Goal: Task Accomplishment & Management: Manage account settings

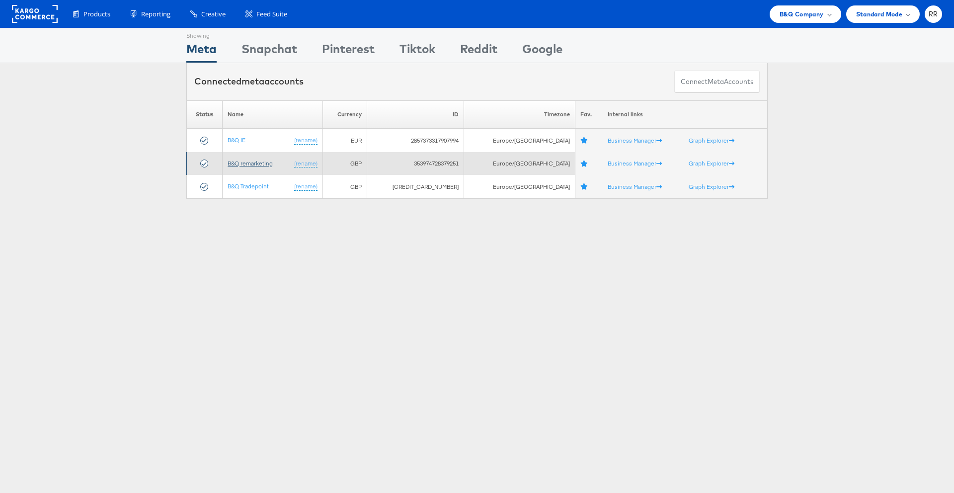
click at [254, 160] on link "B&Q remarketing" at bounding box center [249, 162] width 45 height 7
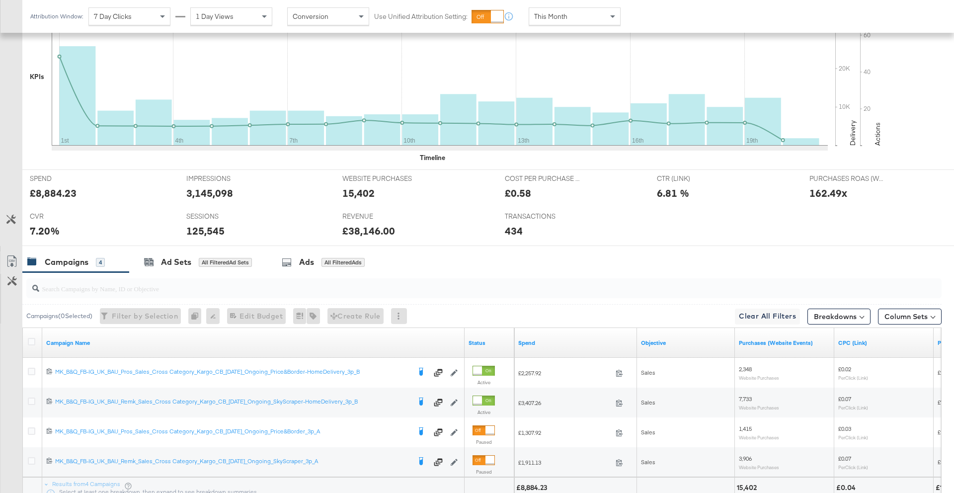
scroll to position [385, 0]
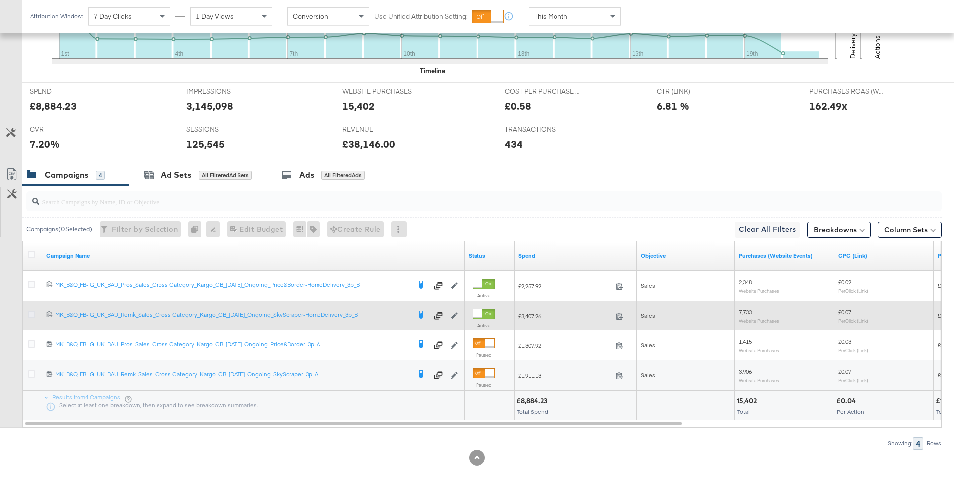
click at [33, 315] on icon at bounding box center [31, 313] width 7 height 7
click at [0, 0] on input "checkbox" at bounding box center [0, 0] width 0 height 0
click at [32, 311] on icon at bounding box center [31, 313] width 7 height 7
click at [0, 0] on input "checkbox" at bounding box center [0, 0] width 0 height 0
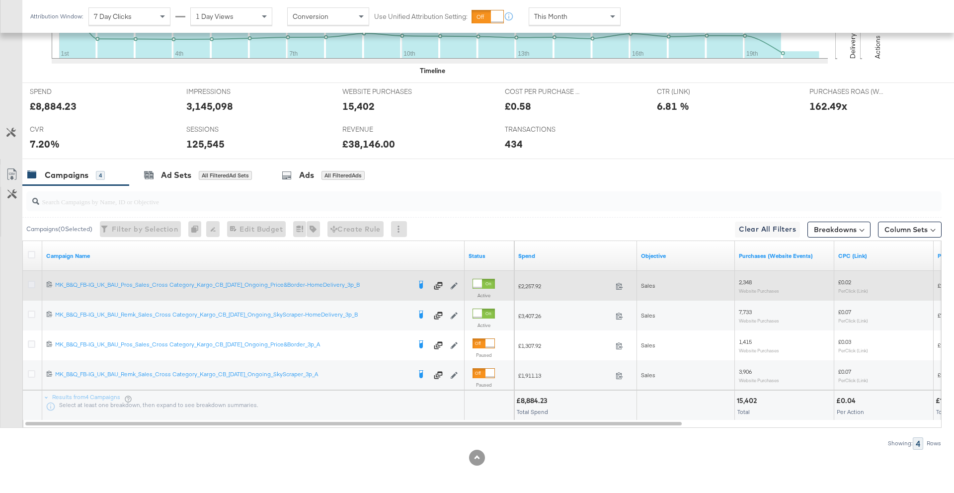
click at [32, 287] on icon at bounding box center [31, 284] width 7 height 7
click at [0, 0] on input "checkbox" at bounding box center [0, 0] width 0 height 0
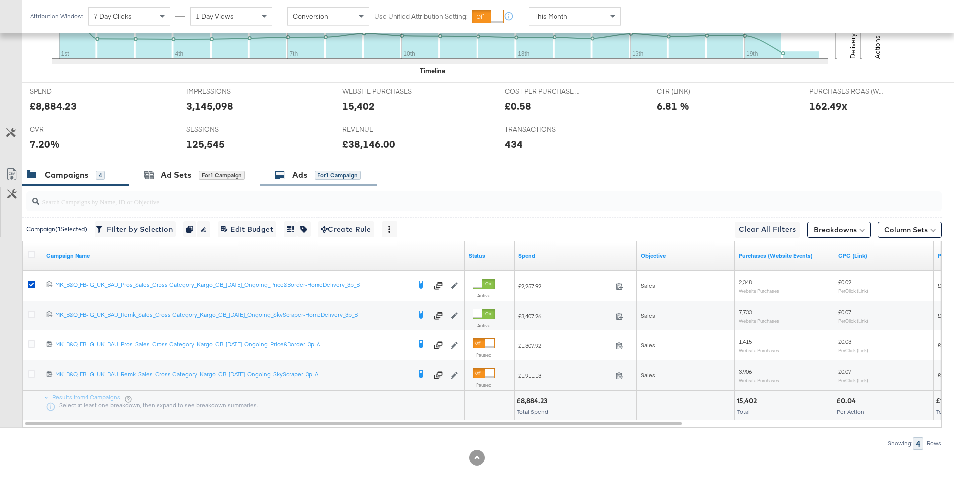
click at [301, 167] on div "Ads for 1 Campaign" at bounding box center [318, 174] width 117 height 21
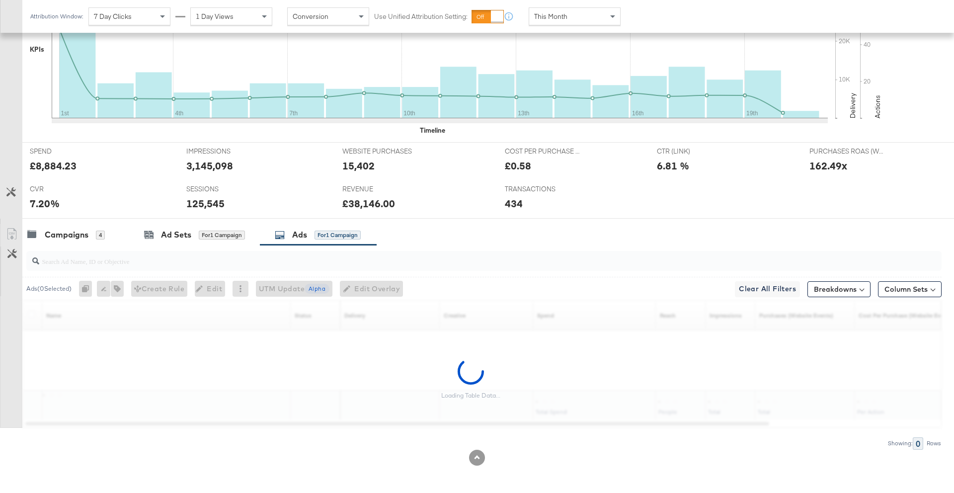
scroll to position [326, 0]
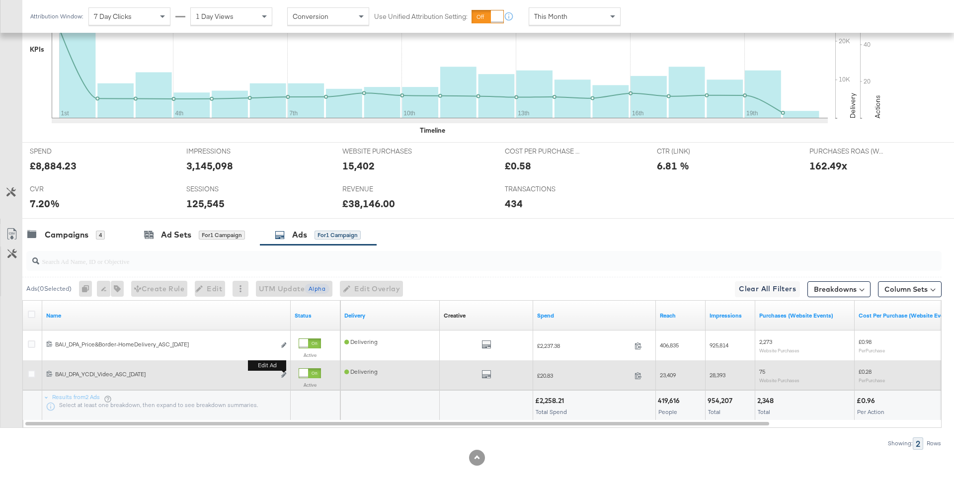
click at [285, 372] on button "Edit ad" at bounding box center [284, 375] width 6 height 10
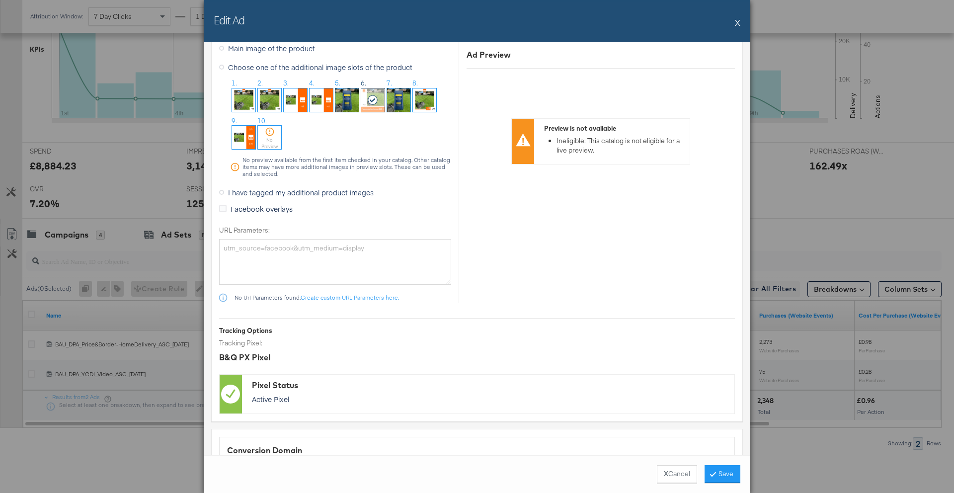
scroll to position [1468, 0]
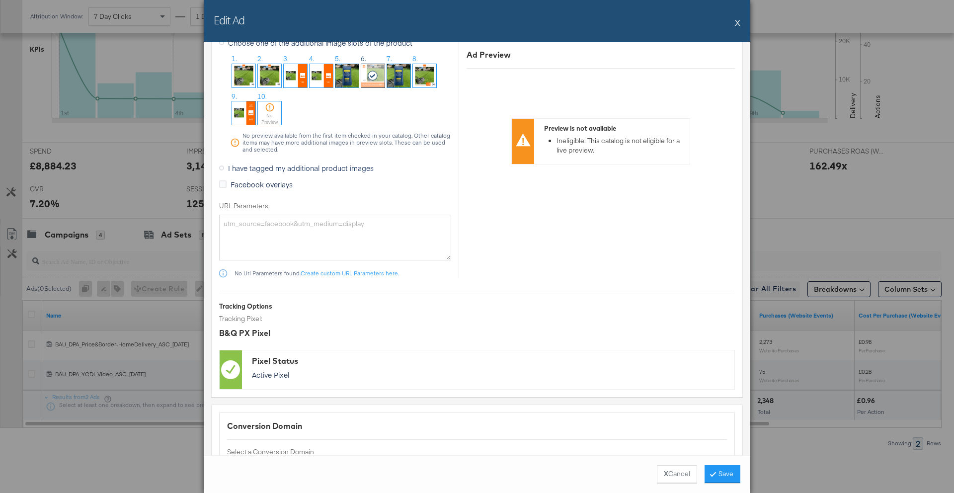
click at [282, 170] on span "I have tagged my additional product images" at bounding box center [301, 168] width 146 height 10
click at [0, 0] on input "I have tagged my additional product images" at bounding box center [0, 0] width 0 height 0
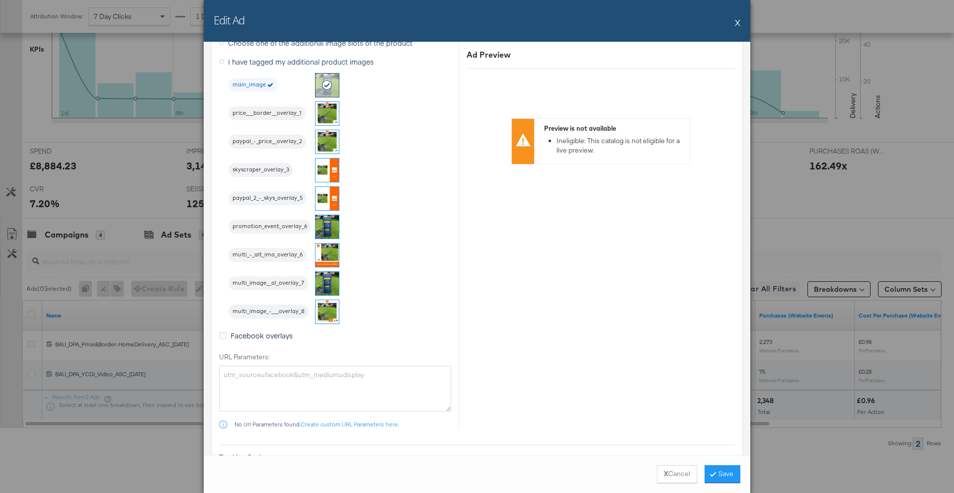
click at [737, 23] on button "X" at bounding box center [737, 22] width 5 height 20
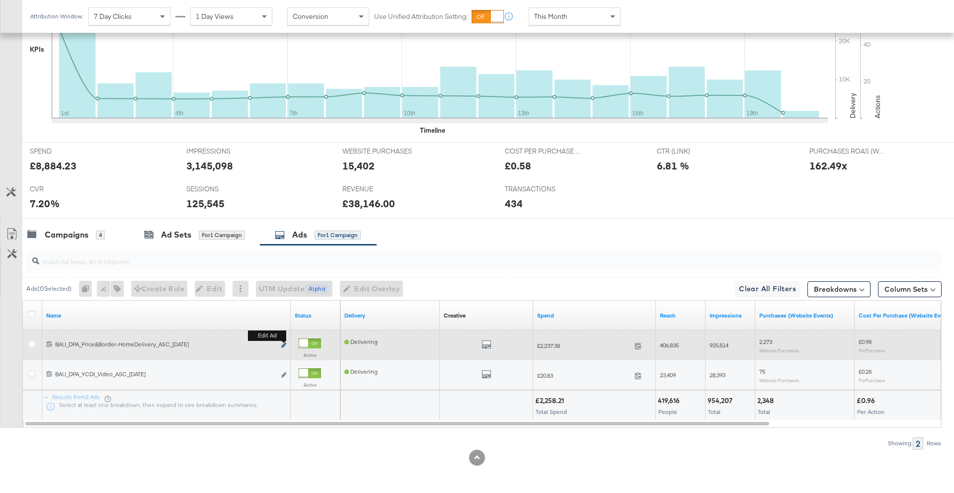
click at [283, 344] on icon "link" at bounding box center [283, 344] width 5 height 5
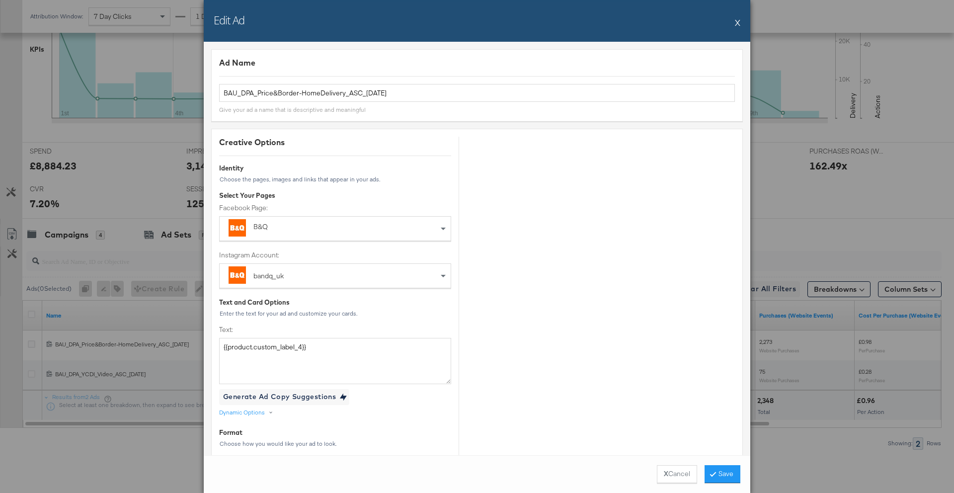
click at [741, 21] on div "Edit Ad X" at bounding box center [477, 21] width 546 height 42
click at [738, 22] on button "X" at bounding box center [737, 22] width 5 height 20
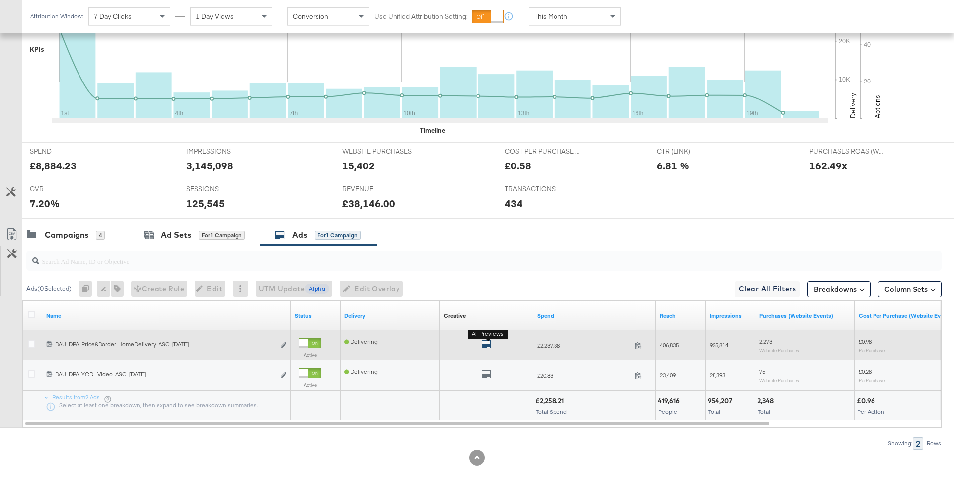
click at [482, 345] on icon "default" at bounding box center [486, 344] width 10 height 10
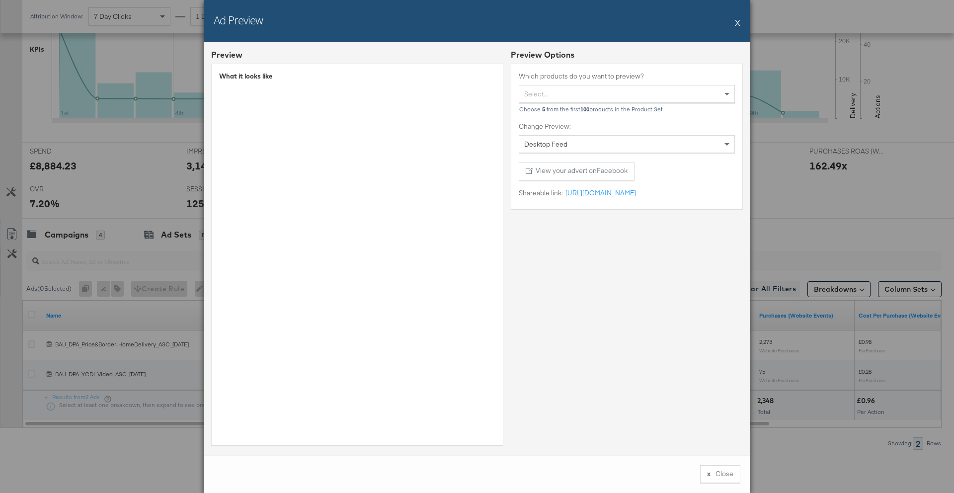
click at [736, 20] on button "X" at bounding box center [737, 22] width 5 height 20
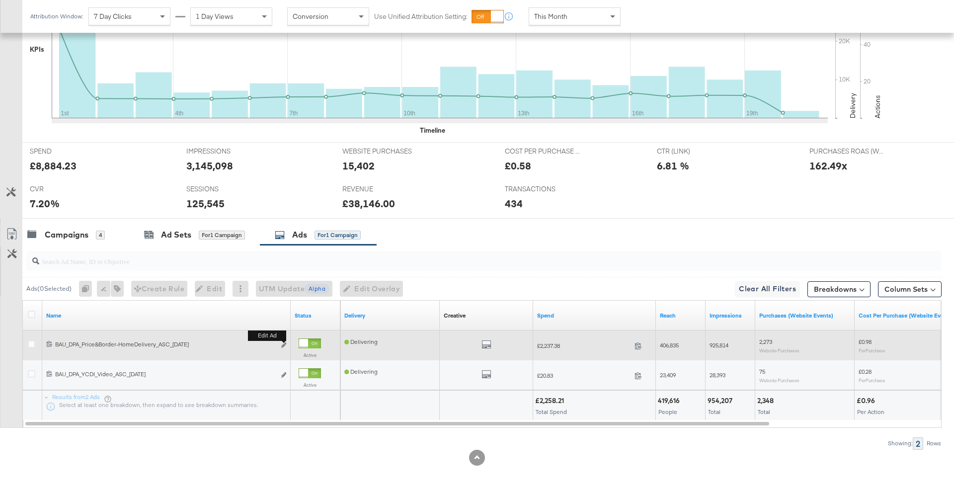
click at [280, 343] on div "Edit ad" at bounding box center [280, 345] width 11 height 10
click at [282, 345] on icon "link" at bounding box center [283, 344] width 5 height 5
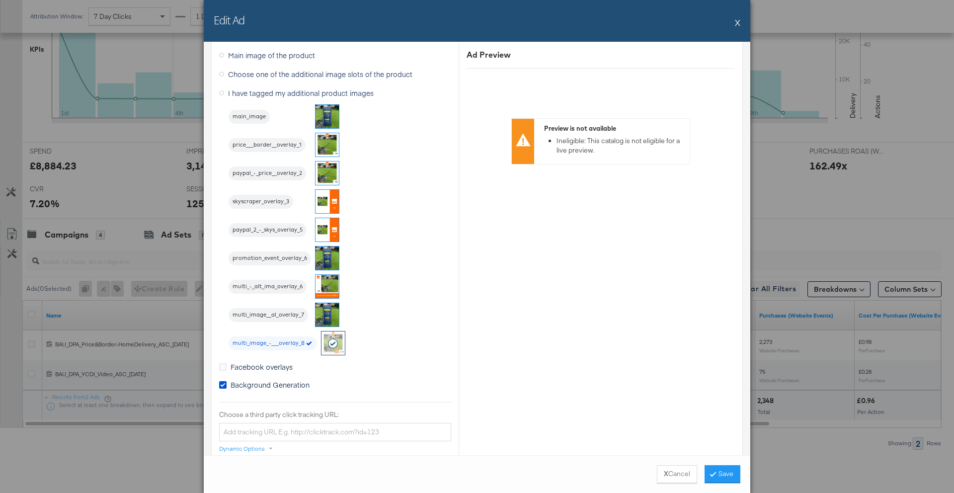
scroll to position [890, 0]
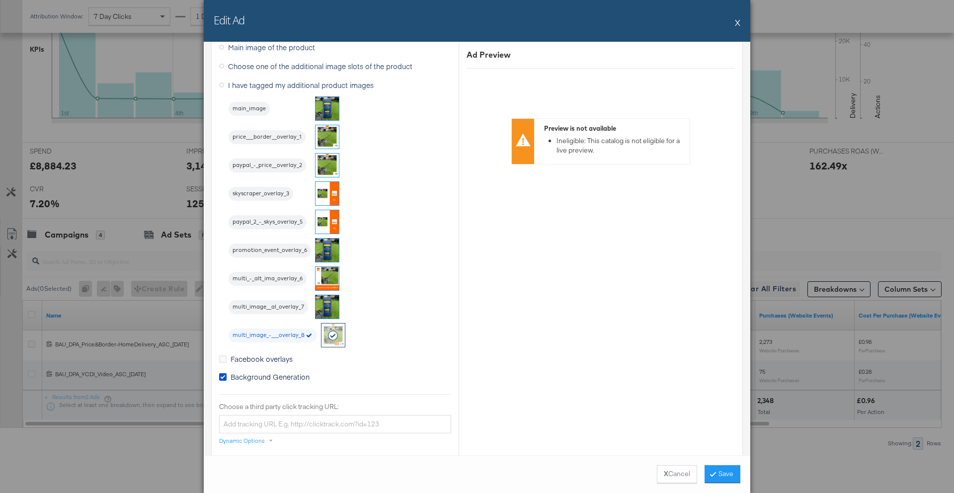
click at [737, 23] on button "X" at bounding box center [737, 22] width 5 height 20
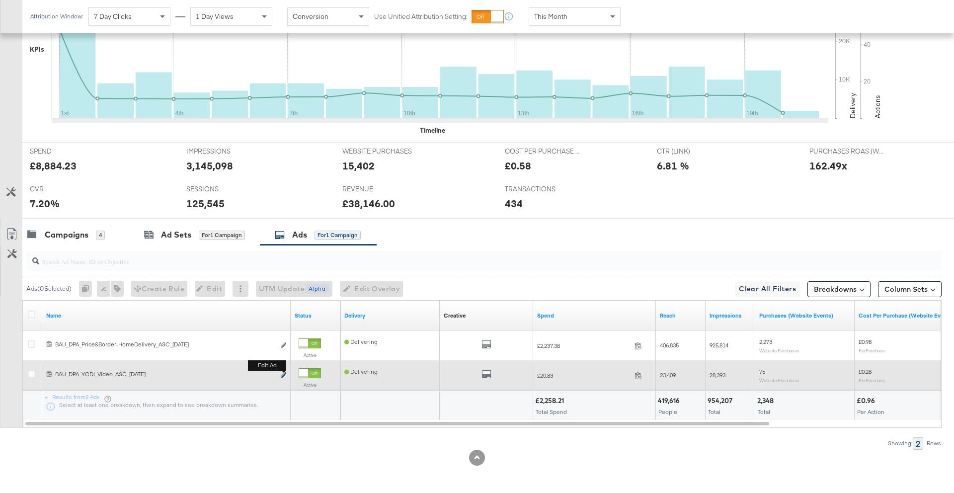
click at [282, 376] on icon "link" at bounding box center [283, 374] width 5 height 5
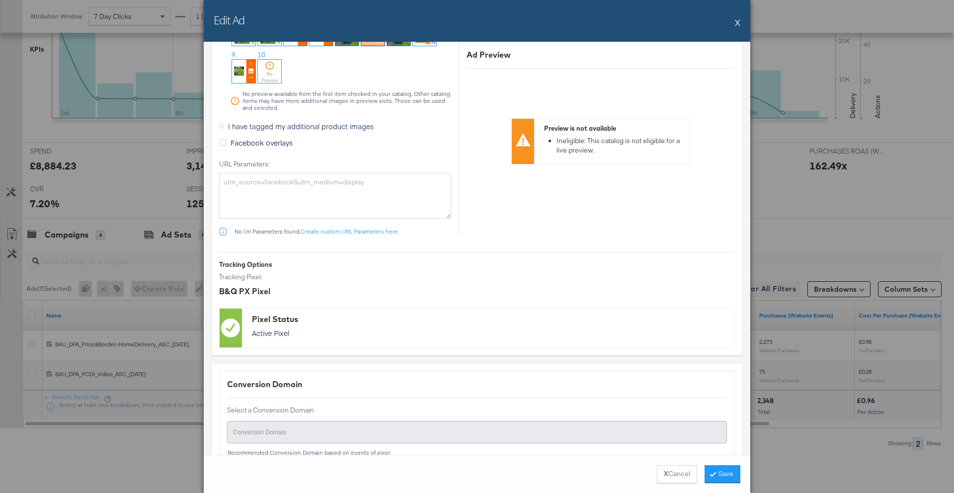
scroll to position [1501, 0]
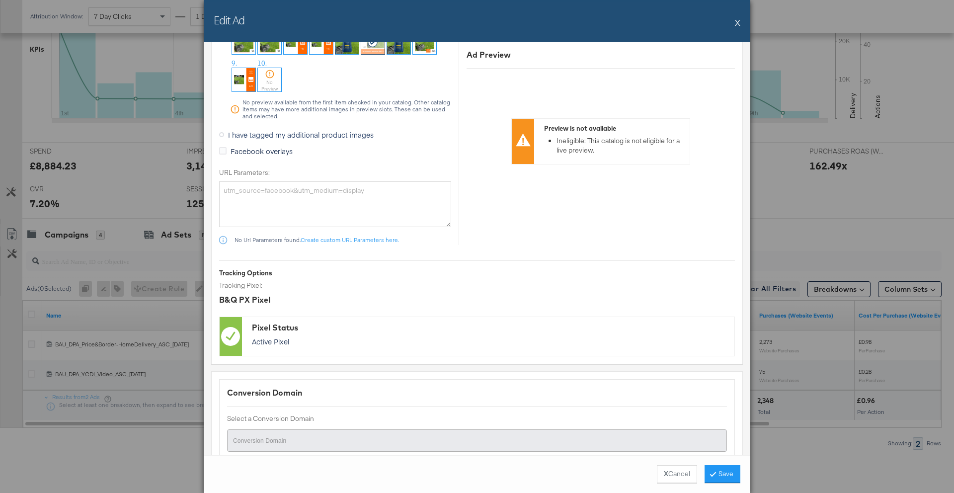
click at [283, 139] on span "I have tagged my additional product images" at bounding box center [301, 135] width 146 height 10
click at [0, 0] on input "I have tagged my additional product images" at bounding box center [0, 0] width 0 height 0
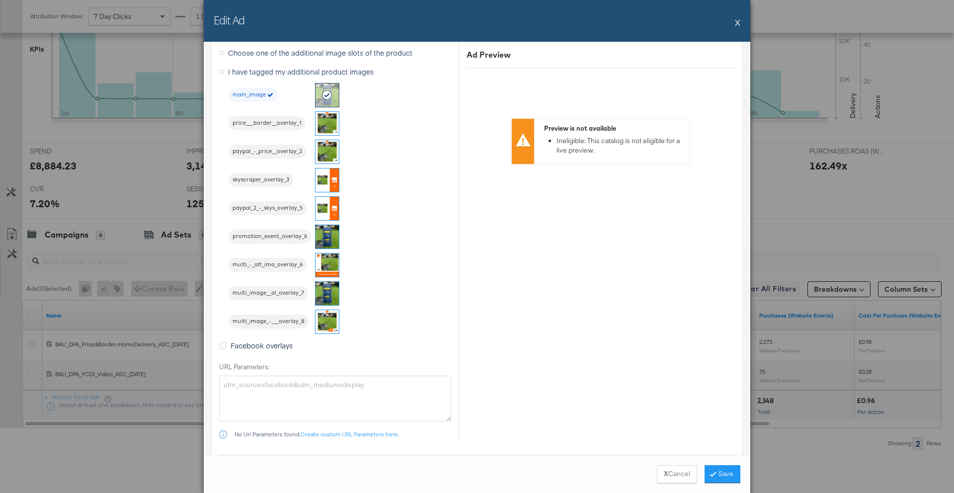
scroll to position [1308, 0]
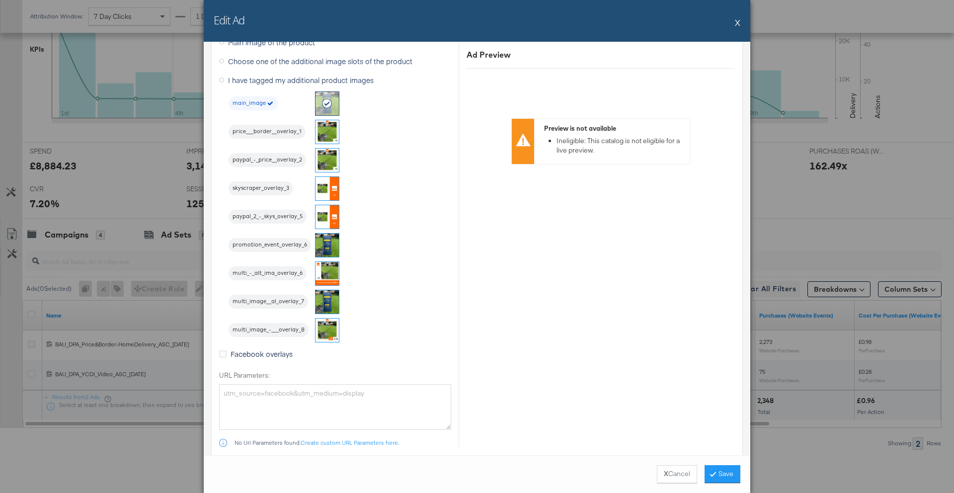
click at [328, 273] on img at bounding box center [326, 273] width 23 height 23
click at [719, 475] on button "Save" at bounding box center [722, 474] width 36 height 18
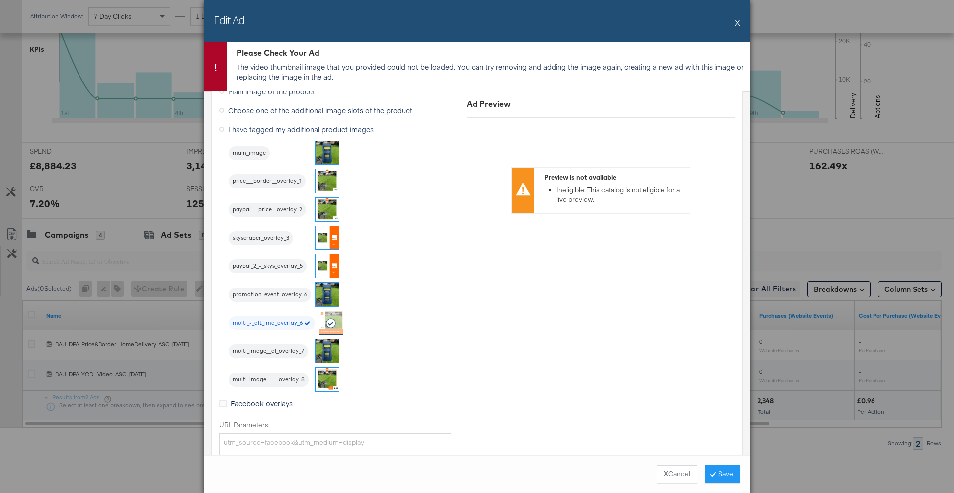
click at [736, 23] on button "X" at bounding box center [737, 22] width 5 height 20
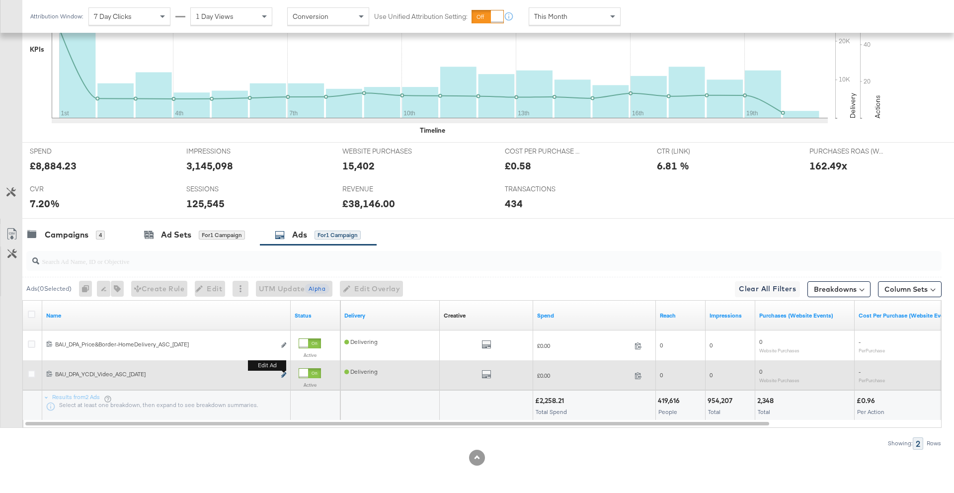
click at [284, 373] on icon "link" at bounding box center [283, 374] width 5 height 5
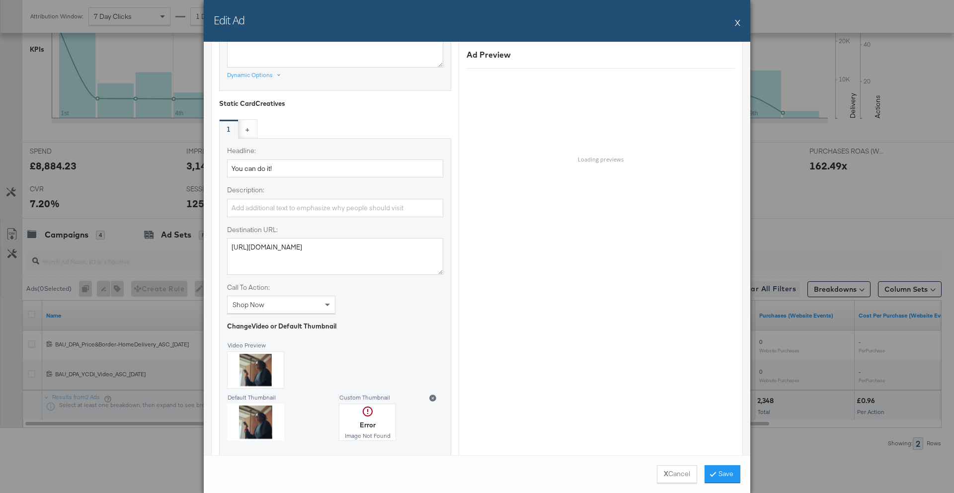
scroll to position [949, 0]
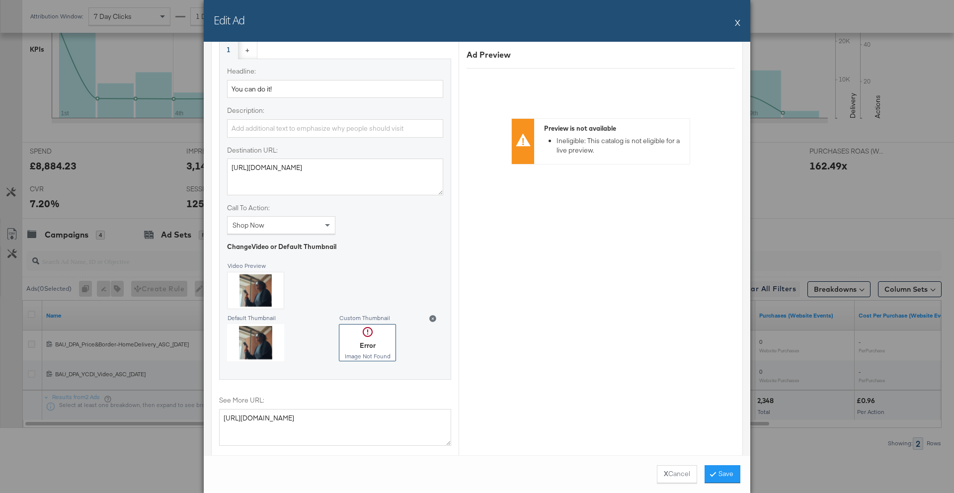
click at [375, 330] on div at bounding box center [367, 342] width 56 height 36
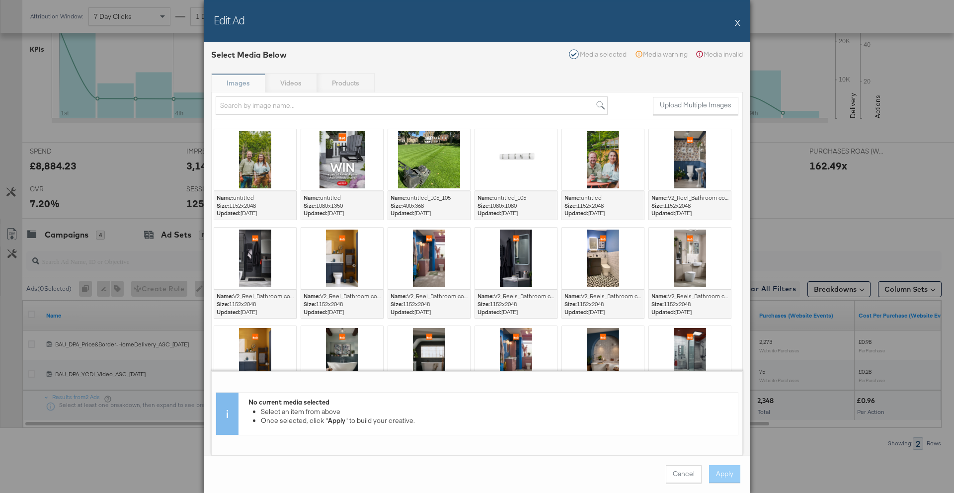
click at [736, 21] on button "X" at bounding box center [737, 22] width 5 height 20
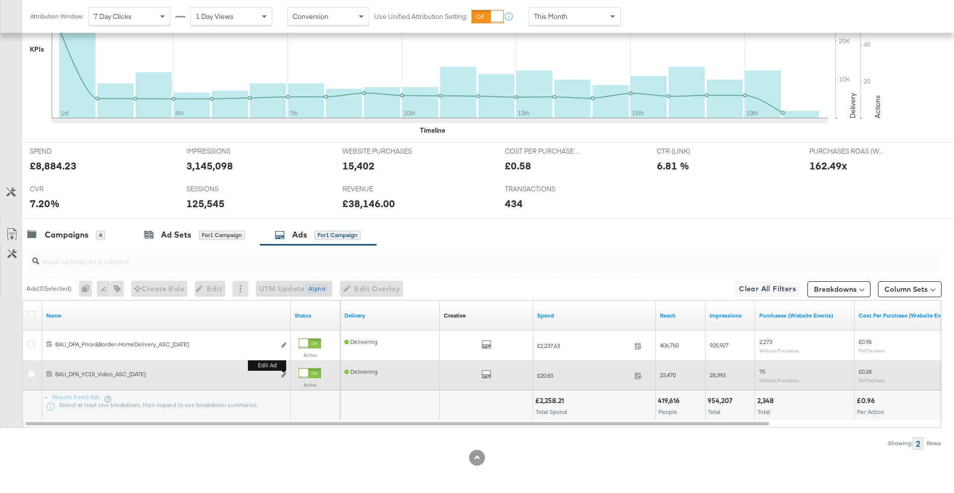
click at [281, 377] on button "Edit ad" at bounding box center [284, 375] width 6 height 10
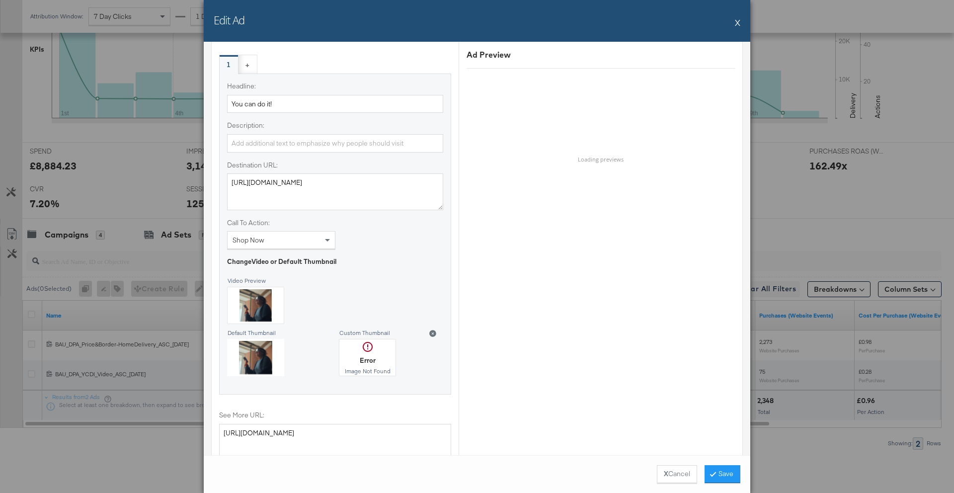
scroll to position [946, 0]
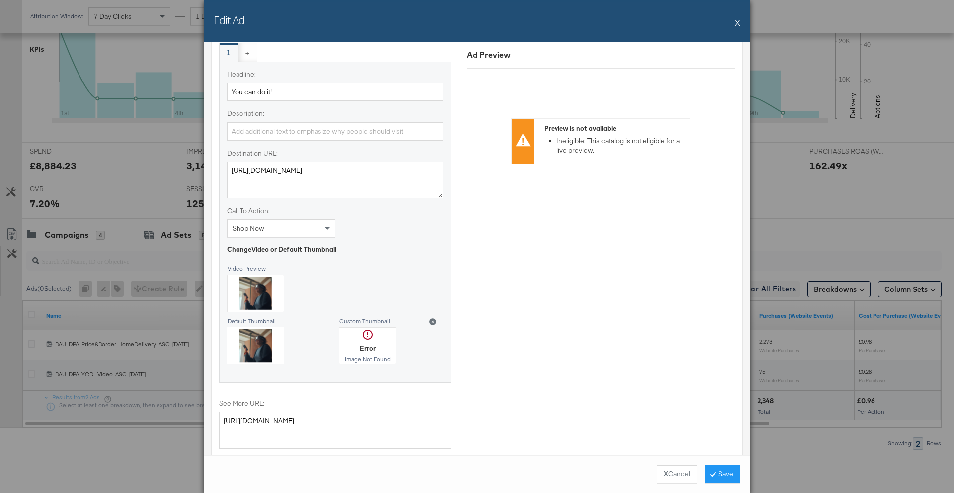
click at [257, 342] on div at bounding box center [255, 345] width 57 height 37
drag, startPoint x: 255, startPoint y: 302, endPoint x: 311, endPoint y: 338, distance: 66.8
click at [311, 338] on div "Change Video or Default Thumbnail Video Preview Default Thumbnail Custom Thumbn…" at bounding box center [335, 306] width 216 height 122
click at [376, 282] on div "Change Video or Default Thumbnail Video Preview" at bounding box center [335, 280] width 216 height 70
click at [432, 321] on icon at bounding box center [432, 321] width 7 height 7
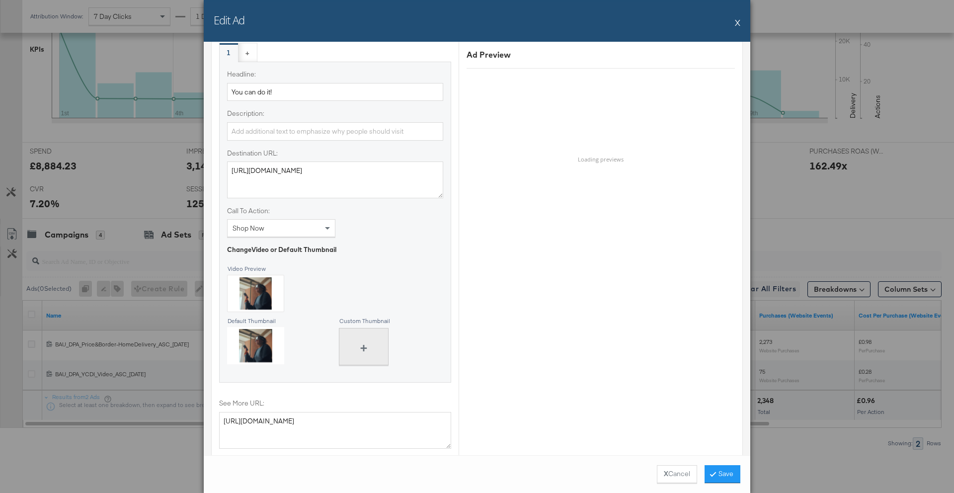
click at [356, 341] on button "+" at bounding box center [364, 346] width 50 height 37
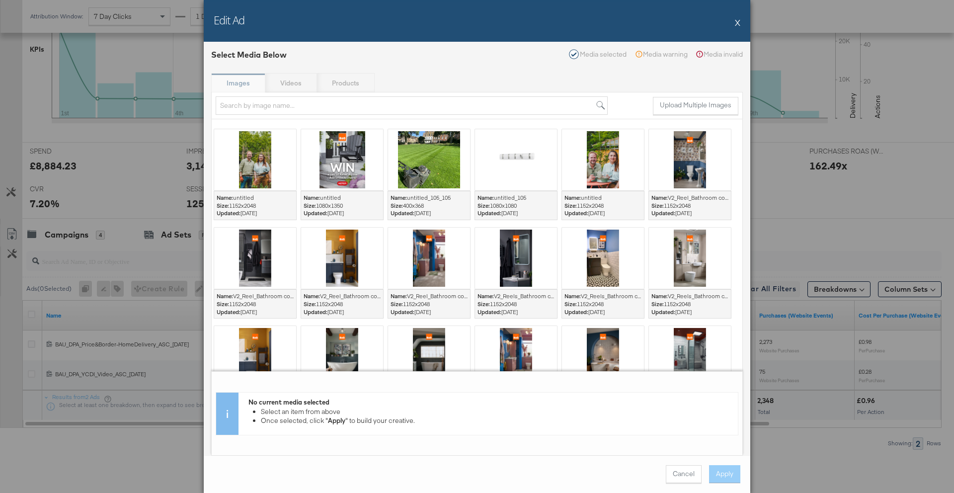
click at [283, 74] on div "Images Videos Products" at bounding box center [476, 83] width 531 height 20
click at [286, 80] on div "Images Videos Products" at bounding box center [476, 83] width 531 height 20
click at [737, 24] on button "X" at bounding box center [737, 22] width 5 height 20
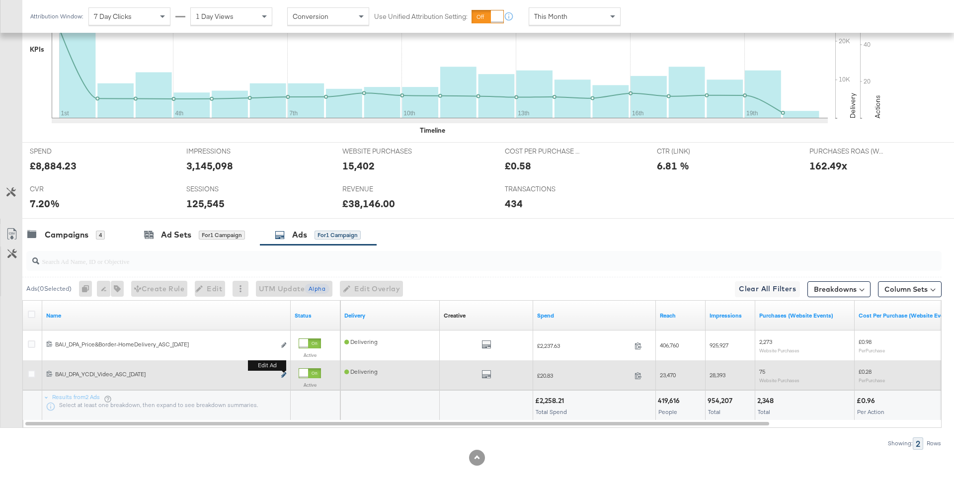
click at [281, 373] on icon "link" at bounding box center [283, 374] width 5 height 5
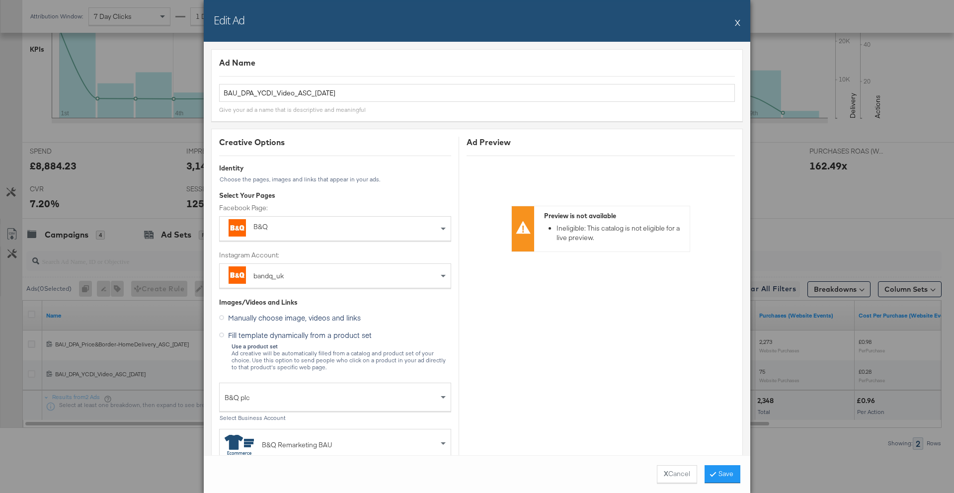
click at [739, 27] on button "X" at bounding box center [737, 22] width 5 height 20
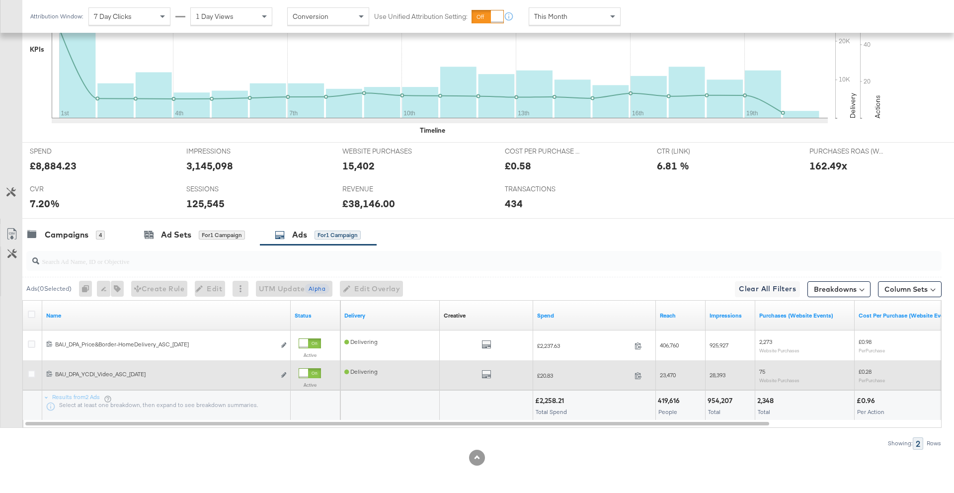
click at [493, 374] on div "All Previews" at bounding box center [485, 375] width 85 height 12
click at [488, 374] on icon "default" at bounding box center [486, 374] width 10 height 10
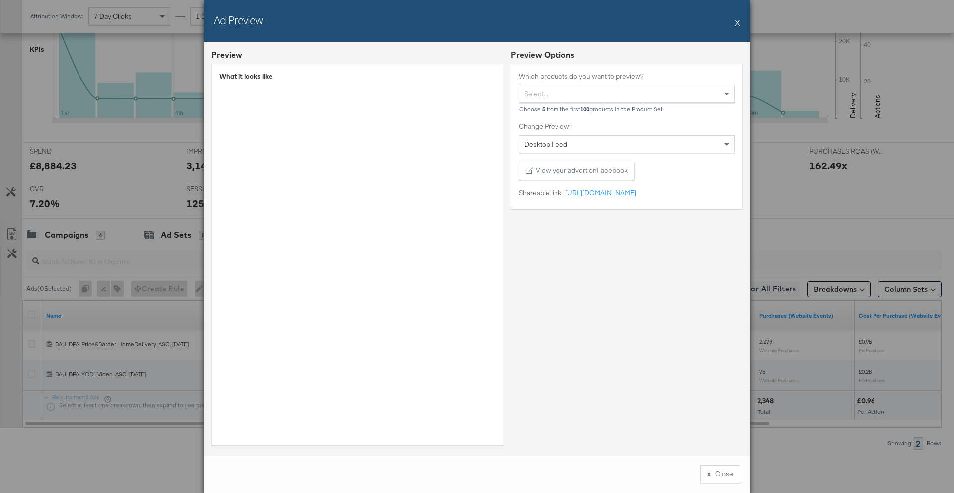
click at [738, 21] on button "X" at bounding box center [737, 22] width 5 height 20
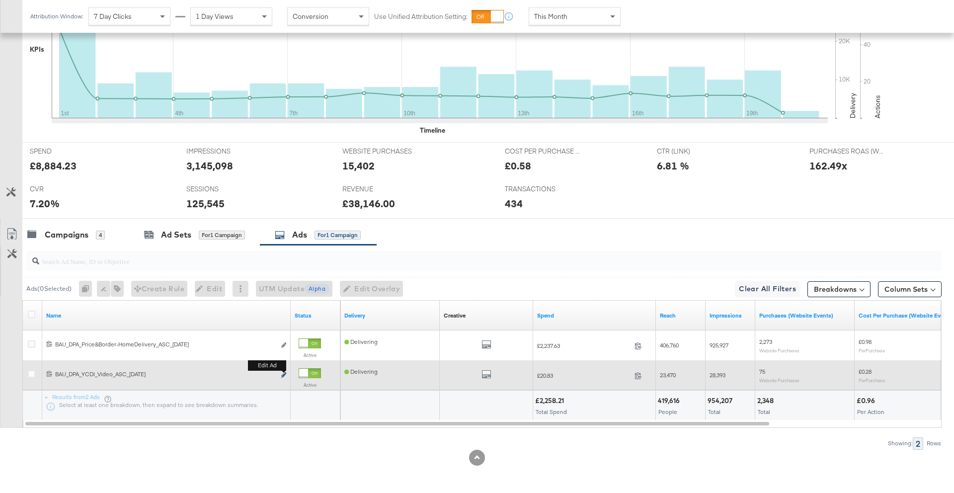
click at [286, 374] on icon "link" at bounding box center [283, 374] width 5 height 5
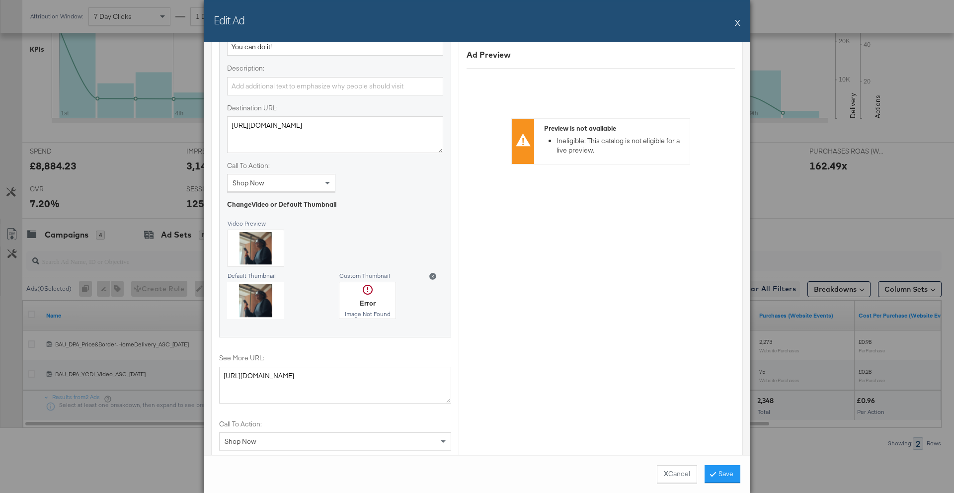
scroll to position [999, 0]
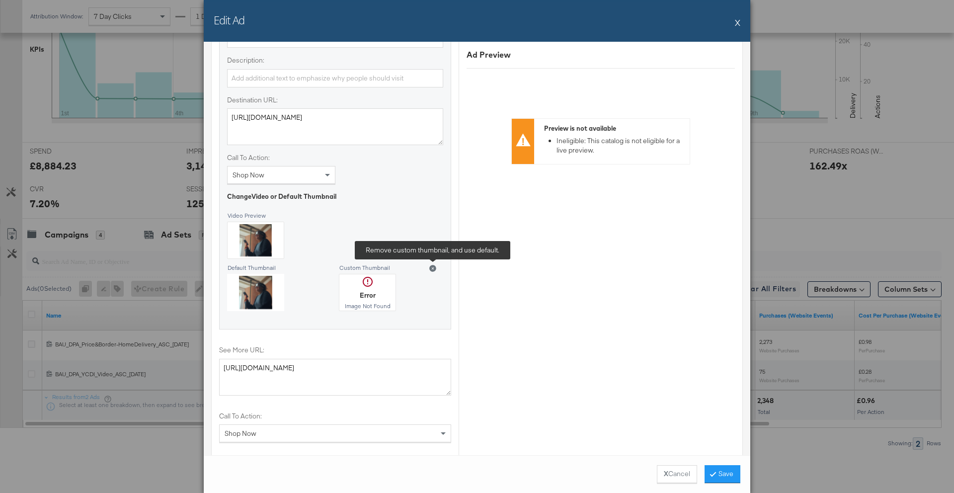
click at [432, 271] on icon at bounding box center [432, 268] width 7 height 7
click at [249, 243] on div at bounding box center [255, 240] width 56 height 36
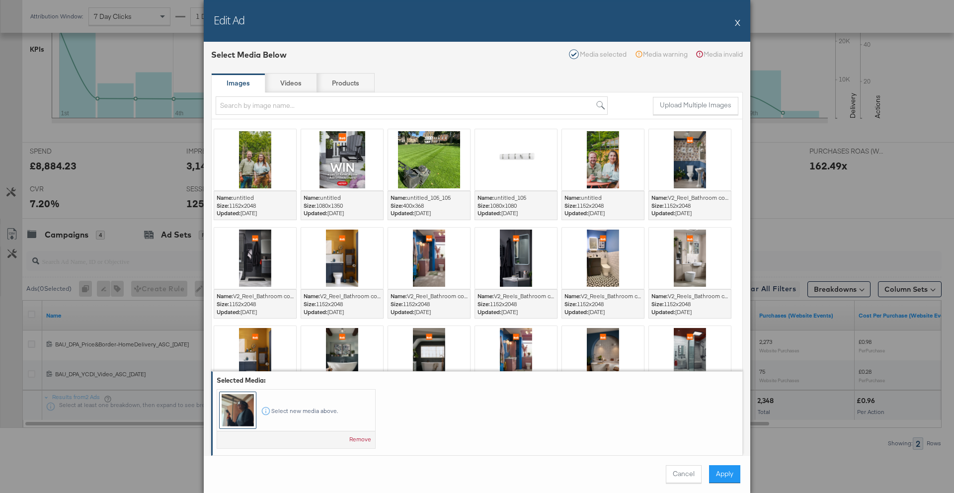
click at [244, 403] on div at bounding box center [238, 410] width 36 height 36
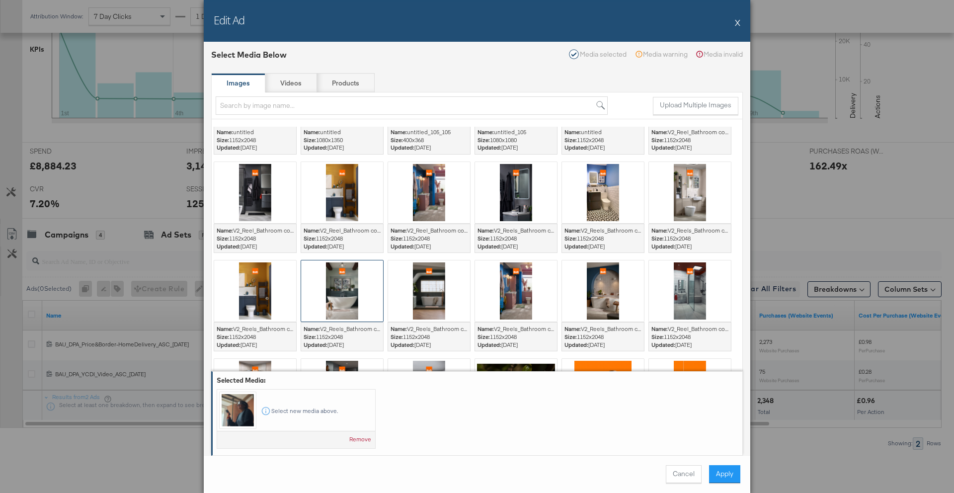
scroll to position [0, 0]
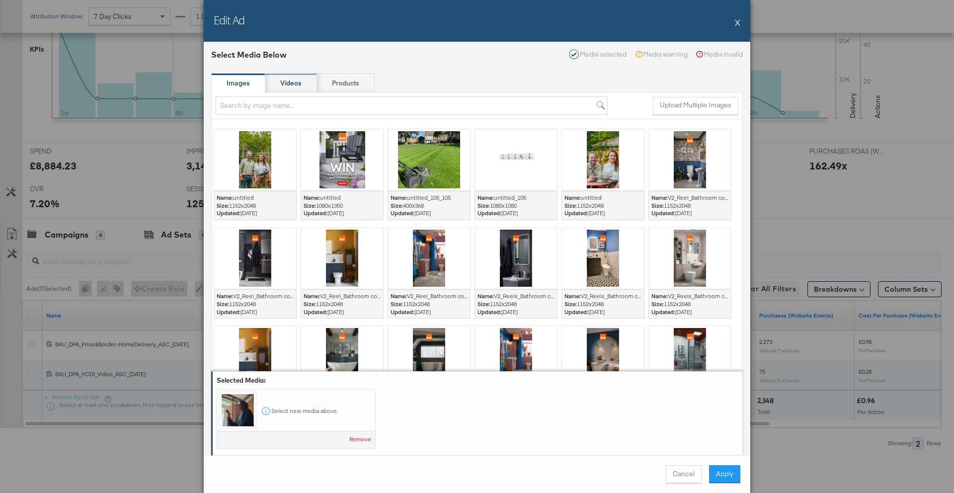
click at [303, 80] on div "Videos" at bounding box center [291, 83] width 52 height 20
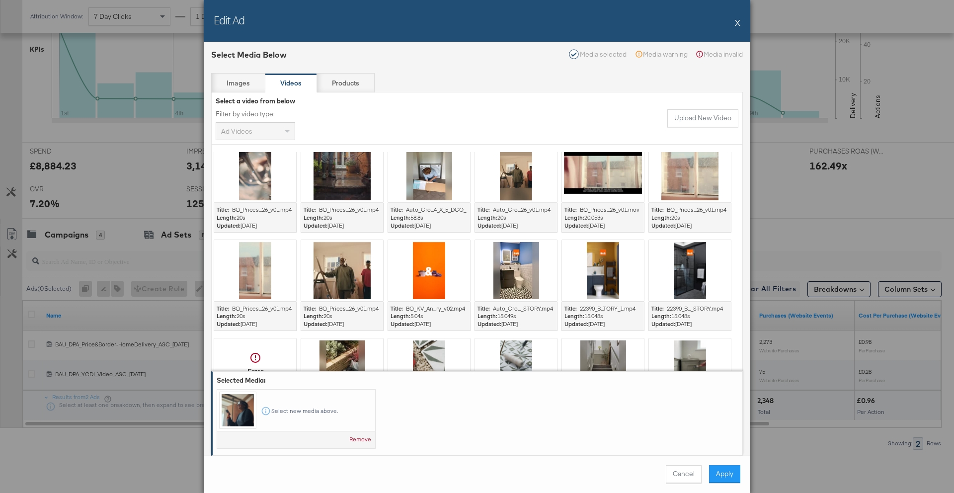
scroll to position [262, 0]
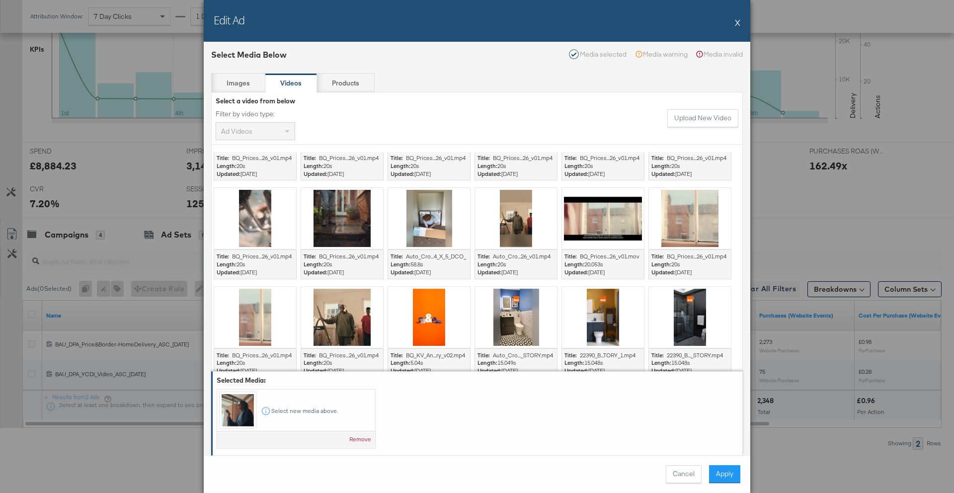
click at [736, 24] on button "X" at bounding box center [737, 22] width 5 height 20
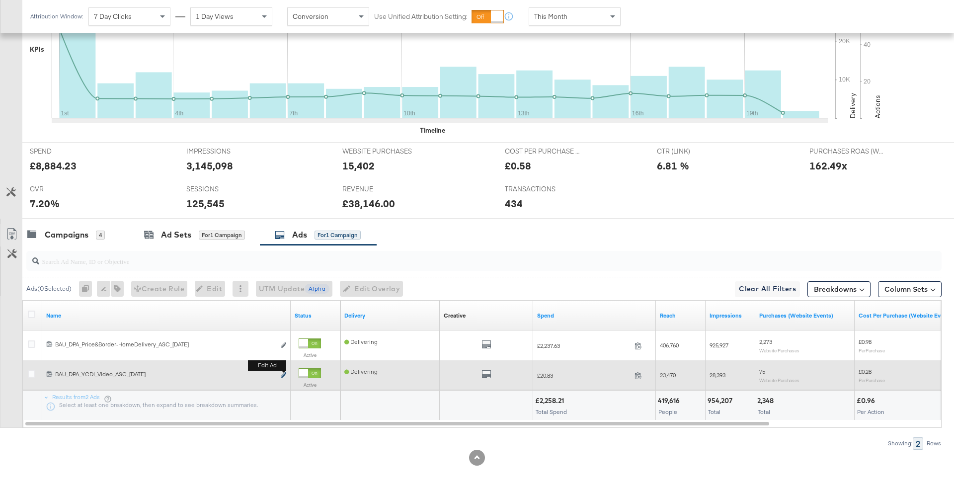
click at [284, 373] on icon "link" at bounding box center [283, 374] width 5 height 5
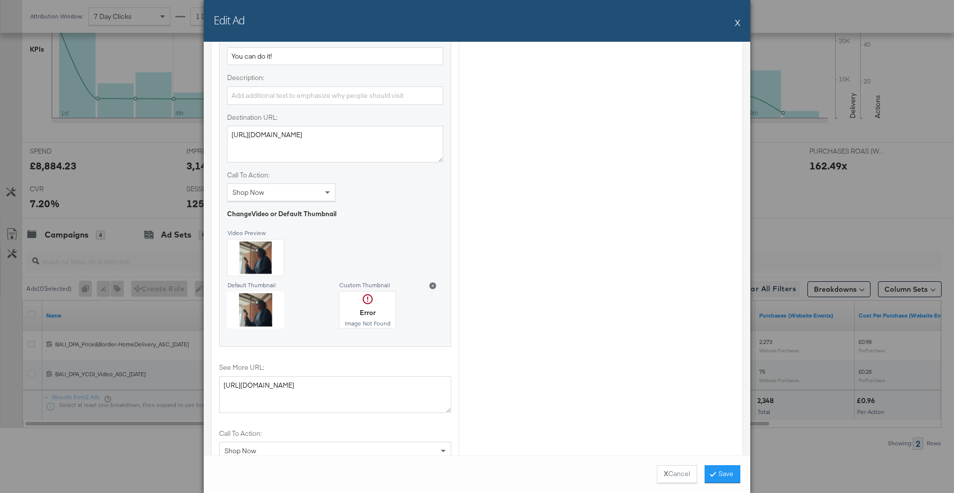
scroll to position [1129, 0]
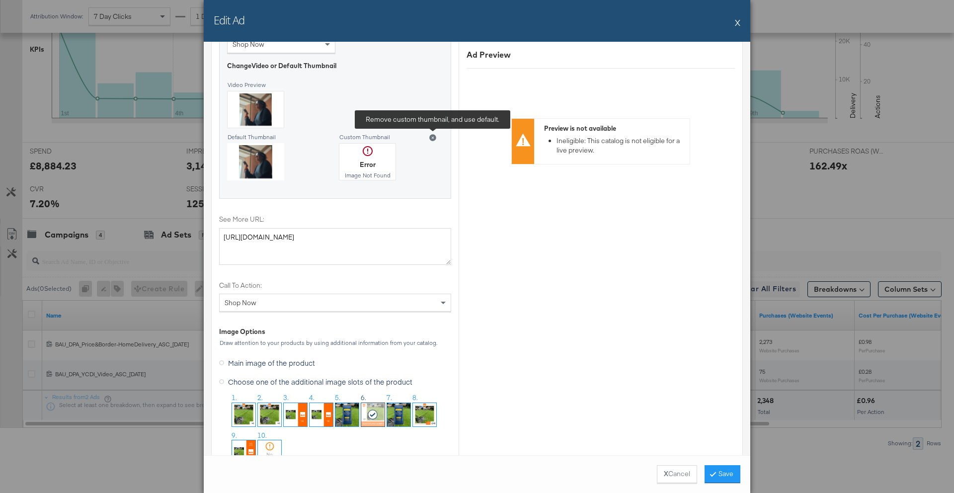
click at [432, 139] on icon at bounding box center [432, 137] width 7 height 7
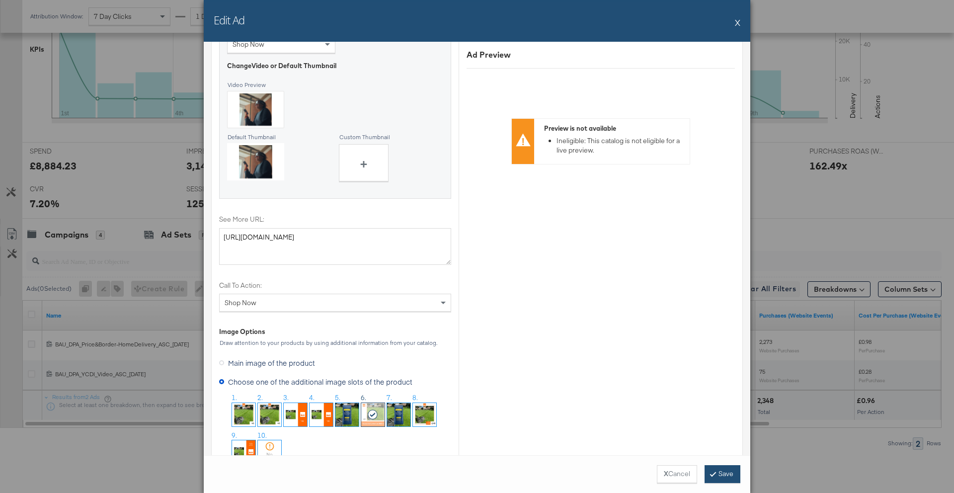
click at [715, 474] on button "Save" at bounding box center [722, 474] width 36 height 18
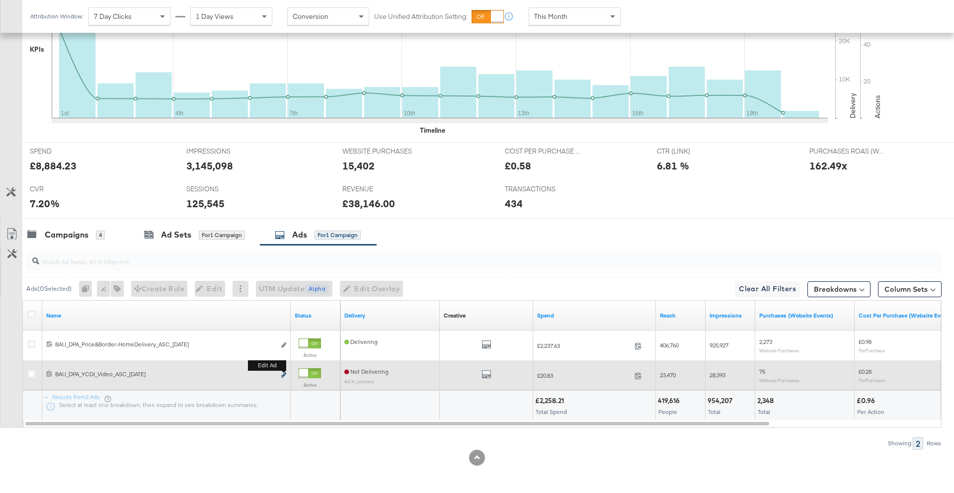
click at [283, 373] on icon "link" at bounding box center [283, 374] width 5 height 5
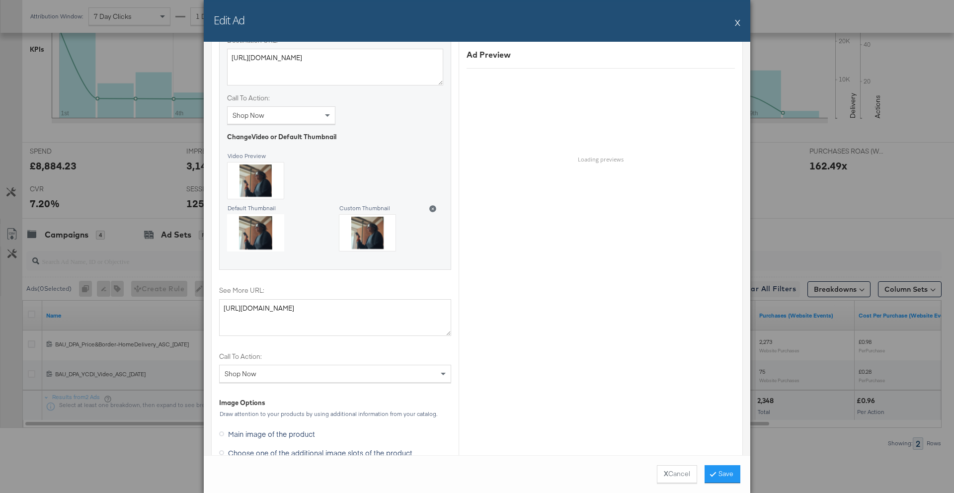
scroll to position [1115, 0]
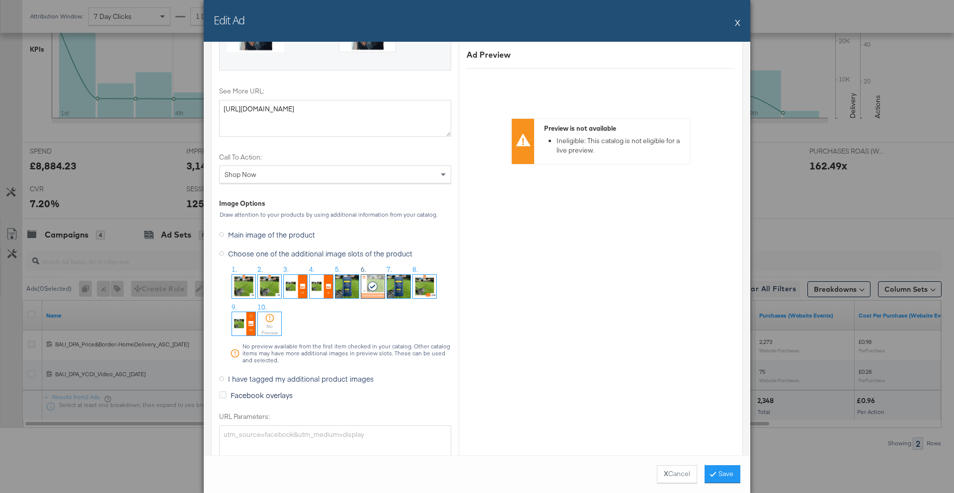
click at [283, 376] on span "I have tagged my additional product images" at bounding box center [301, 378] width 146 height 10
click at [0, 0] on input "I have tagged my additional product images" at bounding box center [0, 0] width 0 height 0
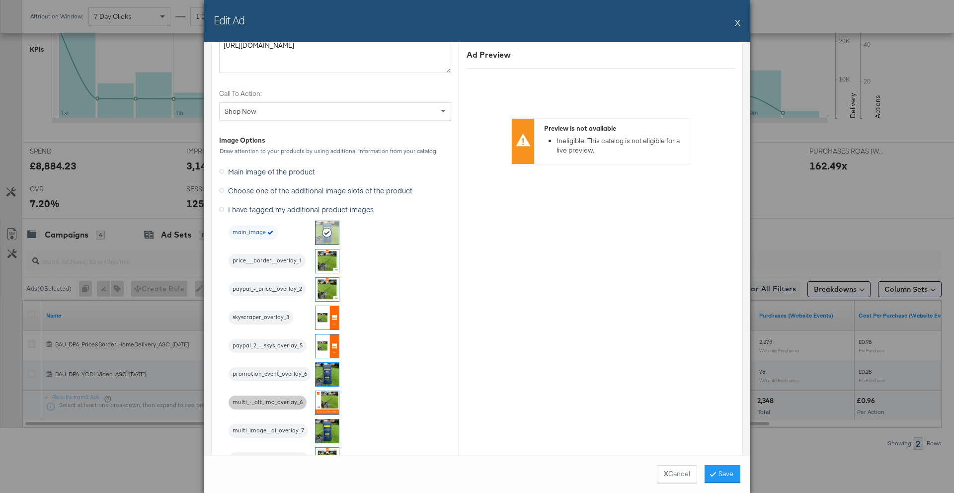
scroll to position [1199, 0]
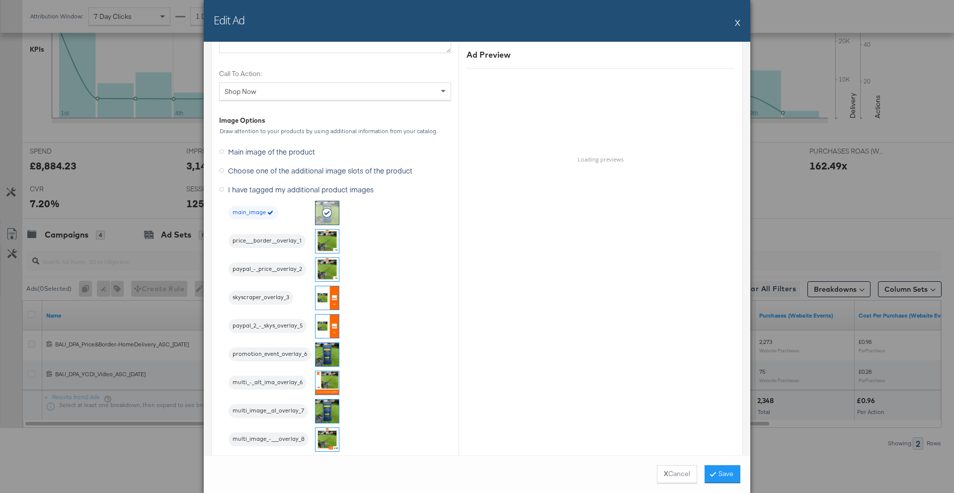
click at [333, 382] on img at bounding box center [326, 382] width 23 height 23
click at [714, 476] on button "Save" at bounding box center [722, 474] width 36 height 18
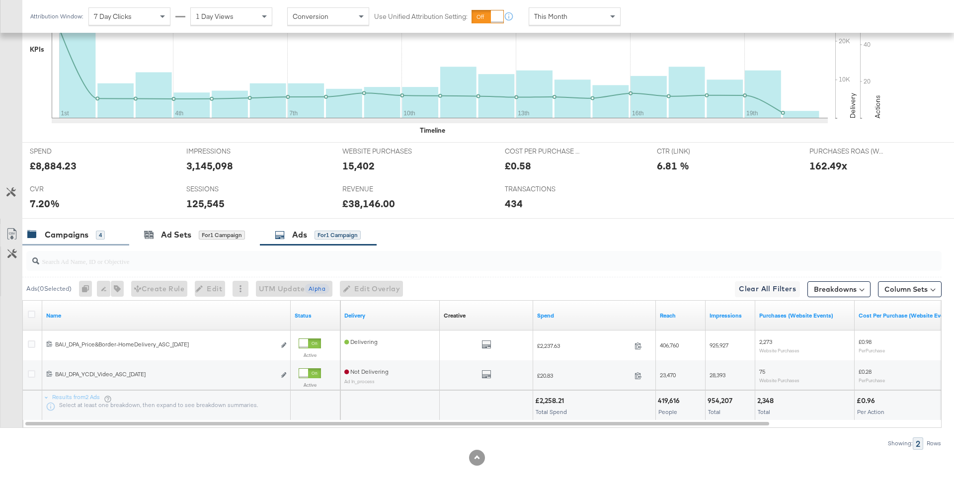
click at [90, 229] on div "Campaigns 4" at bounding box center [65, 234] width 77 height 11
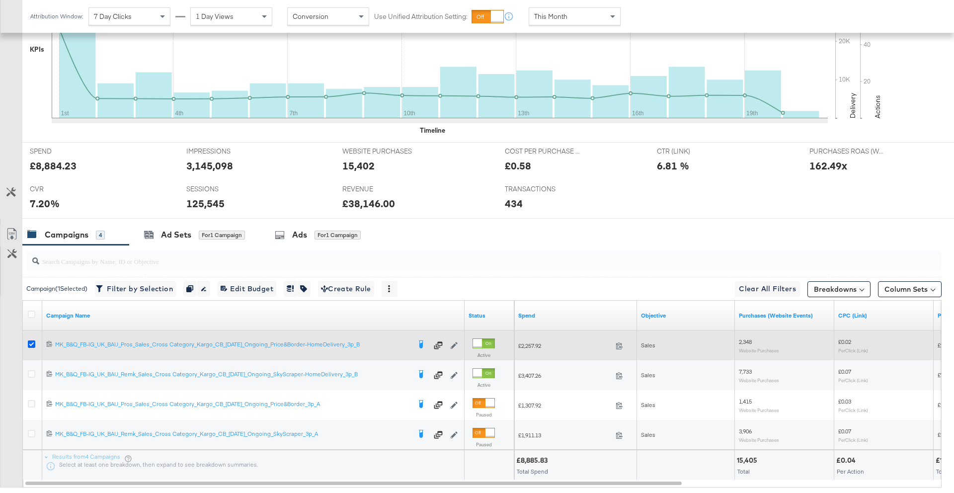
click at [30, 345] on icon at bounding box center [31, 343] width 7 height 7
click at [0, 0] on input "checkbox" at bounding box center [0, 0] width 0 height 0
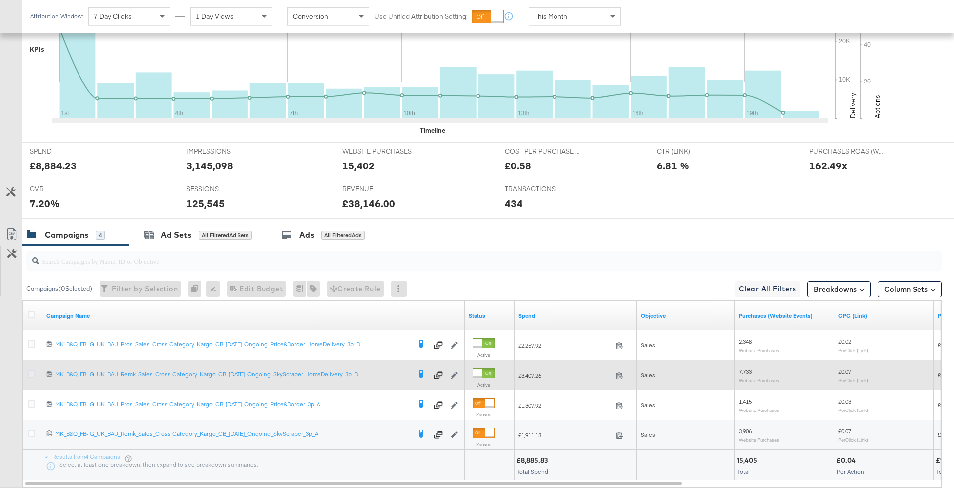
click at [32, 374] on icon at bounding box center [31, 373] width 7 height 7
click at [0, 0] on input "checkbox" at bounding box center [0, 0] width 0 height 0
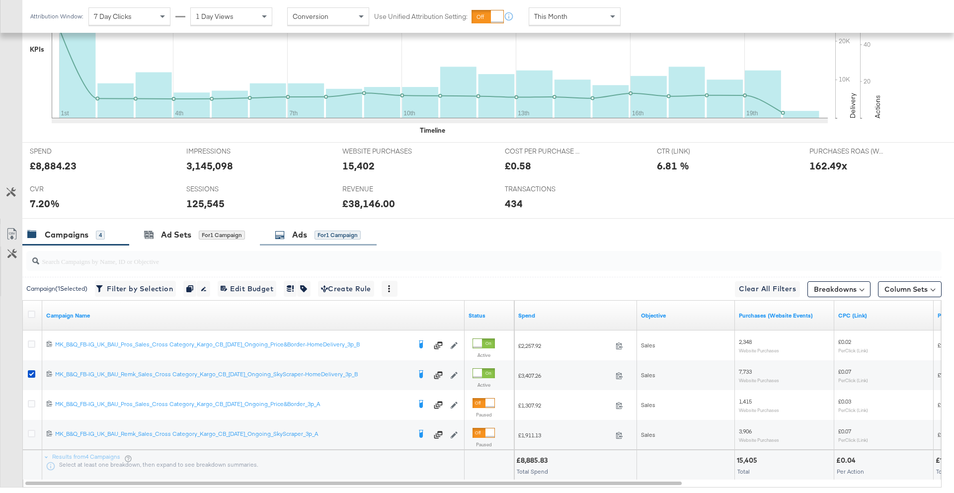
click at [293, 234] on div "Ads" at bounding box center [299, 234] width 15 height 11
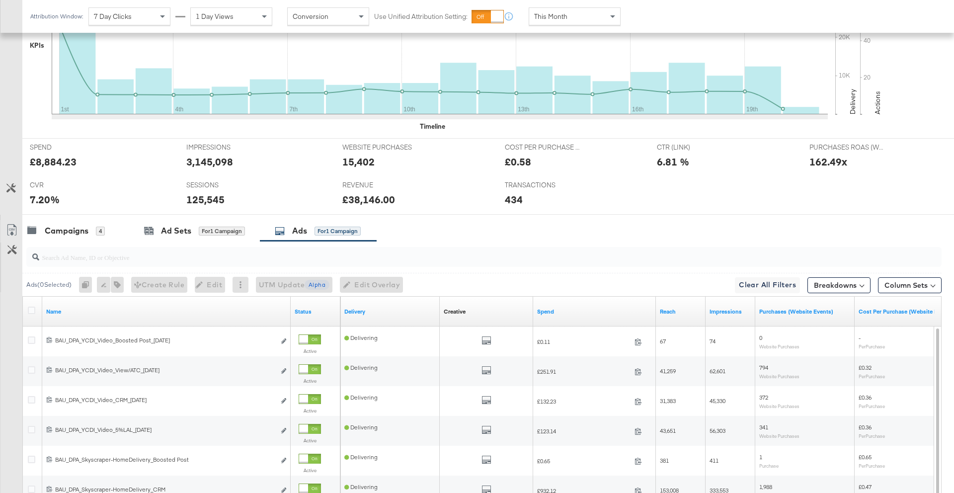
scroll to position [374, 0]
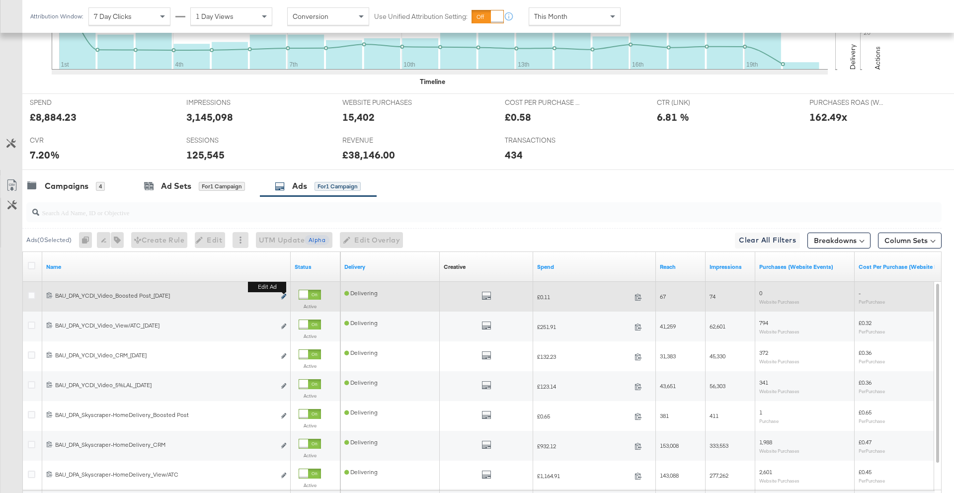
click at [284, 296] on icon "link" at bounding box center [283, 296] width 5 height 5
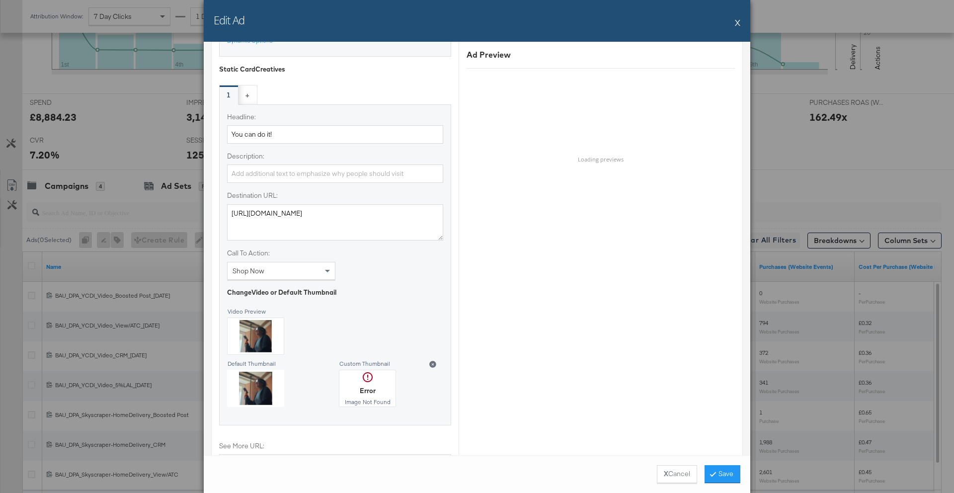
scroll to position [769, 0]
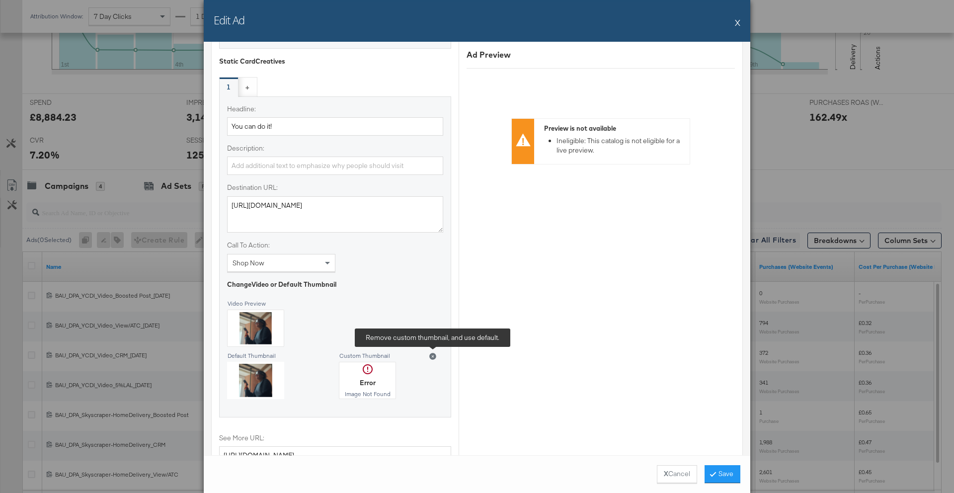
click at [433, 355] on icon at bounding box center [432, 356] width 7 height 7
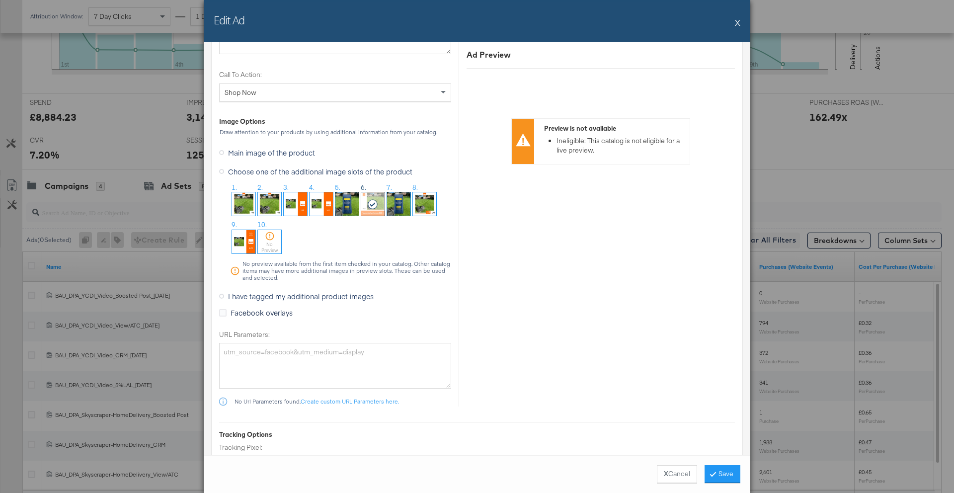
scroll to position [1229, 0]
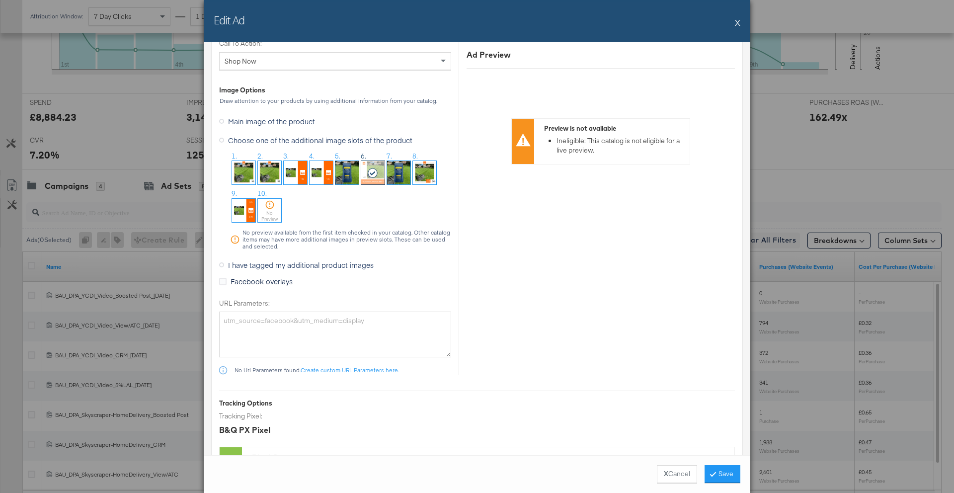
click at [296, 265] on span "I have tagged my additional product images" at bounding box center [301, 265] width 146 height 10
click at [0, 0] on input "I have tagged my additional product images" at bounding box center [0, 0] width 0 height 0
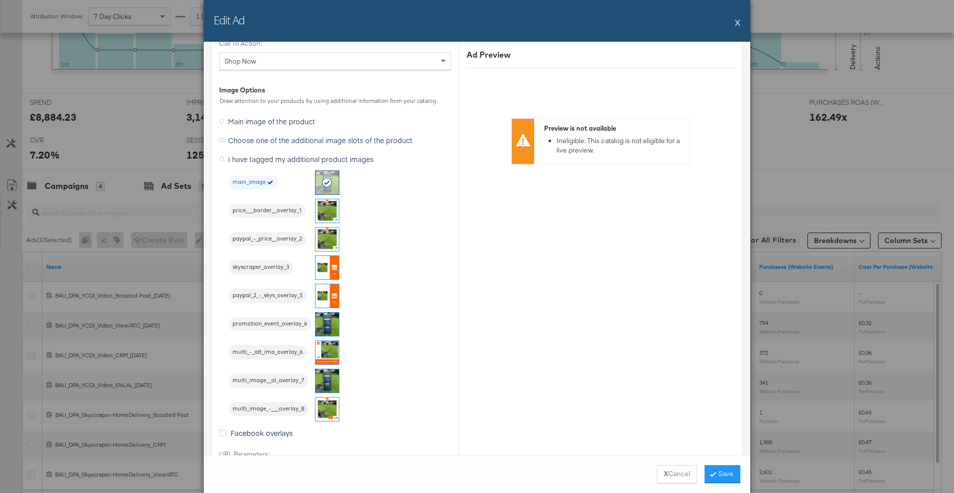
click at [277, 355] on span "multi_-_alt_ima_overlay_6" at bounding box center [267, 352] width 78 height 8
click at [724, 479] on button "Save" at bounding box center [722, 474] width 36 height 18
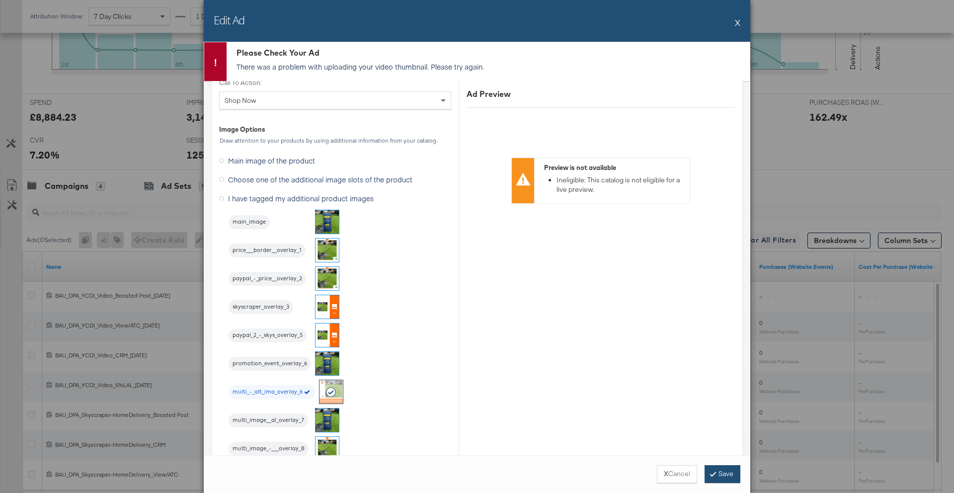
click at [714, 475] on button "Save" at bounding box center [722, 474] width 36 height 18
click at [670, 470] on button "X Cancel" at bounding box center [677, 474] width 40 height 18
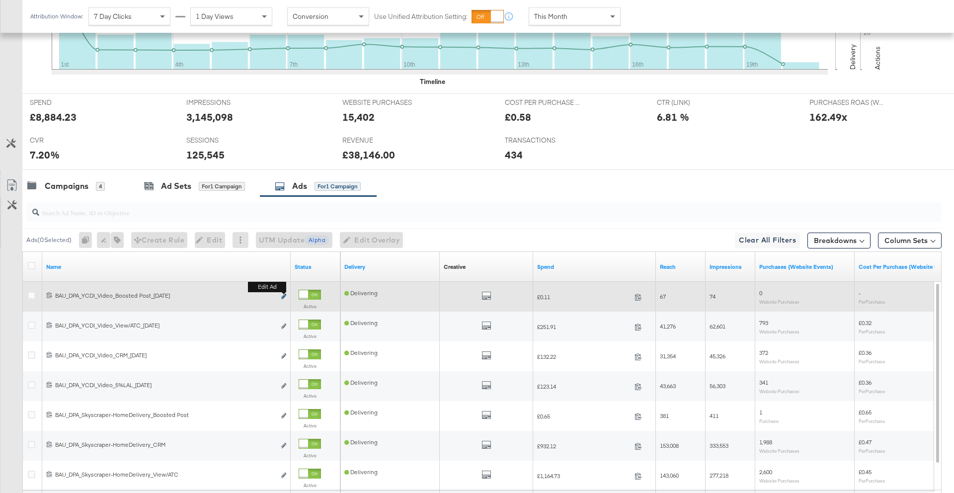
click at [284, 296] on icon "link" at bounding box center [283, 296] width 5 height 5
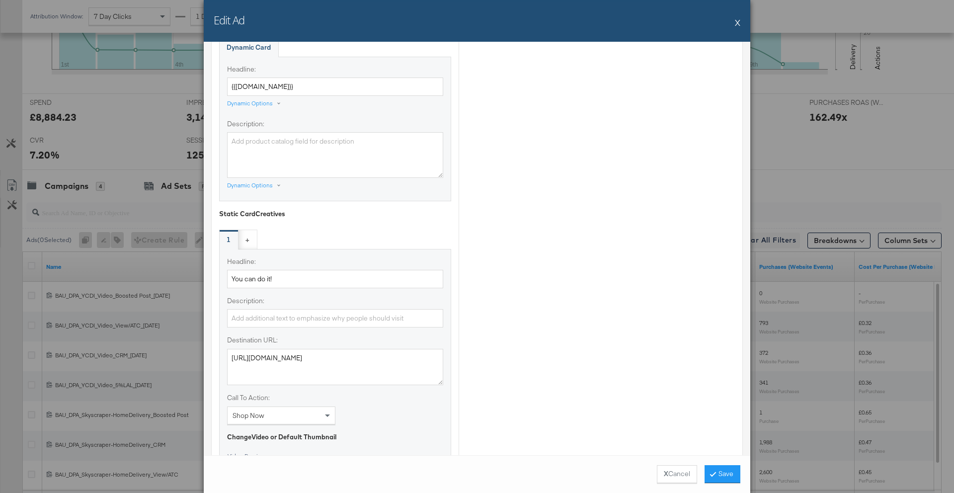
scroll to position [754, 0]
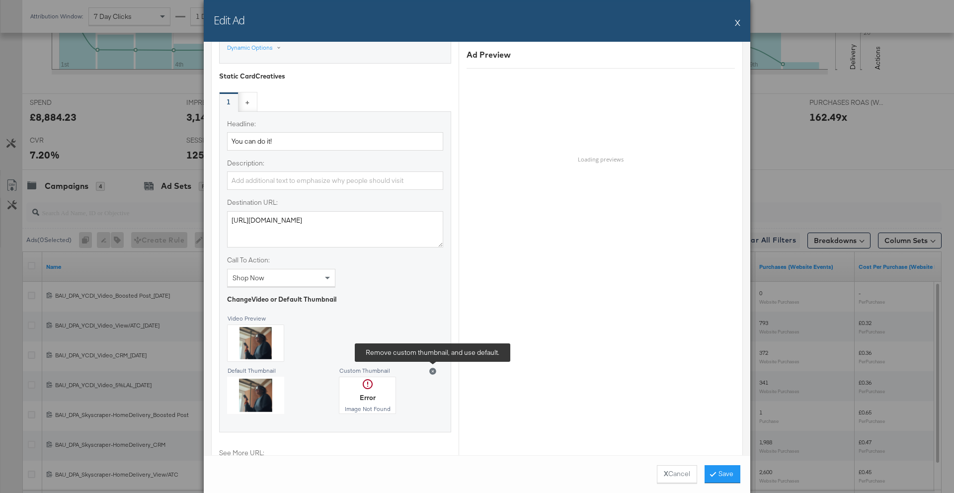
click at [432, 373] on icon at bounding box center [432, 371] width 7 height 7
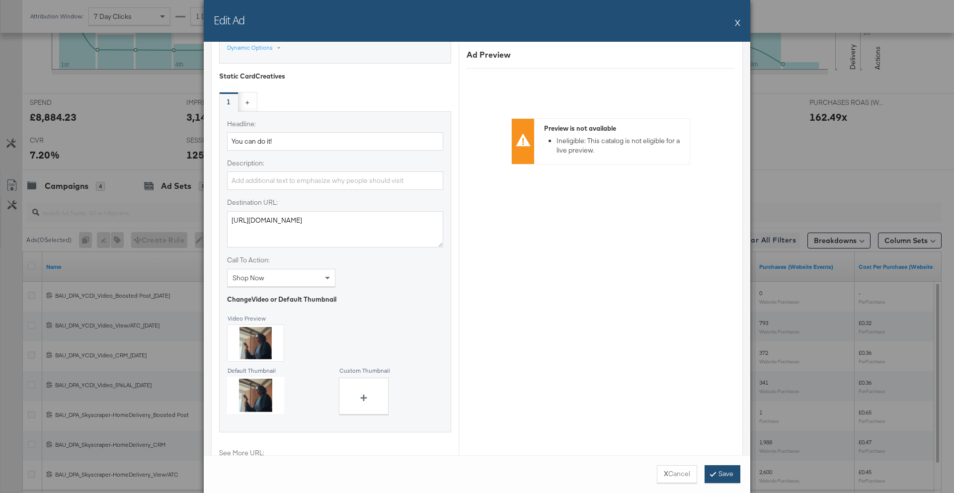
click at [721, 471] on button "Save" at bounding box center [722, 474] width 36 height 18
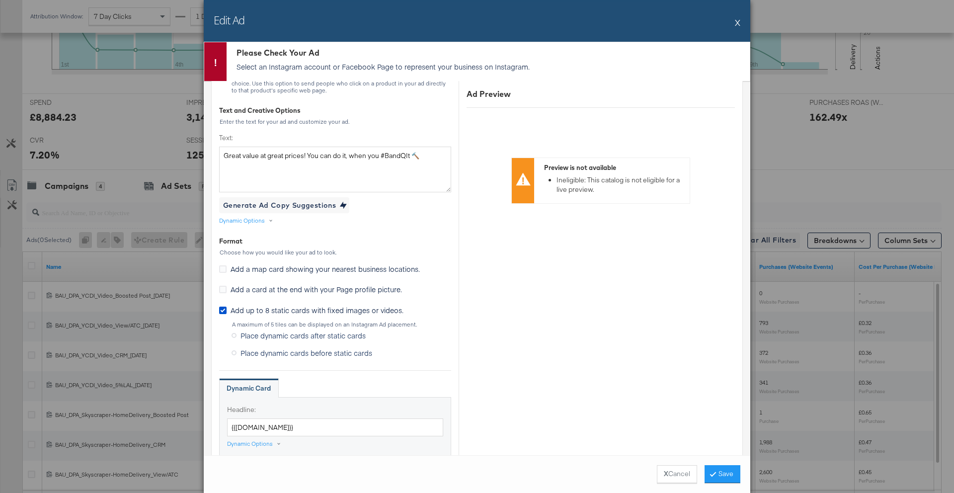
scroll to position [0, 0]
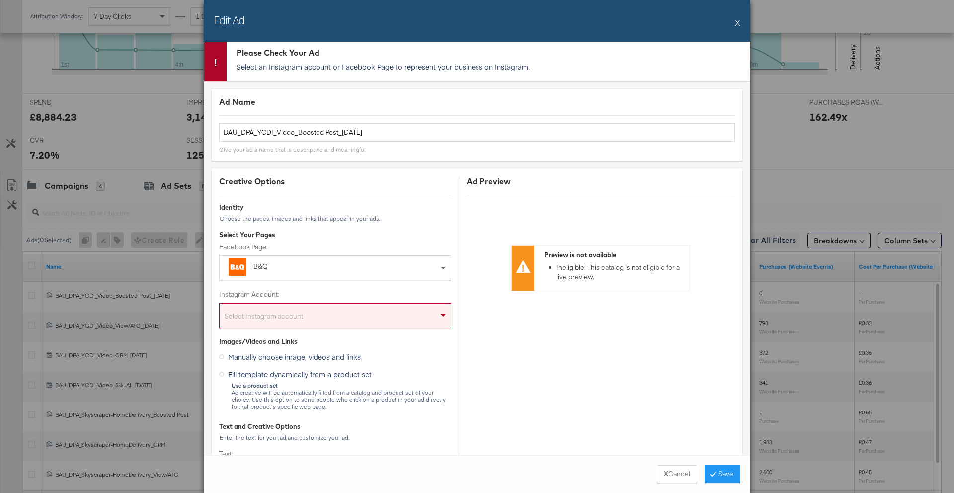
click at [386, 316] on div "Select Instagram account" at bounding box center [335, 317] width 231 height 20
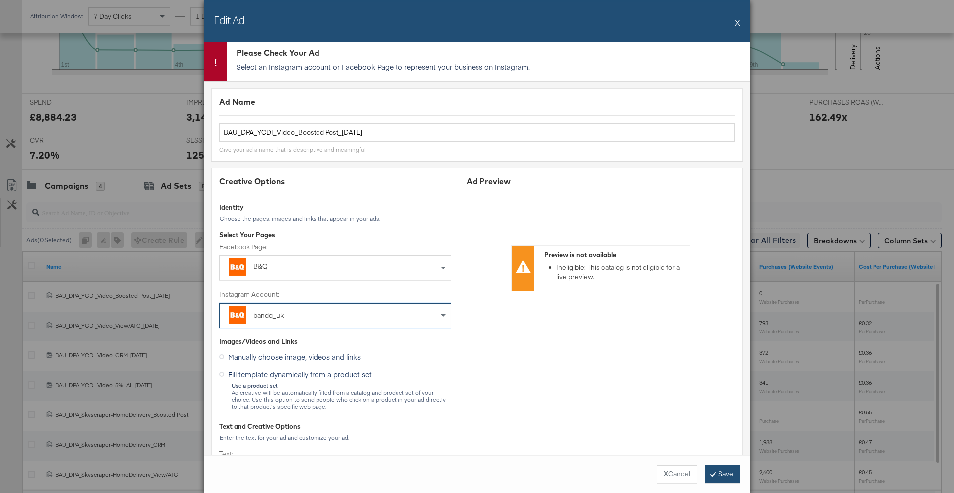
click at [738, 476] on button "Save" at bounding box center [722, 474] width 36 height 18
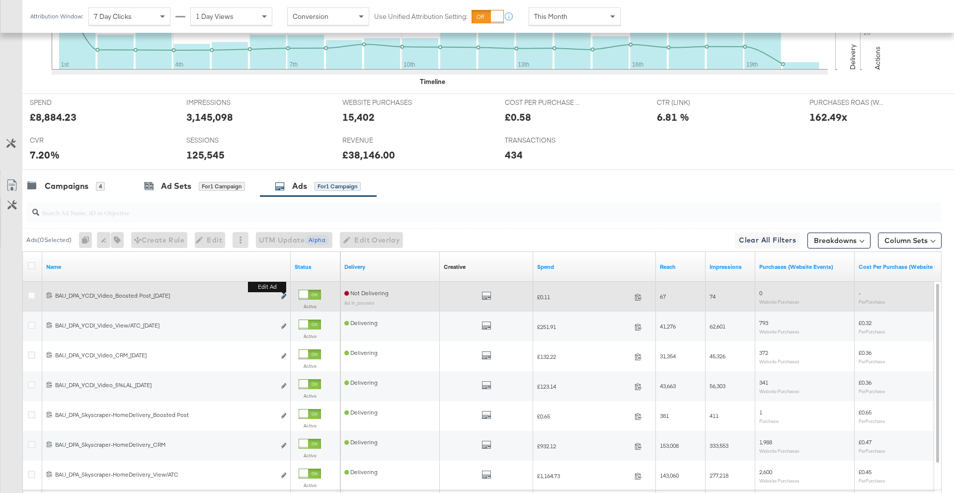
click at [282, 295] on icon "link" at bounding box center [283, 296] width 5 height 5
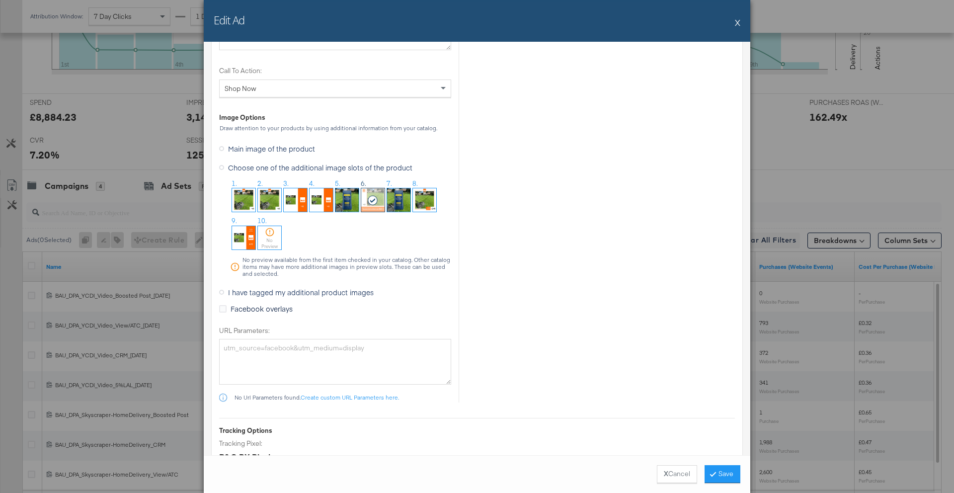
scroll to position [1285, 0]
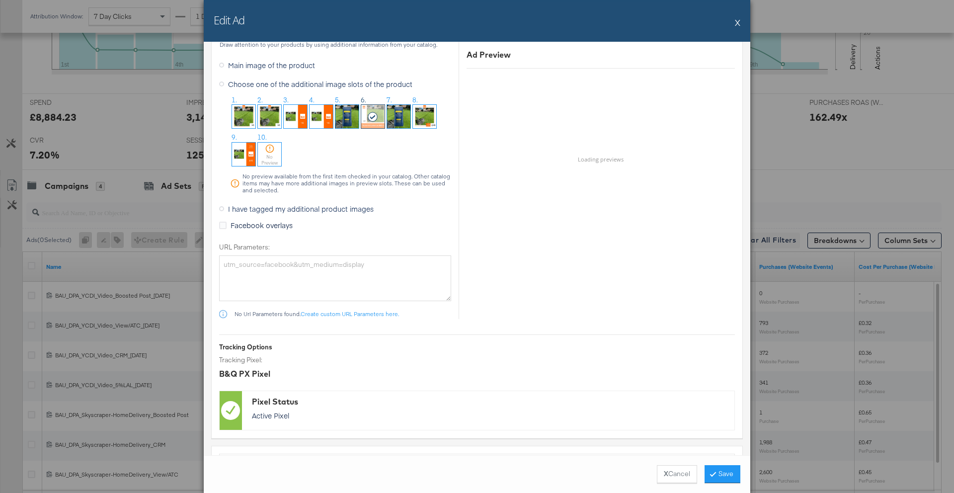
click at [265, 208] on span "I have tagged my additional product images" at bounding box center [301, 209] width 146 height 10
click at [0, 0] on input "I have tagged my additional product images" at bounding box center [0, 0] width 0 height 0
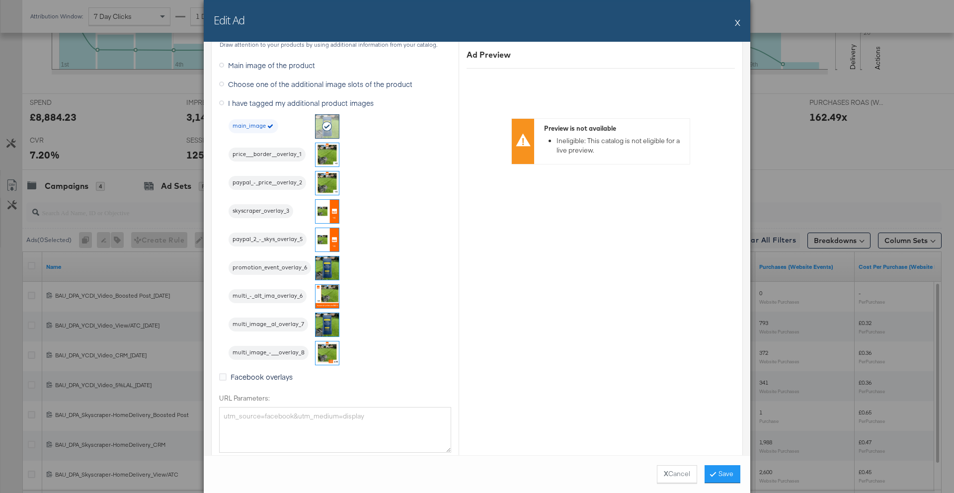
click at [327, 297] on img at bounding box center [326, 296] width 23 height 23
click at [727, 474] on button "Save" at bounding box center [722, 474] width 36 height 18
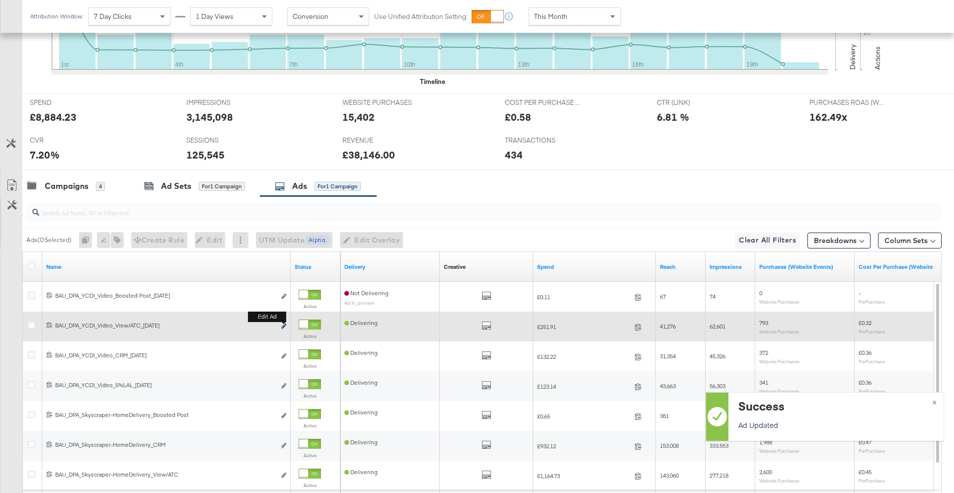
click at [286, 326] on icon "link" at bounding box center [283, 325] width 5 height 5
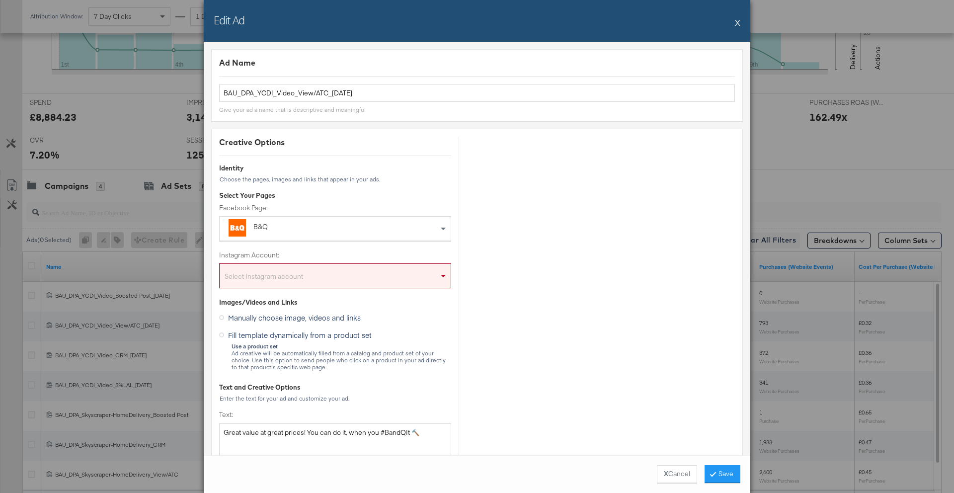
click at [374, 284] on div "Select Instagram account" at bounding box center [335, 278] width 231 height 20
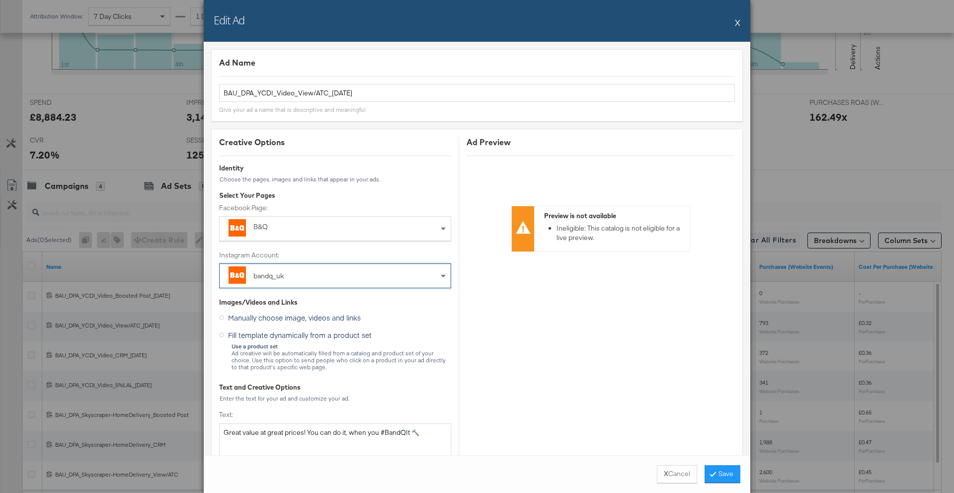
click at [398, 305] on div "Images/Videos and Links" at bounding box center [335, 301] width 232 height 9
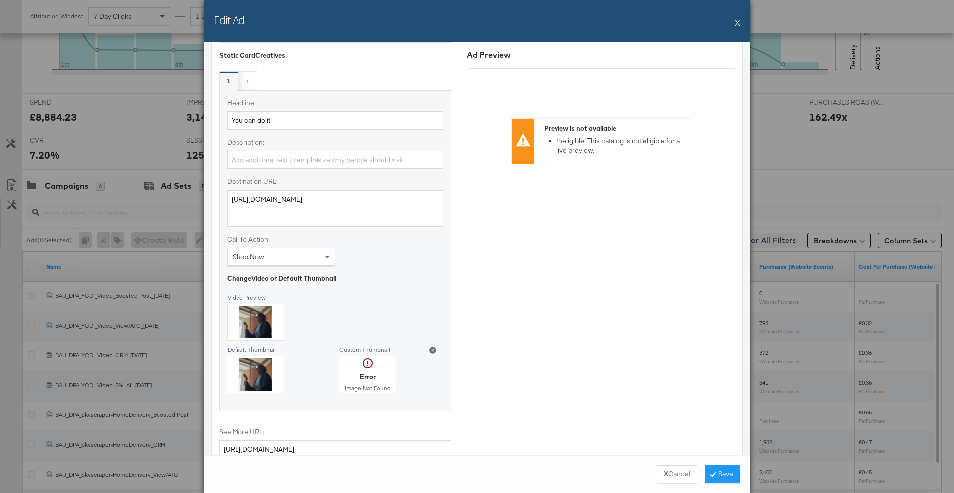
scroll to position [794, 0]
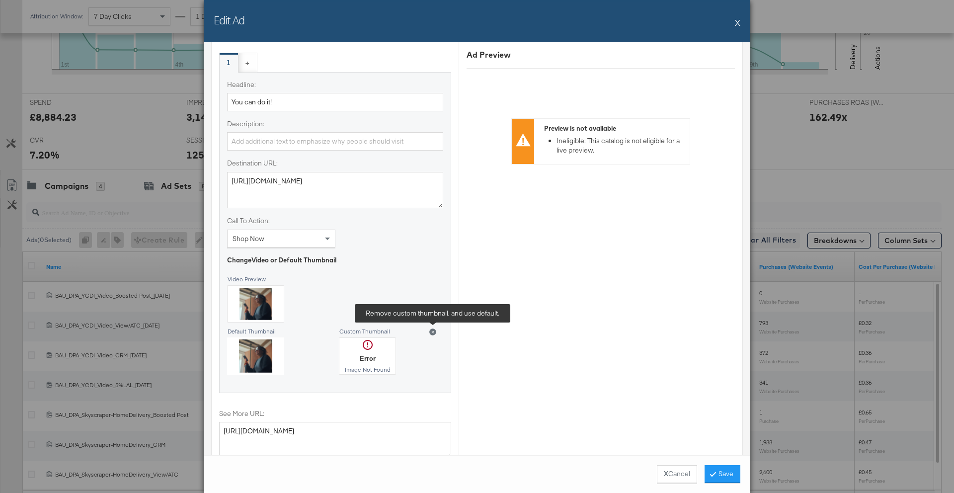
click at [433, 332] on icon at bounding box center [432, 331] width 7 height 7
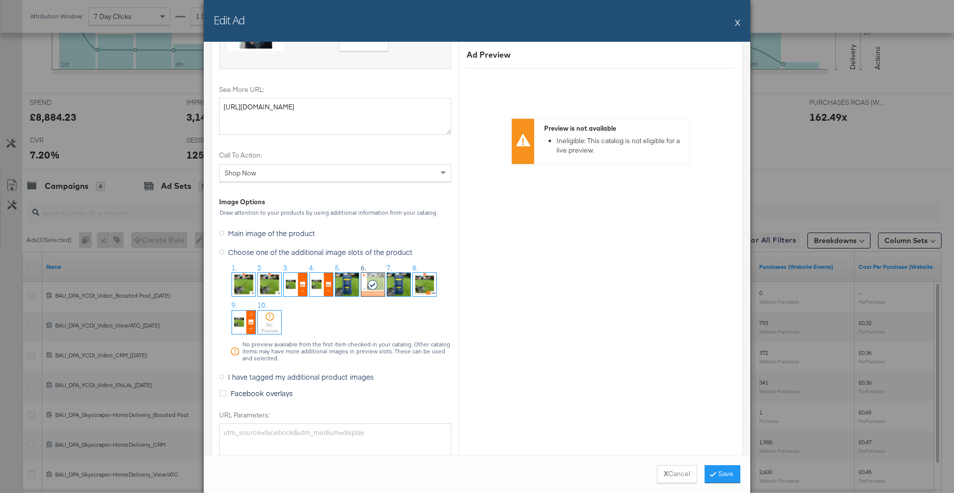
scroll to position [1148, 0]
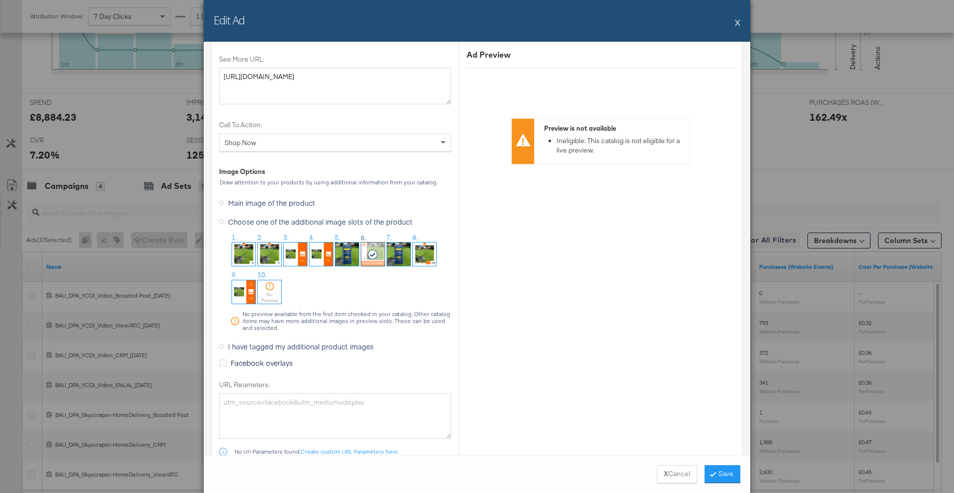
click at [299, 346] on span "I have tagged my additional product images" at bounding box center [301, 346] width 146 height 10
click at [0, 0] on input "I have tagged my additional product images" at bounding box center [0, 0] width 0 height 0
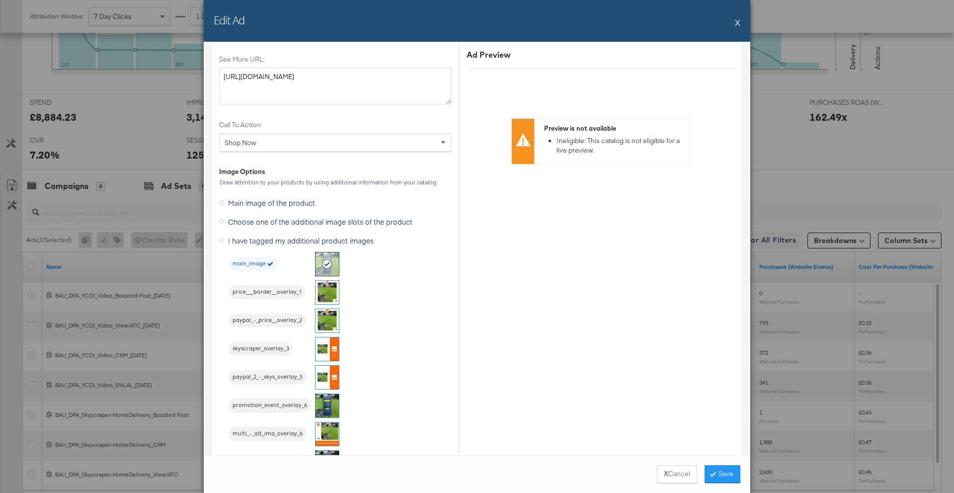
click at [329, 430] on img at bounding box center [326, 433] width 23 height 23
click at [723, 472] on button "Save" at bounding box center [722, 474] width 36 height 18
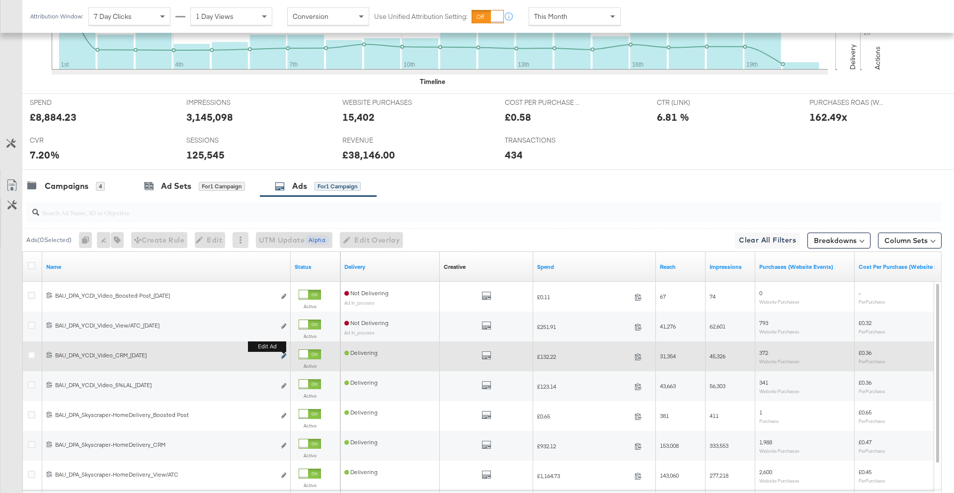
click at [282, 356] on icon "link" at bounding box center [283, 355] width 5 height 5
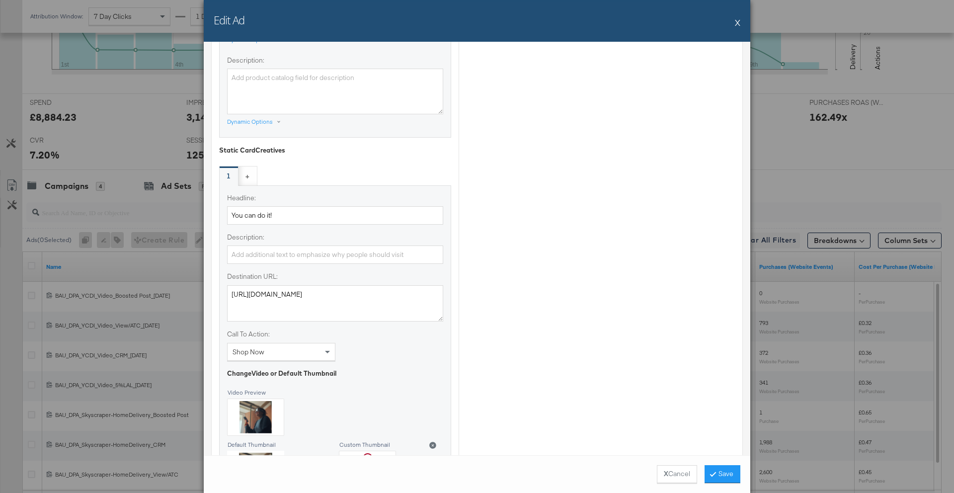
scroll to position [820, 0]
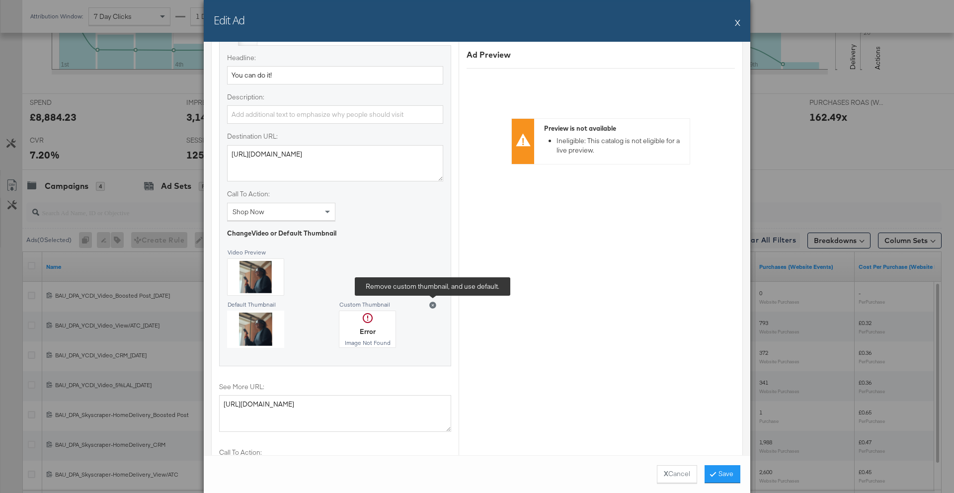
click at [431, 306] on icon at bounding box center [432, 304] width 7 height 7
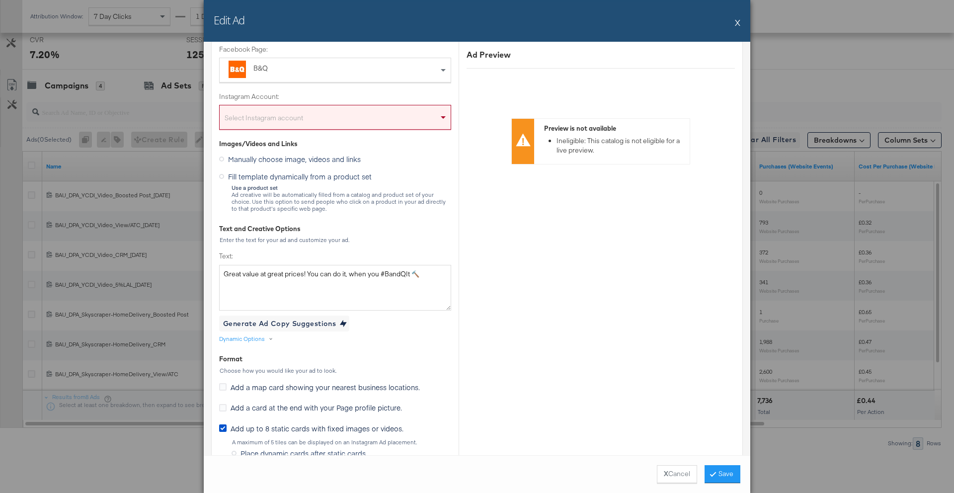
scroll to position [156, 0]
click at [313, 123] on div "Select Instagram account" at bounding box center [335, 122] width 231 height 20
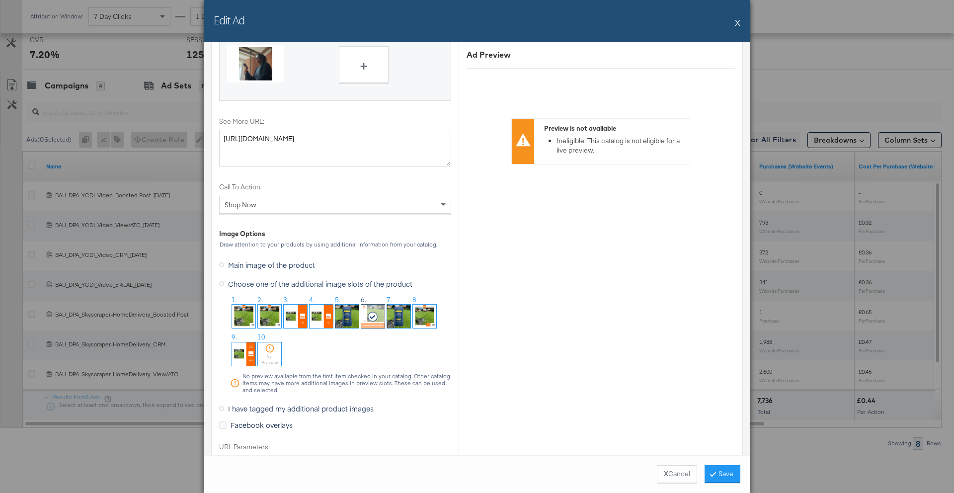
scroll to position [1099, 0]
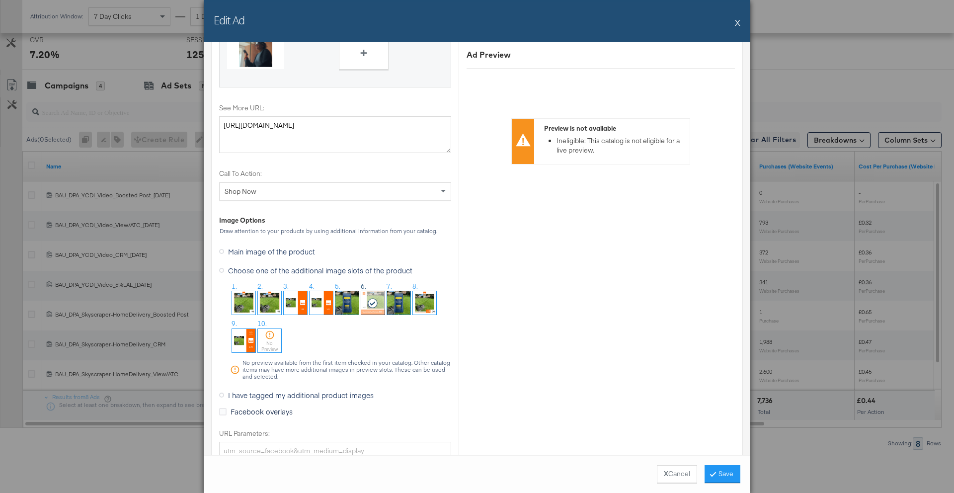
click at [297, 395] on span "I have tagged my additional product images" at bounding box center [301, 395] width 146 height 10
click at [0, 0] on input "I have tagged my additional product images" at bounding box center [0, 0] width 0 height 0
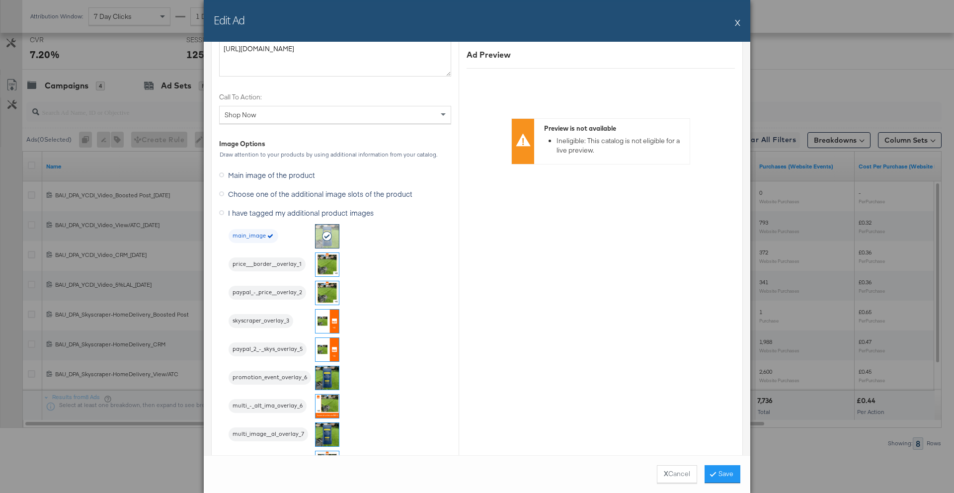
scroll to position [1196, 0]
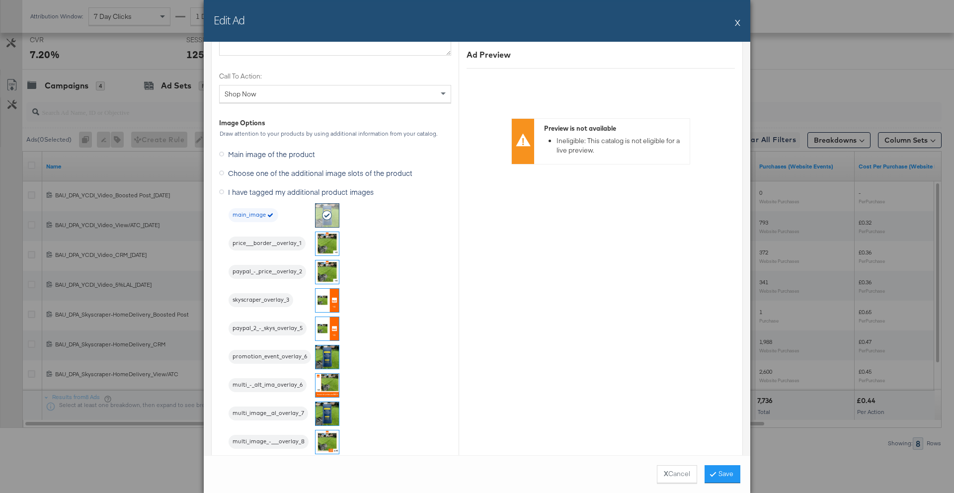
click at [325, 384] on img at bounding box center [326, 384] width 23 height 23
click at [719, 470] on button "Save" at bounding box center [722, 474] width 36 height 18
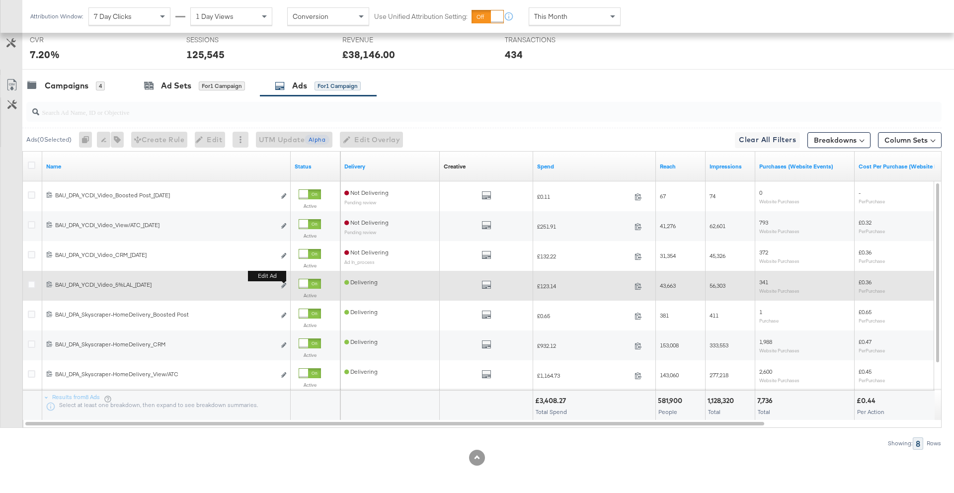
click at [286, 286] on button "Edit ad" at bounding box center [284, 286] width 6 height 10
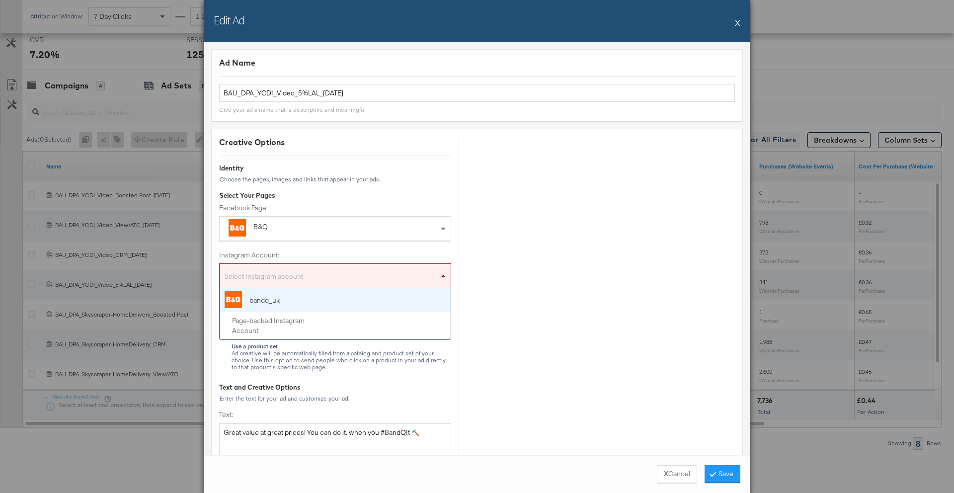
click at [329, 268] on div "Select Instagram account" at bounding box center [335, 278] width 231 height 20
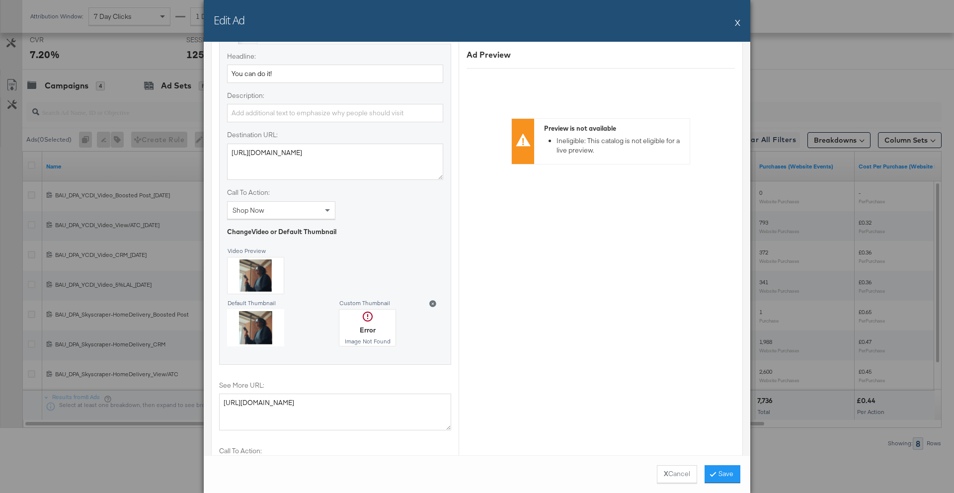
scroll to position [888, 0]
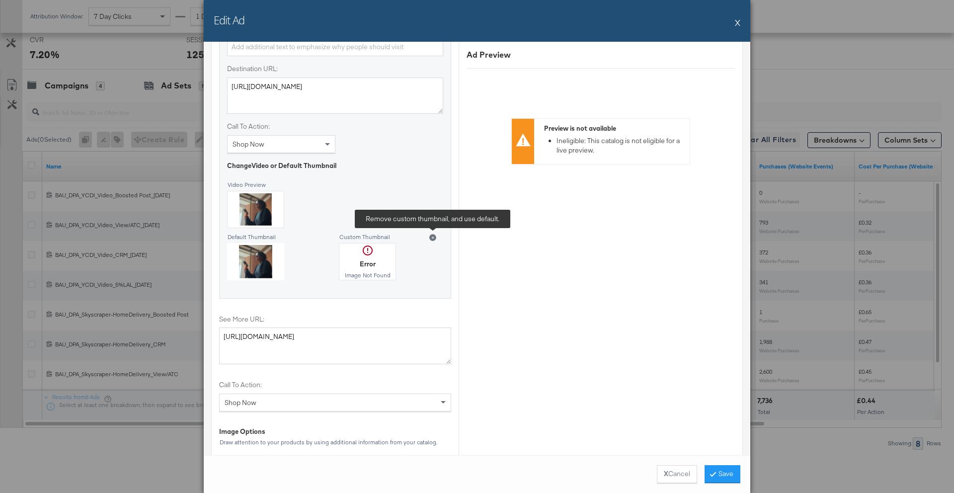
click at [430, 238] on icon at bounding box center [432, 237] width 7 height 7
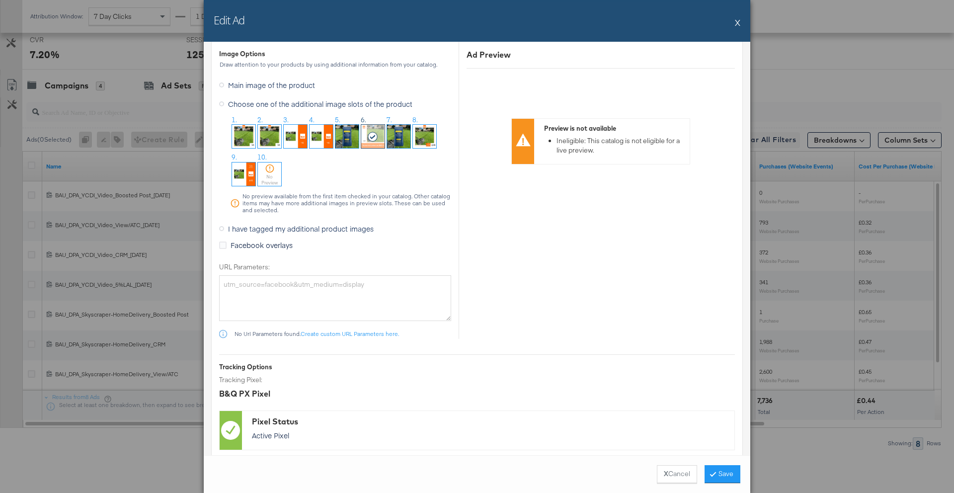
scroll to position [1310, 0]
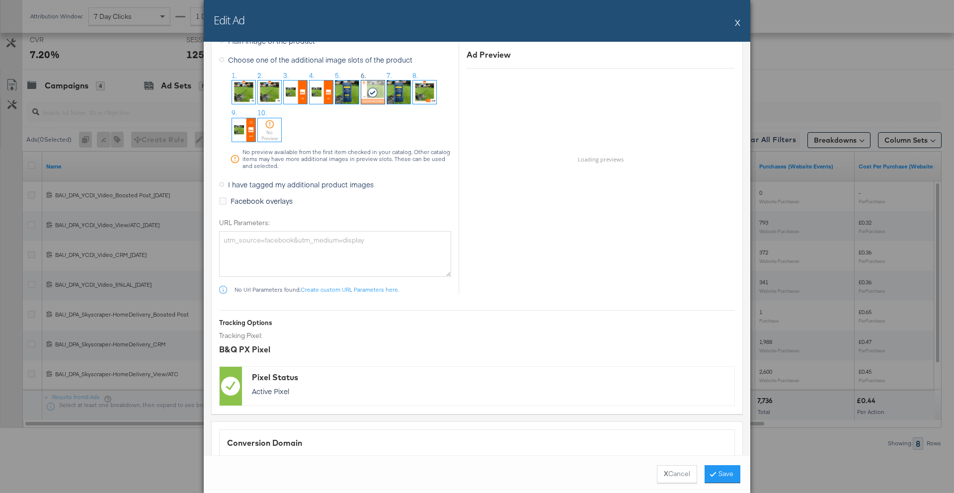
click at [304, 185] on span "I have tagged my additional product images" at bounding box center [301, 184] width 146 height 10
click at [0, 0] on input "I have tagged my additional product images" at bounding box center [0, 0] width 0 height 0
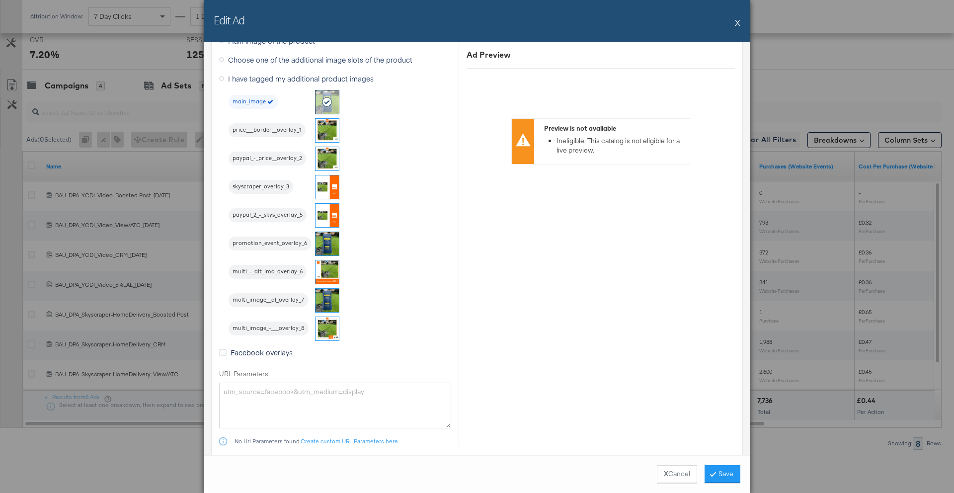
click at [332, 275] on img at bounding box center [326, 271] width 23 height 23
click at [725, 473] on button "Save" at bounding box center [722, 474] width 36 height 18
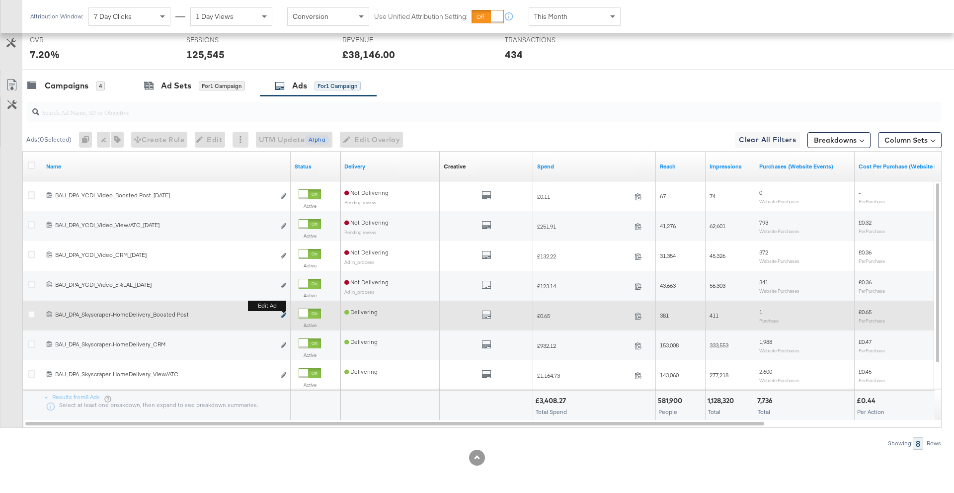
click at [283, 315] on icon "link" at bounding box center [283, 314] width 5 height 5
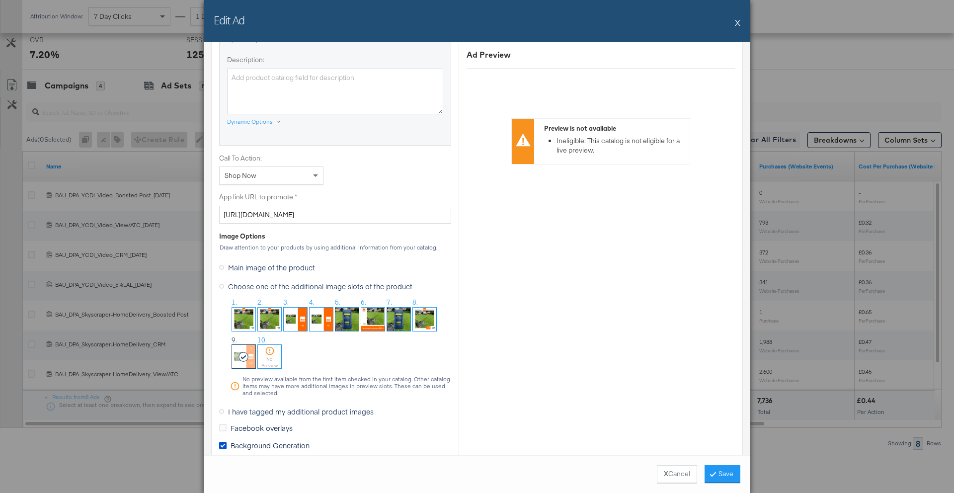
scroll to position [743, 0]
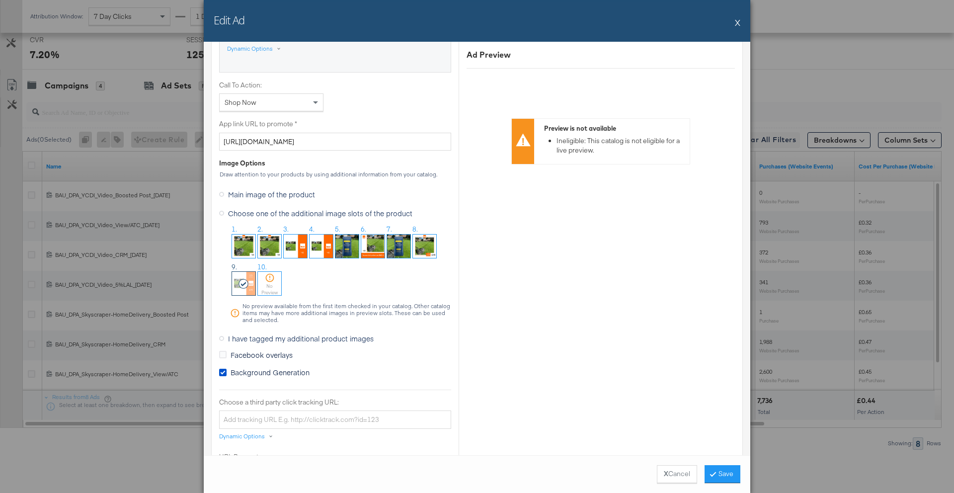
click at [272, 339] on span "I have tagged my additional product images" at bounding box center [301, 338] width 146 height 10
click at [0, 0] on input "I have tagged my additional product images" at bounding box center [0, 0] width 0 height 0
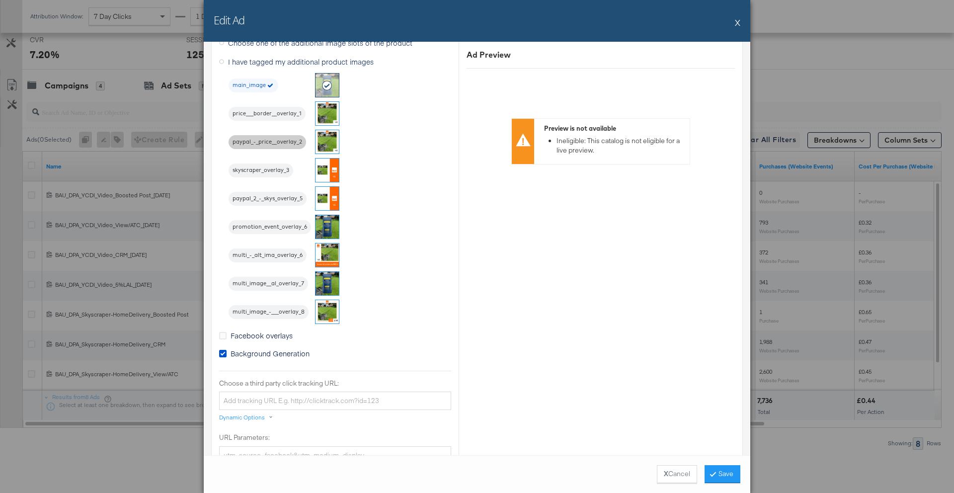
scroll to position [932, 0]
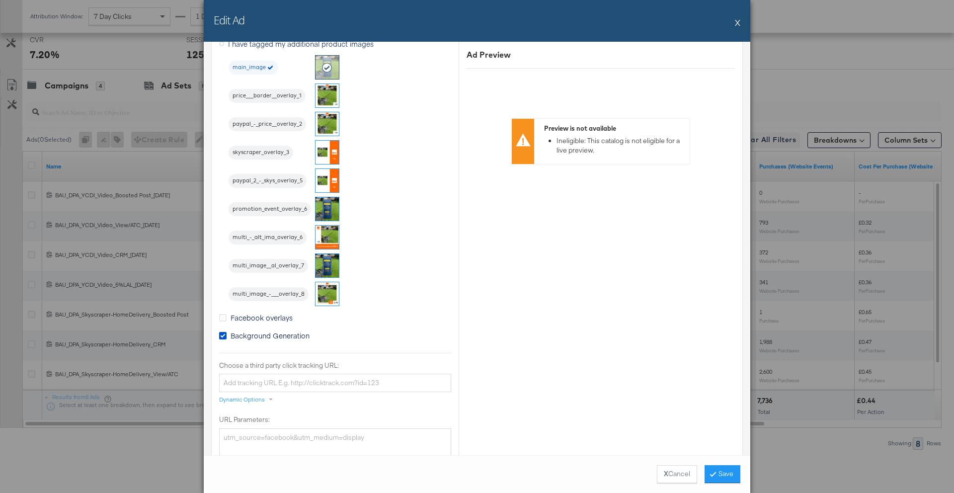
click at [736, 20] on button "X" at bounding box center [737, 22] width 5 height 20
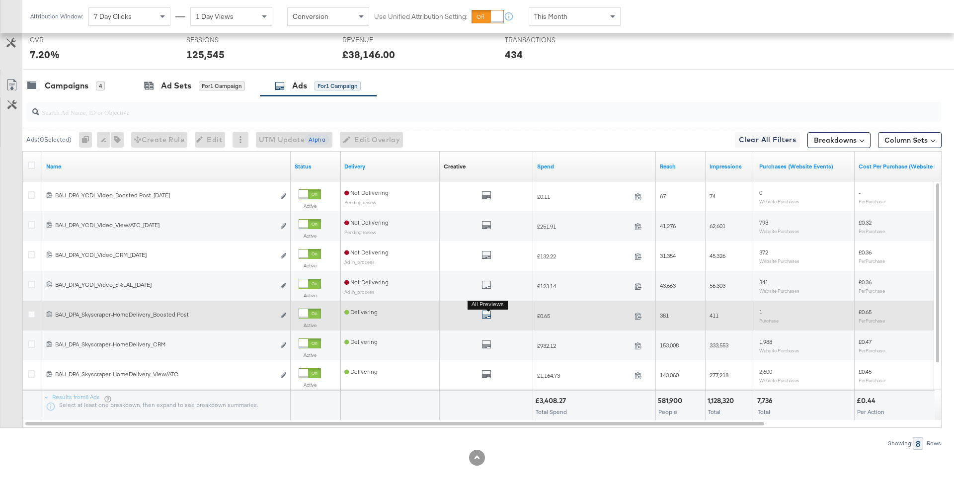
click at [484, 314] on icon "default" at bounding box center [486, 314] width 10 height 10
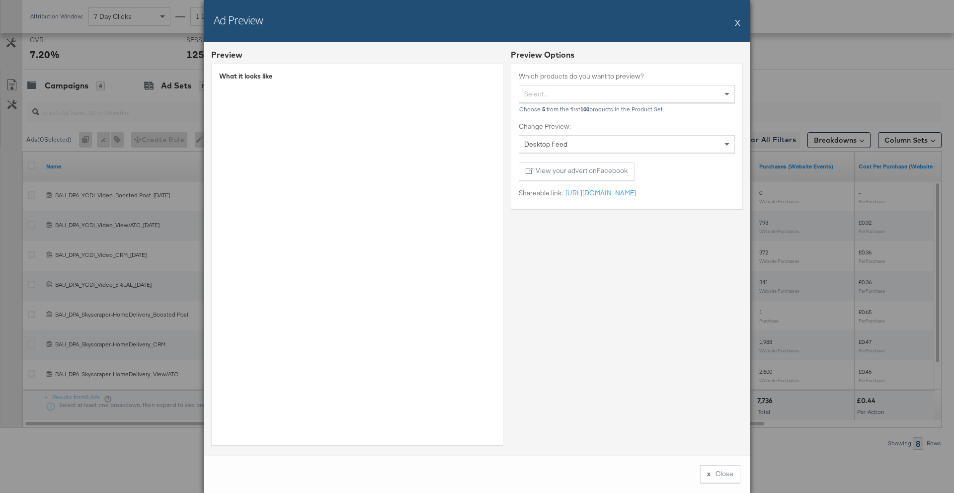
click at [736, 23] on button "X" at bounding box center [737, 22] width 5 height 20
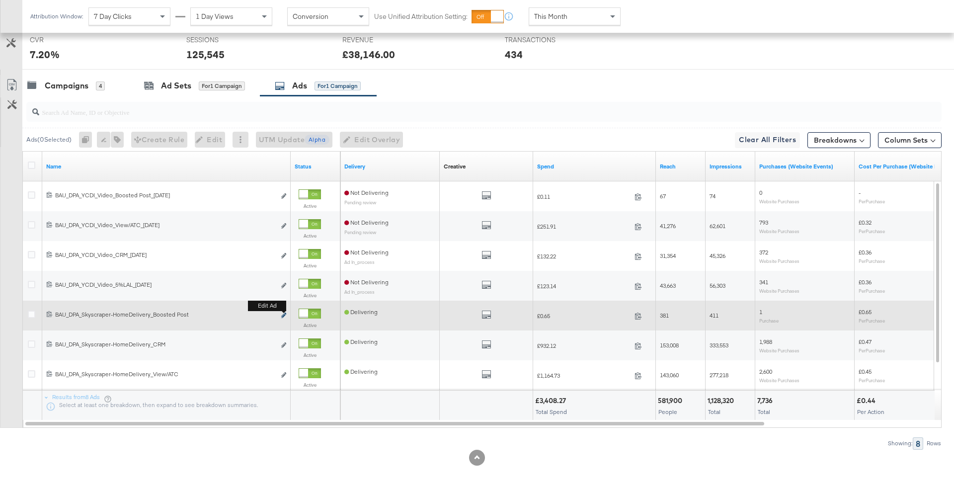
click at [282, 315] on icon "link" at bounding box center [283, 314] width 5 height 5
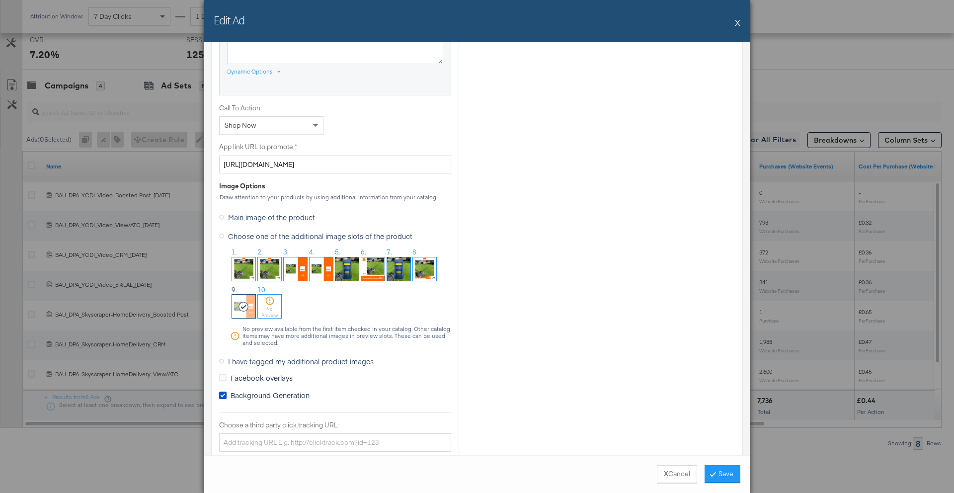
scroll to position [748, 0]
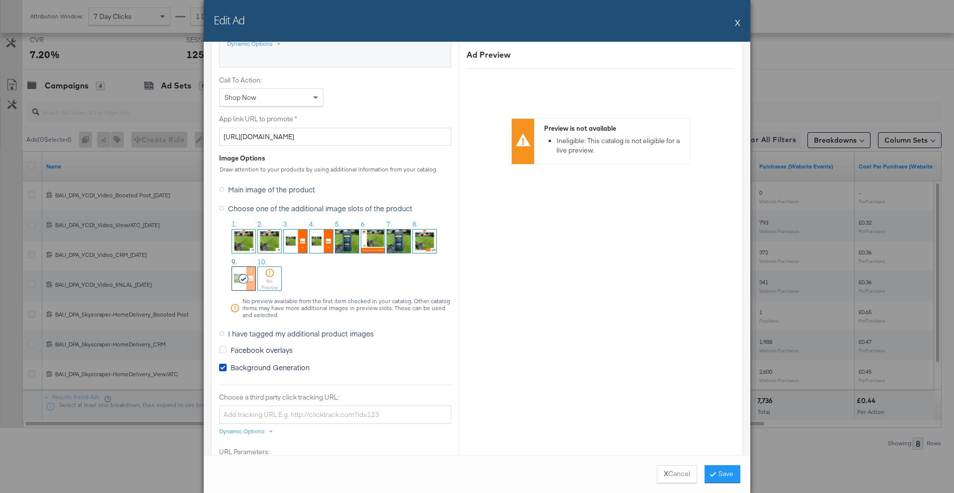
click at [275, 336] on span "I have tagged my additional product images" at bounding box center [301, 333] width 146 height 10
click at [0, 0] on input "I have tagged my additional product images" at bounding box center [0, 0] width 0 height 0
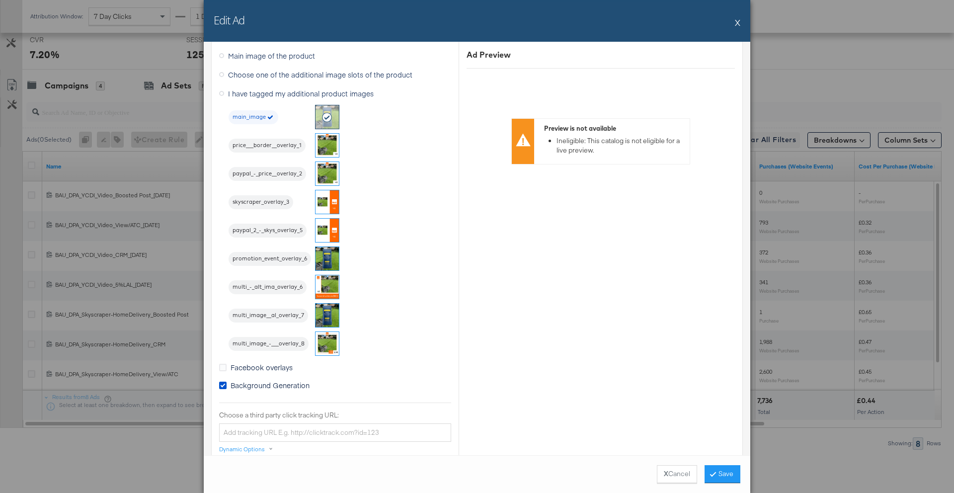
scroll to position [897, 0]
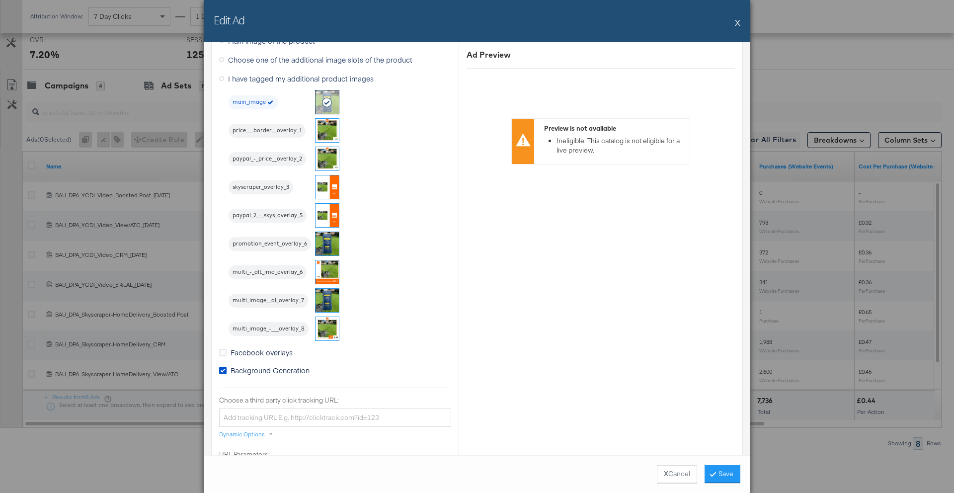
click at [326, 189] on img at bounding box center [326, 186] width 23 height 23
click at [330, 187] on icon at bounding box center [327, 187] width 11 height 10
click at [324, 188] on icon at bounding box center [327, 187] width 11 height 10
click at [291, 185] on icon "button" at bounding box center [293, 187] width 5 height 5
click at [721, 473] on button "Save" at bounding box center [722, 474] width 36 height 18
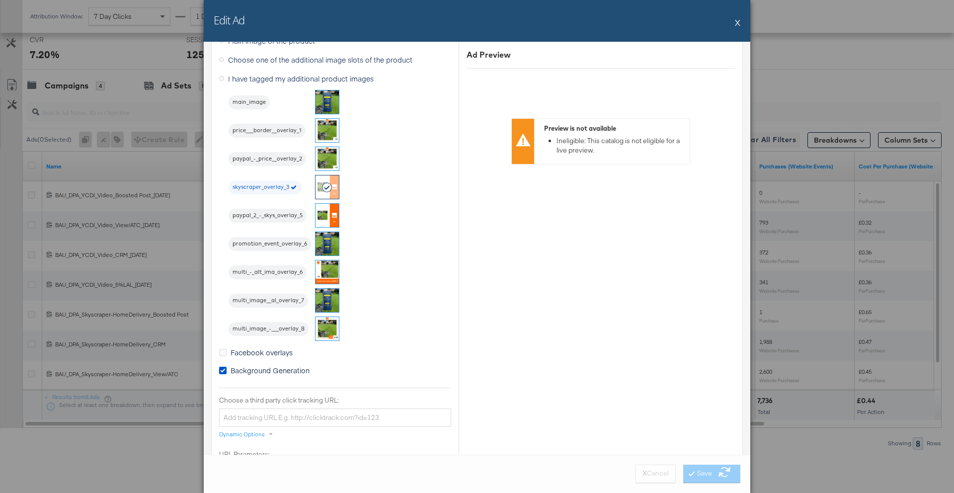
click at [272, 372] on span "Background Generation" at bounding box center [269, 370] width 79 height 10
click at [0, 0] on input "Background Generation" at bounding box center [0, 0] width 0 height 0
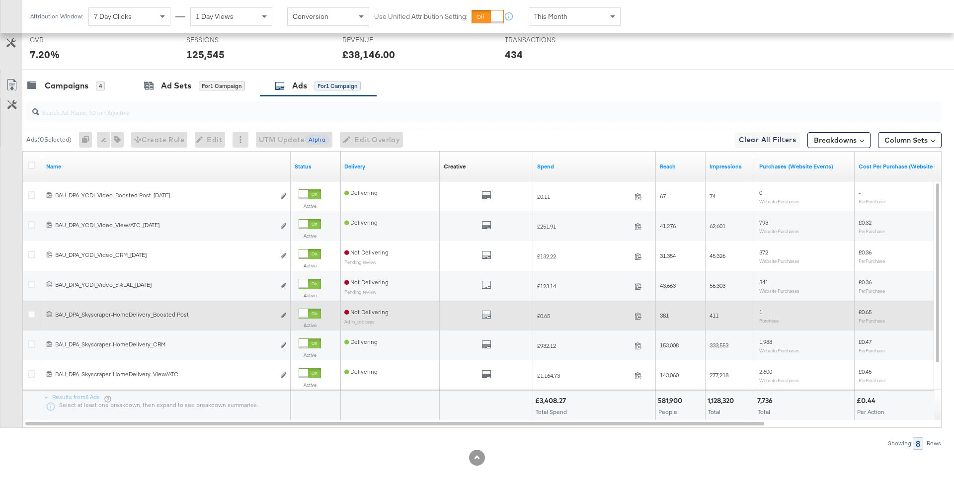
click at [492, 316] on div "All Previews" at bounding box center [485, 315] width 85 height 12
click at [485, 315] on icon "default" at bounding box center [486, 314] width 10 height 10
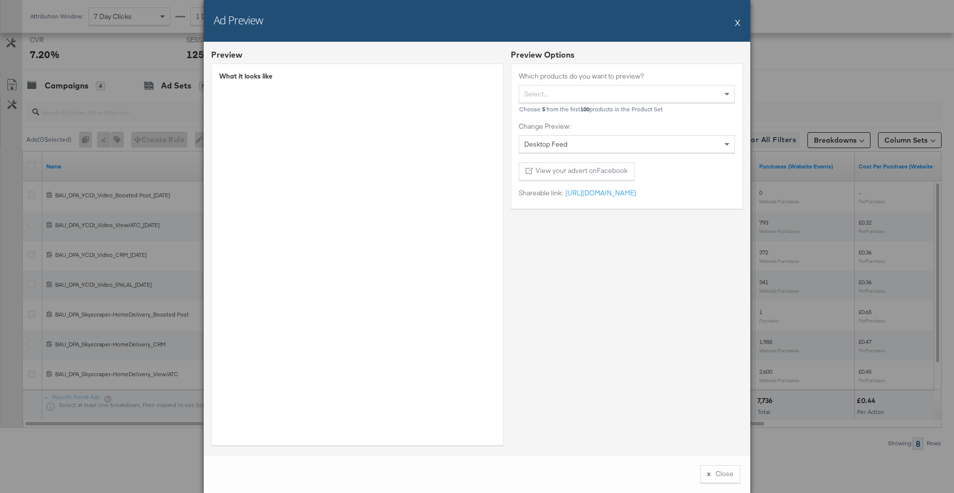
click at [736, 22] on button "X" at bounding box center [737, 22] width 5 height 20
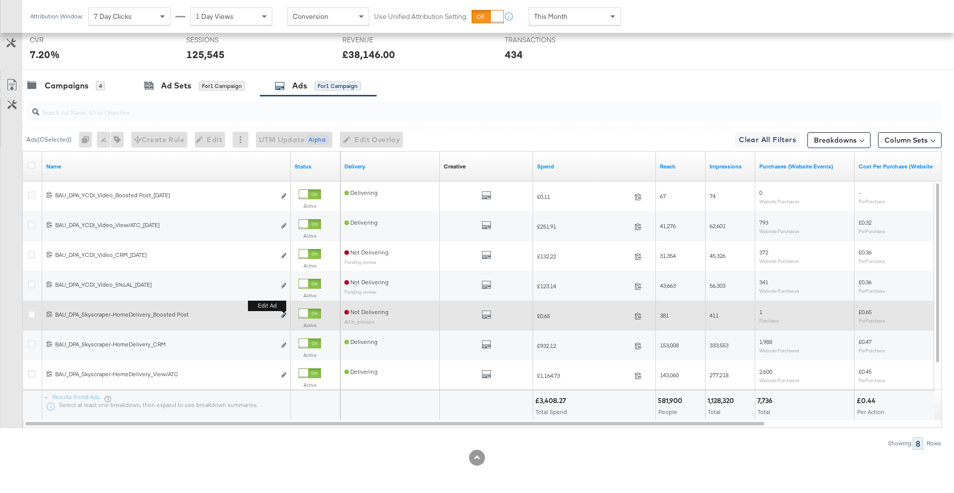
click at [283, 316] on icon "link" at bounding box center [283, 314] width 5 height 5
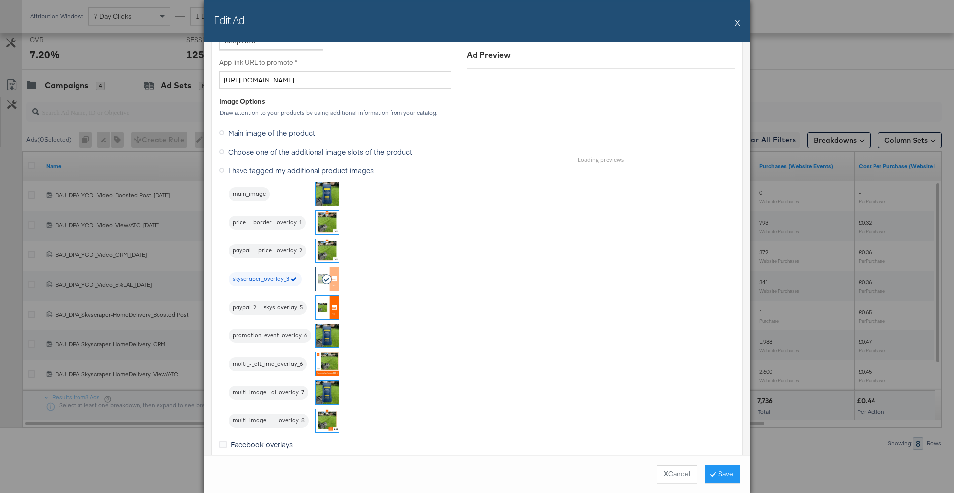
scroll to position [833, 0]
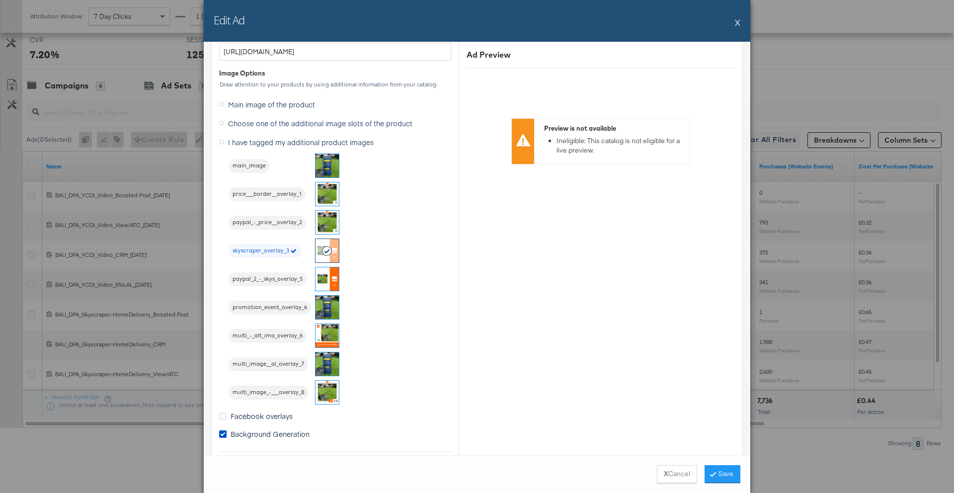
click at [330, 367] on img at bounding box center [326, 363] width 23 height 23
click at [664, 475] on button "X Cancel" at bounding box center [677, 474] width 40 height 18
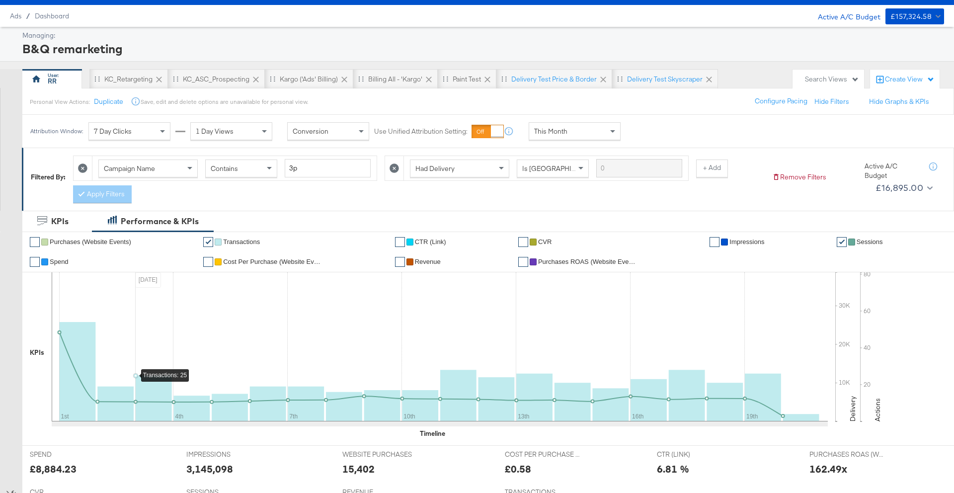
scroll to position [243, 0]
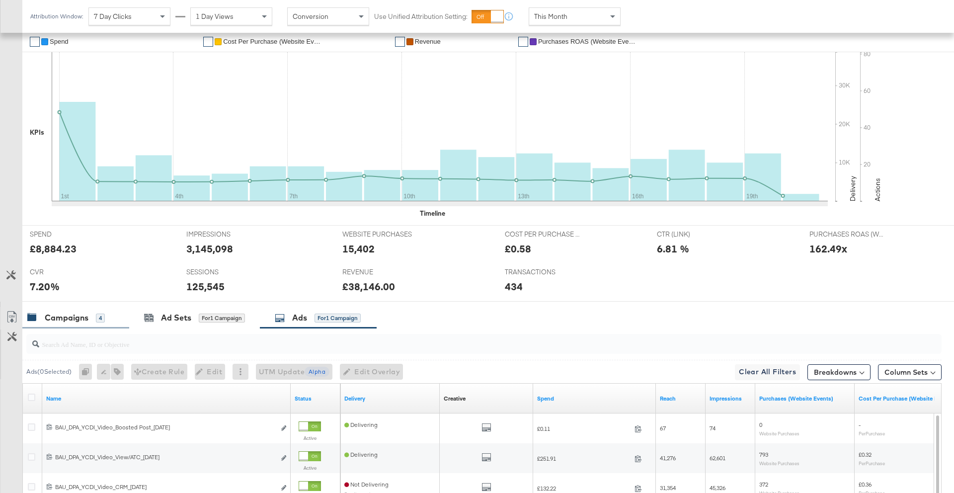
click at [81, 319] on div "Campaigns" at bounding box center [67, 317] width 44 height 11
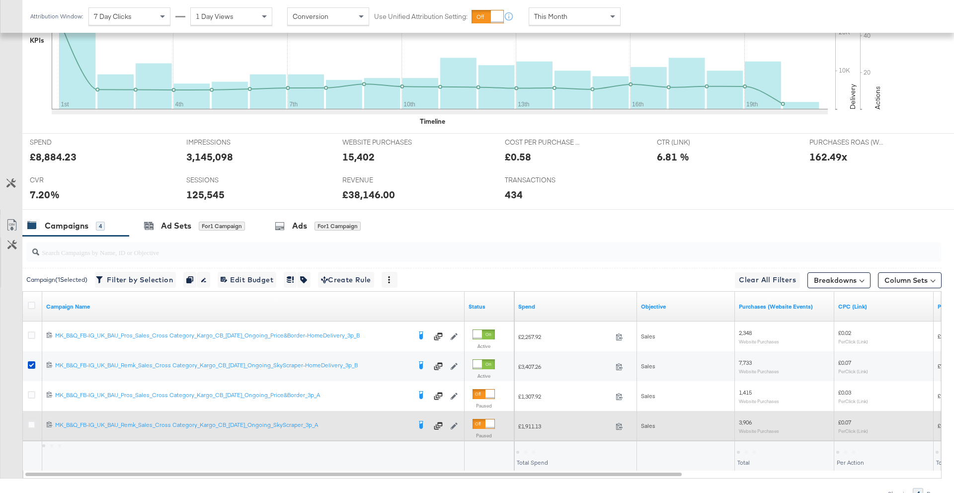
scroll to position [385, 0]
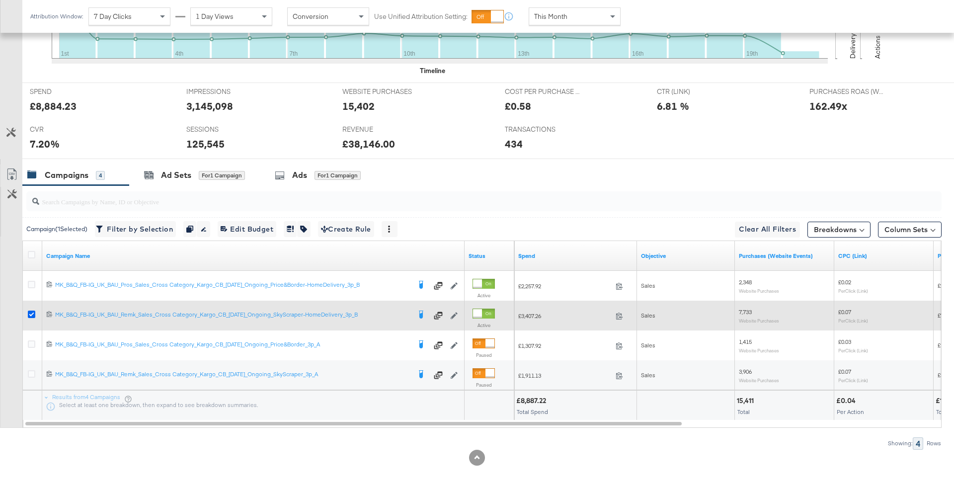
click at [31, 316] on icon at bounding box center [31, 313] width 7 height 7
click at [0, 0] on input "checkbox" at bounding box center [0, 0] width 0 height 0
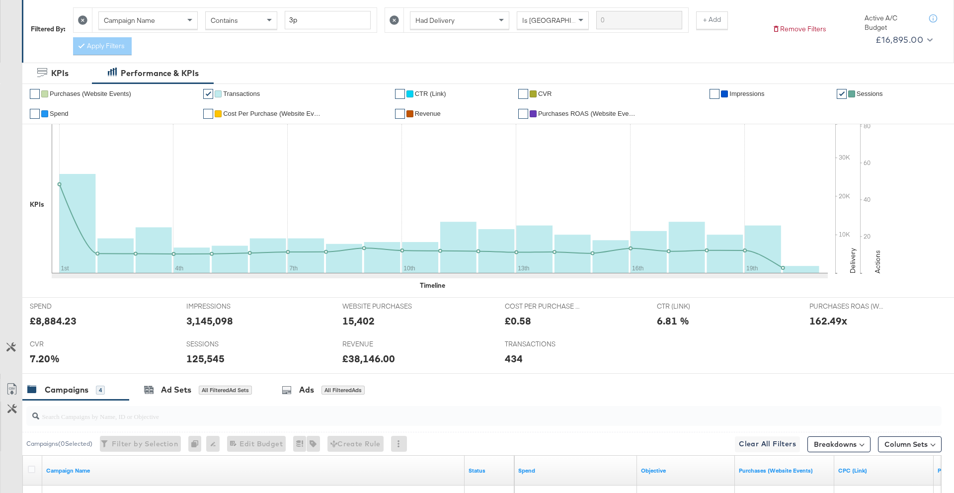
scroll to position [0, 0]
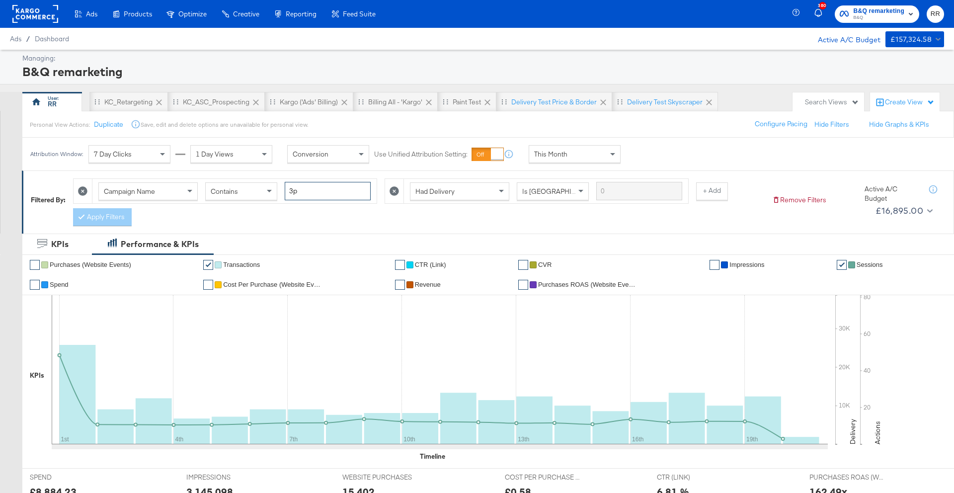
click at [295, 190] on input "3p" at bounding box center [328, 191] width 86 height 18
type input "1p"
click at [80, 215] on button "Apply Filters" at bounding box center [102, 217] width 59 height 18
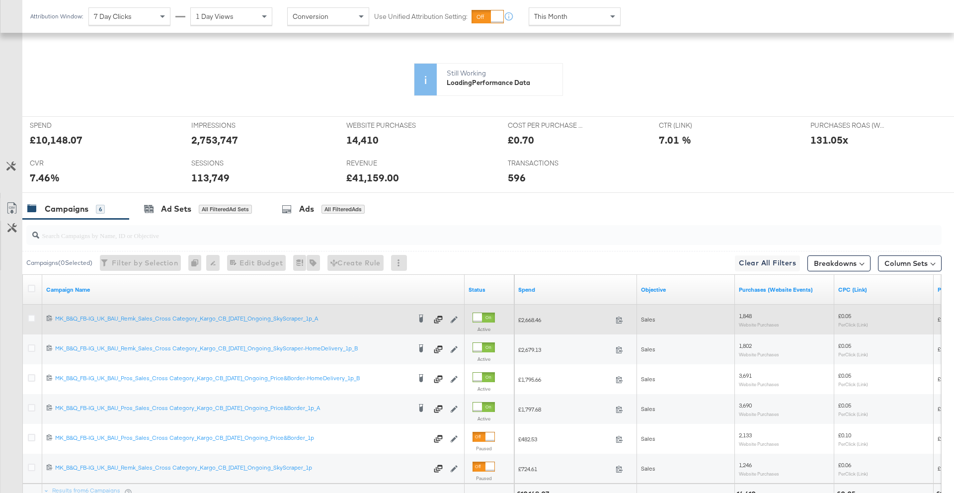
scroll to position [352, 0]
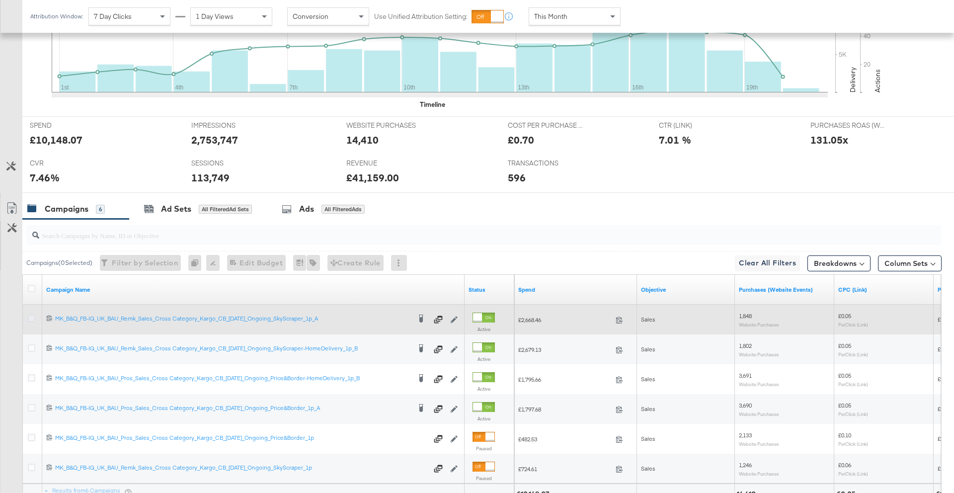
click at [32, 318] on icon at bounding box center [31, 317] width 7 height 7
click at [0, 0] on input "checkbox" at bounding box center [0, 0] width 0 height 0
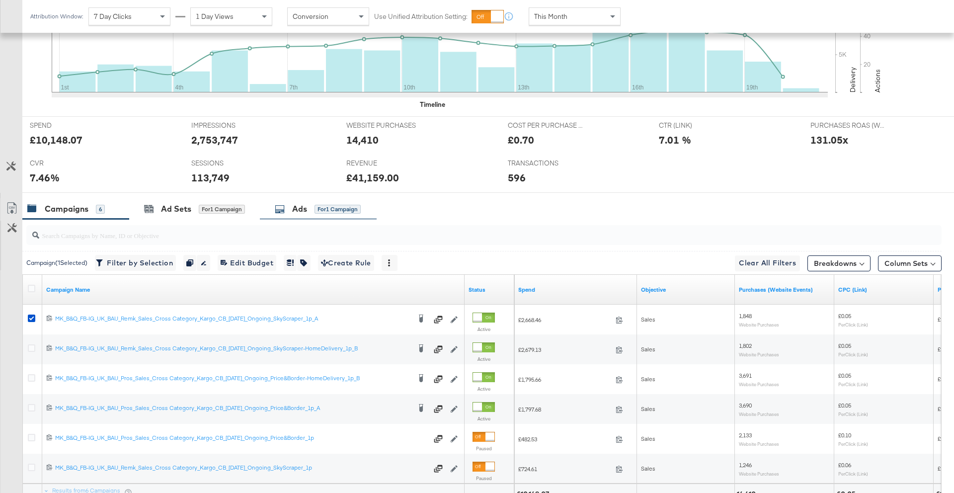
click at [301, 207] on div "Ads" at bounding box center [299, 208] width 15 height 11
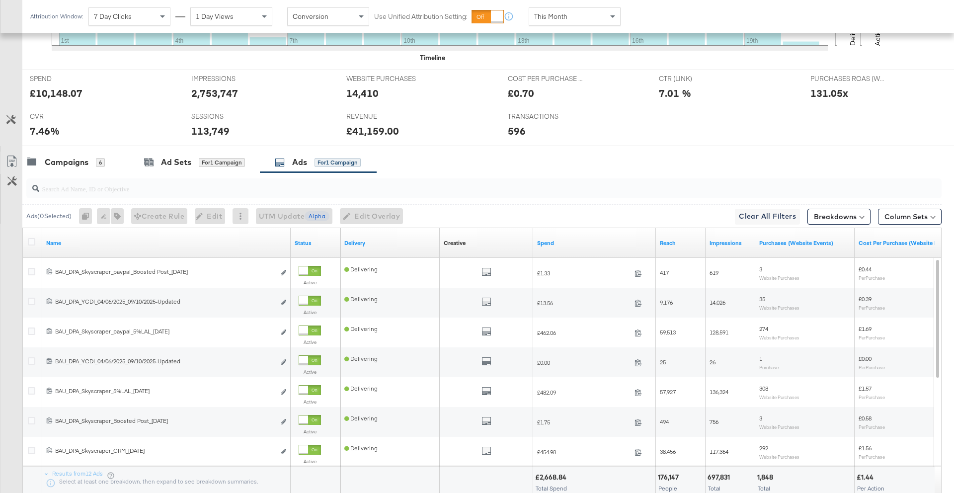
scroll to position [372, 0]
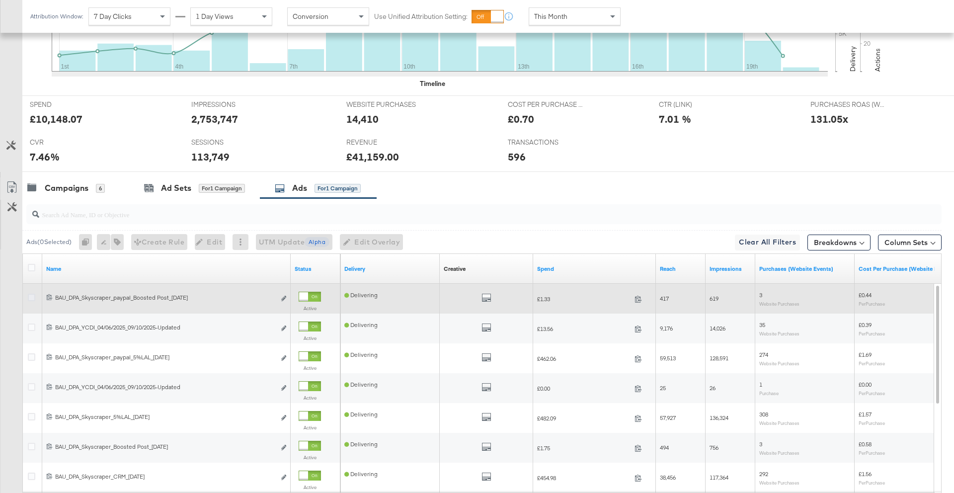
click at [31, 297] on icon at bounding box center [31, 297] width 7 height 7
click at [0, 0] on input "checkbox" at bounding box center [0, 0] width 0 height 0
click at [31, 297] on icon at bounding box center [31, 297] width 7 height 7
click at [0, 0] on input "checkbox" at bounding box center [0, 0] width 0 height 0
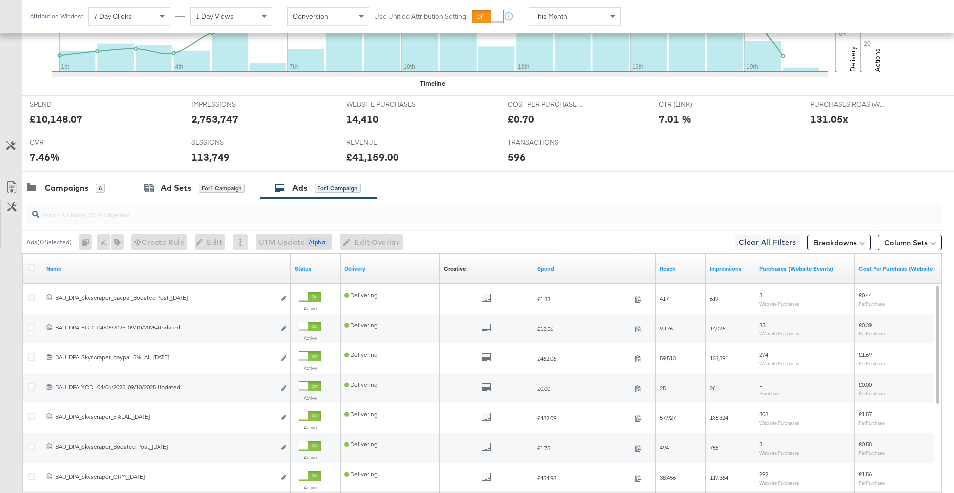
click at [92, 219] on input "search" at bounding box center [448, 210] width 818 height 19
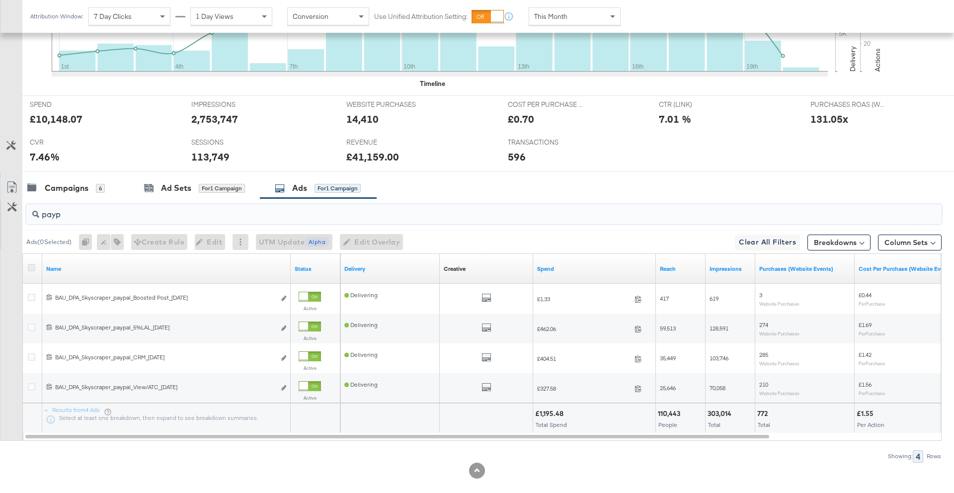
type input "payp"
click at [30, 268] on icon at bounding box center [31, 267] width 7 height 7
click at [0, 0] on input "checkbox" at bounding box center [0, 0] width 0 height 0
click at [215, 241] on span "Edit" at bounding box center [204, 242] width 24 height 12
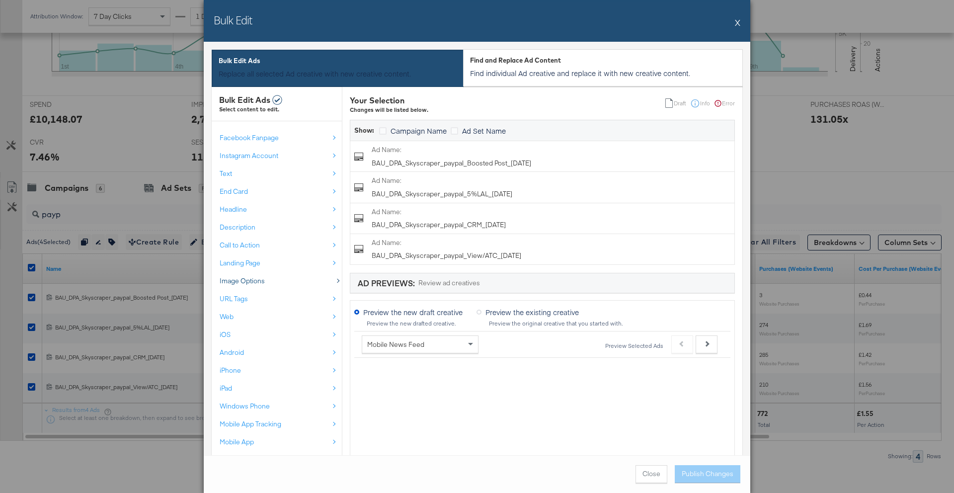
click at [303, 280] on div "Image Options" at bounding box center [274, 280] width 109 height 9
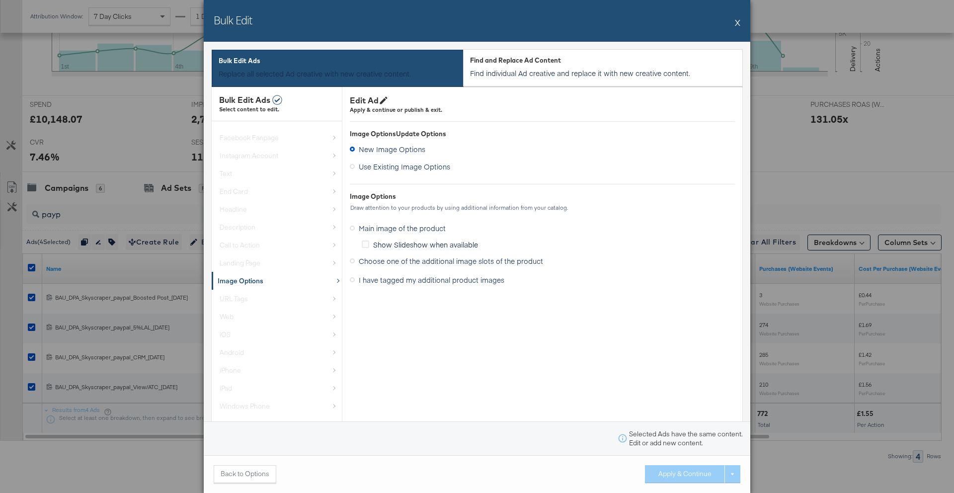
click at [387, 278] on span "I have tagged my additional product images" at bounding box center [432, 280] width 146 height 10
click at [0, 0] on input "I have tagged my additional product images" at bounding box center [0, 0] width 0 height 0
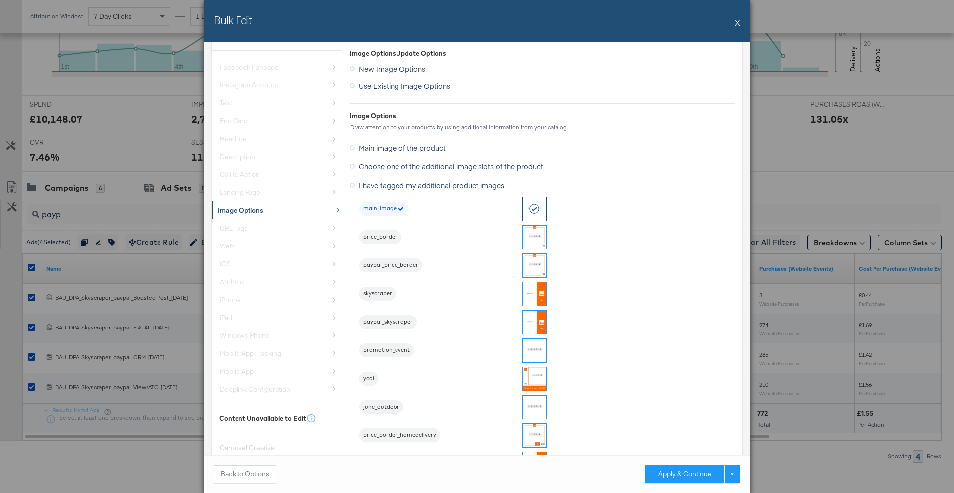
scroll to position [92, 0]
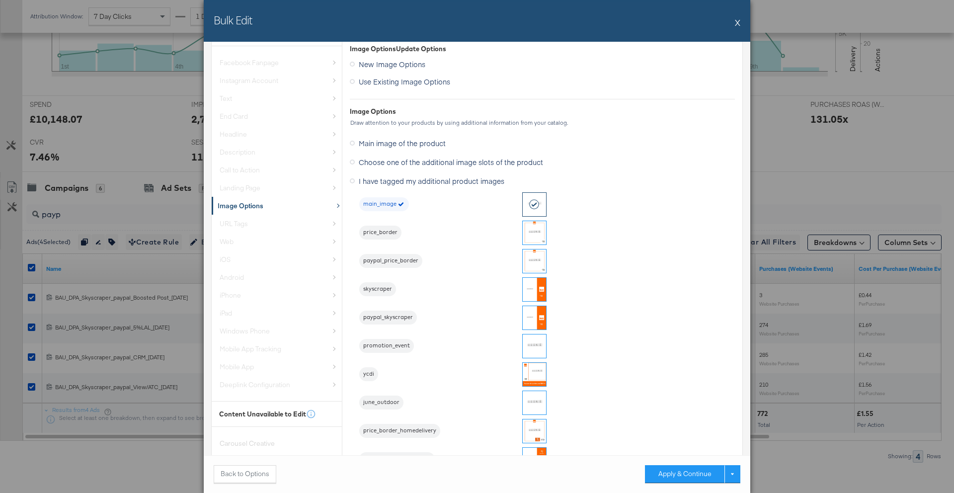
click at [398, 317] on span "paypal_skyscraper" at bounding box center [388, 317] width 58 height 8
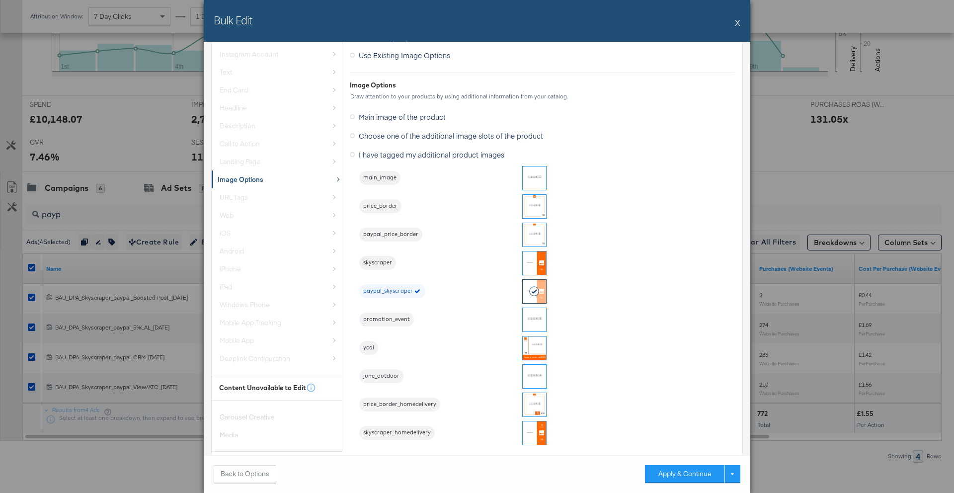
scroll to position [125, 0]
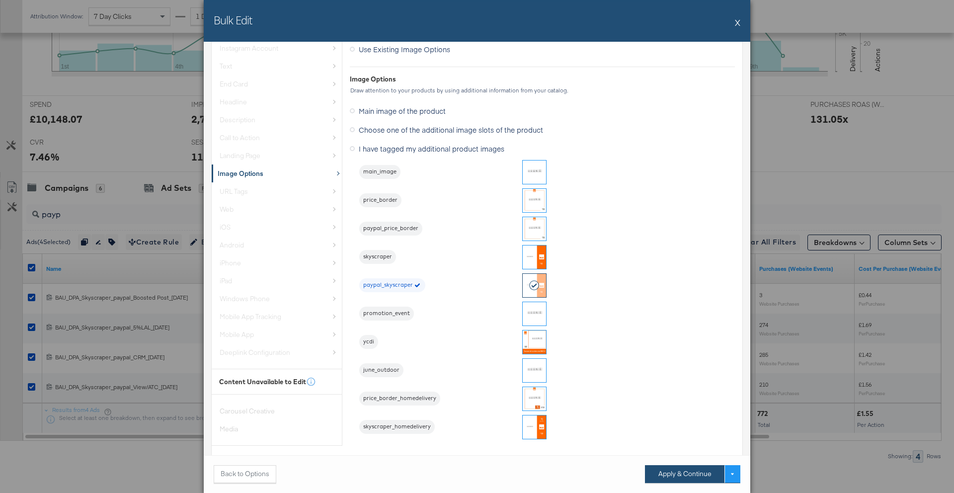
click at [673, 473] on button "Apply & Continue" at bounding box center [684, 474] width 79 height 18
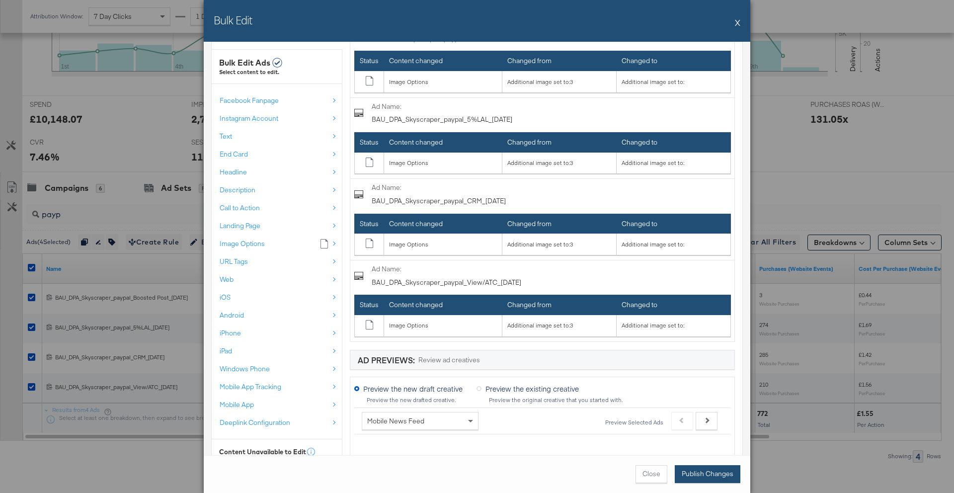
click at [686, 473] on button "Publish Changes" at bounding box center [707, 474] width 66 height 18
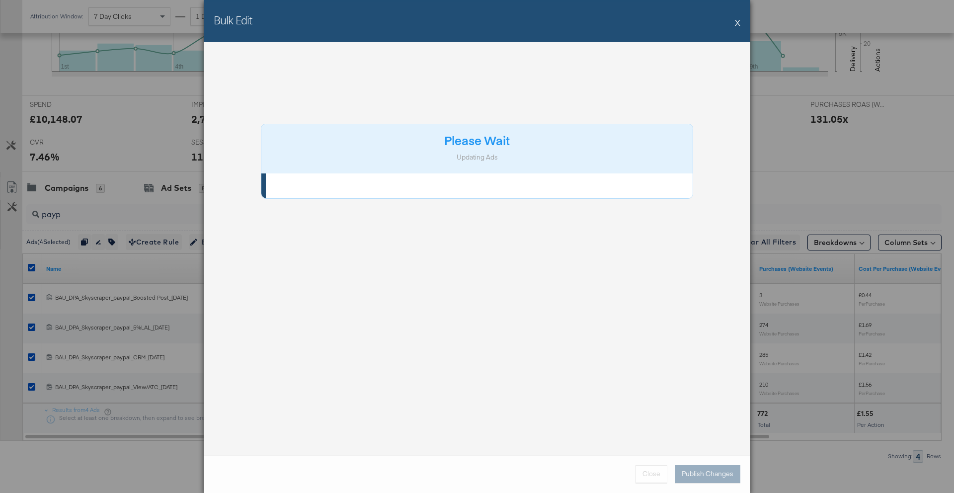
scroll to position [0, 0]
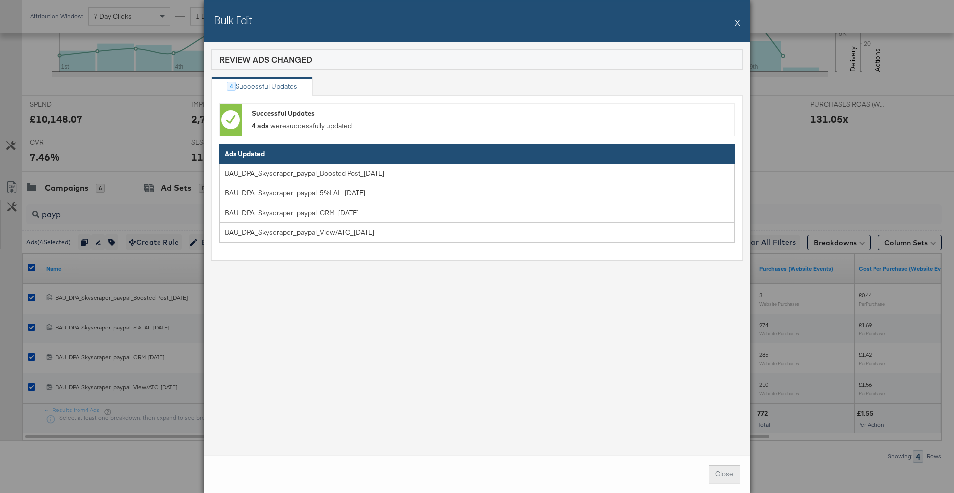
click at [722, 474] on span "Close" at bounding box center [724, 473] width 18 height 9
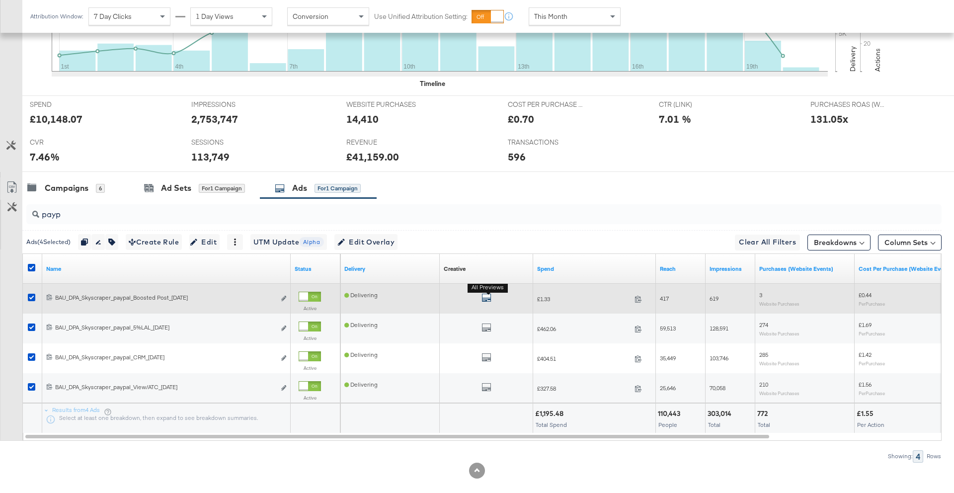
click at [489, 295] on icon "default" at bounding box center [486, 298] width 10 height 10
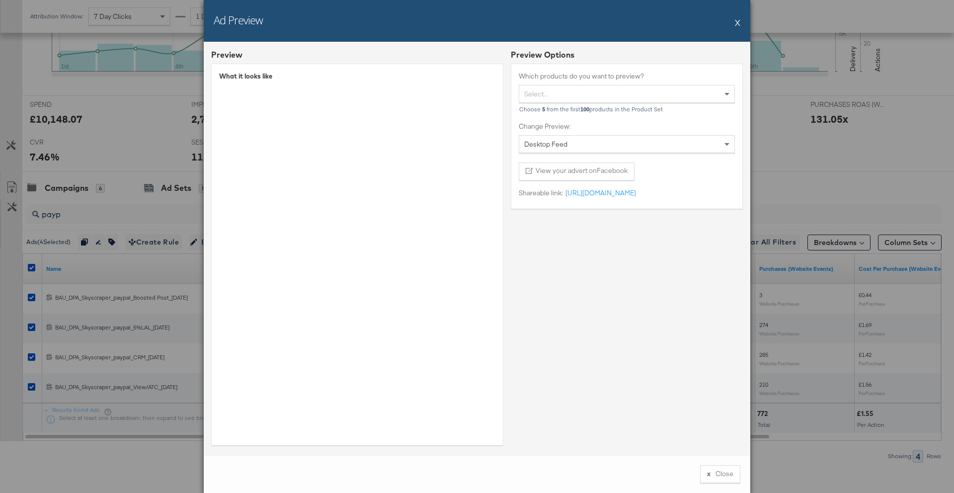
click at [736, 22] on button "X" at bounding box center [737, 22] width 5 height 20
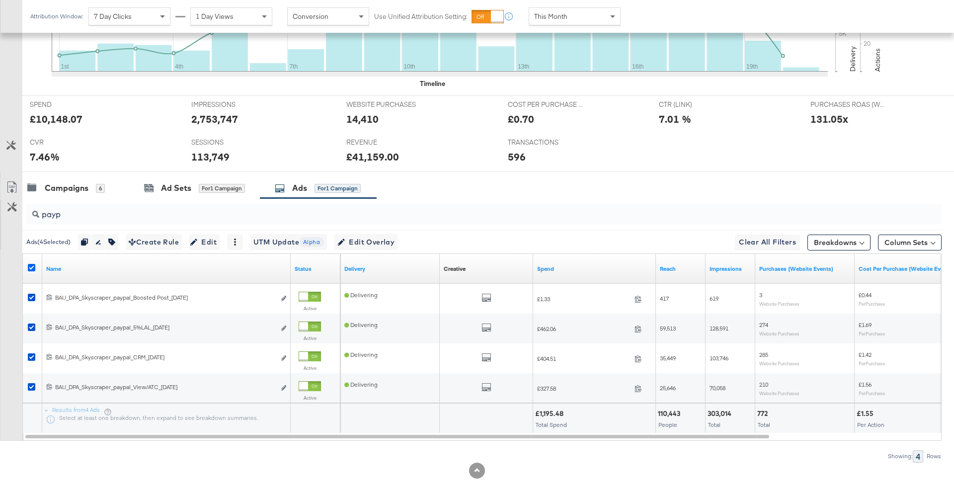
click at [30, 265] on icon at bounding box center [31, 267] width 7 height 7
click at [0, 0] on input "checkbox" at bounding box center [0, 0] width 0 height 0
click at [114, 213] on input "payp" at bounding box center [448, 210] width 818 height 19
type input "ycdi"
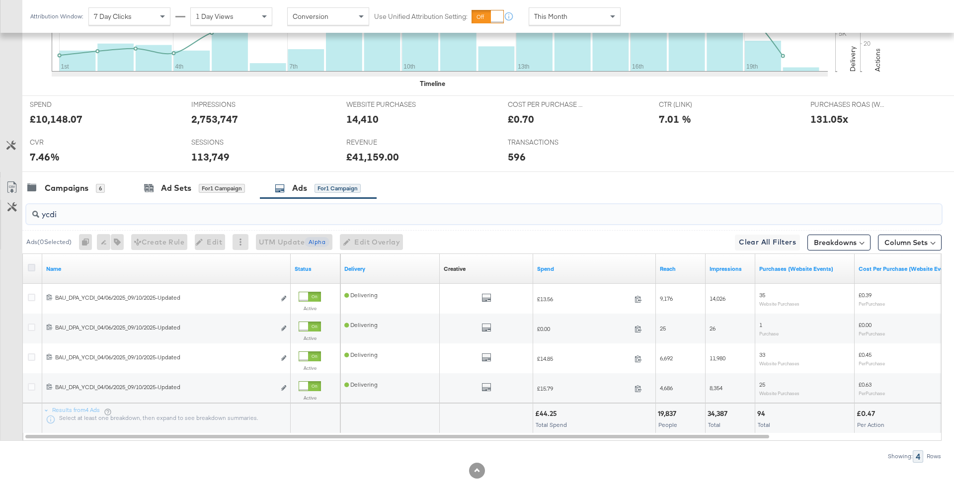
click at [32, 269] on icon at bounding box center [31, 267] width 7 height 7
click at [0, 0] on input "checkbox" at bounding box center [0, 0] width 0 height 0
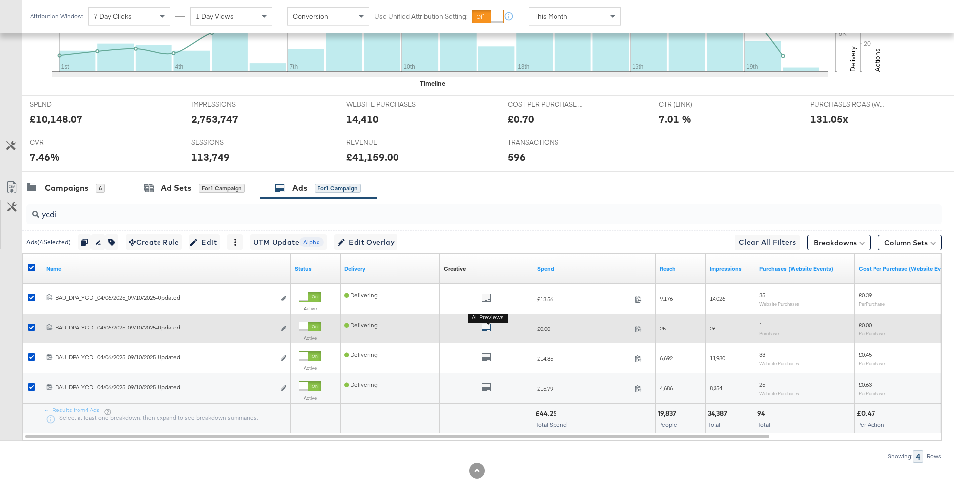
click at [489, 328] on icon "default" at bounding box center [486, 327] width 10 height 10
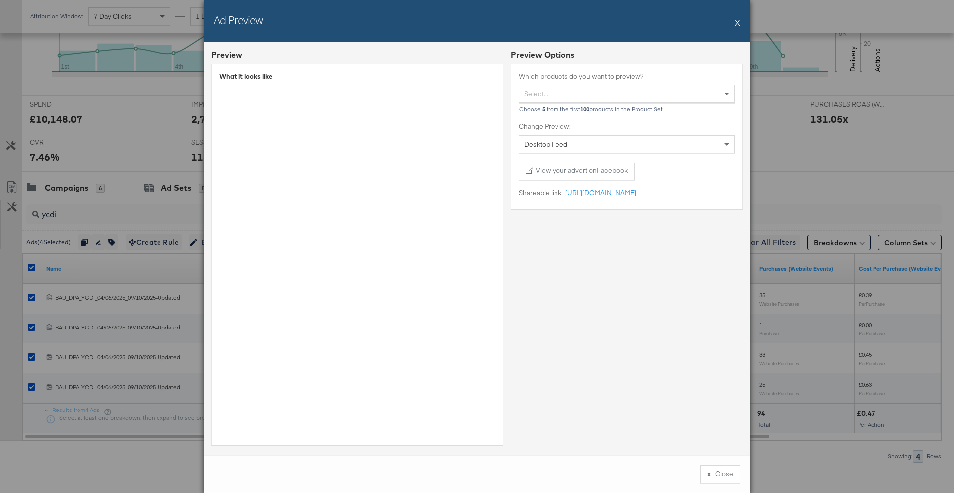
click at [736, 25] on button "X" at bounding box center [737, 22] width 5 height 20
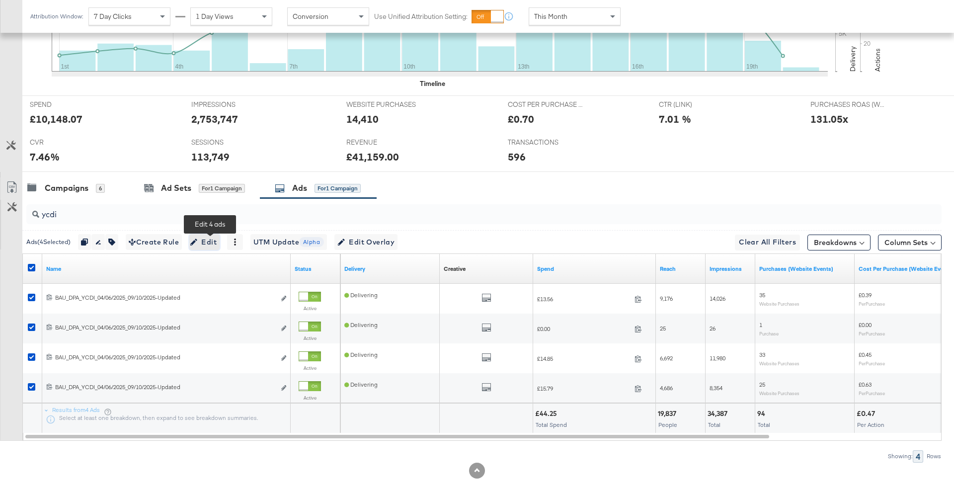
click at [207, 240] on span "Edit" at bounding box center [204, 242] width 24 height 12
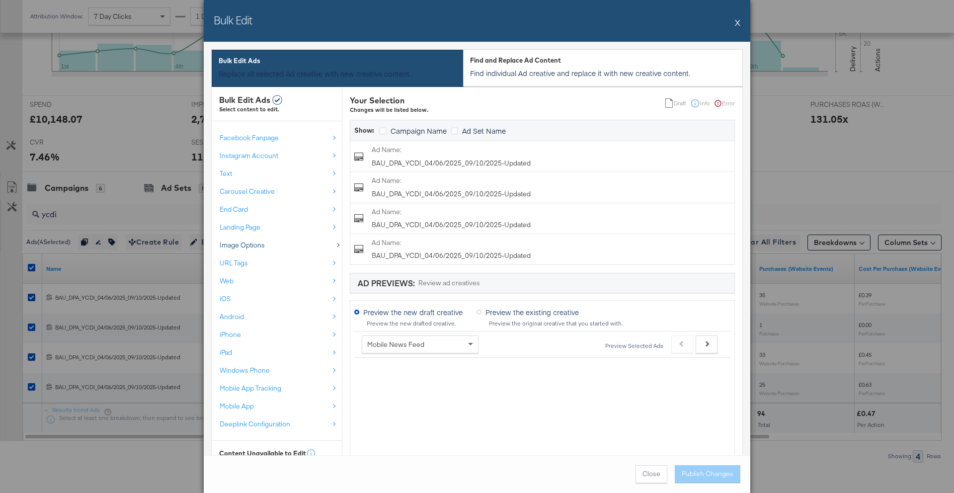
click at [290, 246] on div "Image Options" at bounding box center [274, 244] width 109 height 9
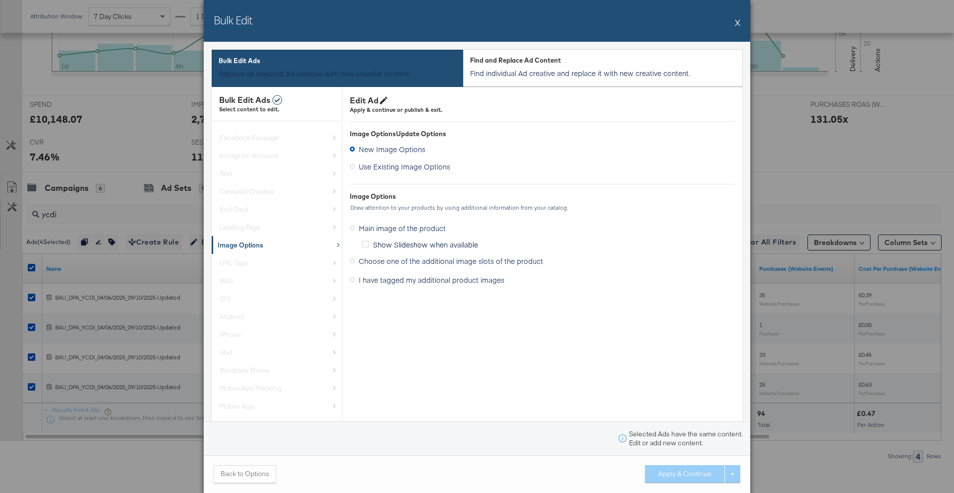
click at [410, 263] on span "Choose one of the additional image slots of the product" at bounding box center [451, 261] width 184 height 10
click at [0, 0] on input "Choose one of the additional image slots of the product" at bounding box center [0, 0] width 0 height 0
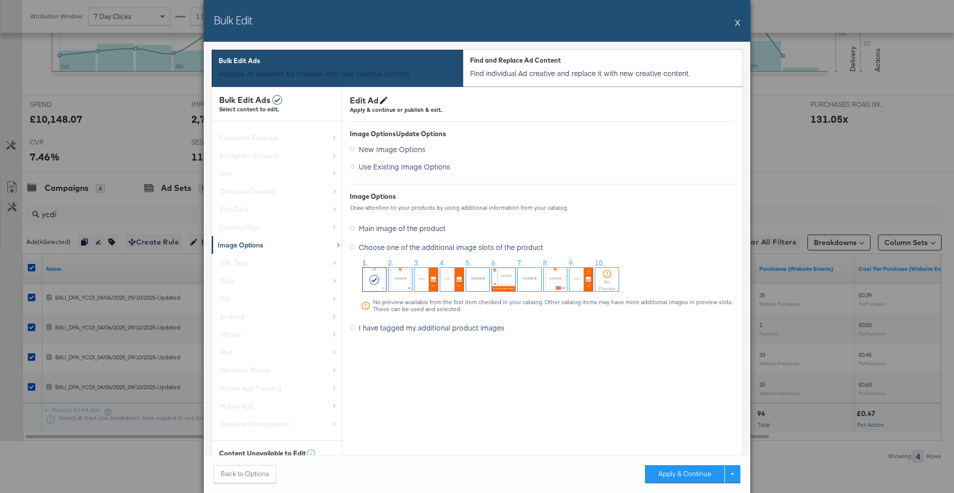
click at [395, 322] on span "I have tagged my additional product images" at bounding box center [432, 327] width 146 height 10
click at [0, 0] on input "I have tagged my additional product images" at bounding box center [0, 0] width 0 height 0
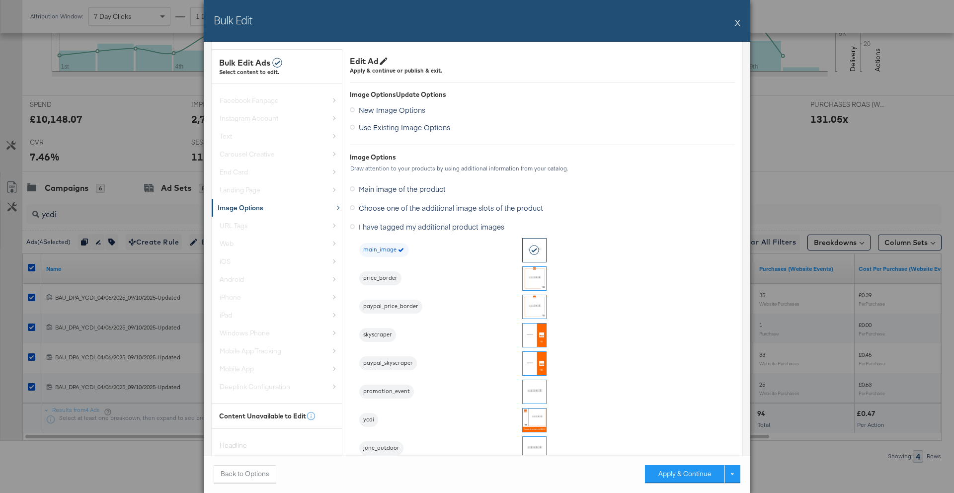
scroll to position [48, 0]
click at [534, 420] on img at bounding box center [533, 418] width 23 height 23
click at [697, 475] on button "Apply & Continue" at bounding box center [684, 474] width 79 height 18
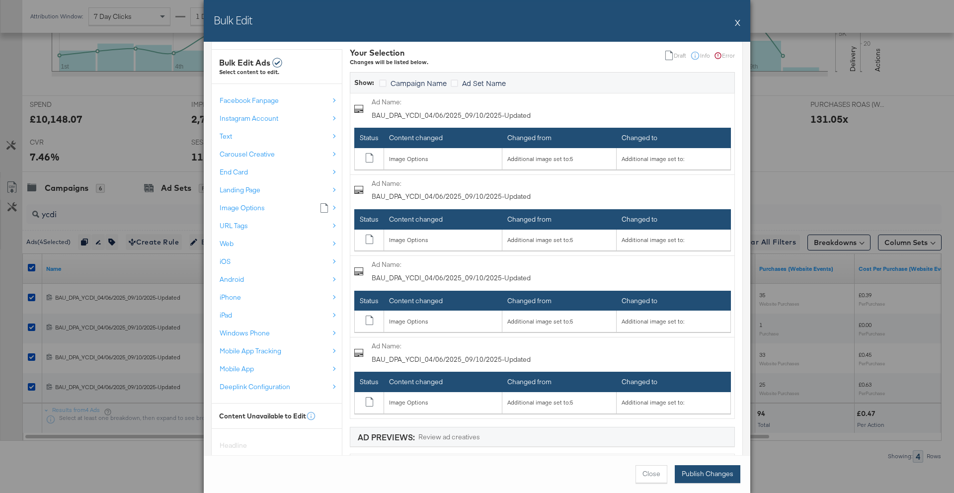
click at [693, 474] on button "Publish Changes" at bounding box center [707, 474] width 66 height 18
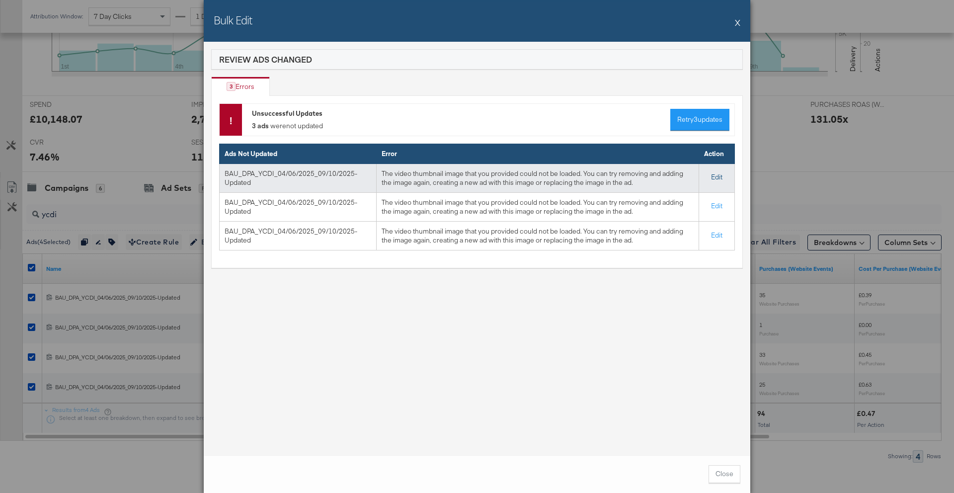
click at [714, 177] on span "Edit" at bounding box center [716, 176] width 11 height 9
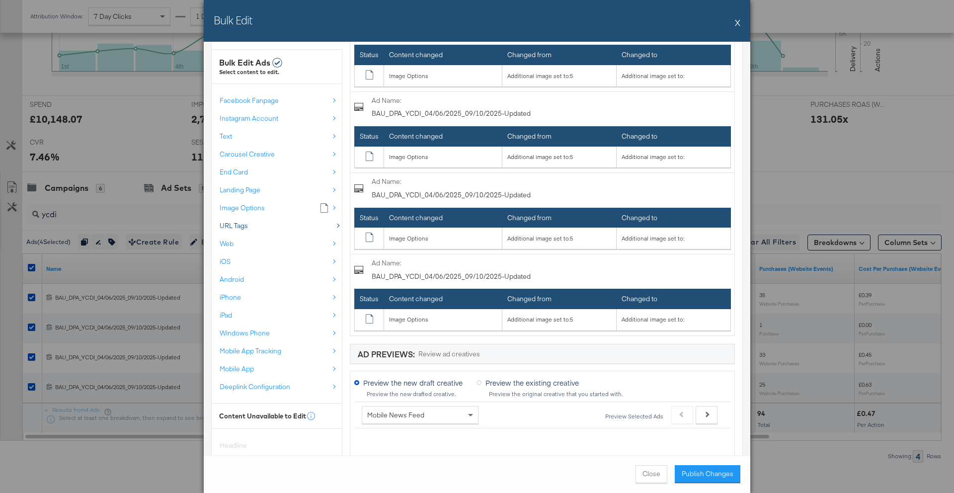
scroll to position [129, 0]
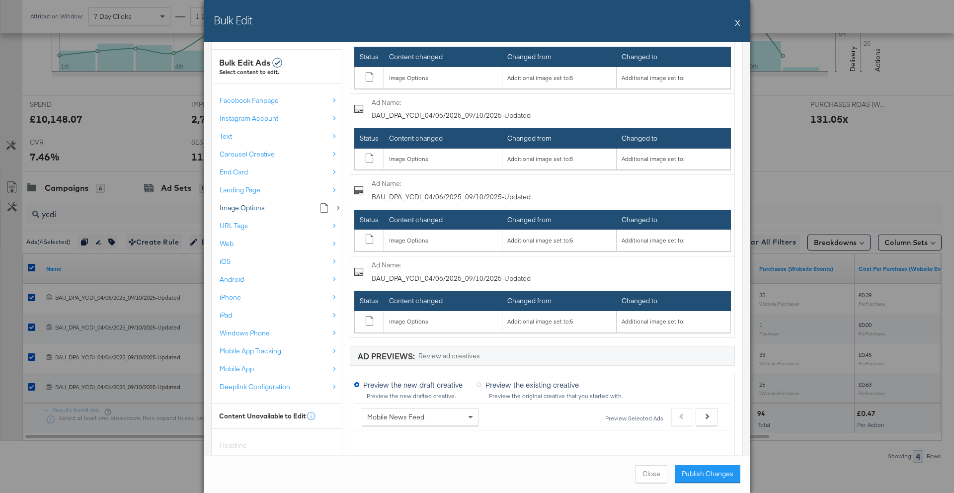
click at [289, 211] on div "Image Options Draft, changes will be applied once saved" at bounding box center [274, 207] width 109 height 9
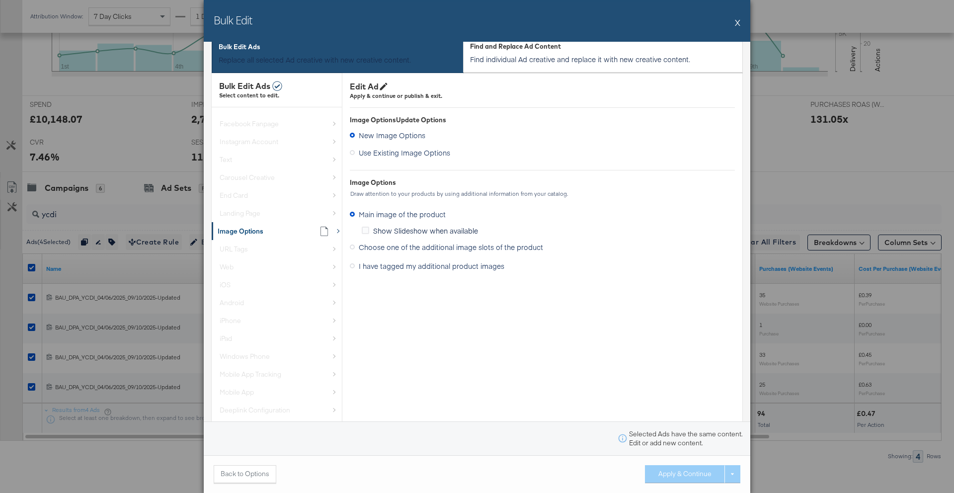
scroll to position [0, 0]
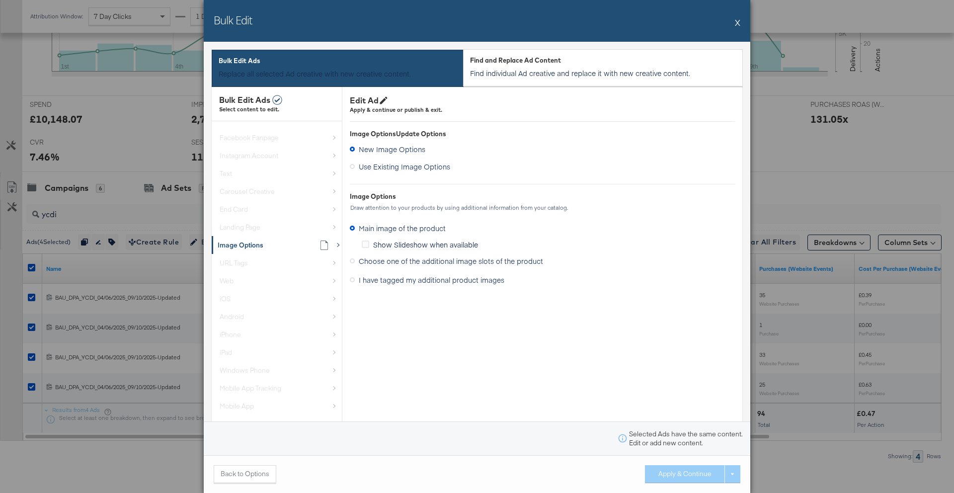
click at [288, 242] on div "Image Options Draft, changes will be applied once saved" at bounding box center [277, 245] width 130 height 18
click at [334, 242] on div "Image Options Draft, changes will be applied once saved" at bounding box center [277, 245] width 130 height 18
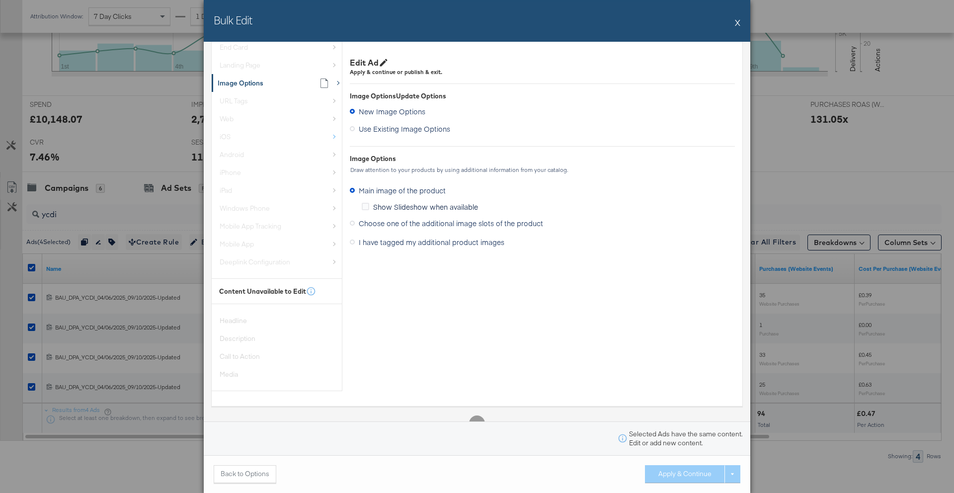
scroll to position [168, 0]
click at [265, 474] on button "Back to Options" at bounding box center [245, 474] width 63 height 18
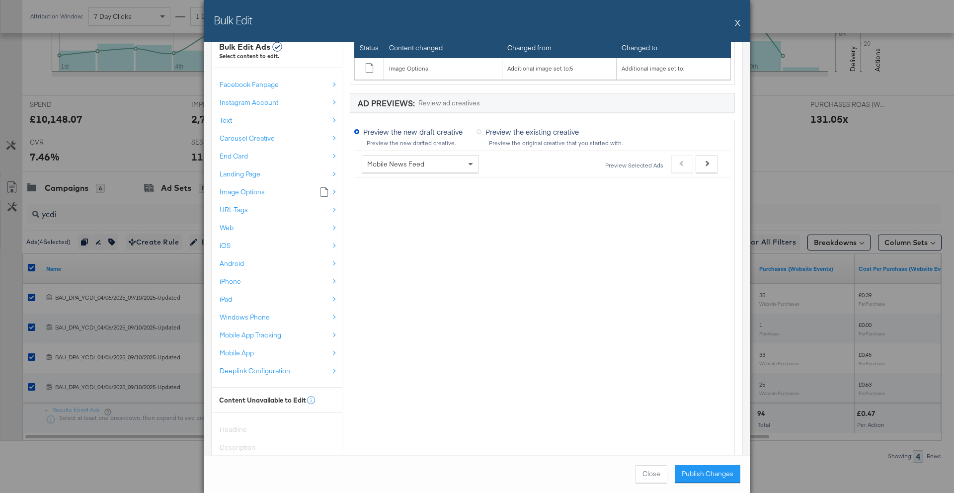
scroll to position [377, 0]
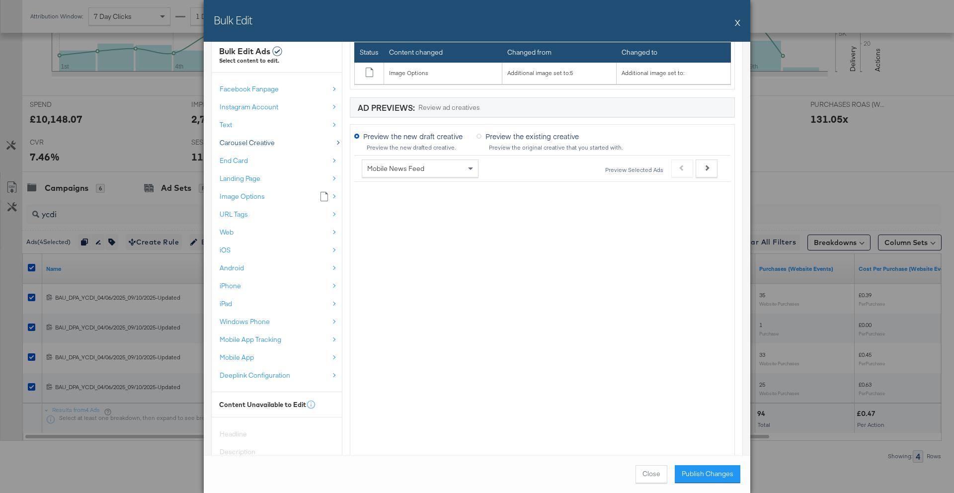
click at [306, 144] on div "Carousel Creative" at bounding box center [274, 143] width 109 height 9
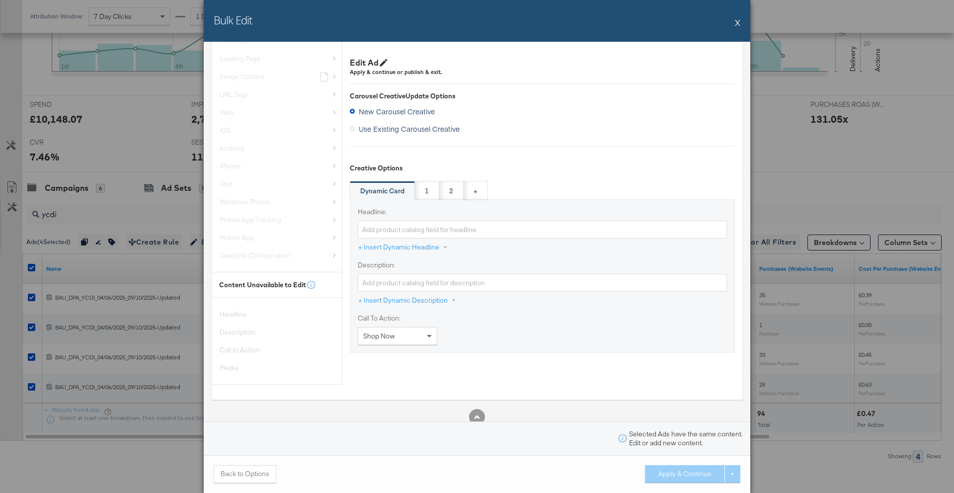
scroll to position [0, 0]
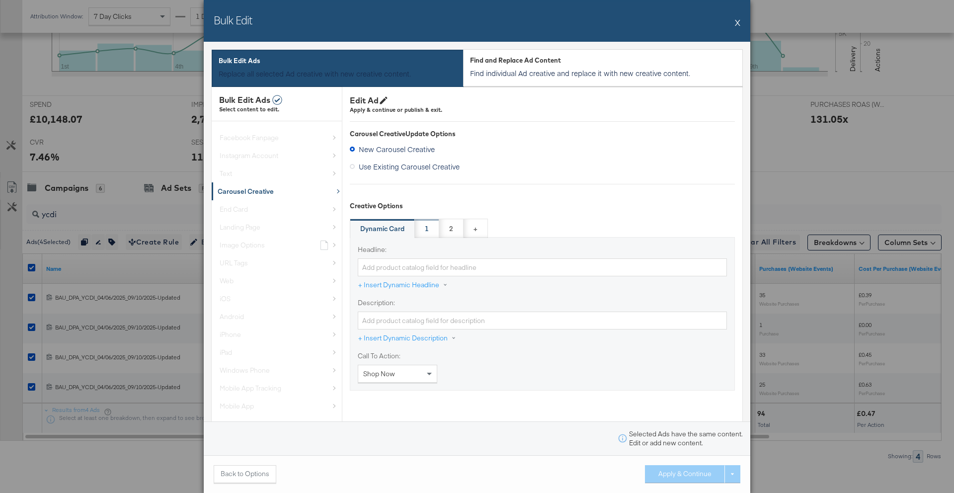
click at [423, 228] on div "1" at bounding box center [427, 229] width 24 height 20
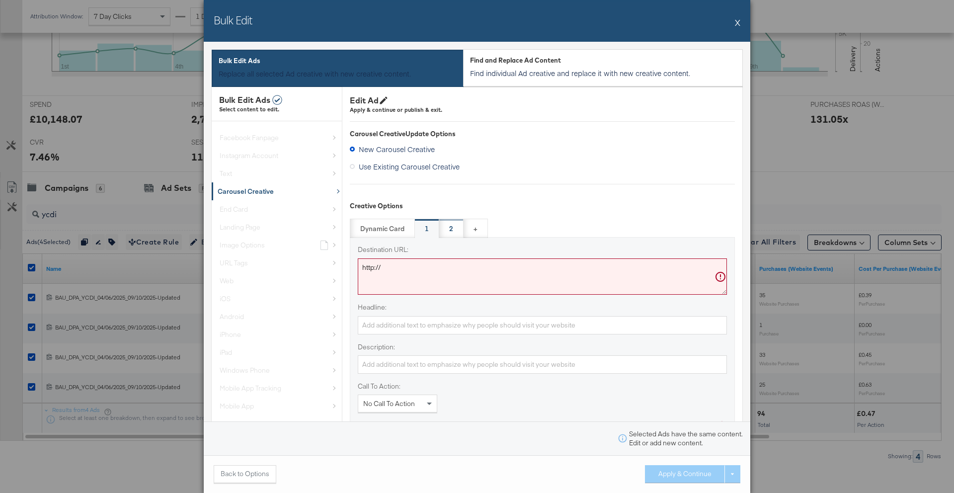
click at [444, 227] on div "2" at bounding box center [451, 229] width 24 height 20
click at [733, 25] on div "Bulk Edit X" at bounding box center [477, 21] width 546 height 42
click at [736, 25] on button "X" at bounding box center [737, 22] width 5 height 20
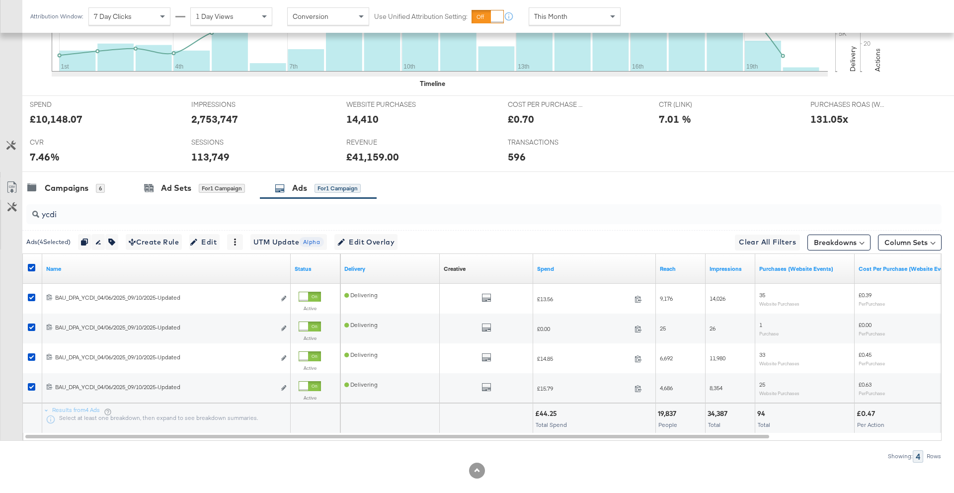
click at [27, 263] on div at bounding box center [33, 269] width 18 height 18
click at [30, 263] on div at bounding box center [33, 269] width 18 height 18
click at [31, 268] on icon at bounding box center [31, 267] width 7 height 7
click at [0, 0] on input "checkbox" at bounding box center [0, 0] width 0 height 0
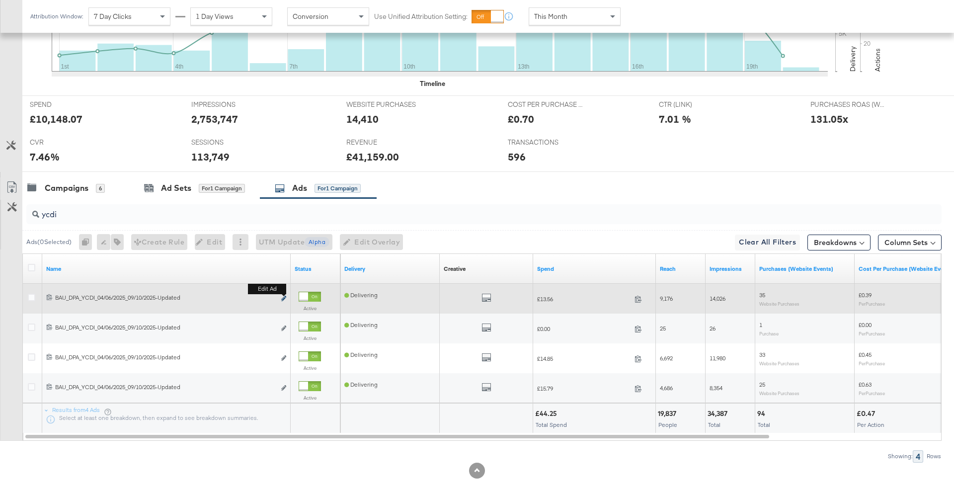
click at [283, 296] on button "Edit ad" at bounding box center [284, 299] width 6 height 10
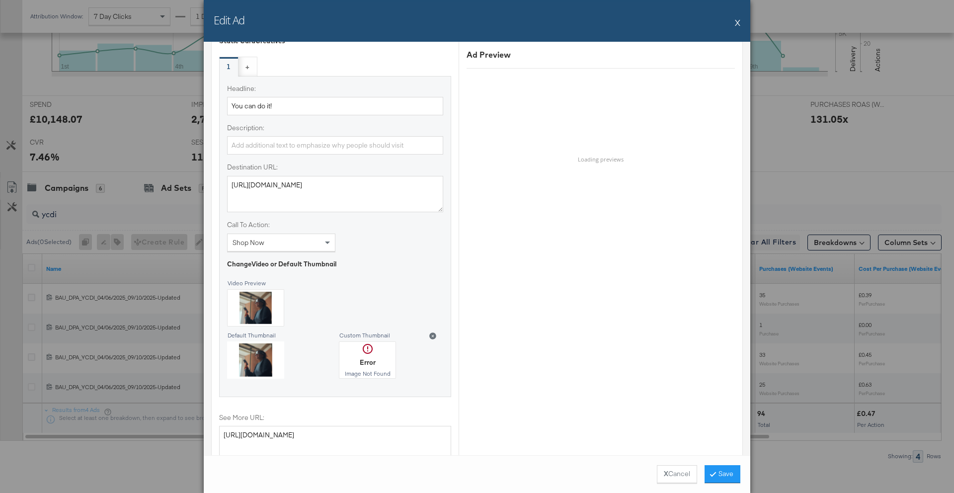
scroll to position [848, 0]
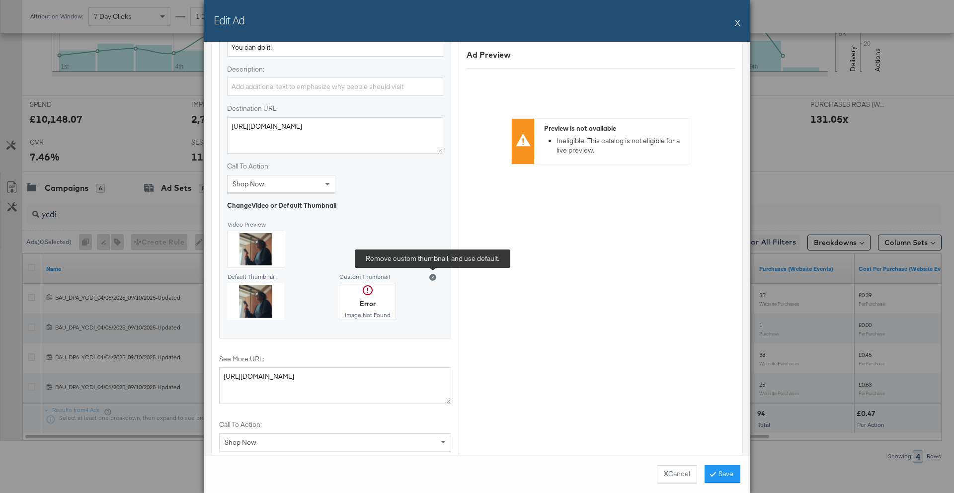
click at [432, 276] on icon at bounding box center [432, 277] width 7 height 7
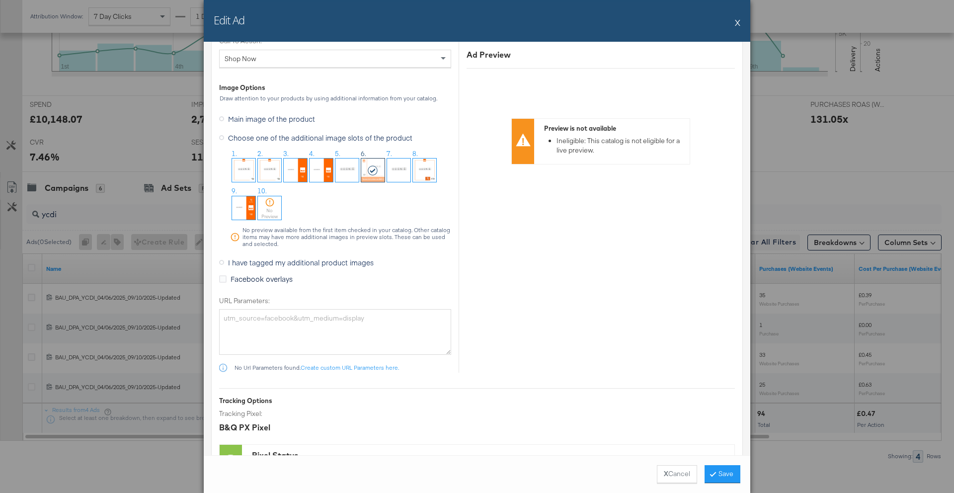
scroll to position [1305, 0]
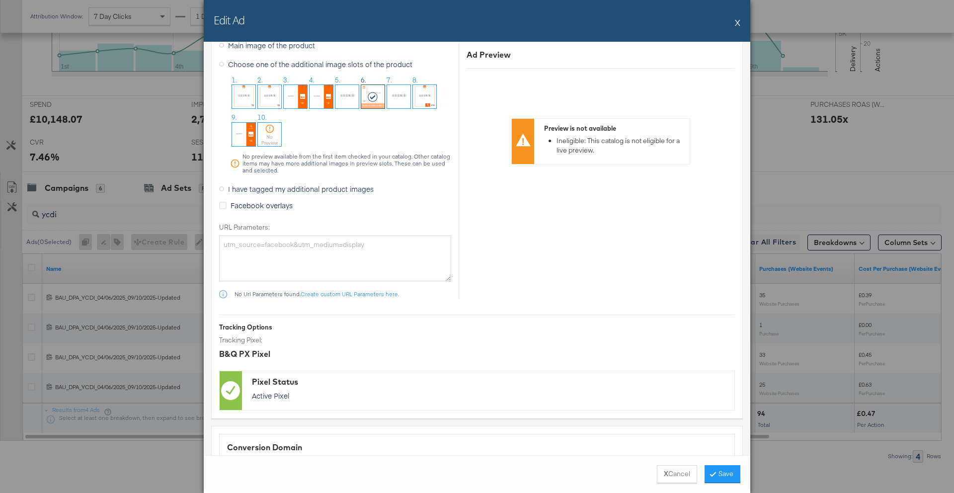
click at [306, 190] on span "I have tagged my additional product images" at bounding box center [301, 189] width 146 height 10
click at [0, 0] on input "I have tagged my additional product images" at bounding box center [0, 0] width 0 height 0
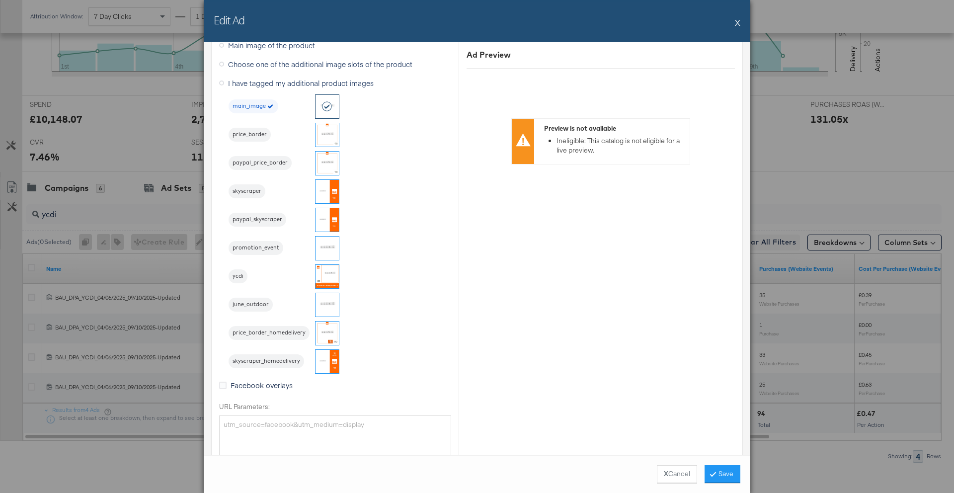
click at [329, 277] on img at bounding box center [326, 276] width 23 height 23
click at [733, 477] on button "Save" at bounding box center [722, 474] width 36 height 18
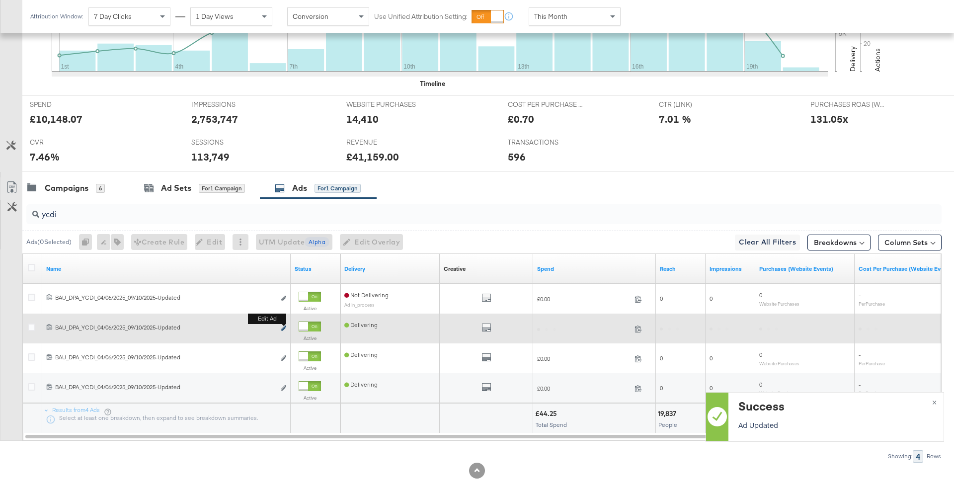
click at [283, 328] on icon "link" at bounding box center [283, 327] width 5 height 5
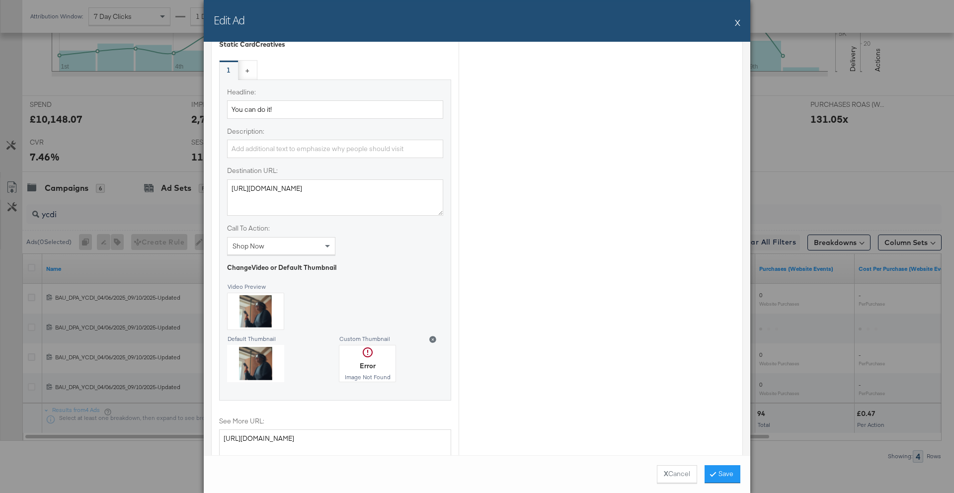
scroll to position [807, 0]
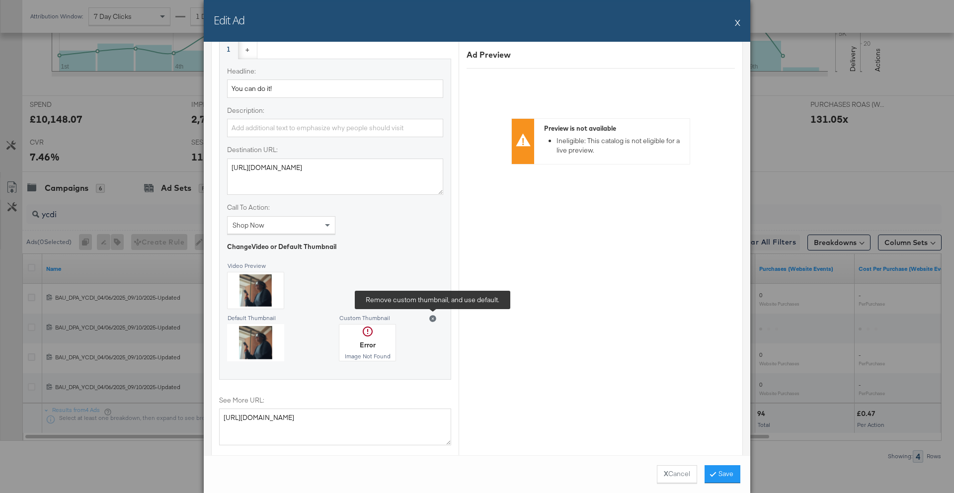
click at [431, 319] on icon at bounding box center [432, 318] width 7 height 7
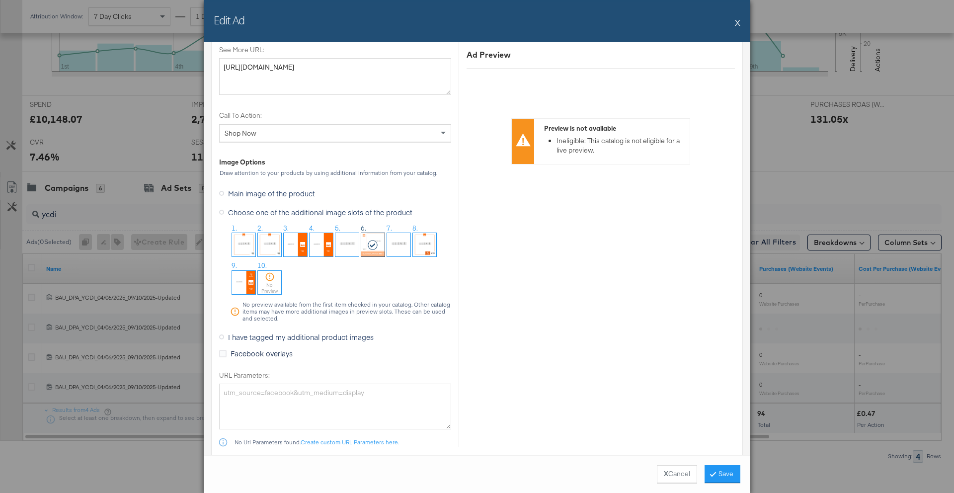
scroll to position [1162, 0]
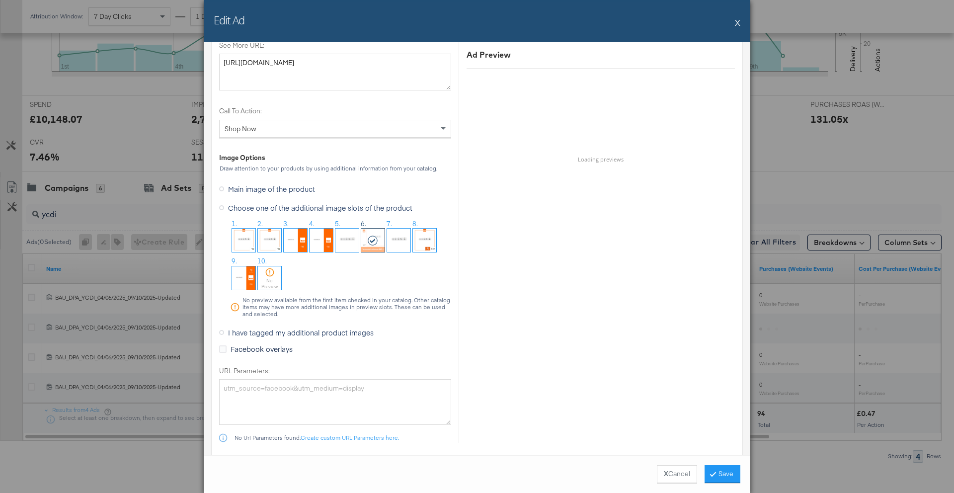
click at [332, 330] on span "I have tagged my additional product images" at bounding box center [301, 332] width 146 height 10
click at [0, 0] on input "I have tagged my additional product images" at bounding box center [0, 0] width 0 height 0
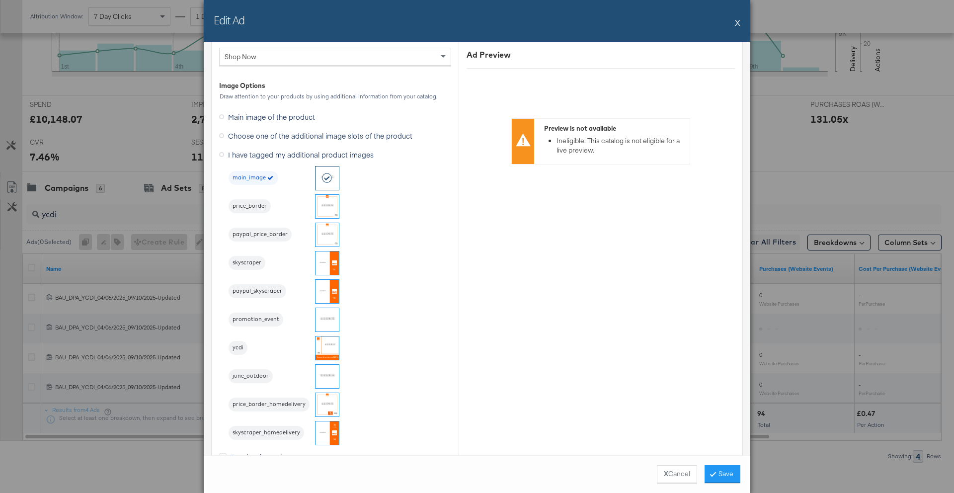
scroll to position [1240, 0]
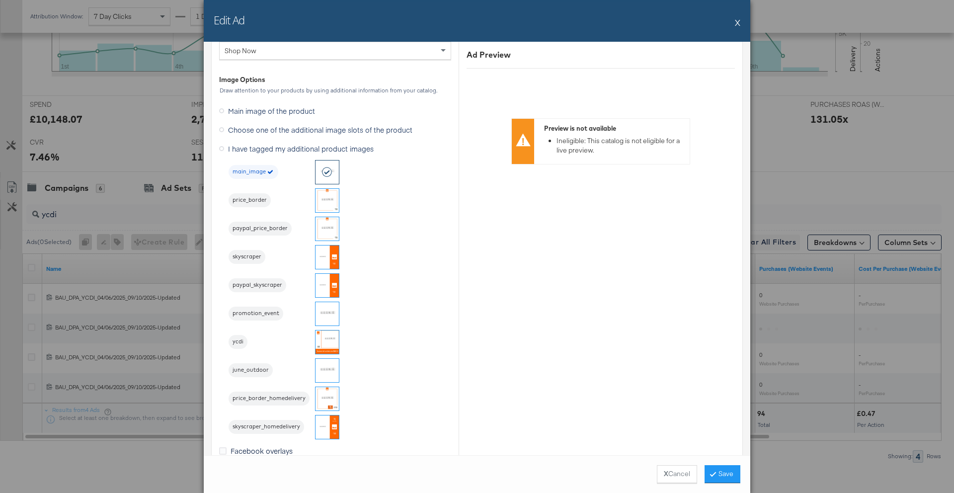
click at [327, 343] on img at bounding box center [326, 341] width 23 height 23
click at [715, 469] on button "Save" at bounding box center [722, 474] width 36 height 18
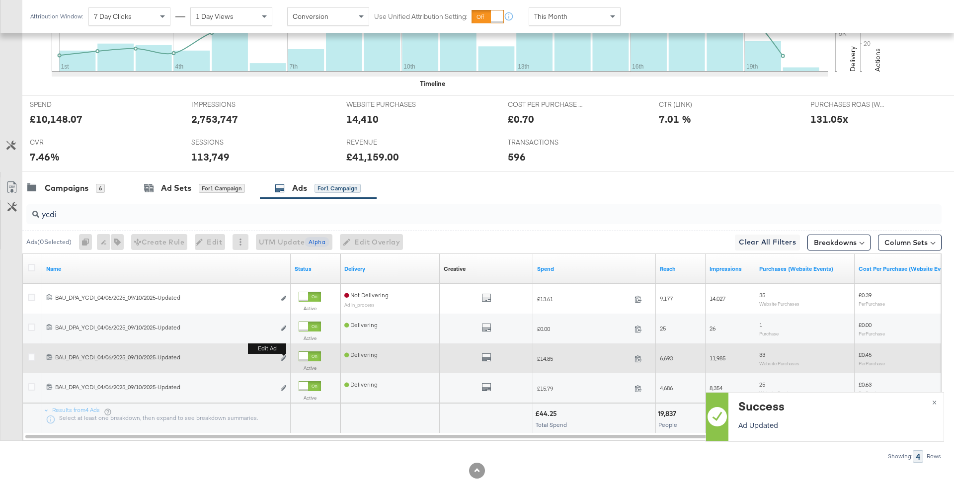
click at [284, 354] on b "Edit ad" at bounding box center [267, 348] width 38 height 10
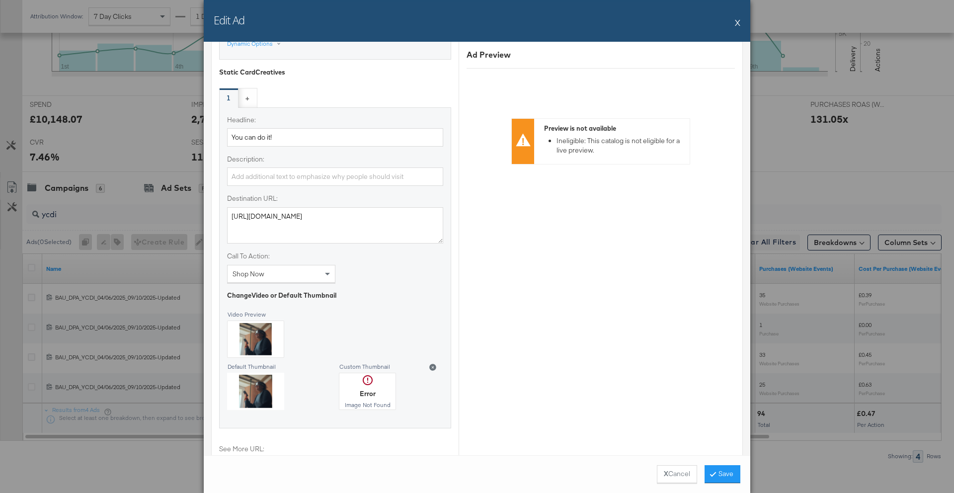
scroll to position [836, 0]
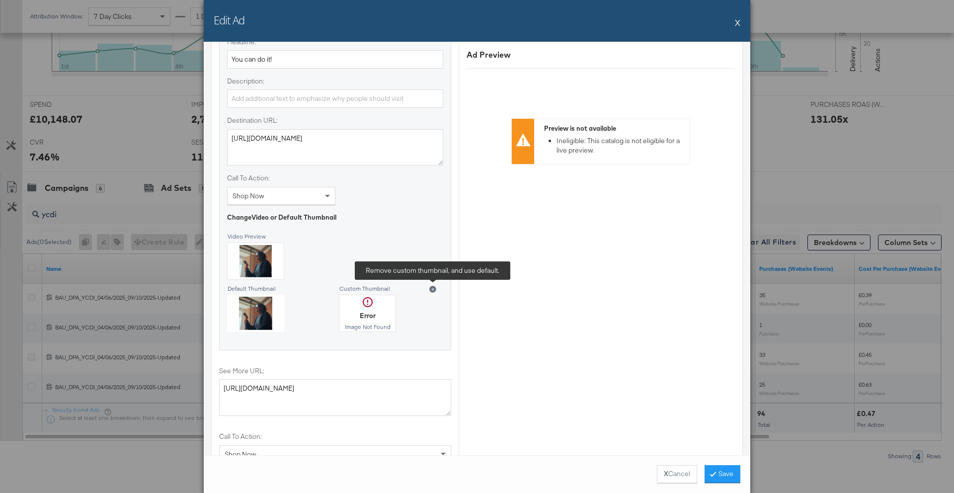
click at [432, 288] on icon at bounding box center [432, 289] width 7 height 7
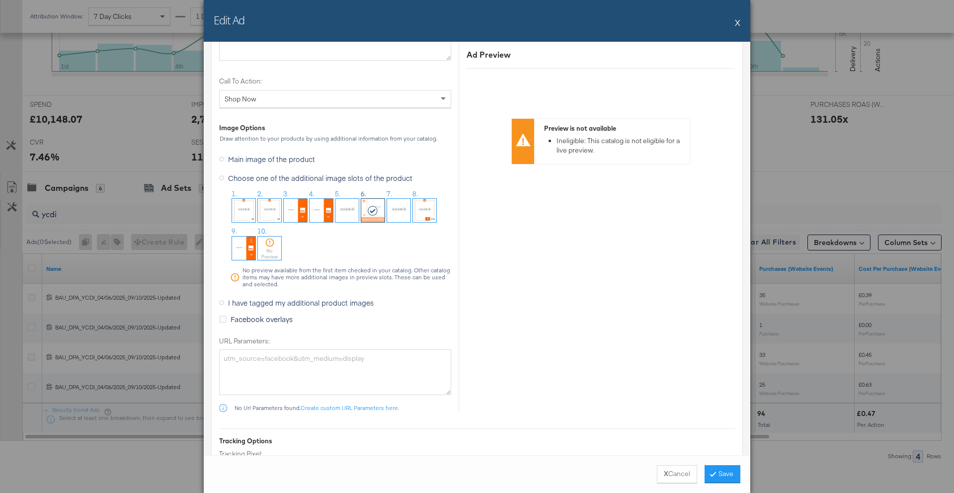
scroll to position [1196, 0]
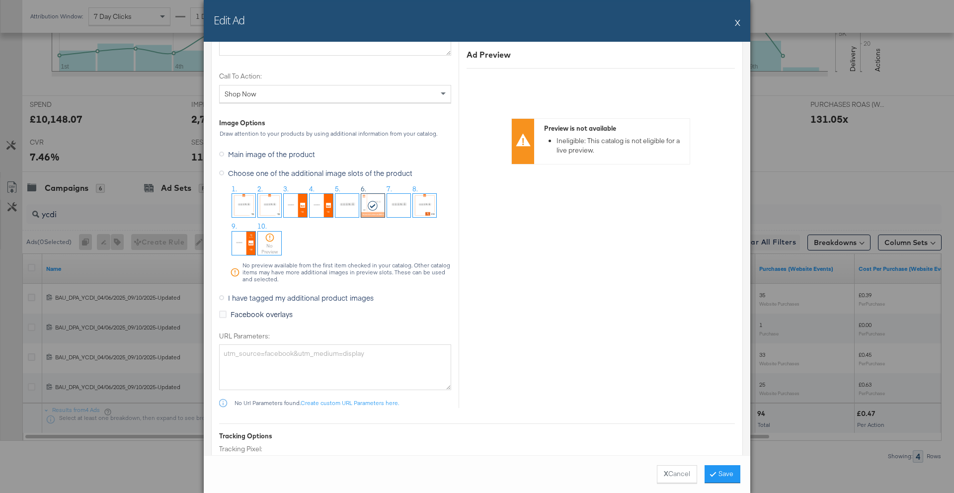
click at [267, 300] on span "I have tagged my additional product images" at bounding box center [301, 298] width 146 height 10
click at [0, 0] on input "I have tagged my additional product images" at bounding box center [0, 0] width 0 height 0
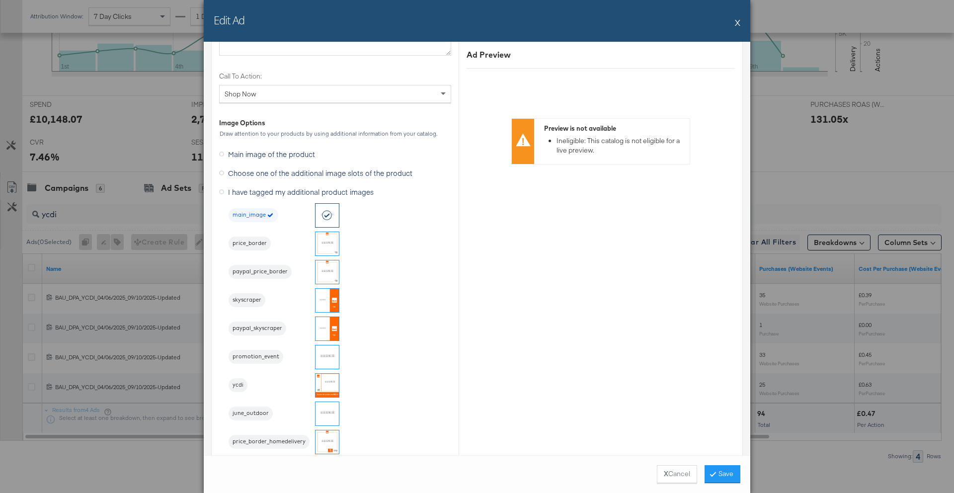
click at [333, 388] on img at bounding box center [326, 384] width 23 height 23
click at [708, 470] on button "Save" at bounding box center [722, 474] width 36 height 18
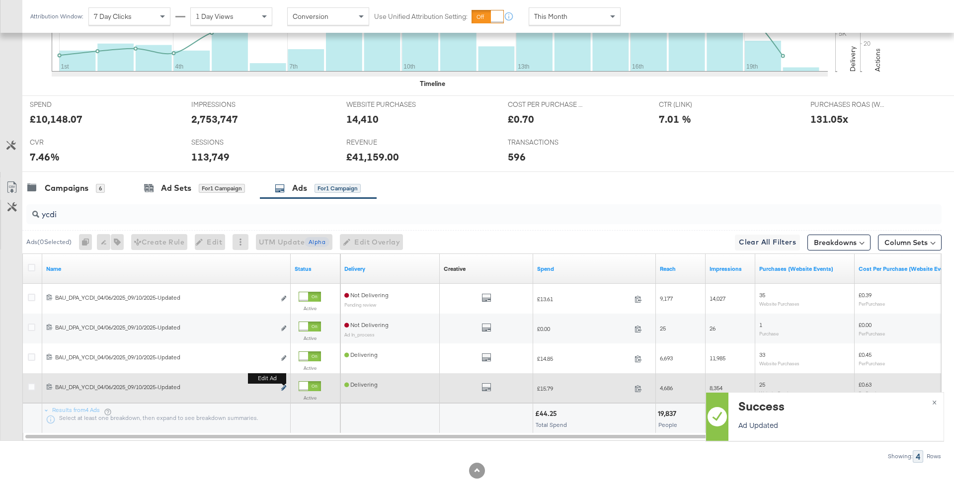
click at [285, 387] on icon "link" at bounding box center [283, 387] width 5 height 5
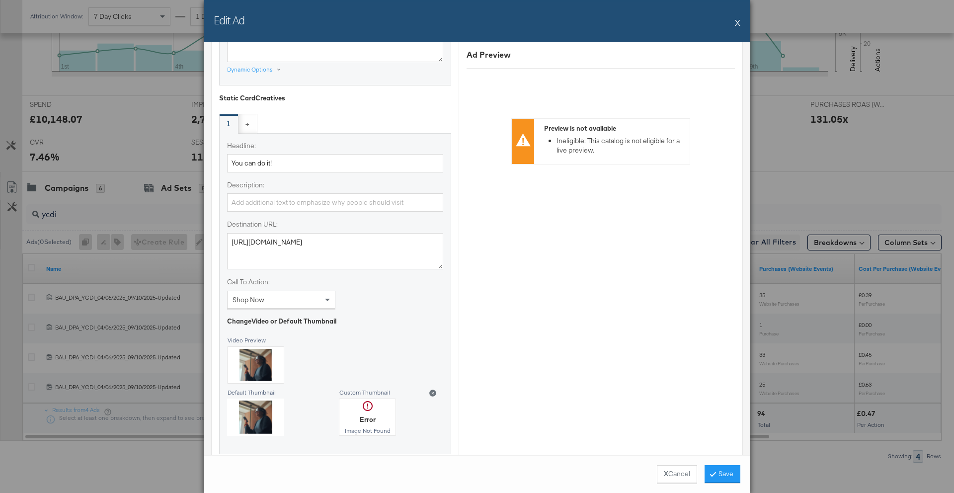
scroll to position [758, 0]
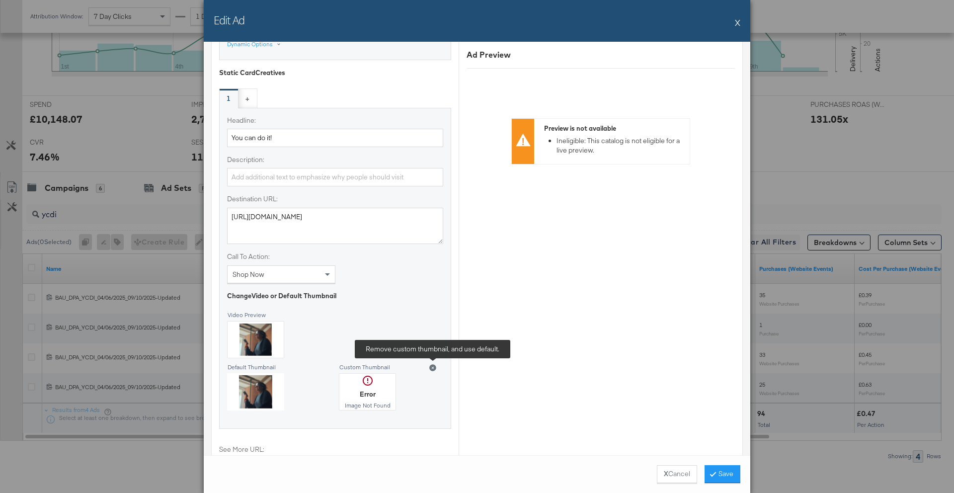
click at [430, 369] on icon at bounding box center [432, 367] width 7 height 7
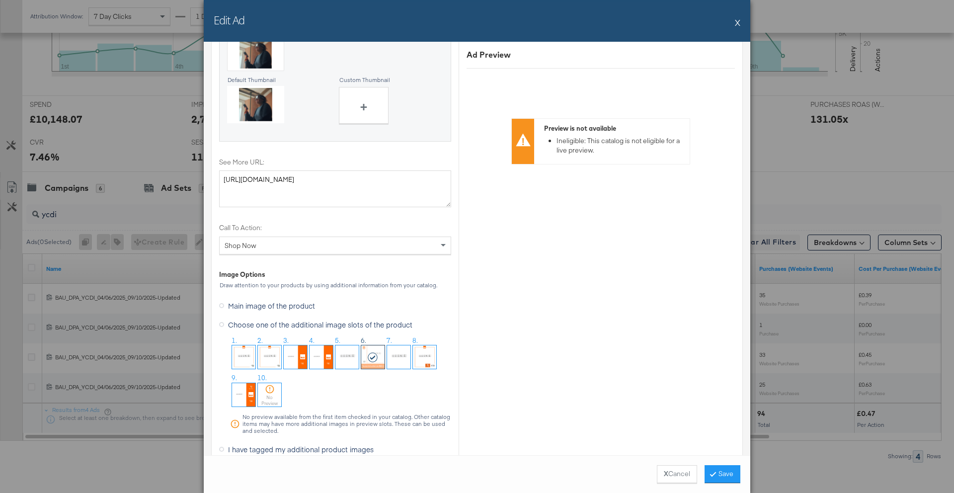
scroll to position [1087, 0]
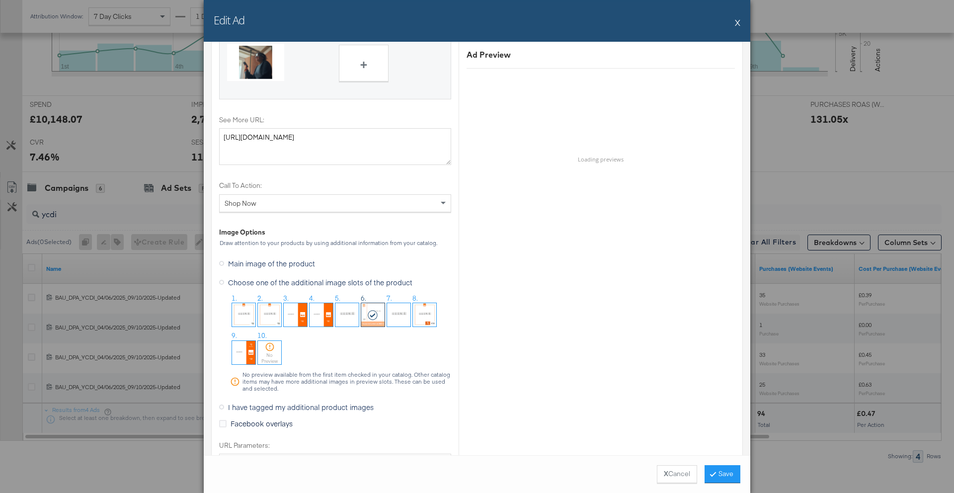
click at [316, 407] on span "I have tagged my additional product images" at bounding box center [301, 407] width 146 height 10
click at [0, 0] on input "I have tagged my additional product images" at bounding box center [0, 0] width 0 height 0
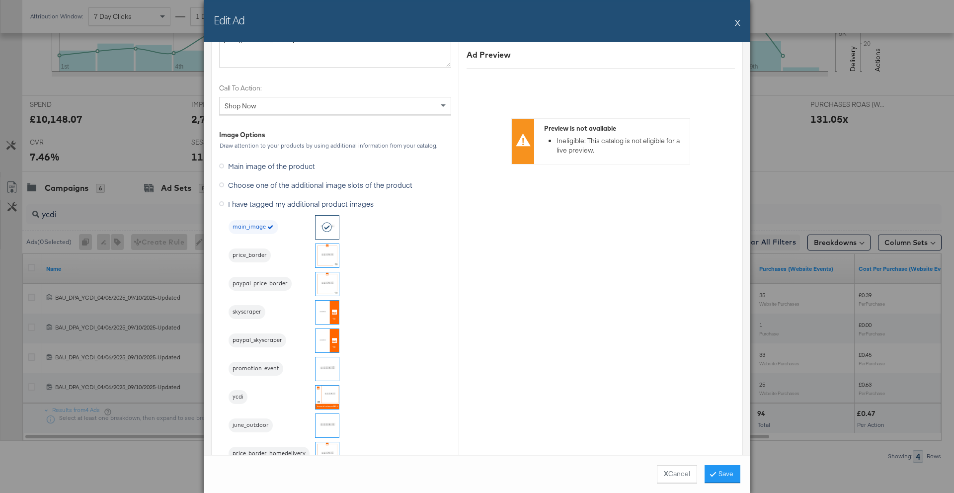
scroll to position [1201, 0]
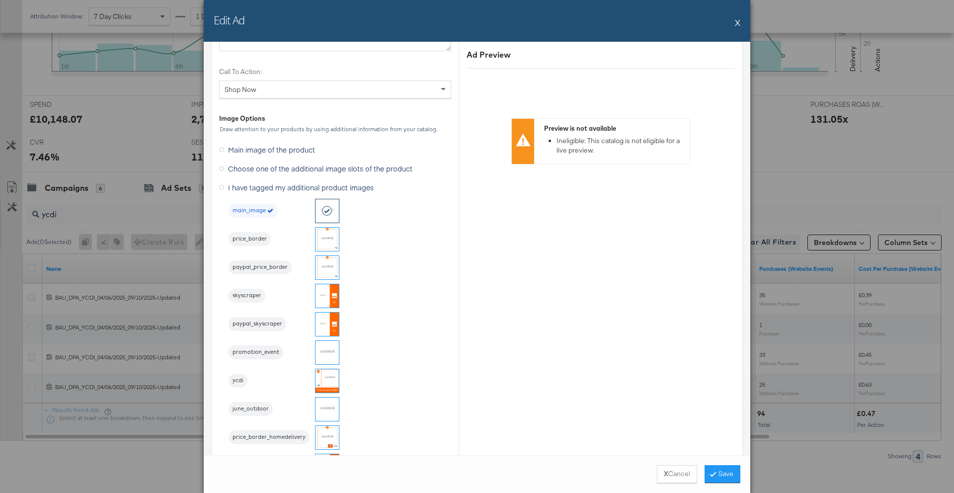
click at [329, 386] on img at bounding box center [326, 380] width 23 height 23
click at [722, 474] on button "Save" at bounding box center [722, 474] width 36 height 18
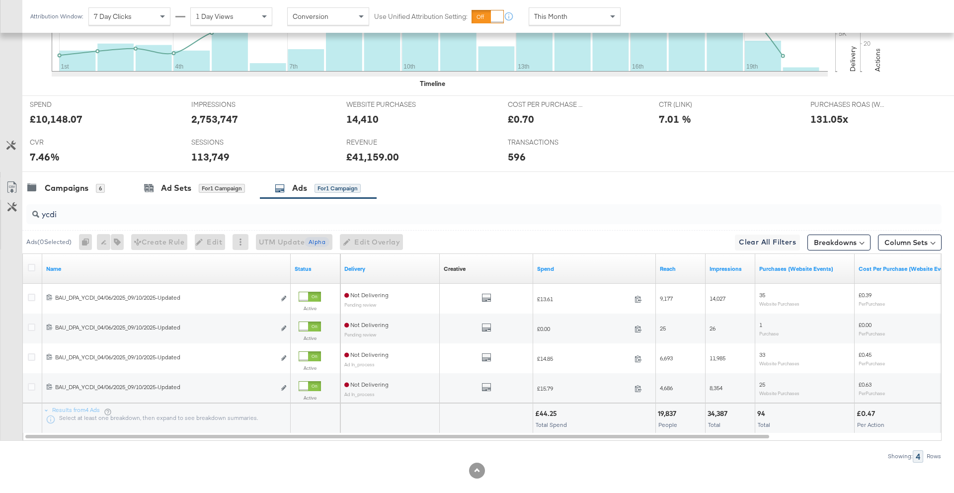
click at [117, 215] on input "ycdi" at bounding box center [448, 210] width 818 height 19
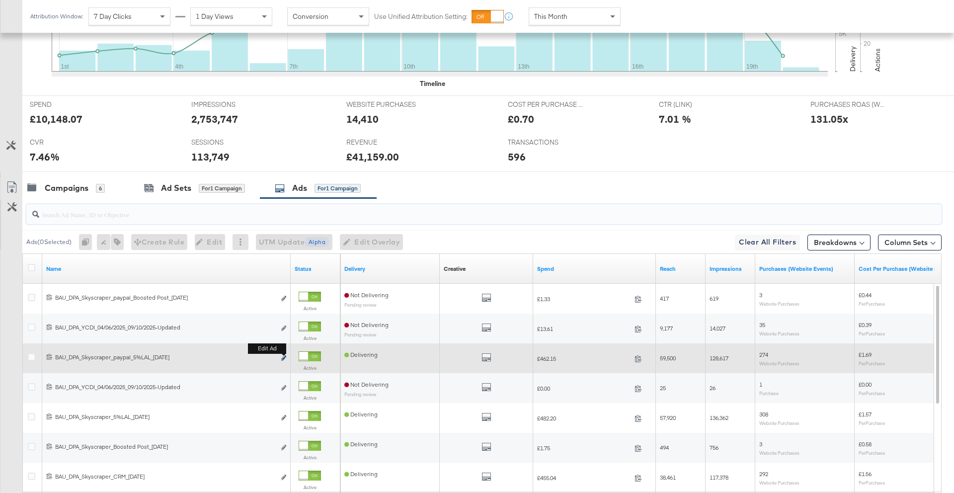
click at [286, 358] on icon "link" at bounding box center [283, 357] width 5 height 5
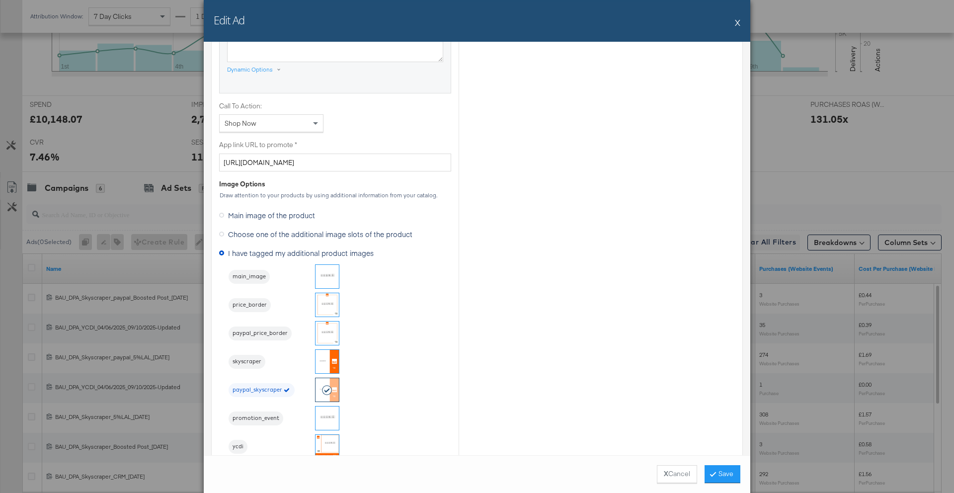
scroll to position [724, 0]
click at [663, 469] on strong "X" at bounding box center [665, 473] width 4 height 9
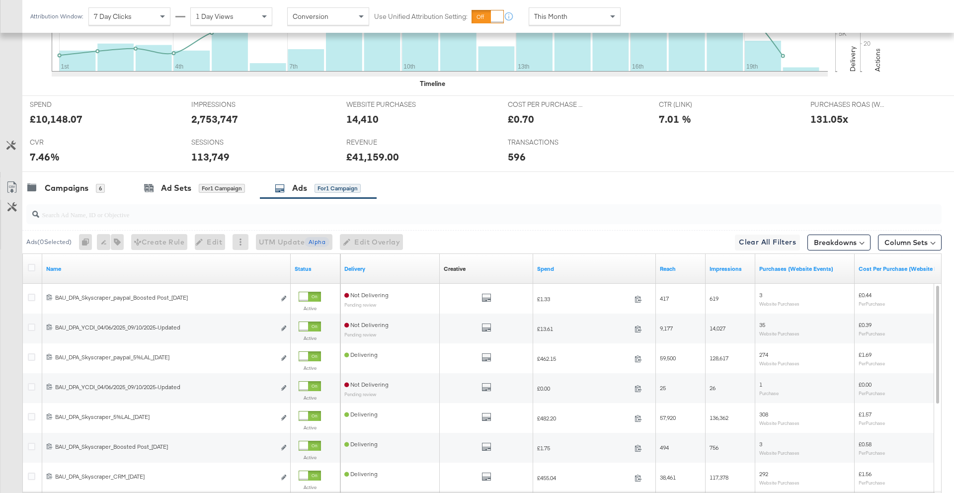
click at [104, 215] on input "search" at bounding box center [448, 210] width 818 height 19
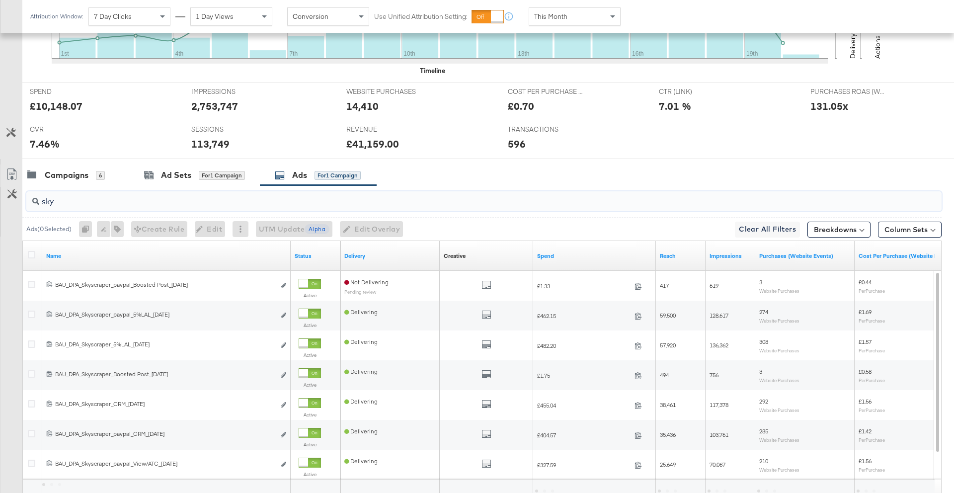
scroll to position [387, 0]
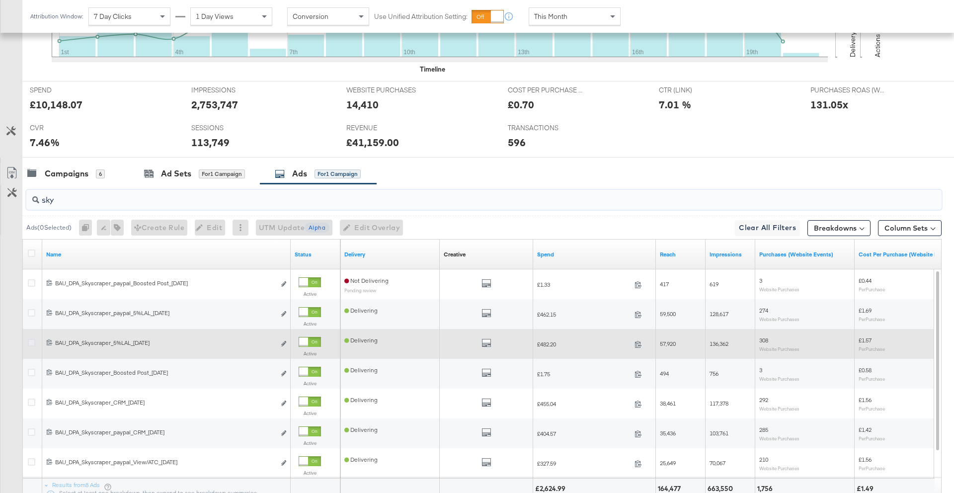
type input "sky"
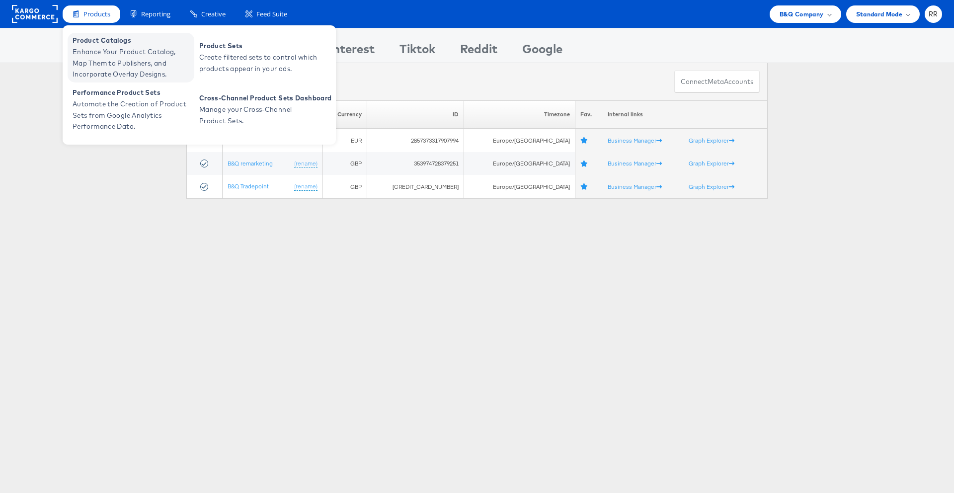
click at [102, 56] on span "Enhance Your Product Catalog, Map Them to Publishers, and Incorporate Overlay D…" at bounding box center [132, 63] width 119 height 34
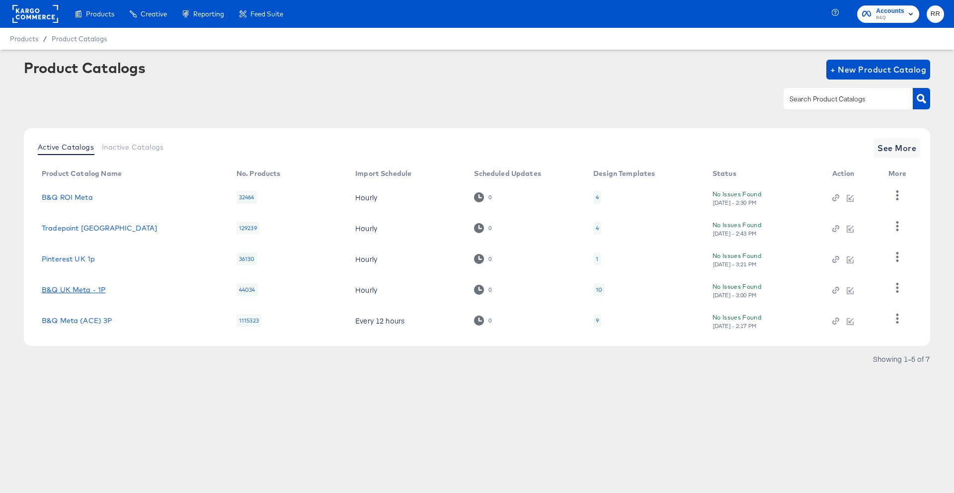
click at [80, 286] on link "B&Q UK Meta - 1P" at bounding box center [74, 290] width 64 height 8
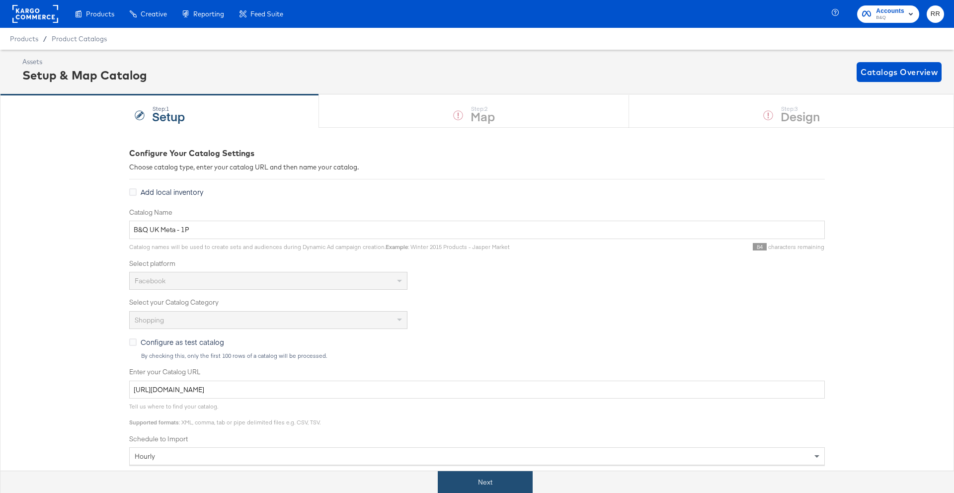
click at [512, 475] on button "Next" at bounding box center [485, 482] width 95 height 22
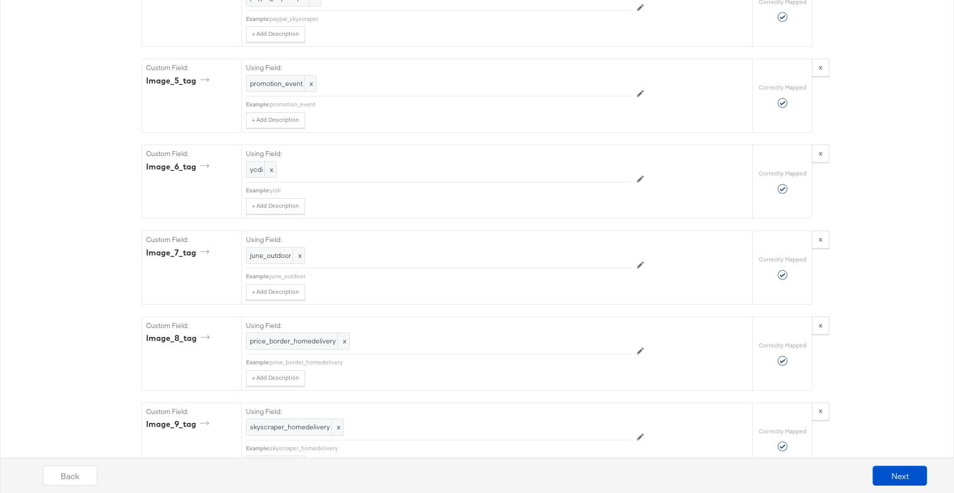
scroll to position [3191, 0]
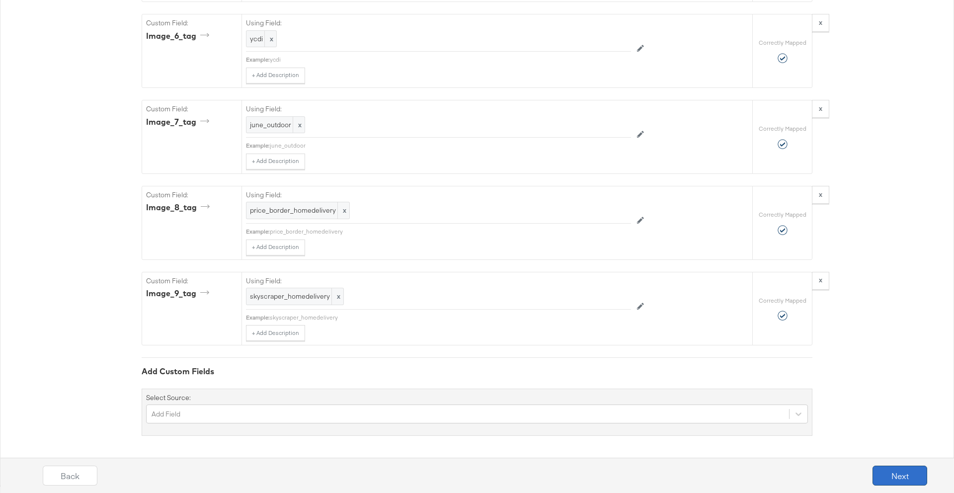
click at [879, 479] on button "Next" at bounding box center [899, 475] width 55 height 20
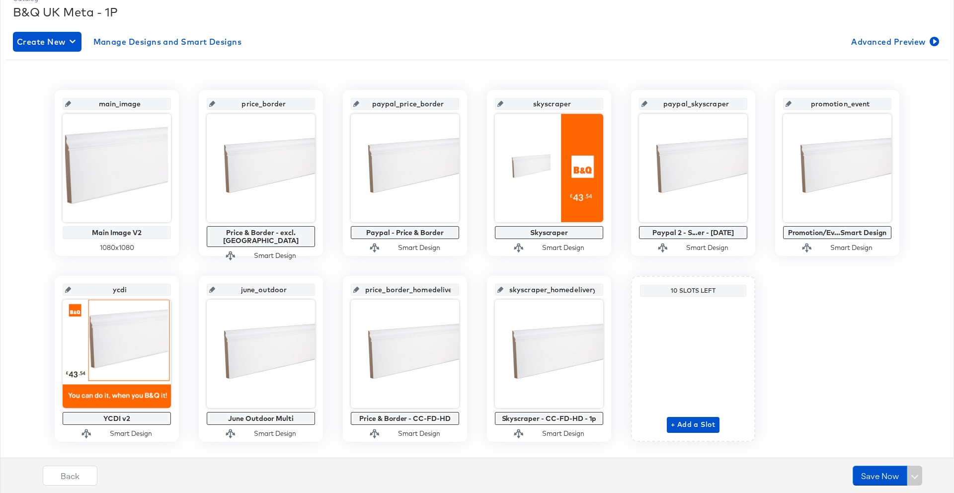
scroll to position [167, 0]
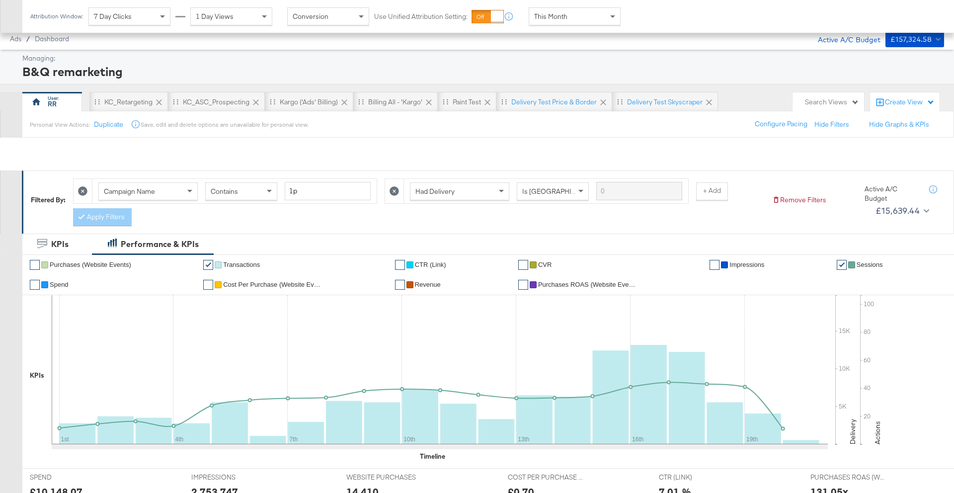
scroll to position [387, 0]
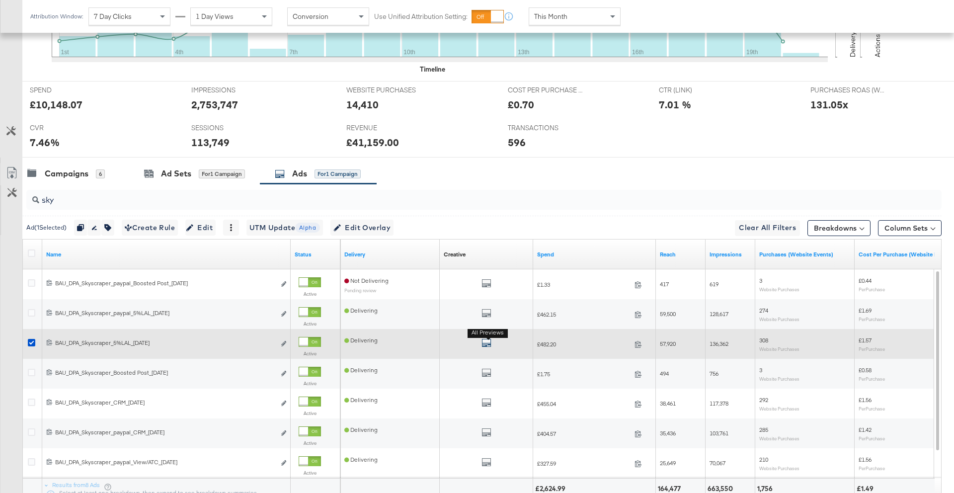
click at [489, 343] on icon "default" at bounding box center [486, 343] width 10 height 10
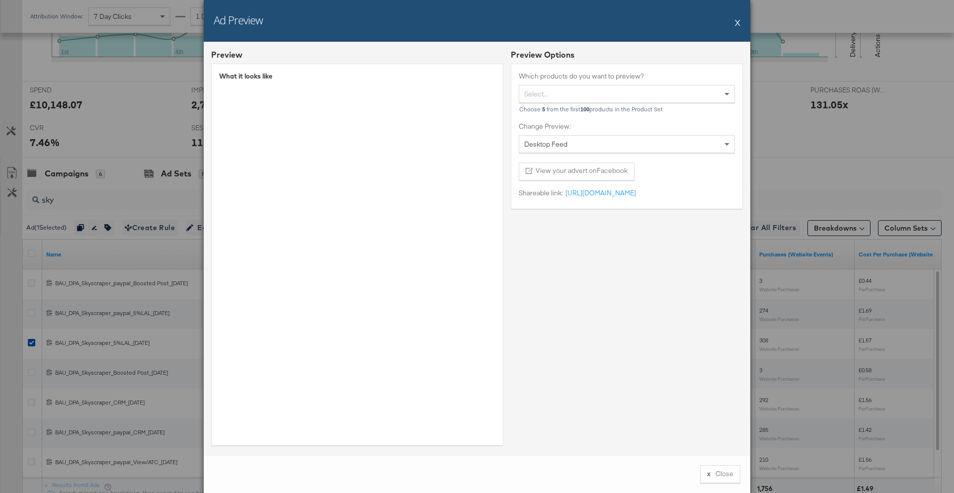
click at [738, 22] on button "X" at bounding box center [737, 22] width 5 height 20
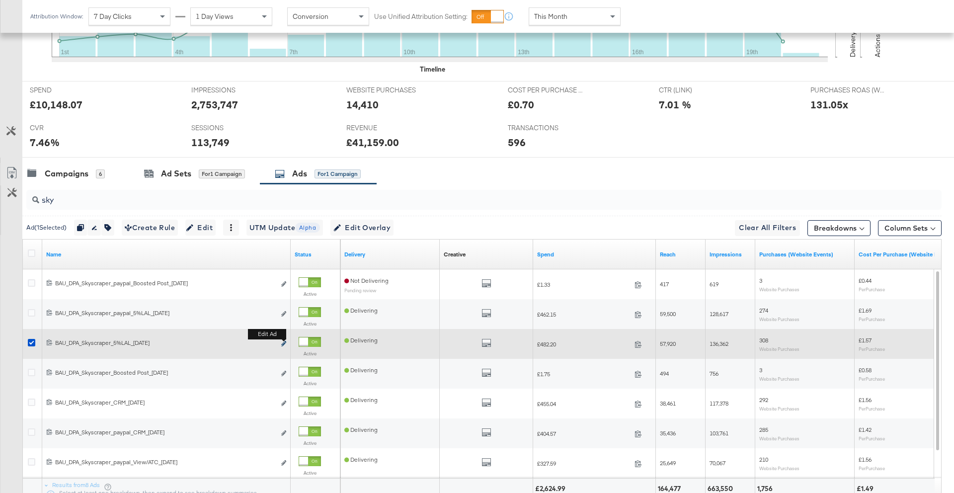
click at [284, 344] on icon "link" at bounding box center [283, 343] width 5 height 5
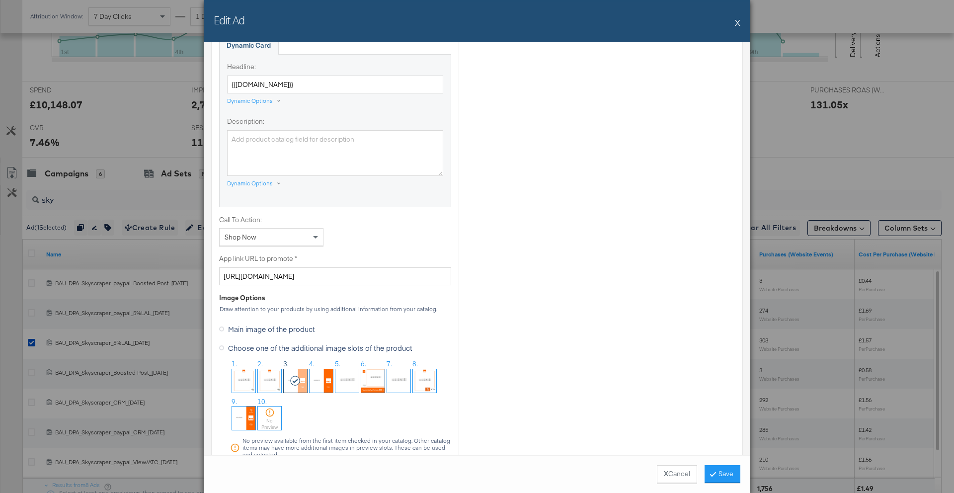
scroll to position [720, 0]
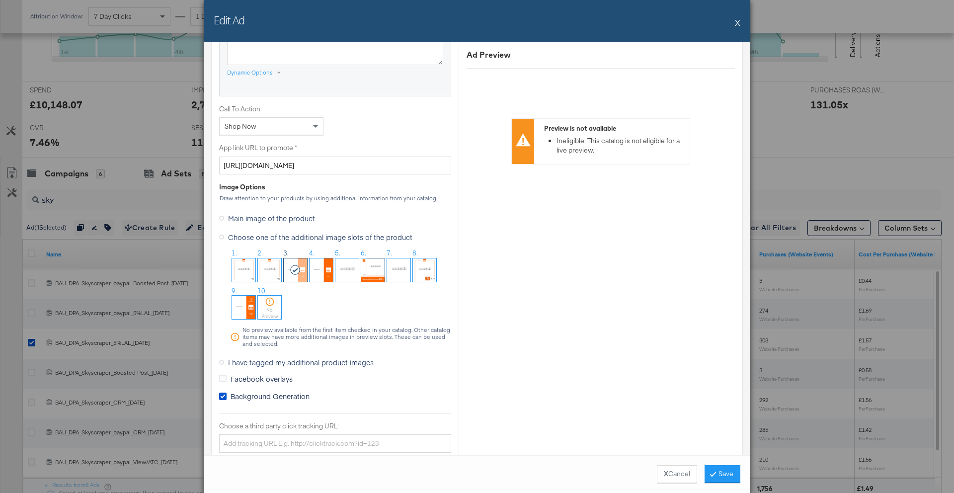
click at [738, 21] on button "X" at bounding box center [737, 22] width 5 height 20
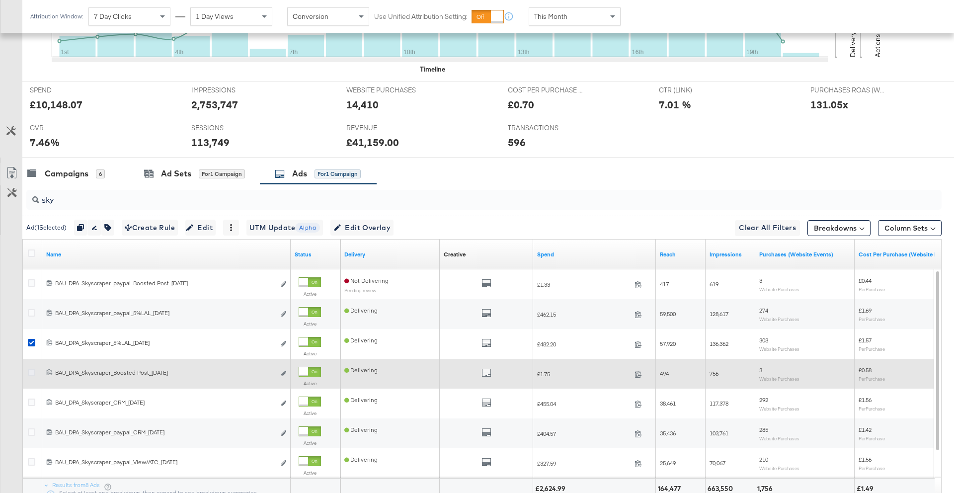
click at [31, 372] on icon at bounding box center [31, 371] width 7 height 7
click at [0, 0] on input "checkbox" at bounding box center [0, 0] width 0 height 0
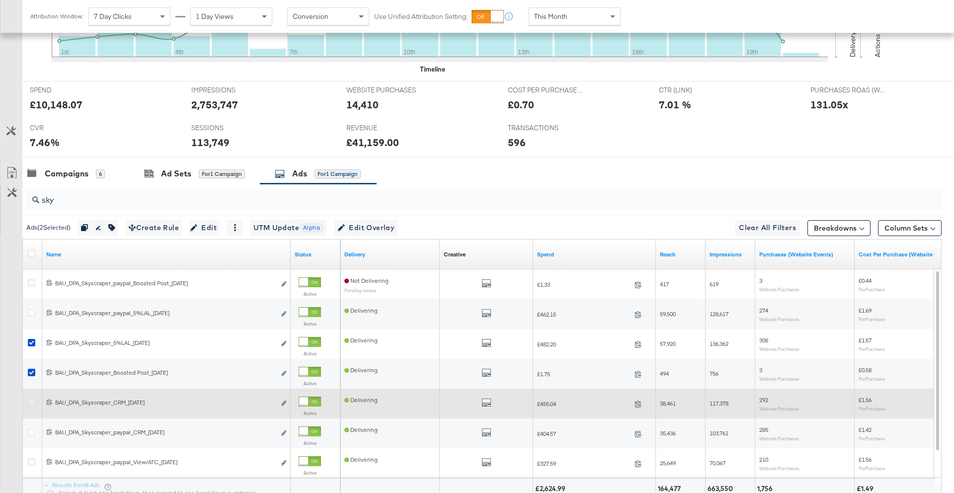
click at [28, 401] on icon at bounding box center [31, 401] width 7 height 7
click at [0, 0] on input "checkbox" at bounding box center [0, 0] width 0 height 0
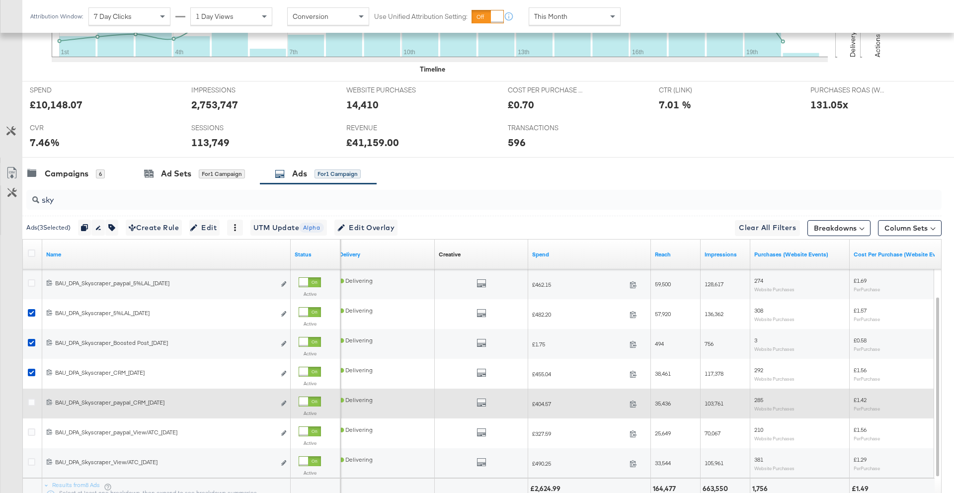
scroll to position [400, 0]
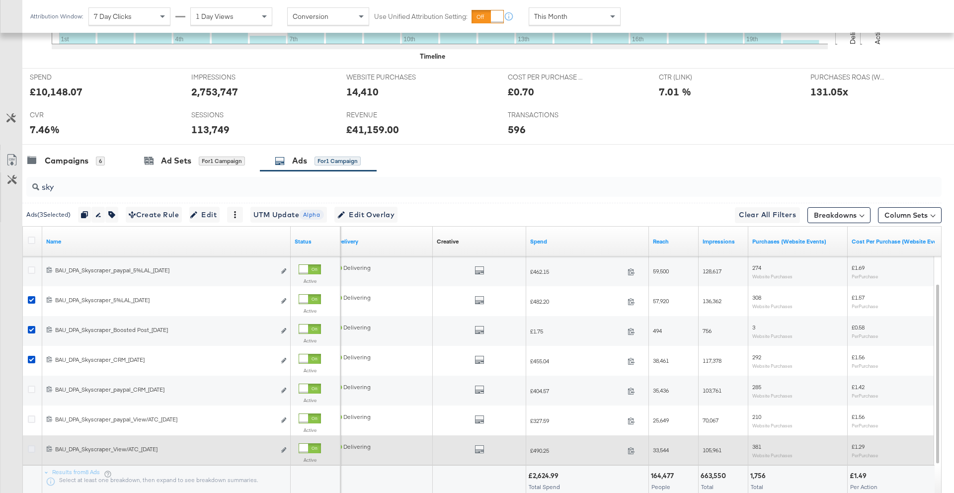
click at [32, 449] on icon at bounding box center [31, 448] width 7 height 7
click at [0, 0] on input "checkbox" at bounding box center [0, 0] width 0 height 0
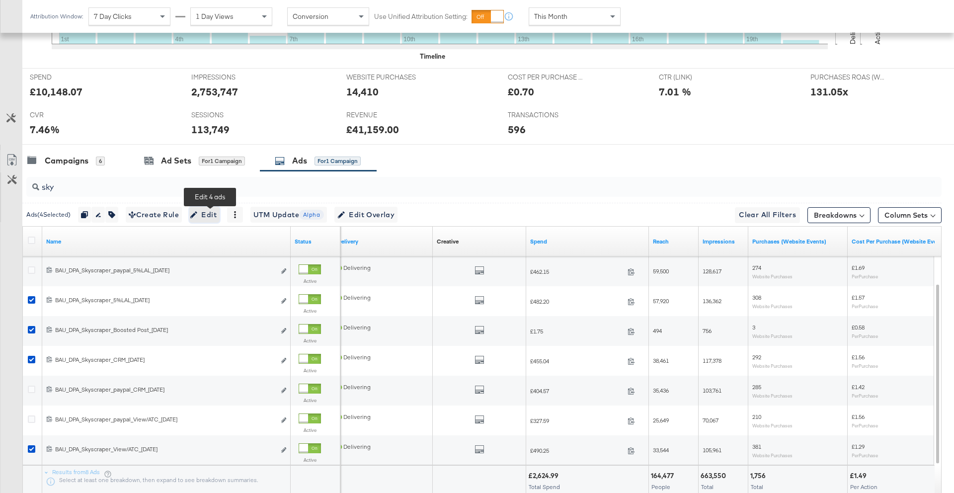
click at [197, 217] on icon "button" at bounding box center [193, 214] width 7 height 7
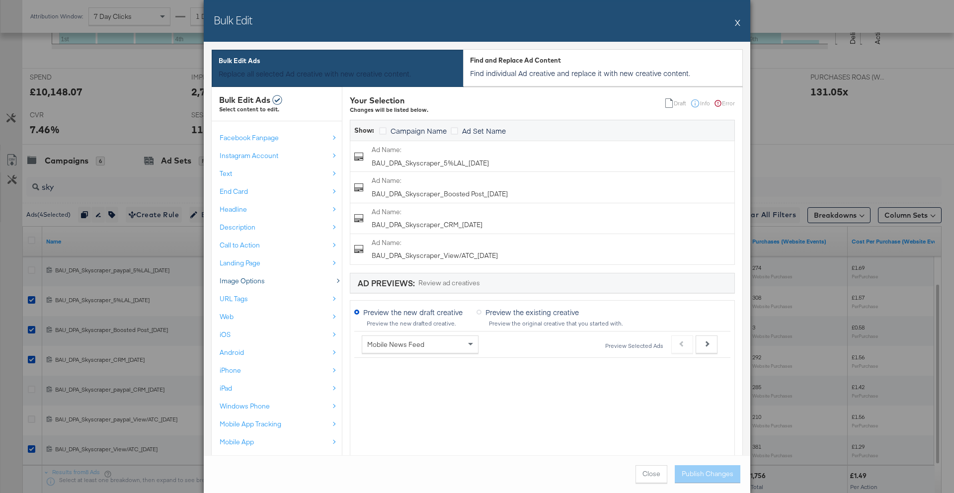
click at [289, 279] on div "Image Options" at bounding box center [274, 280] width 109 height 9
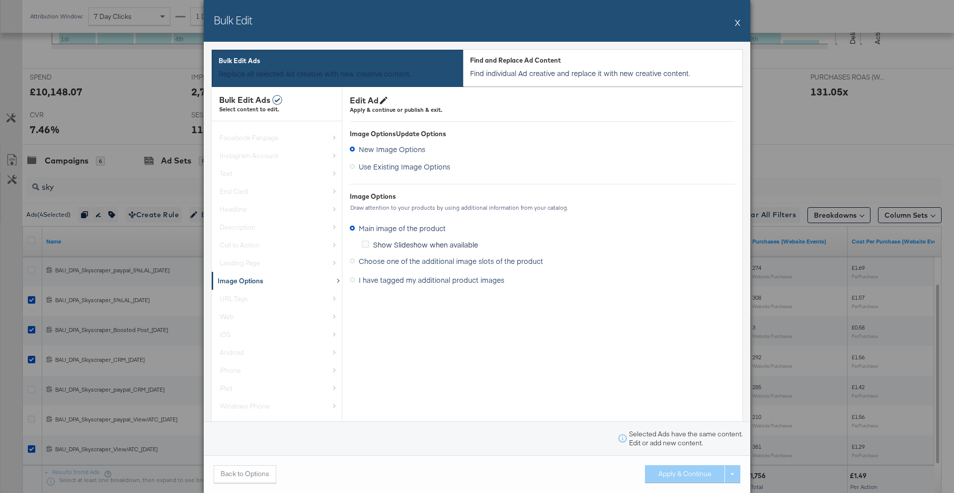
click at [400, 281] on span "I have tagged my additional product images" at bounding box center [432, 280] width 146 height 10
click at [0, 0] on input "I have tagged my additional product images" at bounding box center [0, 0] width 0 height 0
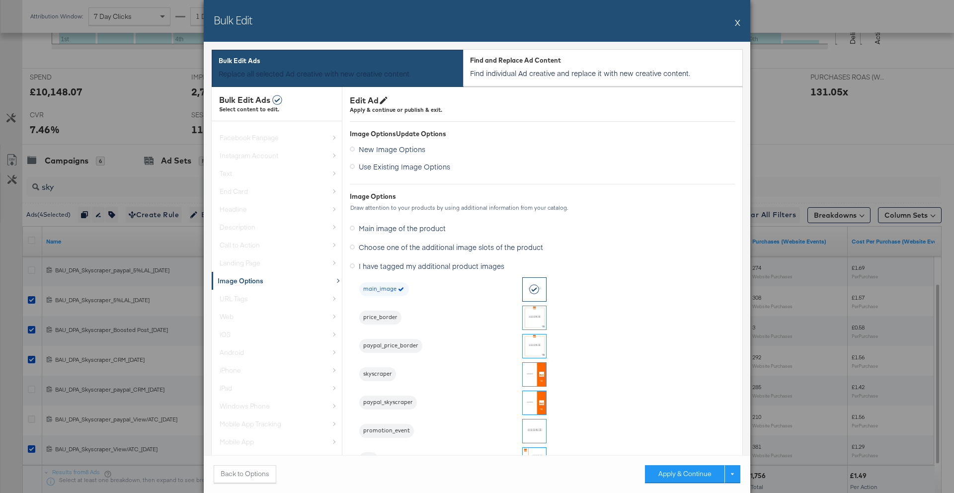
click at [536, 375] on img at bounding box center [533, 374] width 23 height 23
click at [698, 478] on button "Apply & Continue" at bounding box center [684, 474] width 79 height 18
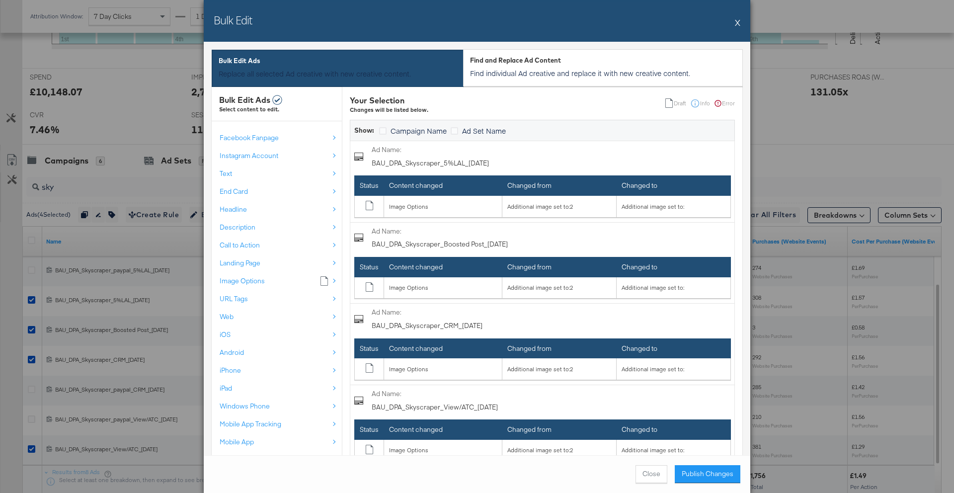
click at [698, 478] on button "Publish Changes" at bounding box center [707, 474] width 66 height 18
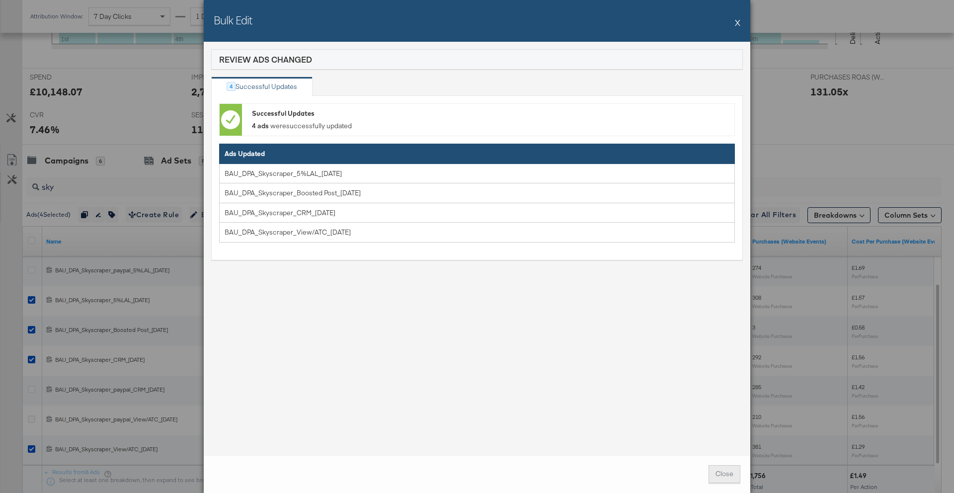
click at [718, 477] on span "Close" at bounding box center [724, 473] width 18 height 9
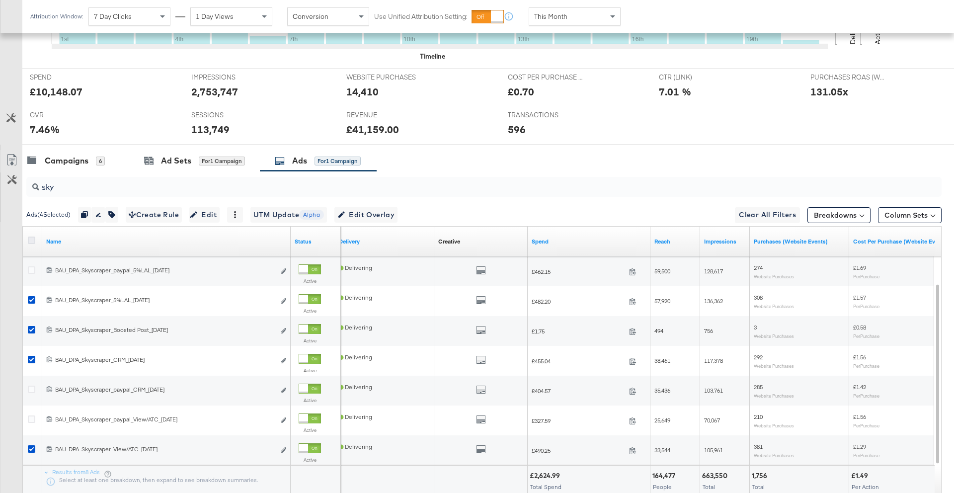
click at [32, 237] on icon at bounding box center [31, 239] width 7 height 7
click at [0, 0] on input "checkbox" at bounding box center [0, 0] width 0 height 0
click at [32, 237] on icon at bounding box center [31, 239] width 7 height 7
click at [0, 0] on input "checkbox" at bounding box center [0, 0] width 0 height 0
click at [64, 193] on div "sky" at bounding box center [483, 187] width 915 height 20
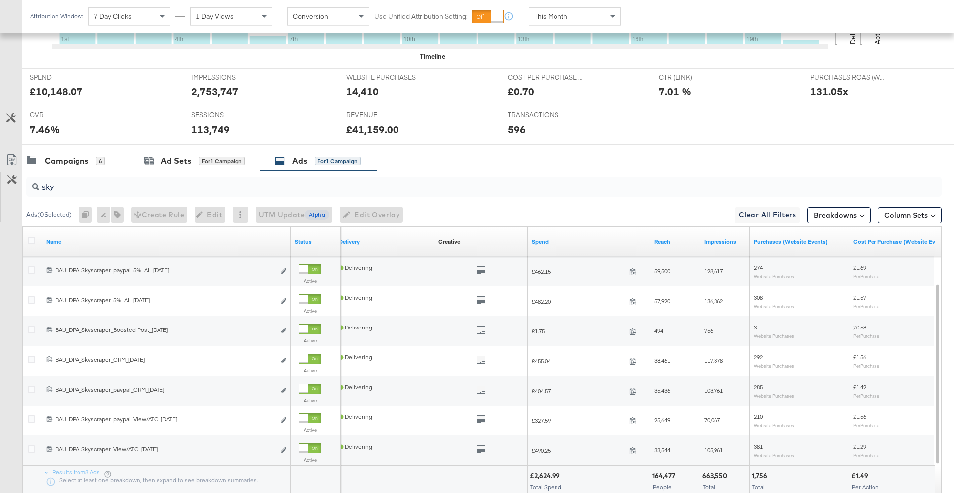
click at [64, 193] on div "sky" at bounding box center [483, 187] width 915 height 20
type input "s"
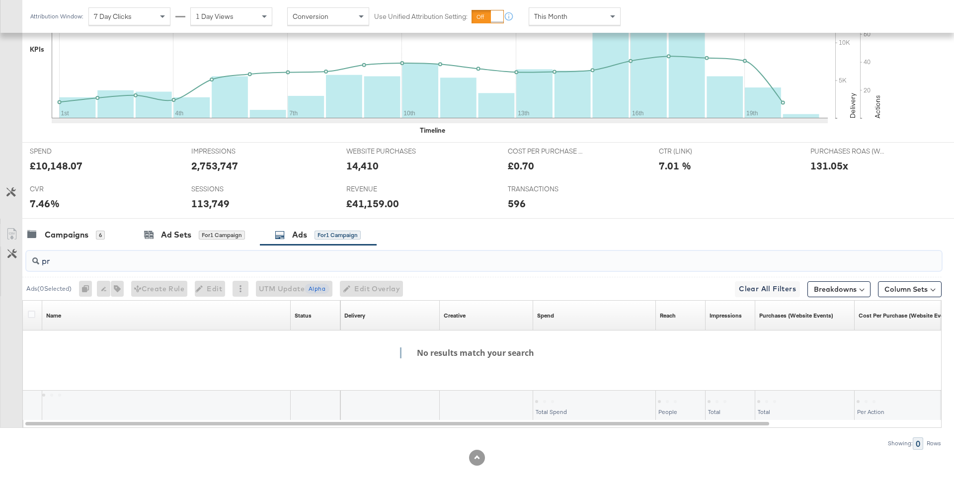
scroll to position [326, 0]
type input "p"
type input "b"
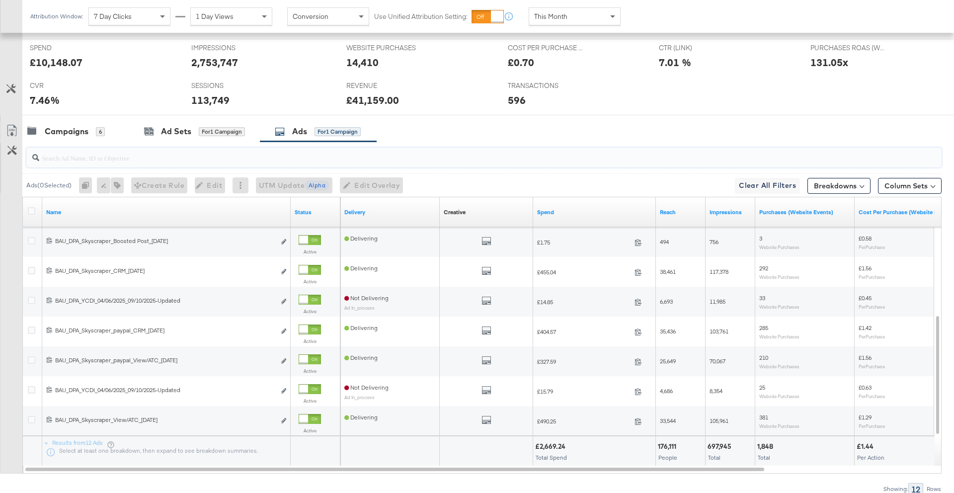
scroll to position [439, 0]
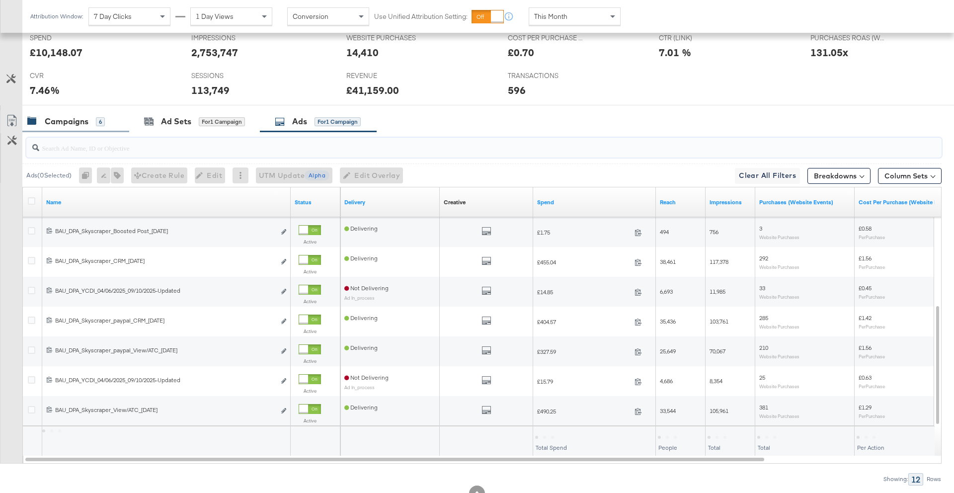
click at [86, 123] on div "Campaigns" at bounding box center [67, 121] width 44 height 11
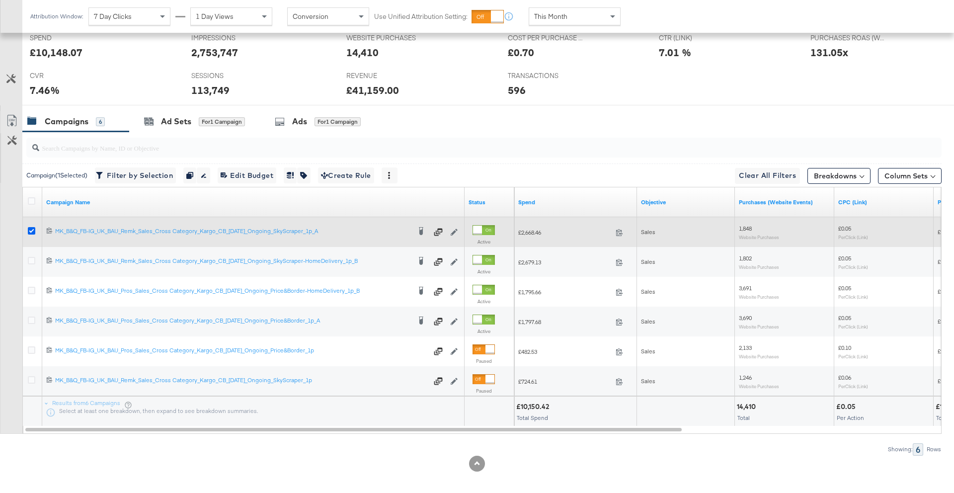
click at [33, 229] on icon at bounding box center [31, 230] width 7 height 7
click at [0, 0] on input "checkbox" at bounding box center [0, 0] width 0 height 0
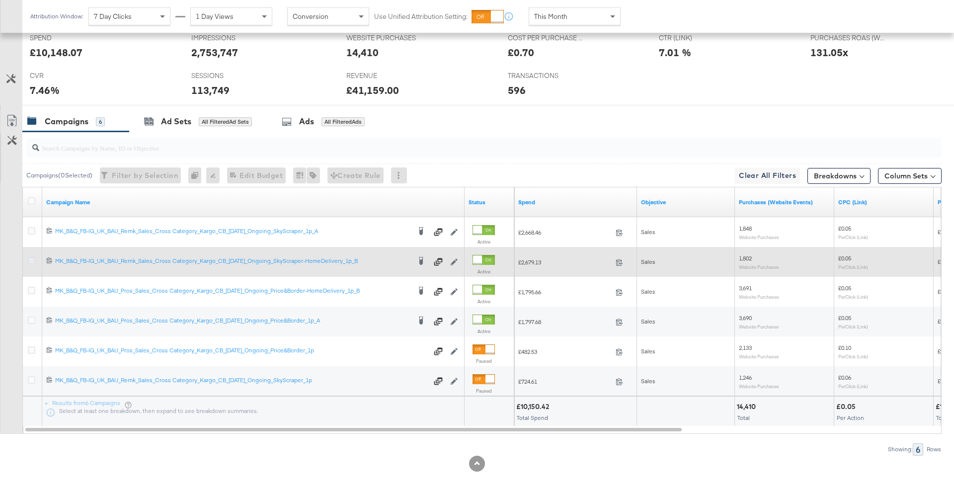
click at [33, 260] on icon at bounding box center [31, 260] width 7 height 7
click at [0, 0] on input "checkbox" at bounding box center [0, 0] width 0 height 0
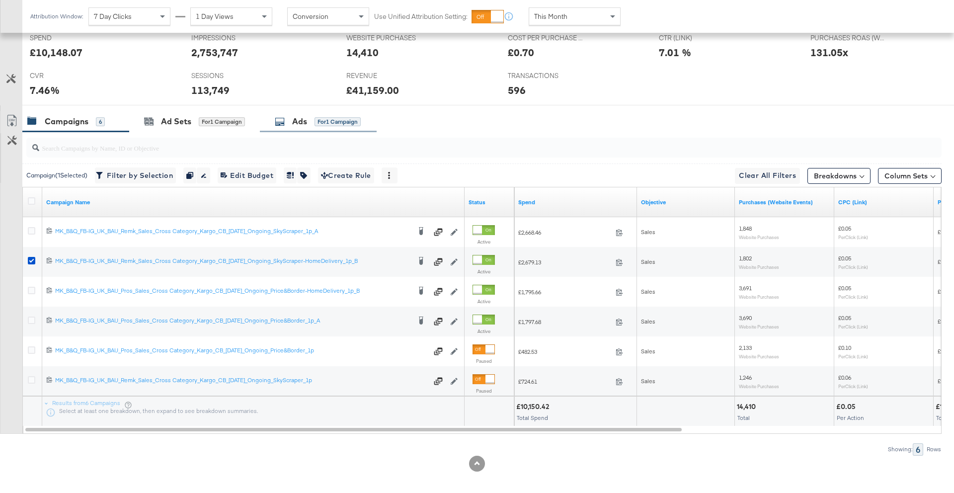
click at [298, 129] on div "Ads for 1 Campaign" at bounding box center [318, 121] width 117 height 21
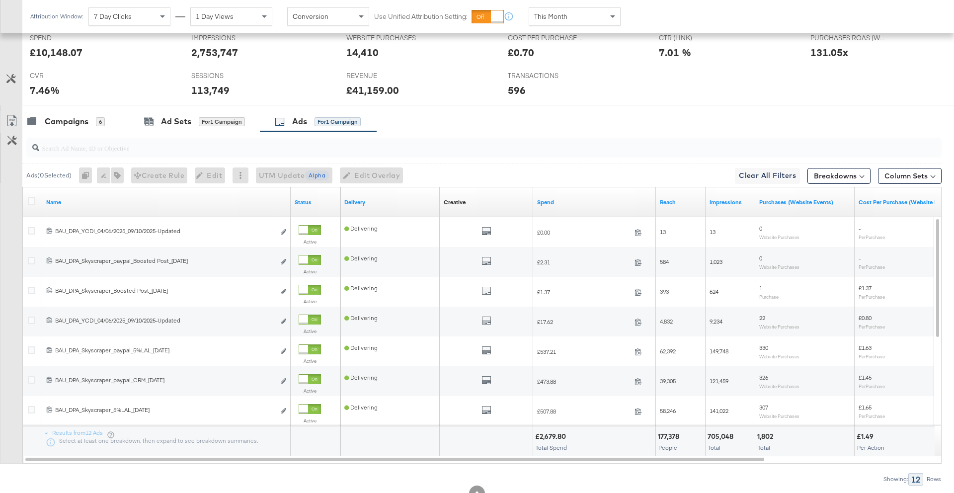
click at [114, 151] on input "search" at bounding box center [448, 143] width 818 height 19
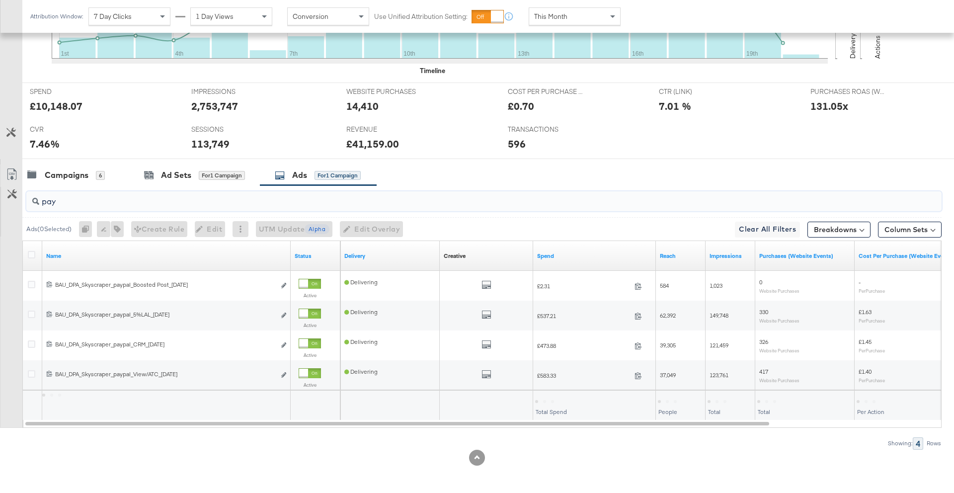
scroll to position [385, 0]
click at [30, 253] on icon at bounding box center [31, 254] width 7 height 7
click at [0, 0] on input "checkbox" at bounding box center [0, 0] width 0 height 0
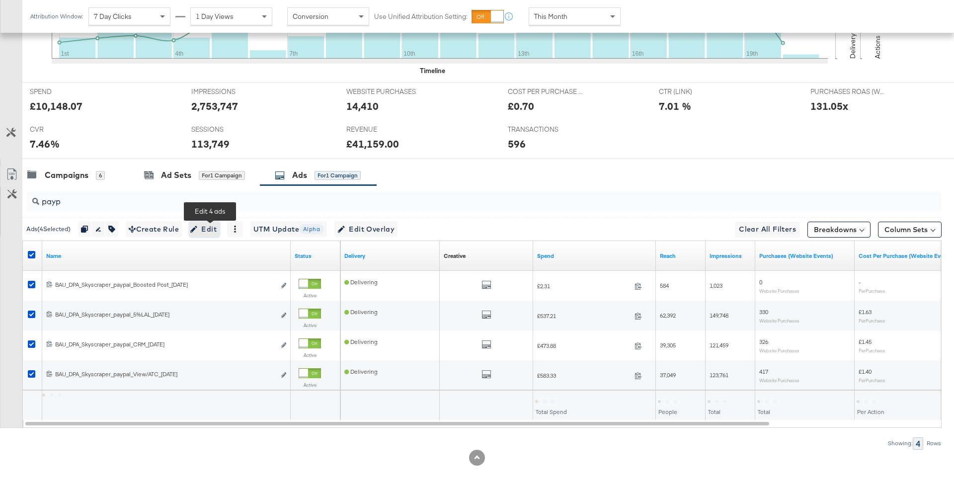
click at [206, 232] on span "Edit" at bounding box center [204, 229] width 24 height 12
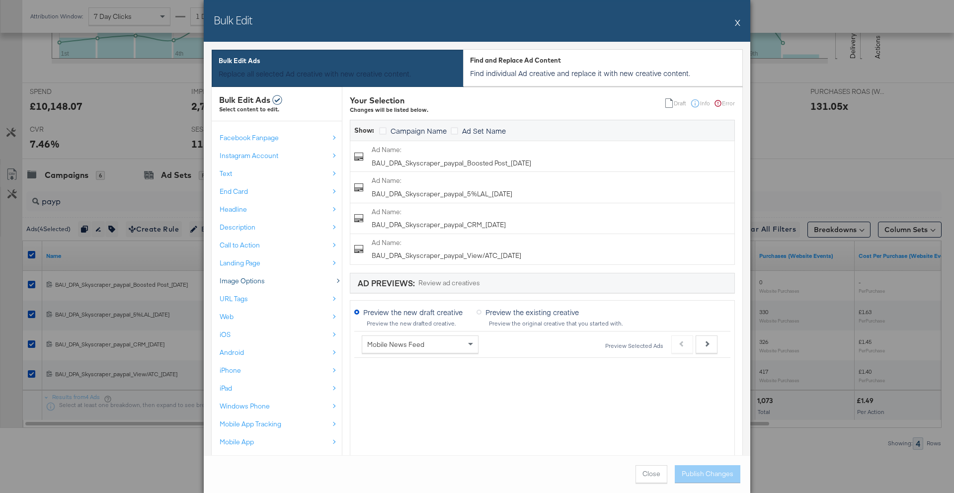
click at [305, 286] on button "Image Options" at bounding box center [280, 281] width 123 height 18
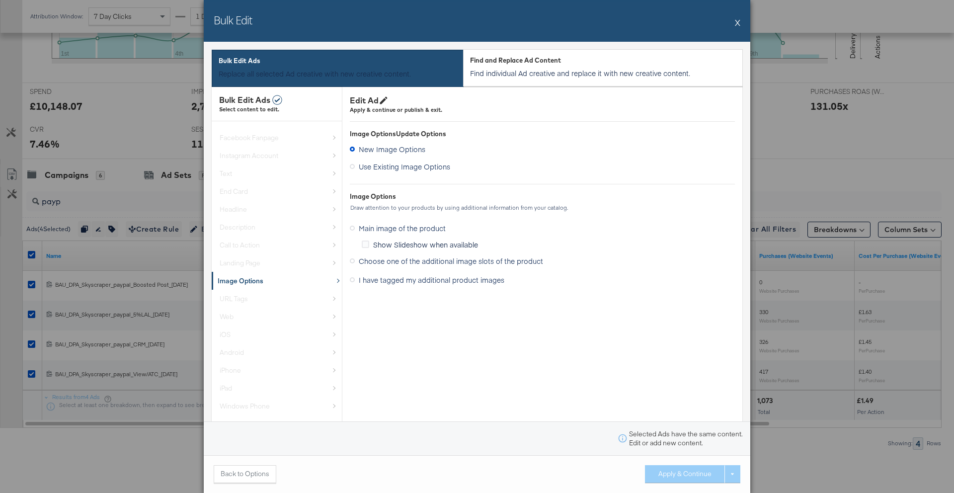
click at [388, 277] on span "I have tagged my additional product images" at bounding box center [432, 280] width 146 height 10
click at [0, 0] on input "I have tagged my additional product images" at bounding box center [0, 0] width 0 height 0
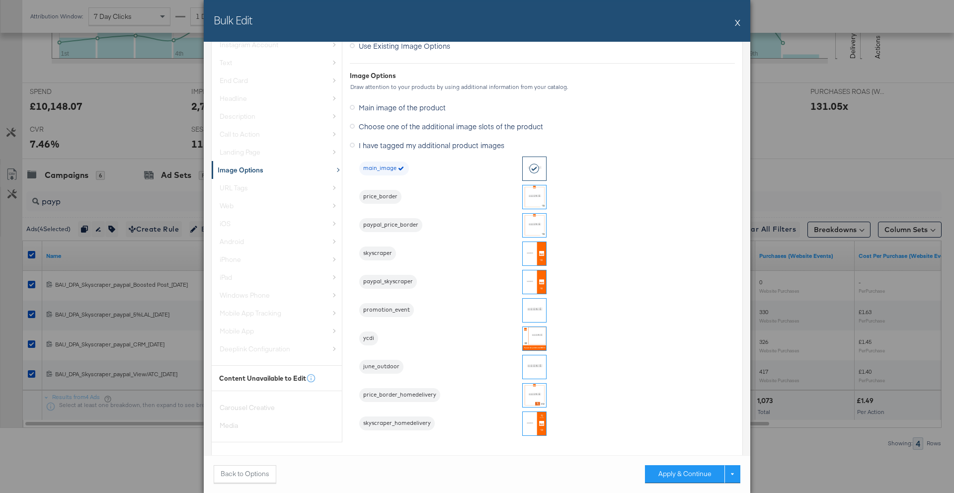
scroll to position [131, 0]
click at [531, 277] on img at bounding box center [533, 279] width 23 height 23
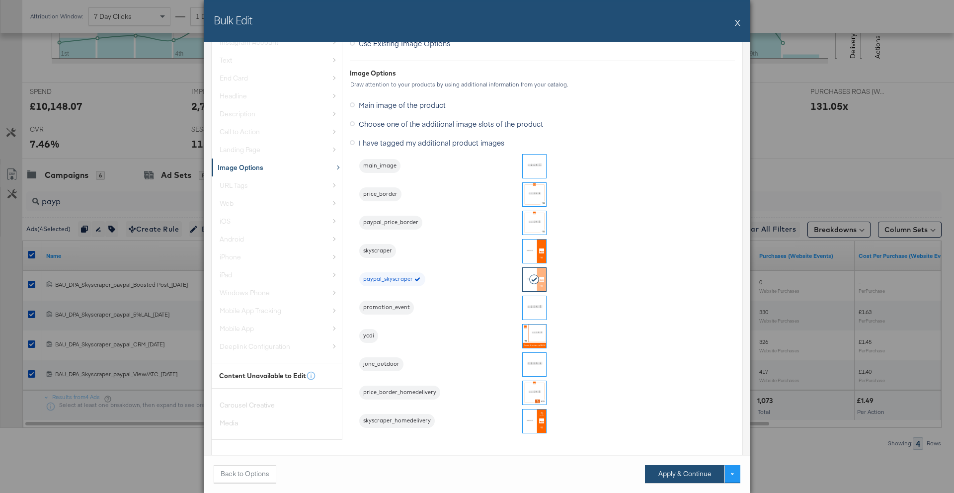
click at [681, 479] on button "Apply & Continue" at bounding box center [684, 474] width 79 height 18
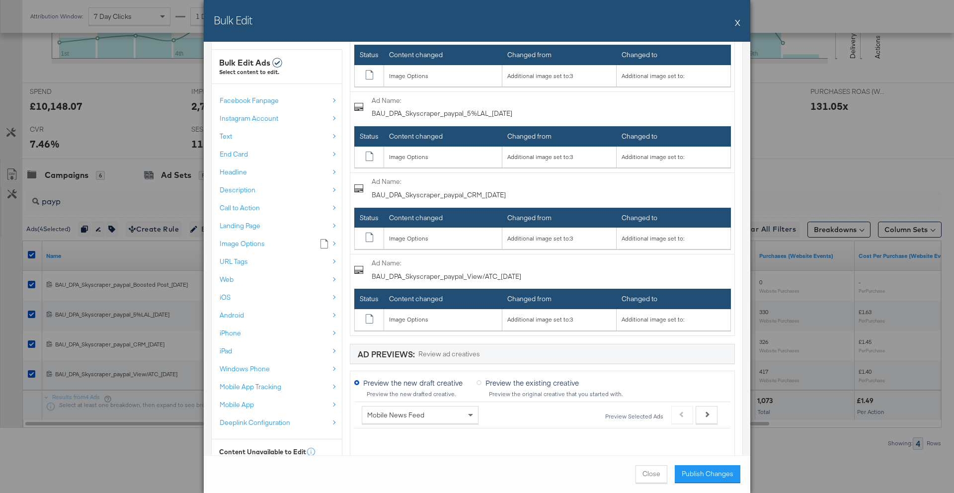
click at [681, 479] on button "Publish Changes" at bounding box center [707, 474] width 66 height 18
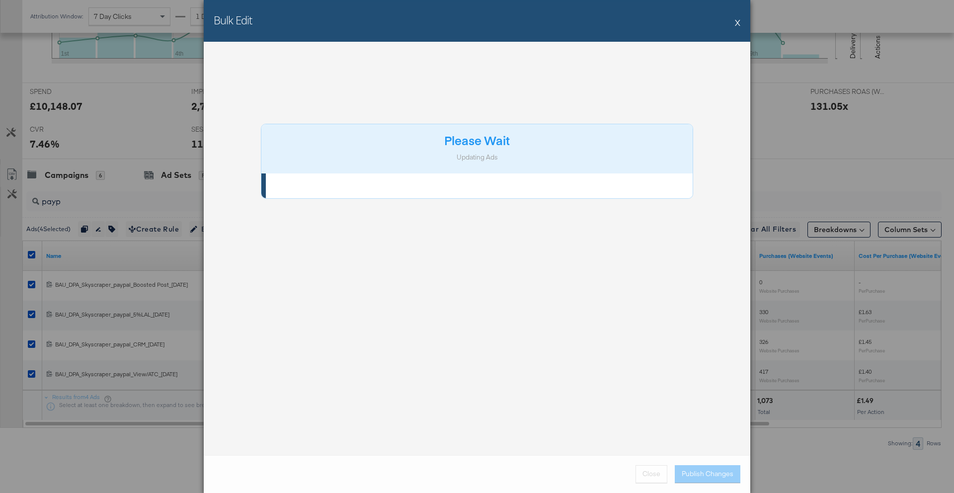
scroll to position [0, 0]
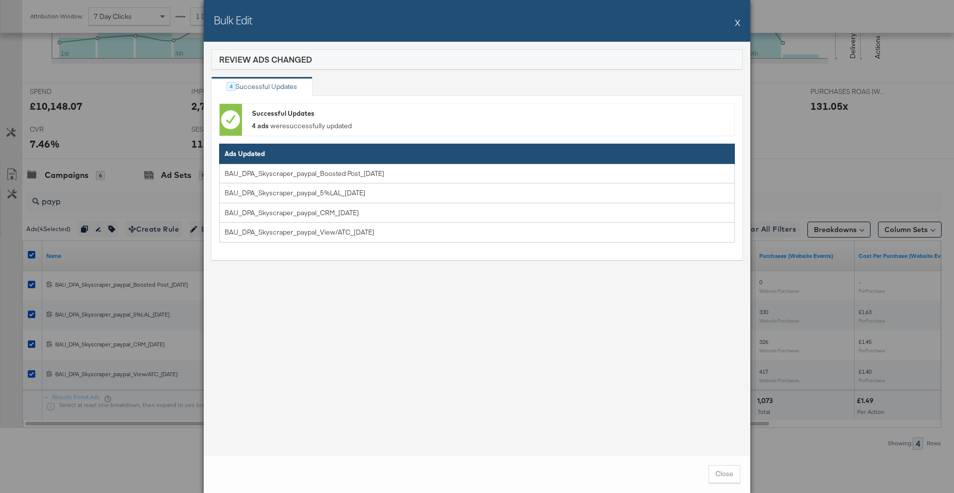
click at [736, 25] on button "X" at bounding box center [737, 22] width 5 height 20
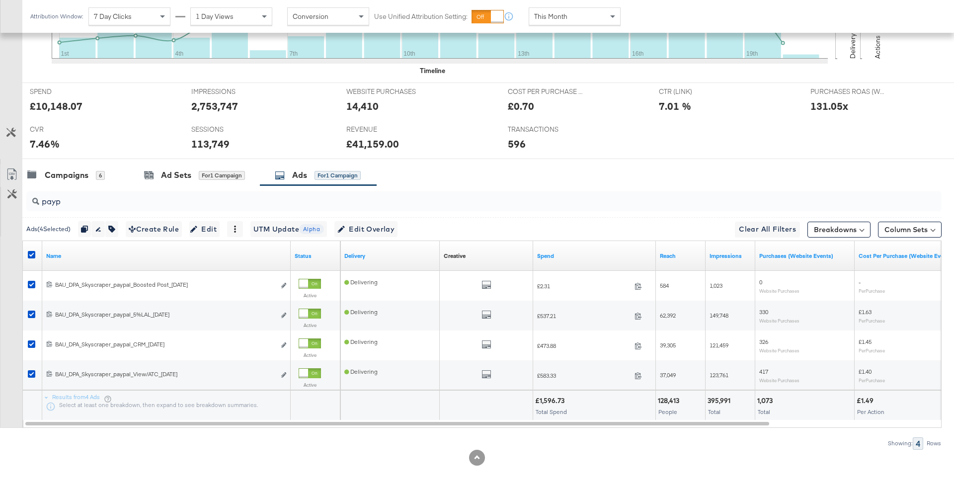
click at [71, 199] on input "payp" at bounding box center [448, 197] width 818 height 19
type input "p"
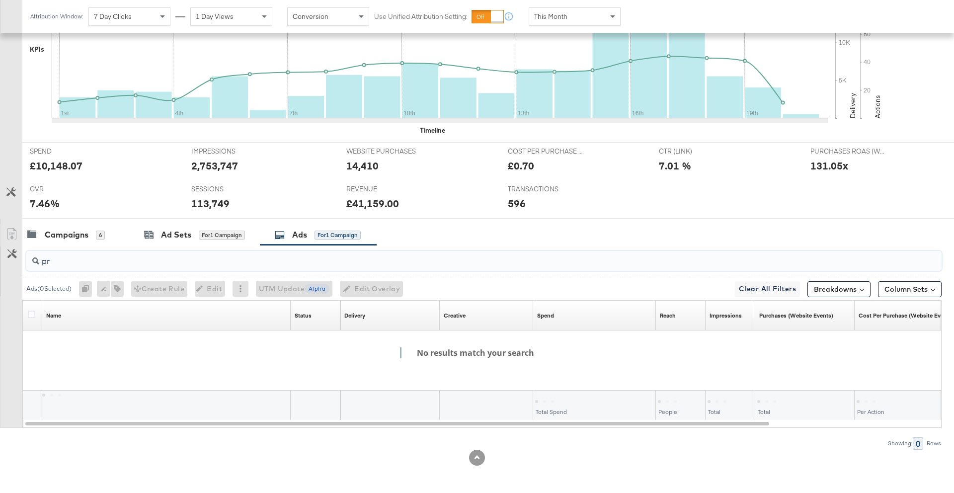
scroll to position [326, 0]
type input "p"
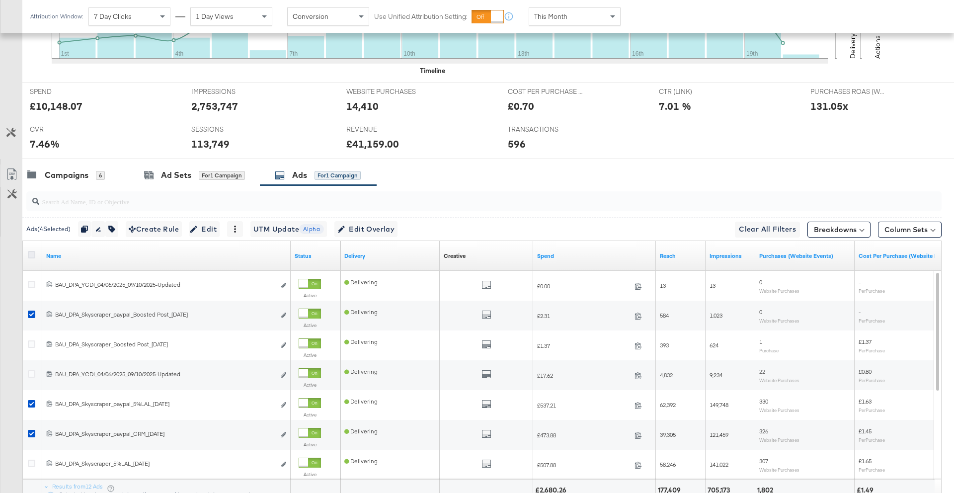
click at [32, 253] on icon at bounding box center [31, 254] width 7 height 7
click at [0, 0] on input "checkbox" at bounding box center [0, 0] width 0 height 0
click at [32, 253] on icon at bounding box center [31, 254] width 7 height 7
click at [0, 0] on input "checkbox" at bounding box center [0, 0] width 0 height 0
click at [64, 201] on input "search" at bounding box center [448, 197] width 818 height 19
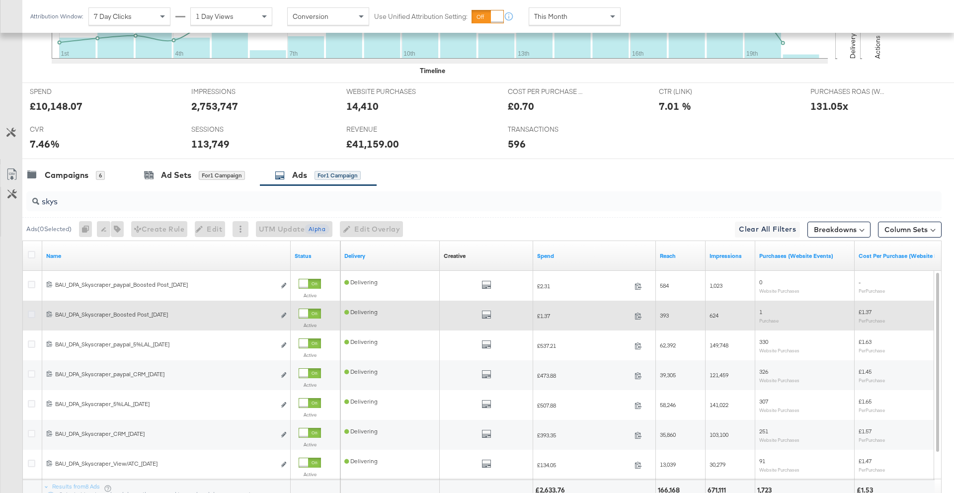
click at [29, 317] on icon at bounding box center [31, 313] width 7 height 7
click at [0, 0] on input "checkbox" at bounding box center [0, 0] width 0 height 0
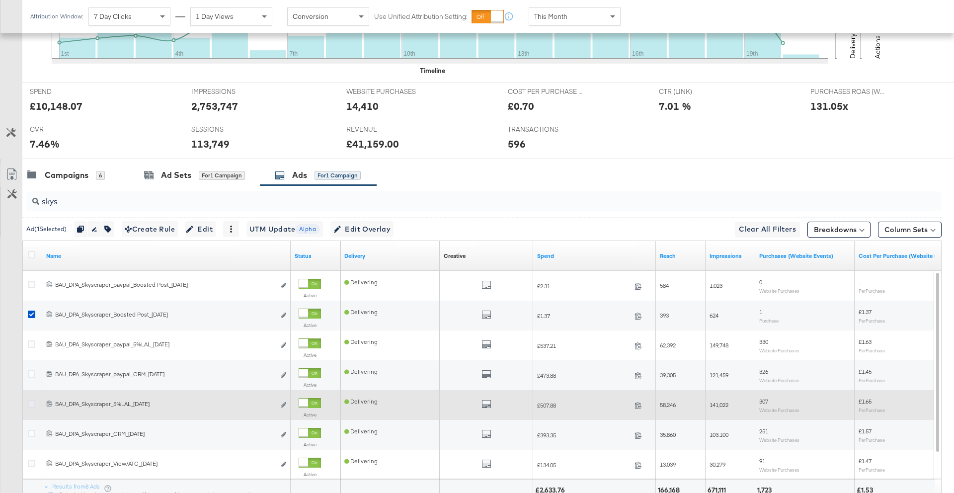
click at [31, 402] on icon at bounding box center [31, 403] width 7 height 7
click at [0, 0] on input "checkbox" at bounding box center [0, 0] width 0 height 0
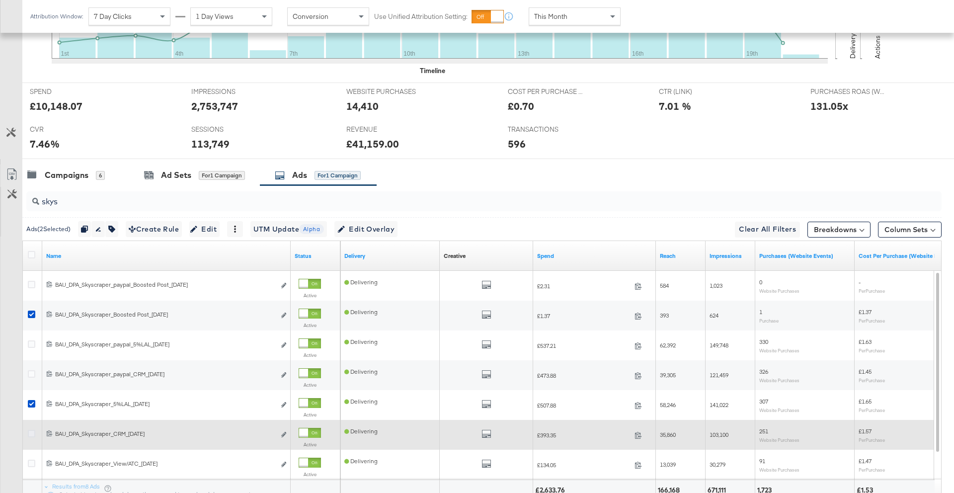
click at [31, 432] on icon at bounding box center [31, 433] width 7 height 7
click at [0, 0] on input "checkbox" at bounding box center [0, 0] width 0 height 0
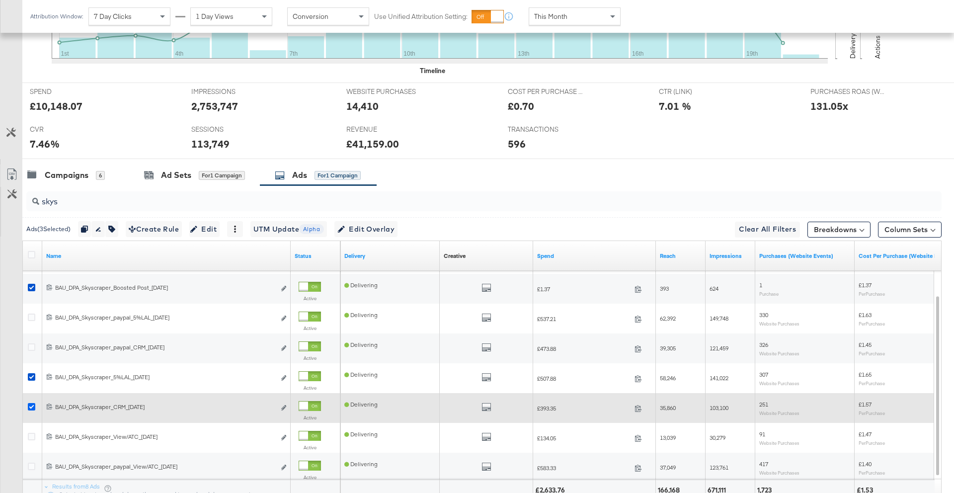
scroll to position [386, 0]
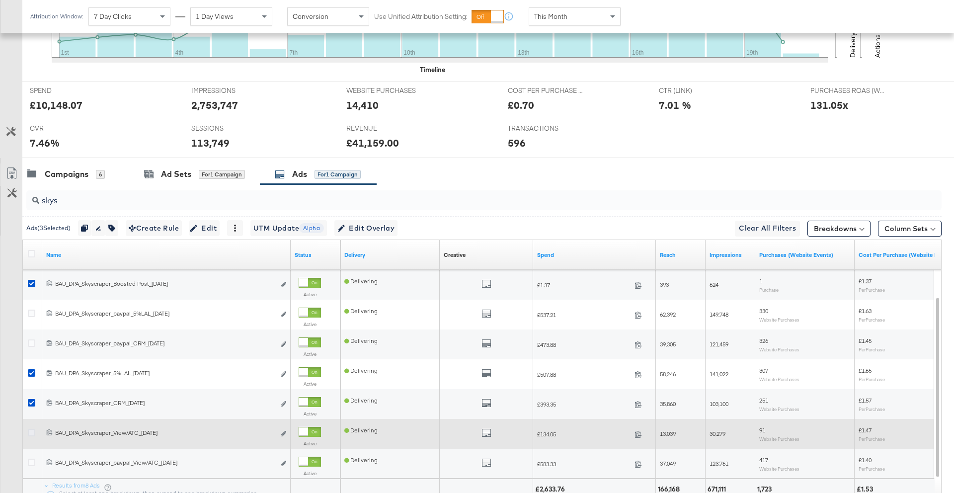
click at [31, 432] on icon at bounding box center [31, 432] width 7 height 7
click at [0, 0] on input "checkbox" at bounding box center [0, 0] width 0 height 0
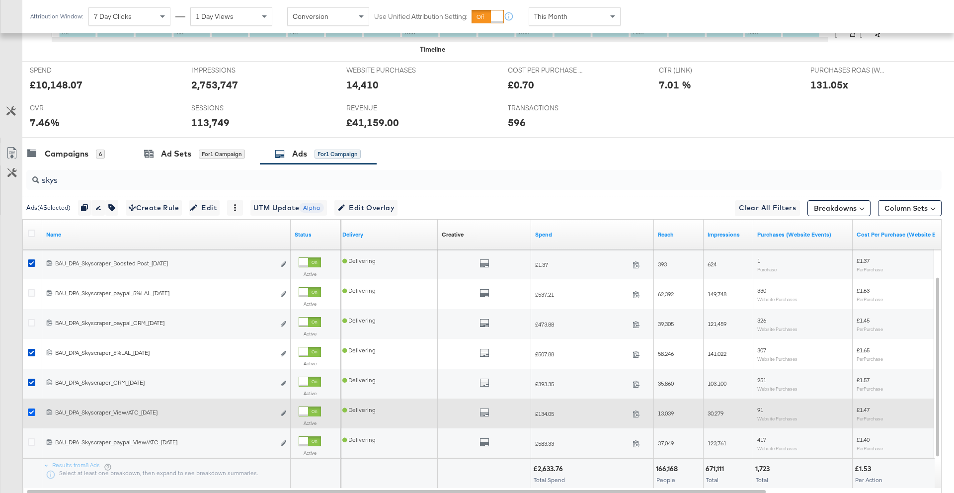
scroll to position [410, 0]
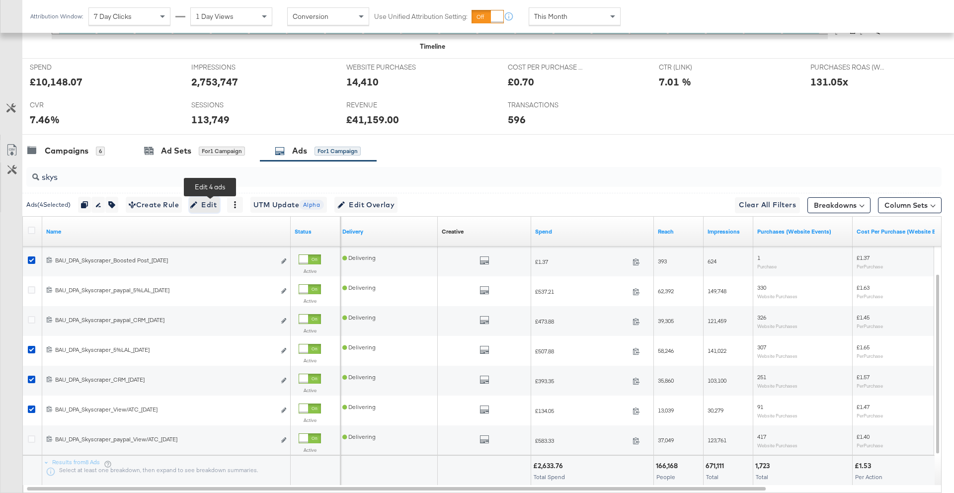
click at [211, 208] on span "Edit" at bounding box center [204, 205] width 24 height 12
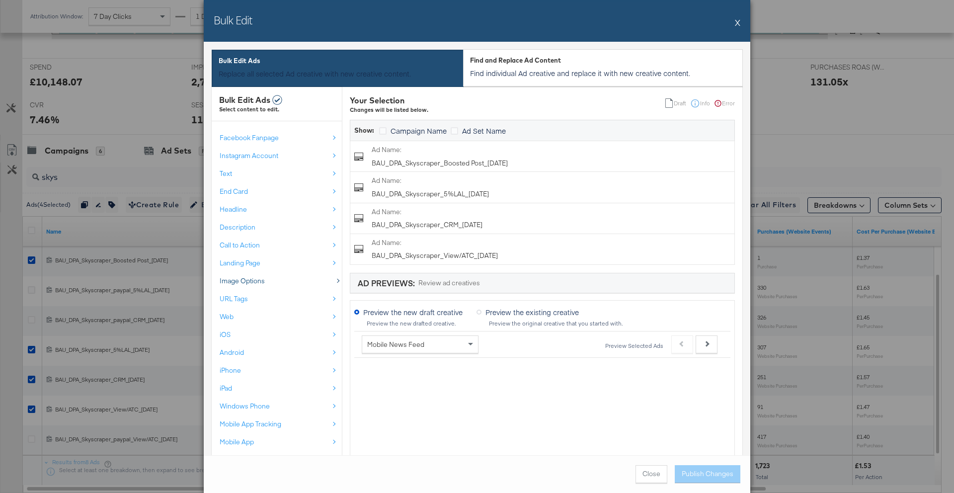
click at [289, 281] on div "Image Options" at bounding box center [274, 280] width 109 height 9
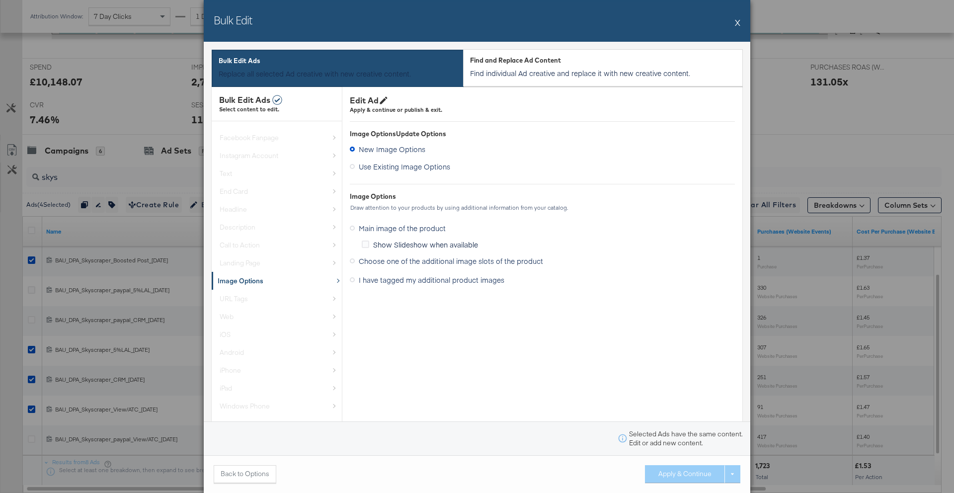
click at [413, 282] on span "I have tagged my additional product images" at bounding box center [432, 280] width 146 height 10
click at [0, 0] on input "I have tagged my additional product images" at bounding box center [0, 0] width 0 height 0
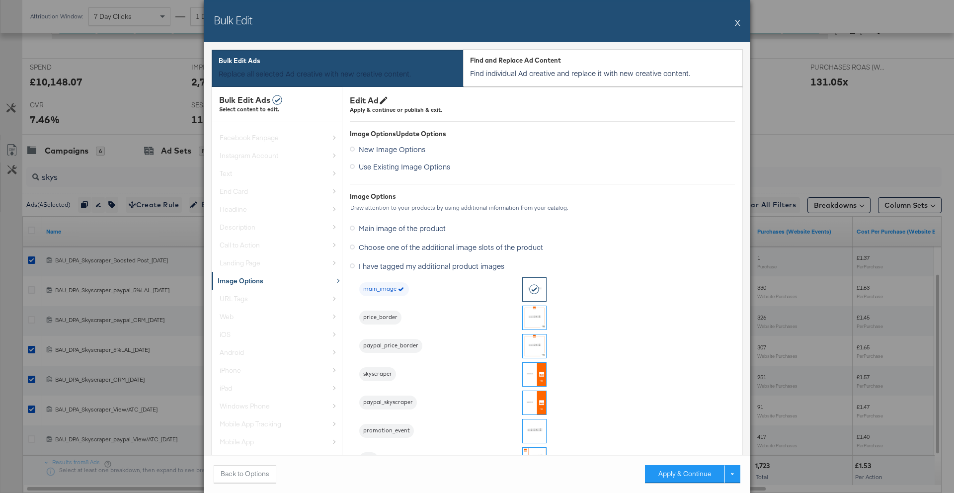
scroll to position [16, 0]
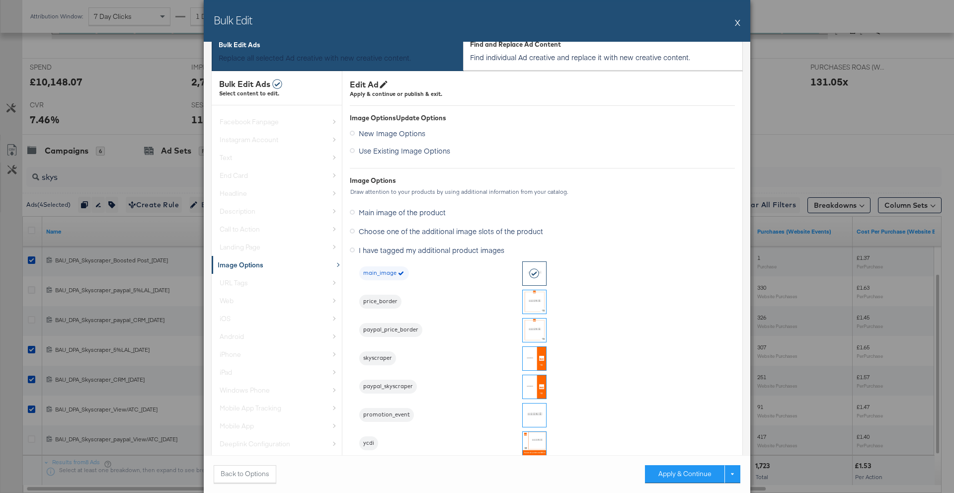
click at [536, 360] on img at bounding box center [533, 358] width 23 height 23
click at [685, 470] on button "Apply & Continue" at bounding box center [684, 474] width 79 height 18
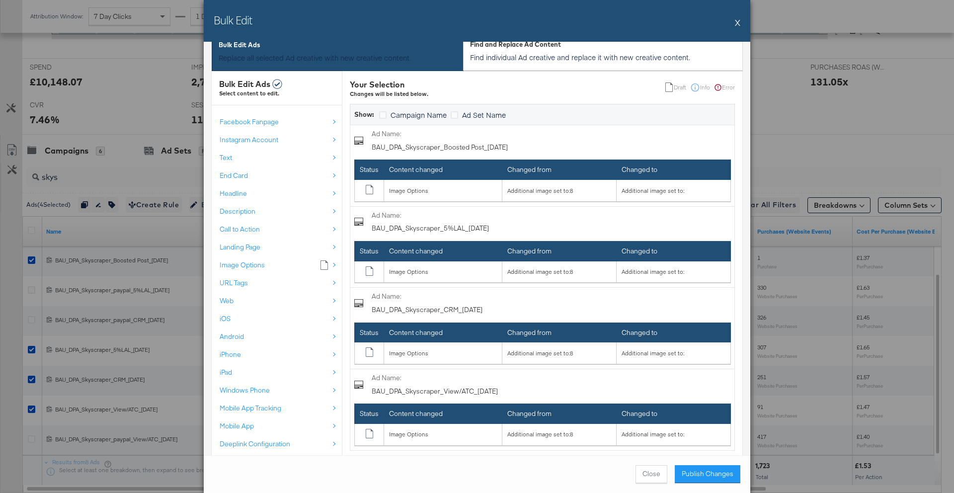
click at [685, 470] on button "Publish Changes" at bounding box center [707, 474] width 66 height 18
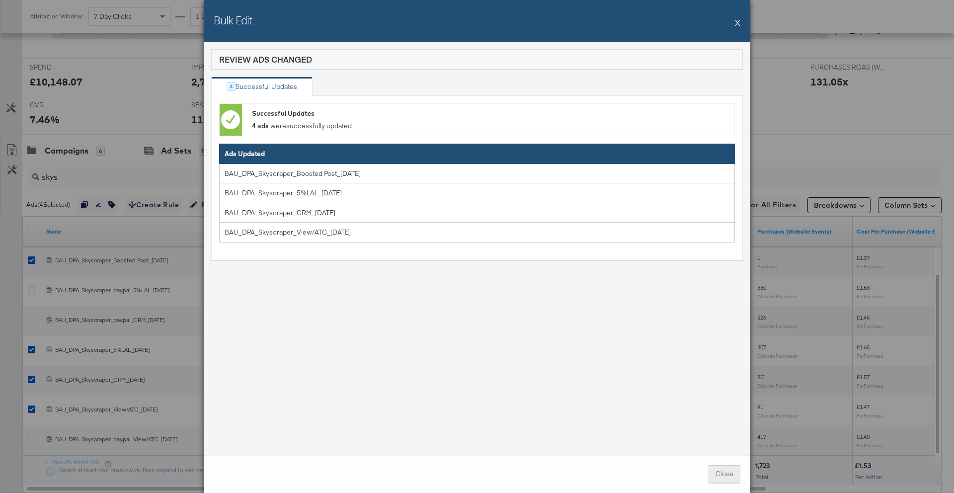
click at [715, 477] on button "Close" at bounding box center [724, 474] width 32 height 18
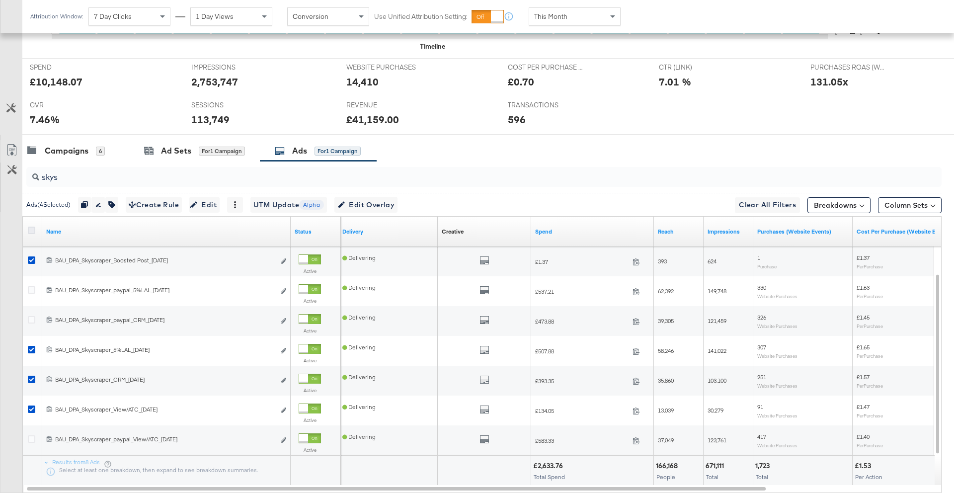
click at [31, 230] on icon at bounding box center [31, 229] width 7 height 7
click at [0, 0] on input "checkbox" at bounding box center [0, 0] width 0 height 0
click at [31, 230] on icon at bounding box center [31, 229] width 7 height 7
click at [0, 0] on input "checkbox" at bounding box center [0, 0] width 0 height 0
click at [62, 183] on div "skys" at bounding box center [483, 177] width 915 height 20
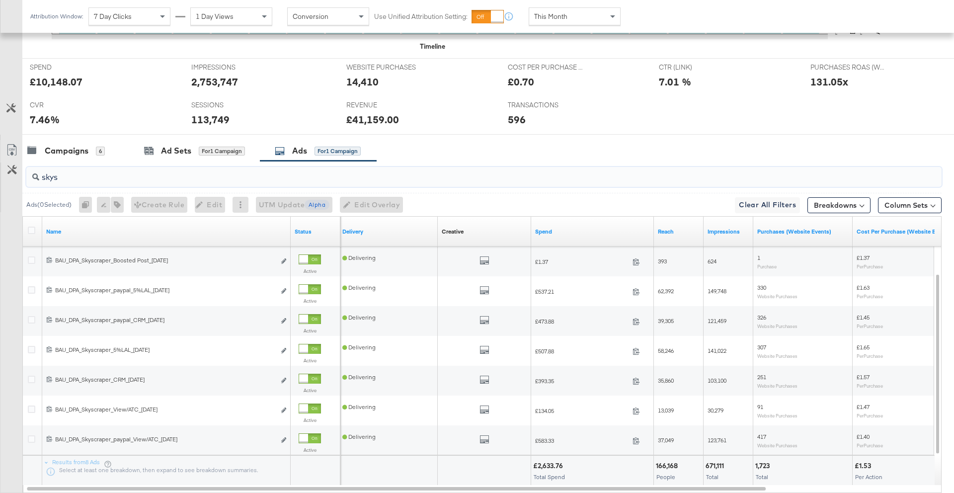
click at [62, 183] on div "skys" at bounding box center [483, 177] width 915 height 20
type input "s"
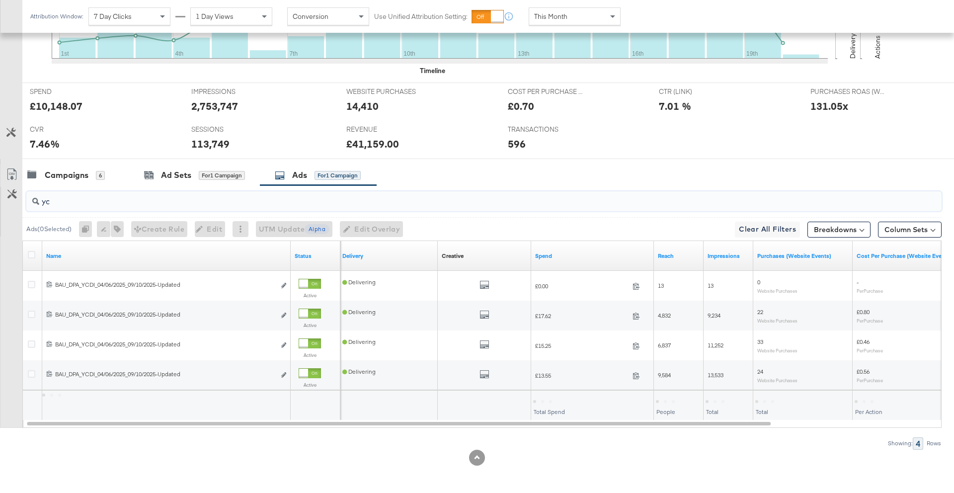
scroll to position [385, 0]
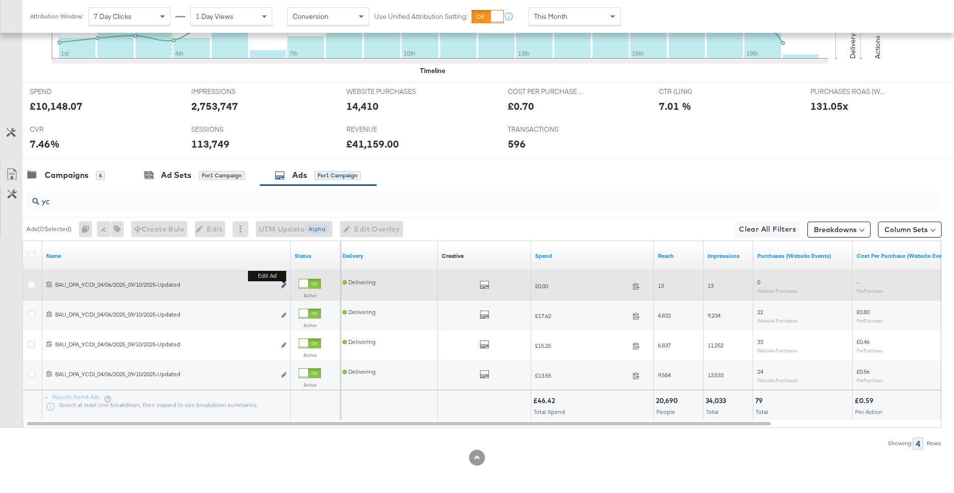
click at [283, 285] on icon "link" at bounding box center [283, 285] width 5 height 5
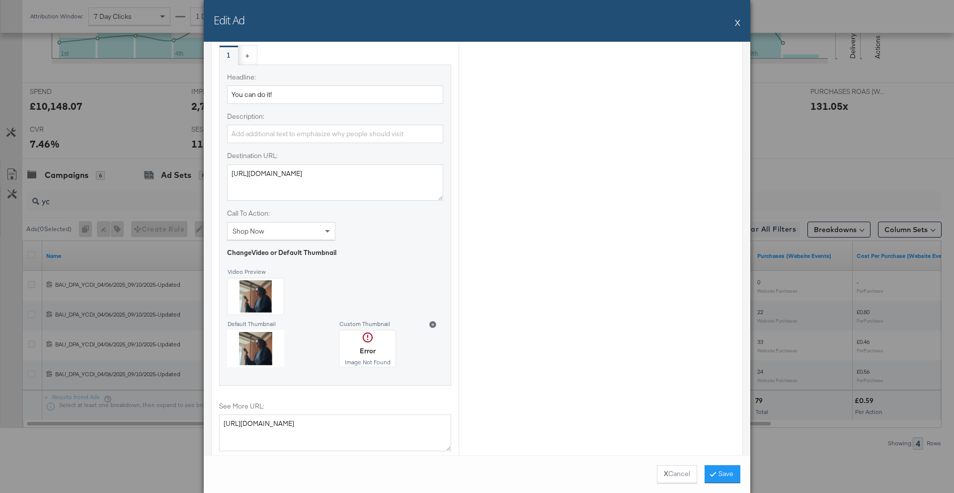
scroll to position [933, 0]
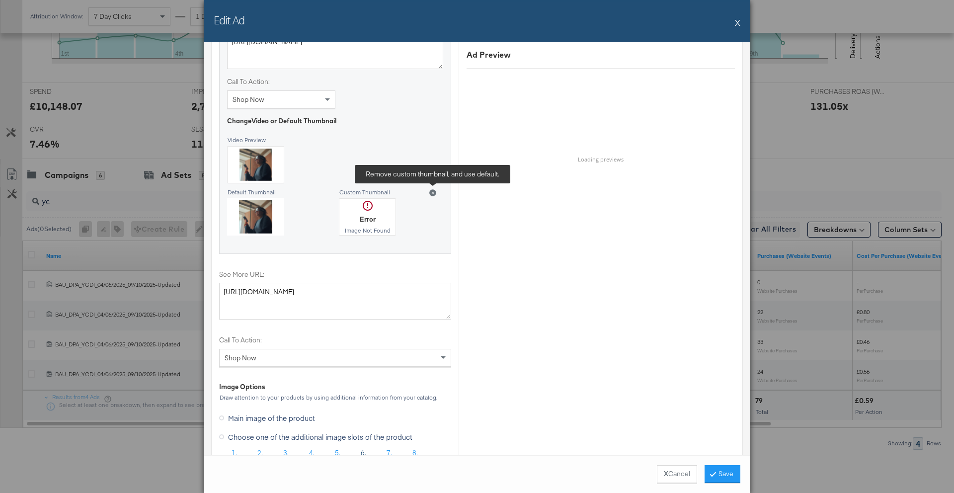
click at [433, 193] on icon at bounding box center [432, 192] width 7 height 7
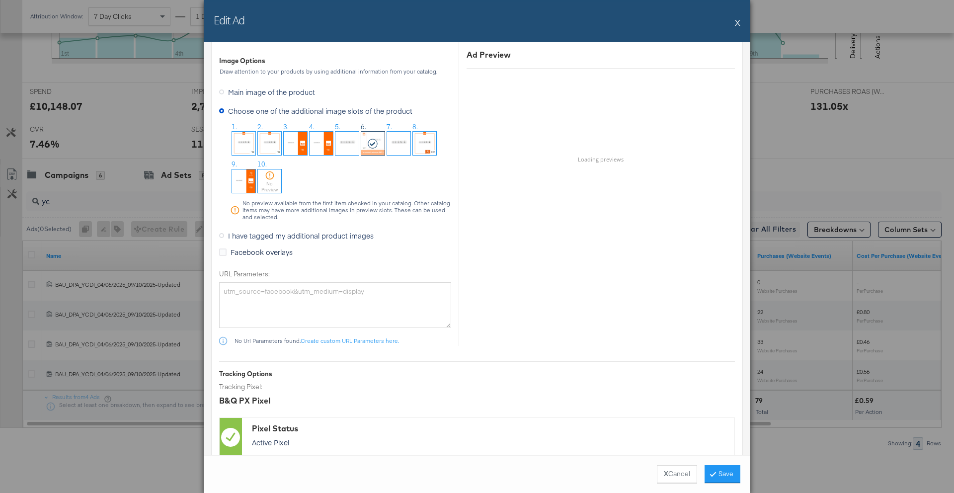
scroll to position [1267, 0]
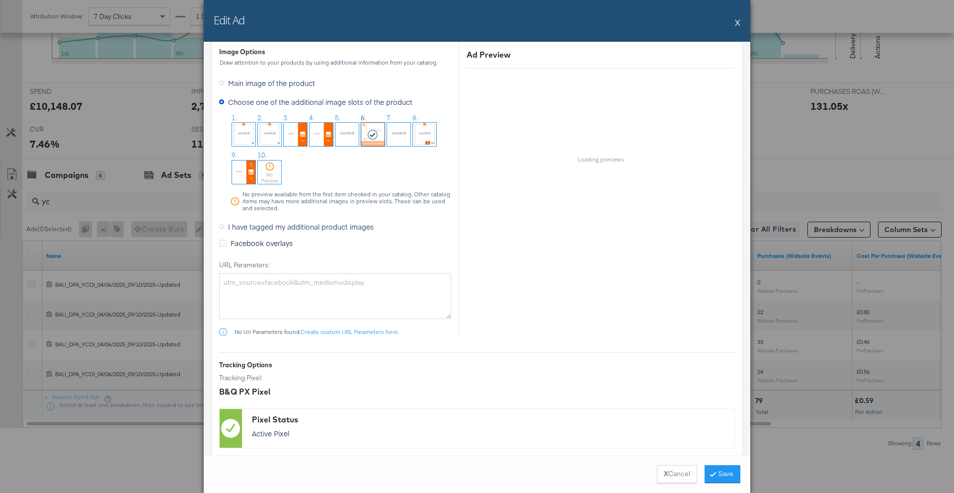
click at [293, 228] on span "I have tagged my additional product images" at bounding box center [301, 226] width 146 height 10
click at [0, 0] on input "I have tagged my additional product images" at bounding box center [0, 0] width 0 height 0
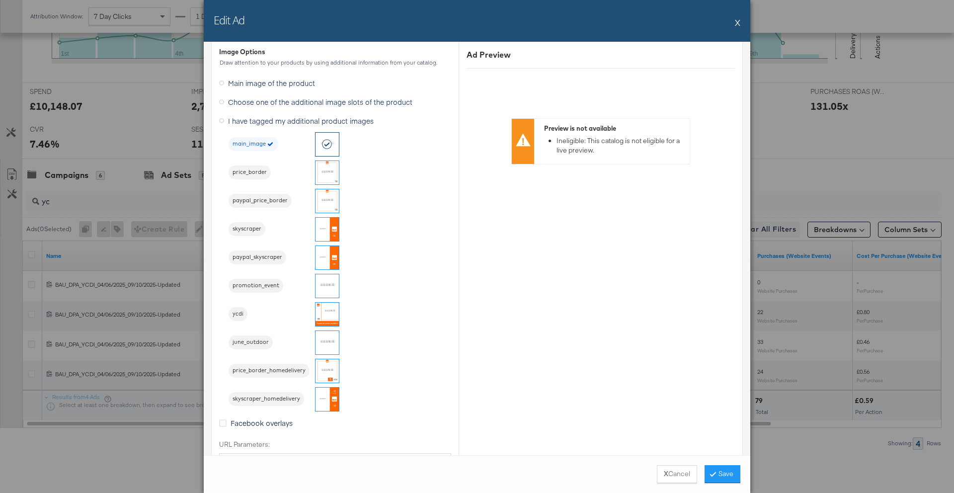
click at [736, 25] on button "X" at bounding box center [737, 22] width 5 height 20
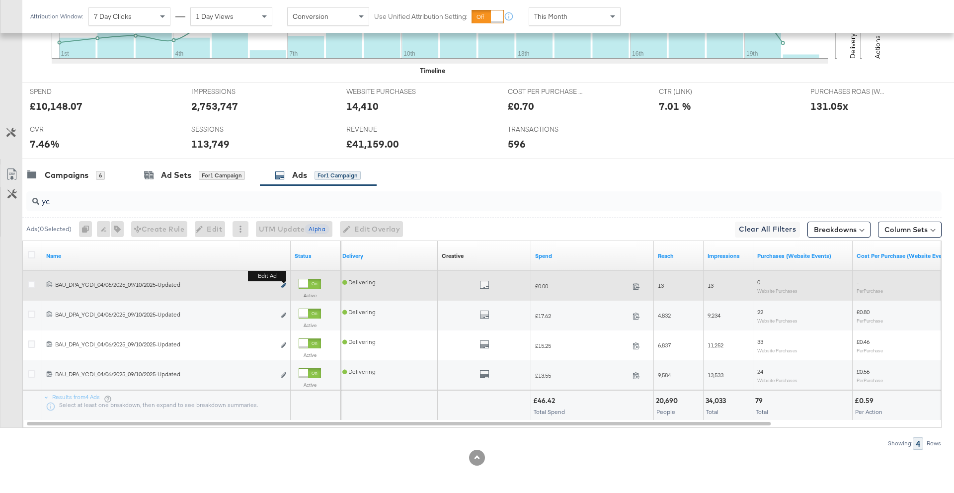
click at [285, 287] on icon "link" at bounding box center [283, 285] width 5 height 5
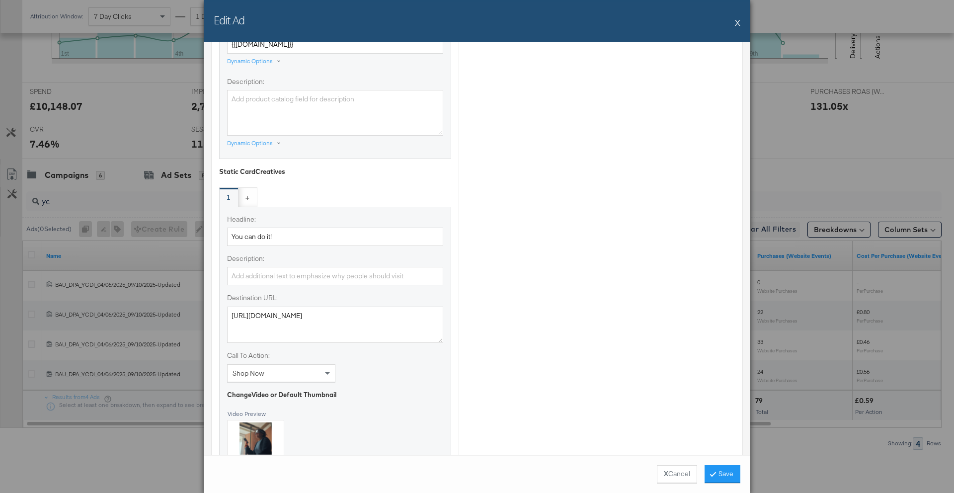
scroll to position [785, 0]
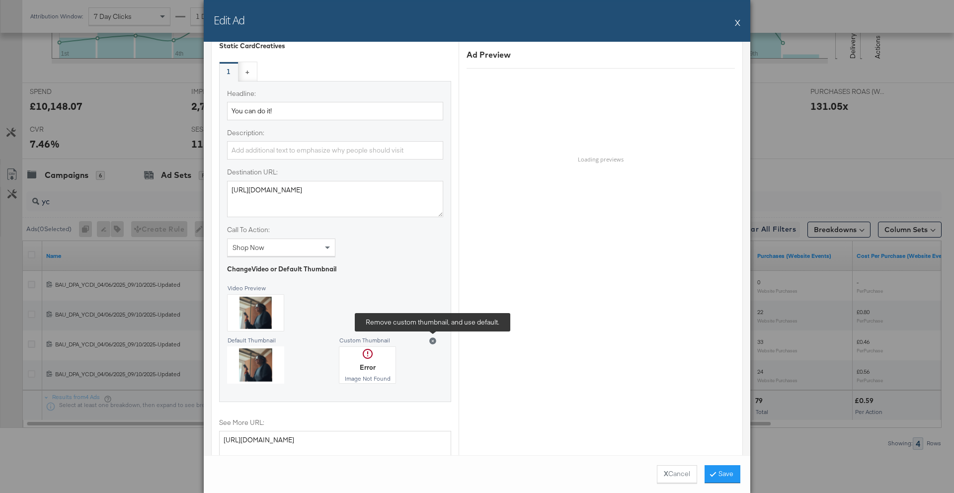
click at [433, 341] on icon at bounding box center [432, 340] width 7 height 7
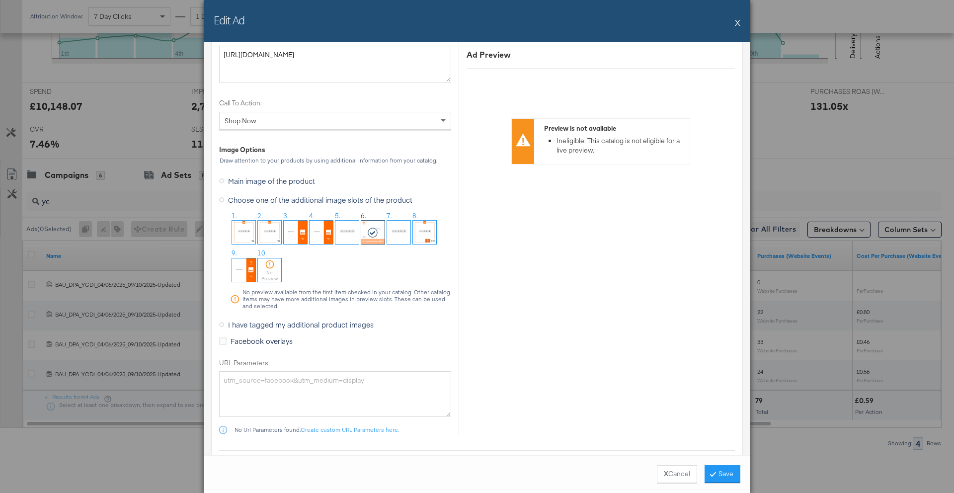
scroll to position [1173, 0]
click at [274, 326] on span "I have tagged my additional product images" at bounding box center [301, 321] width 146 height 10
click at [0, 0] on input "I have tagged my additional product images" at bounding box center [0, 0] width 0 height 0
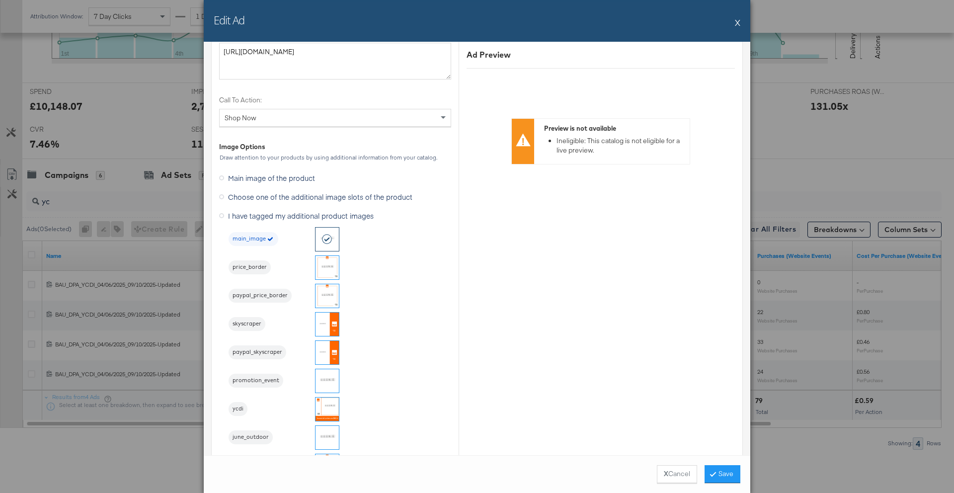
click at [330, 407] on img at bounding box center [326, 408] width 23 height 23
click at [717, 471] on button "Save" at bounding box center [722, 474] width 36 height 18
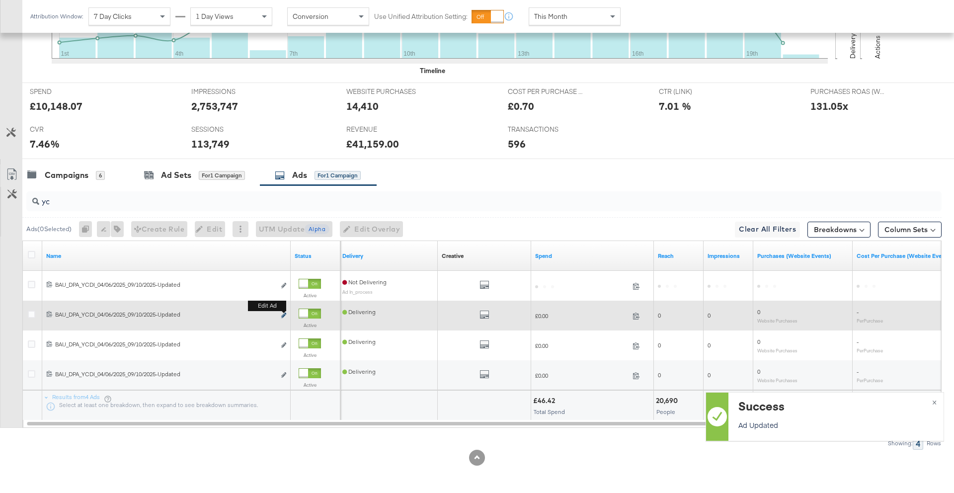
click at [283, 314] on icon "link" at bounding box center [283, 314] width 5 height 5
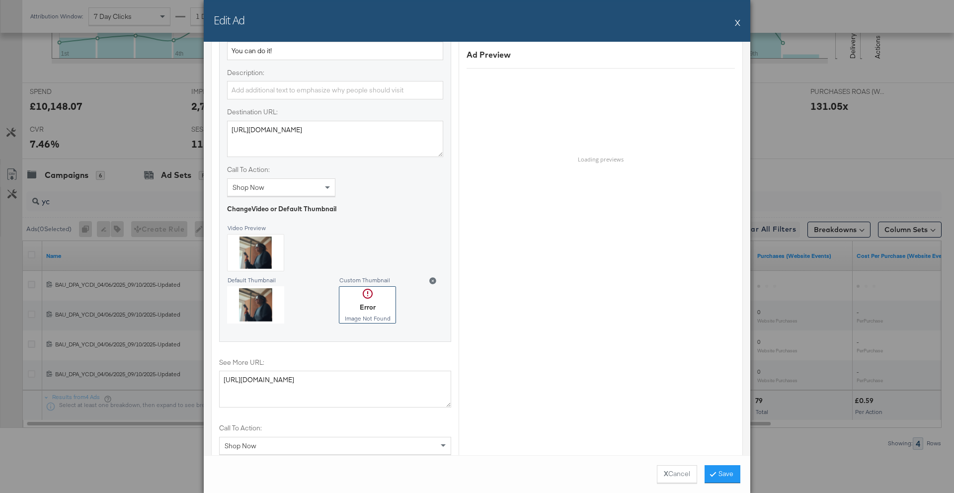
scroll to position [846, 0]
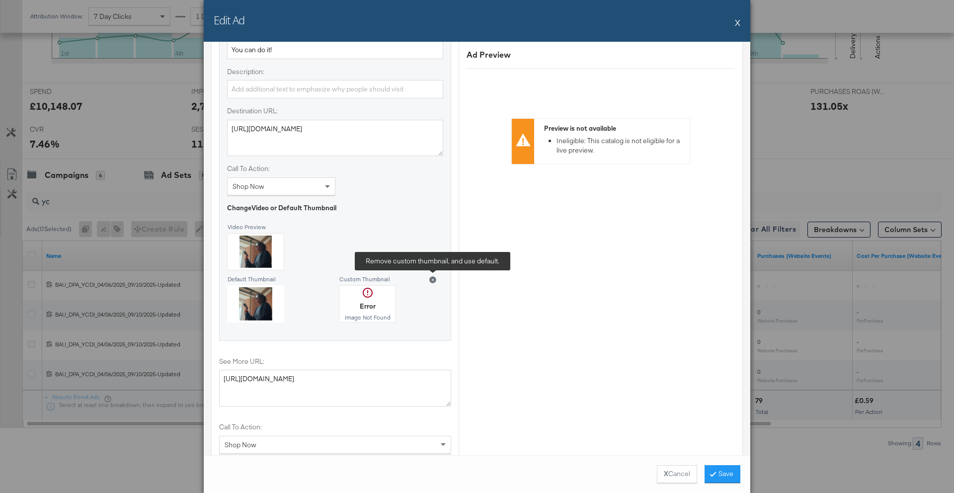
click at [432, 276] on button at bounding box center [432, 280] width 21 height 18
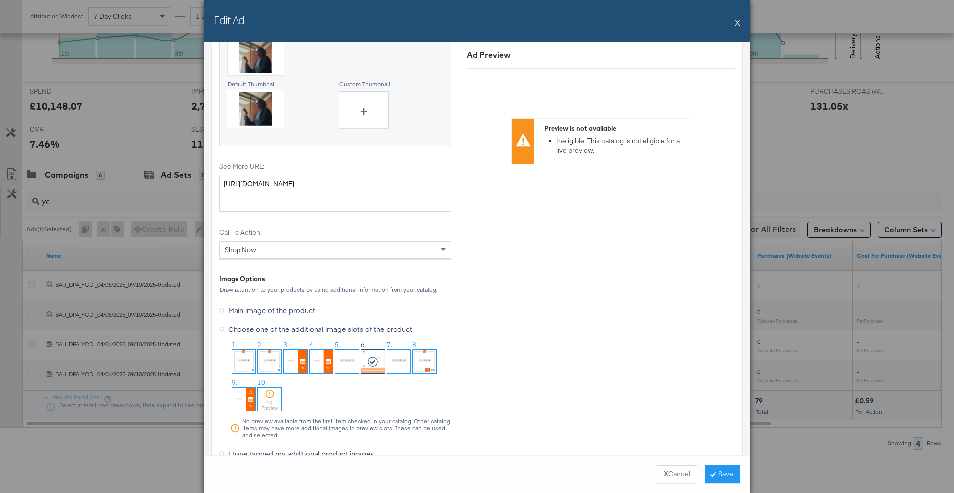
scroll to position [1086, 0]
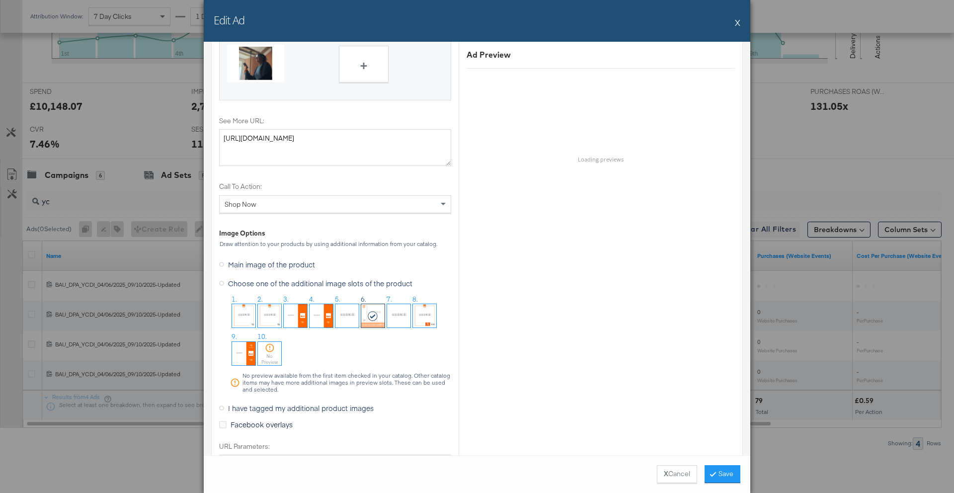
click at [273, 404] on span "I have tagged my additional product images" at bounding box center [301, 408] width 146 height 10
click at [0, 0] on input "I have tagged my additional product images" at bounding box center [0, 0] width 0 height 0
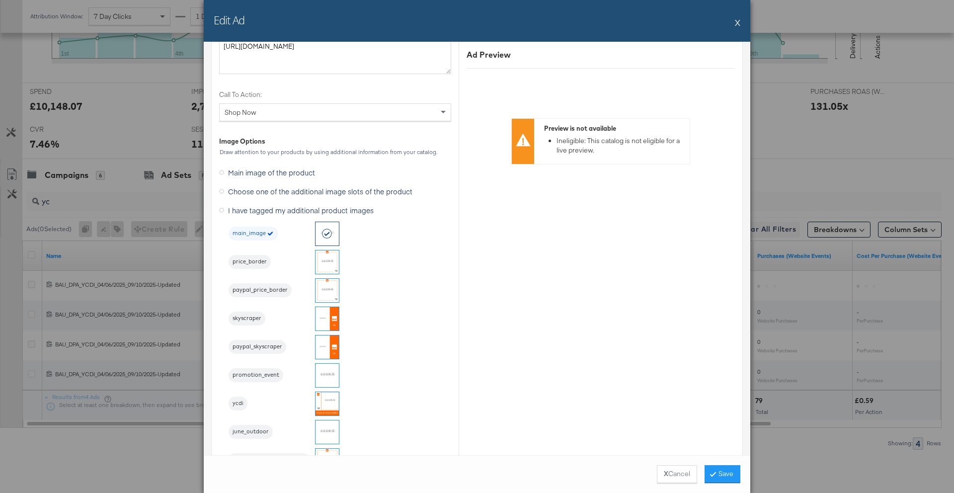
scroll to position [1213, 0]
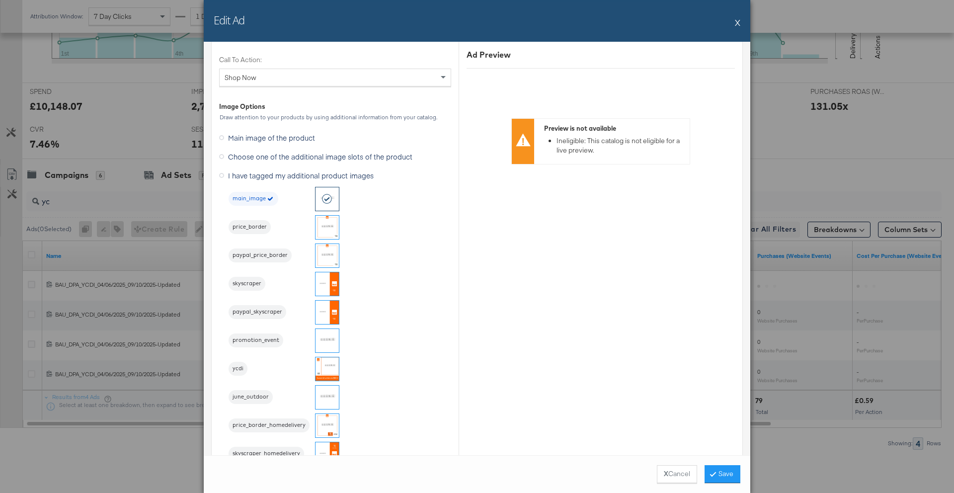
click at [318, 368] on img at bounding box center [326, 368] width 23 height 23
click at [719, 471] on button "Save" at bounding box center [722, 474] width 36 height 18
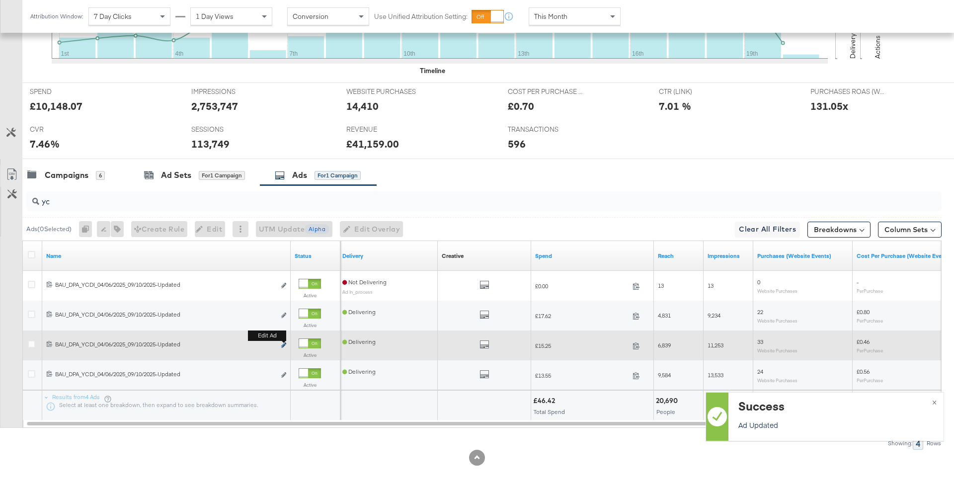
click at [282, 345] on icon "link" at bounding box center [283, 344] width 5 height 5
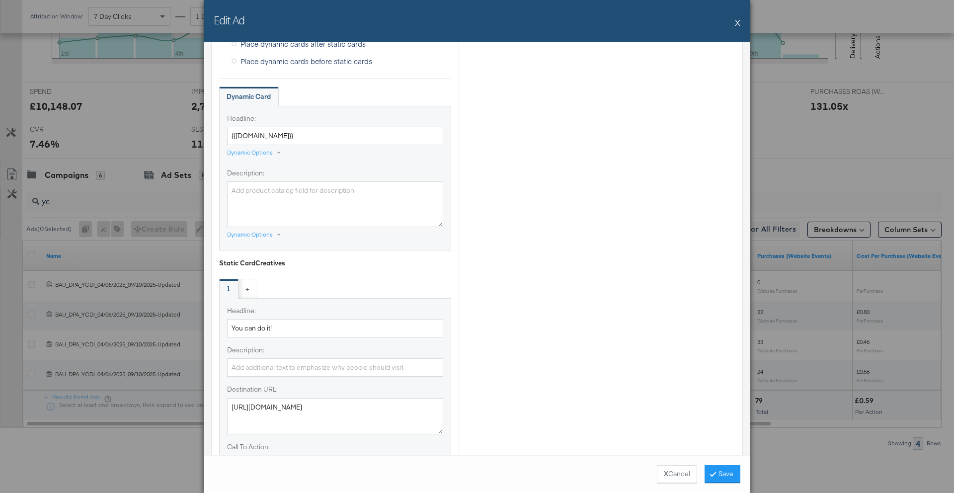
scroll to position [883, 0]
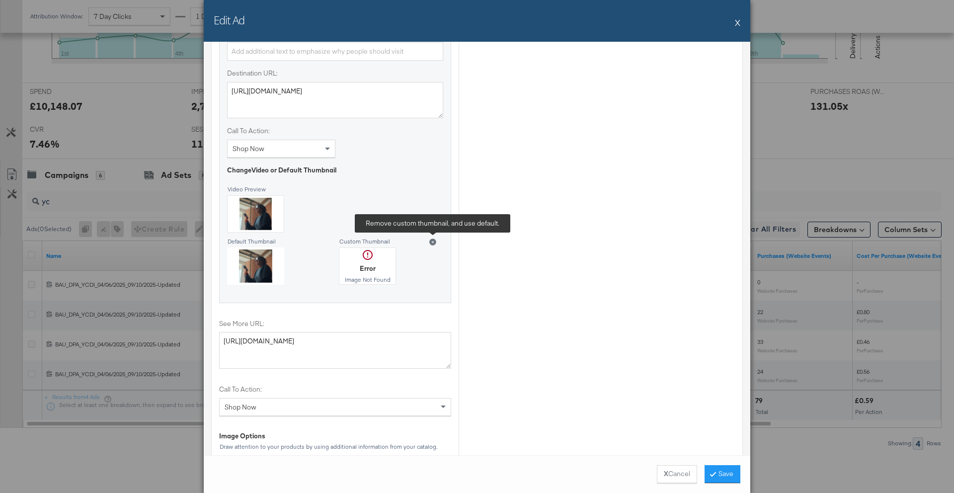
click at [431, 240] on icon at bounding box center [432, 241] width 7 height 7
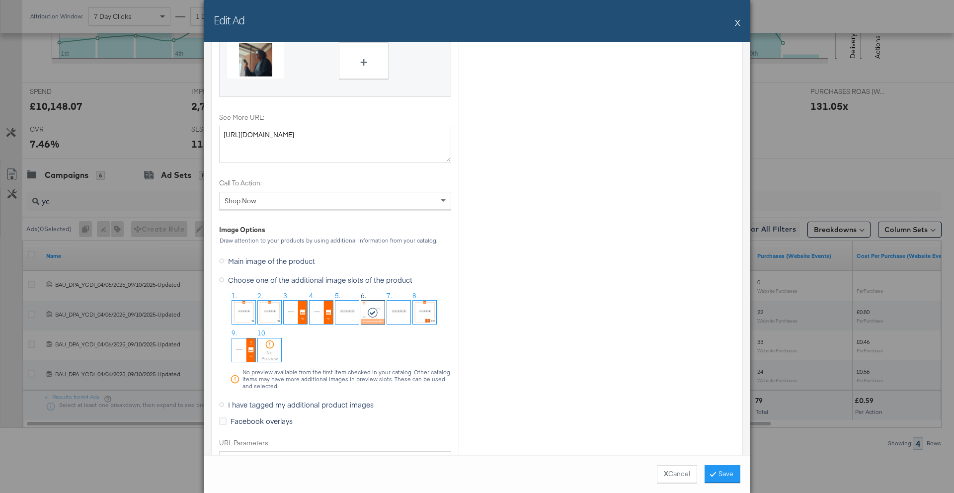
scroll to position [1274, 0]
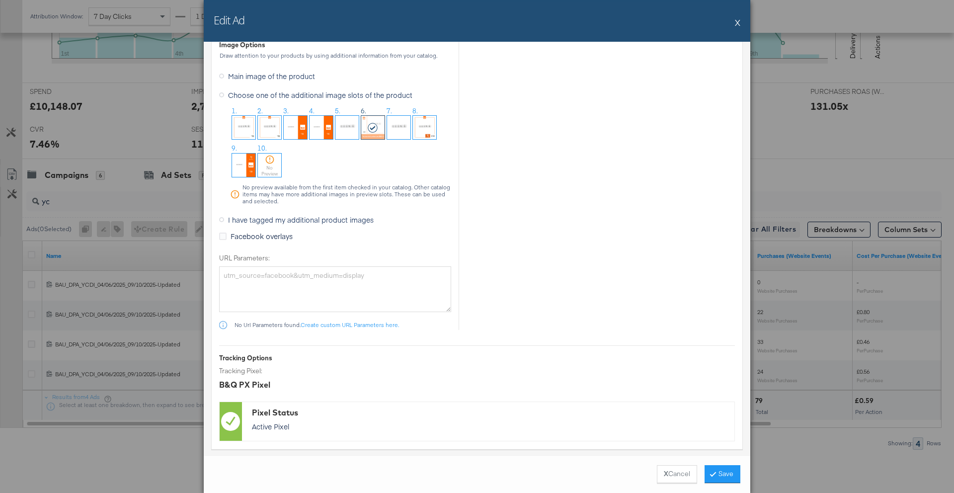
click at [297, 222] on span "I have tagged my additional product images" at bounding box center [301, 220] width 146 height 10
click at [0, 0] on input "I have tagged my additional product images" at bounding box center [0, 0] width 0 height 0
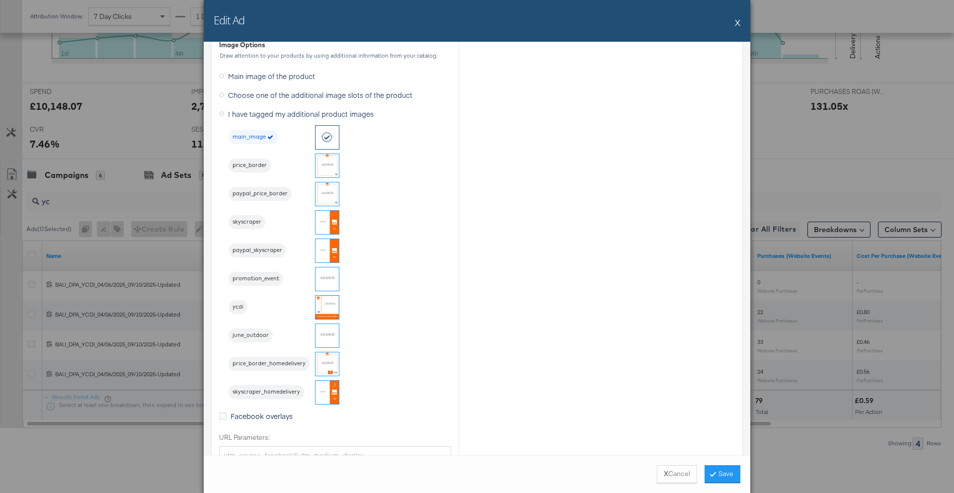
click at [323, 309] on img at bounding box center [326, 306] width 23 height 23
click at [721, 478] on button "Save" at bounding box center [722, 474] width 36 height 18
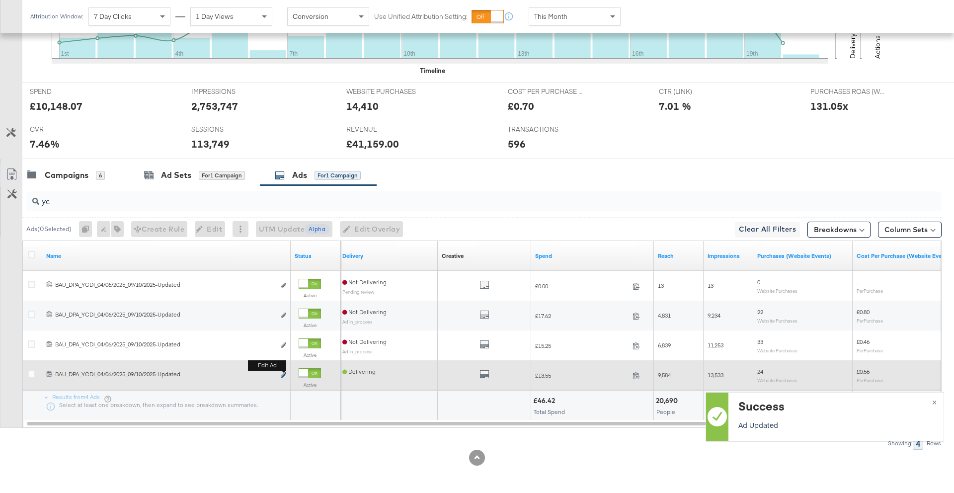
click at [285, 374] on icon "link" at bounding box center [283, 374] width 5 height 5
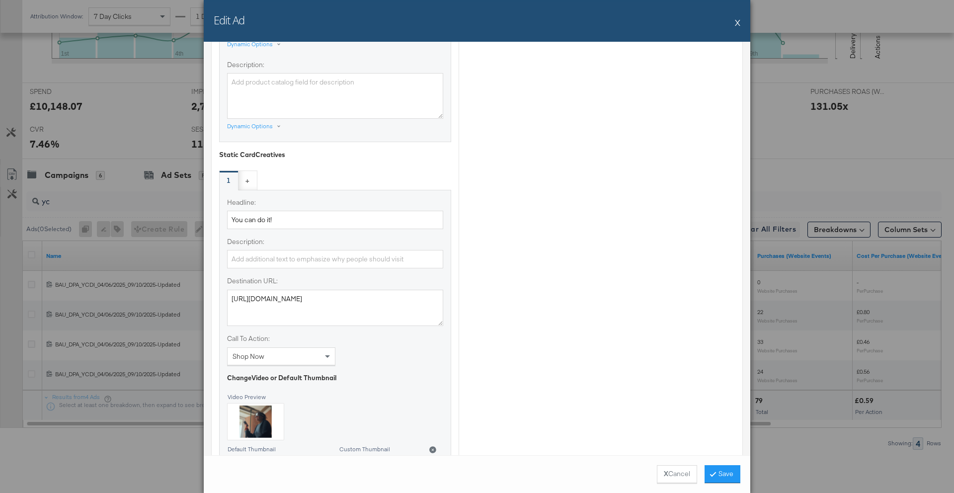
scroll to position [729, 0]
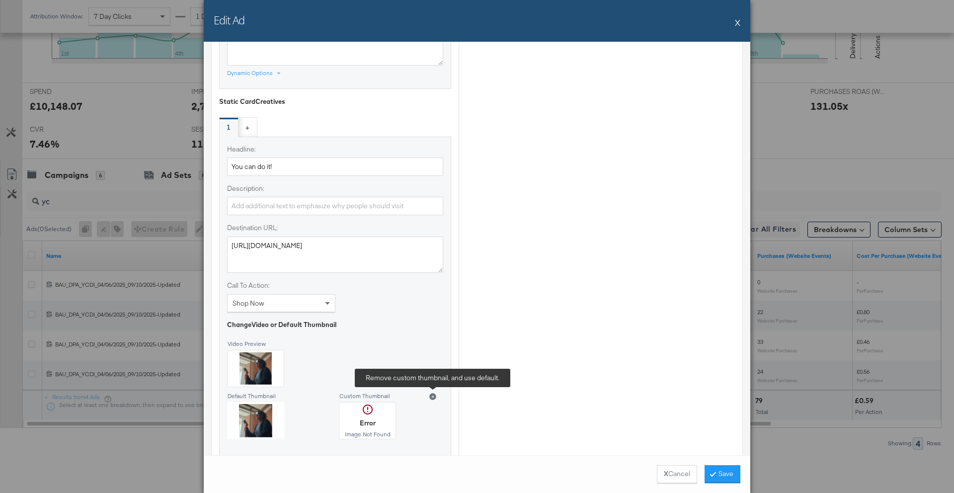
click at [431, 395] on icon at bounding box center [432, 396] width 7 height 7
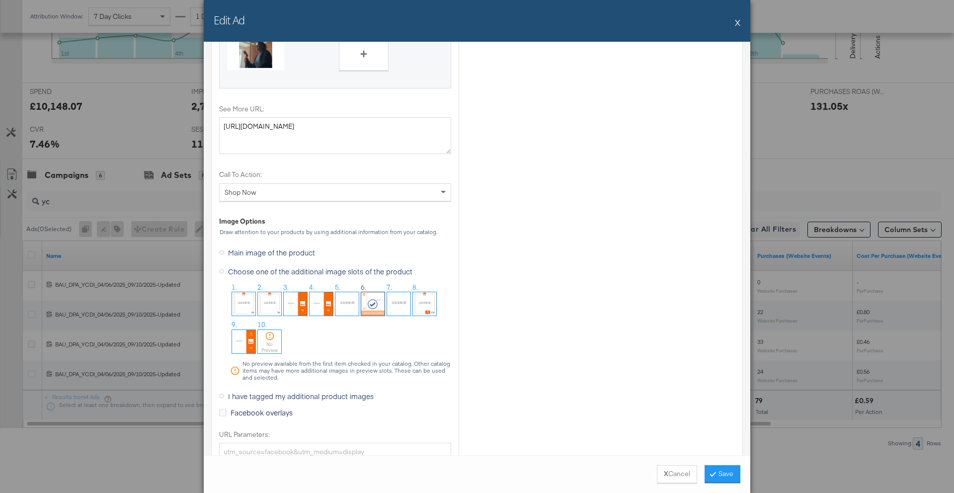
scroll to position [1104, 0]
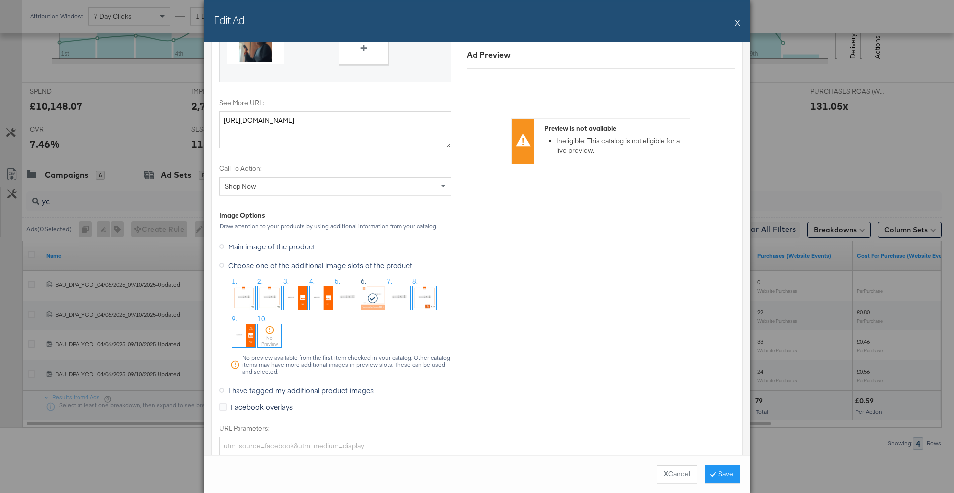
click at [300, 393] on span "I have tagged my additional product images" at bounding box center [301, 390] width 146 height 10
click at [0, 0] on input "I have tagged my additional product images" at bounding box center [0, 0] width 0 height 0
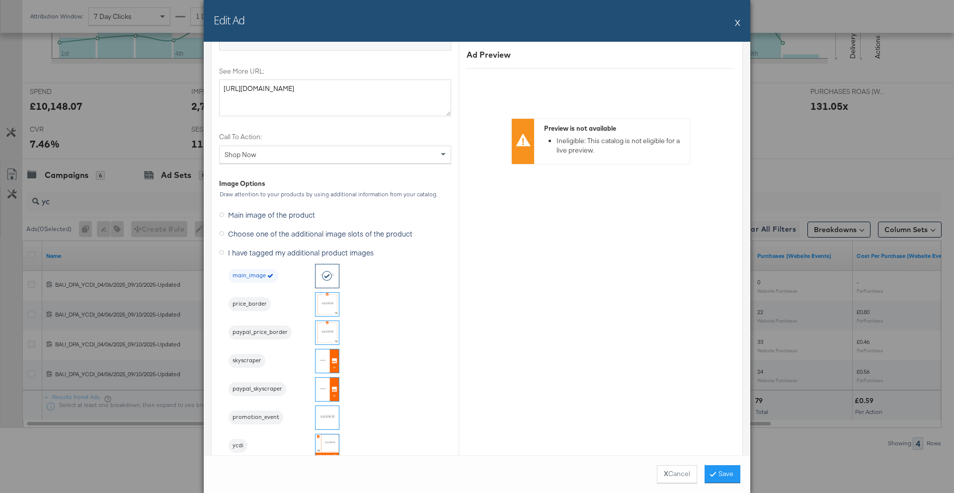
scroll to position [1188, 0]
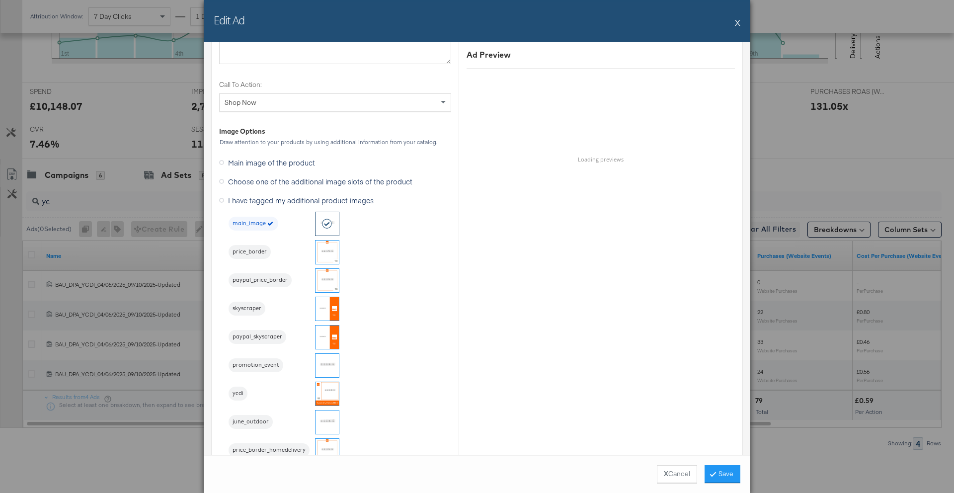
click at [329, 397] on img at bounding box center [326, 393] width 23 height 23
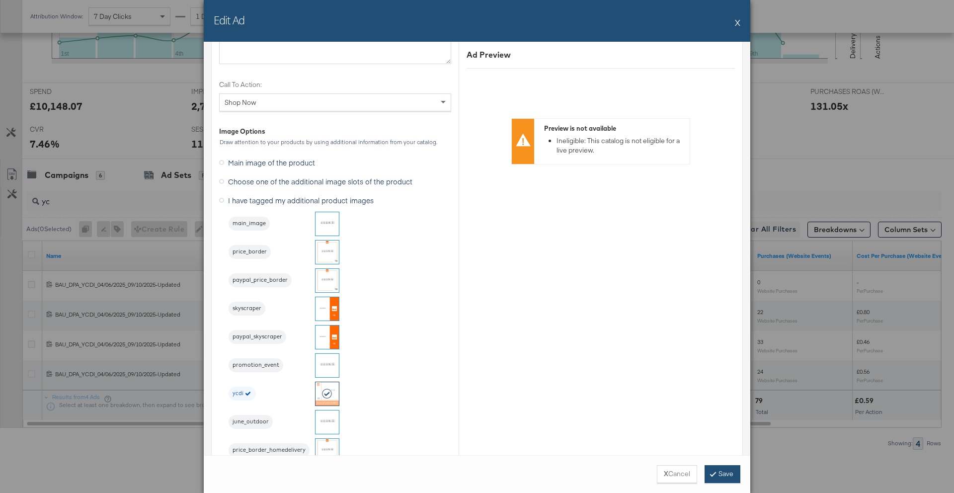
click at [720, 476] on button "Save" at bounding box center [722, 474] width 36 height 18
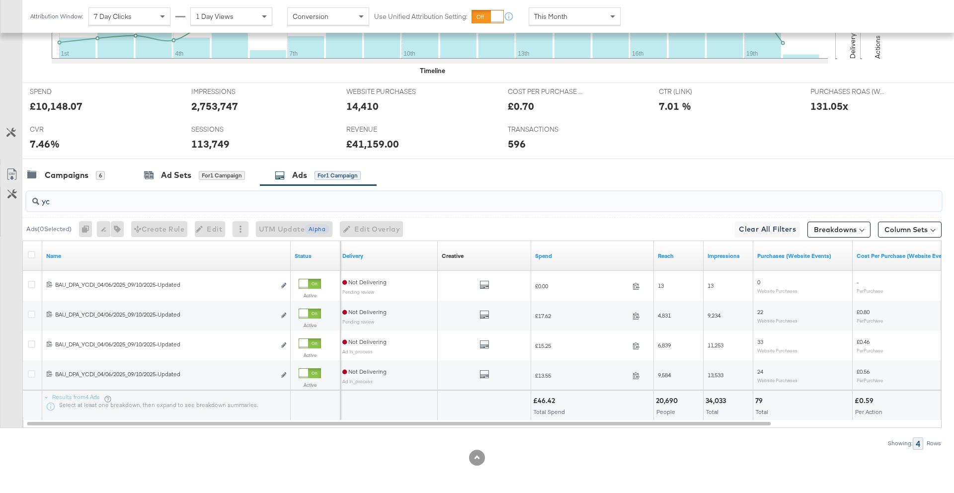
click at [104, 197] on input "yc" at bounding box center [448, 197] width 818 height 19
type input "y"
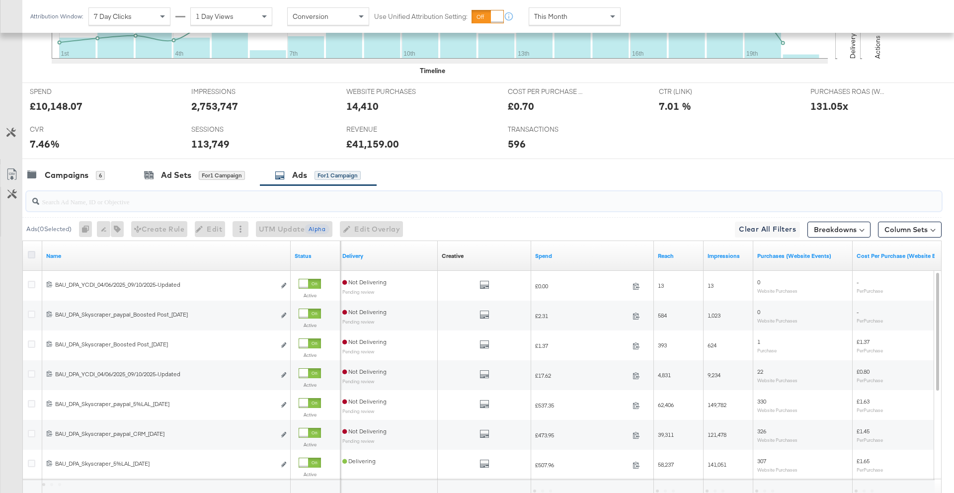
click at [32, 255] on icon at bounding box center [31, 254] width 7 height 7
click at [0, 0] on input "checkbox" at bounding box center [0, 0] width 0 height 0
click at [32, 255] on icon at bounding box center [31, 254] width 7 height 7
click at [0, 0] on input "checkbox" at bounding box center [0, 0] width 0 height 0
click at [90, 174] on div "Campaigns 6" at bounding box center [65, 174] width 77 height 11
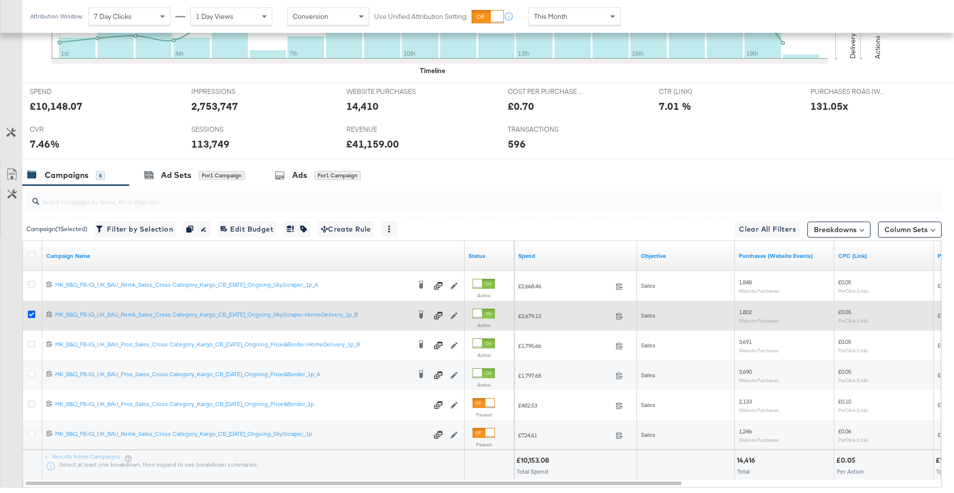
click at [31, 316] on icon at bounding box center [31, 313] width 7 height 7
click at [0, 0] on input "checkbox" at bounding box center [0, 0] width 0 height 0
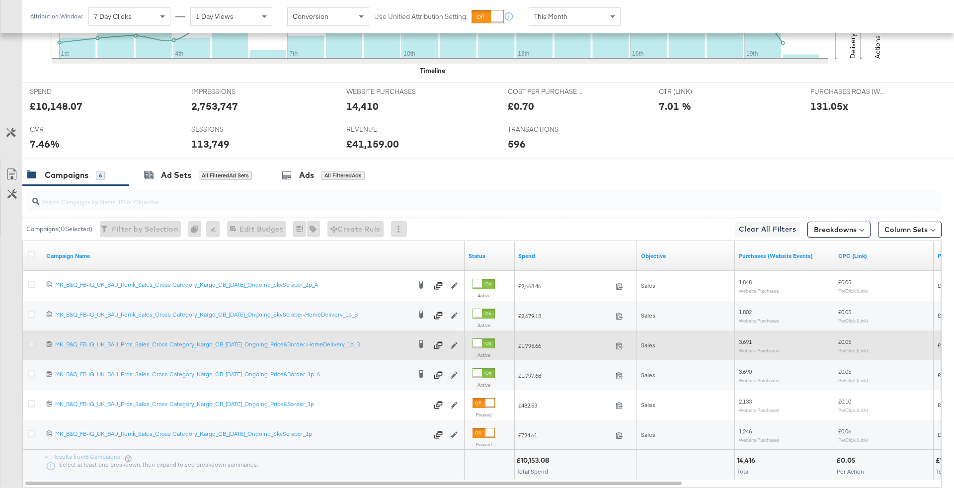
click at [31, 344] on icon at bounding box center [31, 343] width 7 height 7
click at [0, 0] on input "checkbox" at bounding box center [0, 0] width 0 height 0
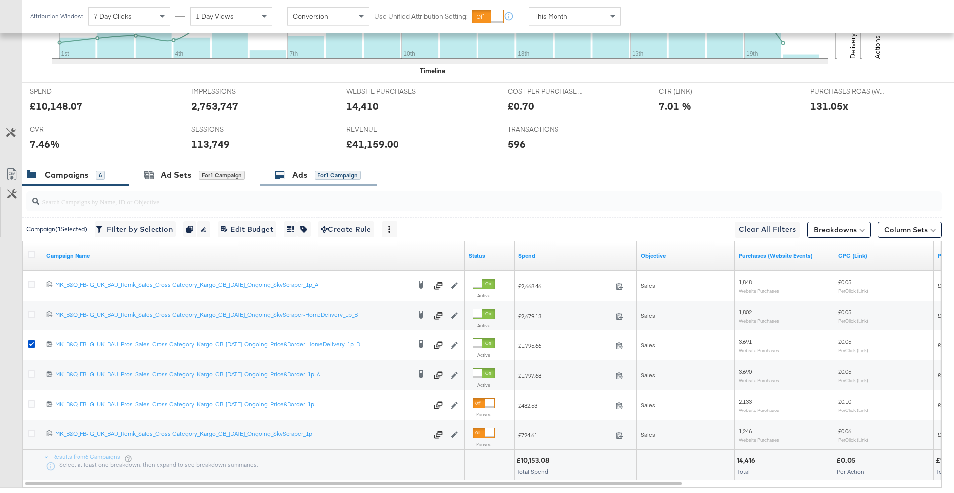
click at [318, 177] on div "for 1 Campaign" at bounding box center [337, 175] width 46 height 9
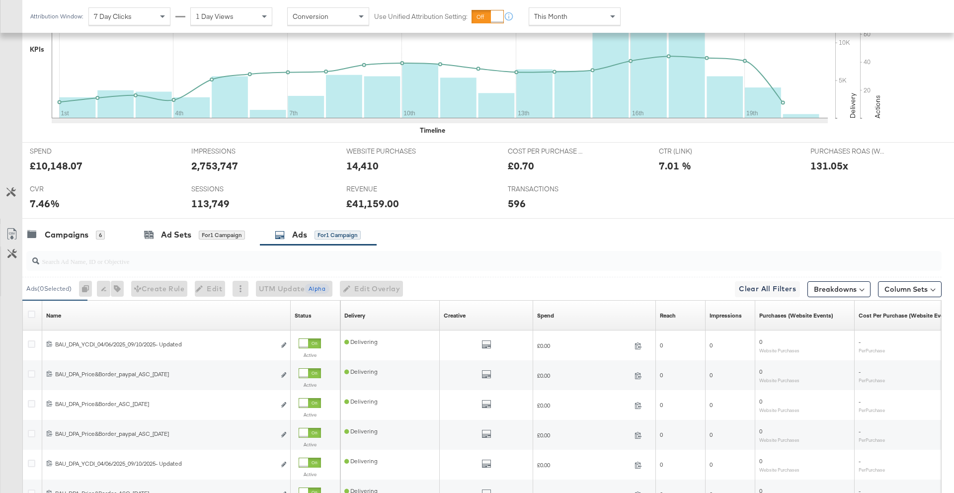
scroll to position [385, 0]
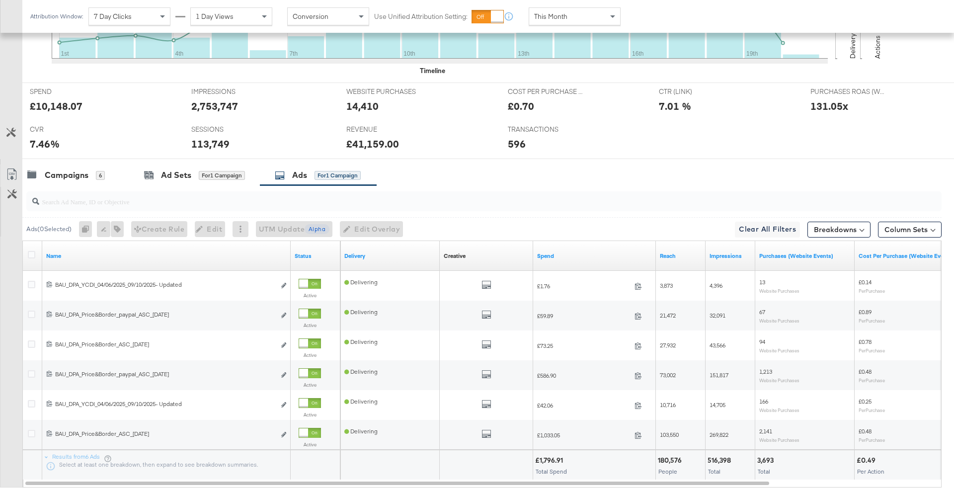
click at [101, 206] on input "search" at bounding box center [448, 197] width 818 height 19
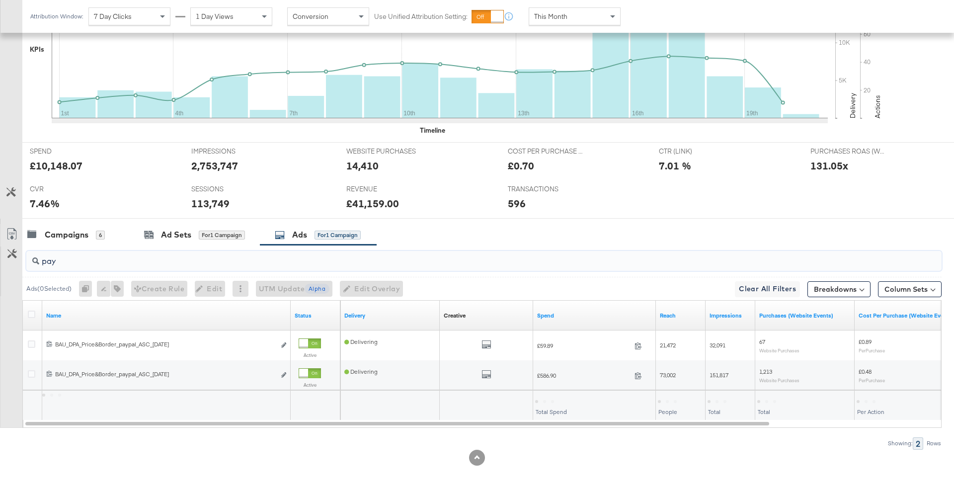
scroll to position [326, 0]
click at [31, 312] on icon at bounding box center [31, 313] width 7 height 7
click at [0, 0] on input "checkbox" at bounding box center [0, 0] width 0 height 0
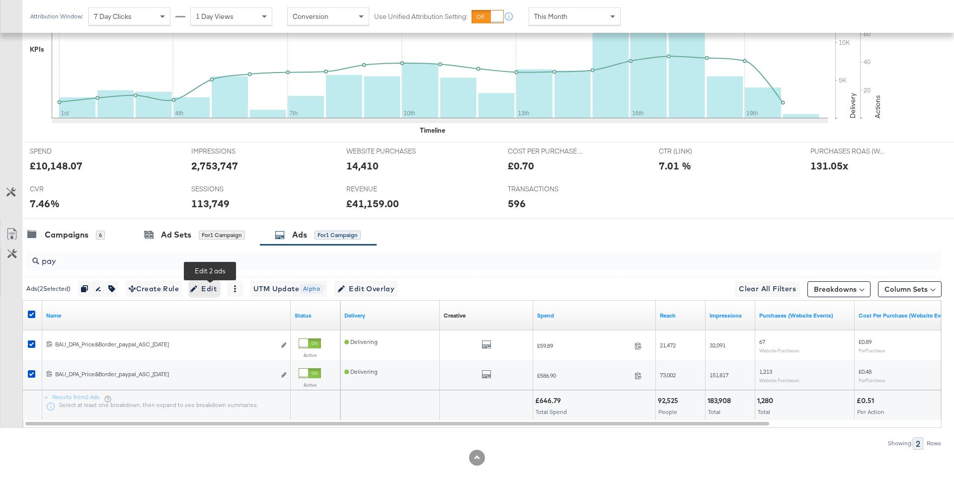
click at [205, 291] on span "Edit" at bounding box center [204, 289] width 24 height 12
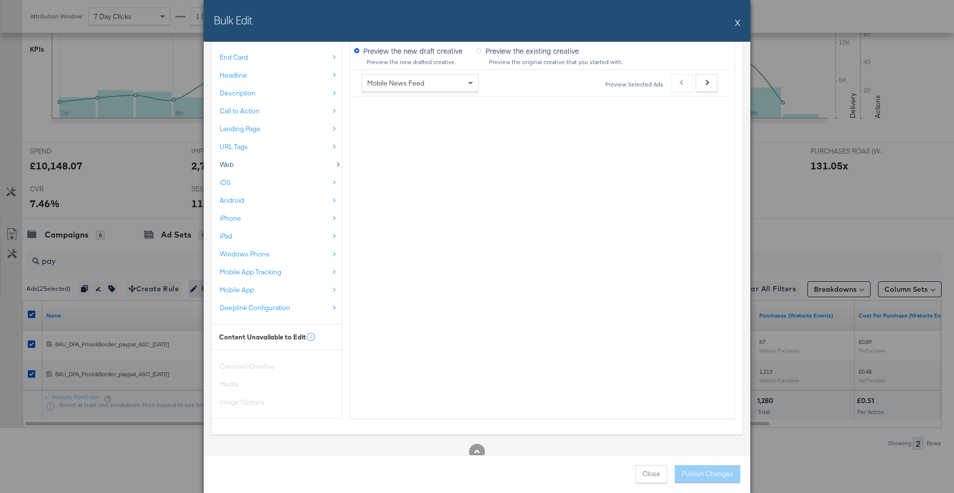
scroll to position [234, 0]
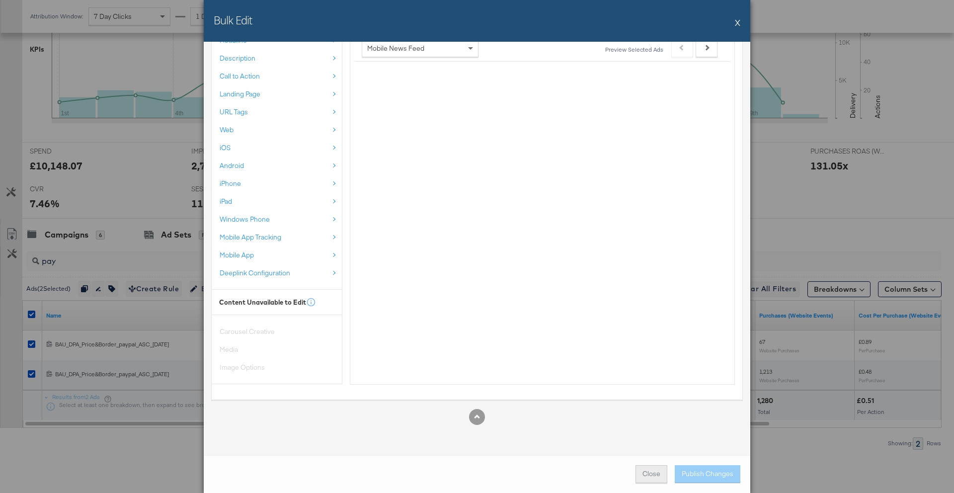
click at [641, 470] on button "Close" at bounding box center [651, 474] width 32 height 18
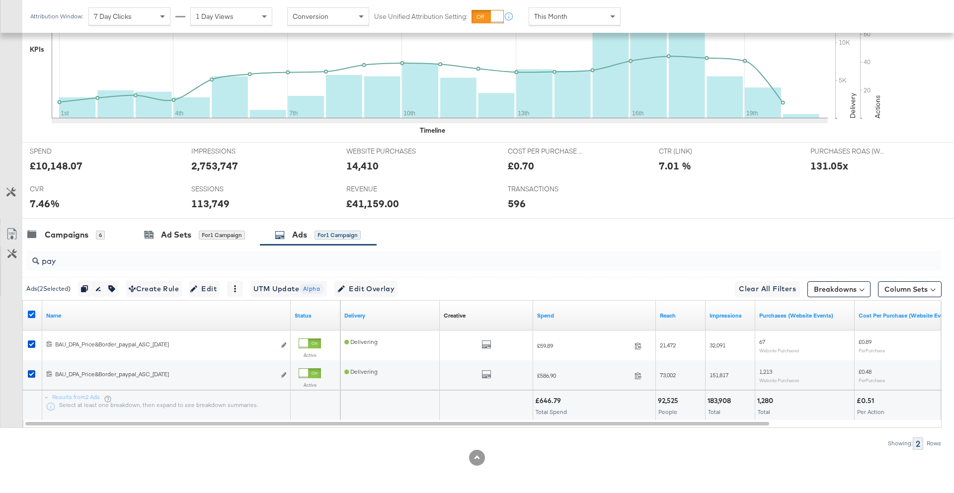
click at [32, 314] on icon at bounding box center [31, 313] width 7 height 7
click at [0, 0] on input "checkbox" at bounding box center [0, 0] width 0 height 0
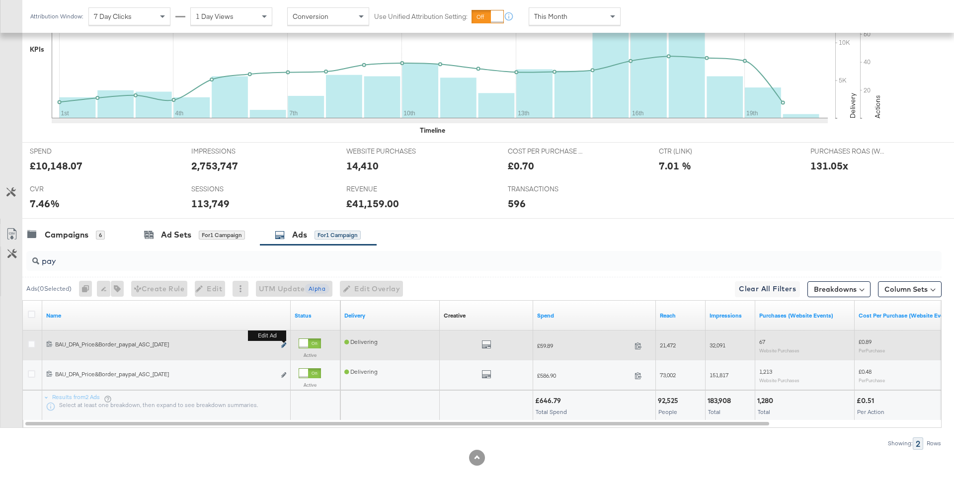
click at [285, 347] on icon "link" at bounding box center [283, 344] width 5 height 5
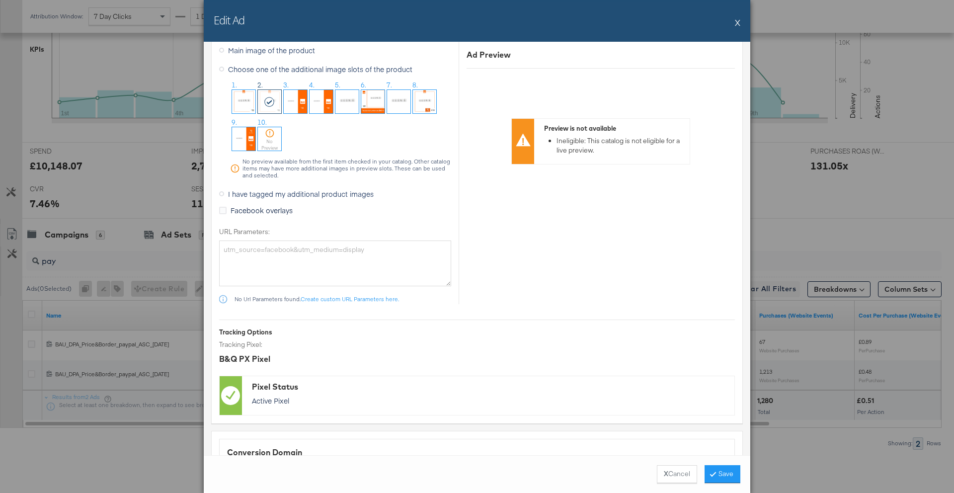
scroll to position [1023, 0]
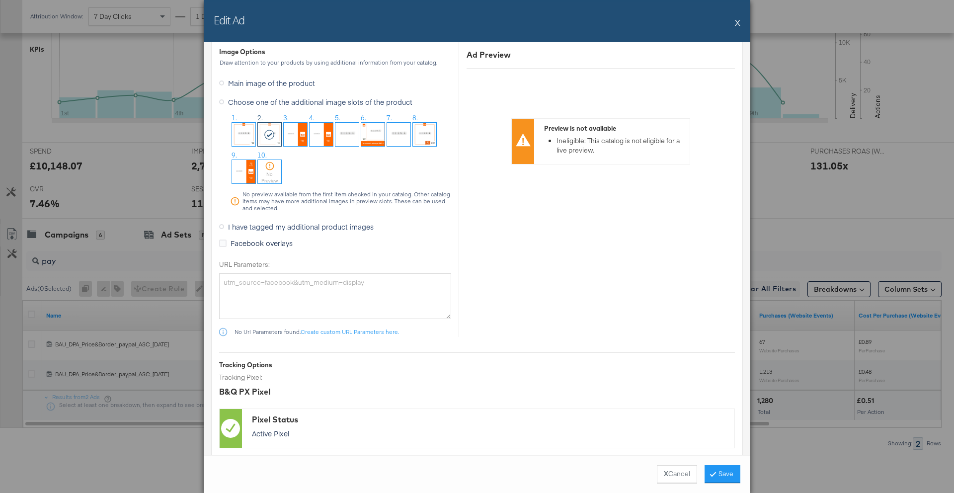
click at [290, 225] on span "I have tagged my additional product images" at bounding box center [301, 226] width 146 height 10
click at [0, 0] on input "I have tagged my additional product images" at bounding box center [0, 0] width 0 height 0
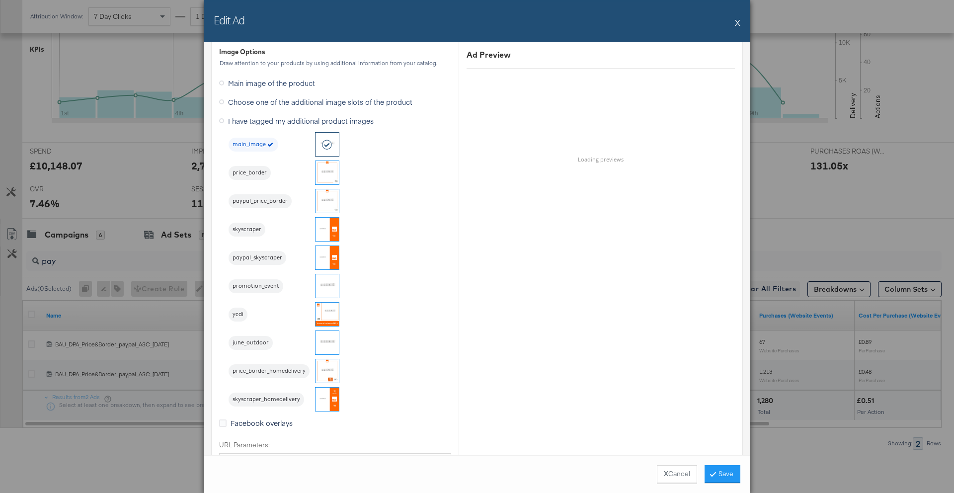
click at [325, 202] on img at bounding box center [326, 200] width 23 height 23
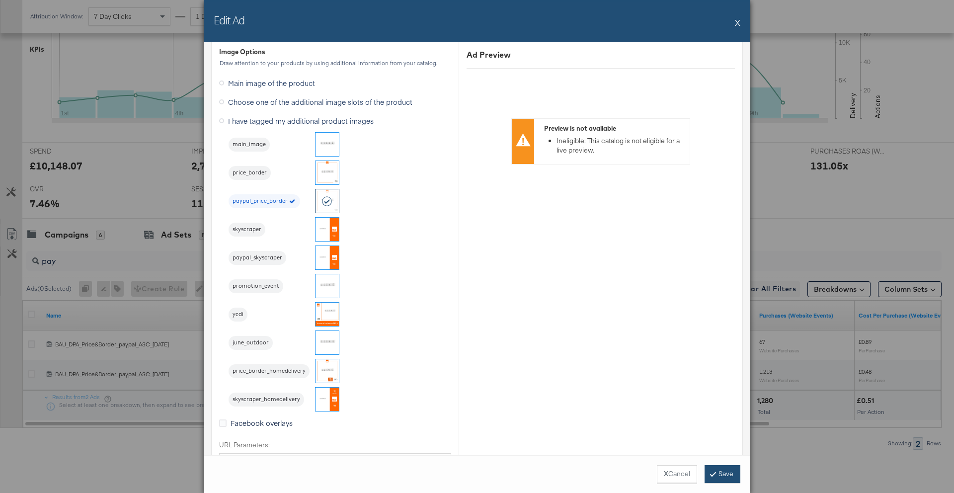
click at [716, 467] on button "Save" at bounding box center [722, 474] width 36 height 18
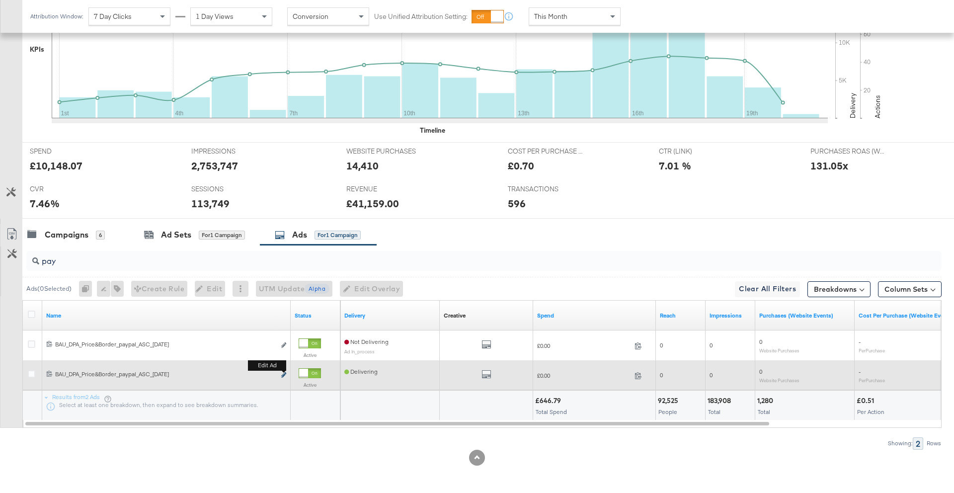
click at [284, 375] on icon "link" at bounding box center [283, 374] width 5 height 5
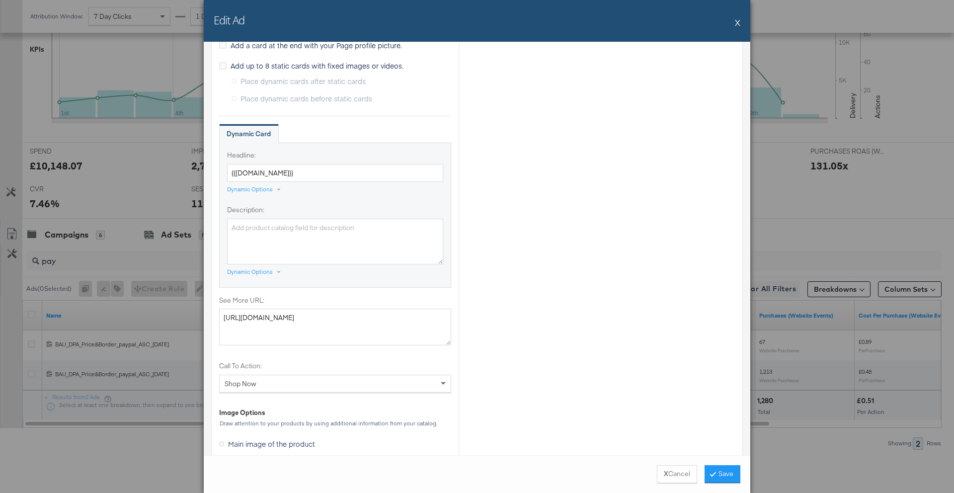
scroll to position [936, 0]
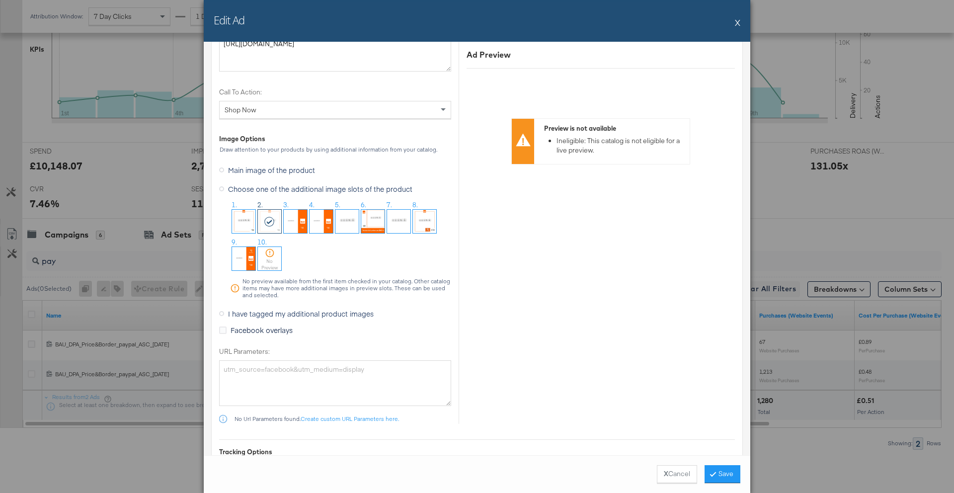
click at [312, 317] on span "I have tagged my additional product images" at bounding box center [301, 313] width 146 height 10
click at [0, 0] on input "I have tagged my additional product images" at bounding box center [0, 0] width 0 height 0
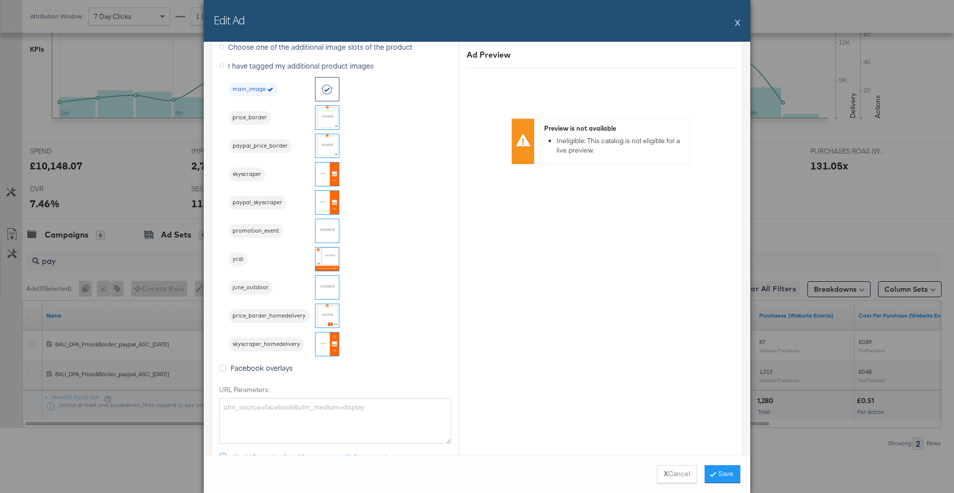
scroll to position [795, 0]
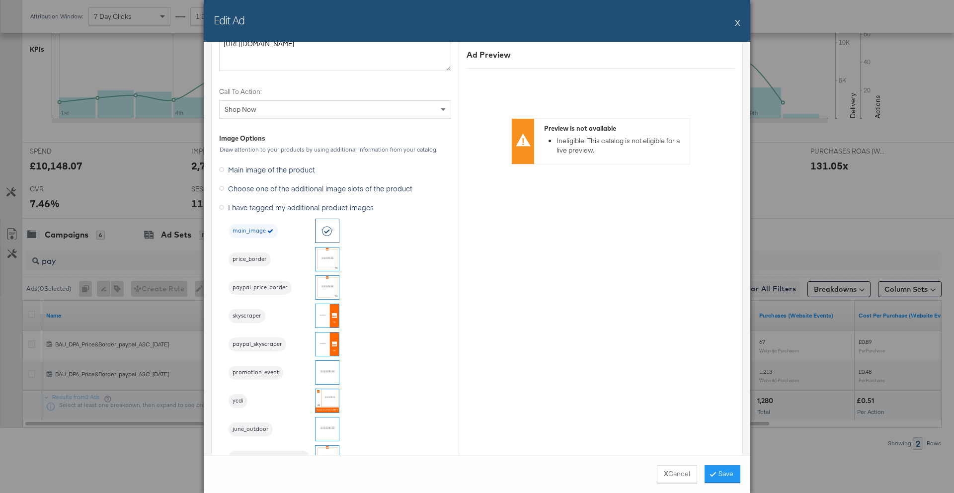
click at [328, 285] on img at bounding box center [326, 287] width 23 height 23
click at [726, 474] on button "Save" at bounding box center [722, 474] width 36 height 18
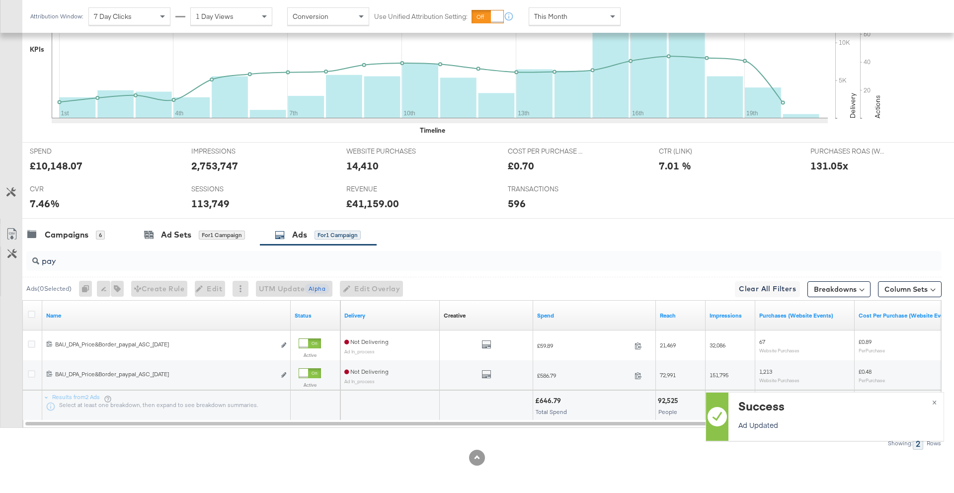
click at [81, 264] on input "pay" at bounding box center [448, 256] width 818 height 19
type input "p"
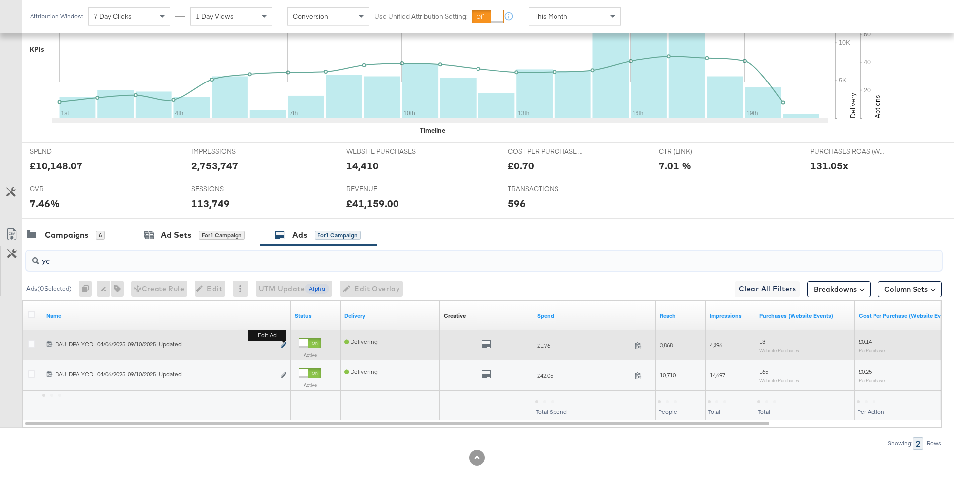
click at [282, 344] on icon "link" at bounding box center [283, 344] width 5 height 5
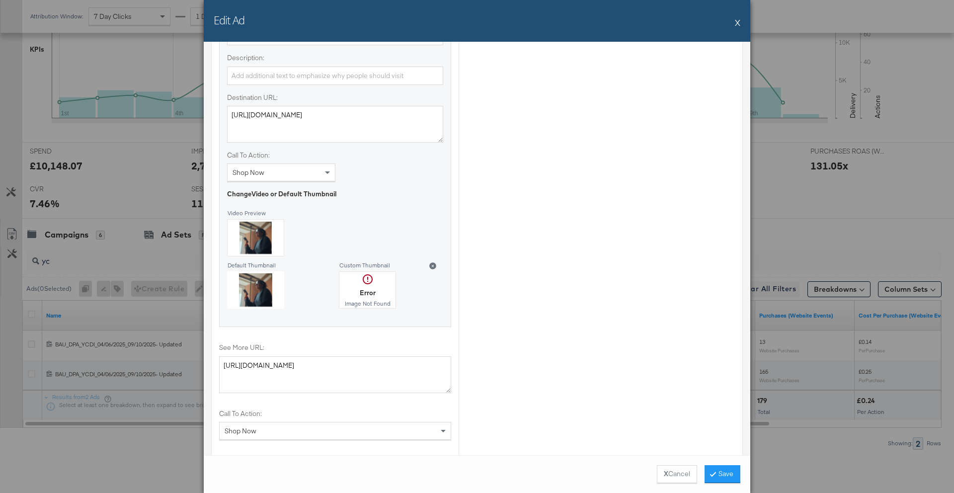
scroll to position [1019, 0]
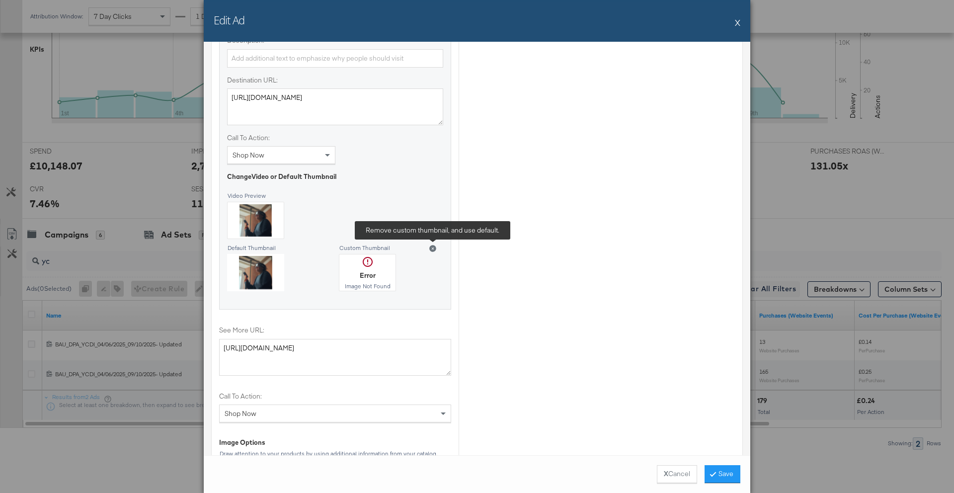
click at [433, 247] on icon at bounding box center [432, 248] width 7 height 7
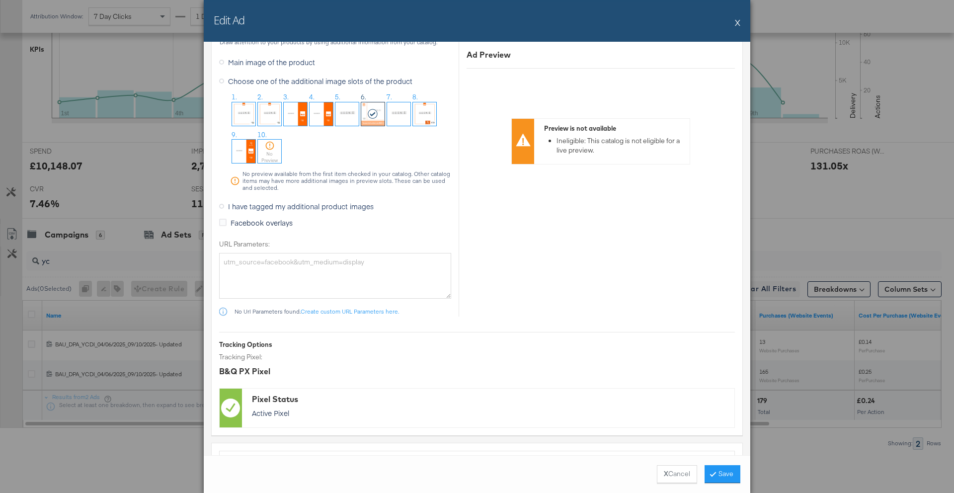
click at [269, 209] on span "I have tagged my additional product images" at bounding box center [301, 206] width 146 height 10
click at [0, 0] on input "I have tagged my additional product images" at bounding box center [0, 0] width 0 height 0
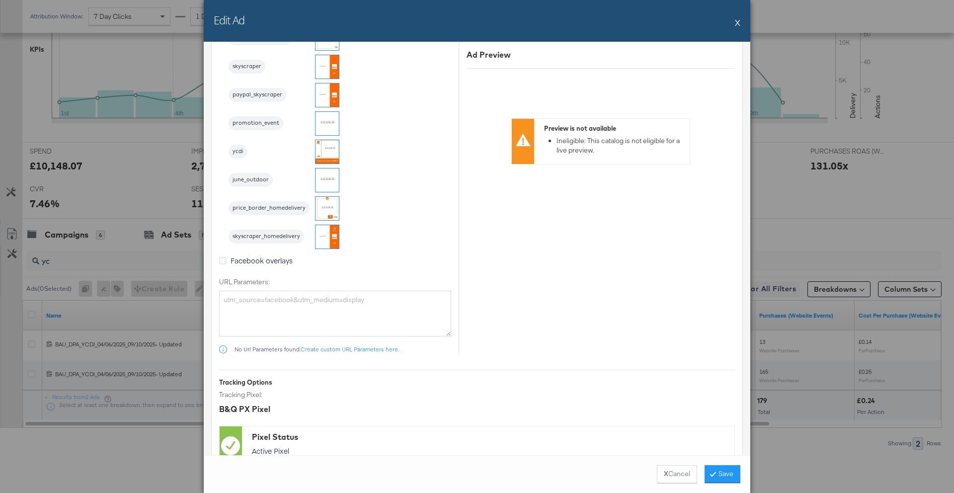
scroll to position [1288, 0]
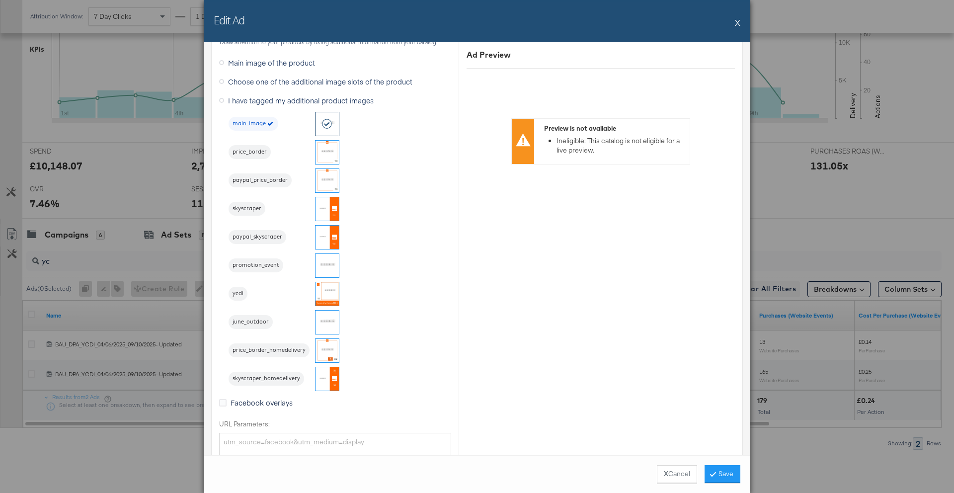
click at [326, 296] on img at bounding box center [326, 293] width 23 height 23
click at [722, 469] on button "Save" at bounding box center [722, 474] width 36 height 18
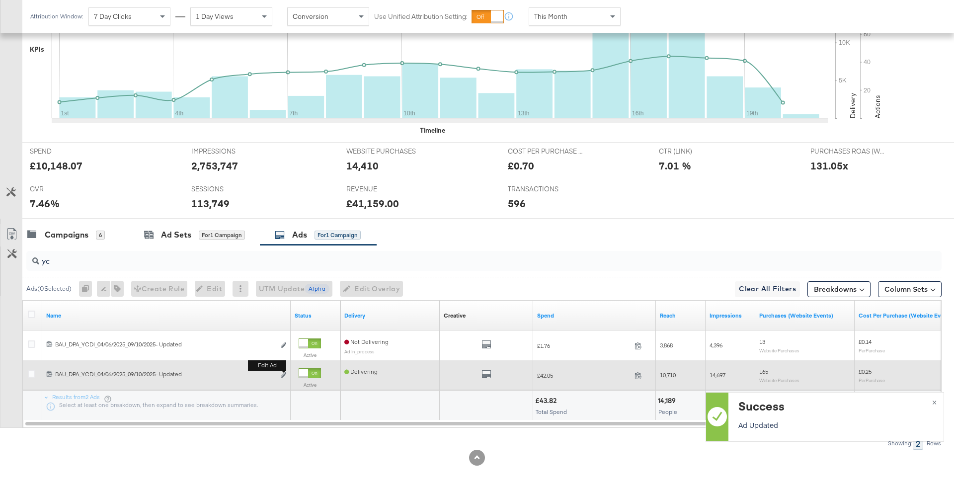
click at [282, 378] on button "Edit ad" at bounding box center [284, 375] width 6 height 10
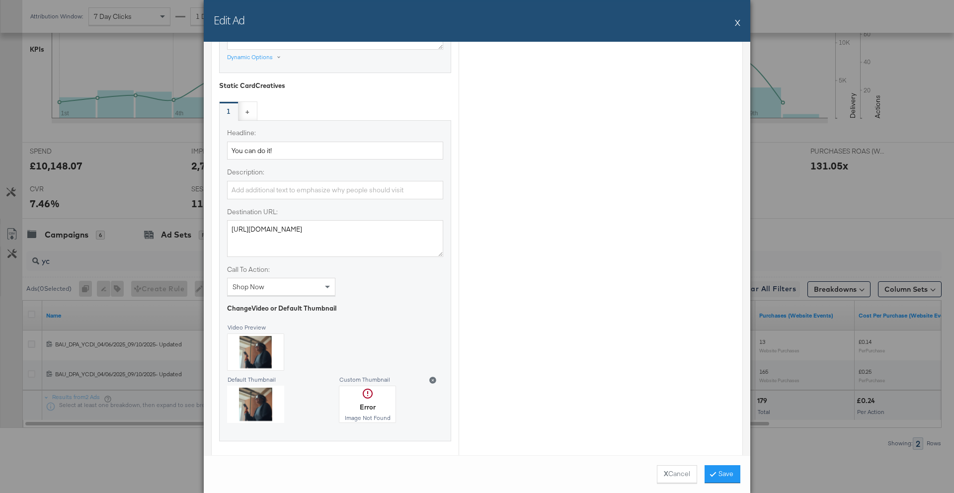
scroll to position [896, 0]
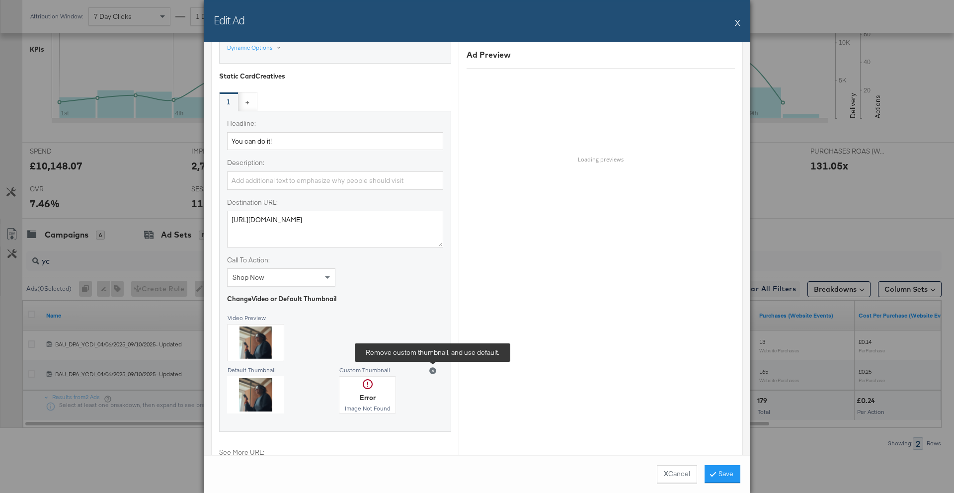
click at [431, 369] on icon at bounding box center [432, 370] width 7 height 7
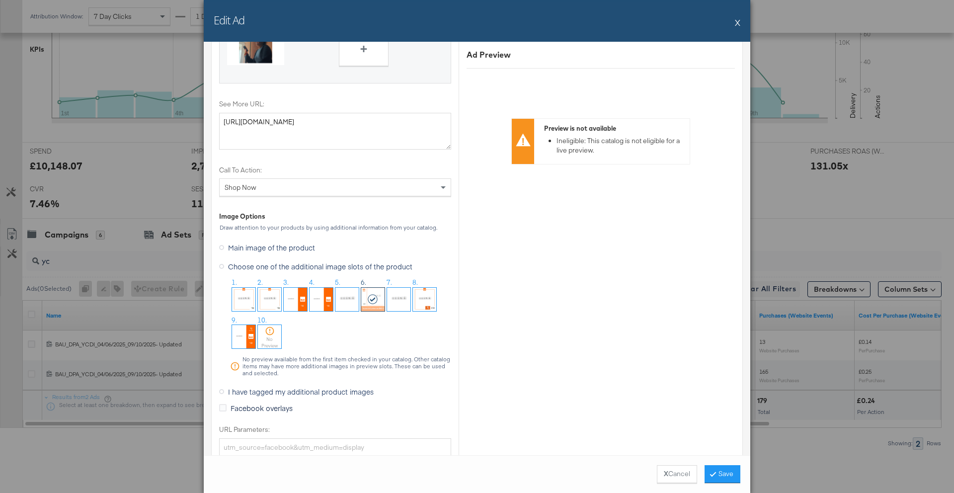
scroll to position [1254, 0]
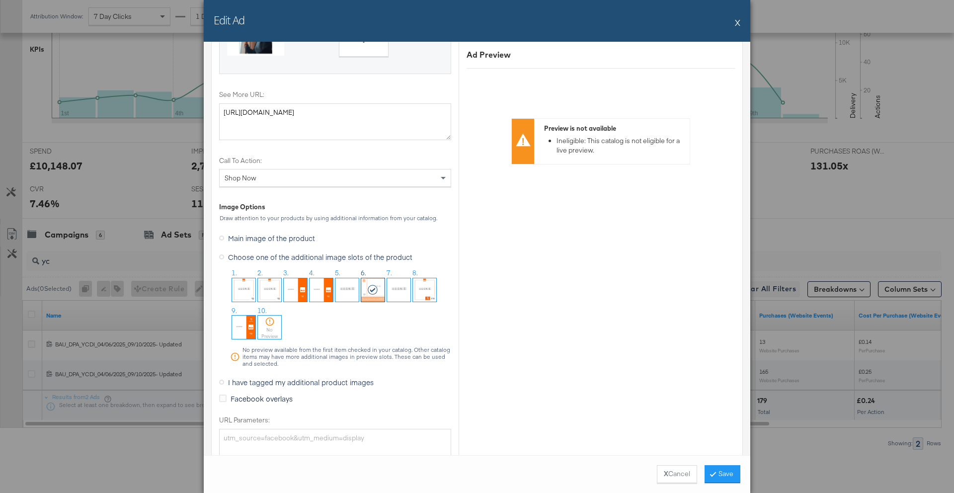
click at [271, 382] on span "I have tagged my additional product images" at bounding box center [301, 382] width 146 height 10
click at [0, 0] on input "I have tagged my additional product images" at bounding box center [0, 0] width 0 height 0
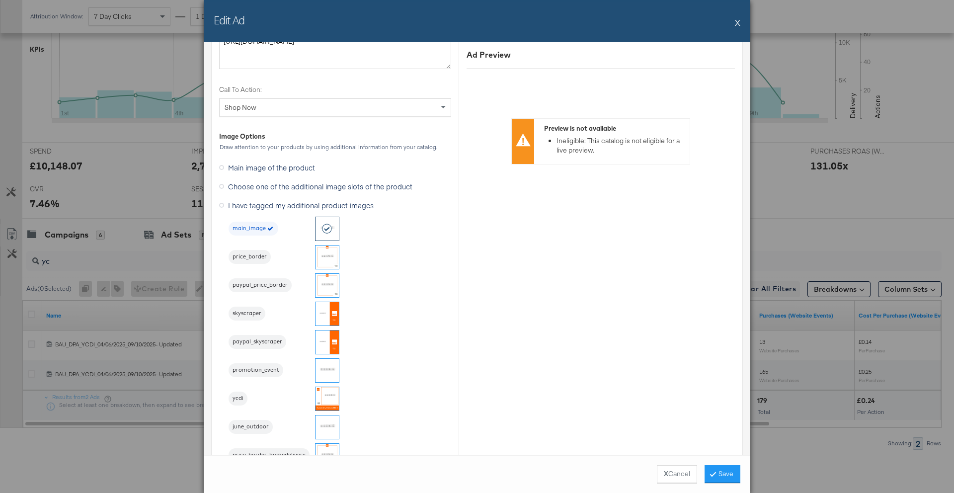
scroll to position [1207, 0]
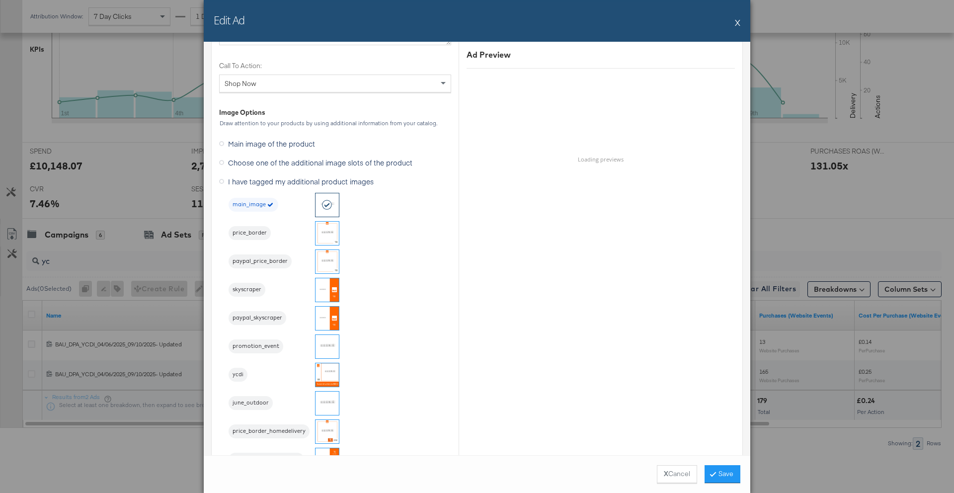
click at [326, 376] on img at bounding box center [326, 374] width 23 height 23
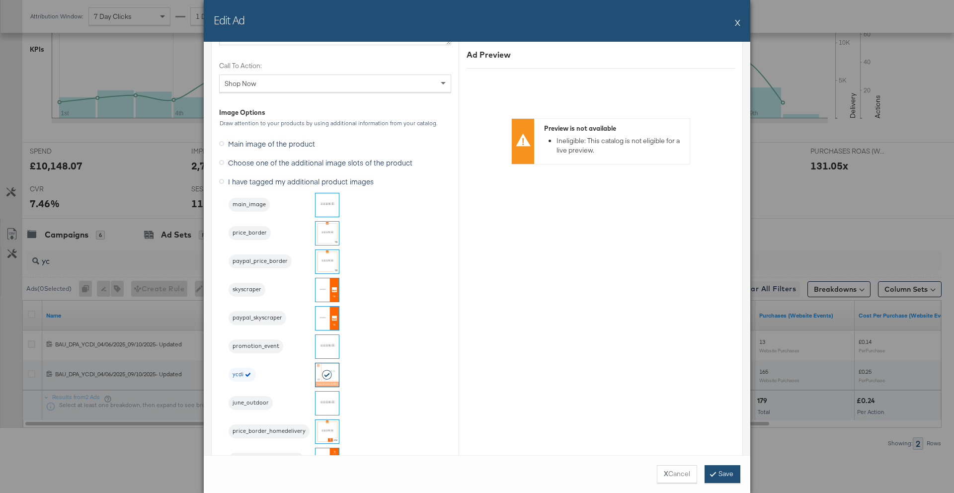
click at [724, 475] on button "Save" at bounding box center [722, 474] width 36 height 18
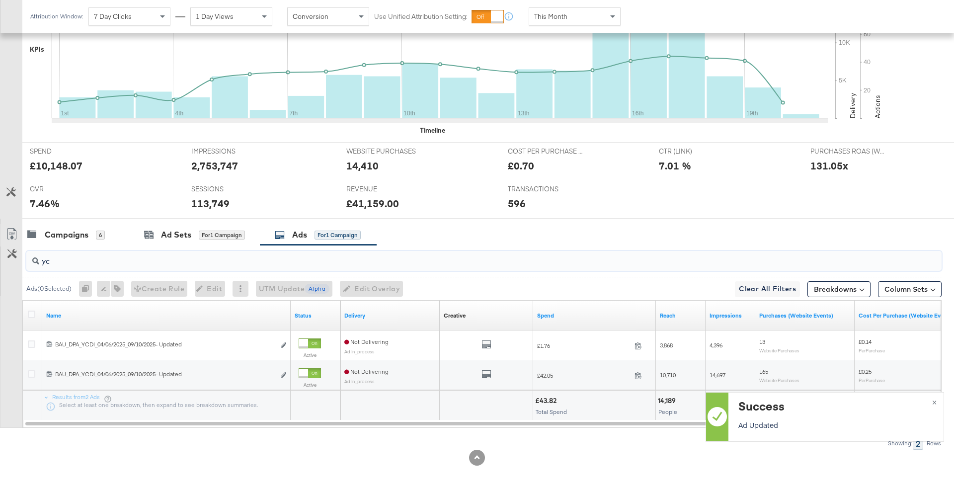
click at [111, 258] on input "yc" at bounding box center [448, 256] width 818 height 19
type input "y"
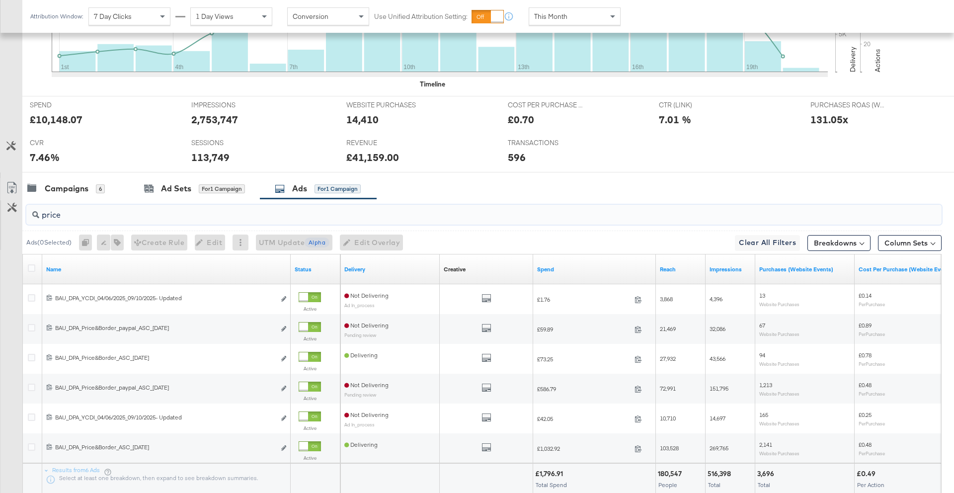
scroll to position [385, 0]
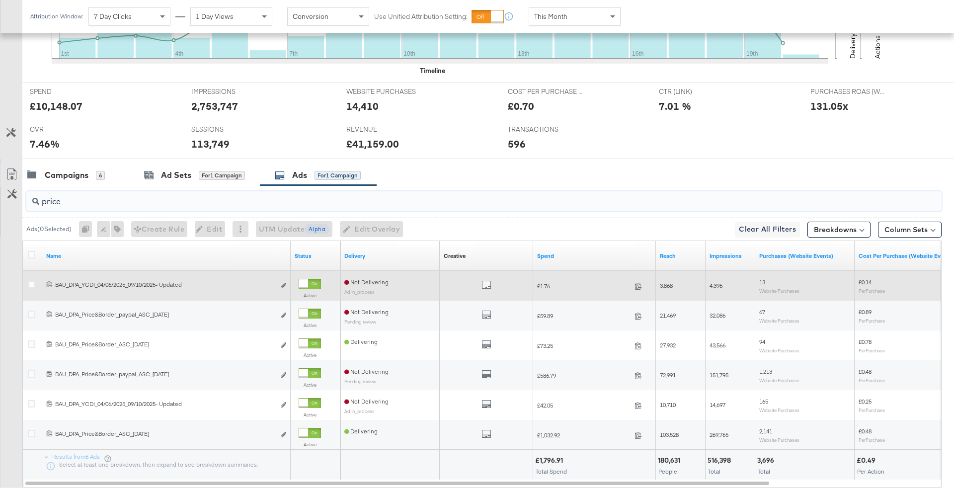
type input "price&"
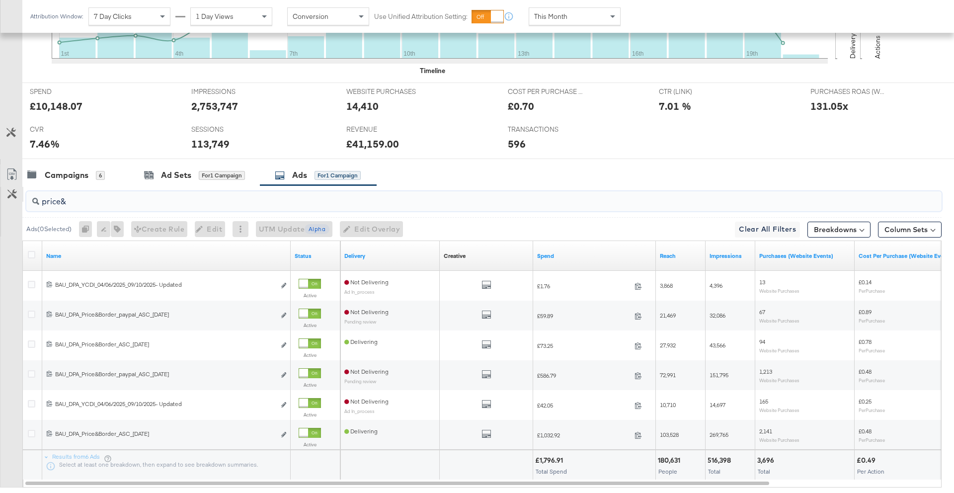
drag, startPoint x: 69, startPoint y: 200, endPoint x: 14, endPoint y: 189, distance: 55.7
click at [14, 189] on div "price& Ads ( 0 Selected) 0 Rename 0 ads Tags for 0 campaigns Create Rule Edit 0…" at bounding box center [470, 346] width 941 height 323
paste input "price&"
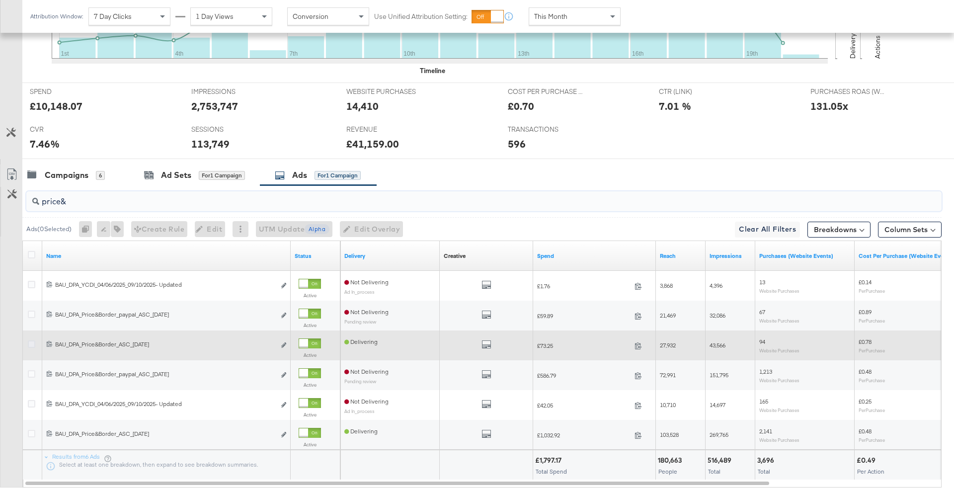
type input "price&"
click at [32, 345] on icon at bounding box center [31, 343] width 7 height 7
click at [0, 0] on input "checkbox" at bounding box center [0, 0] width 0 height 0
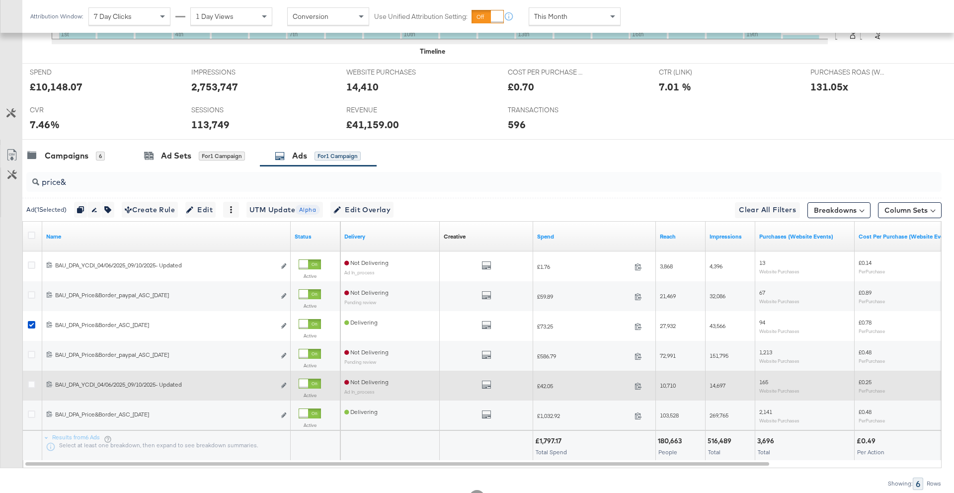
scroll to position [406, 0]
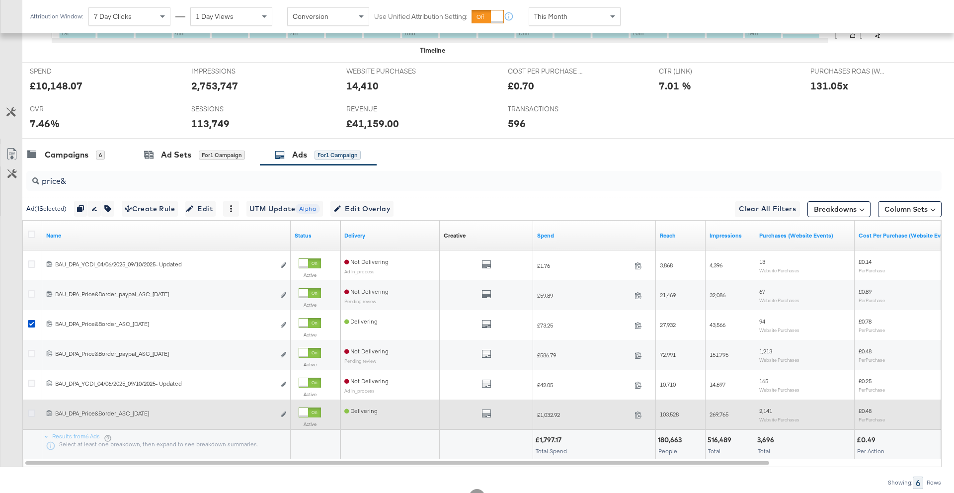
click at [33, 415] on icon at bounding box center [31, 412] width 7 height 7
click at [0, 0] on input "checkbox" at bounding box center [0, 0] width 0 height 0
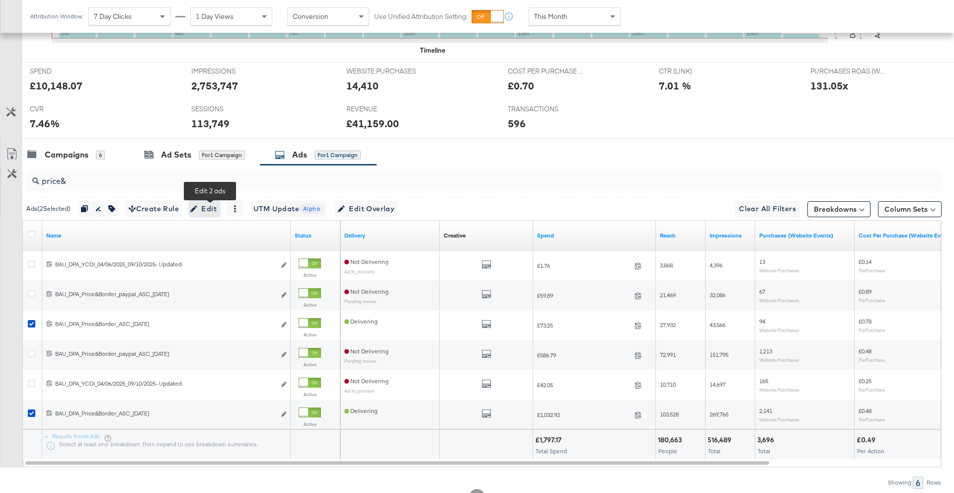
click at [216, 212] on span "Edit" at bounding box center [204, 209] width 24 height 12
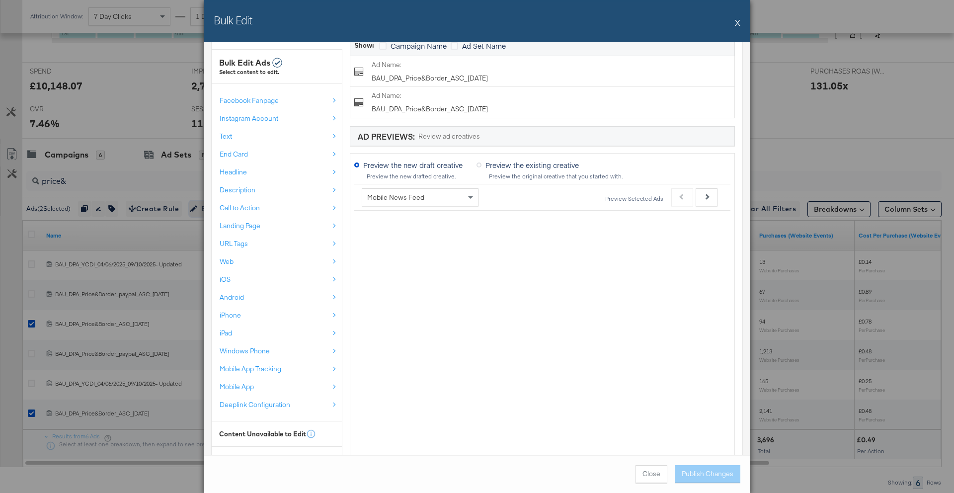
scroll to position [158, 0]
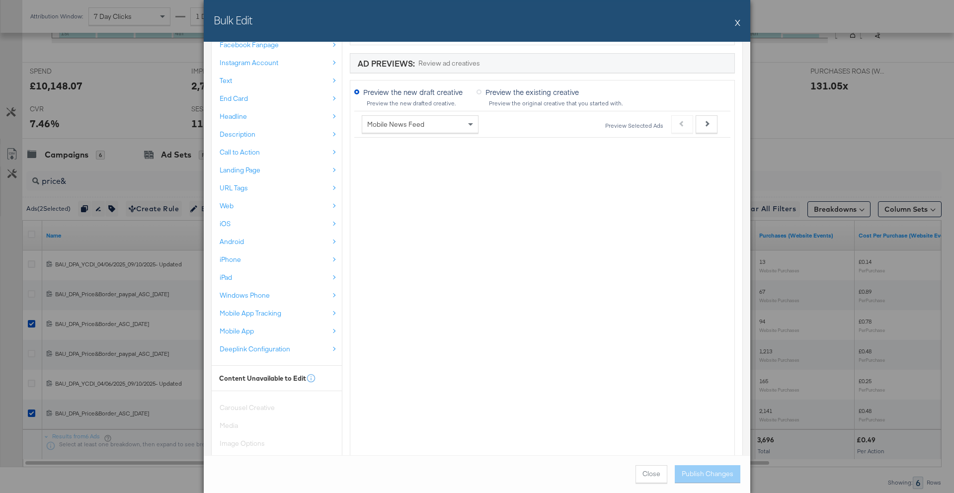
click at [737, 23] on button "X" at bounding box center [737, 22] width 5 height 20
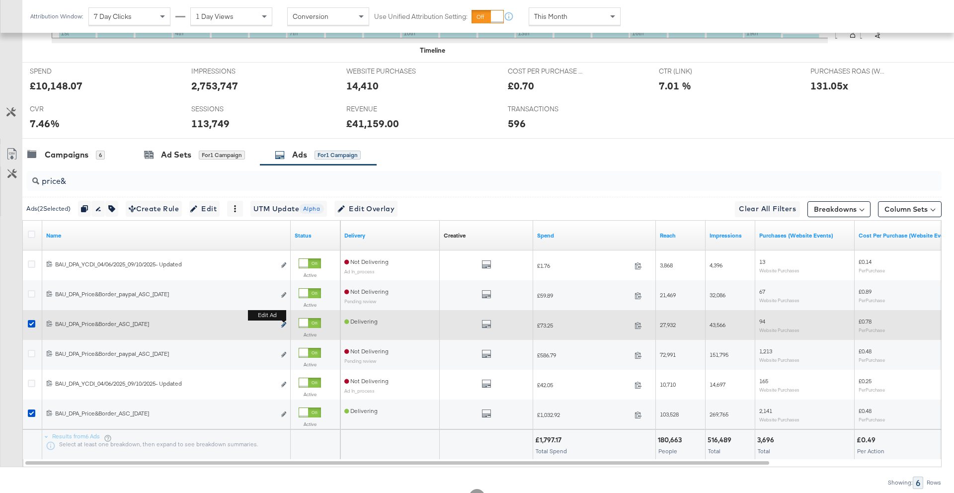
click at [283, 324] on icon "link" at bounding box center [283, 324] width 5 height 5
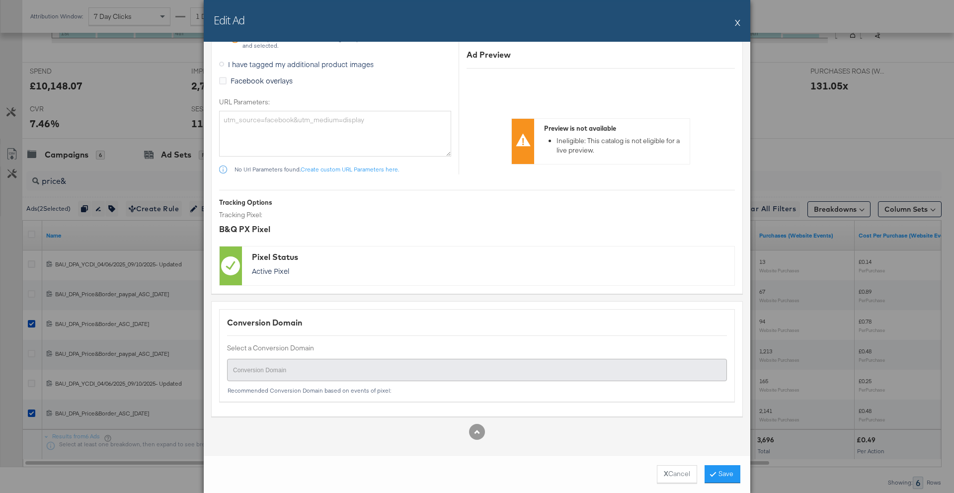
scroll to position [1033, 0]
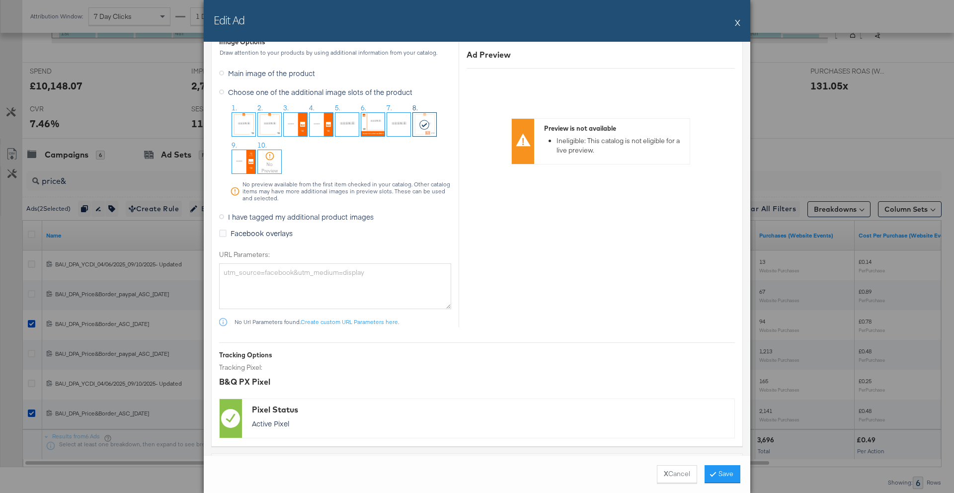
click at [291, 213] on span "I have tagged my additional product images" at bounding box center [301, 217] width 146 height 10
click at [0, 0] on input "I have tagged my additional product images" at bounding box center [0, 0] width 0 height 0
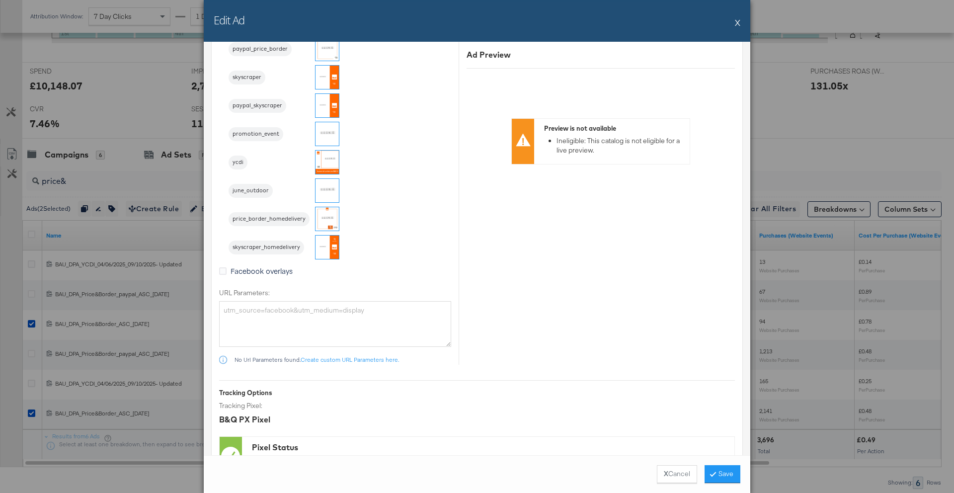
scroll to position [891, 0]
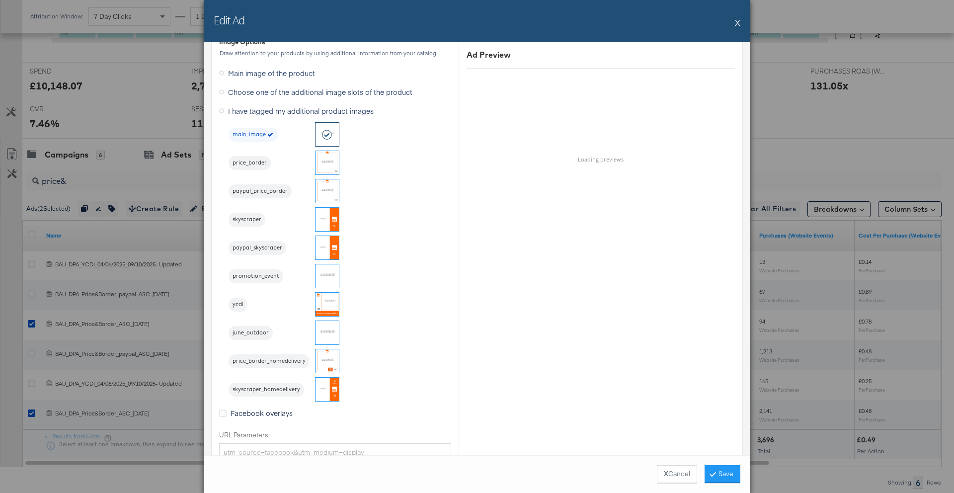
click at [333, 362] on img at bounding box center [326, 360] width 23 height 23
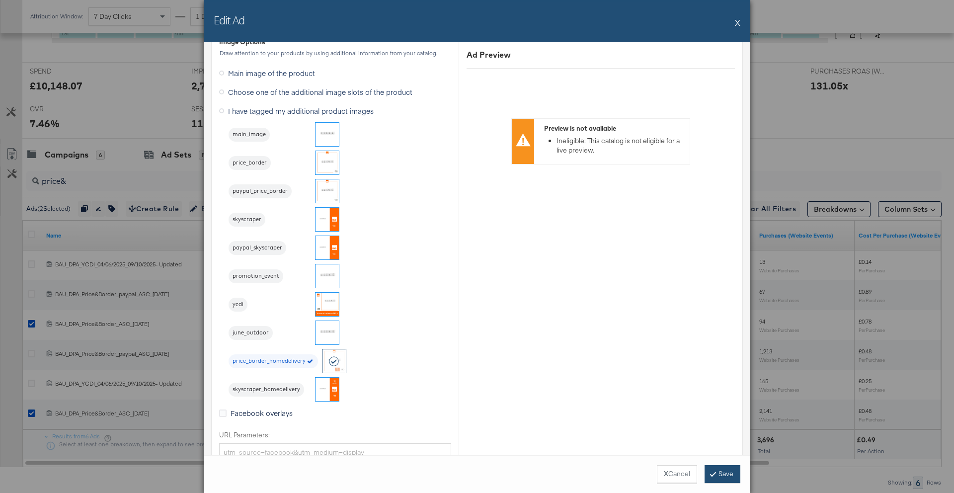
click at [717, 475] on button "Save" at bounding box center [722, 474] width 36 height 18
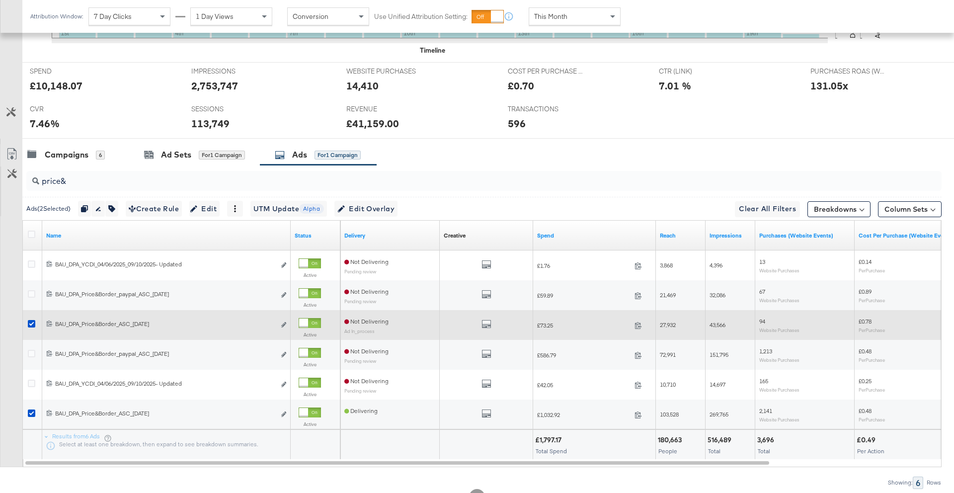
click at [35, 322] on div at bounding box center [33, 325] width 10 height 10
click at [34, 322] on icon at bounding box center [31, 323] width 7 height 7
click at [0, 0] on input "checkbox" at bounding box center [0, 0] width 0 height 0
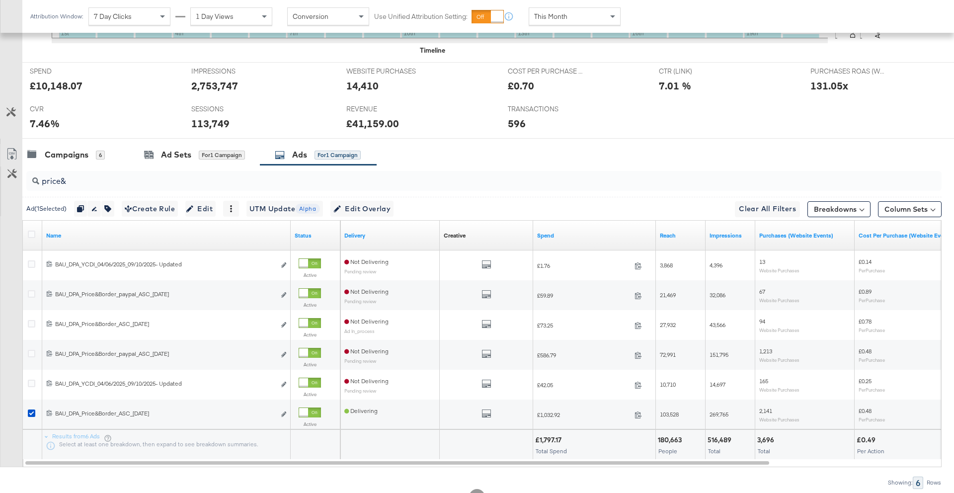
click at [62, 184] on input "price&" at bounding box center [448, 176] width 818 height 19
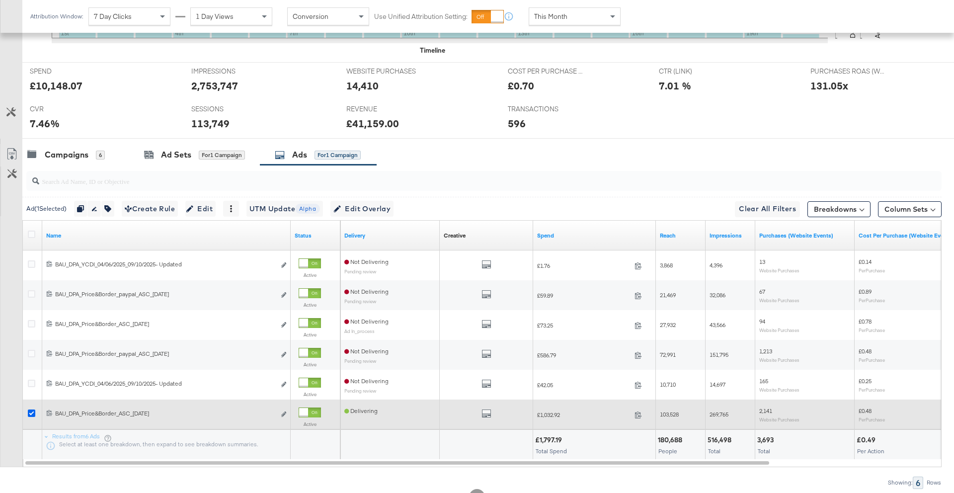
click at [30, 412] on icon at bounding box center [31, 412] width 7 height 7
click at [0, 0] on input "checkbox" at bounding box center [0, 0] width 0 height 0
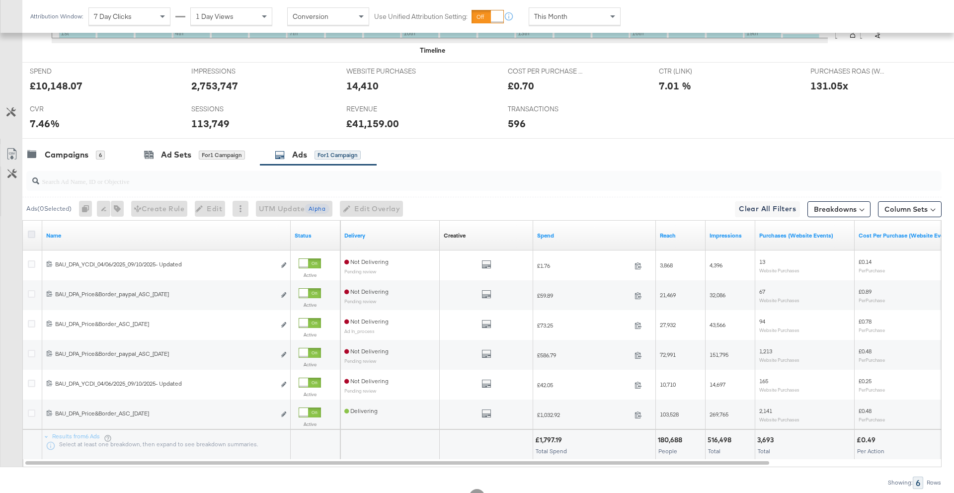
click at [30, 232] on icon at bounding box center [31, 233] width 7 height 7
click at [0, 0] on input "checkbox" at bounding box center [0, 0] width 0 height 0
click at [29, 233] on icon at bounding box center [31, 233] width 7 height 7
click at [0, 0] on input "checkbox" at bounding box center [0, 0] width 0 height 0
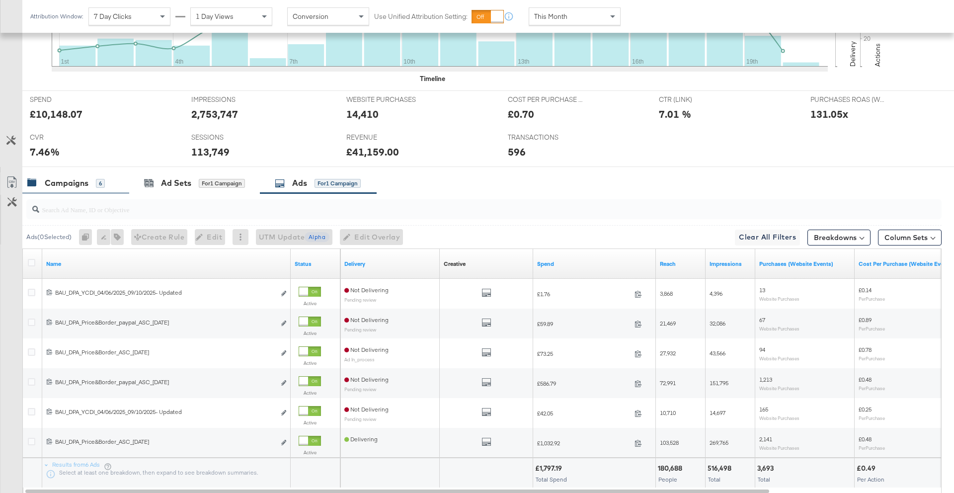
scroll to position [370, 0]
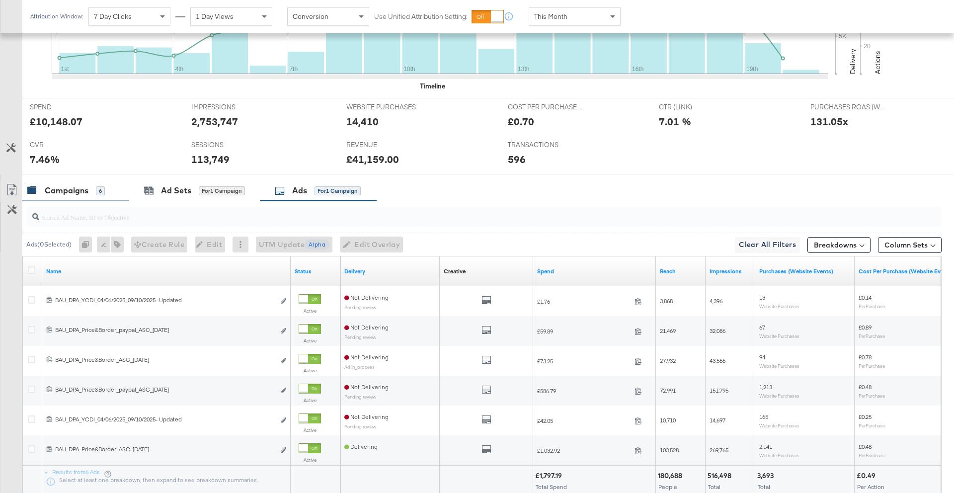
click at [72, 192] on div "Campaigns" at bounding box center [67, 190] width 44 height 11
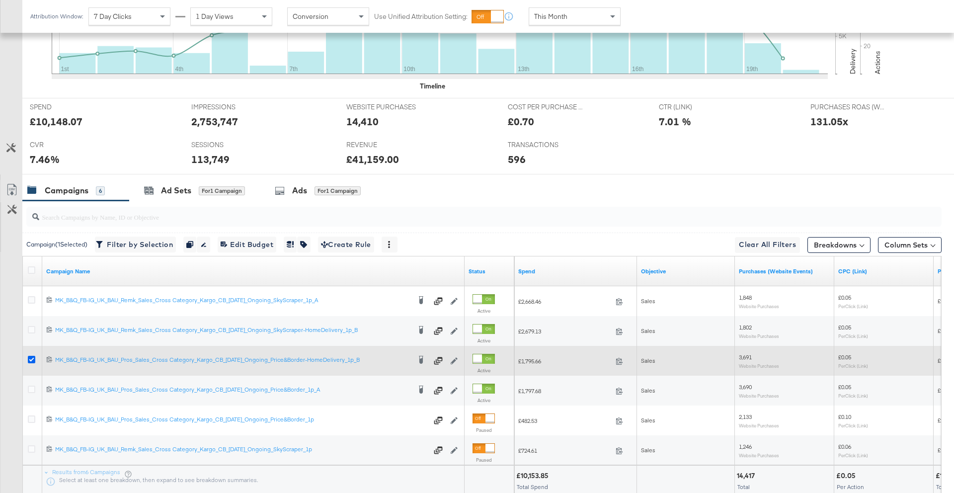
click at [33, 361] on icon at bounding box center [31, 359] width 7 height 7
click at [0, 0] on input "checkbox" at bounding box center [0, 0] width 0 height 0
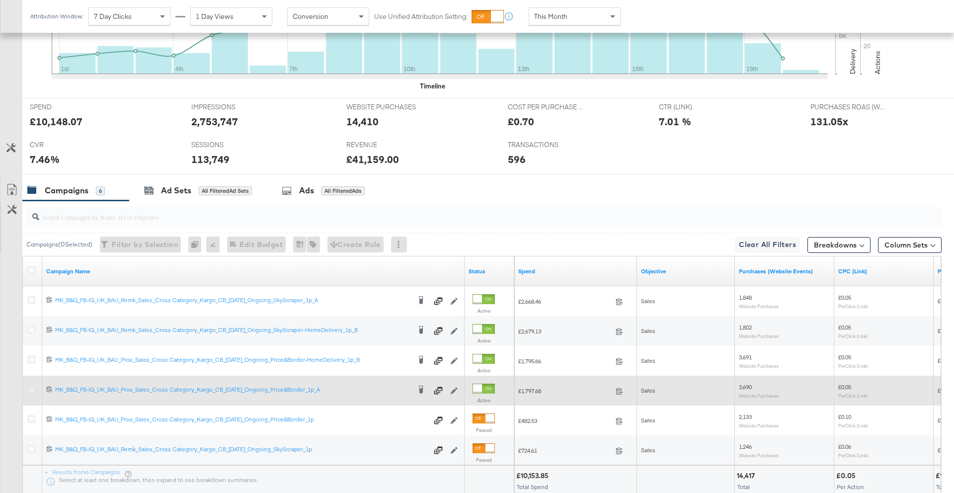
click at [32, 388] on icon at bounding box center [31, 388] width 7 height 7
click at [0, 0] on input "checkbox" at bounding box center [0, 0] width 0 height 0
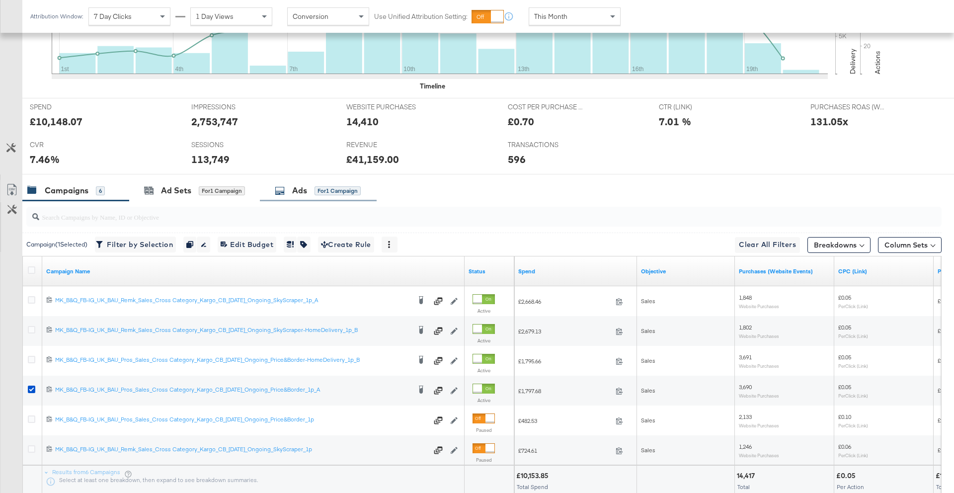
click at [327, 193] on div "for 1 Campaign" at bounding box center [337, 190] width 46 height 9
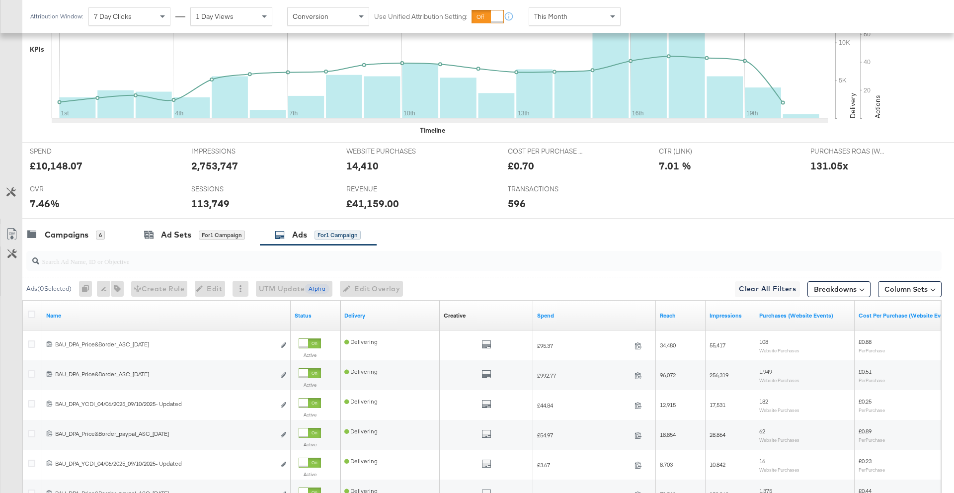
scroll to position [370, 0]
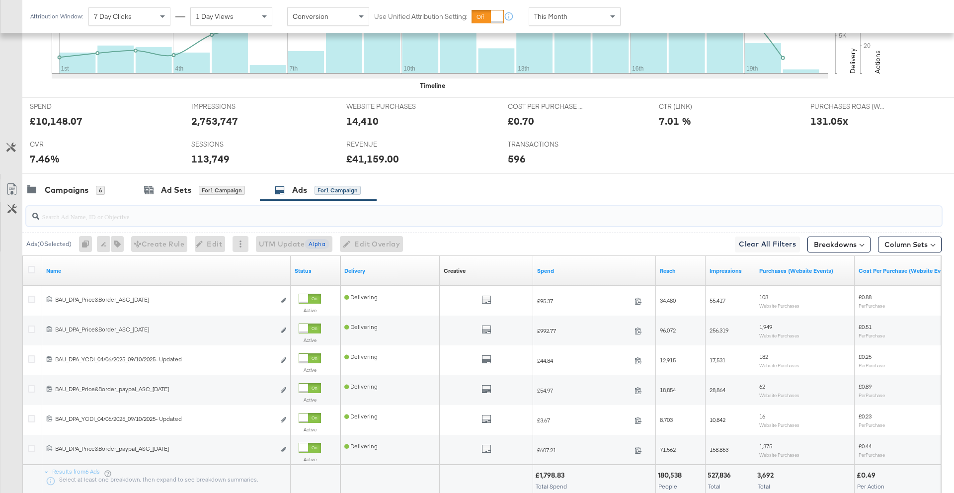
click at [102, 218] on input "search" at bounding box center [448, 212] width 818 height 19
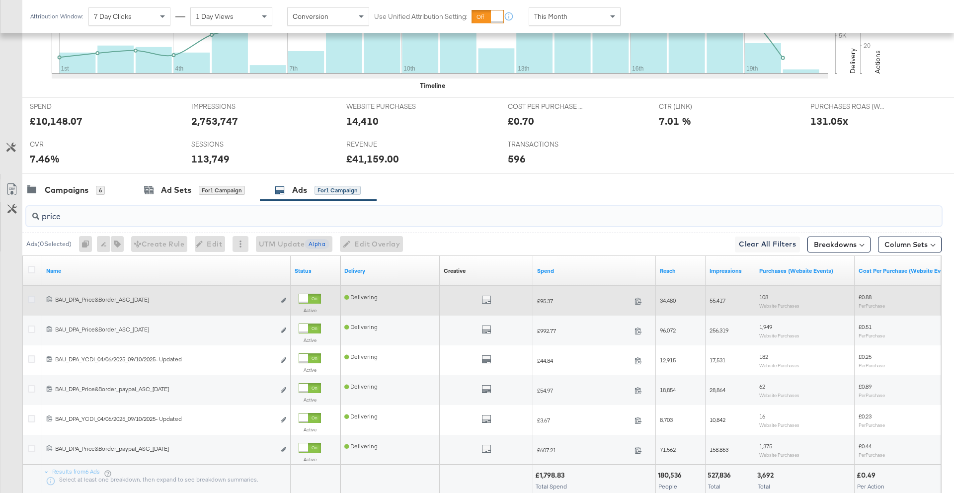
click at [29, 298] on icon at bounding box center [31, 298] width 7 height 7
click at [0, 0] on input "checkbox" at bounding box center [0, 0] width 0 height 0
click at [285, 300] on icon "link" at bounding box center [283, 299] width 5 height 5
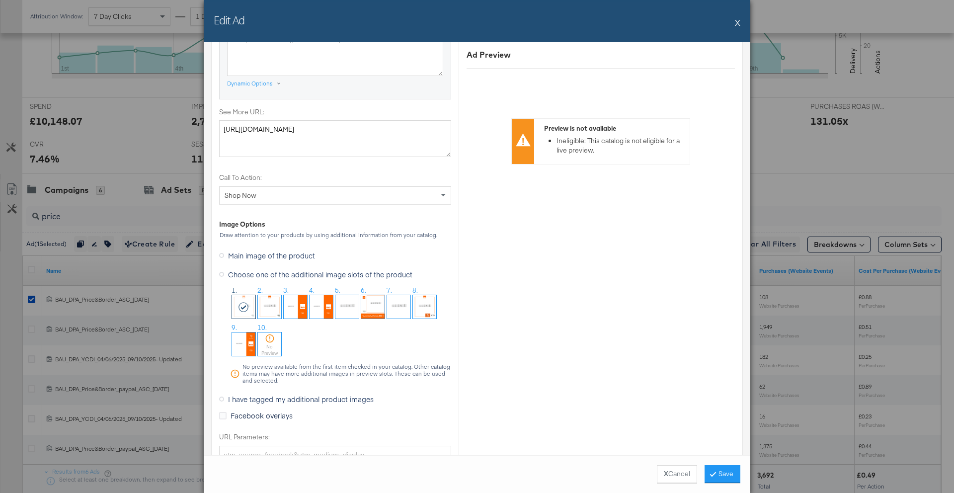
scroll to position [997, 0]
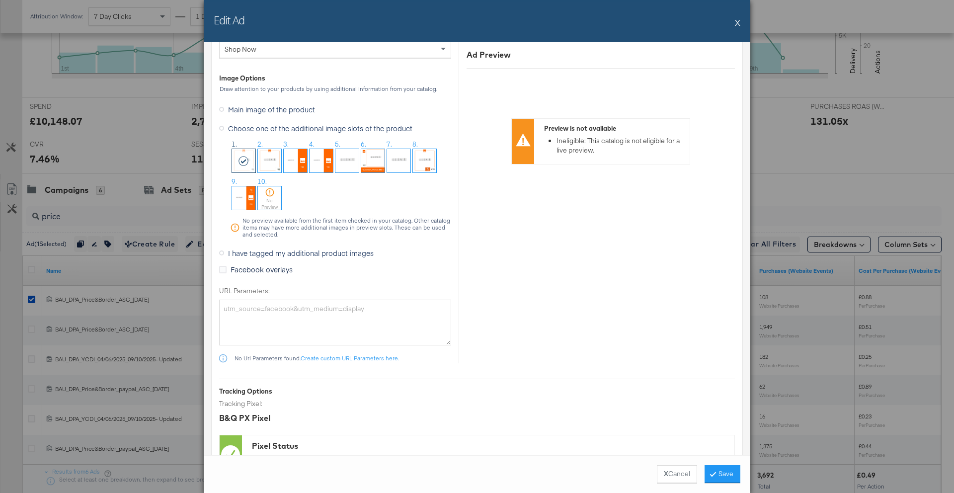
click at [279, 252] on span "I have tagged my additional product images" at bounding box center [301, 253] width 146 height 10
click at [0, 0] on input "I have tagged my additional product images" at bounding box center [0, 0] width 0 height 0
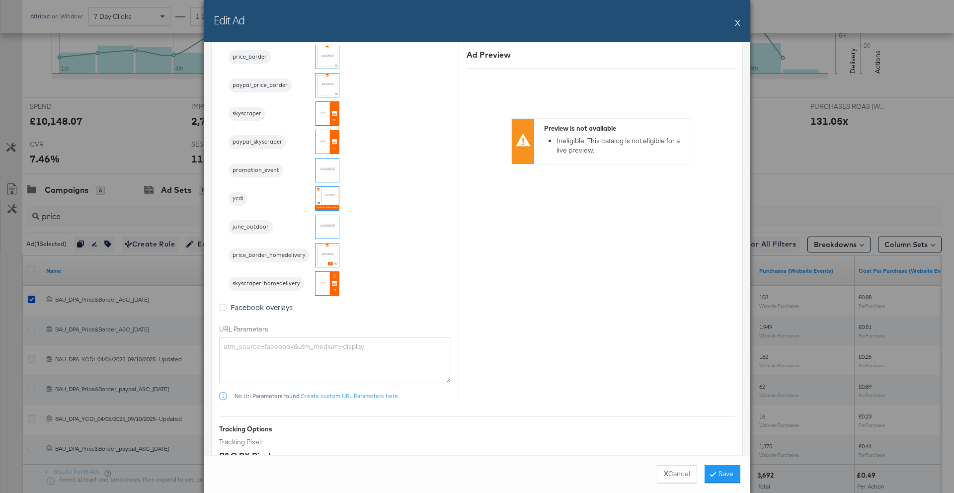
scroll to position [855, 0]
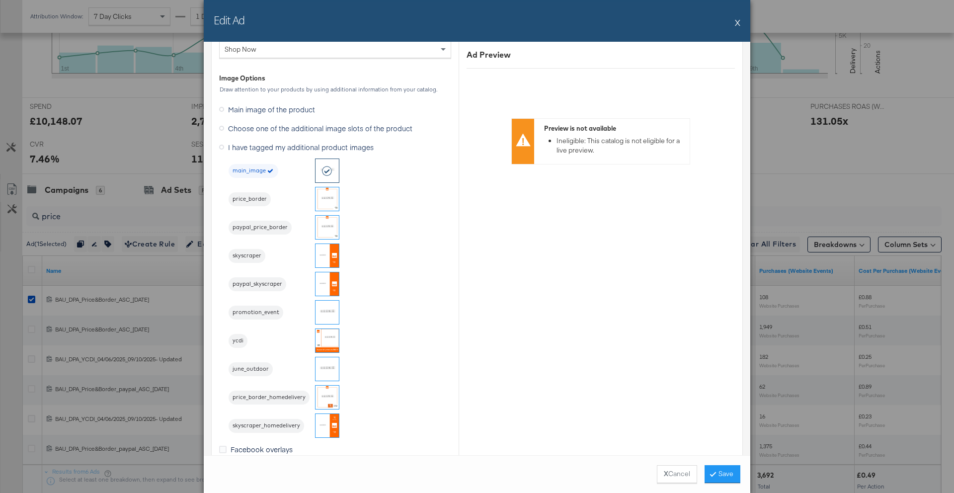
click at [324, 204] on img at bounding box center [326, 198] width 23 height 23
click at [716, 472] on button "Save" at bounding box center [722, 474] width 36 height 18
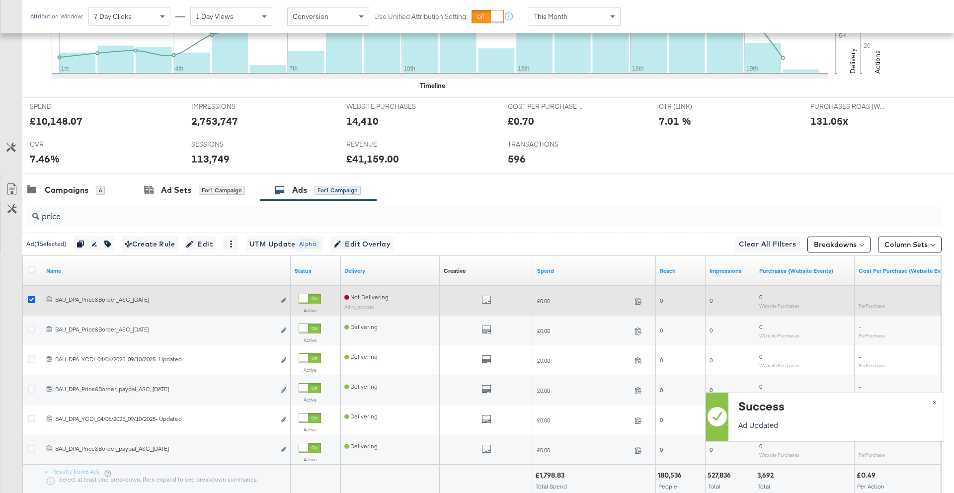
click at [30, 300] on icon at bounding box center [31, 298] width 7 height 7
click at [0, 0] on input "checkbox" at bounding box center [0, 0] width 0 height 0
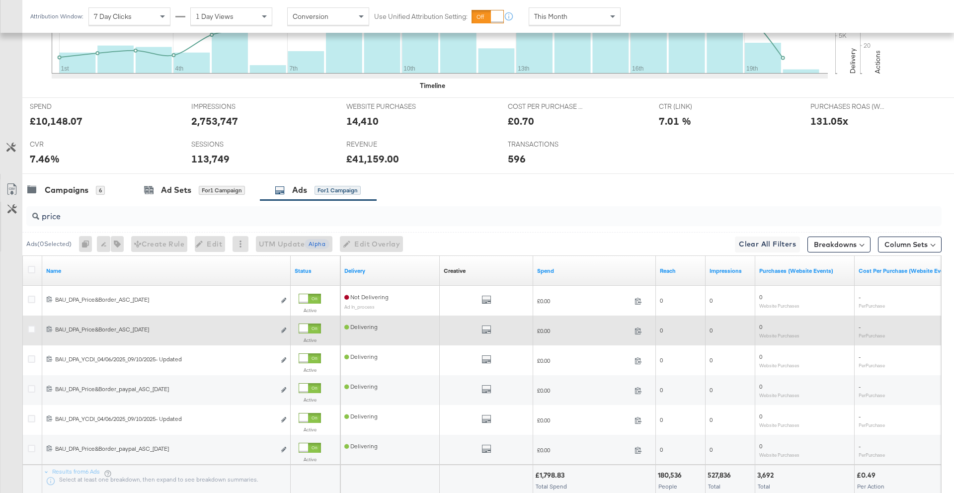
click at [287, 332] on div "120228396110050556 BAU_DPA_Price&Border_ASC_24/06/2024 BAU_DPA_Price&Border_ASC…" at bounding box center [166, 330] width 248 height 18
click at [281, 332] on button "Edit ad" at bounding box center [284, 330] width 6 height 10
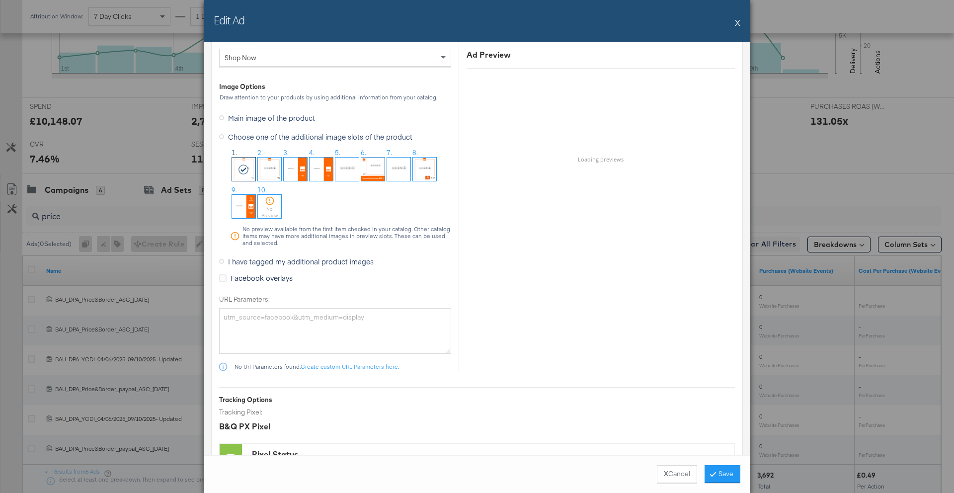
click at [276, 262] on span "I have tagged my additional product images" at bounding box center [301, 261] width 146 height 10
click at [0, 0] on input "I have tagged my additional product images" at bounding box center [0, 0] width 0 height 0
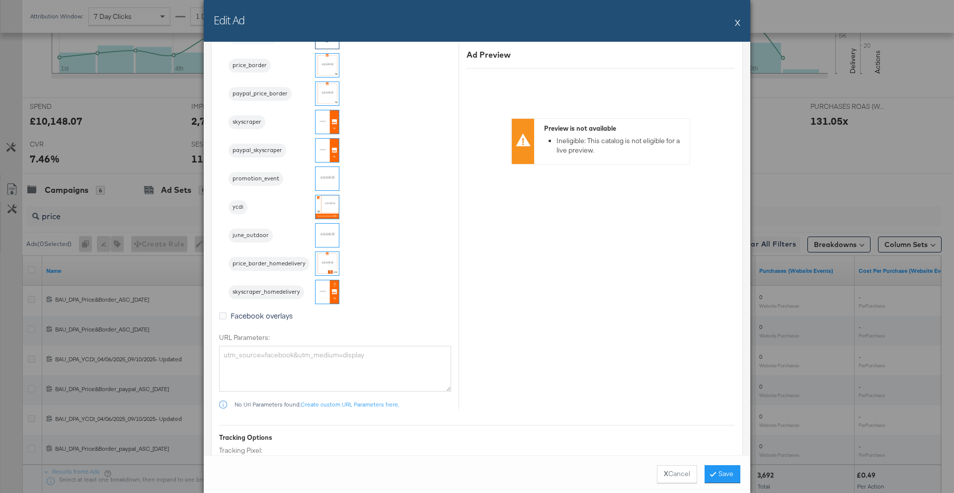
scroll to position [846, 0]
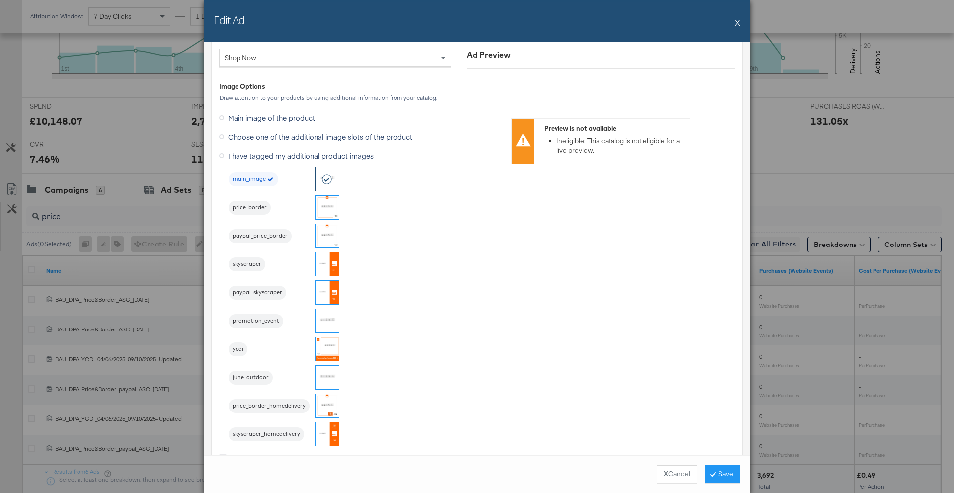
click at [324, 209] on img at bounding box center [326, 207] width 23 height 23
click at [728, 472] on button "Save" at bounding box center [722, 474] width 36 height 18
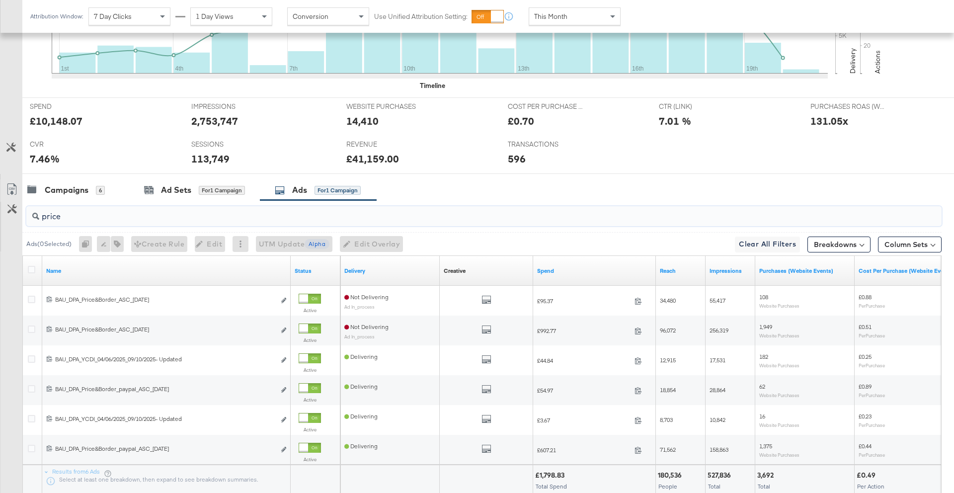
drag, startPoint x: 64, startPoint y: 220, endPoint x: 34, endPoint y: 219, distance: 30.3
click at [34, 219] on div "price" at bounding box center [483, 216] width 915 height 20
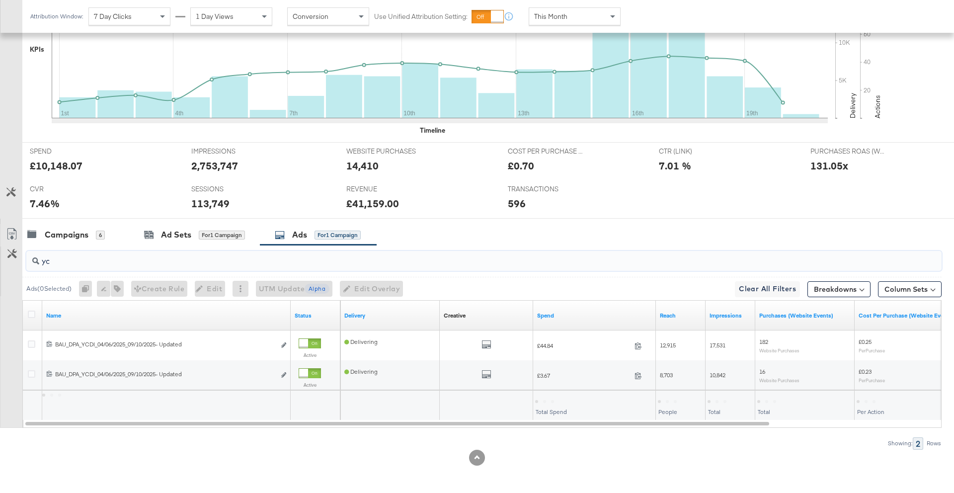
scroll to position [326, 0]
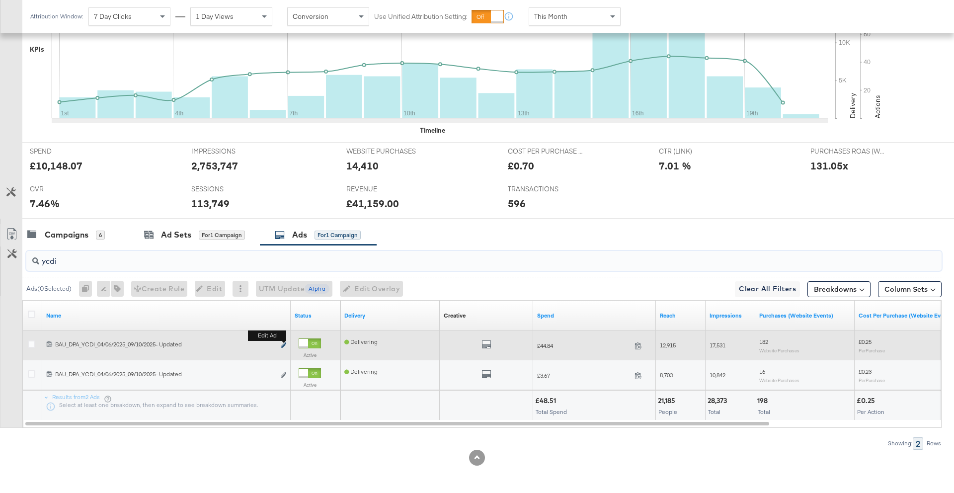
type input "ycdi"
click at [283, 346] on icon "link" at bounding box center [283, 344] width 5 height 5
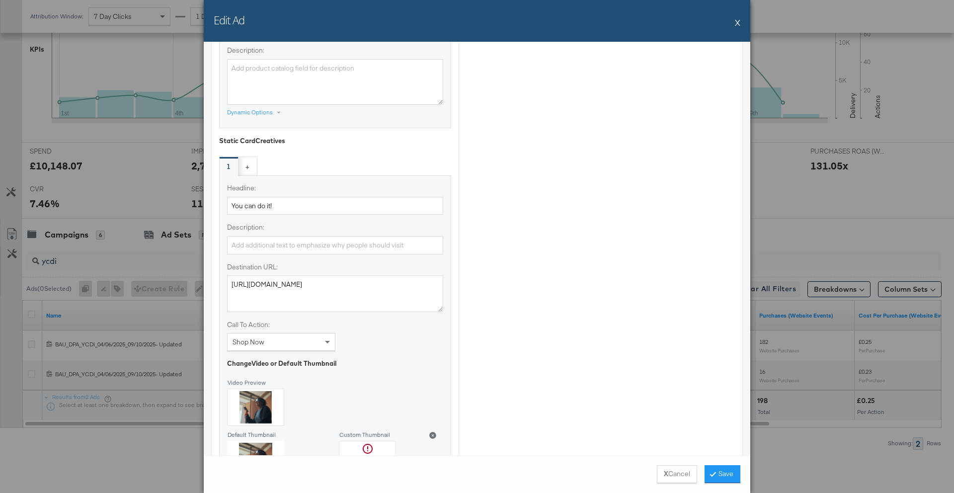
scroll to position [936, 0]
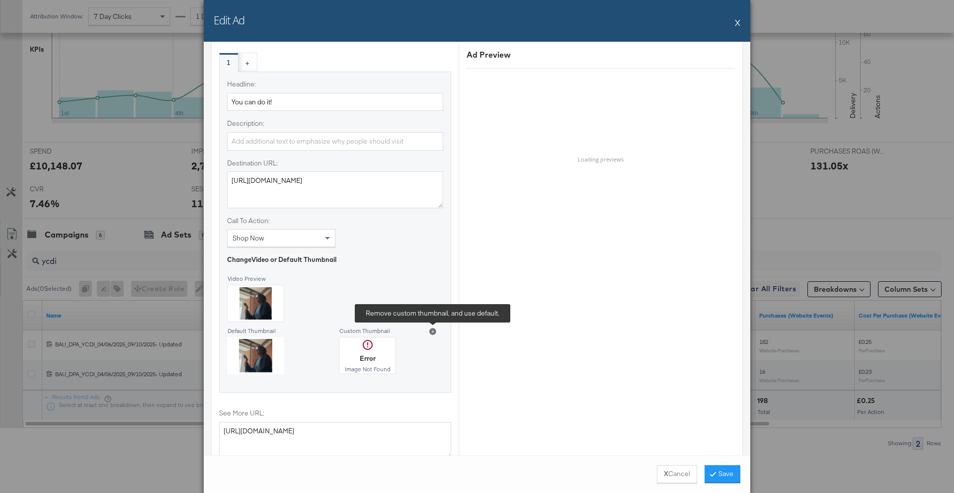
click at [432, 329] on icon at bounding box center [432, 331] width 7 height 7
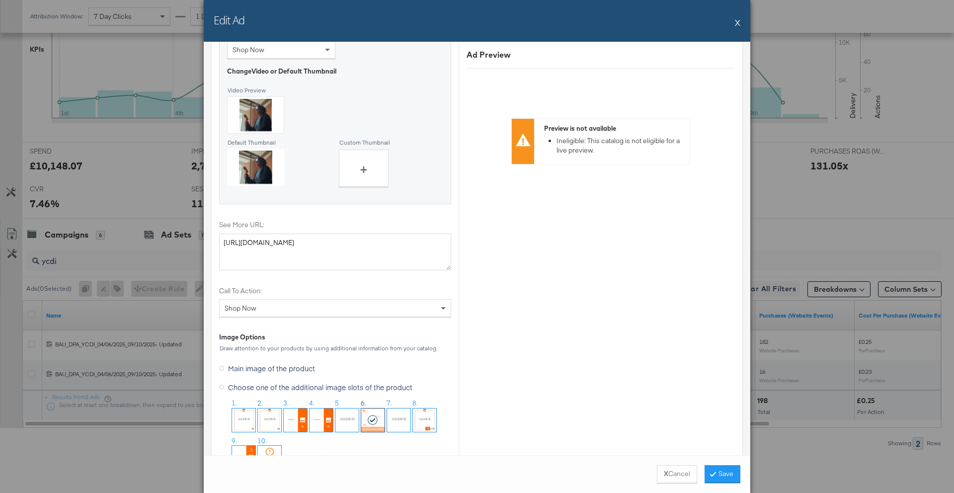
scroll to position [1273, 0]
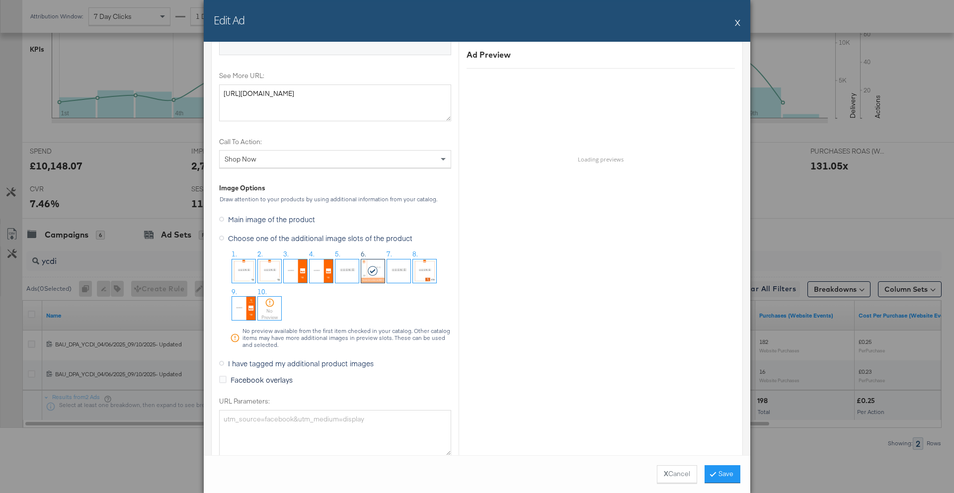
click at [313, 365] on span "I have tagged my additional product images" at bounding box center [301, 363] width 146 height 10
click at [0, 0] on input "I have tagged my additional product images" at bounding box center [0, 0] width 0 height 0
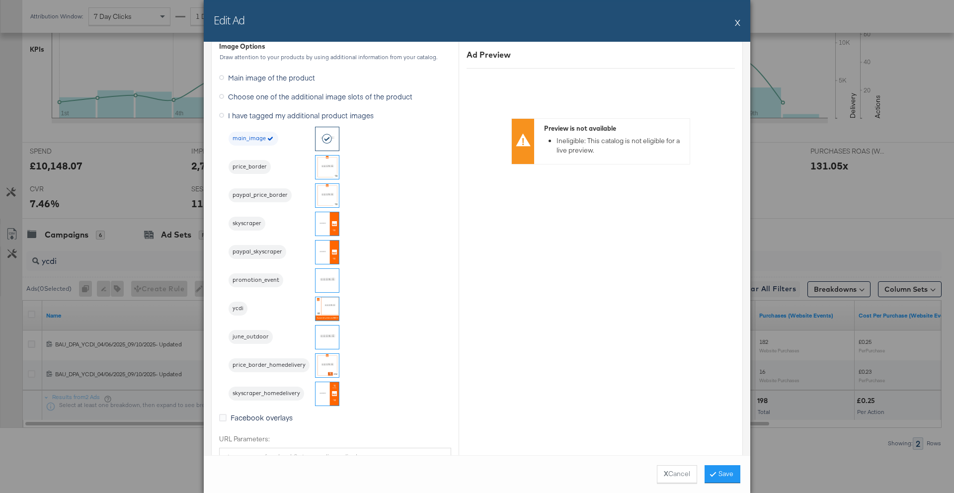
scroll to position [1232, 0]
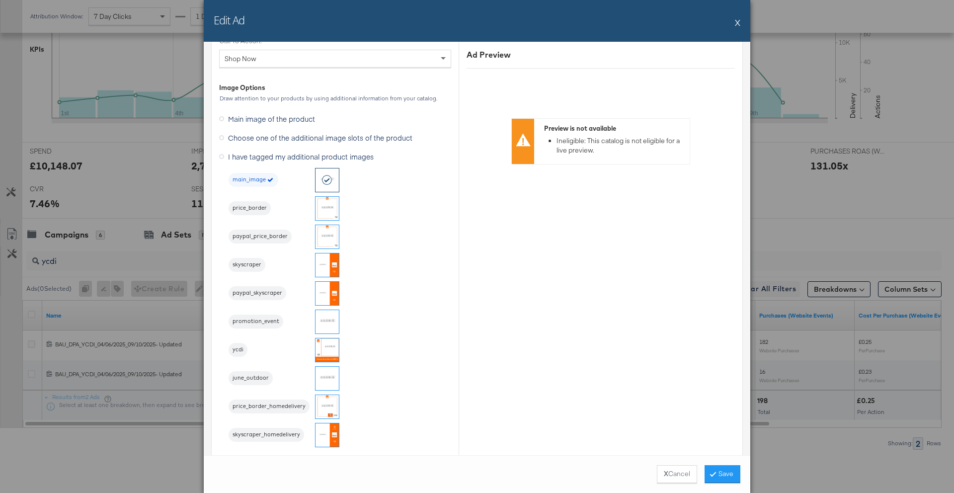
click at [335, 349] on img at bounding box center [326, 349] width 23 height 23
click at [725, 479] on button "Save" at bounding box center [722, 474] width 36 height 18
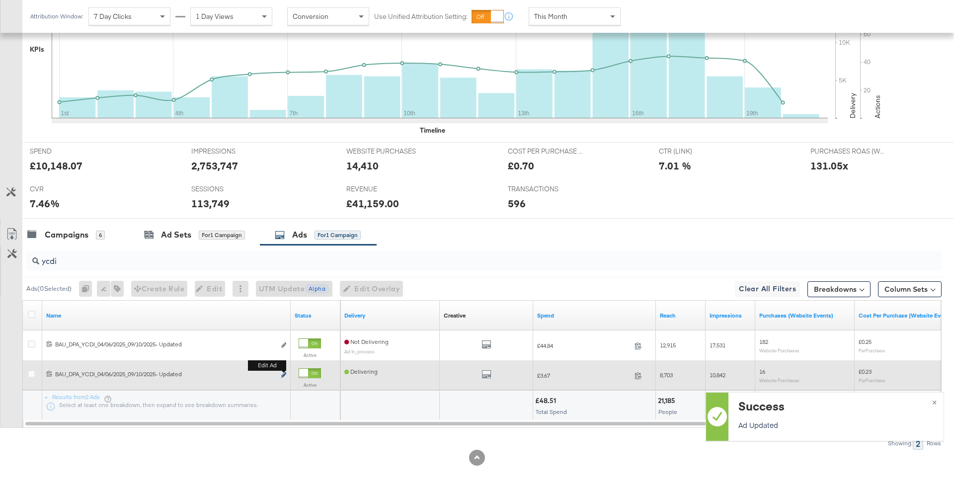
click at [282, 375] on icon "link" at bounding box center [283, 374] width 5 height 5
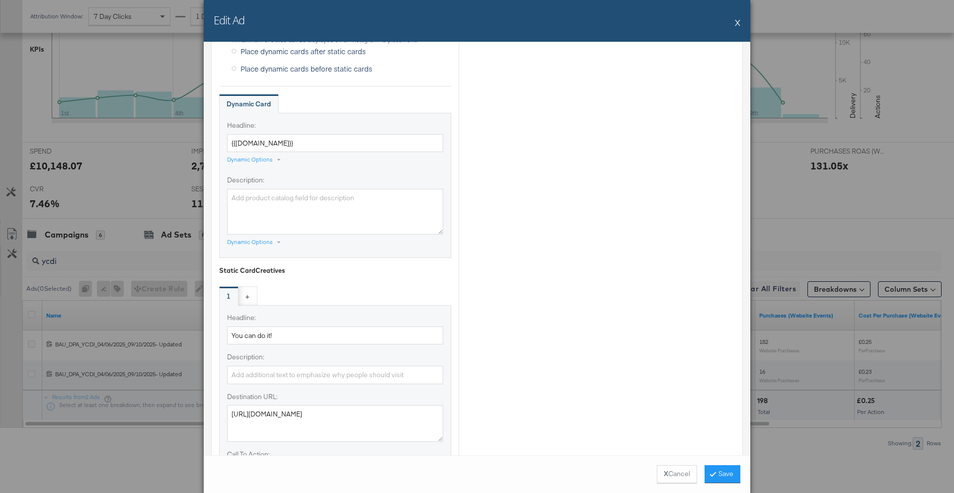
scroll to position [965, 0]
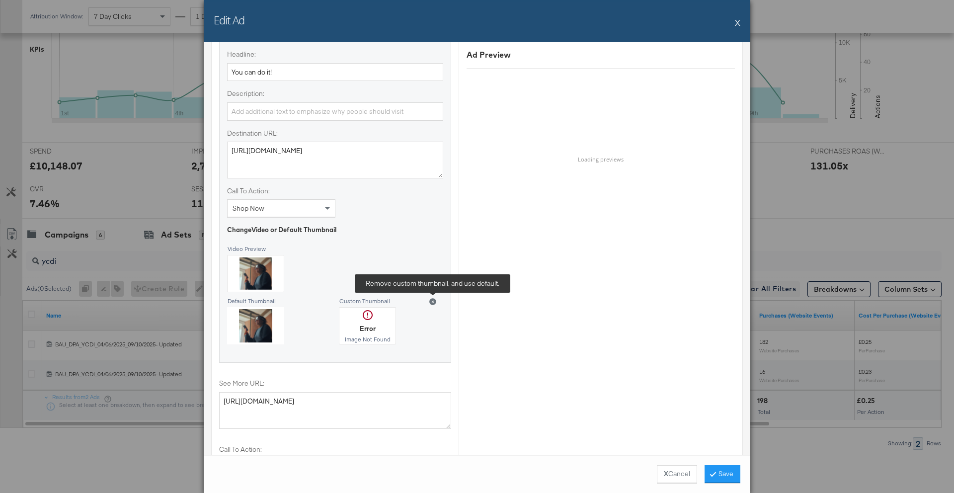
click at [430, 302] on icon at bounding box center [432, 301] width 7 height 7
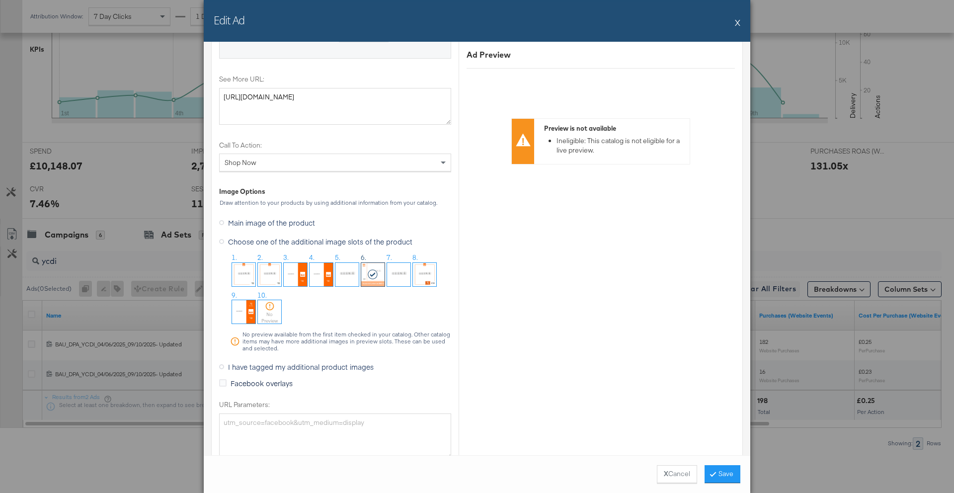
scroll to position [1361, 0]
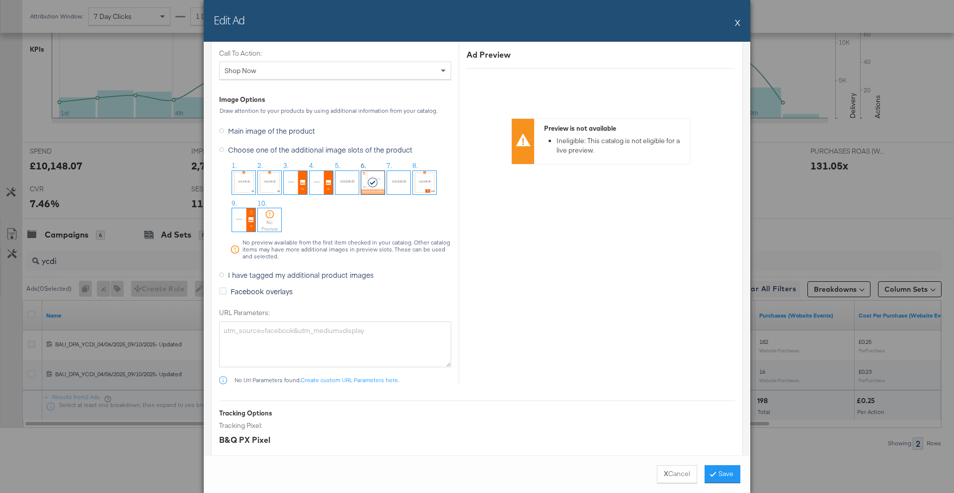
click at [294, 277] on span "I have tagged my additional product images" at bounding box center [301, 275] width 146 height 10
click at [0, 0] on input "I have tagged my additional product images" at bounding box center [0, 0] width 0 height 0
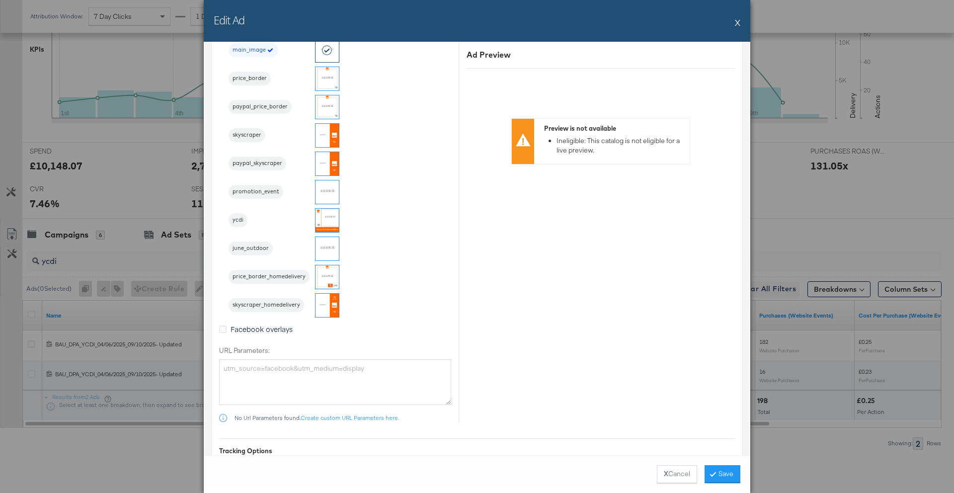
scroll to position [1219, 0]
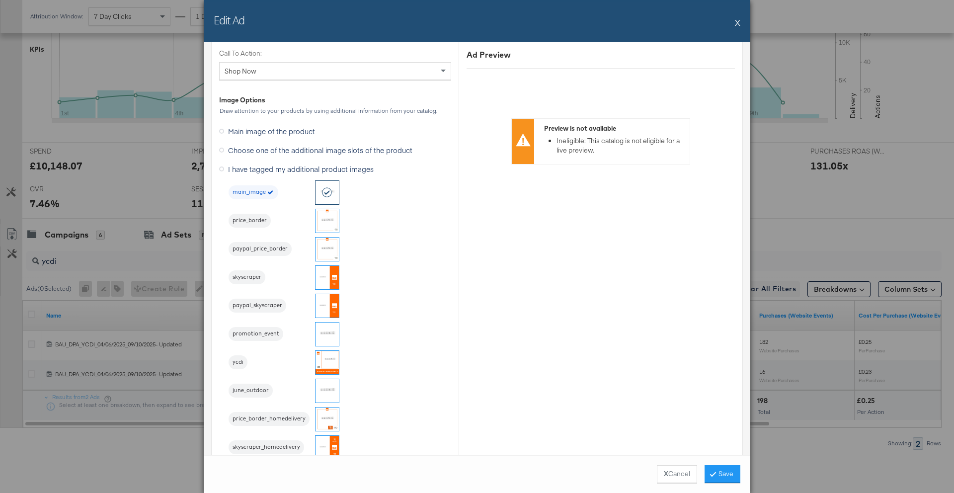
click at [326, 363] on img at bounding box center [326, 362] width 23 height 23
click at [729, 481] on button "Save" at bounding box center [722, 474] width 36 height 18
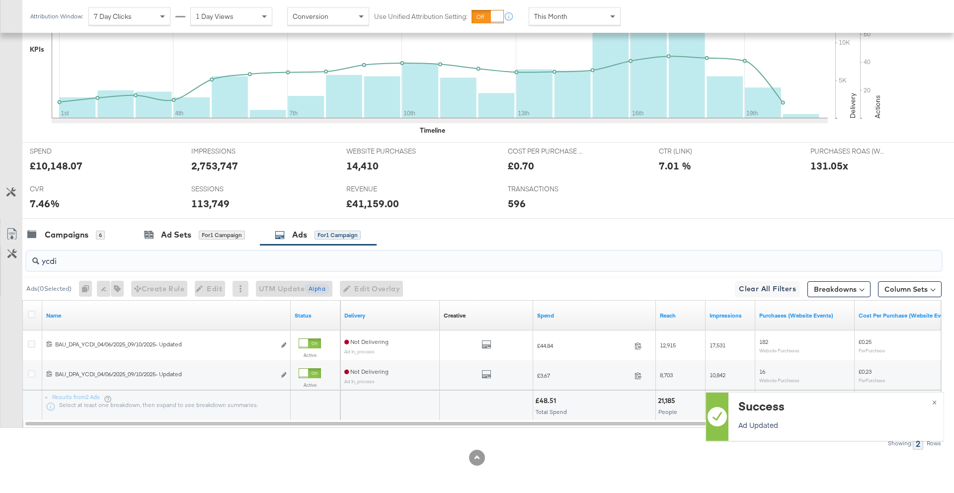
click at [85, 260] on input "ycdi" at bounding box center [448, 256] width 818 height 19
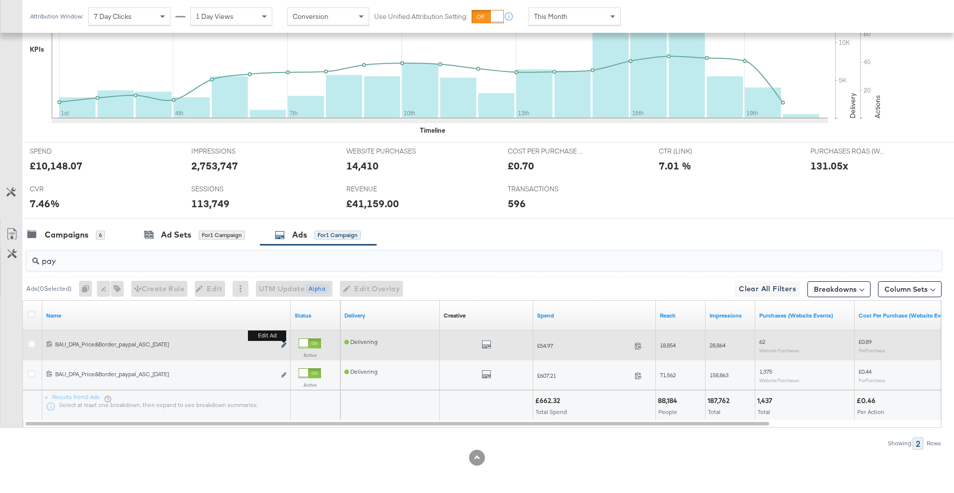
click at [283, 345] on icon "link" at bounding box center [283, 344] width 5 height 5
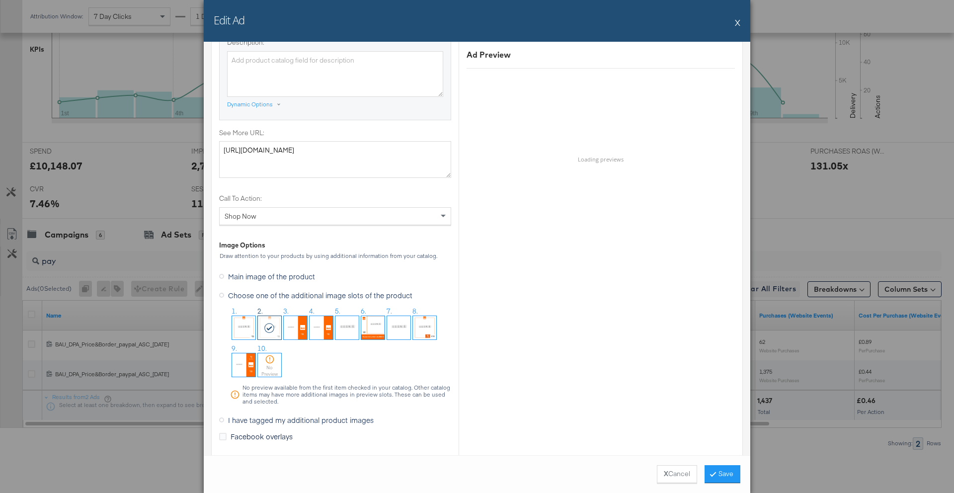
scroll to position [940, 0]
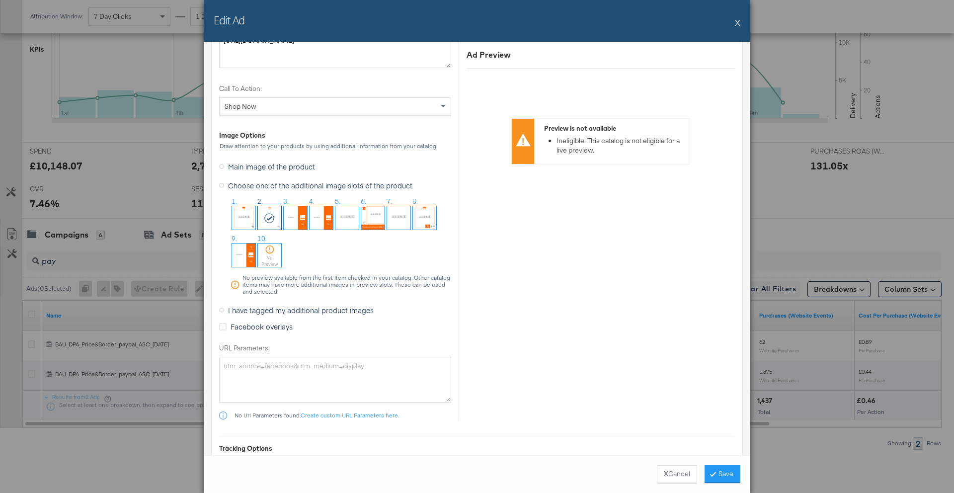
click at [312, 314] on span "I have tagged my additional product images" at bounding box center [301, 310] width 146 height 10
click at [0, 0] on input "I have tagged my additional product images" at bounding box center [0, 0] width 0 height 0
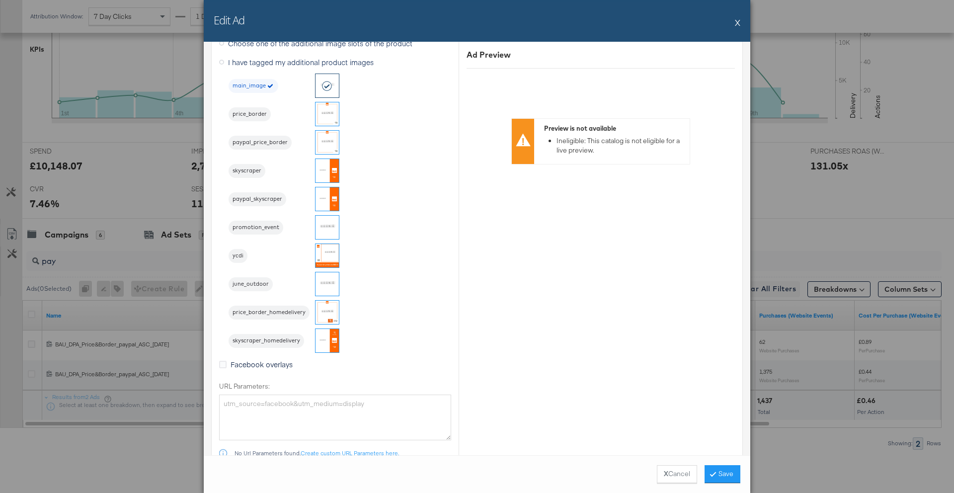
scroll to position [798, 0]
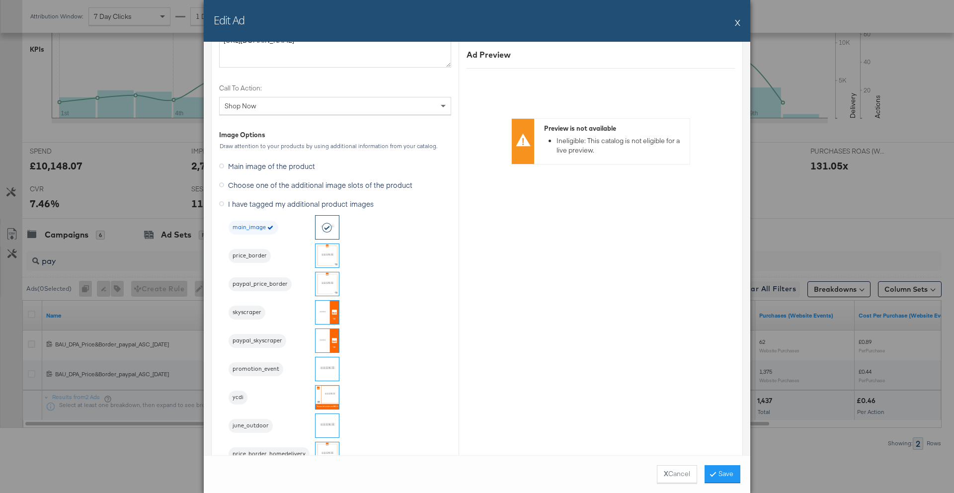
click at [328, 284] on img at bounding box center [326, 283] width 23 height 23
click at [713, 472] on icon at bounding box center [712, 473] width 3 height 6
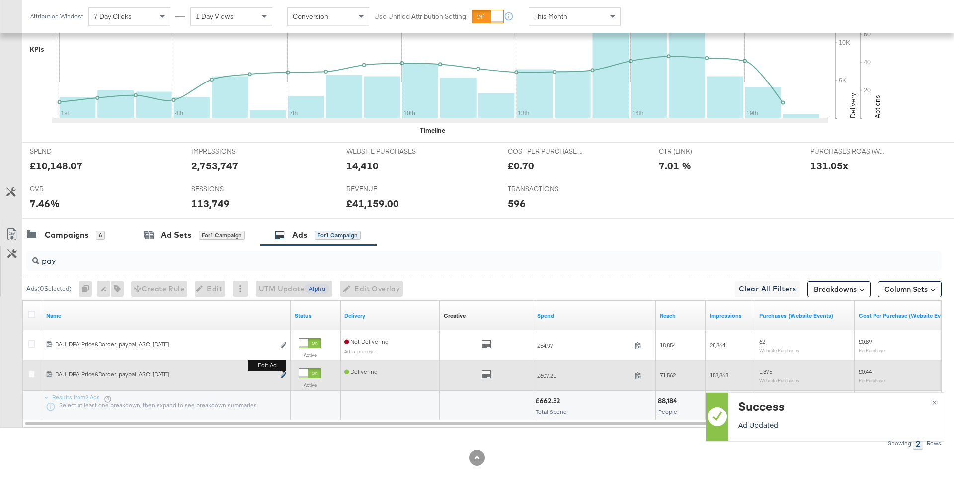
click at [283, 373] on icon "link" at bounding box center [283, 374] width 5 height 5
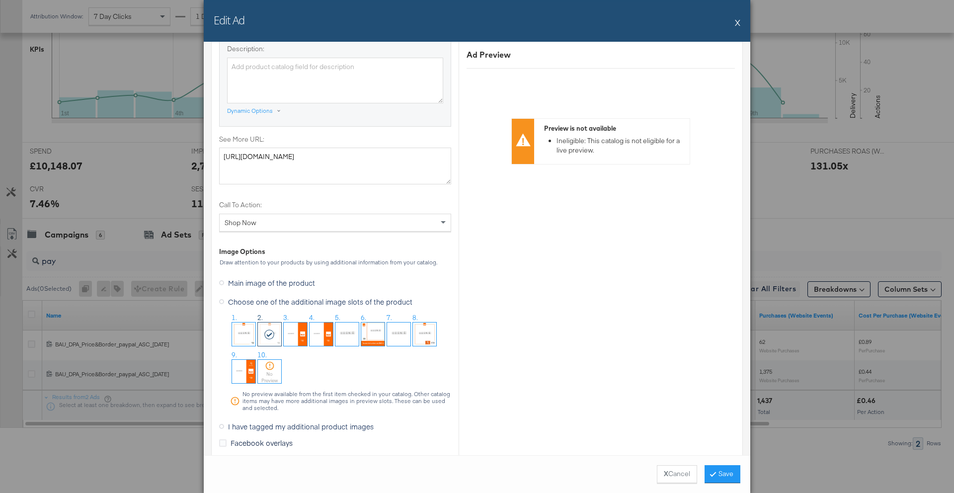
scroll to position [879, 0]
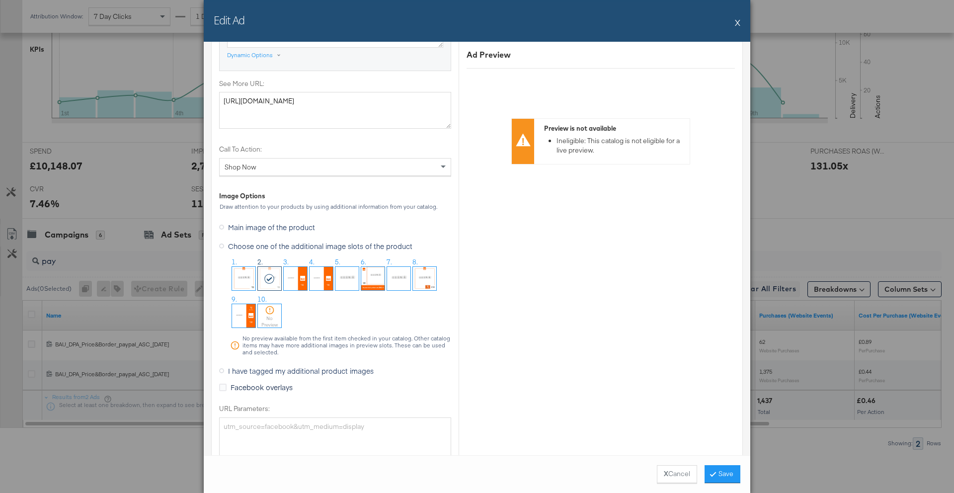
click at [328, 369] on span "I have tagged my additional product images" at bounding box center [301, 371] width 146 height 10
click at [0, 0] on input "I have tagged my additional product images" at bounding box center [0, 0] width 0 height 0
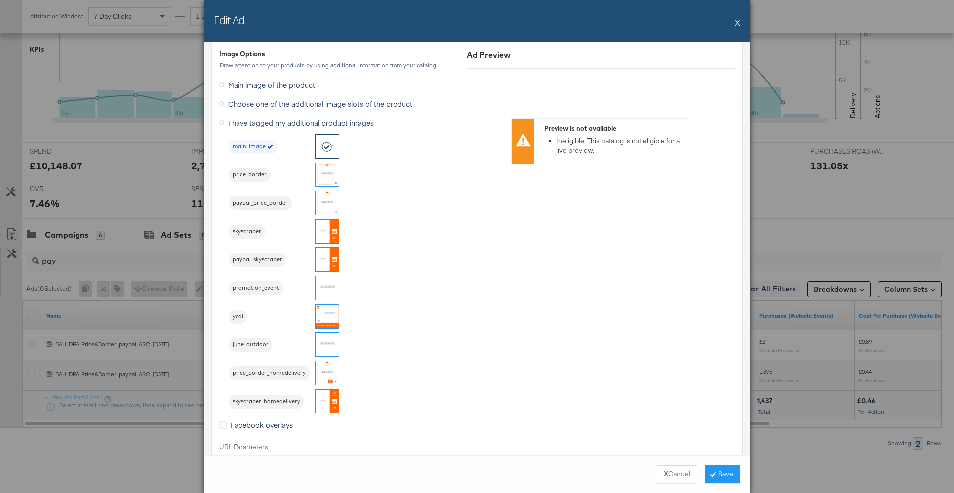
scroll to position [737, 0]
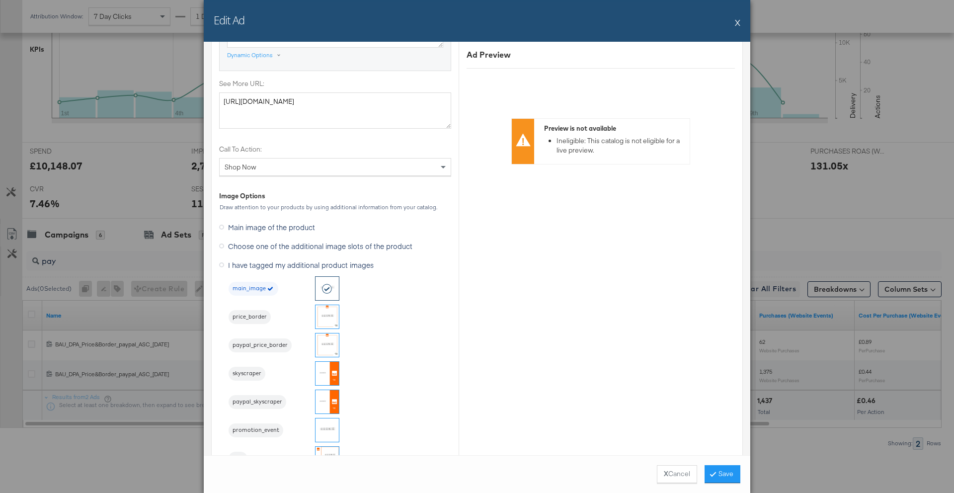
click at [326, 316] on img at bounding box center [326, 316] width 23 height 23
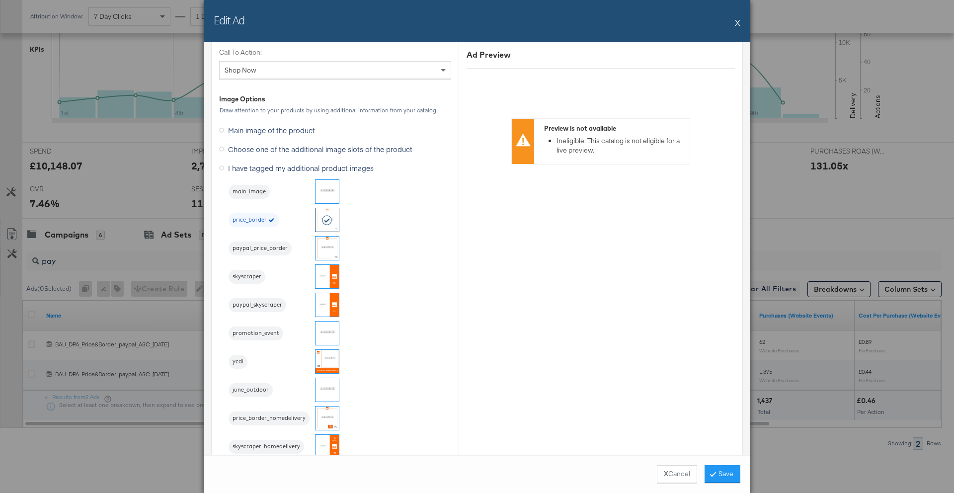
scroll to position [849, 0]
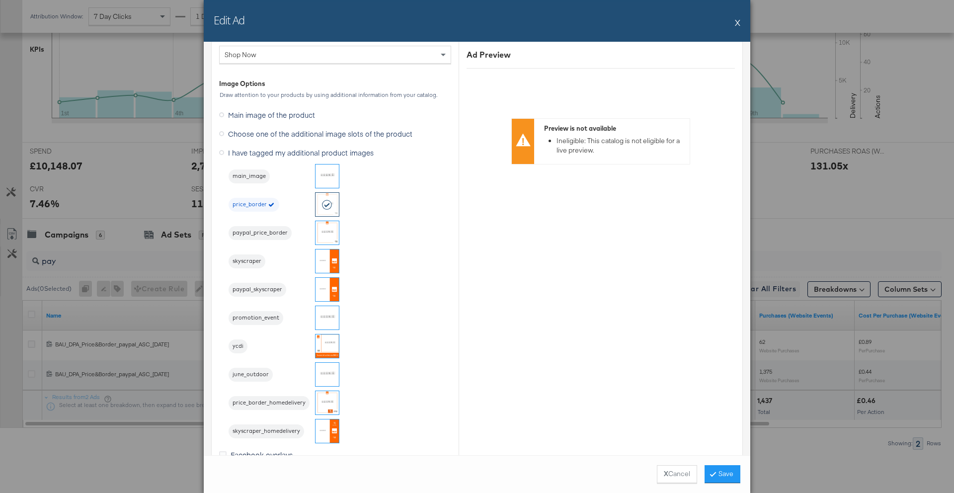
click at [330, 233] on img at bounding box center [326, 232] width 23 height 23
click at [705, 473] on button "Save" at bounding box center [722, 474] width 36 height 18
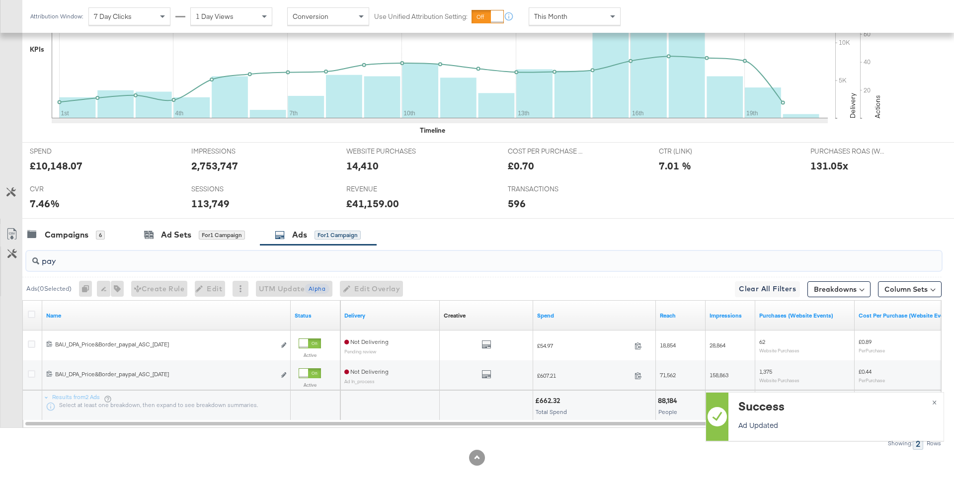
click at [74, 265] on input "pay" at bounding box center [448, 256] width 818 height 19
type input "p"
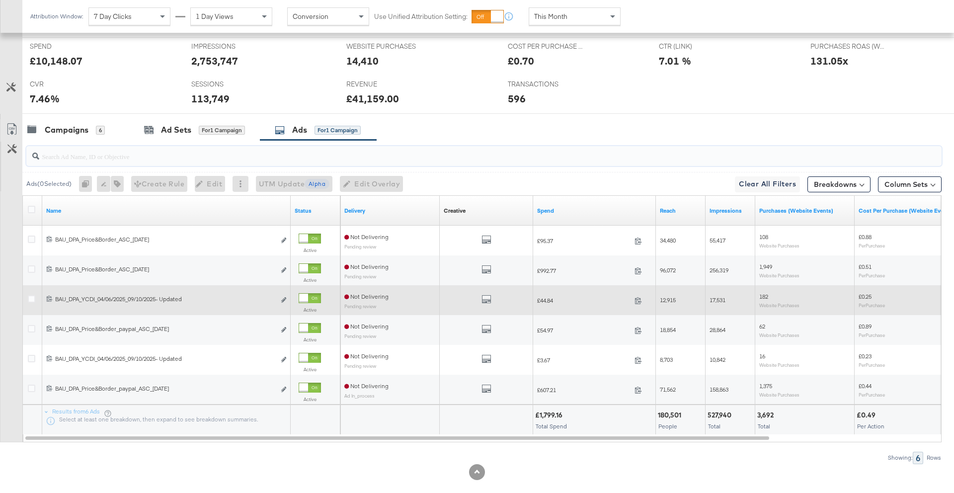
scroll to position [426, 0]
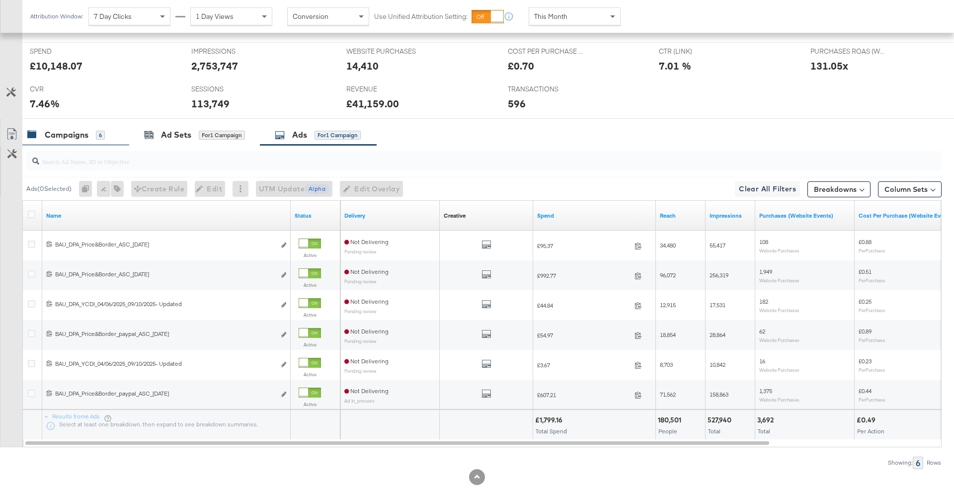
click at [61, 133] on div "Campaigns" at bounding box center [67, 134] width 44 height 11
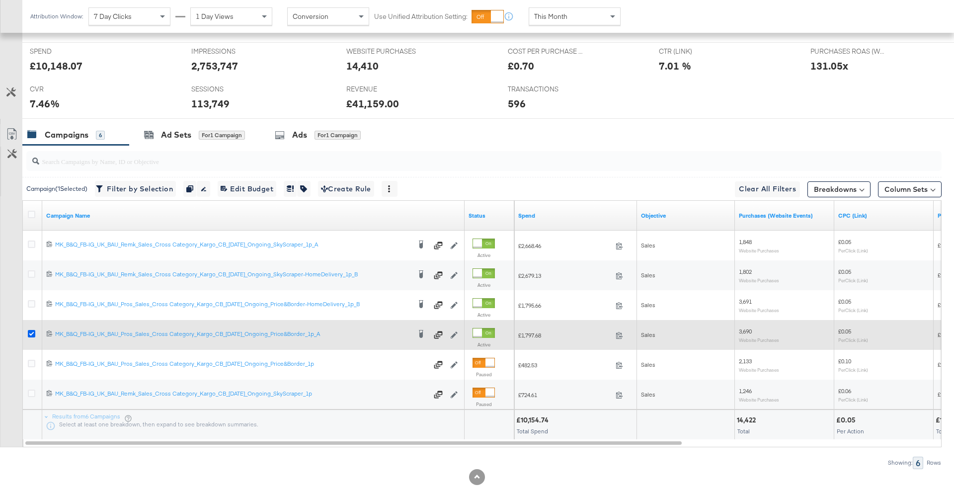
click at [33, 332] on icon at bounding box center [31, 333] width 7 height 7
click at [0, 0] on input "checkbox" at bounding box center [0, 0] width 0 height 0
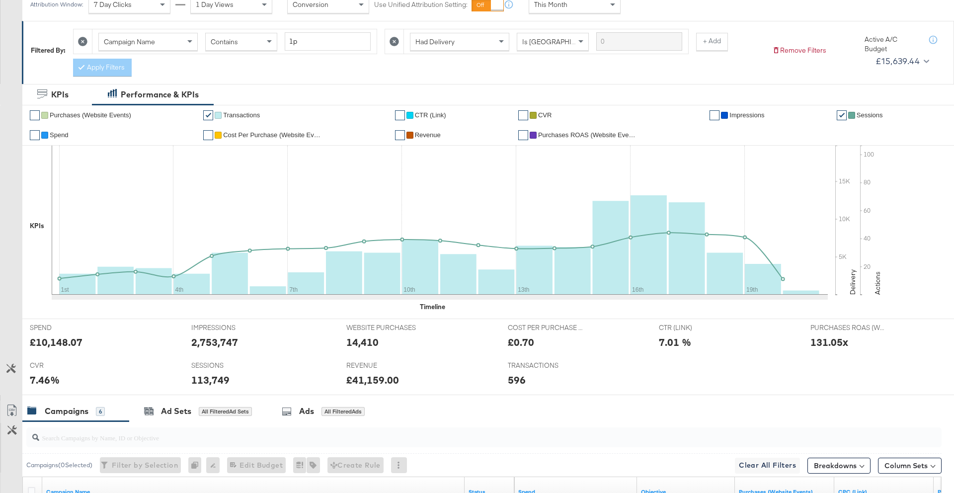
scroll to position [59, 0]
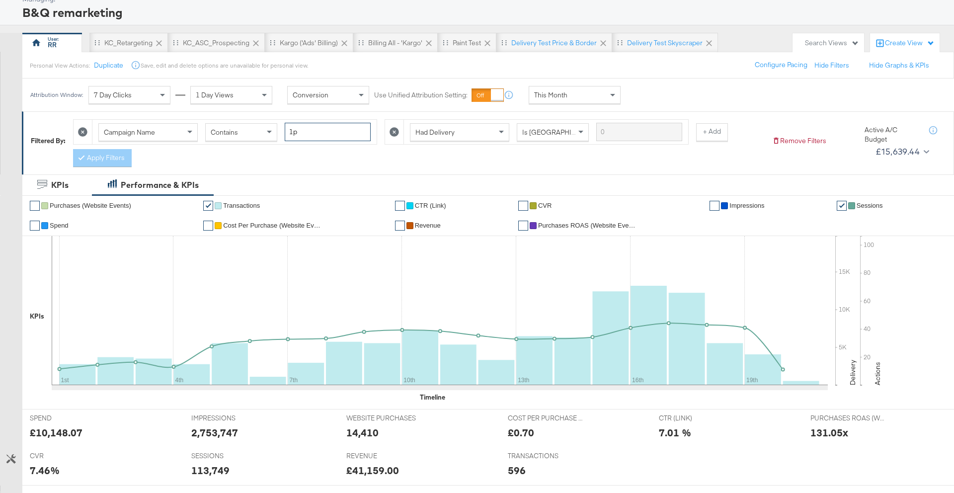
click at [292, 134] on input "1p" at bounding box center [328, 132] width 86 height 18
click at [292, 132] on input "1p" at bounding box center [328, 132] width 86 height 18
type input "3p"
click at [129, 161] on button "Apply Filters" at bounding box center [102, 158] width 59 height 18
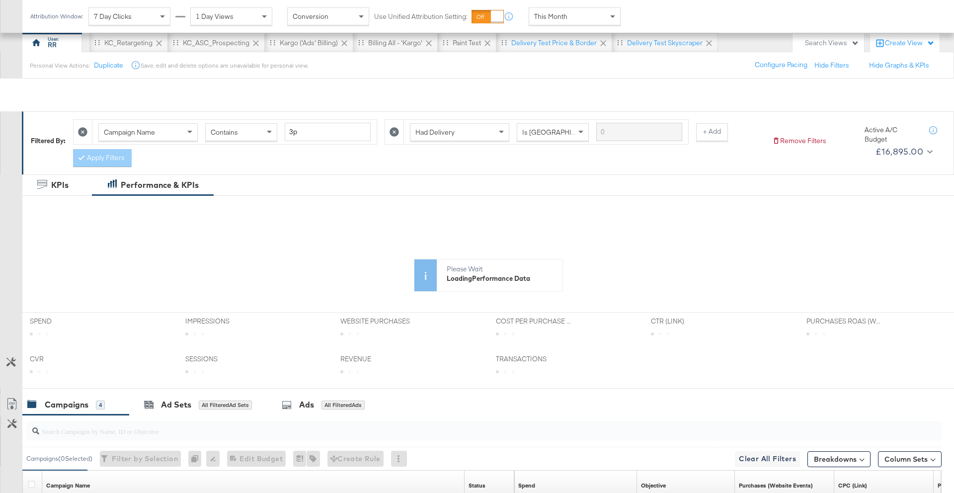
scroll to position [289, 0]
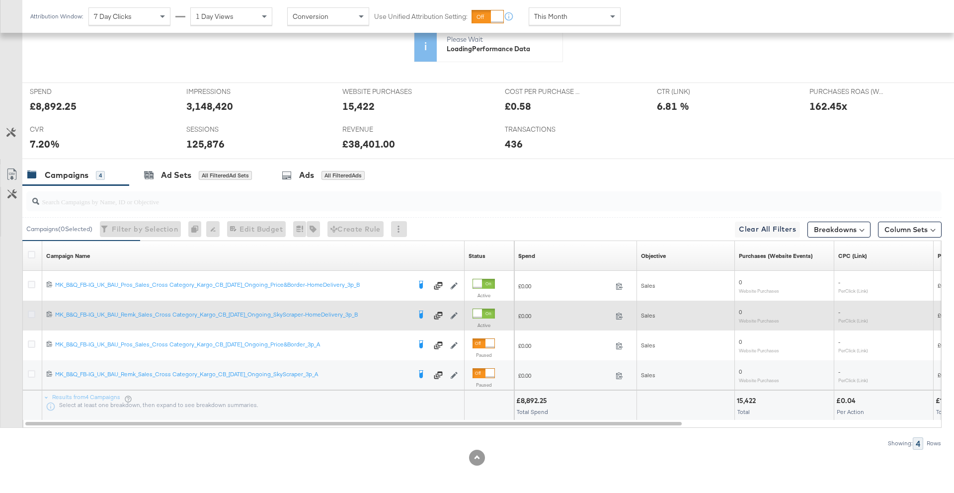
click at [30, 311] on icon at bounding box center [31, 313] width 7 height 7
click at [0, 0] on input "checkbox" at bounding box center [0, 0] width 0 height 0
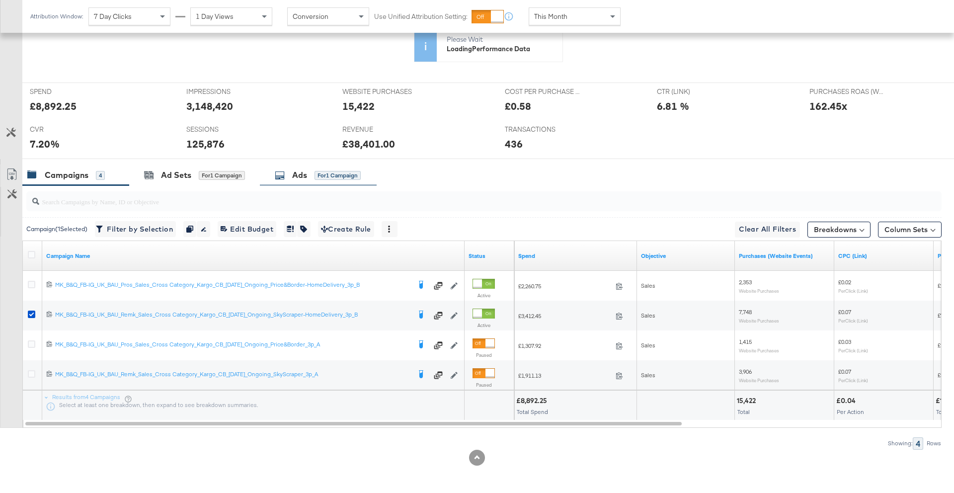
click at [302, 174] on div "Ads" at bounding box center [299, 174] width 15 height 11
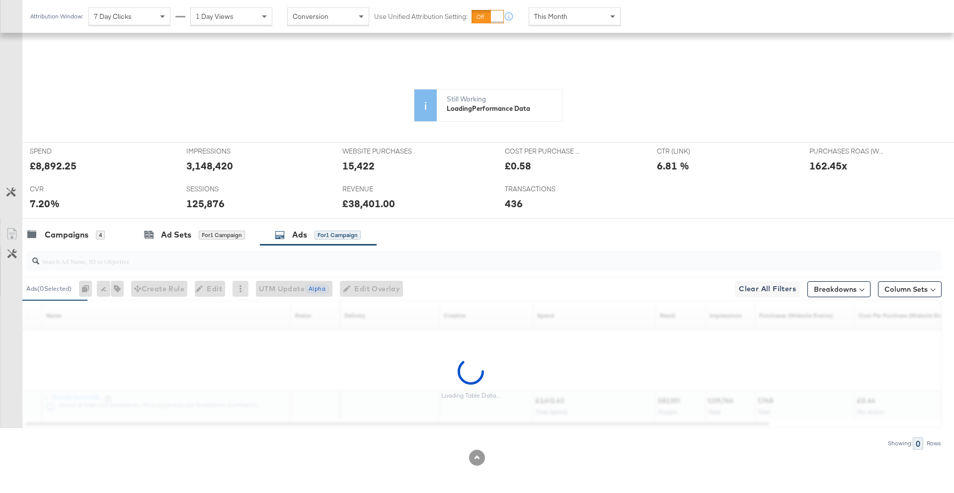
scroll to position [385, 0]
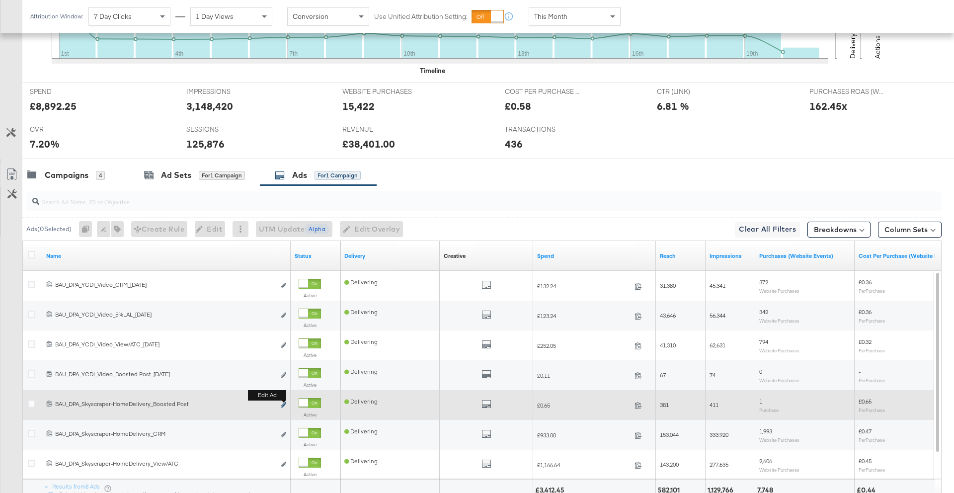
click at [283, 403] on icon "link" at bounding box center [283, 404] width 5 height 5
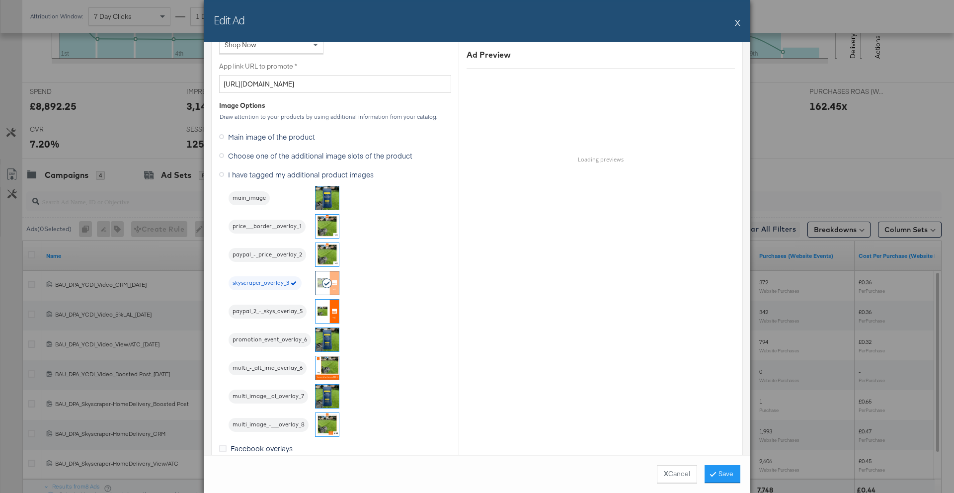
scroll to position [822, 0]
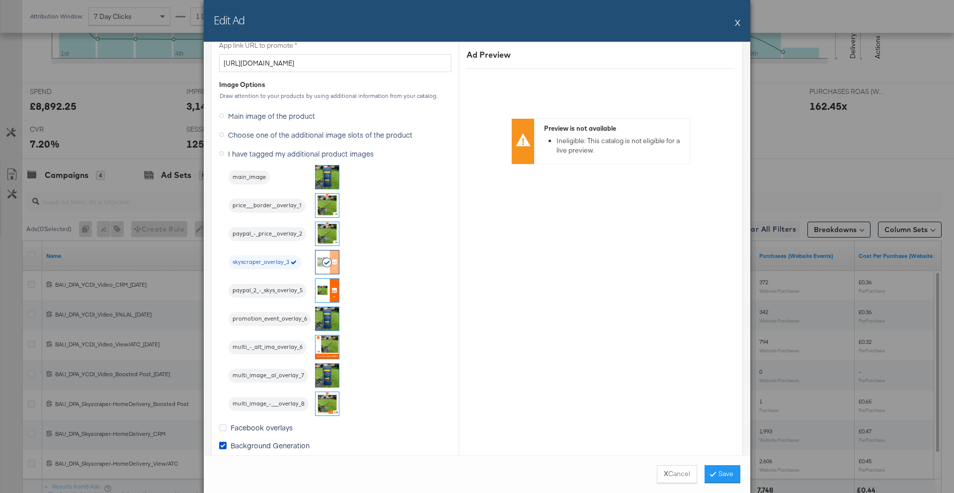
click at [737, 26] on button "X" at bounding box center [737, 22] width 5 height 20
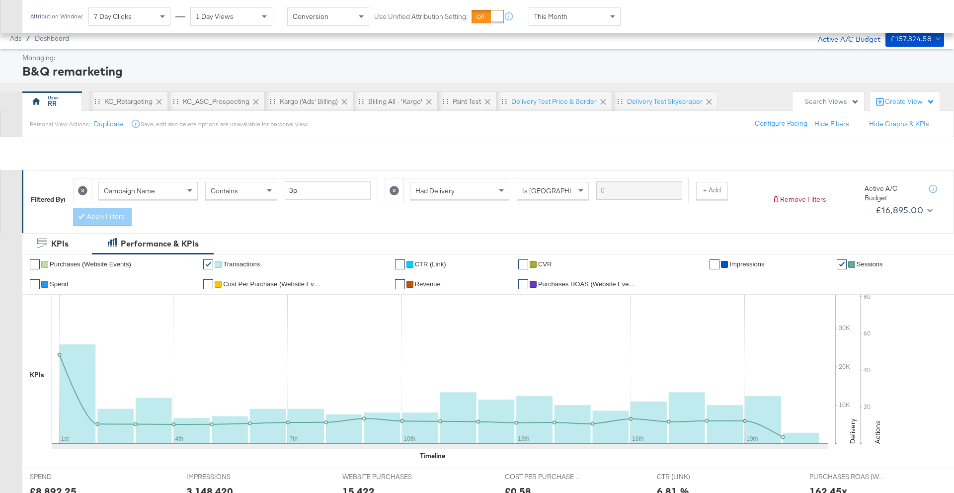
scroll to position [0, 0]
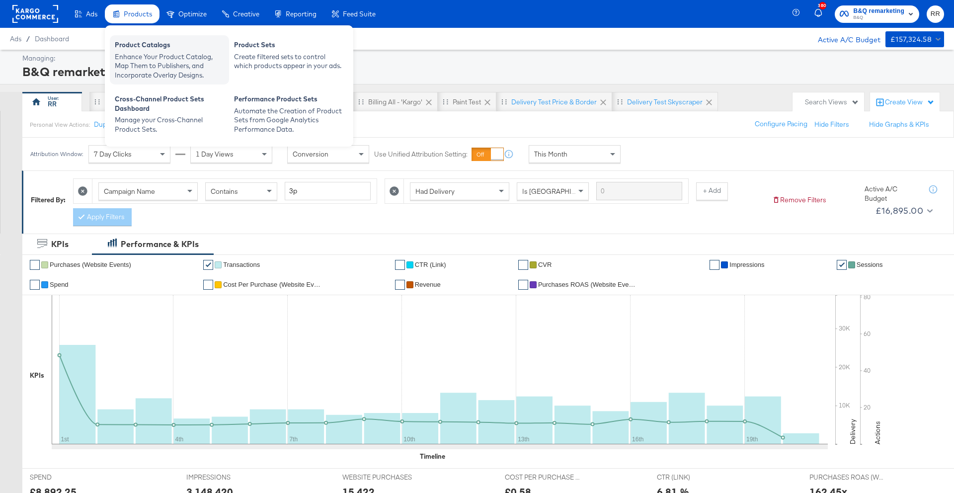
click at [129, 52] on div "Enhance Your Product Catalog, Map Them to Publishers, and Incorporate Overlay D…" at bounding box center [169, 66] width 109 height 28
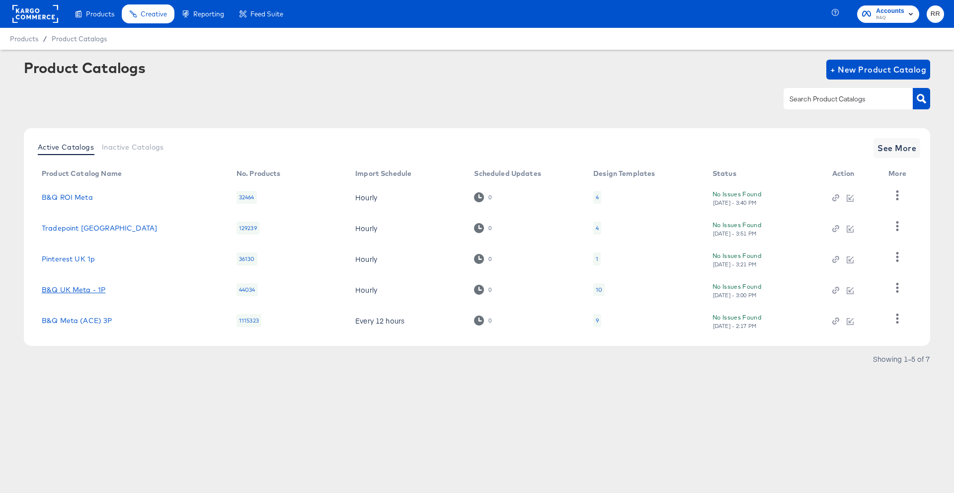
click at [88, 292] on link "B&Q UK Meta - 1P" at bounding box center [74, 290] width 64 height 8
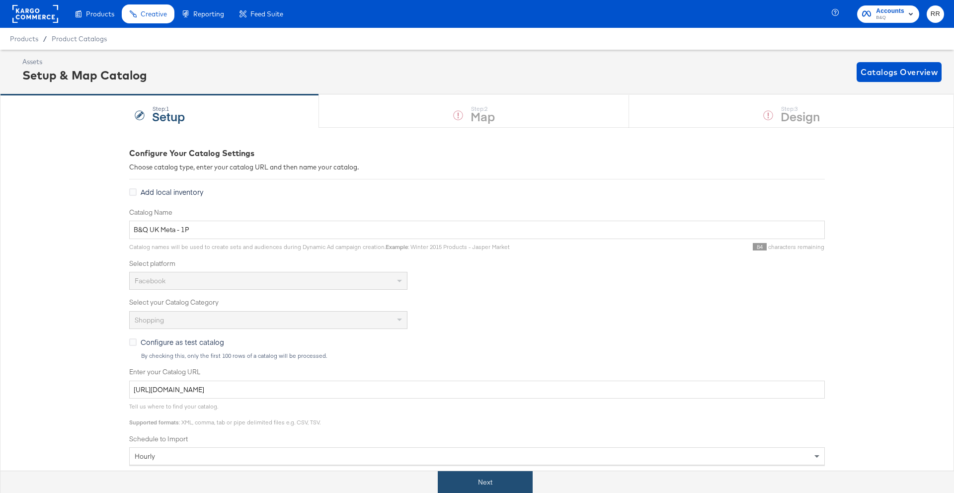
click at [482, 482] on button "Next" at bounding box center [485, 482] width 95 height 22
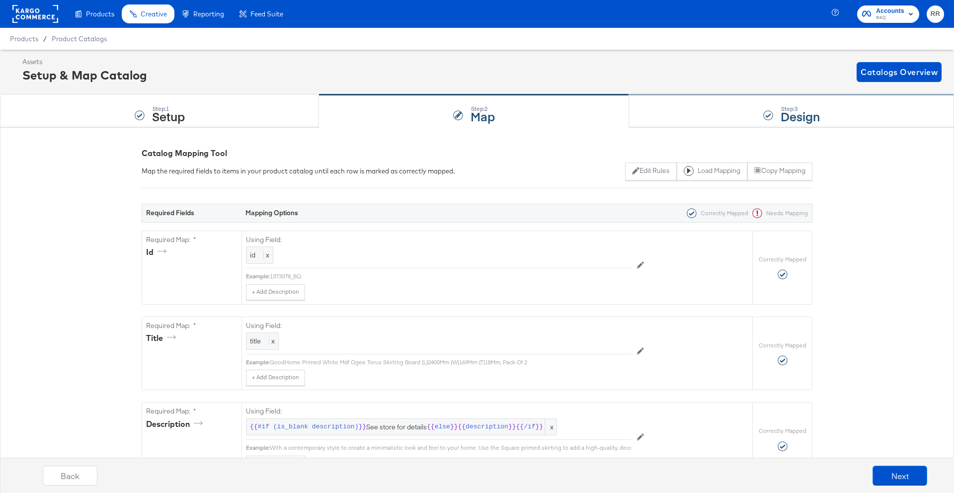
click at [660, 121] on div "Step: 3 Design" at bounding box center [791, 111] width 325 height 33
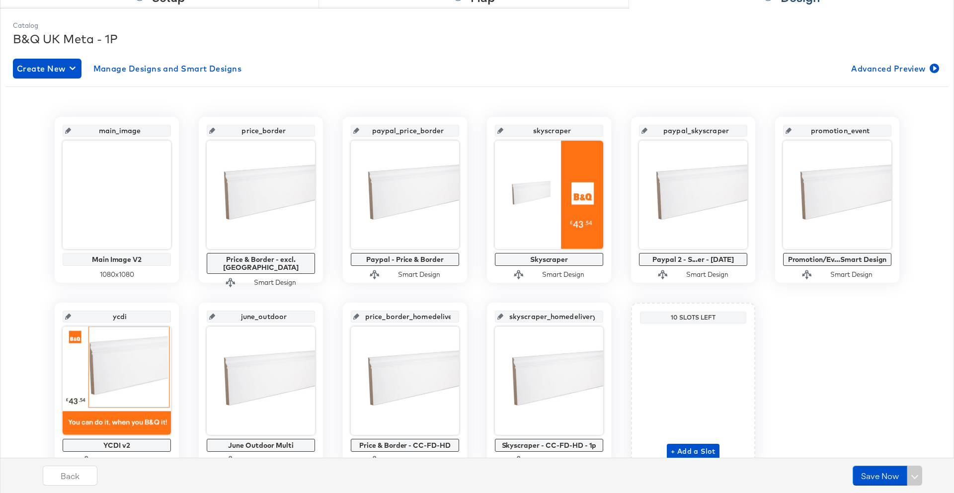
scroll to position [164, 0]
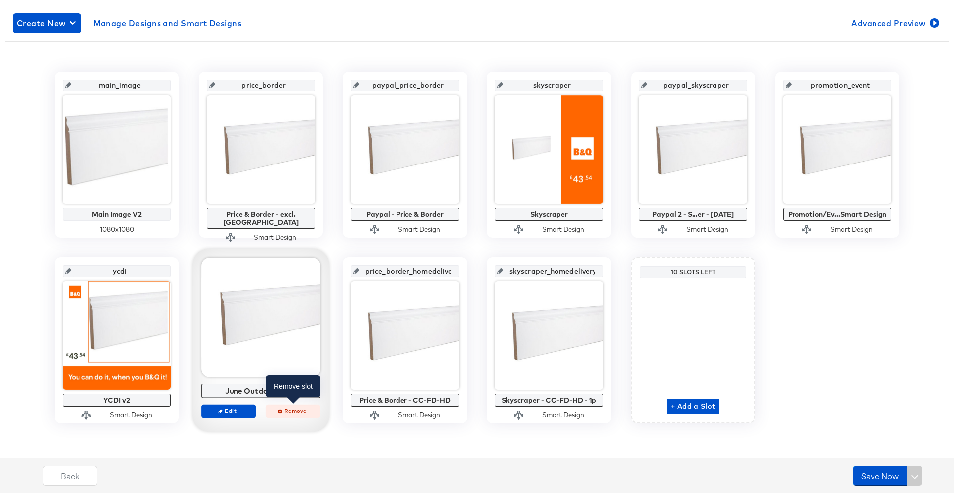
click at [299, 414] on span "Remove" at bounding box center [293, 410] width 46 height 7
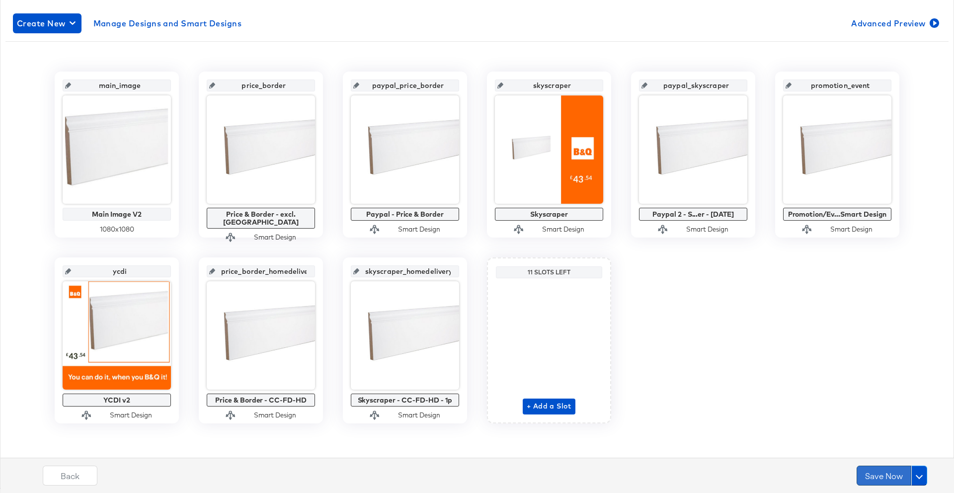
click at [869, 474] on button "Save Now" at bounding box center [883, 475] width 55 height 20
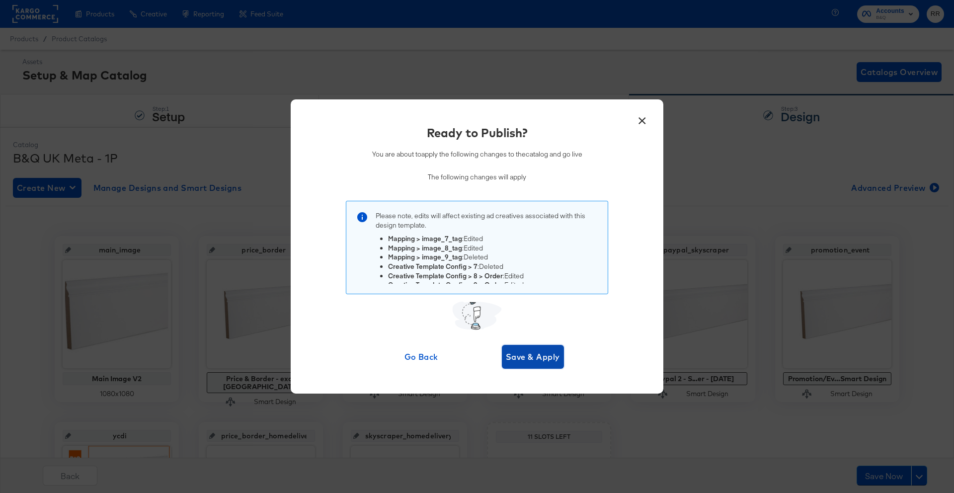
click at [524, 350] on span "Save & Apply" at bounding box center [533, 357] width 54 height 14
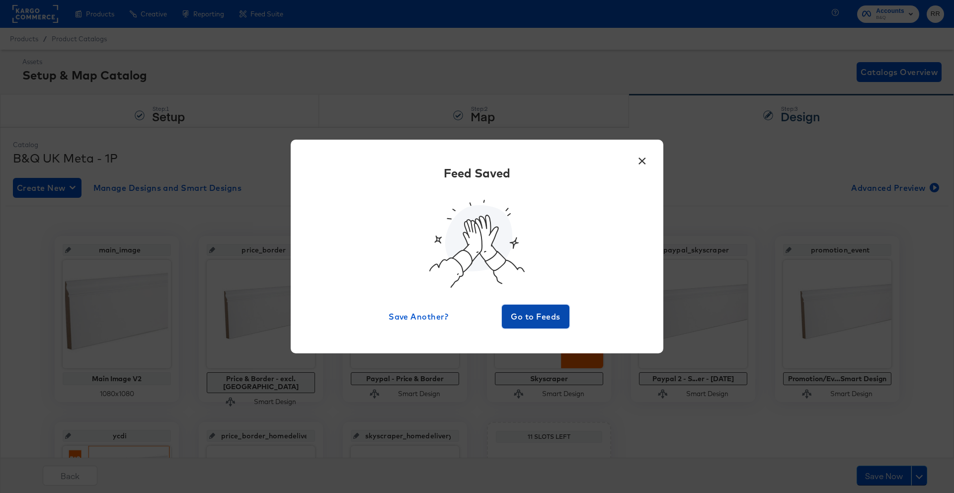
click at [527, 322] on span "Go to Feeds" at bounding box center [536, 316] width 60 height 14
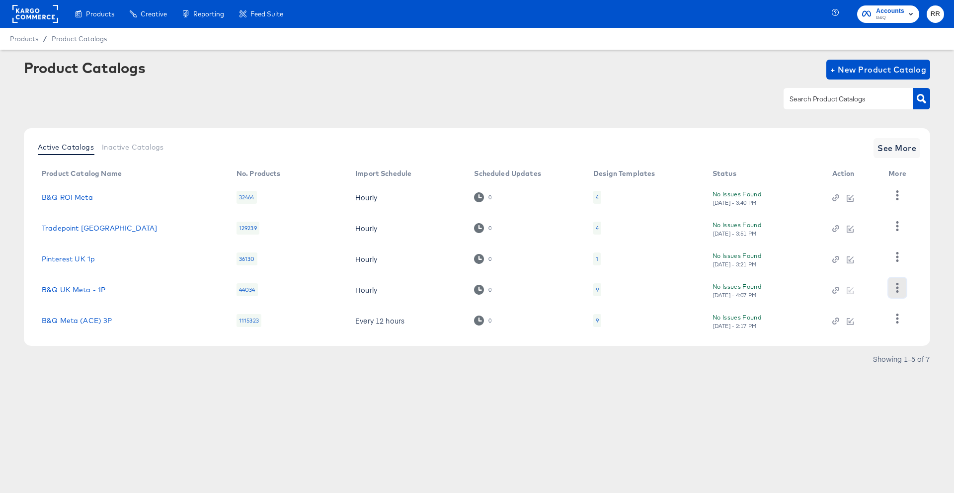
click at [890, 285] on button "button" at bounding box center [896, 288] width 17 height 20
click at [867, 240] on div "HUD Checks (Internal)" at bounding box center [856, 238] width 99 height 16
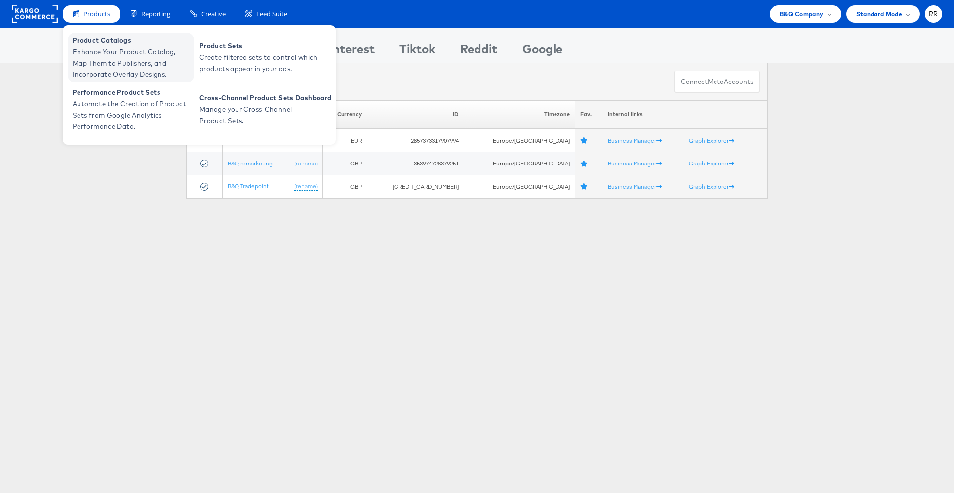
click at [116, 59] on span "Enhance Your Product Catalog, Map Them to Publishers, and Incorporate Overlay D…" at bounding box center [132, 63] width 119 height 34
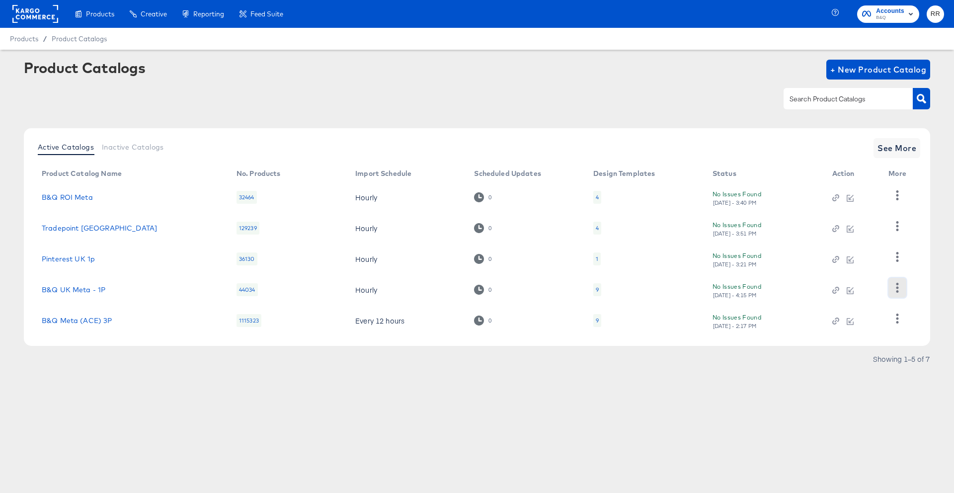
click at [900, 289] on icon "button" at bounding box center [896, 287] width 9 height 9
click at [871, 242] on div "HUD Checks (Internal)" at bounding box center [856, 238] width 99 height 16
click at [25, 15] on rect at bounding box center [35, 14] width 46 height 18
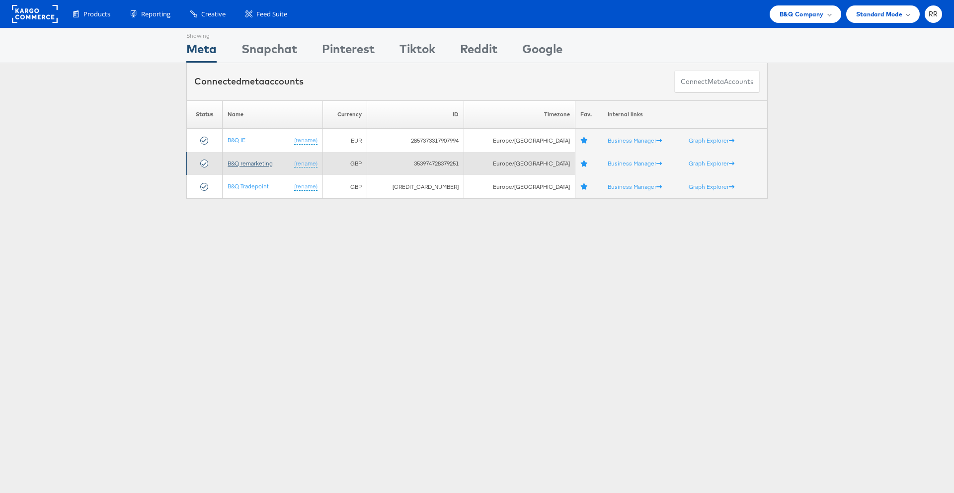
click at [272, 164] on link "B&Q remarketing" at bounding box center [249, 162] width 45 height 7
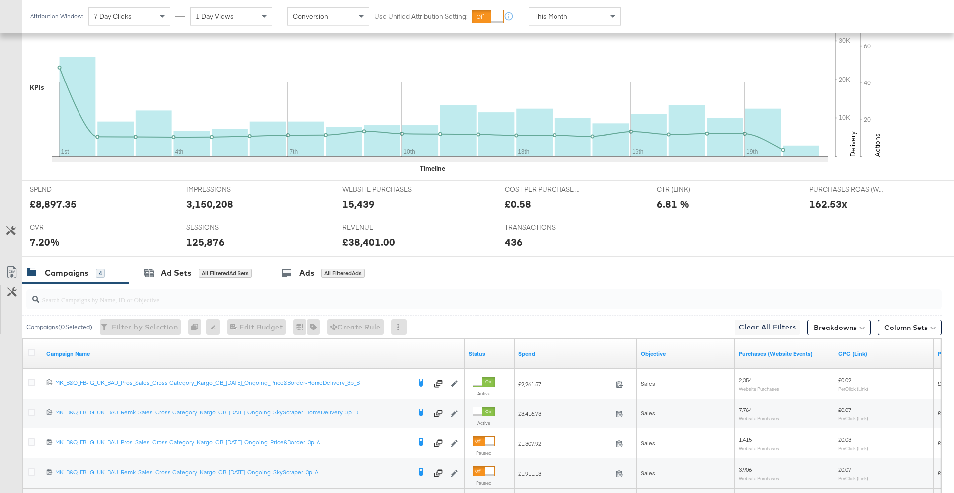
scroll to position [303, 0]
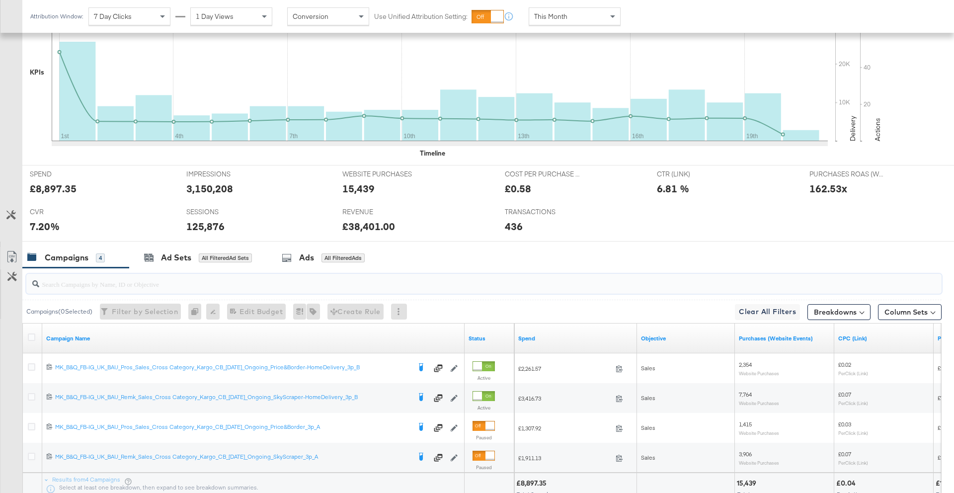
click at [200, 284] on input "search" at bounding box center [448, 279] width 818 height 19
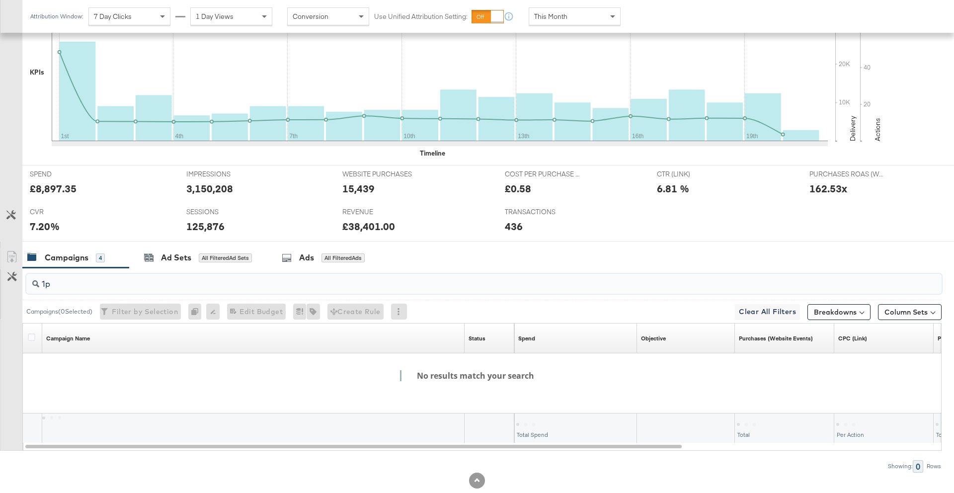
type input "1p"
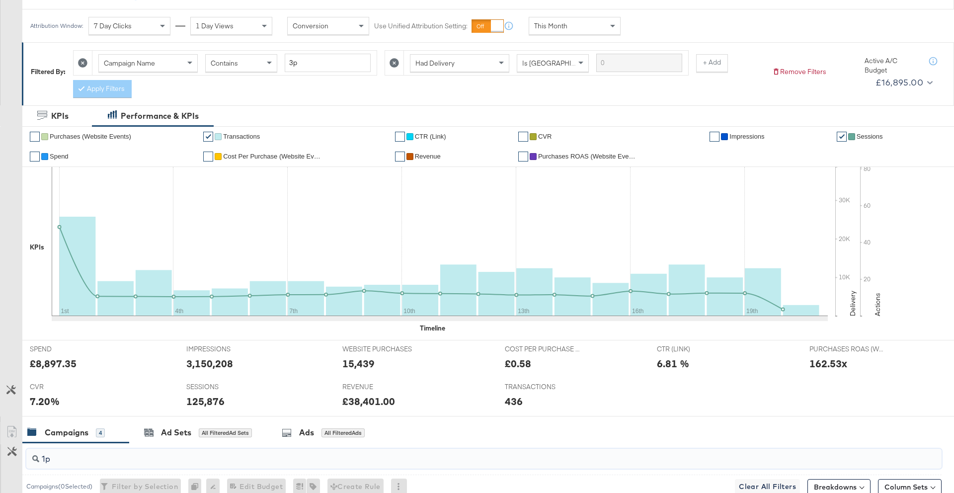
scroll to position [0, 0]
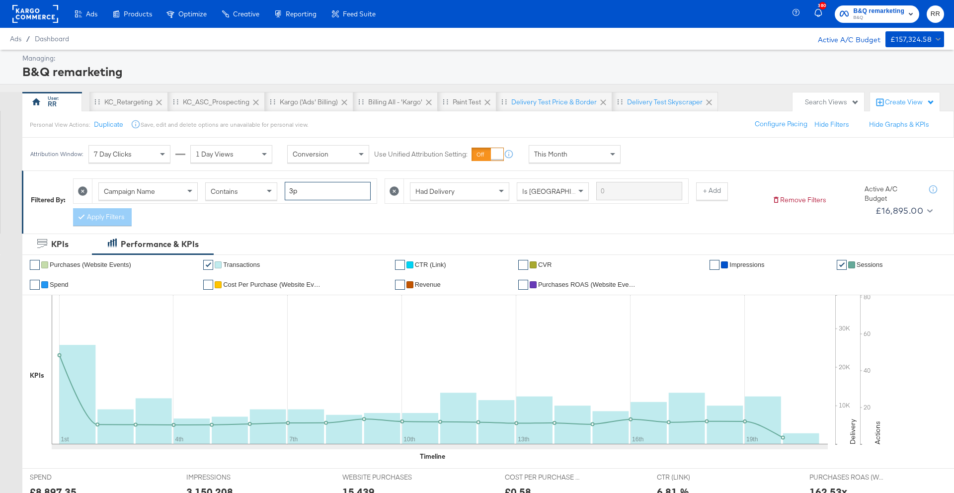
click at [293, 188] on input "3p" at bounding box center [328, 191] width 86 height 18
type input "1p"
click at [110, 216] on button "Apply Filters" at bounding box center [102, 217] width 59 height 18
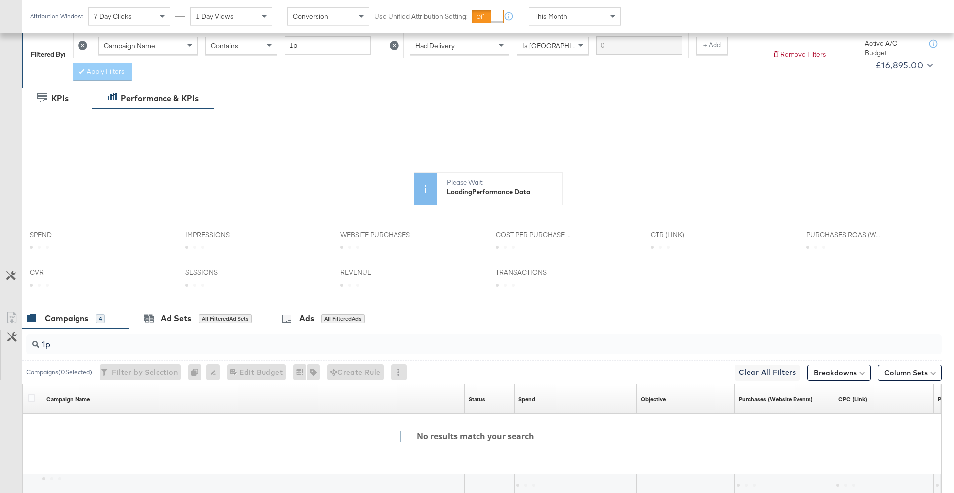
scroll to position [229, 0]
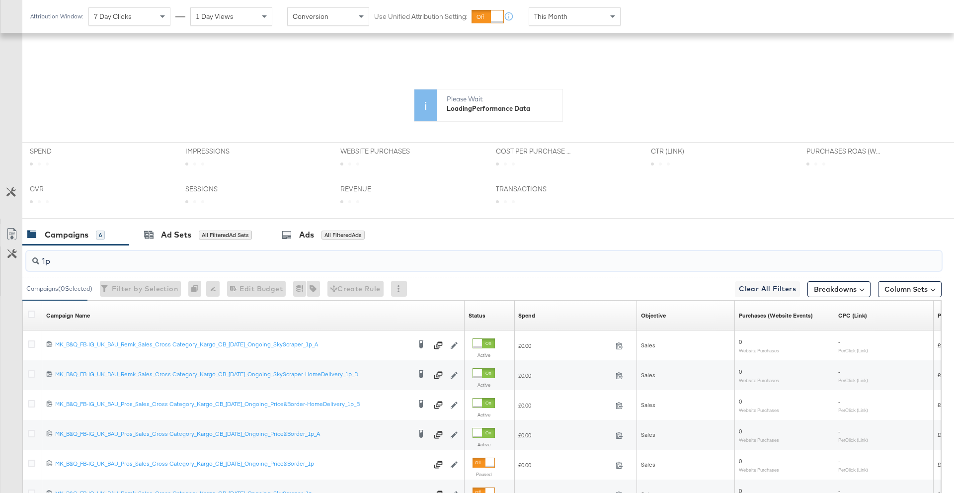
click at [85, 266] on input "1p" at bounding box center [448, 256] width 818 height 19
type input "1"
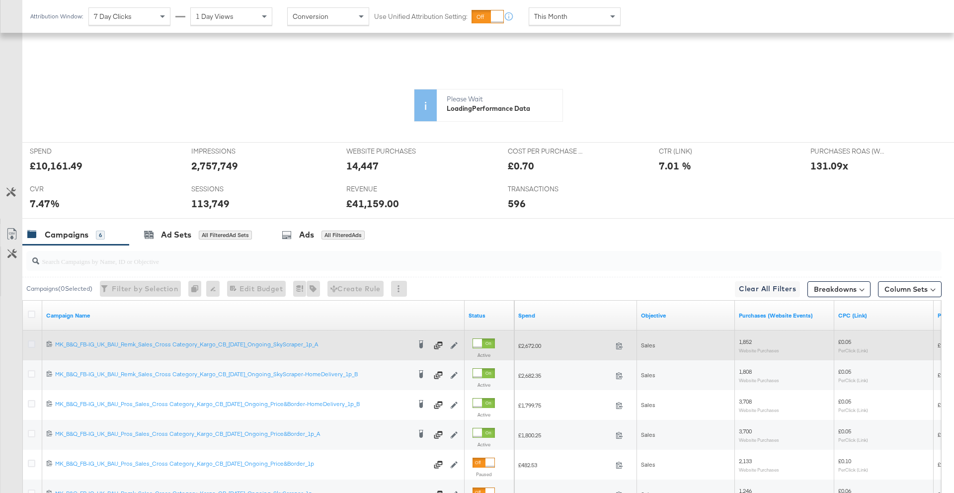
click at [30, 345] on icon at bounding box center [31, 343] width 7 height 7
click at [0, 0] on input "checkbox" at bounding box center [0, 0] width 0 height 0
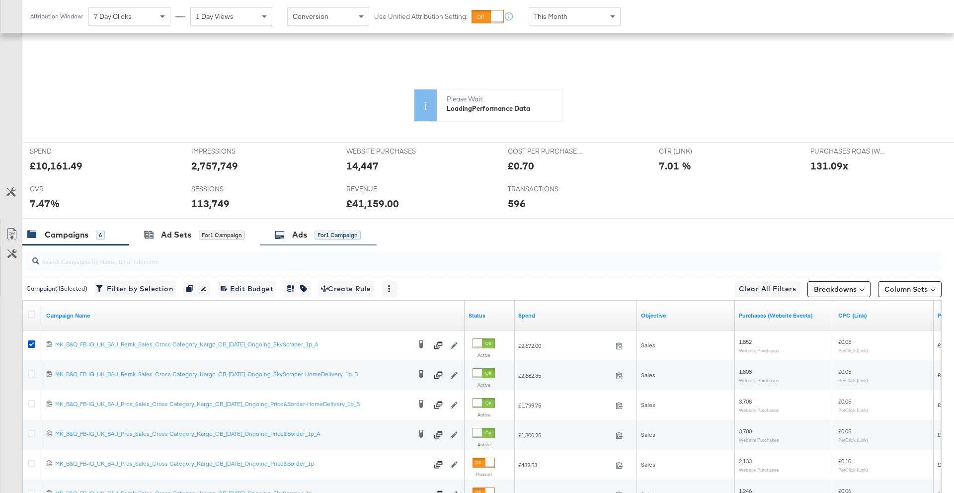
click at [319, 238] on div "for 1 Campaign" at bounding box center [337, 234] width 46 height 9
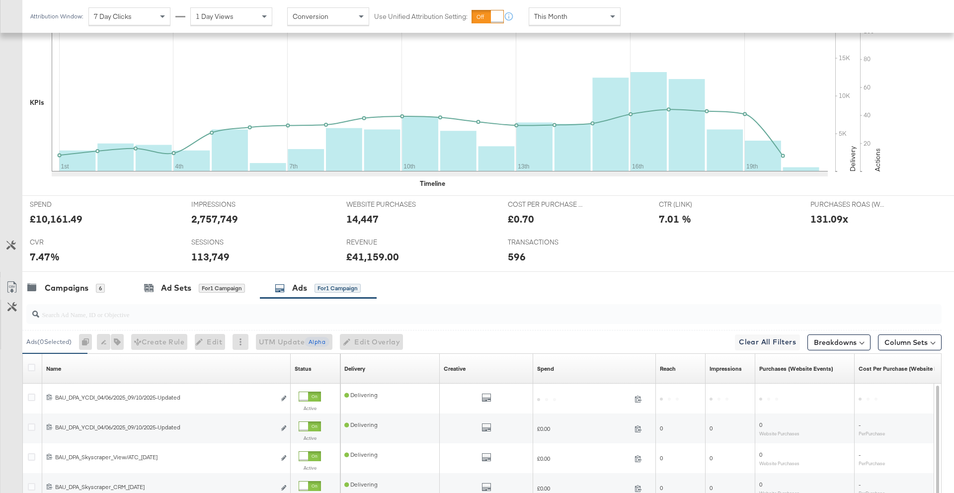
scroll to position [374, 0]
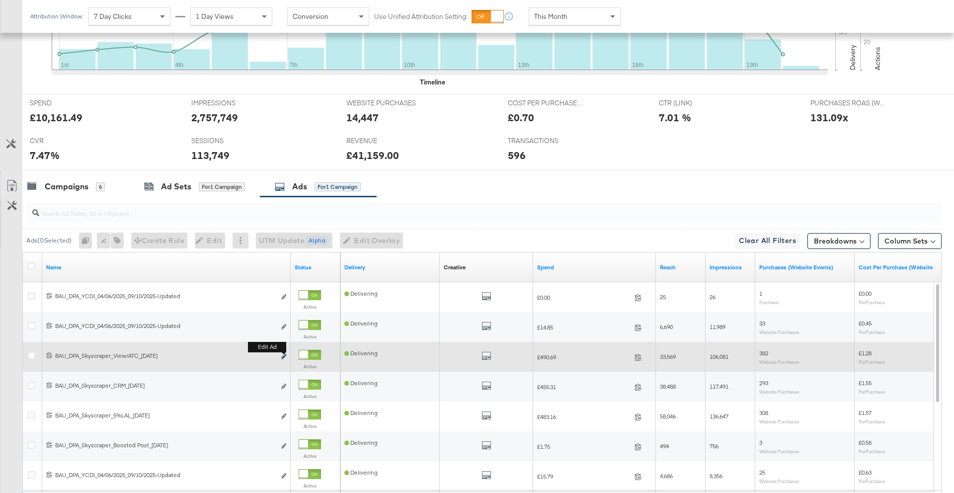
click at [285, 355] on icon "link" at bounding box center [283, 356] width 5 height 5
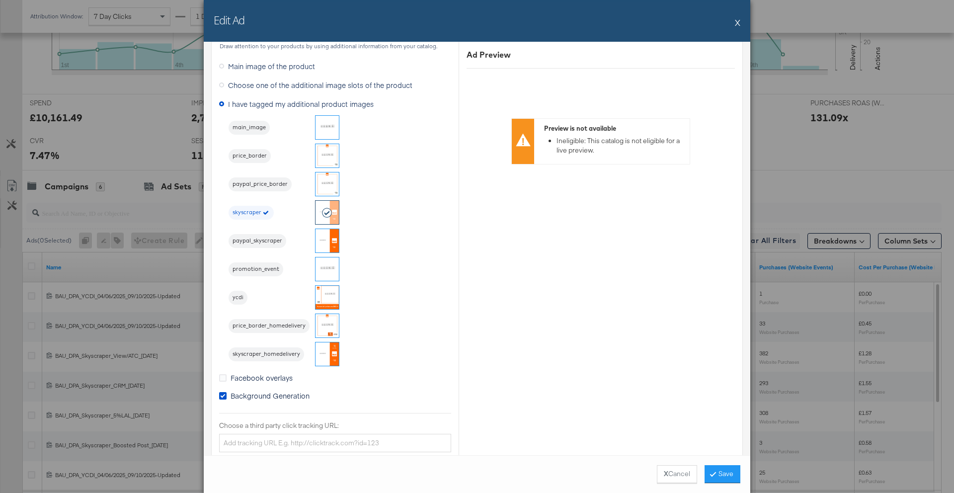
scroll to position [855, 0]
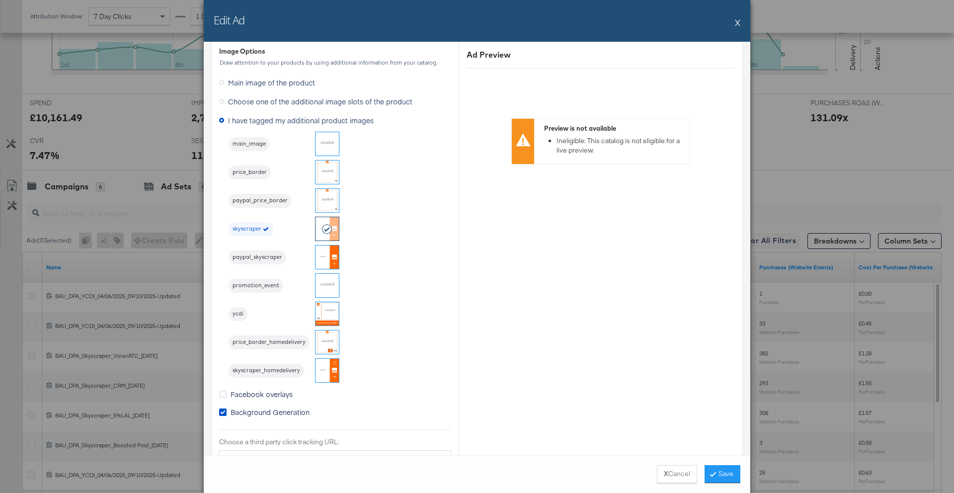
click at [740, 23] on div "Edit Ad X" at bounding box center [477, 21] width 546 height 42
click at [737, 24] on button "X" at bounding box center [737, 22] width 5 height 20
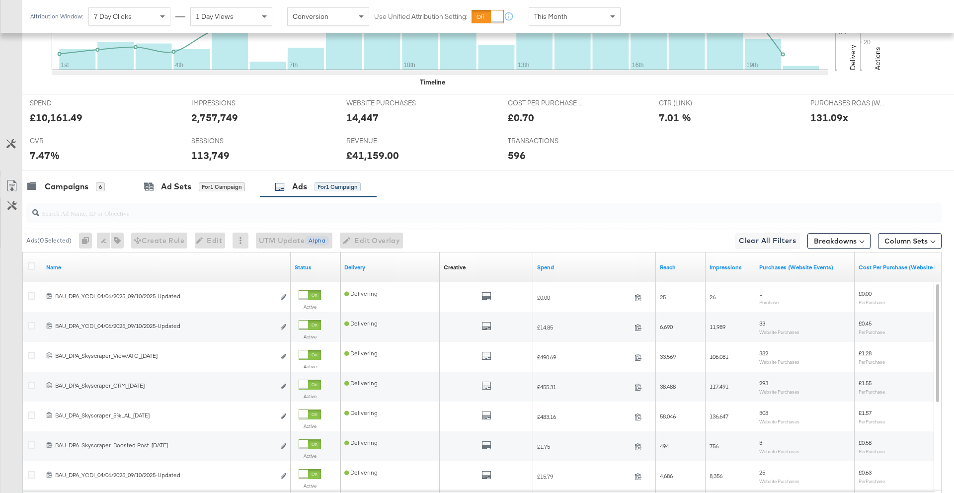
click at [85, 205] on input "search" at bounding box center [448, 208] width 818 height 19
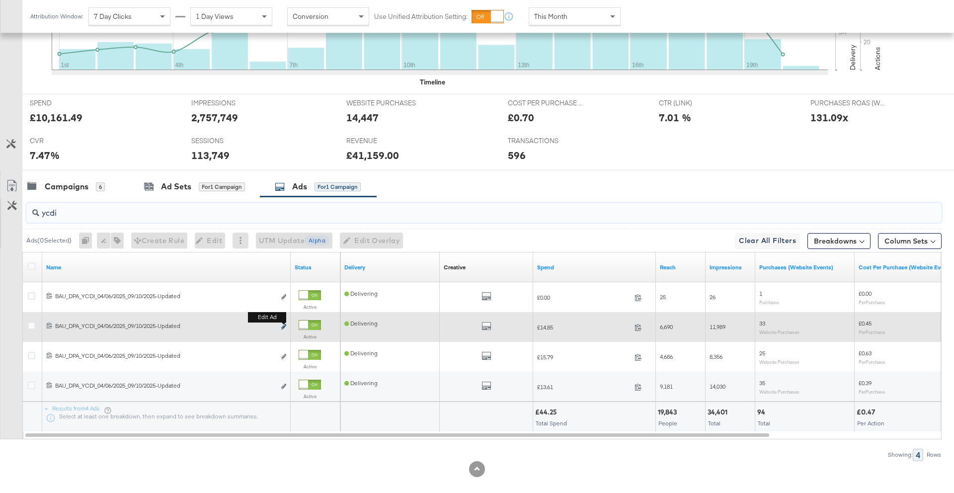
type input "ycdi"
click at [284, 327] on icon "link" at bounding box center [283, 326] width 5 height 5
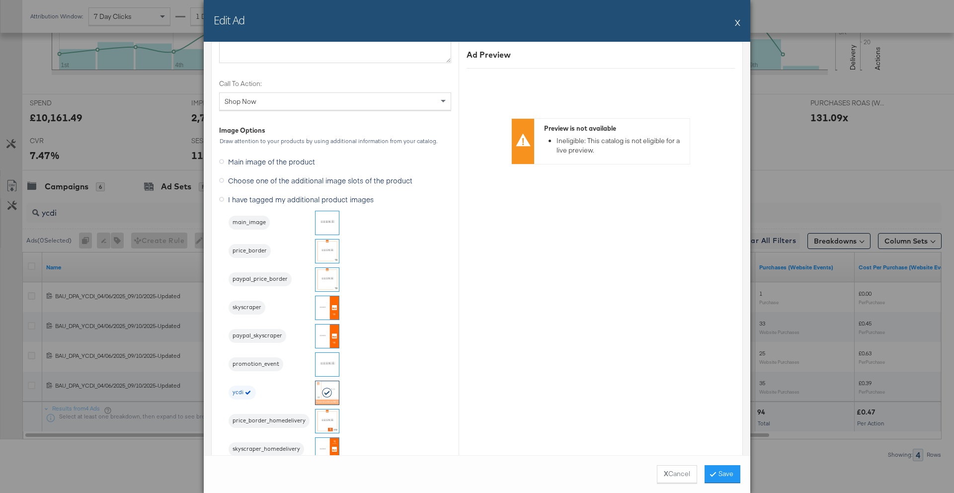
scroll to position [1190, 0]
click at [738, 21] on button "X" at bounding box center [737, 22] width 5 height 20
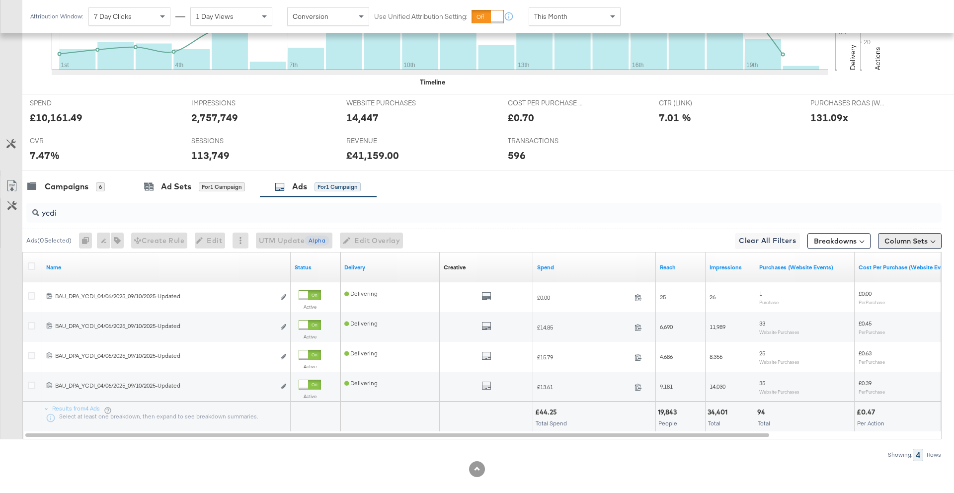
click at [885, 241] on button "Column Sets" at bounding box center [910, 241] width 64 height 16
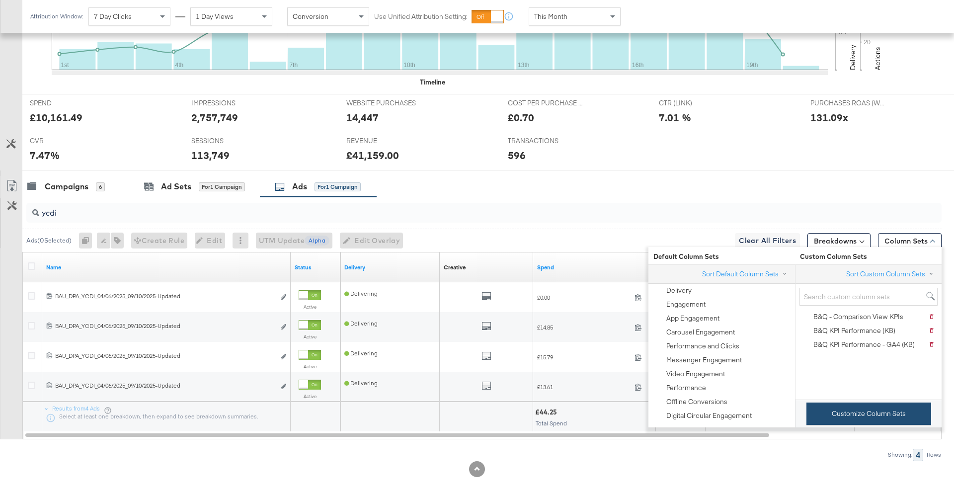
click at [827, 417] on button "Customize Column Sets" at bounding box center [868, 413] width 125 height 22
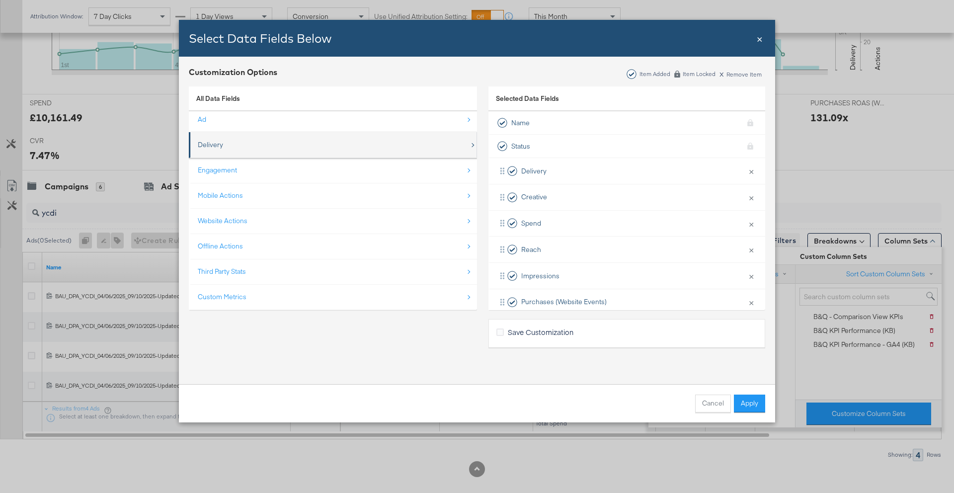
scroll to position [0, 0]
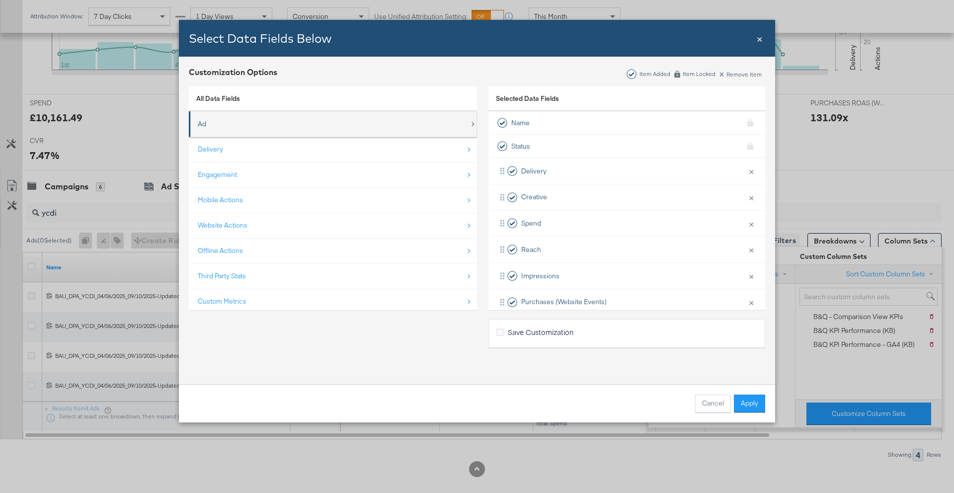
click at [290, 128] on div "Ad" at bounding box center [334, 124] width 272 height 20
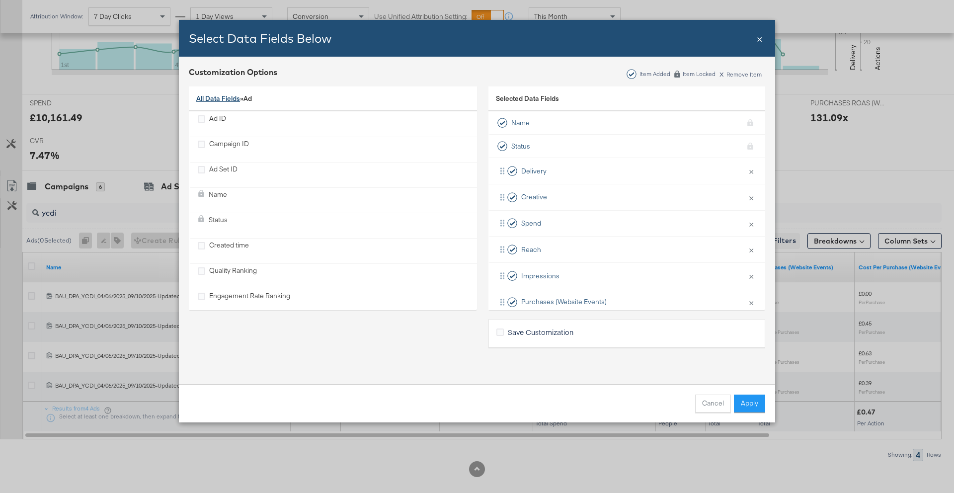
click at [229, 96] on link "All Data Fields" at bounding box center [218, 98] width 44 height 9
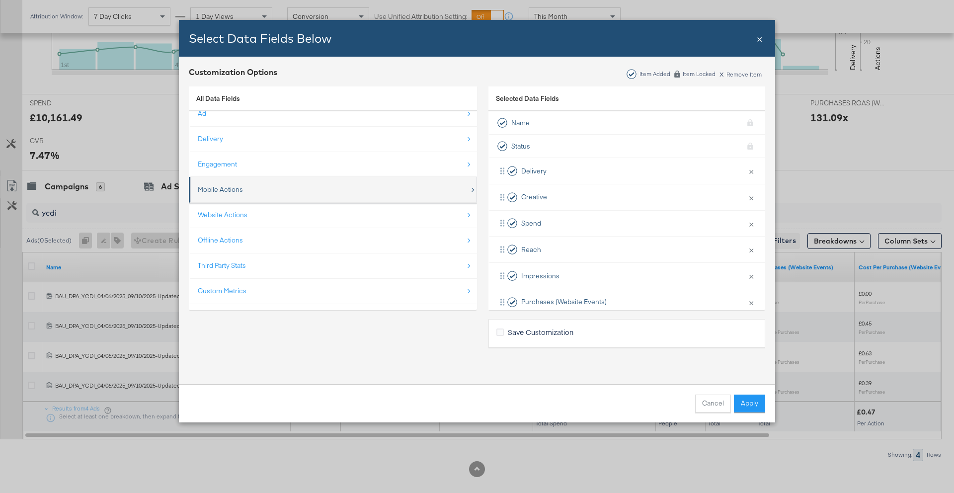
scroll to position [14, 0]
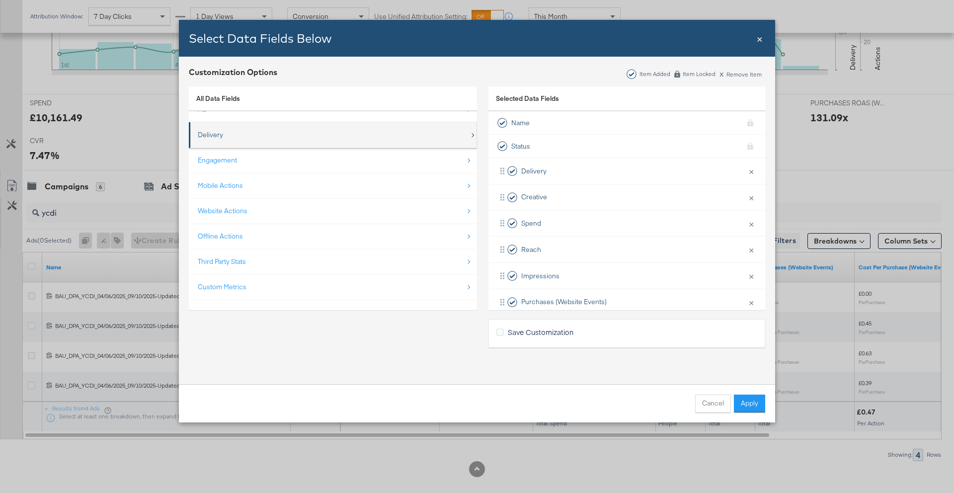
click at [350, 133] on div "Delivery" at bounding box center [334, 135] width 272 height 20
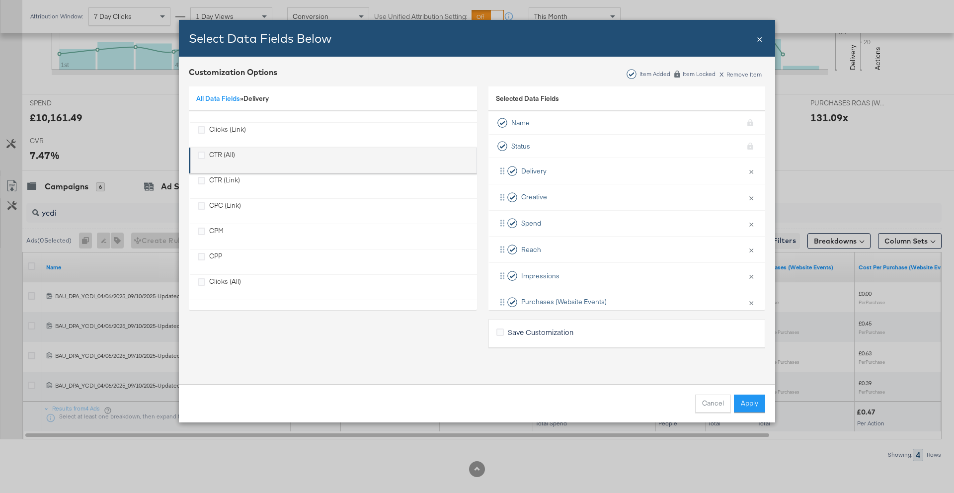
scroll to position [0, 0]
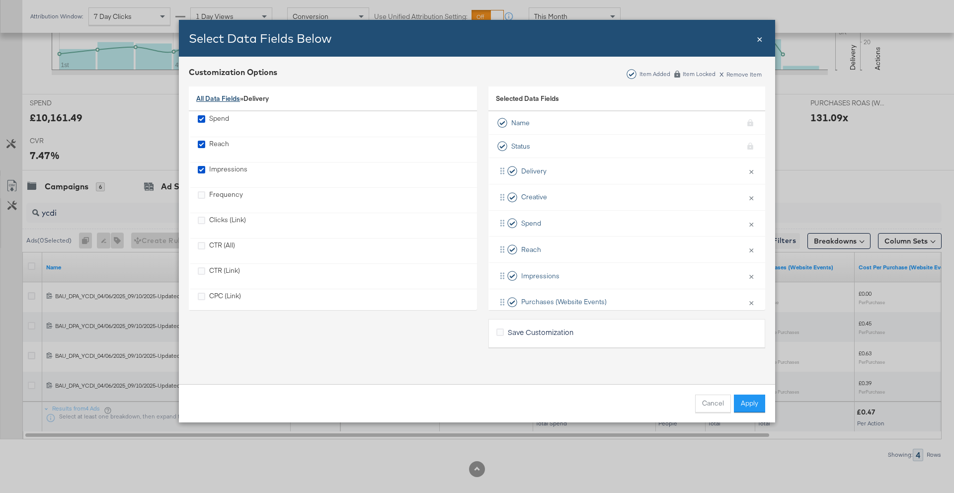
click at [219, 98] on link "All Data Fields" at bounding box center [218, 98] width 44 height 9
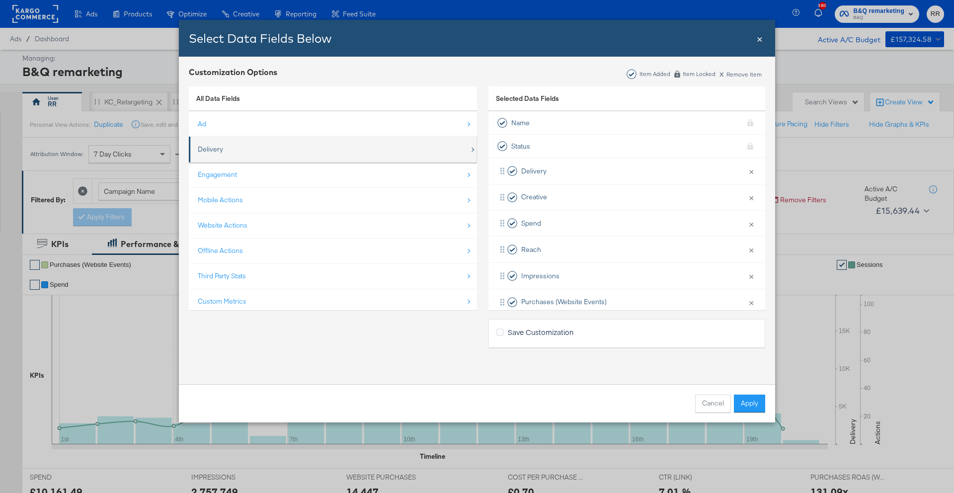
click at [248, 141] on div "Delivery" at bounding box center [334, 149] width 272 height 20
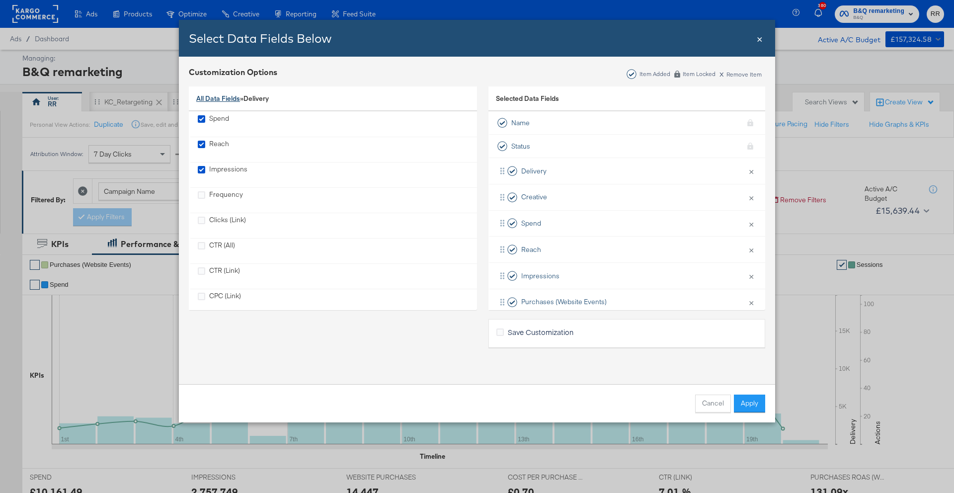
click at [223, 101] on link "All Data Fields" at bounding box center [218, 98] width 44 height 9
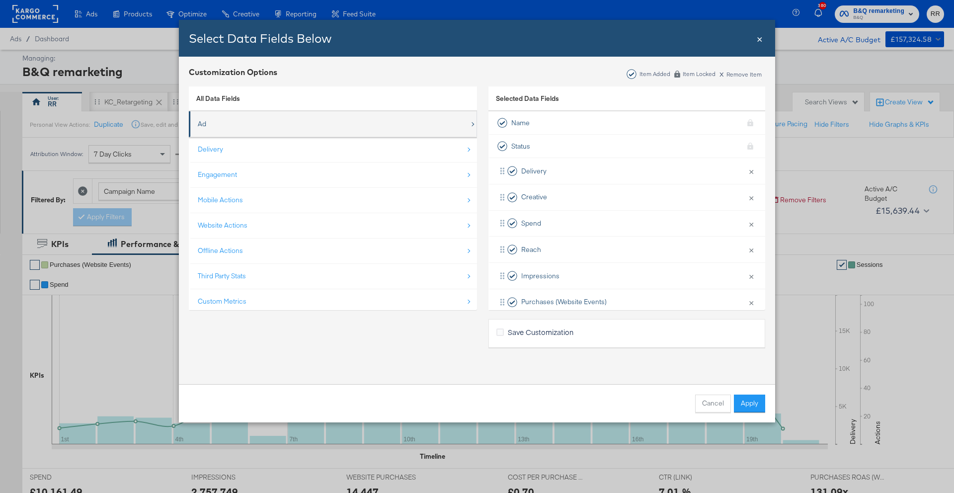
click at [227, 117] on div "Ad" at bounding box center [334, 124] width 272 height 20
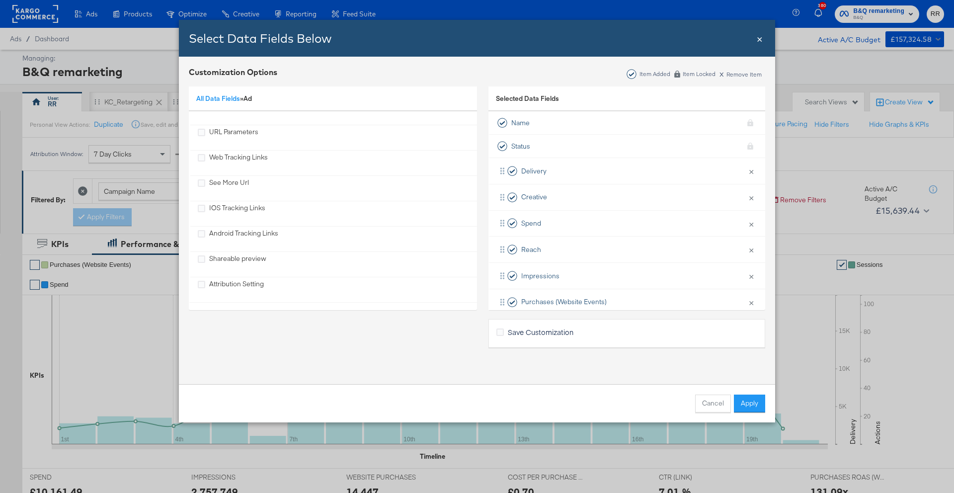
scroll to position [420, 0]
click at [259, 262] on div "Shareable preview" at bounding box center [237, 261] width 57 height 20
click at [743, 399] on button "Apply" at bounding box center [749, 403] width 31 height 18
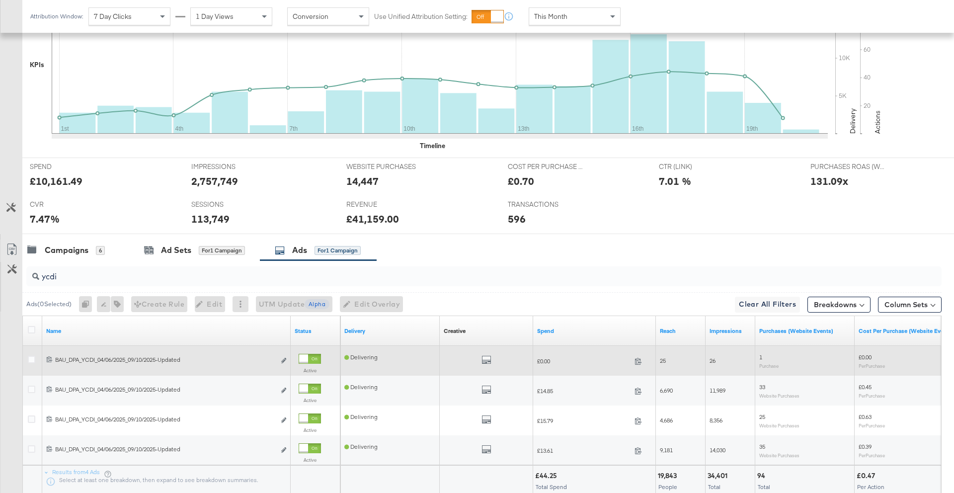
scroll to position [0, 0]
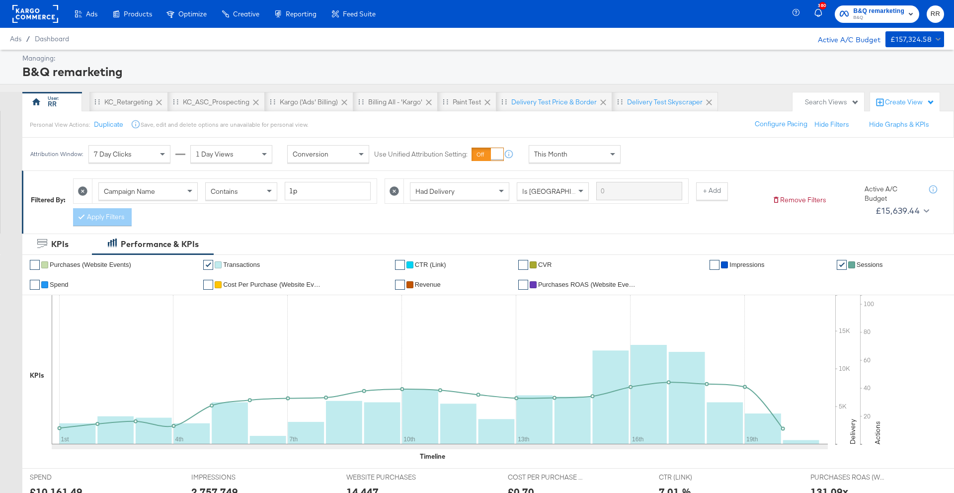
click at [45, 17] on rect at bounding box center [35, 14] width 46 height 18
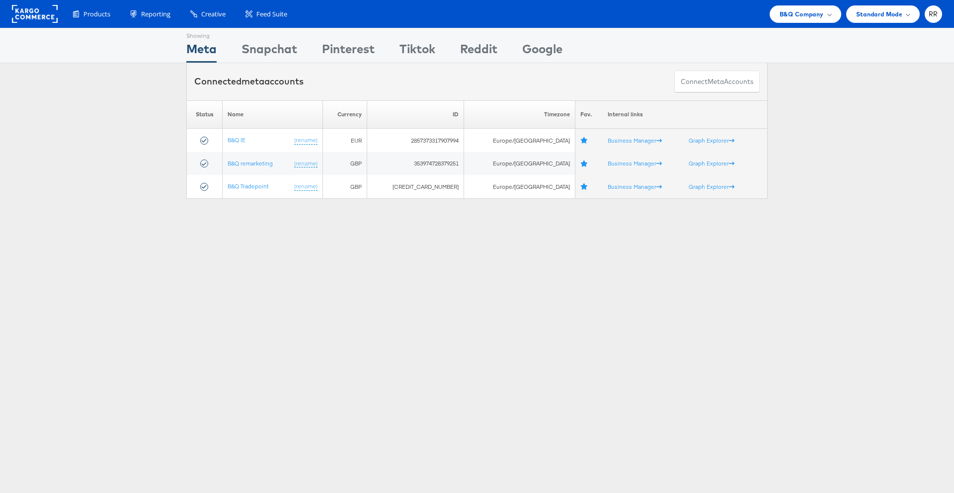
click at [123, 161] on div "Please Wait Loading Accounts .... Status Name Currency ID Timezone Fav. Interna…" at bounding box center [477, 149] width 954 height 98
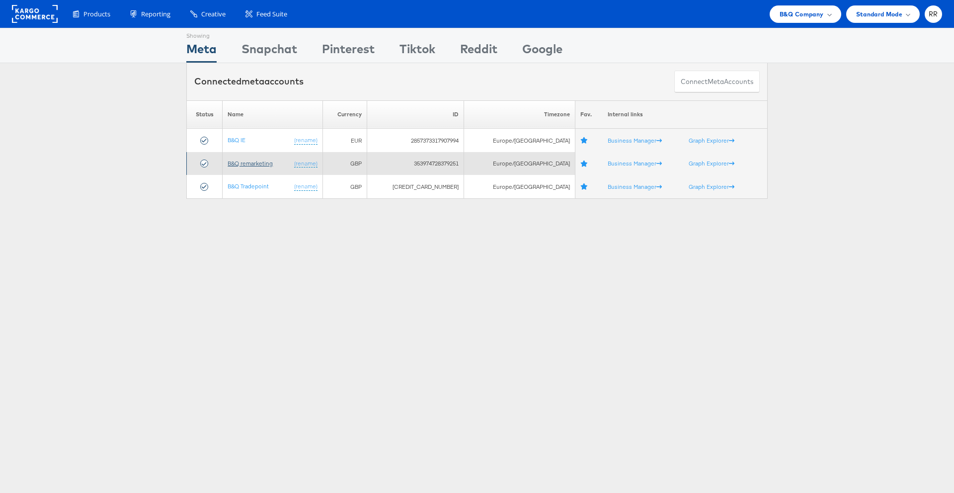
click at [273, 163] on link "B&Q remarketing" at bounding box center [249, 162] width 45 height 7
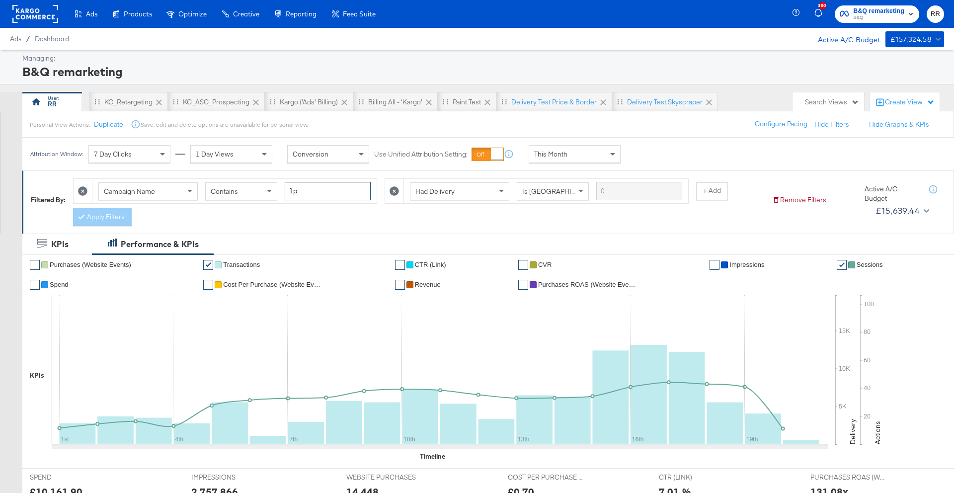
click at [293, 192] on input "1p" at bounding box center [328, 191] width 86 height 18
click at [117, 217] on button "Apply Filters" at bounding box center [102, 217] width 59 height 18
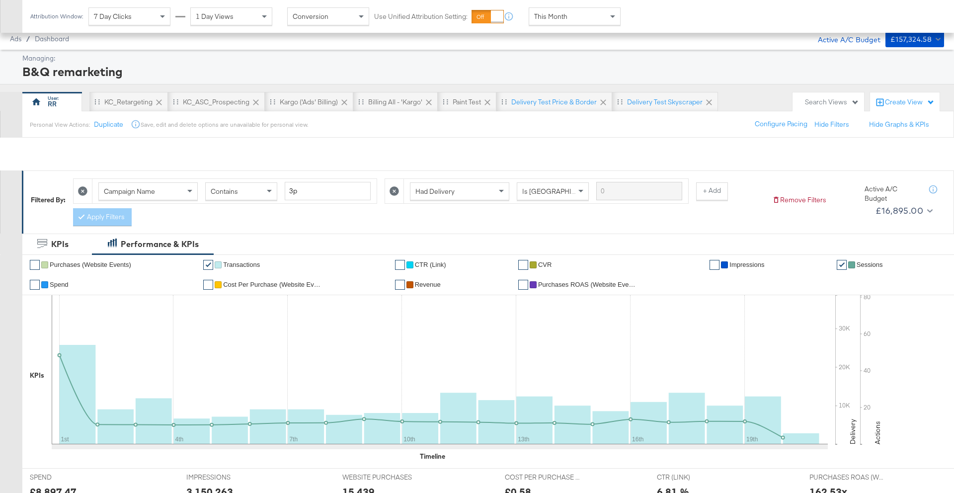
scroll to position [385, 0]
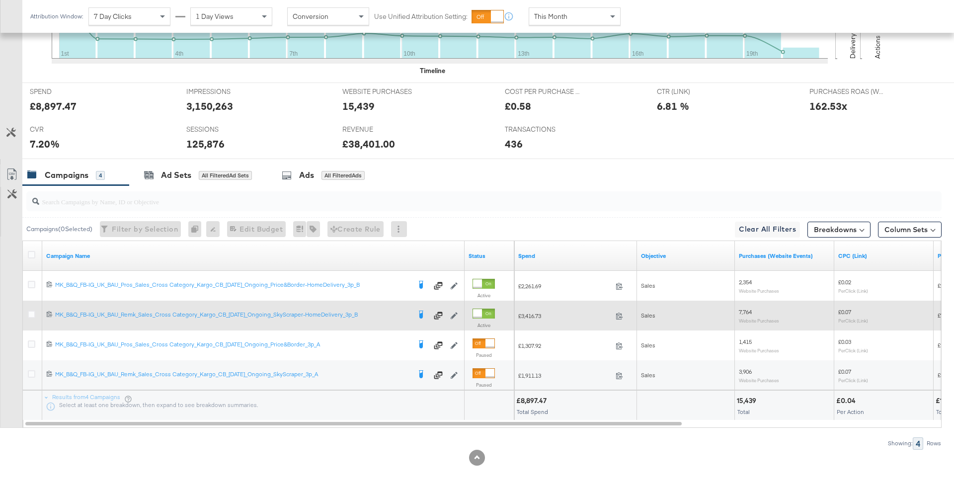
click at [35, 316] on div at bounding box center [33, 315] width 10 height 10
click at [33, 315] on icon at bounding box center [31, 313] width 7 height 7
click at [0, 0] on input "checkbox" at bounding box center [0, 0] width 0 height 0
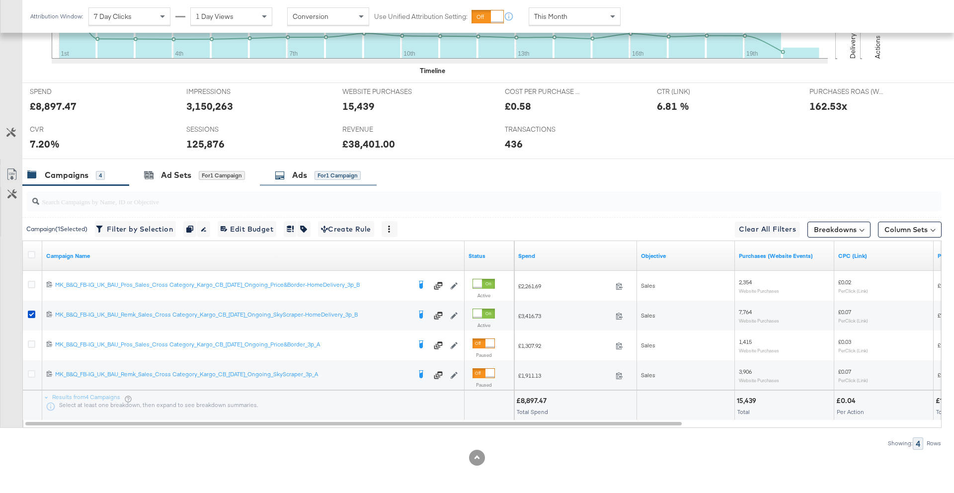
click at [336, 167] on div "Ads for 1 Campaign" at bounding box center [318, 174] width 117 height 21
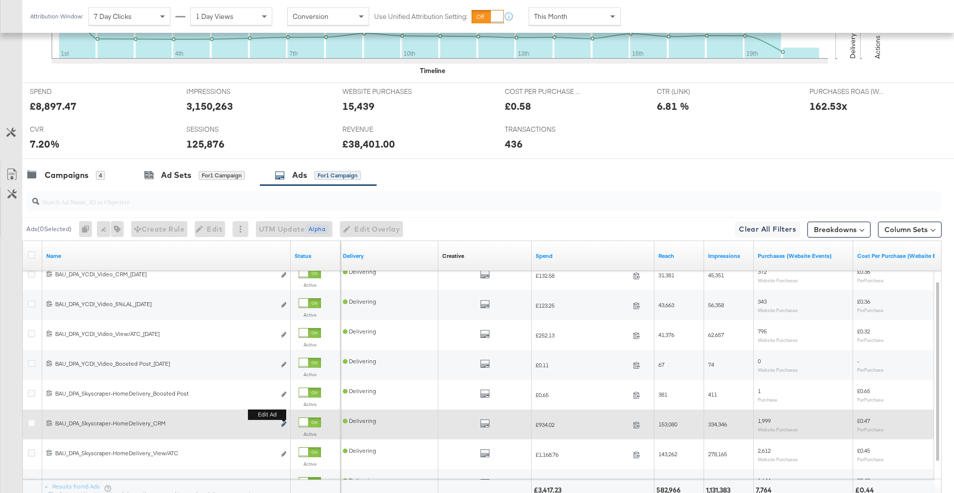
click at [282, 426] on icon "link" at bounding box center [283, 423] width 5 height 5
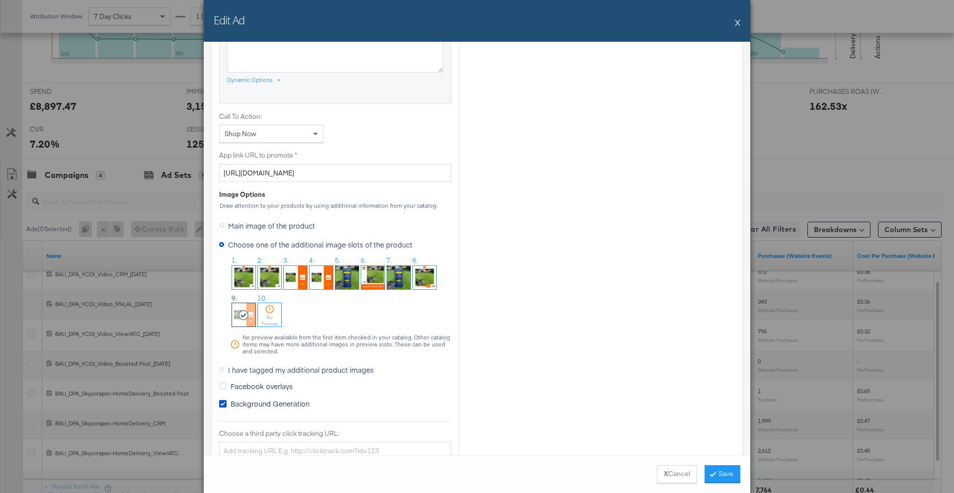
scroll to position [779, 0]
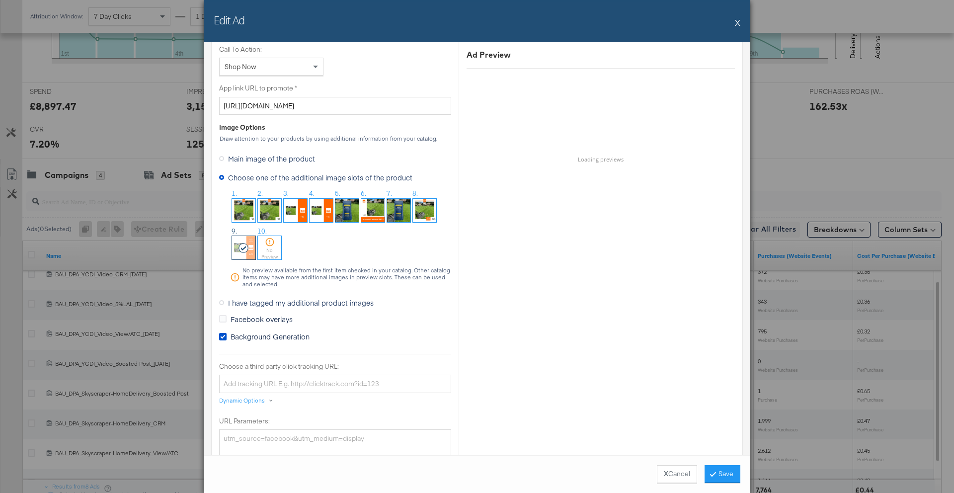
click at [314, 303] on span "I have tagged my additional product images" at bounding box center [301, 302] width 146 height 10
click at [0, 0] on input "I have tagged my additional product images" at bounding box center [0, 0] width 0 height 0
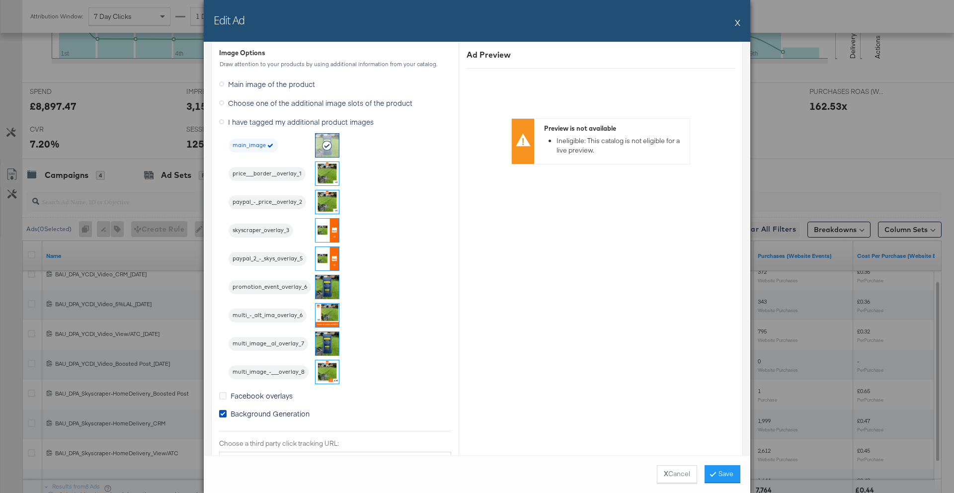
scroll to position [835, 0]
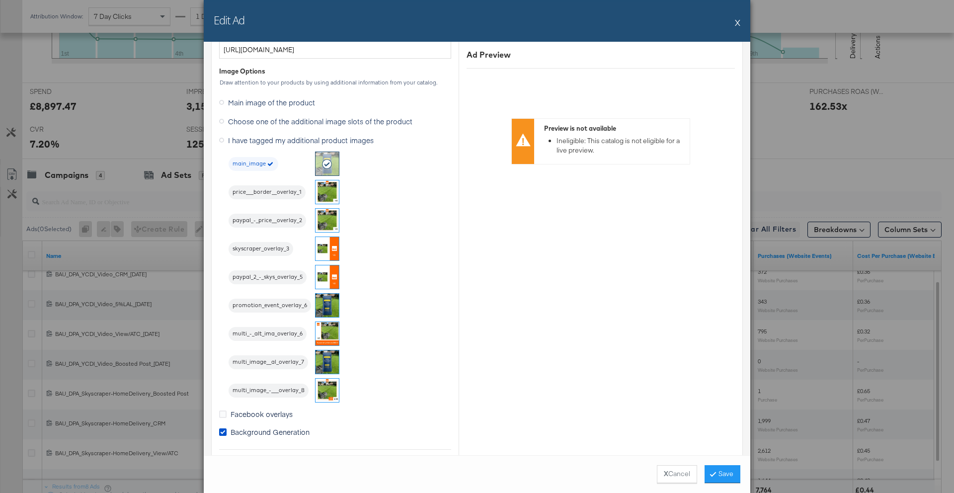
click at [735, 20] on button "X" at bounding box center [737, 22] width 5 height 20
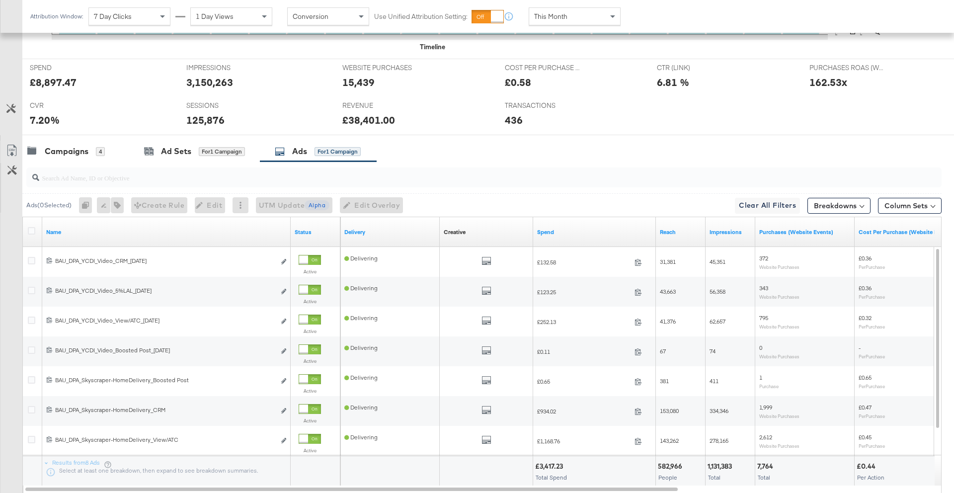
scroll to position [475, 0]
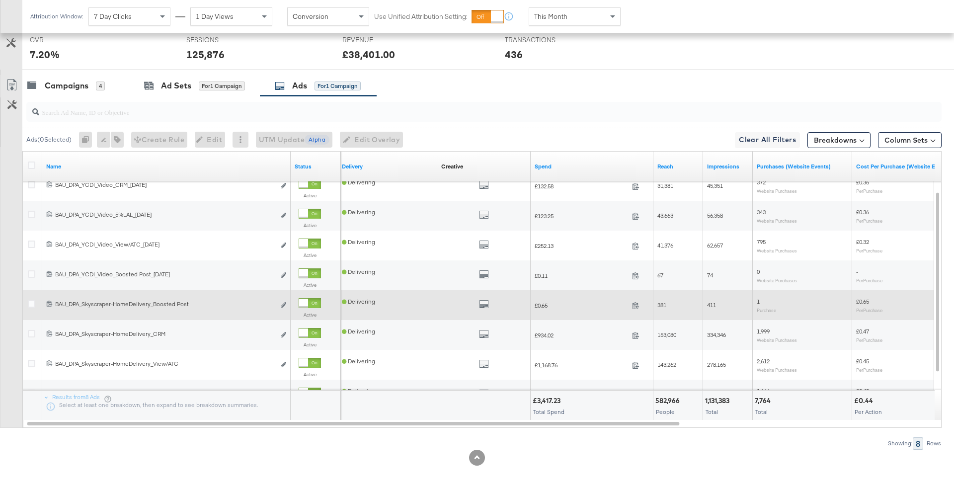
click at [490, 304] on div "All Previews" at bounding box center [483, 305] width 85 height 12
click at [484, 304] on icon "default" at bounding box center [484, 304] width 10 height 10
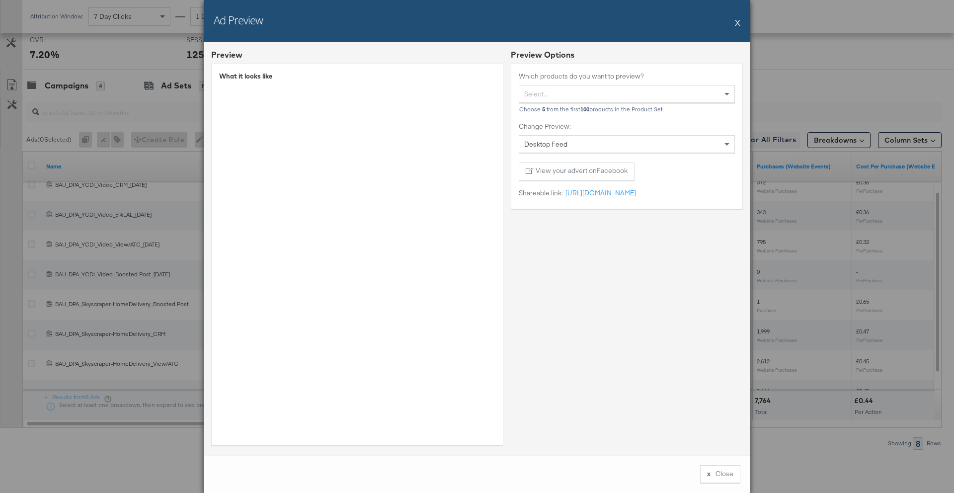
click at [736, 21] on button "X" at bounding box center [737, 22] width 5 height 20
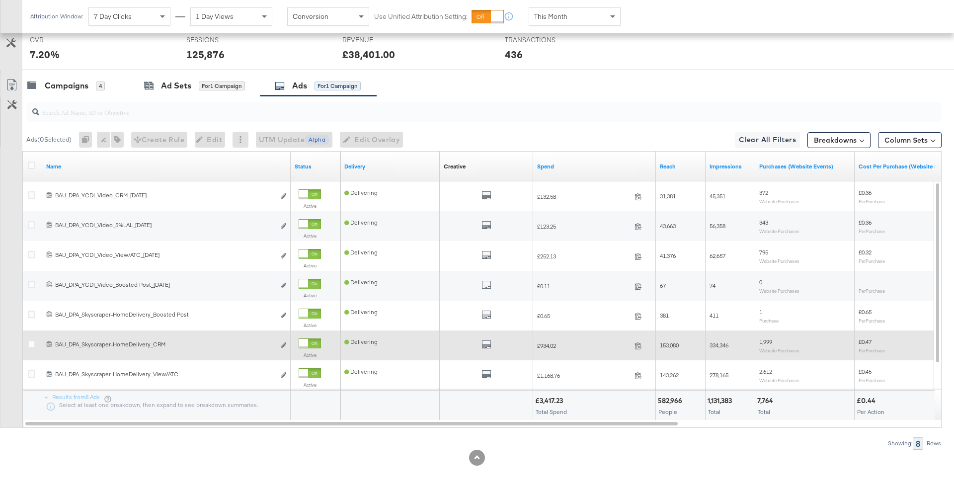
scroll to position [0, 0]
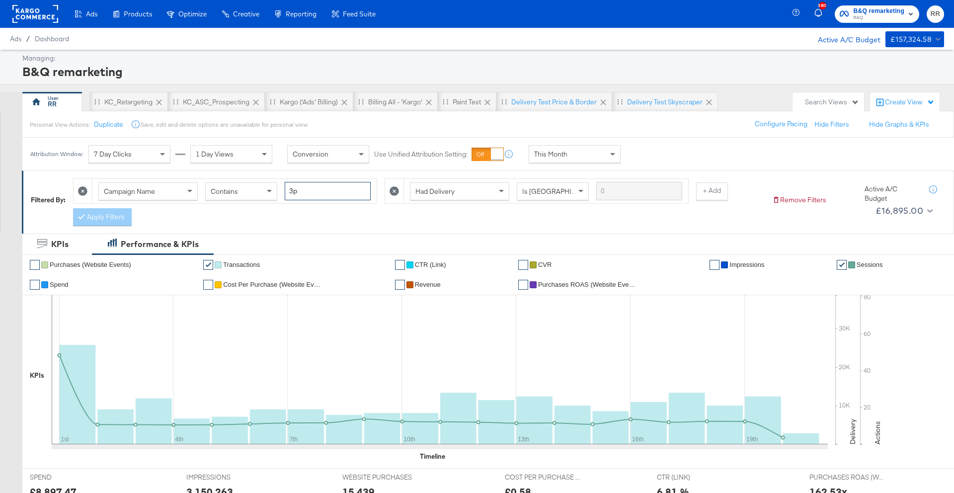
click at [294, 195] on input "3p" at bounding box center [328, 191] width 86 height 18
click at [124, 221] on button "Apply Filters" at bounding box center [102, 217] width 59 height 18
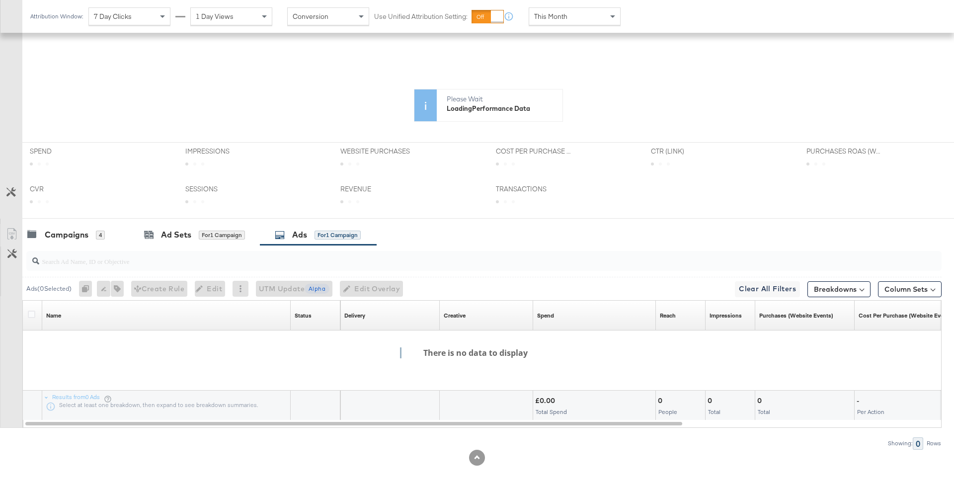
scroll to position [229, 0]
click at [69, 232] on div "Campaigns" at bounding box center [67, 234] width 44 height 11
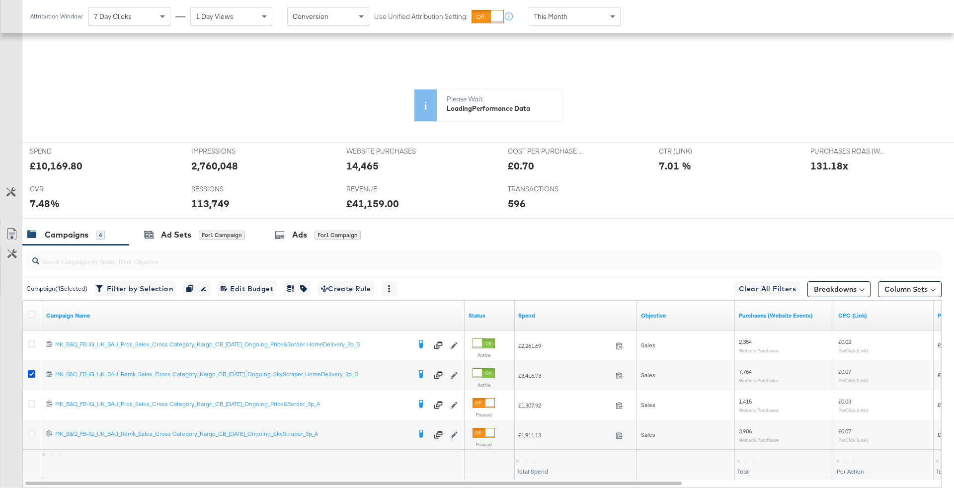
scroll to position [289, 0]
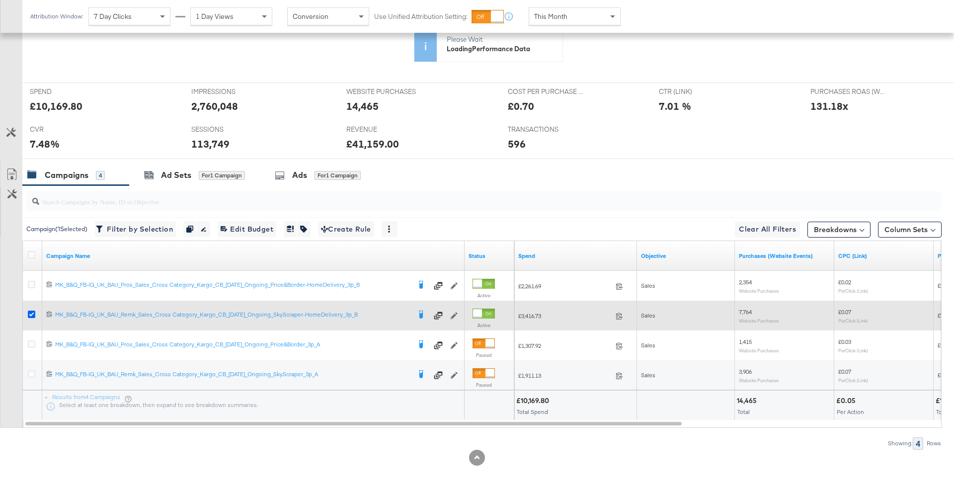
click at [34, 315] on icon at bounding box center [31, 313] width 7 height 7
click at [0, 0] on input "checkbox" at bounding box center [0, 0] width 0 height 0
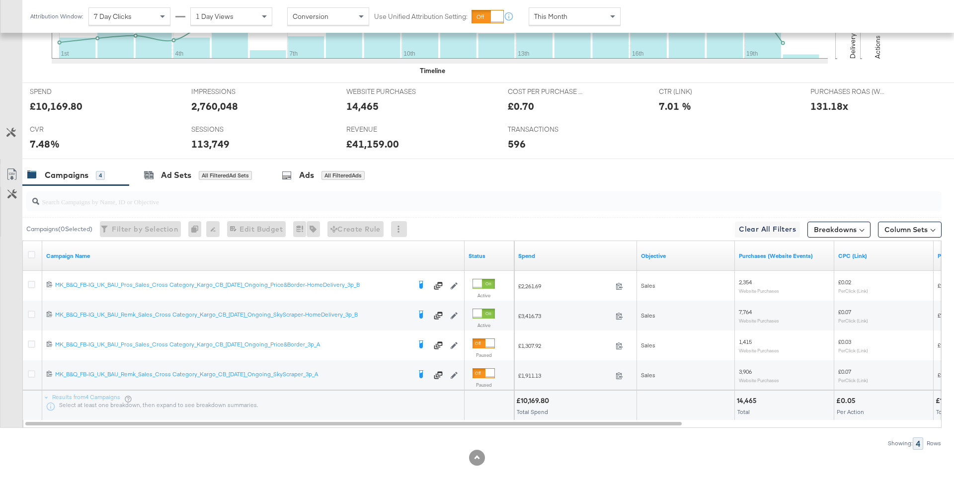
scroll to position [0, 0]
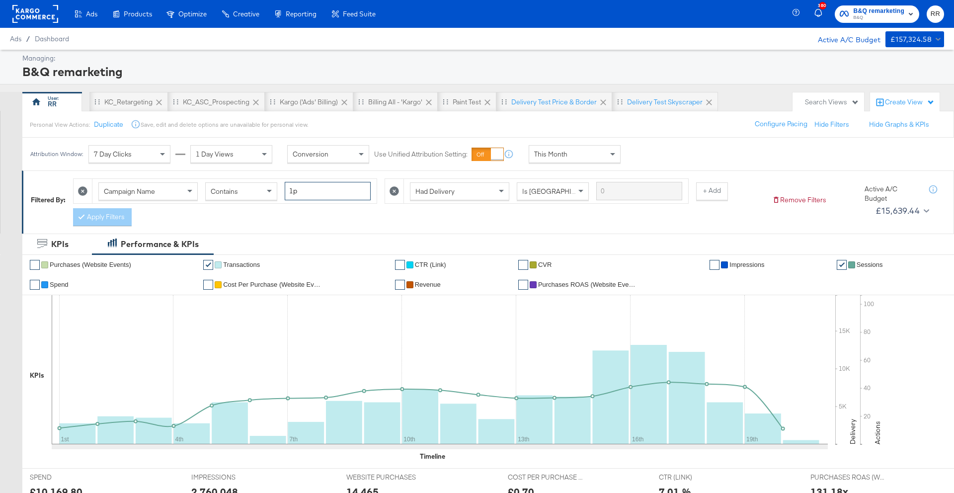
click at [293, 188] on input "1p" at bounding box center [328, 191] width 86 height 18
click at [120, 220] on button "Apply Filters" at bounding box center [102, 217] width 59 height 18
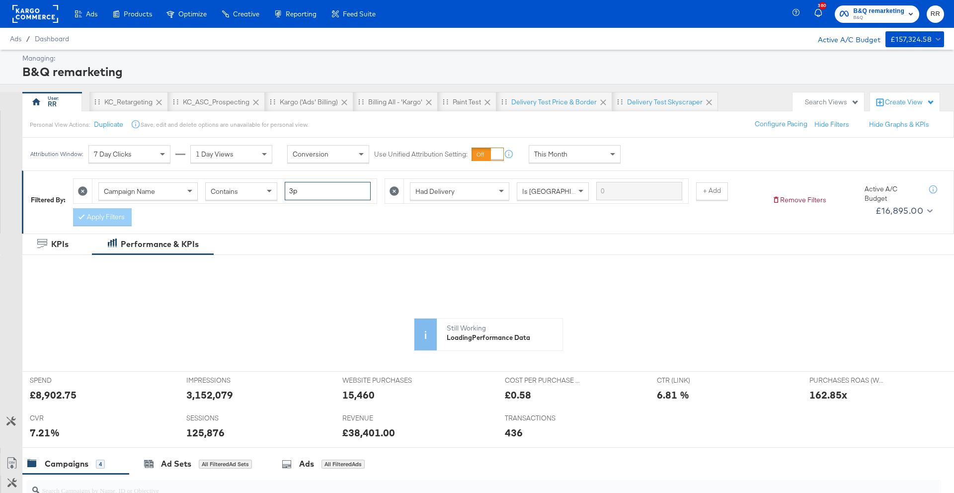
click at [294, 192] on input "3p" at bounding box center [328, 191] width 86 height 18
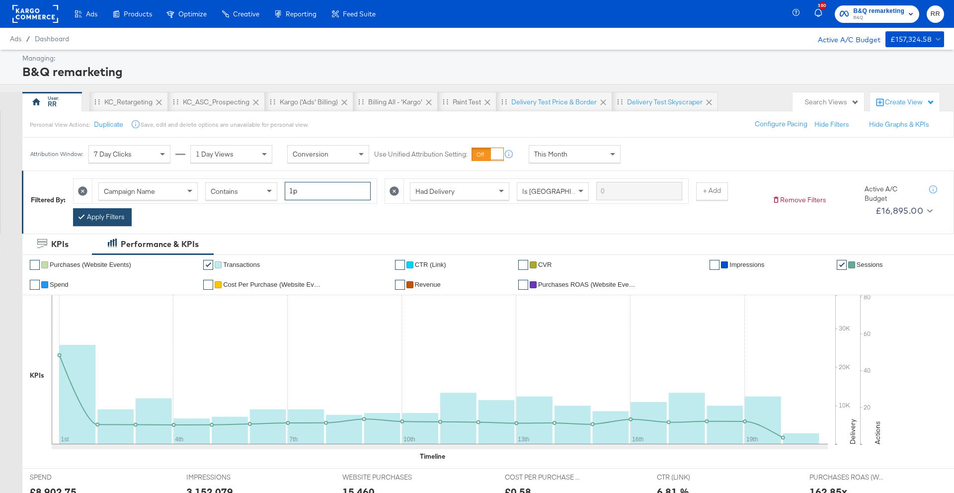
type input "1p"
click at [112, 208] on div "Apply Filters" at bounding box center [102, 217] width 59 height 18
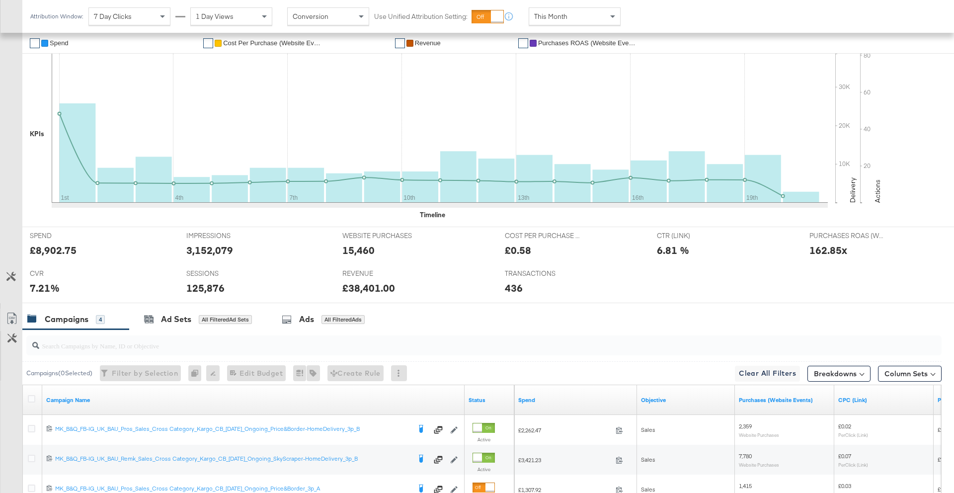
scroll to position [98, 0]
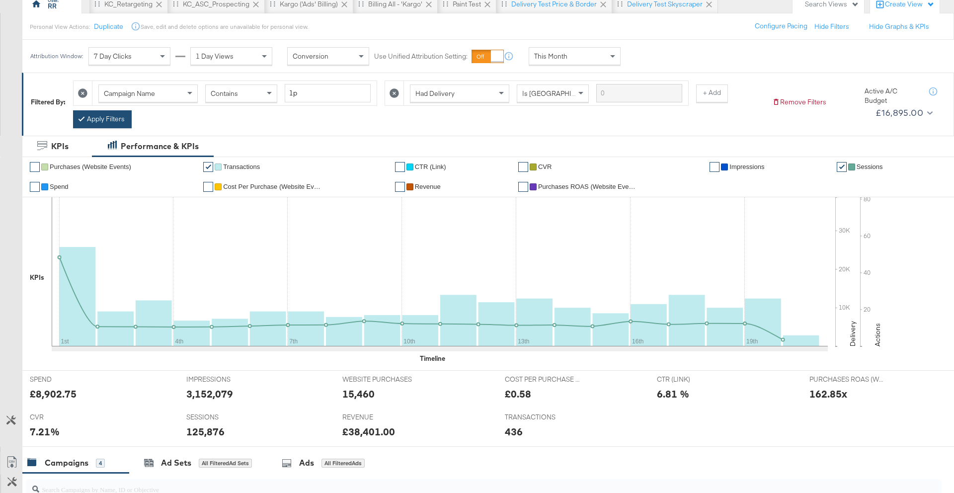
click at [110, 122] on button "Apply Filters" at bounding box center [102, 119] width 59 height 18
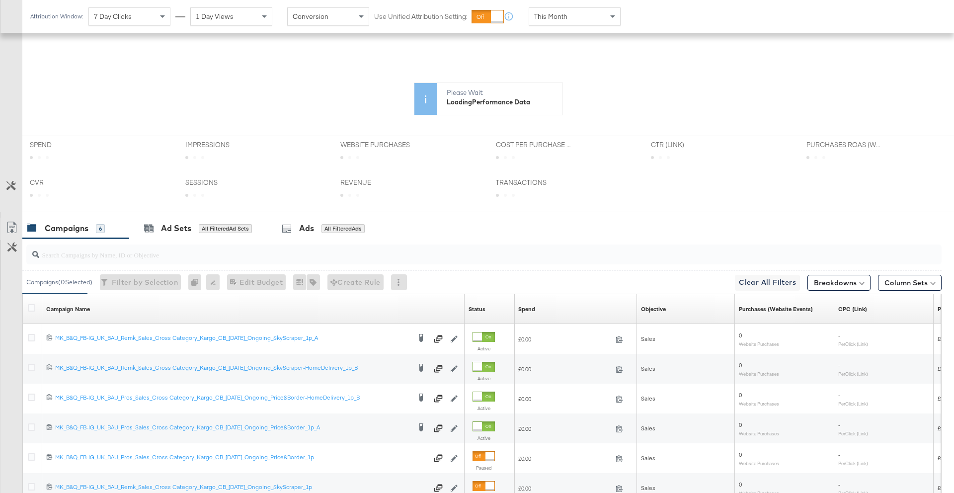
scroll to position [348, 0]
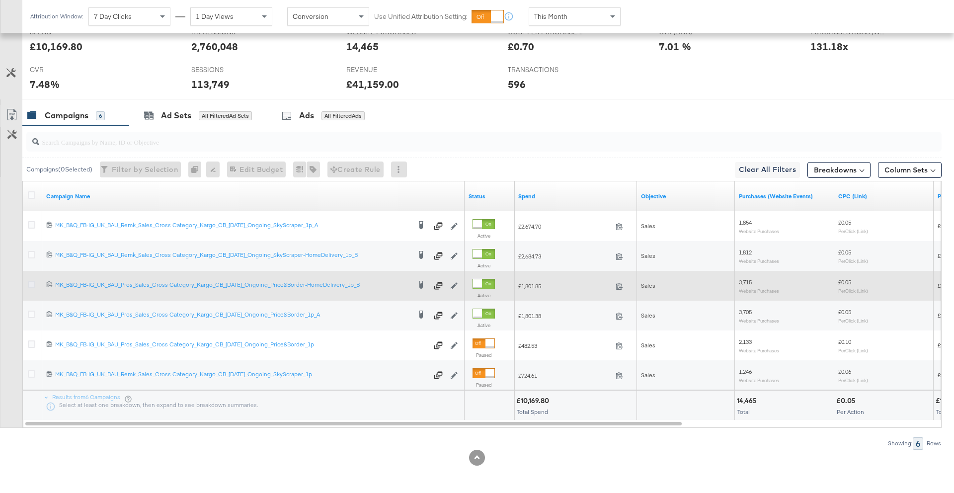
click at [33, 283] on icon at bounding box center [31, 284] width 7 height 7
click at [0, 0] on input "checkbox" at bounding box center [0, 0] width 0 height 0
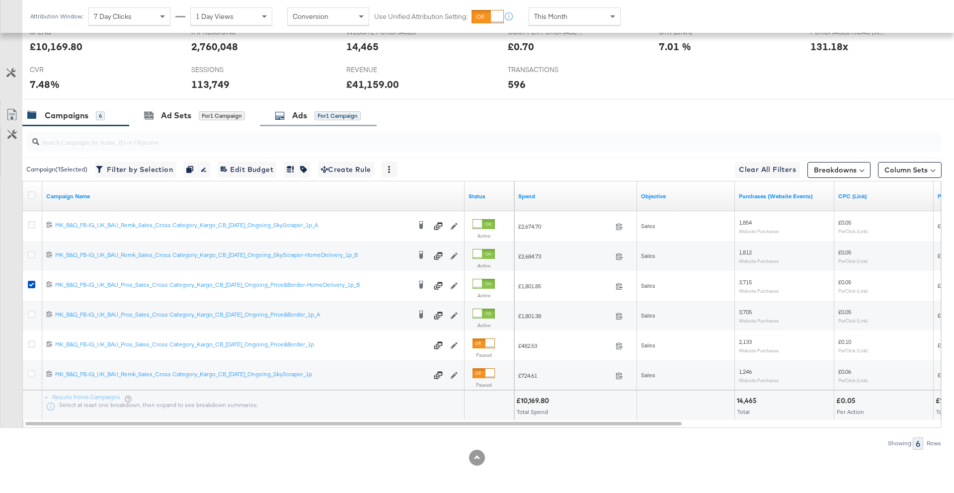
click at [285, 119] on icon at bounding box center [280, 116] width 10 height 10
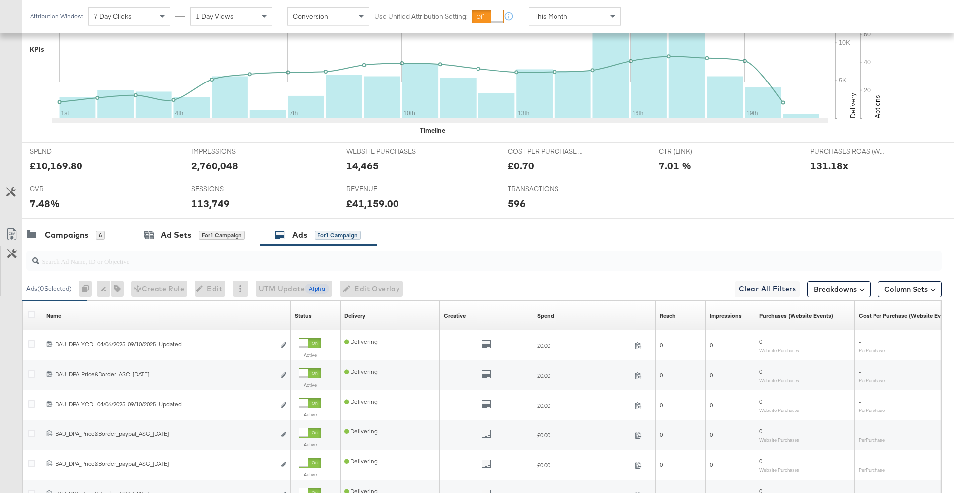
scroll to position [445, 0]
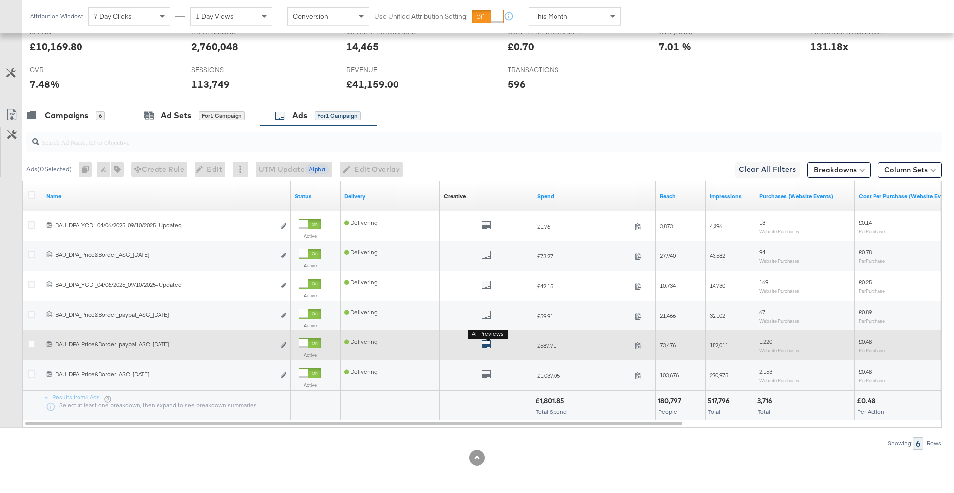
click at [484, 346] on icon "default" at bounding box center [486, 344] width 10 height 10
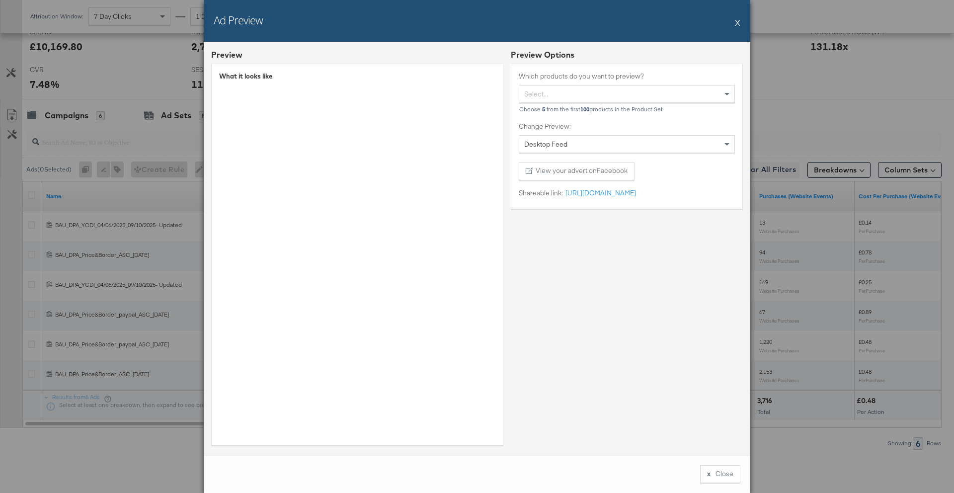
click at [735, 26] on button "X" at bounding box center [737, 22] width 5 height 20
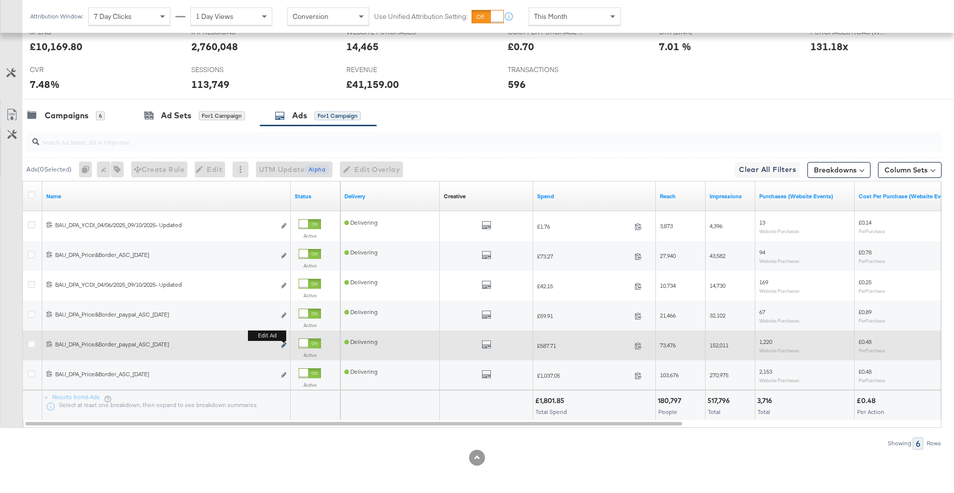
click at [283, 346] on icon "link" at bounding box center [283, 344] width 5 height 5
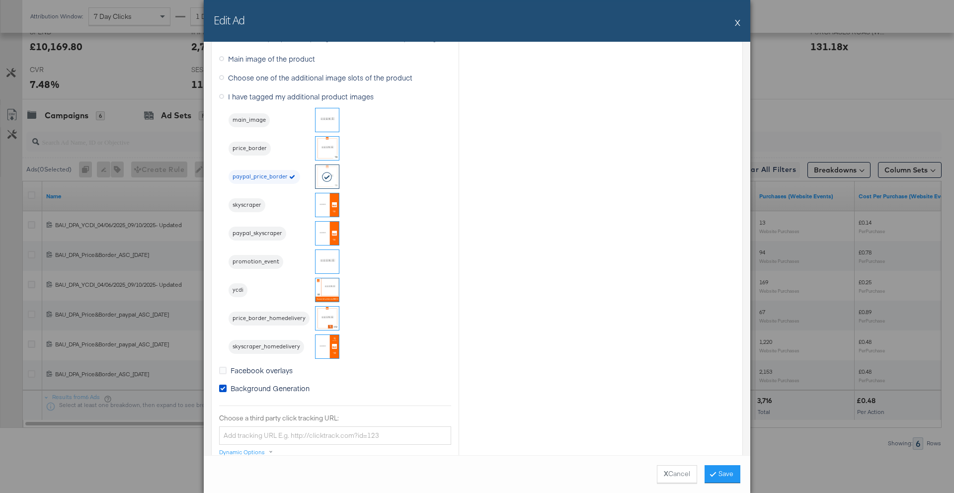
scroll to position [901, 0]
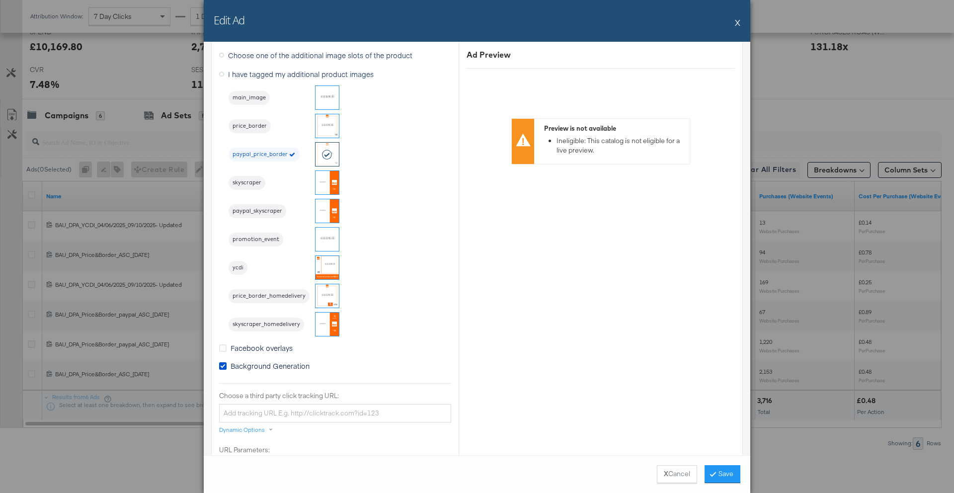
click at [279, 364] on span "Background Generation" at bounding box center [269, 366] width 79 height 10
click at [0, 0] on input "Background Generation" at bounding box center [0, 0] width 0 height 0
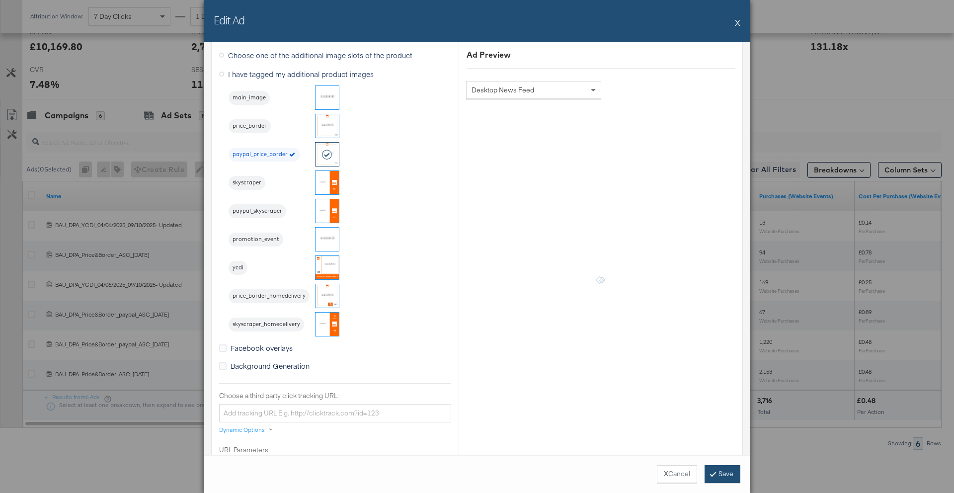
click at [720, 470] on button "Save" at bounding box center [722, 474] width 36 height 18
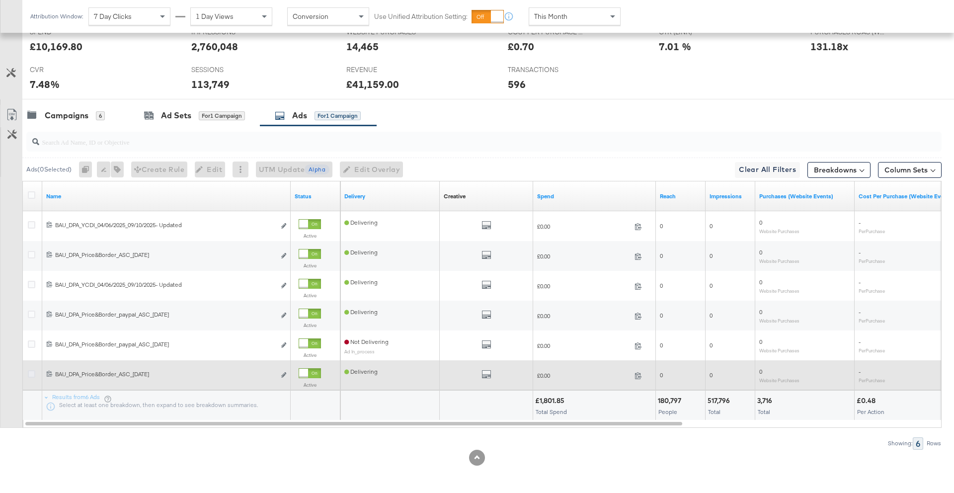
click at [33, 374] on icon at bounding box center [31, 373] width 7 height 7
click at [0, 0] on input "checkbox" at bounding box center [0, 0] width 0 height 0
click at [284, 376] on icon "link" at bounding box center [283, 374] width 5 height 5
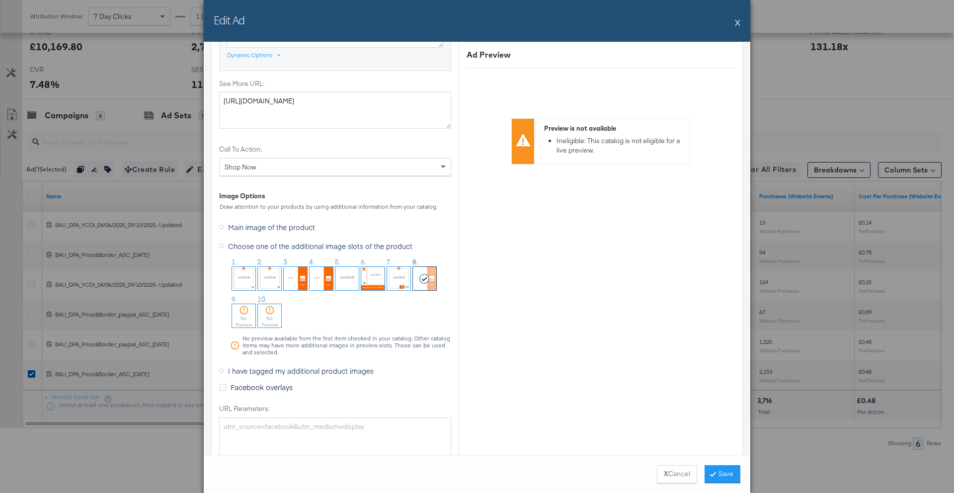
scroll to position [881, 0]
click at [295, 368] on span "I have tagged my additional product images" at bounding box center [301, 369] width 146 height 10
click at [0, 0] on input "I have tagged my additional product images" at bounding box center [0, 0] width 0 height 0
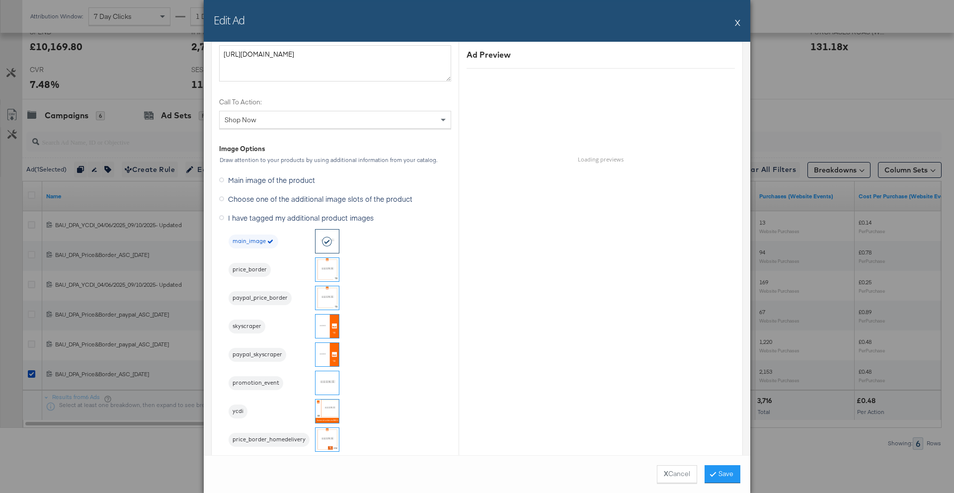
scroll to position [773, 0]
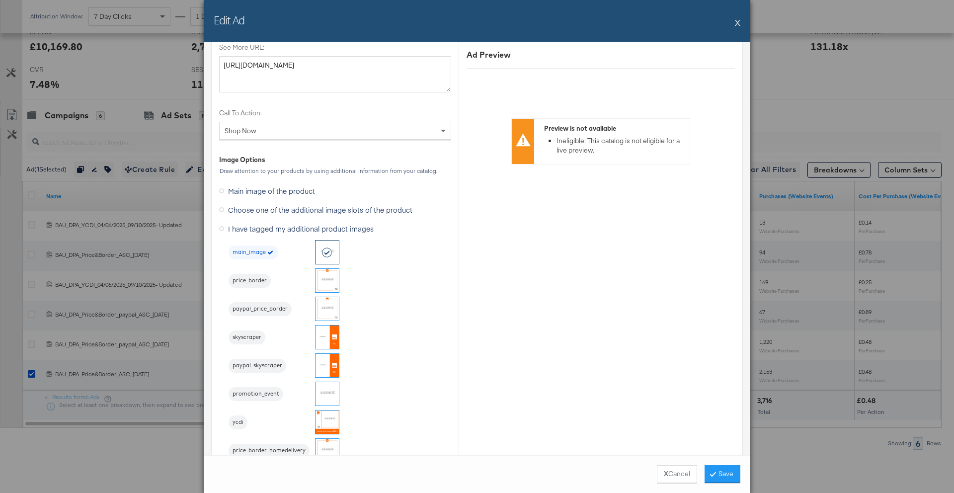
click at [273, 207] on span "Choose one of the additional image slots of the product" at bounding box center [320, 210] width 184 height 10
click at [0, 0] on input "Choose one of the additional image slots of the product" at bounding box center [0, 0] width 0 height 0
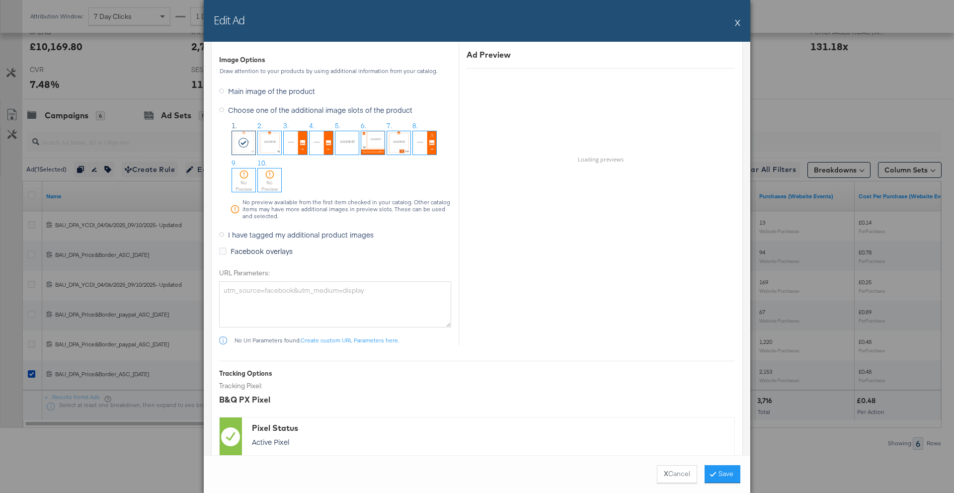
scroll to position [908, 0]
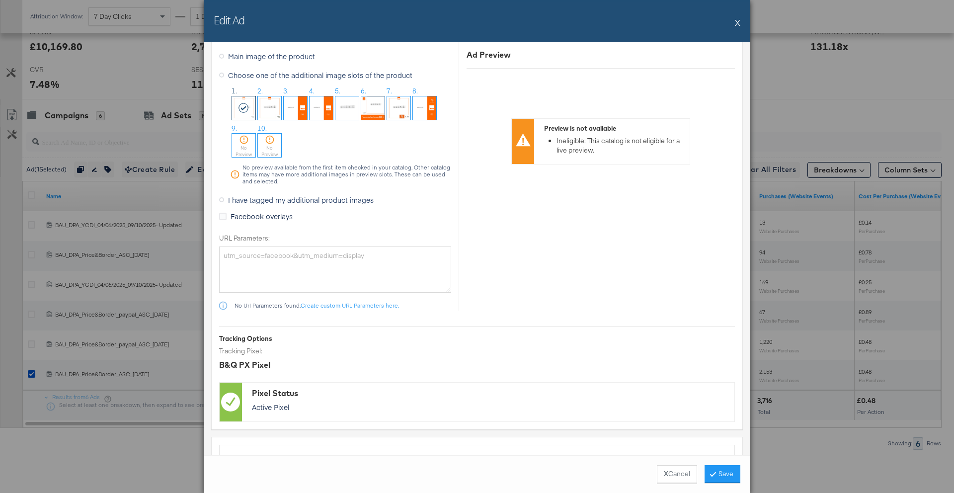
click at [737, 25] on button "X" at bounding box center [737, 22] width 5 height 20
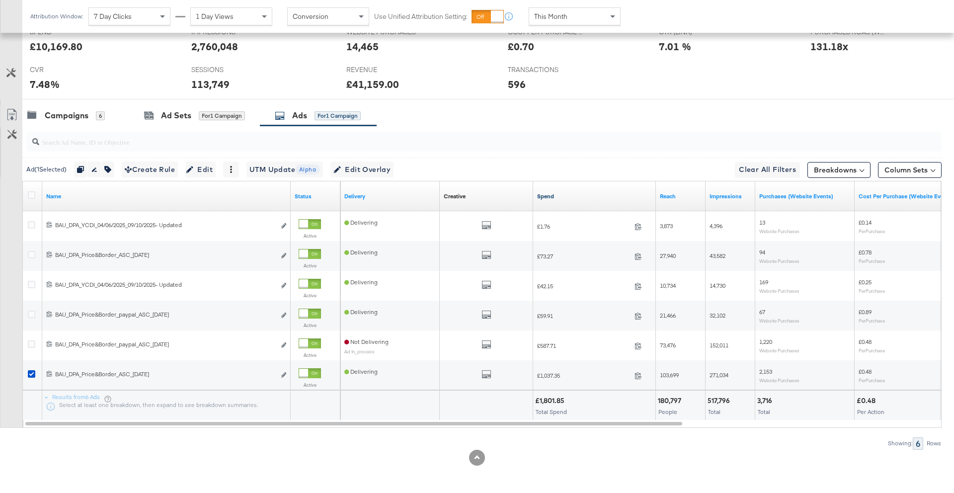
click at [547, 196] on link "Spend" at bounding box center [594, 196] width 115 height 8
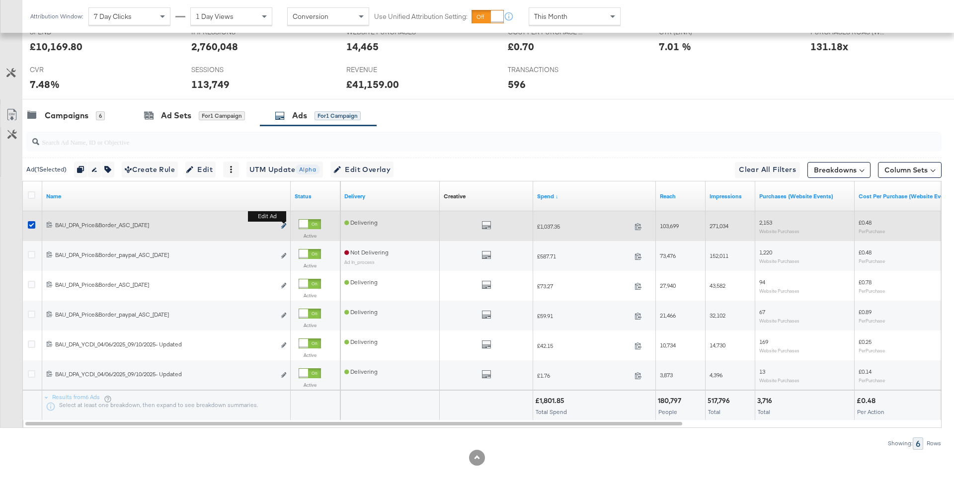
click at [284, 224] on icon "link" at bounding box center [283, 225] width 5 height 5
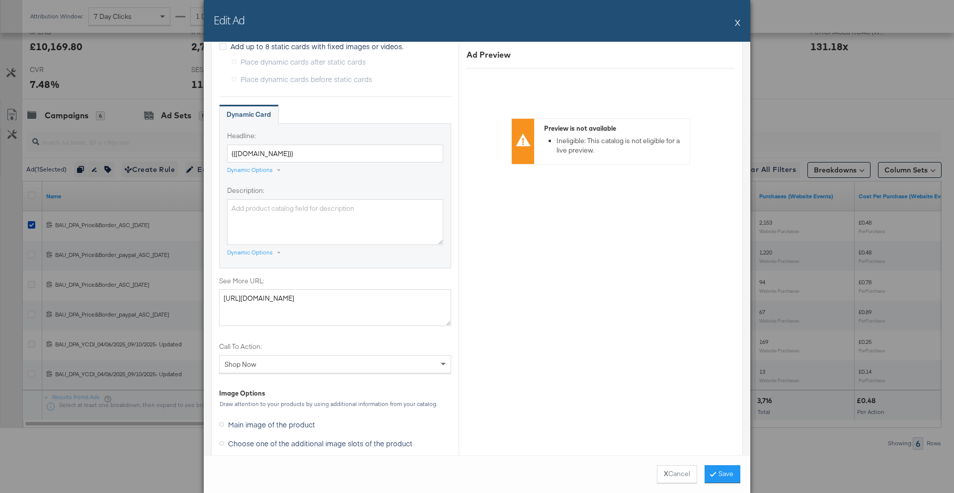
scroll to position [882, 0]
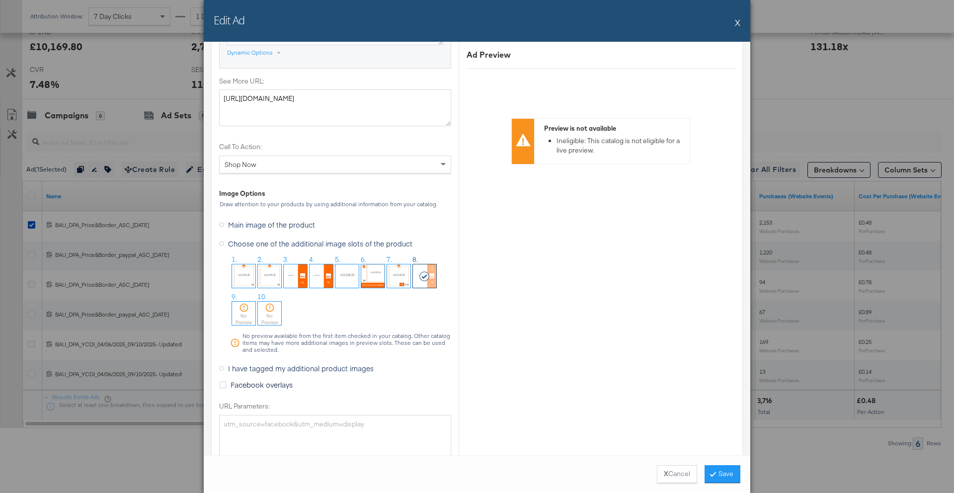
click at [303, 369] on span "I have tagged my additional product images" at bounding box center [301, 368] width 146 height 10
click at [0, 0] on input "I have tagged my additional product images" at bounding box center [0, 0] width 0 height 0
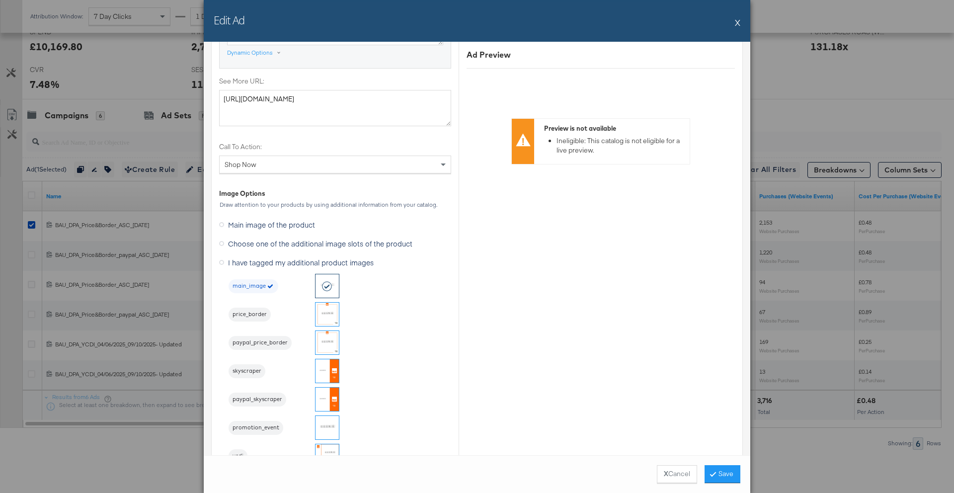
scroll to position [751, 0]
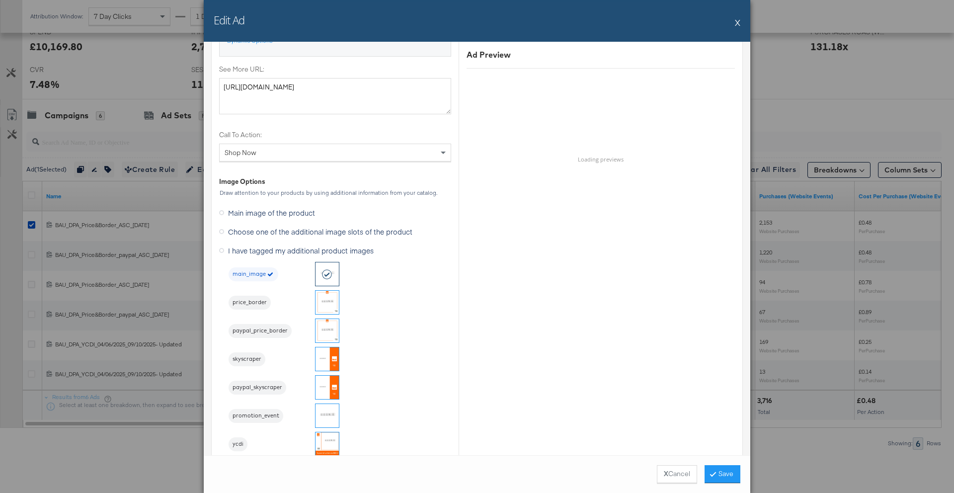
click at [329, 299] on img at bounding box center [326, 302] width 23 height 23
click at [721, 476] on button "Save" at bounding box center [722, 474] width 36 height 18
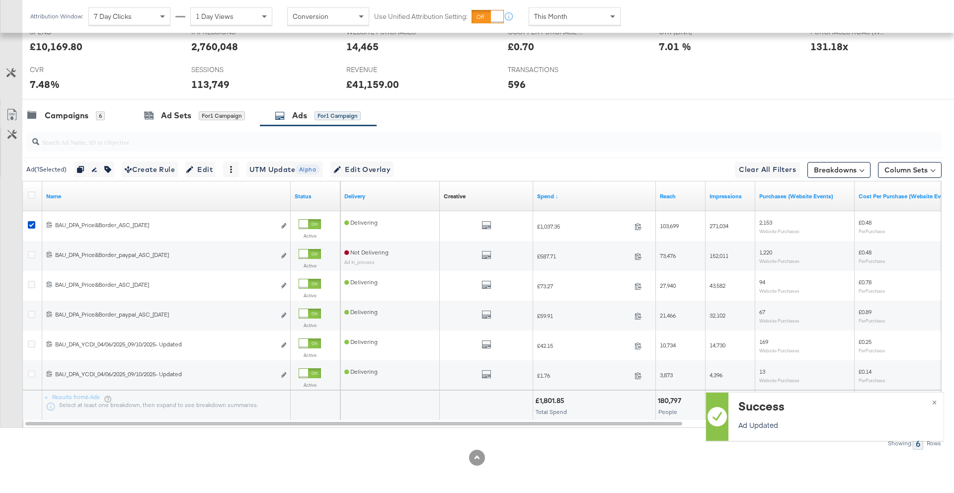
click at [739, 26] on div "Attribution Window: 7 Day Clicks 1 Day Views Conversion Use Unified Attribution…" at bounding box center [477, 16] width 954 height 33
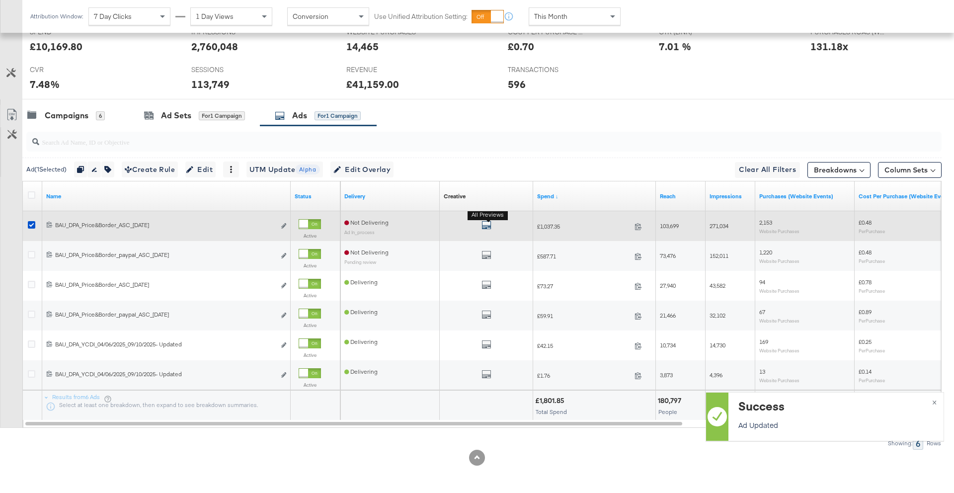
click at [487, 222] on icon "default" at bounding box center [486, 225] width 10 height 10
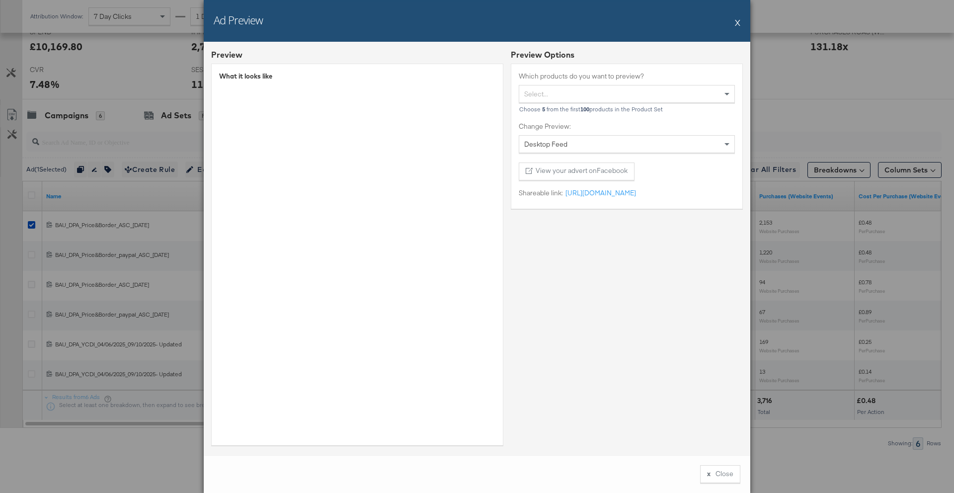
click at [736, 25] on button "X" at bounding box center [737, 22] width 5 height 20
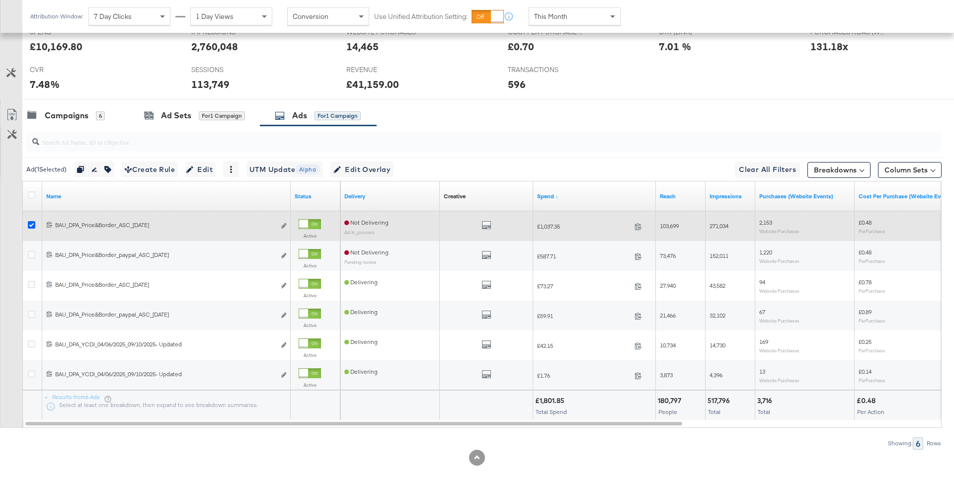
click at [28, 226] on icon at bounding box center [31, 224] width 7 height 7
click at [0, 0] on input "checkbox" at bounding box center [0, 0] width 0 height 0
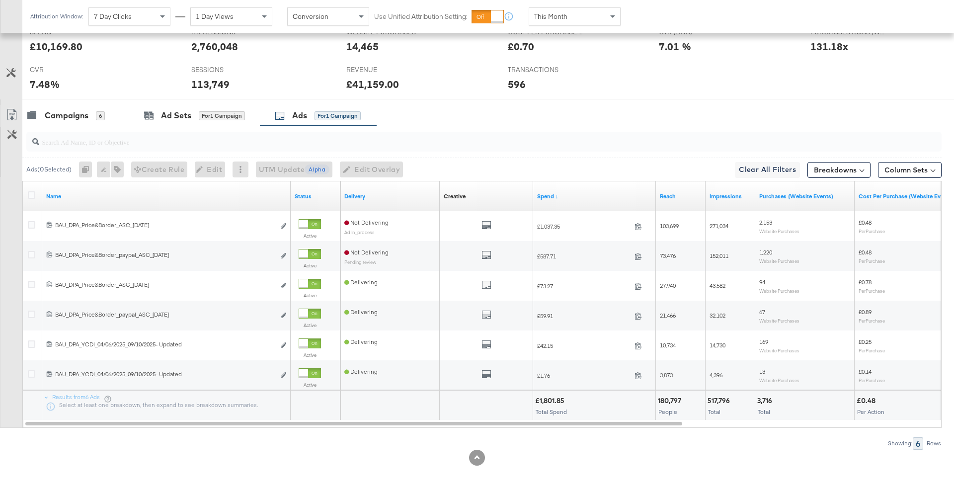
click at [75, 127] on div at bounding box center [481, 142] width 919 height 32
click at [80, 117] on div "Campaigns" at bounding box center [67, 115] width 44 height 11
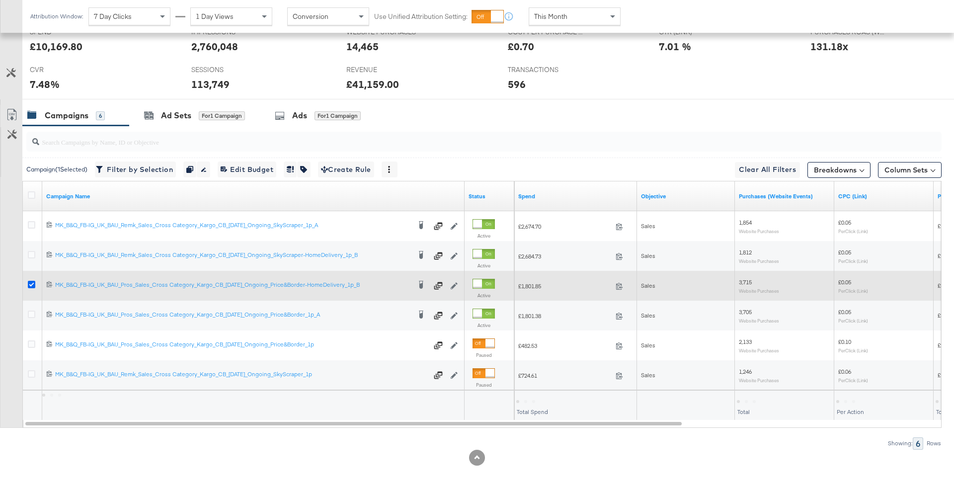
click at [32, 286] on icon at bounding box center [31, 284] width 7 height 7
click at [0, 0] on input "checkbox" at bounding box center [0, 0] width 0 height 0
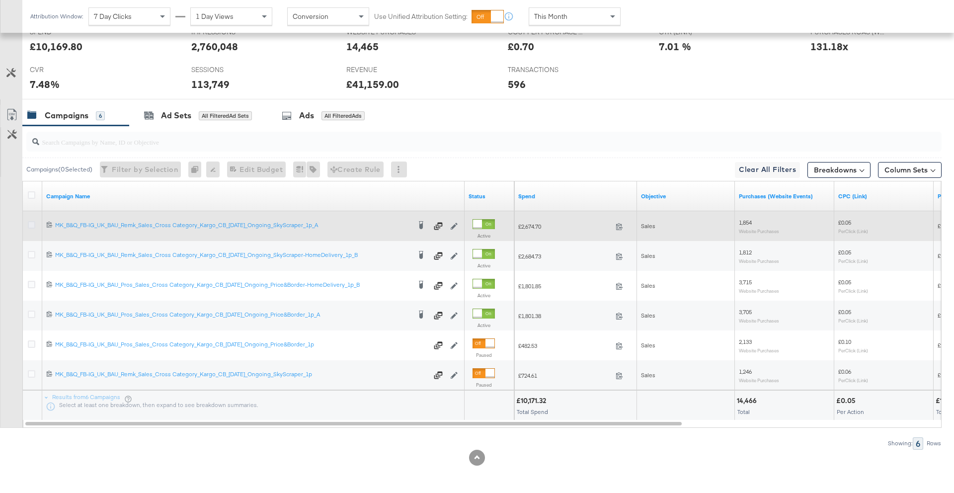
click at [34, 222] on icon at bounding box center [31, 224] width 7 height 7
click at [0, 0] on input "checkbox" at bounding box center [0, 0] width 0 height 0
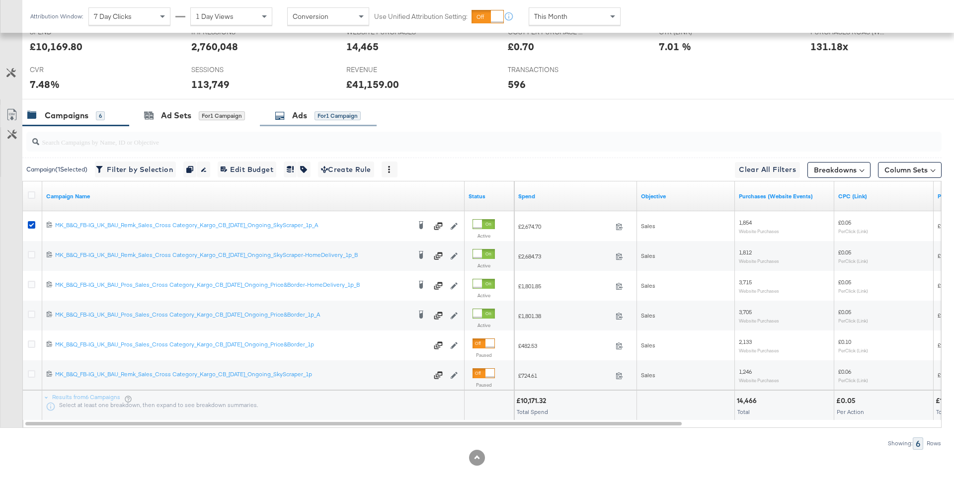
click at [291, 110] on div "Ads for 1 Campaign" at bounding box center [318, 115] width 86 height 11
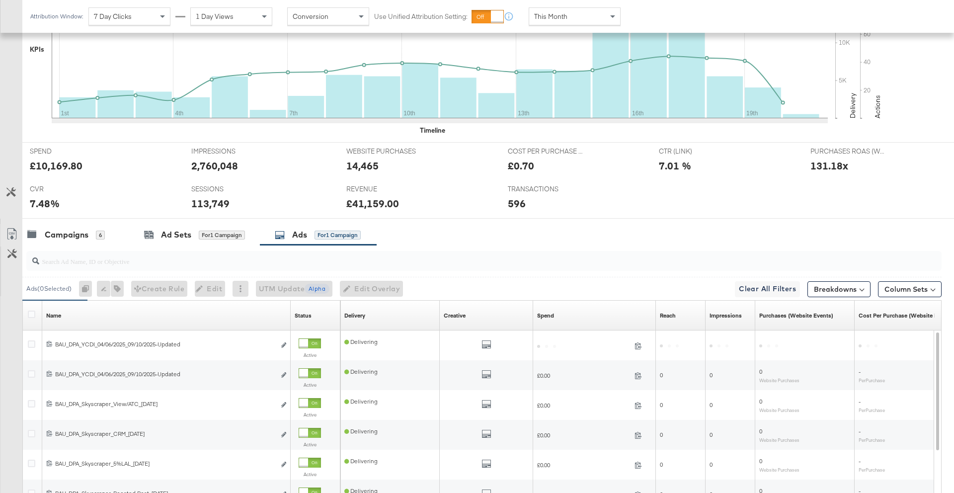
scroll to position [445, 0]
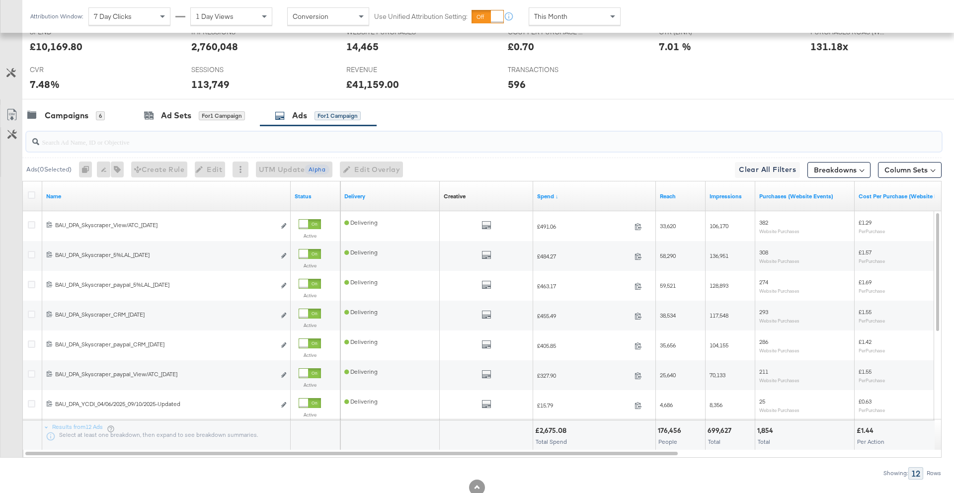
click at [202, 137] on input "search" at bounding box center [448, 137] width 818 height 19
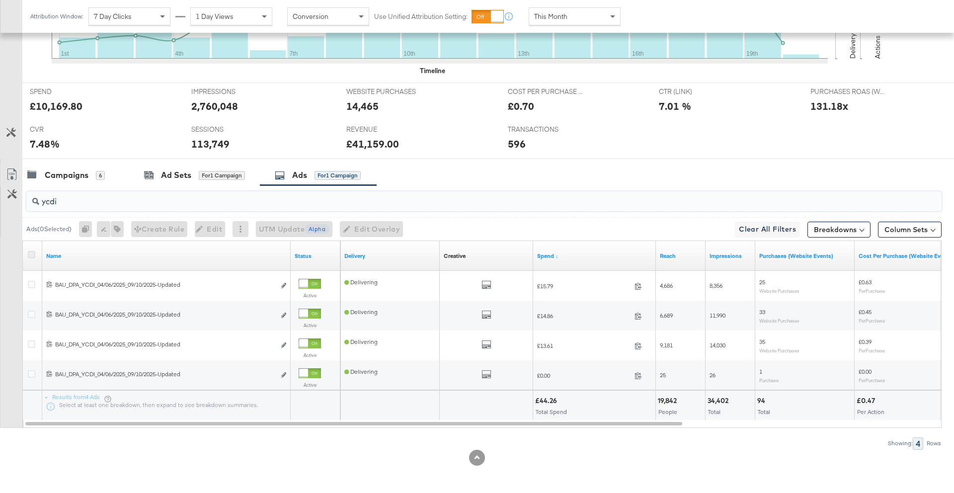
click at [33, 254] on icon at bounding box center [31, 254] width 7 height 7
click at [0, 0] on input "checkbox" at bounding box center [0, 0] width 0 height 0
click at [207, 227] on span "Edit" at bounding box center [204, 229] width 24 height 12
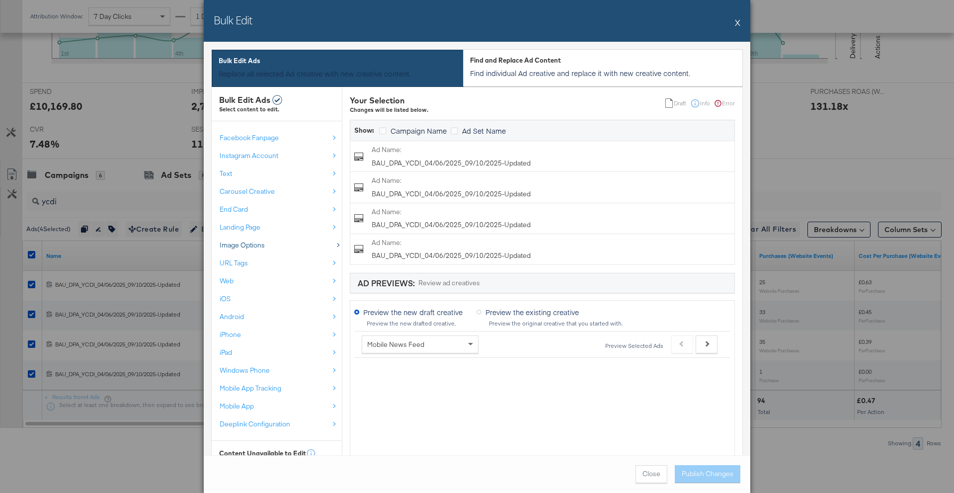
click at [293, 245] on div "Image Options" at bounding box center [274, 244] width 109 height 9
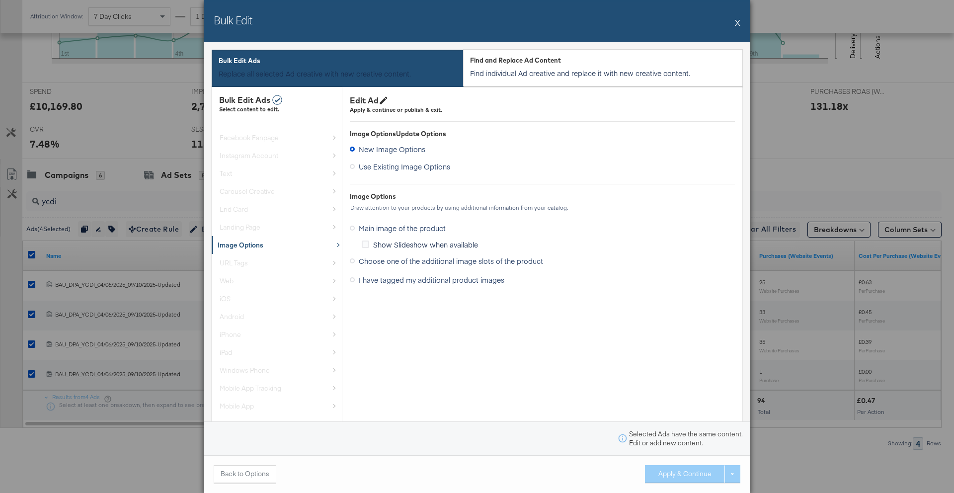
click at [414, 279] on span "I have tagged my additional product images" at bounding box center [432, 280] width 146 height 10
click at [0, 0] on input "I have tagged my additional product images" at bounding box center [0, 0] width 0 height 0
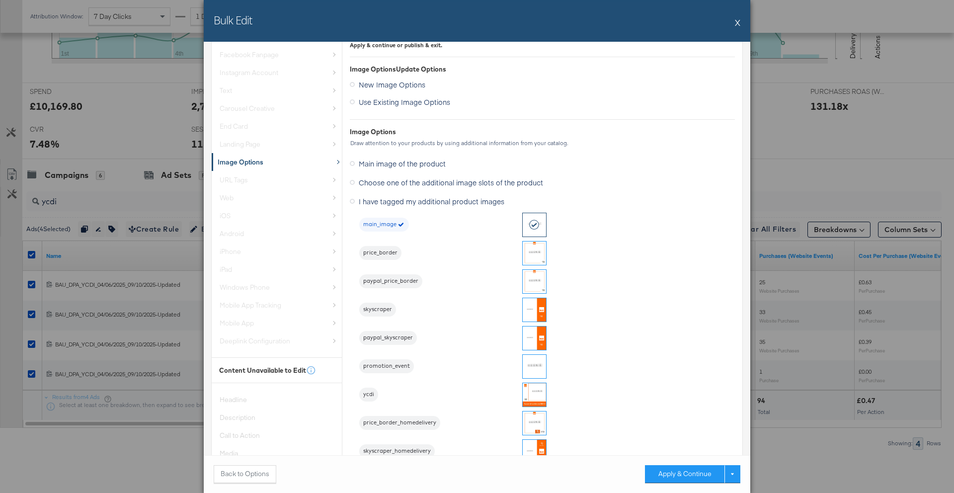
scroll to position [135, 0]
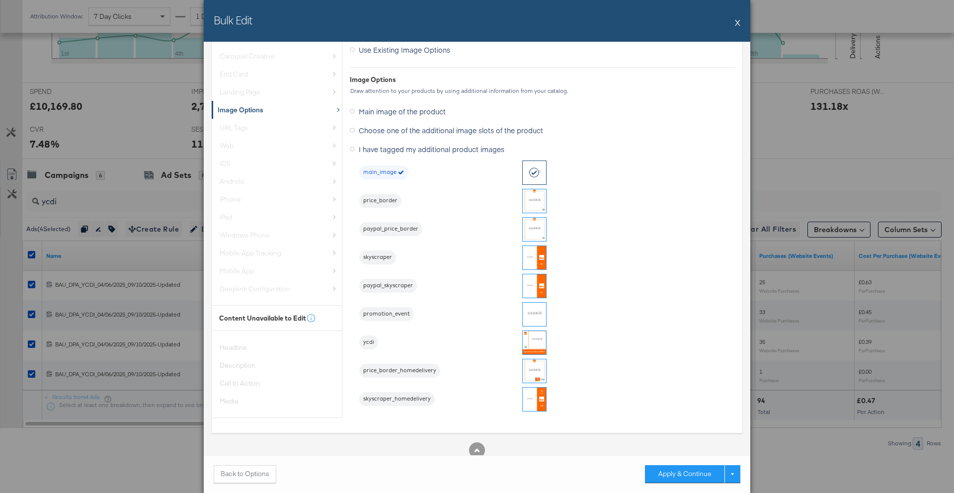
click at [736, 23] on button "X" at bounding box center [737, 22] width 5 height 20
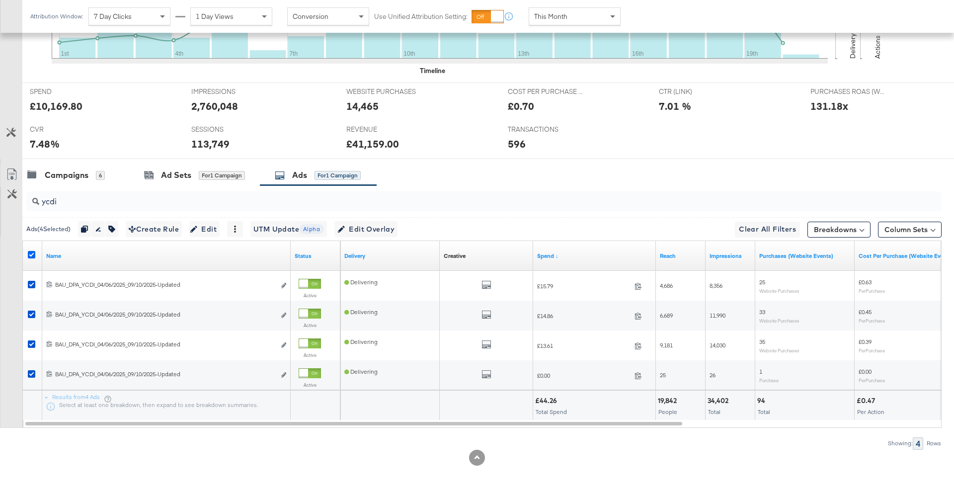
click at [30, 255] on icon at bounding box center [31, 254] width 7 height 7
click at [0, 0] on input "checkbox" at bounding box center [0, 0] width 0 height 0
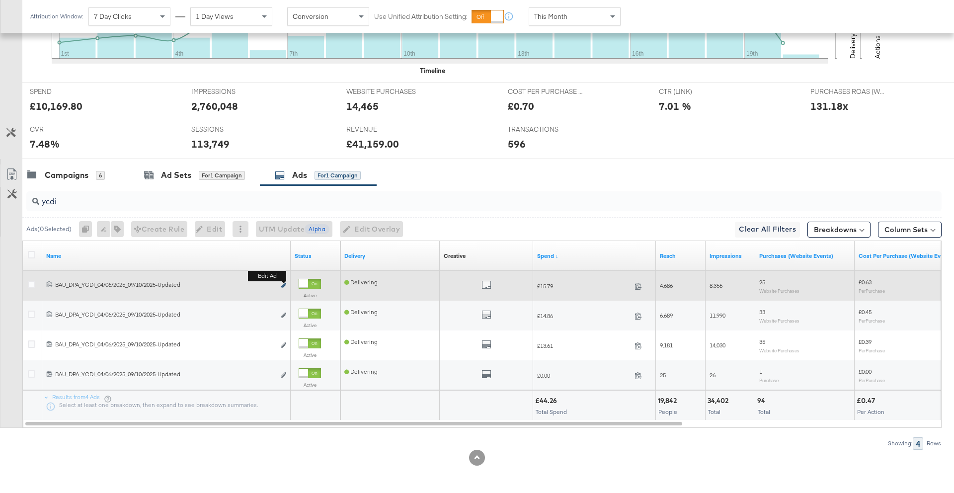
click at [285, 284] on icon "link" at bounding box center [283, 285] width 5 height 5
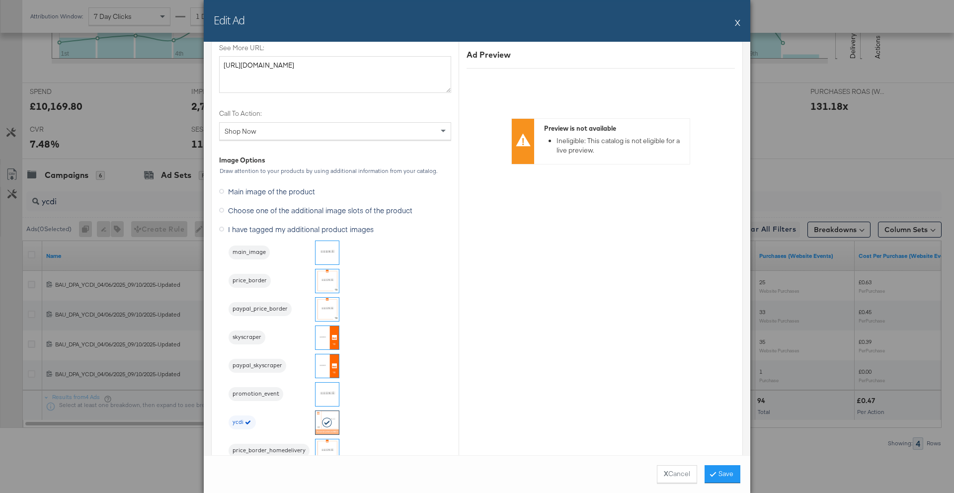
scroll to position [1163, 0]
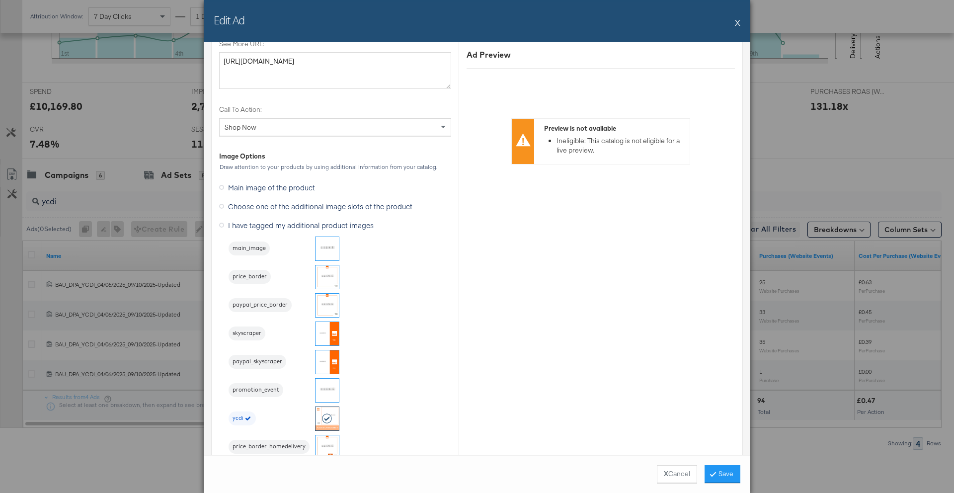
click at [733, 24] on div "Edit Ad X" at bounding box center [477, 21] width 546 height 42
click at [737, 23] on button "X" at bounding box center [737, 22] width 5 height 20
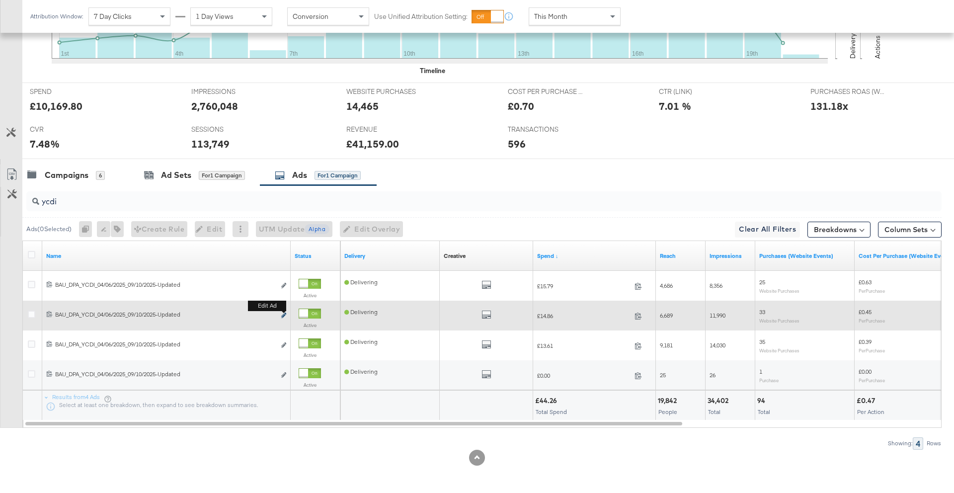
click at [284, 316] on icon "link" at bounding box center [283, 314] width 5 height 5
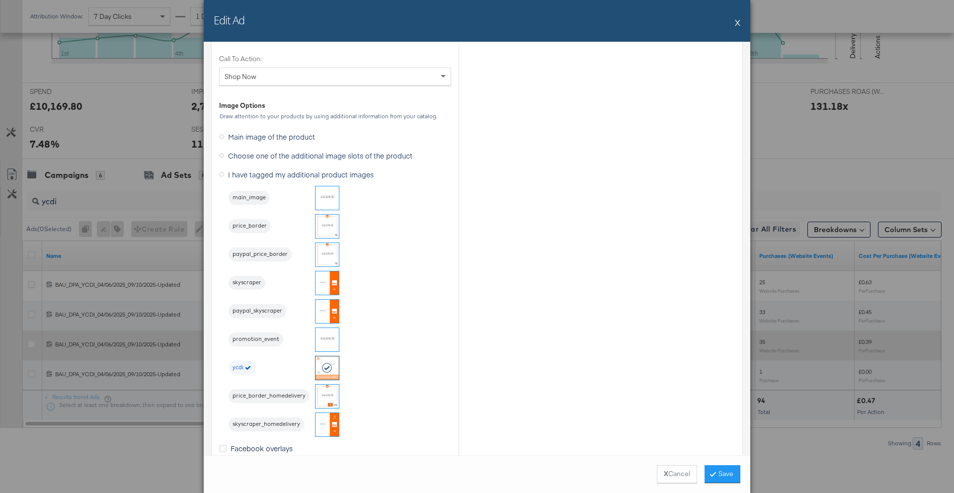
scroll to position [1216, 0]
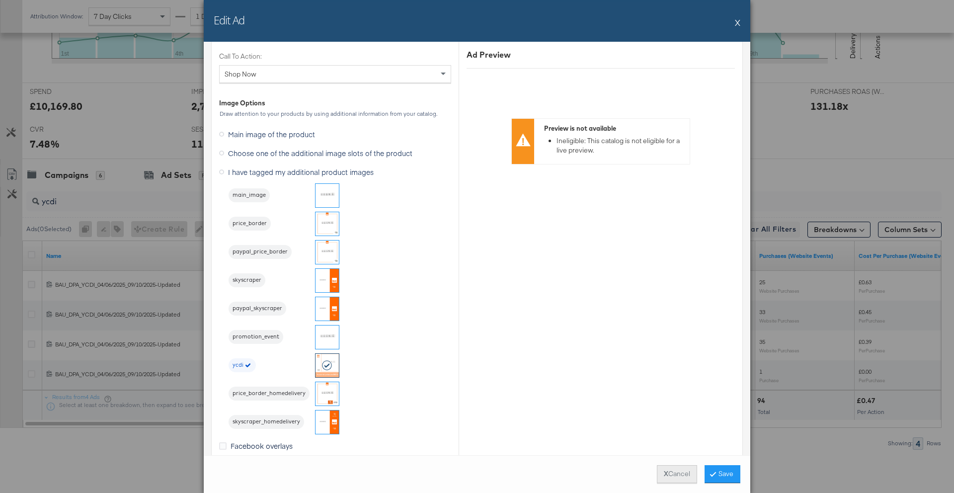
click at [669, 473] on button "X Cancel" at bounding box center [677, 474] width 40 height 18
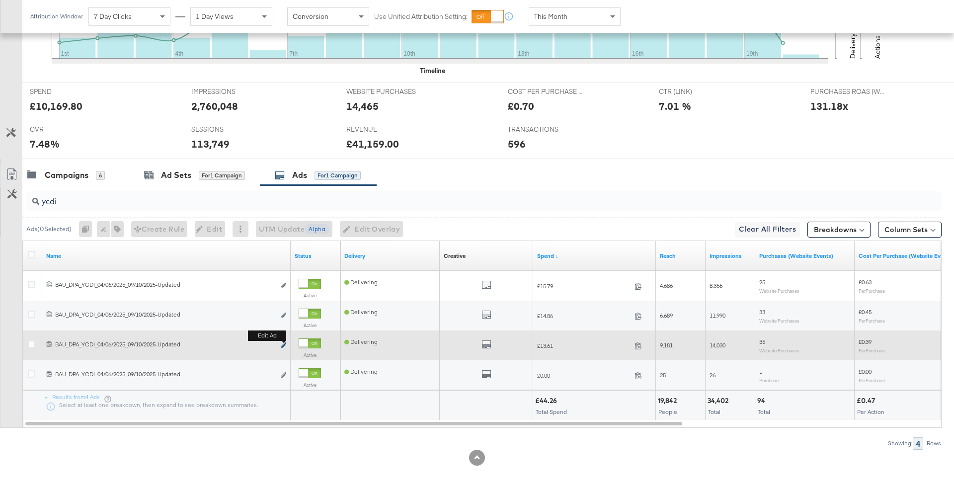
click at [286, 342] on button "Edit ad" at bounding box center [284, 345] width 6 height 10
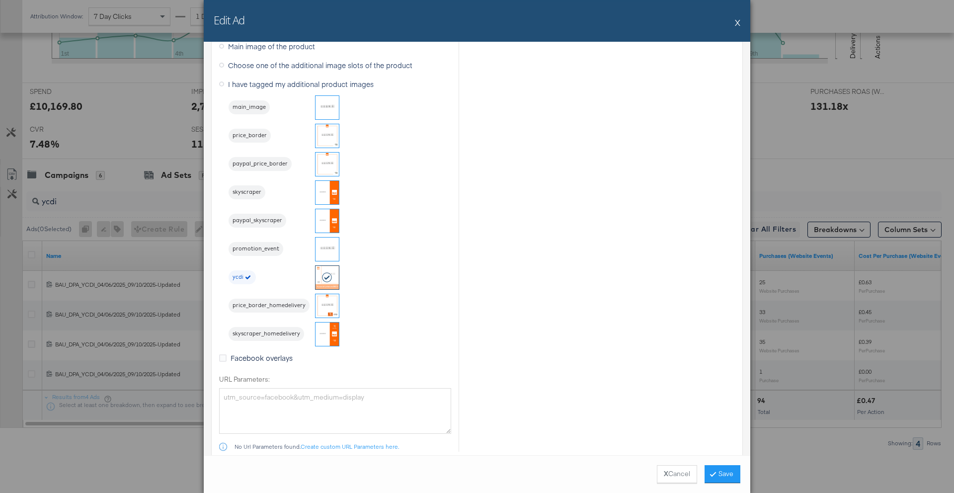
scroll to position [1319, 0]
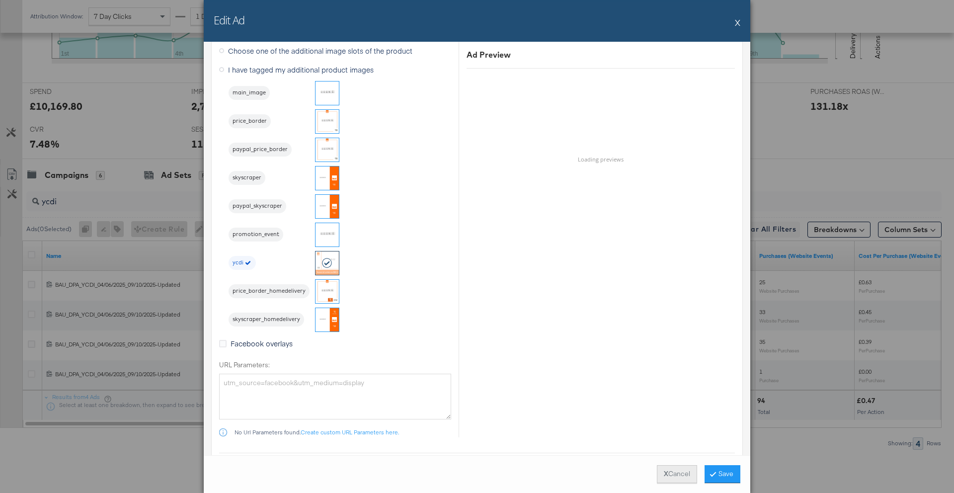
click at [663, 471] on strong "X" at bounding box center [665, 473] width 4 height 9
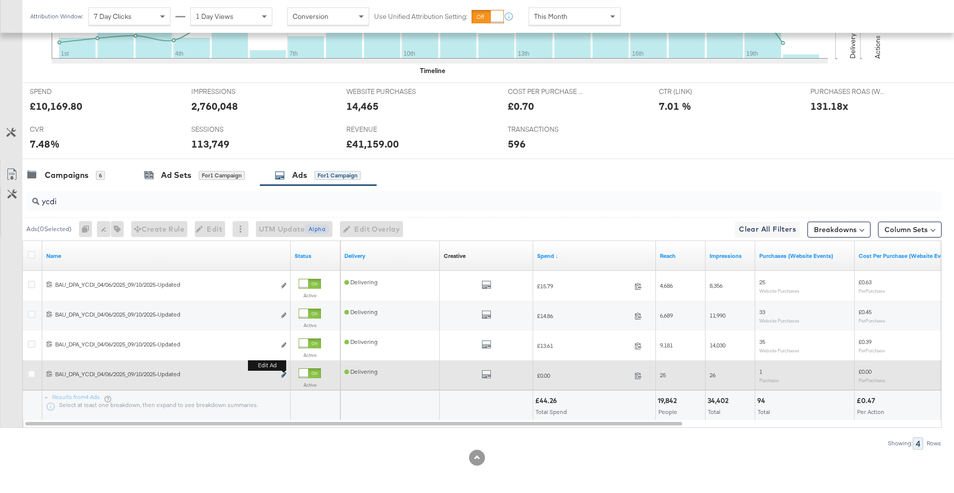
click at [285, 373] on icon "link" at bounding box center [283, 374] width 5 height 5
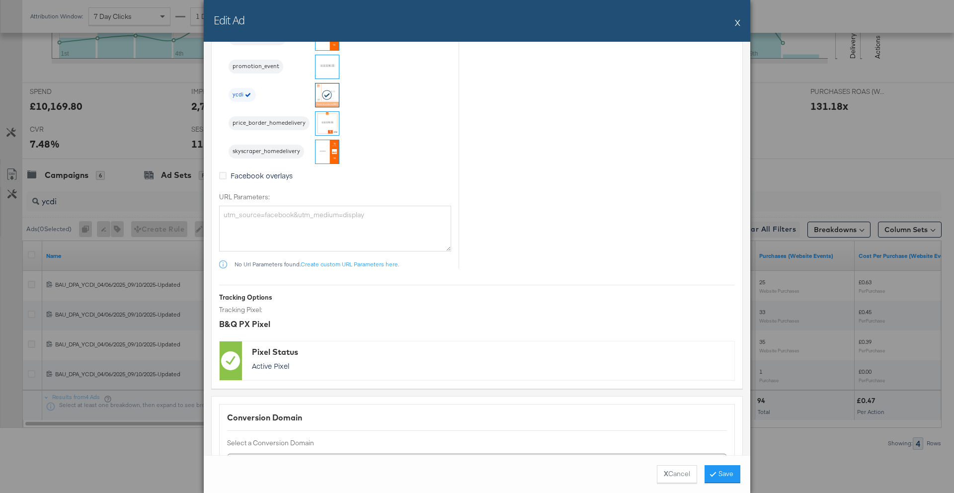
scroll to position [1476, 0]
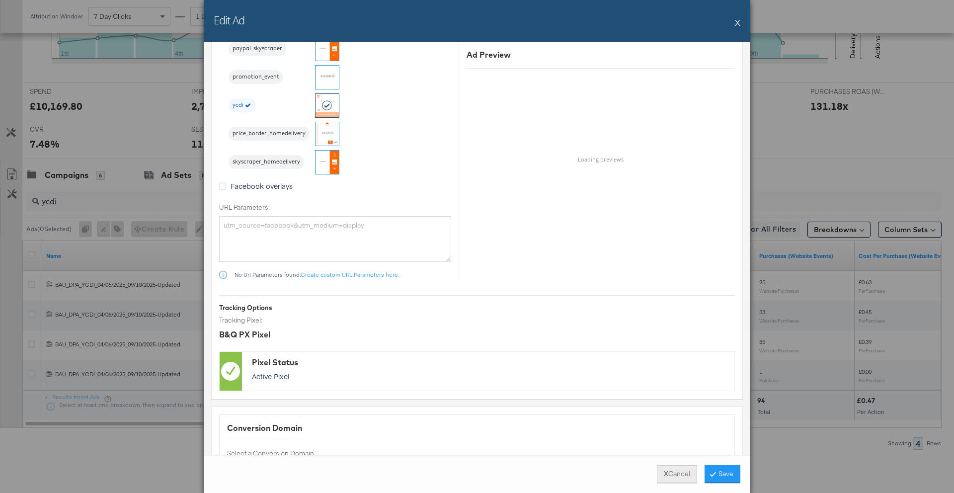
click at [668, 471] on button "X Cancel" at bounding box center [677, 474] width 40 height 18
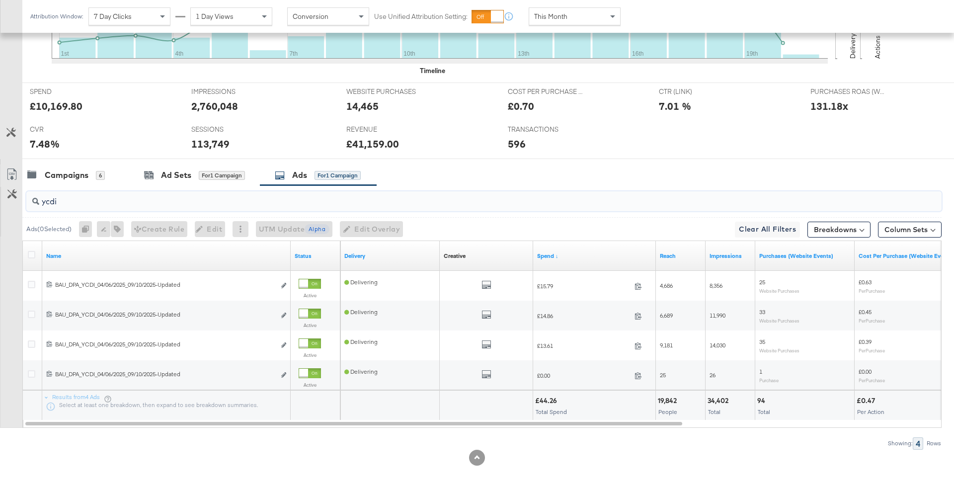
click at [85, 202] on input "ycdi" at bounding box center [448, 197] width 818 height 19
type input "y"
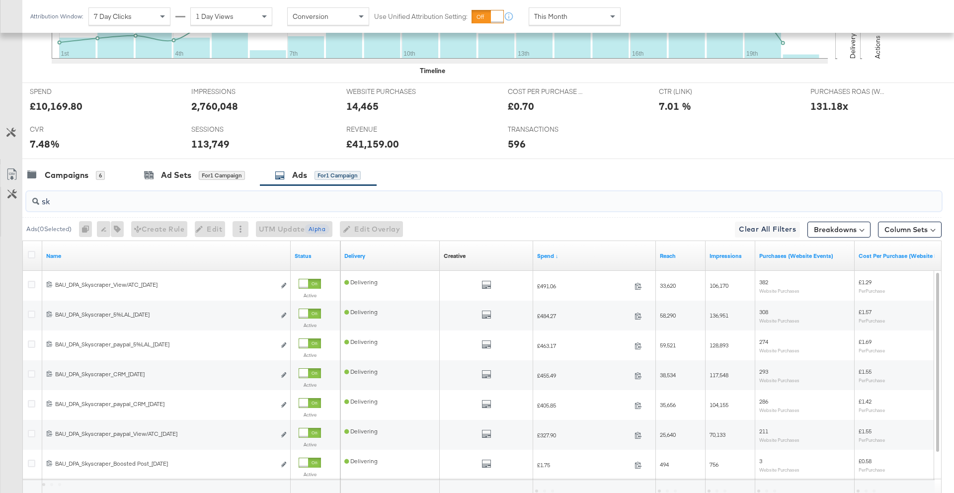
type input "s"
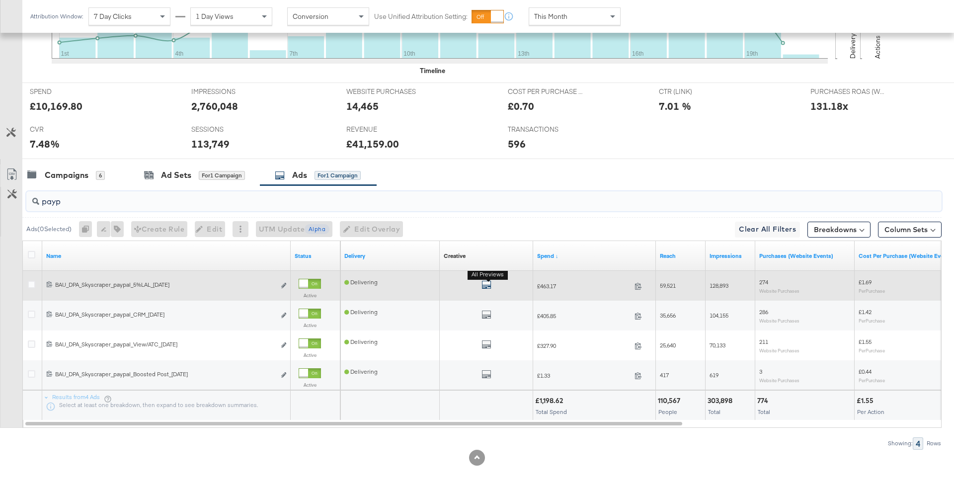
click at [483, 282] on icon "default" at bounding box center [486, 285] width 10 height 10
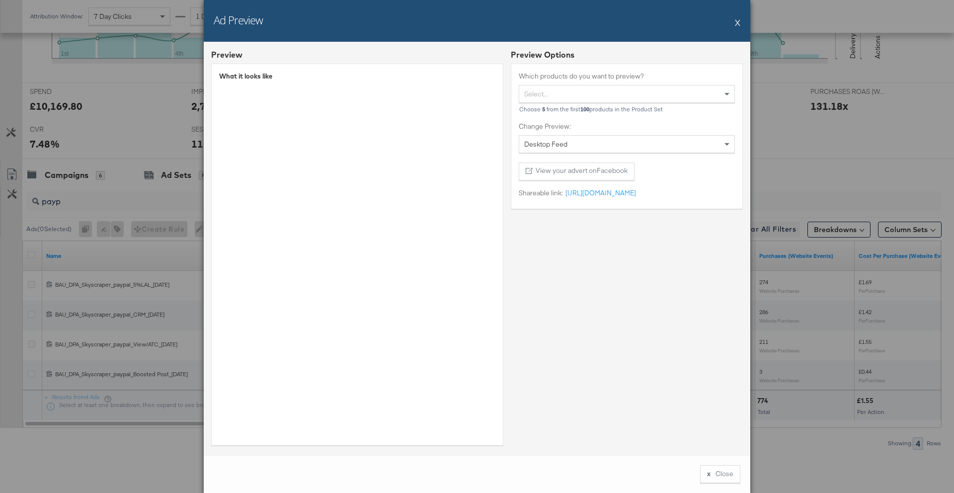
click at [739, 23] on button "X" at bounding box center [737, 22] width 5 height 20
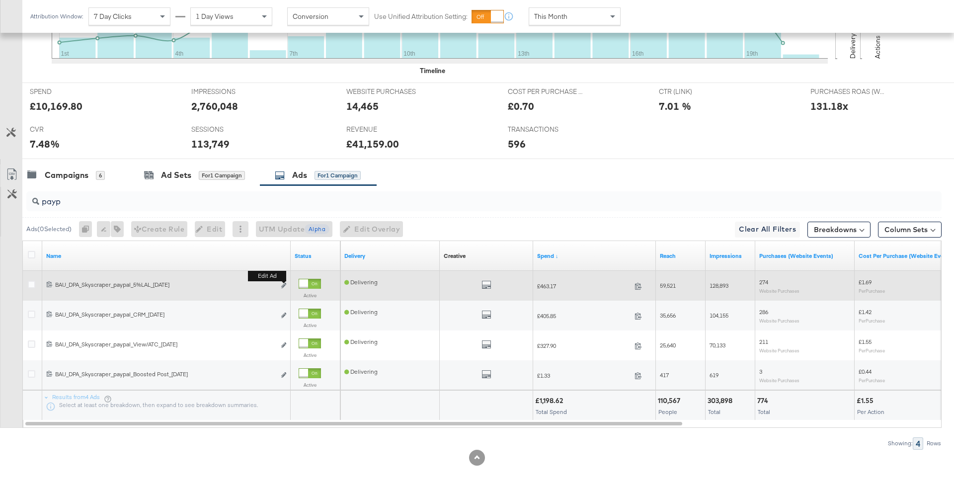
click at [281, 288] on button "Edit ad" at bounding box center [284, 286] width 6 height 10
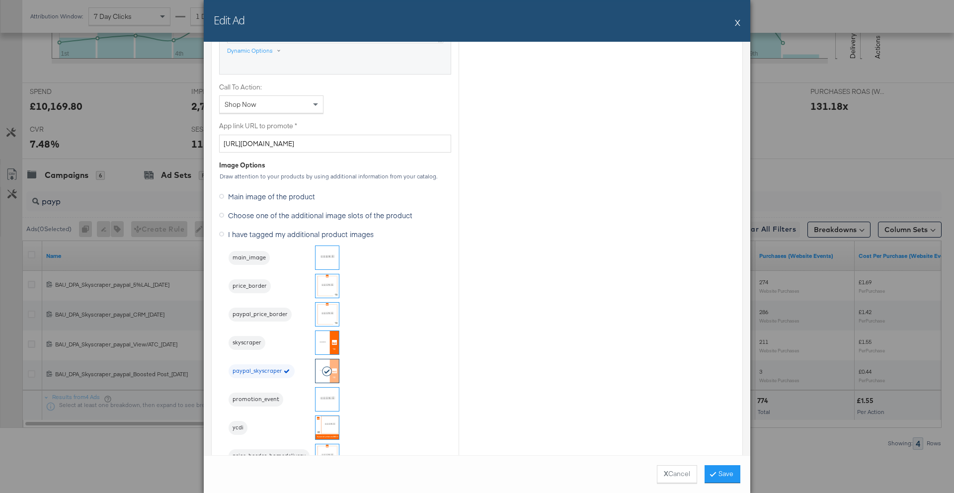
scroll to position [836, 0]
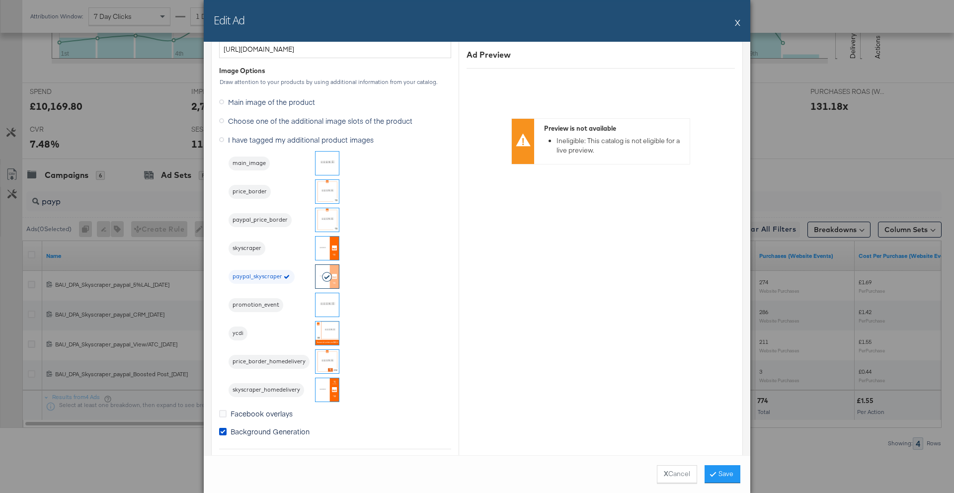
click at [739, 21] on button "X" at bounding box center [737, 22] width 5 height 20
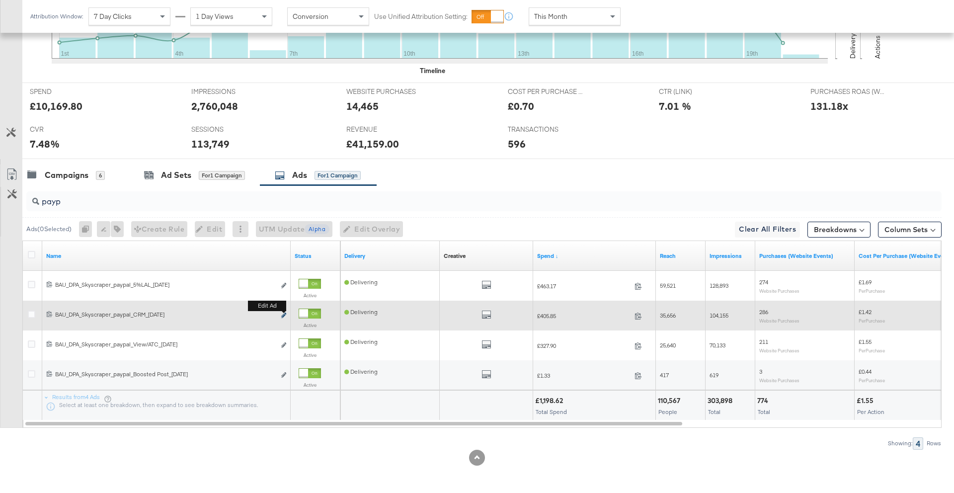
click at [285, 316] on icon "link" at bounding box center [283, 314] width 5 height 5
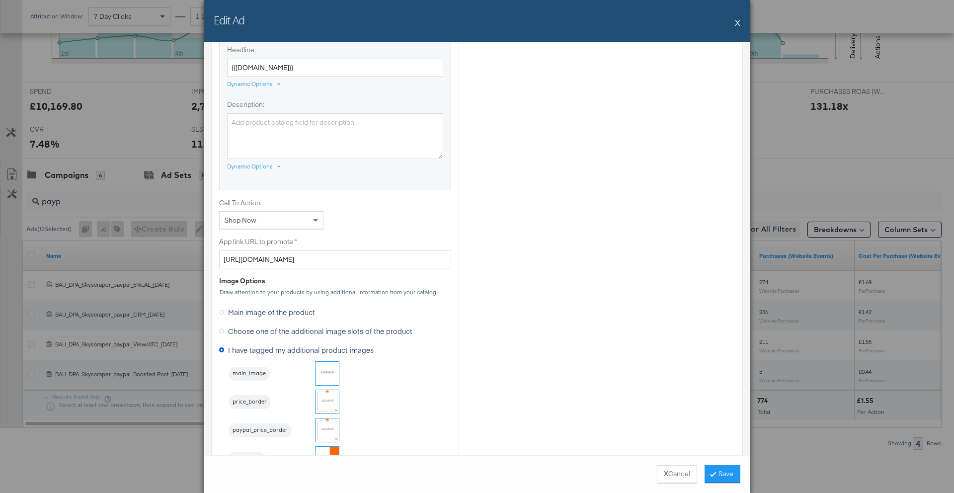
scroll to position [793, 0]
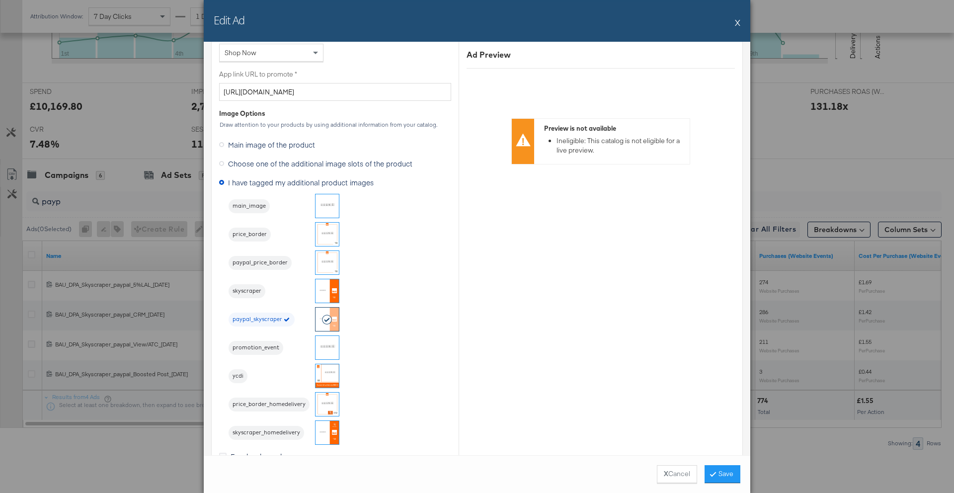
click at [737, 24] on button "X" at bounding box center [737, 22] width 5 height 20
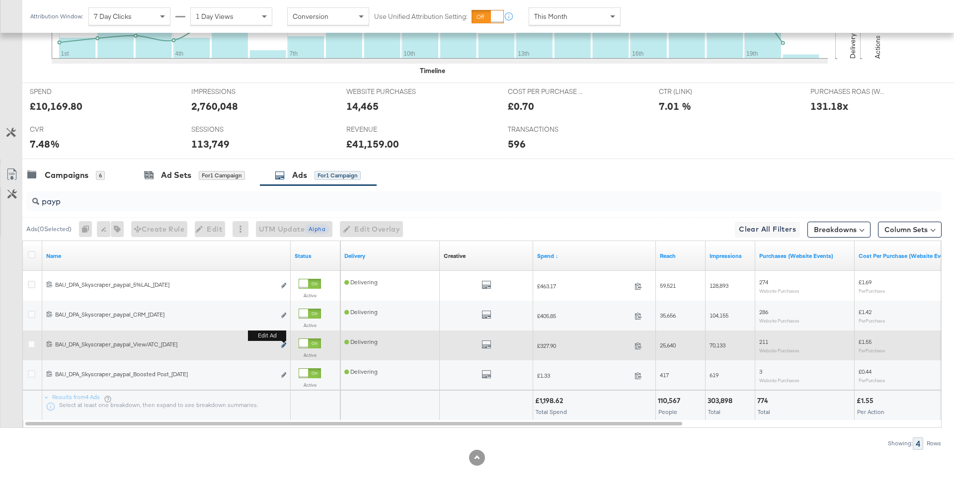
click at [283, 345] on icon "link" at bounding box center [283, 344] width 5 height 5
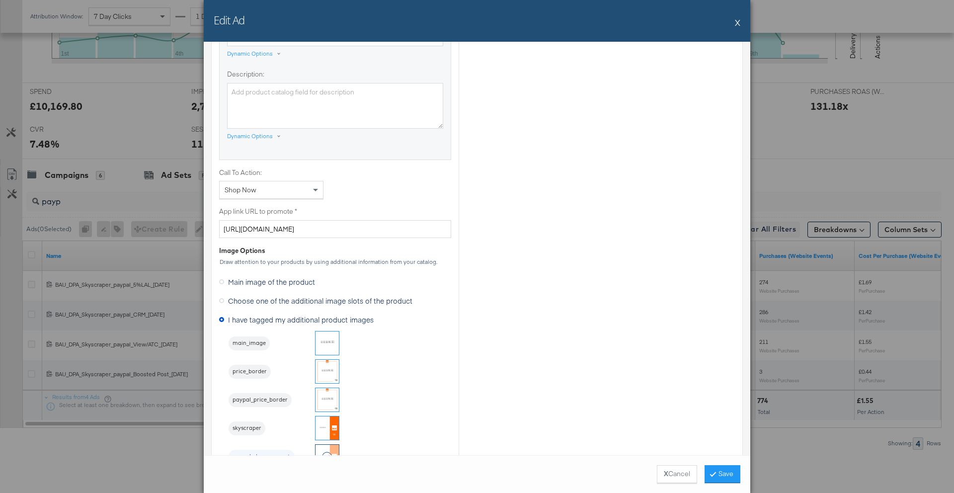
scroll to position [743, 0]
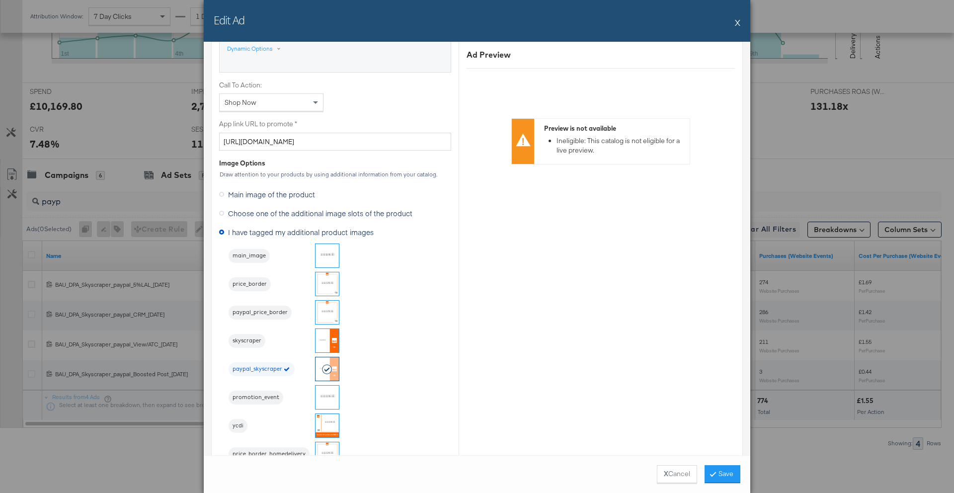
click at [737, 21] on button "X" at bounding box center [737, 22] width 5 height 20
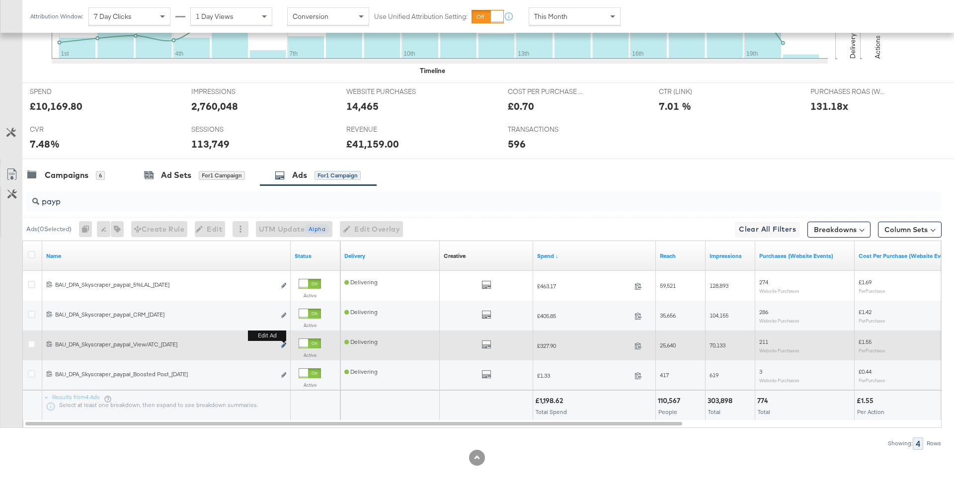
click at [284, 343] on button "Edit ad" at bounding box center [284, 345] width 6 height 10
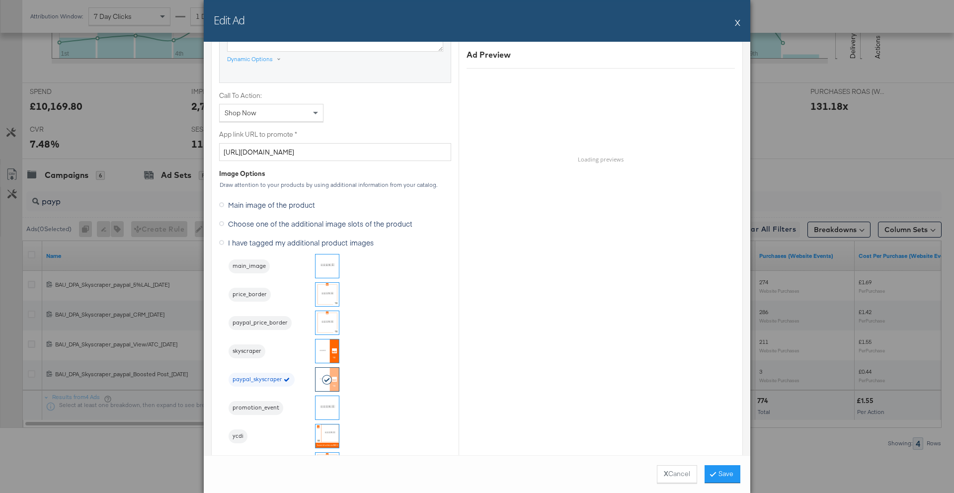
scroll to position [749, 0]
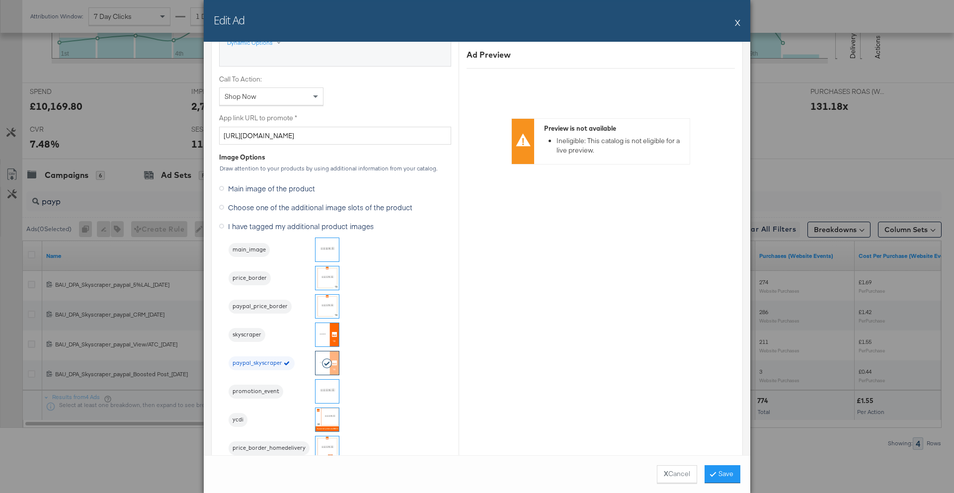
click at [736, 22] on button "X" at bounding box center [737, 22] width 5 height 20
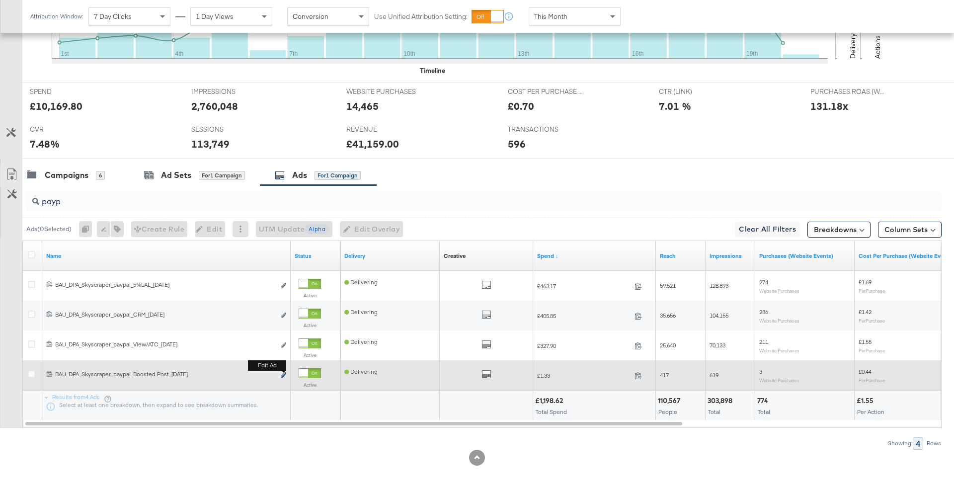
click at [284, 375] on icon "link" at bounding box center [283, 374] width 5 height 5
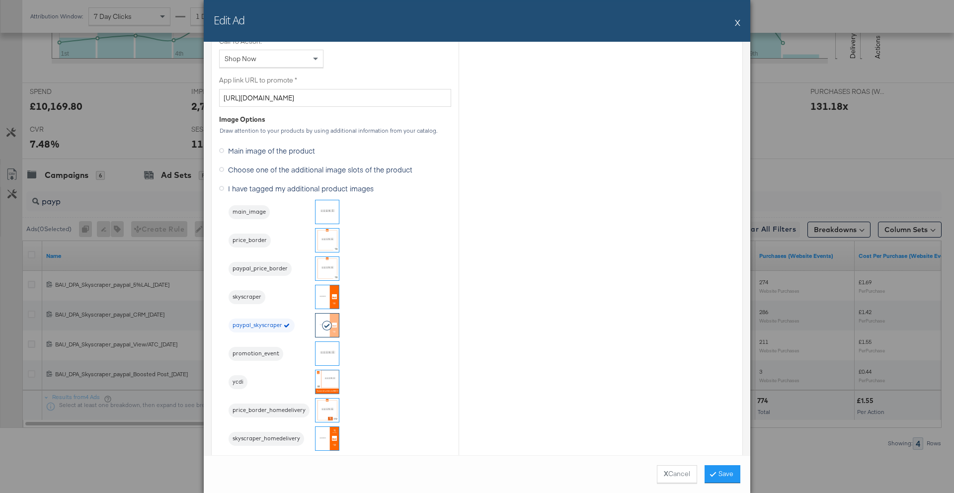
scroll to position [827, 0]
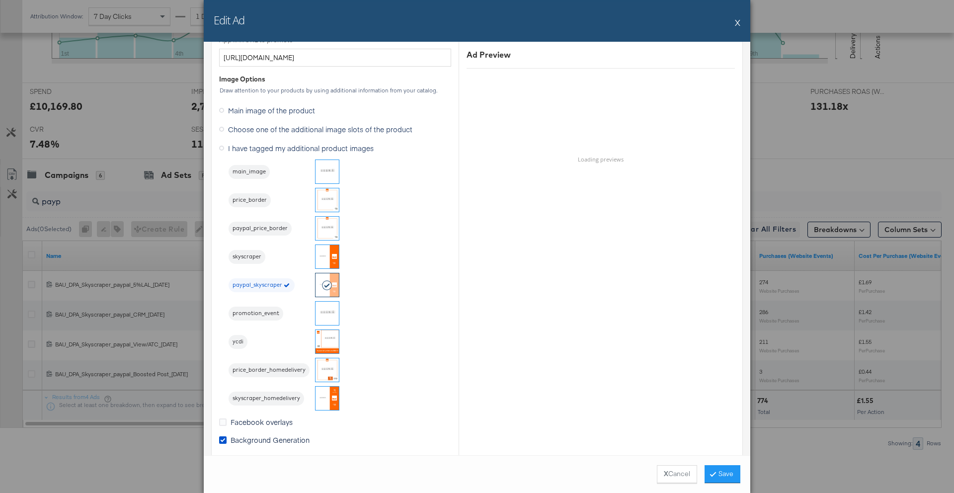
click at [736, 22] on button "X" at bounding box center [737, 22] width 5 height 20
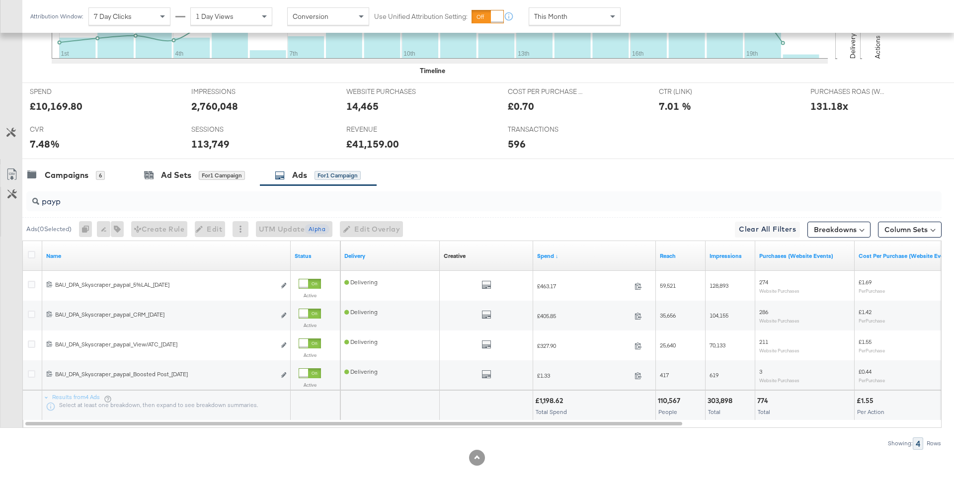
click at [77, 199] on input "payp" at bounding box center [448, 197] width 818 height 19
type input "p"
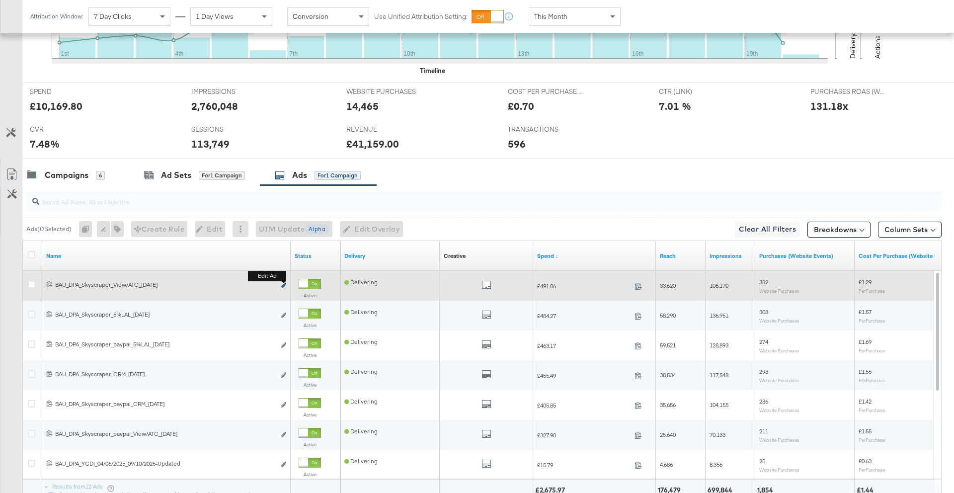
click at [284, 286] on icon "link" at bounding box center [283, 285] width 5 height 5
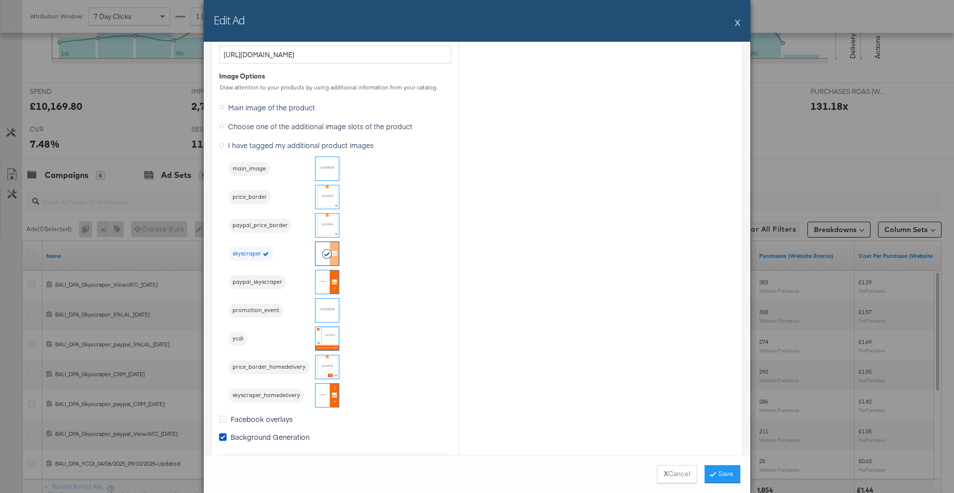
scroll to position [840, 0]
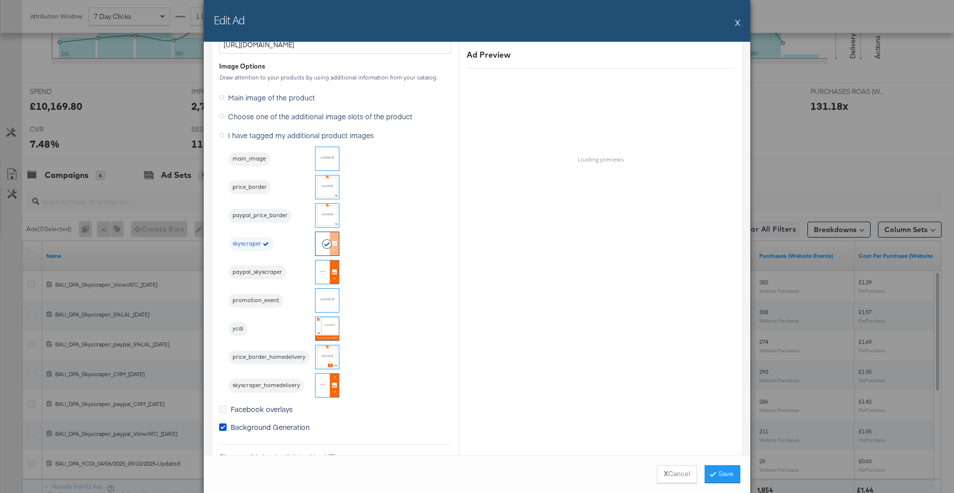
click at [738, 25] on button "X" at bounding box center [737, 22] width 5 height 20
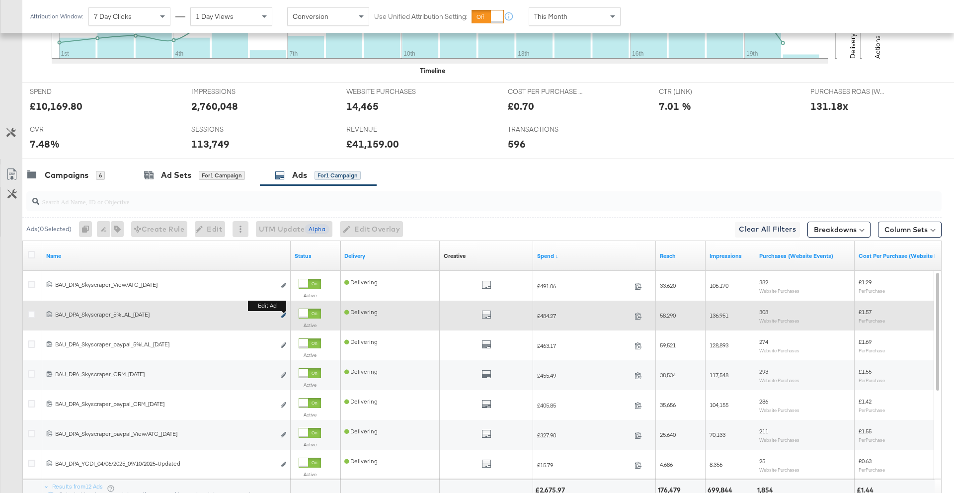
click at [283, 317] on icon "link" at bounding box center [283, 314] width 5 height 5
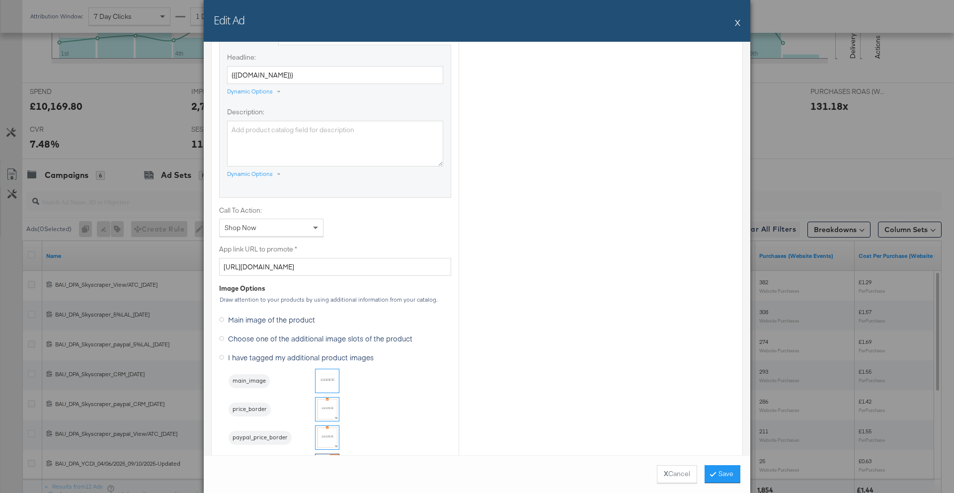
scroll to position [681, 0]
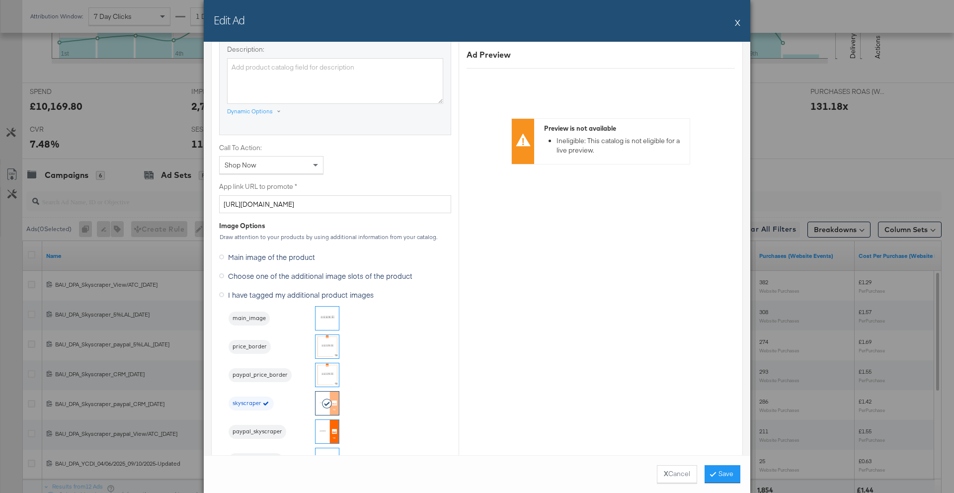
click at [736, 24] on button "X" at bounding box center [737, 22] width 5 height 20
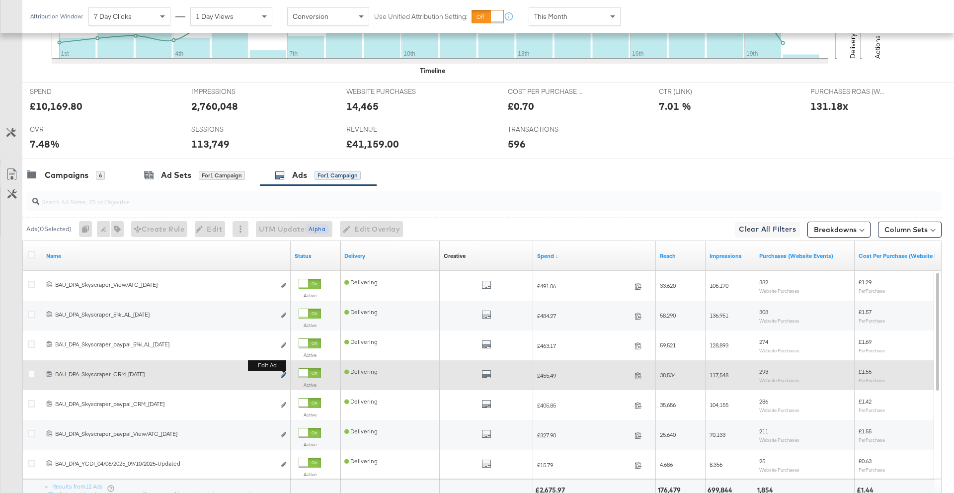
click at [286, 374] on icon "link" at bounding box center [283, 374] width 5 height 5
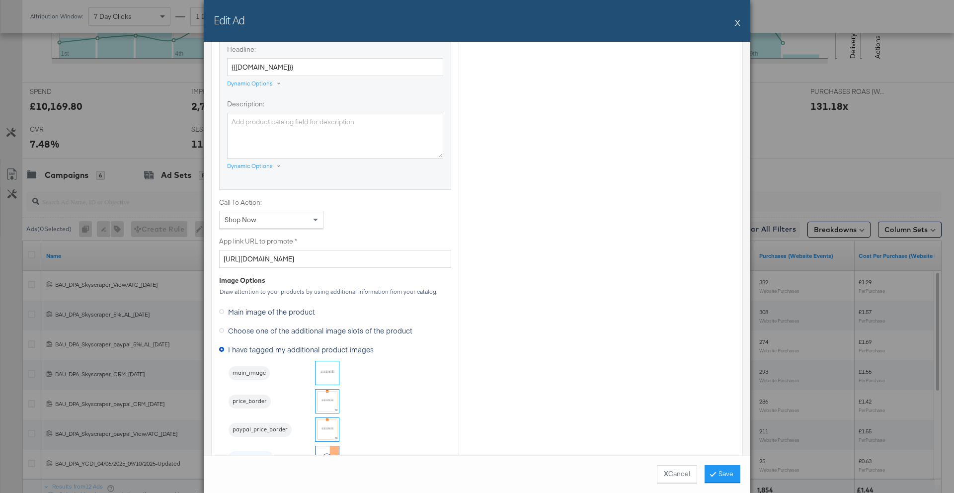
scroll to position [722, 0]
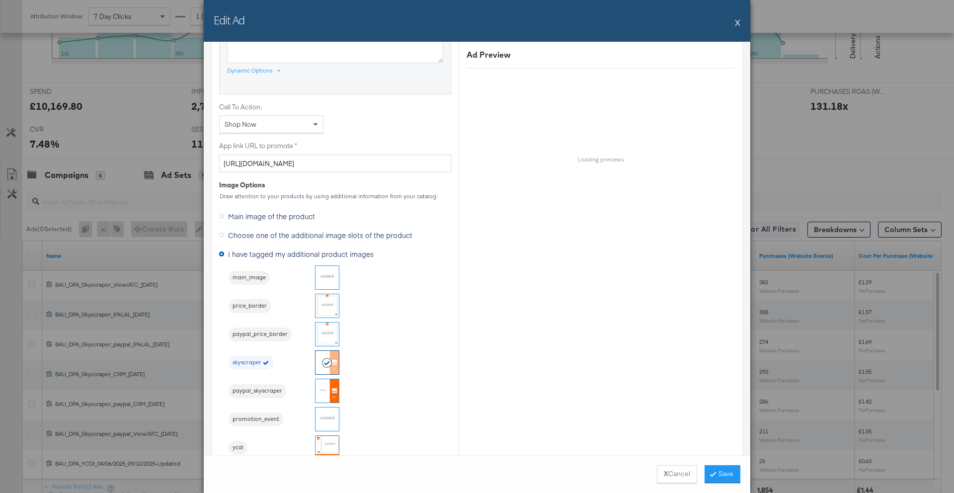
click at [737, 22] on button "X" at bounding box center [737, 22] width 5 height 20
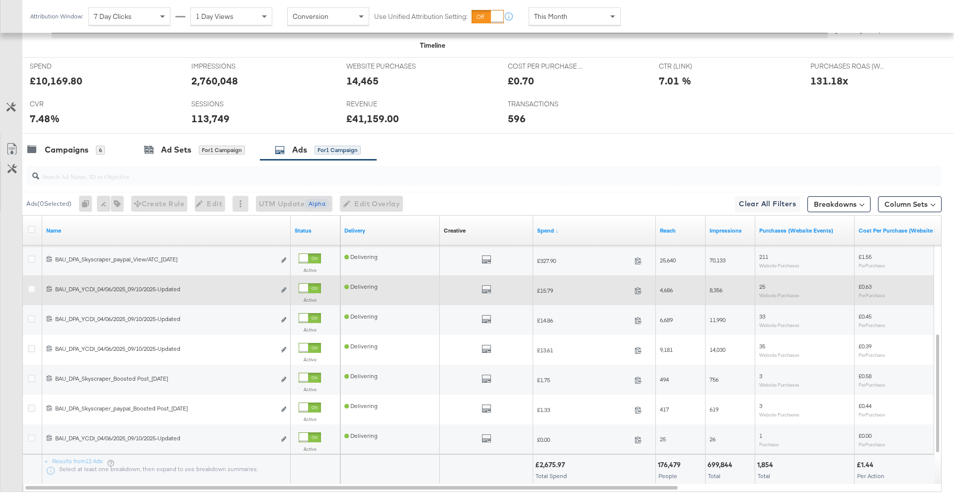
scroll to position [411, 0]
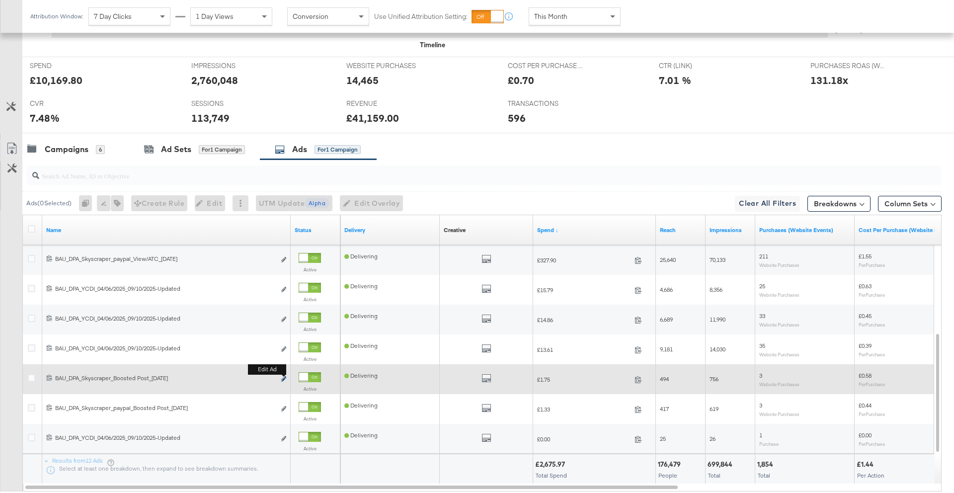
click at [284, 377] on icon "link" at bounding box center [283, 378] width 5 height 5
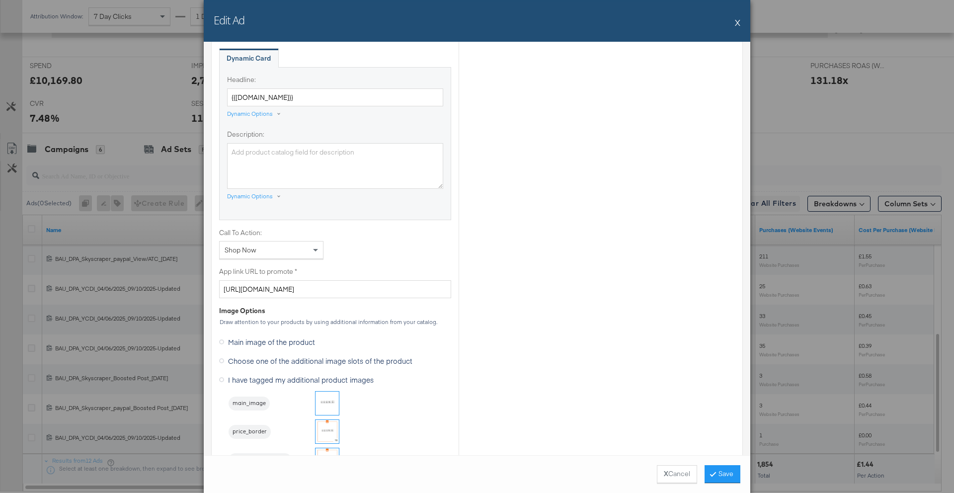
scroll to position [974, 0]
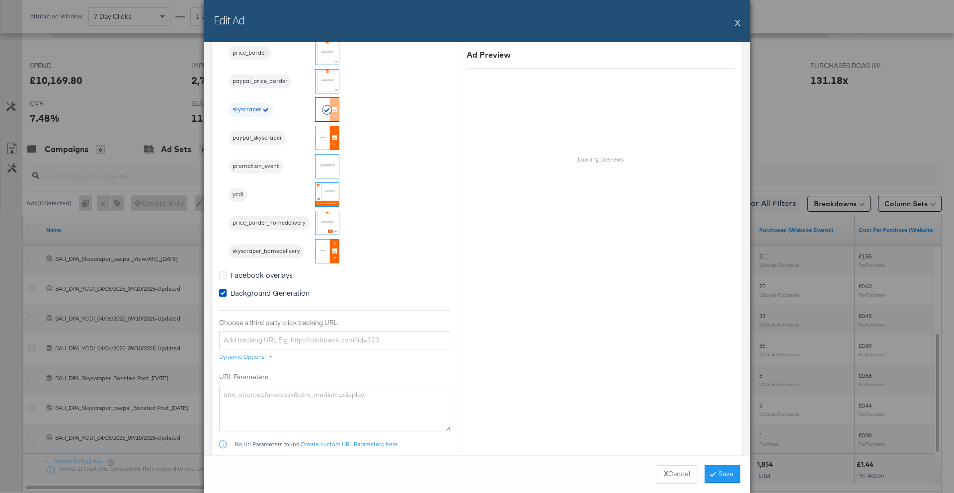
click at [740, 23] on div "Edit Ad X" at bounding box center [477, 21] width 546 height 42
click at [737, 23] on button "X" at bounding box center [737, 22] width 5 height 20
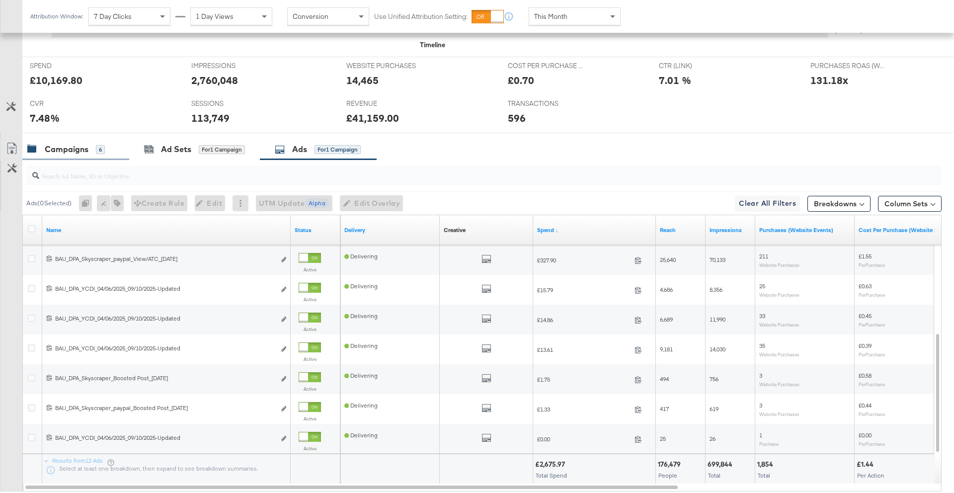
click at [50, 150] on div "Campaigns" at bounding box center [67, 149] width 44 height 11
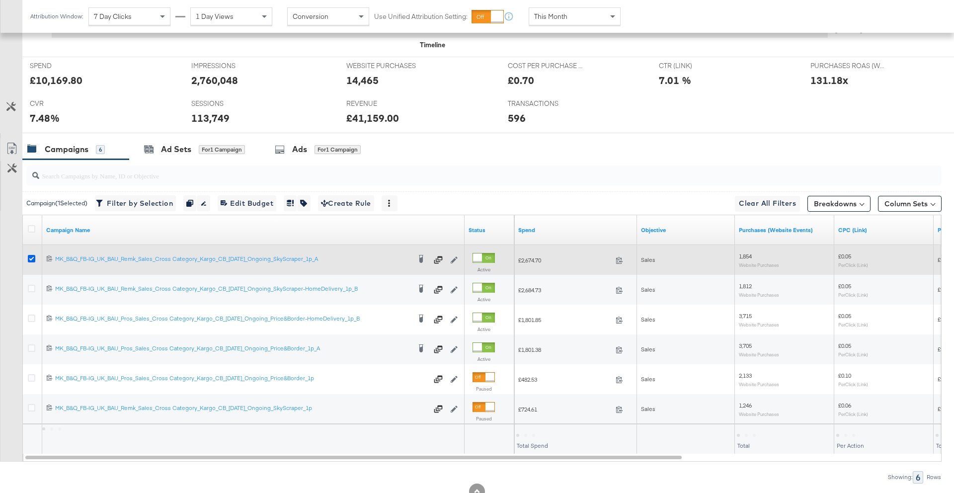
click at [33, 257] on icon at bounding box center [31, 258] width 7 height 7
click at [0, 0] on input "checkbox" at bounding box center [0, 0] width 0 height 0
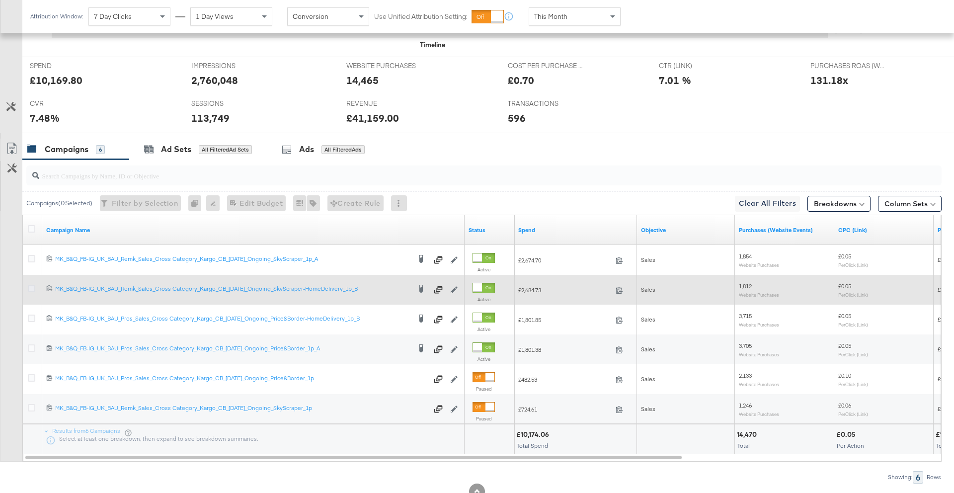
click at [32, 290] on icon at bounding box center [31, 288] width 7 height 7
click at [0, 0] on input "checkbox" at bounding box center [0, 0] width 0 height 0
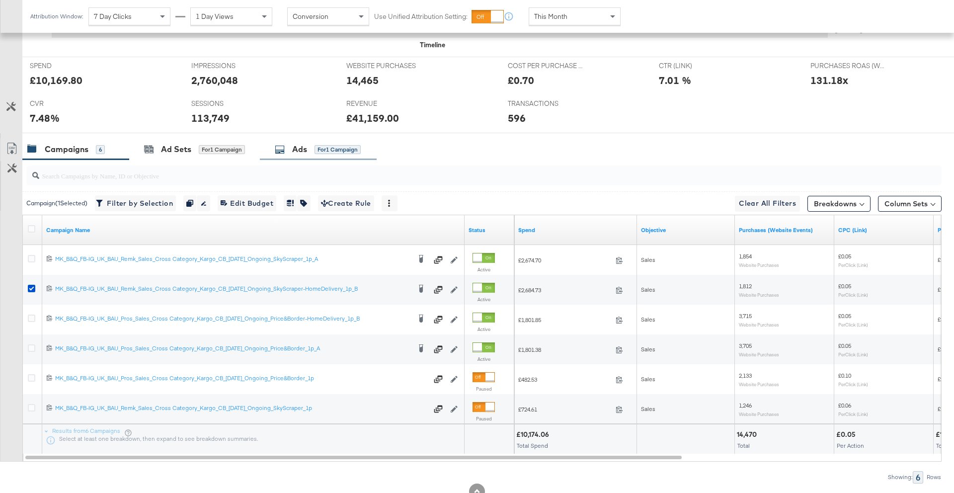
click at [320, 154] on div "Ads for 1 Campaign" at bounding box center [318, 149] width 86 height 11
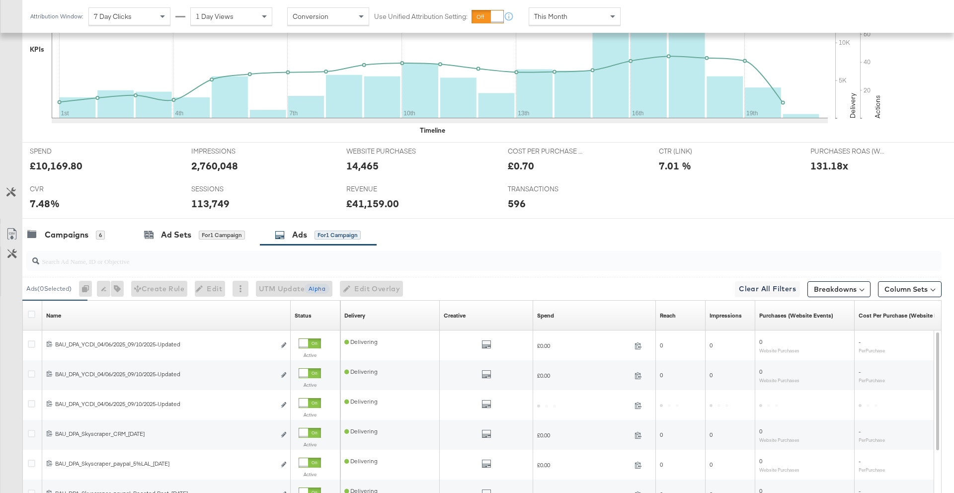
scroll to position [411, 0]
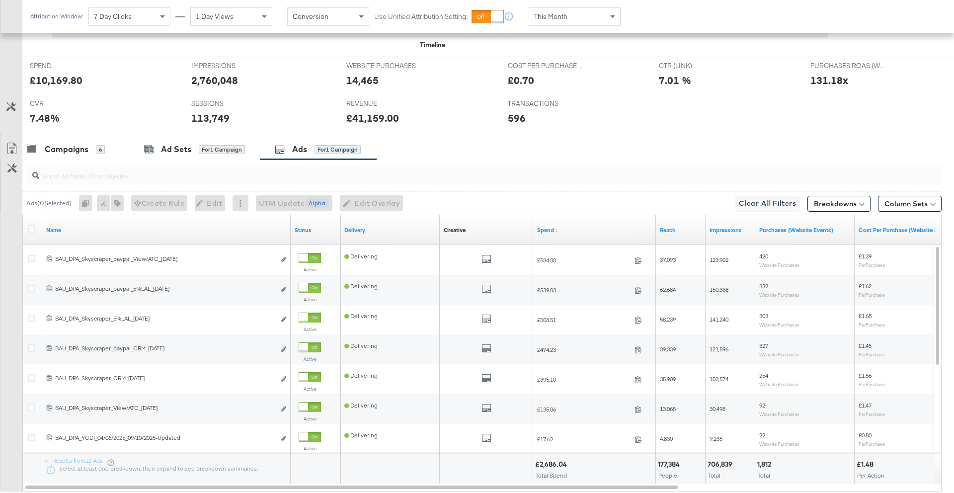
click at [165, 177] on input "search" at bounding box center [448, 171] width 818 height 19
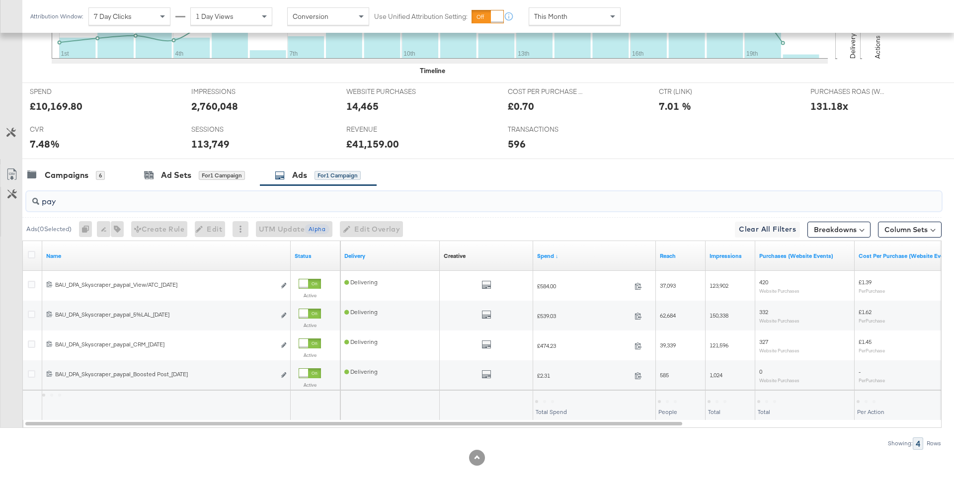
scroll to position [385, 0]
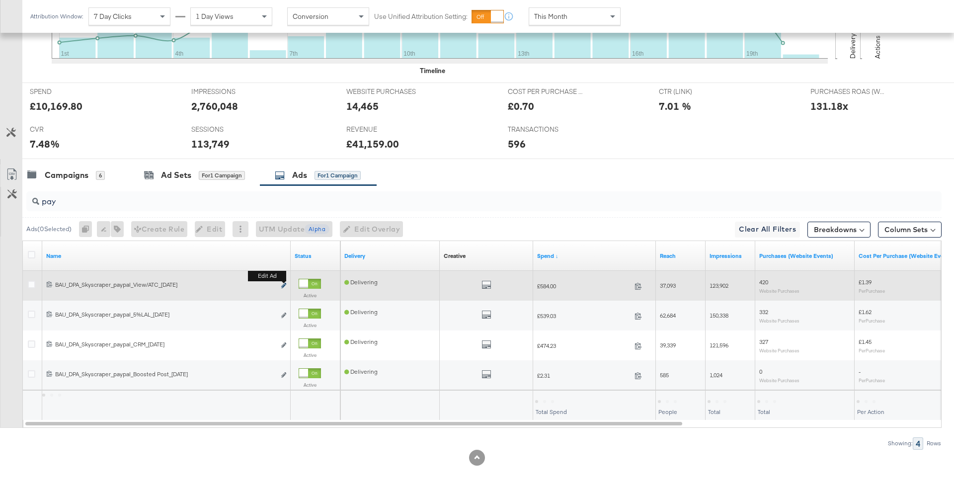
click at [285, 286] on icon "link" at bounding box center [283, 285] width 5 height 5
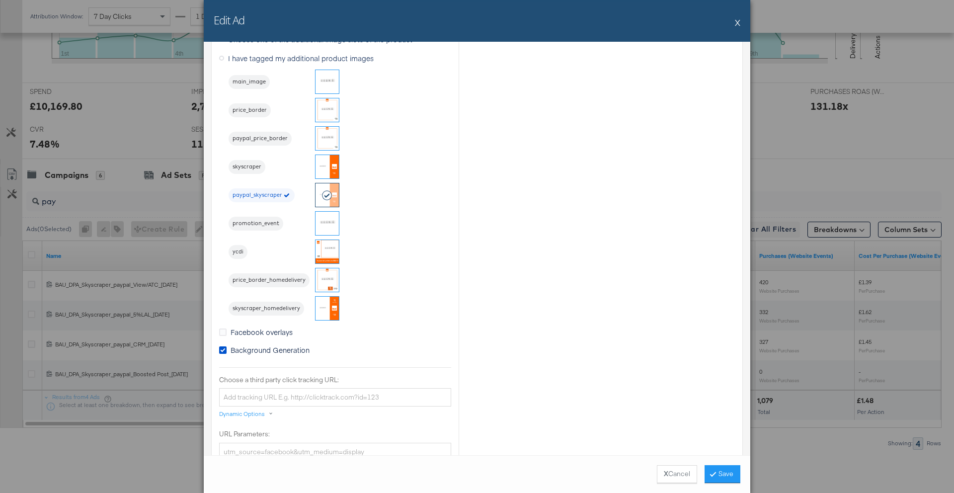
scroll to position [900, 0]
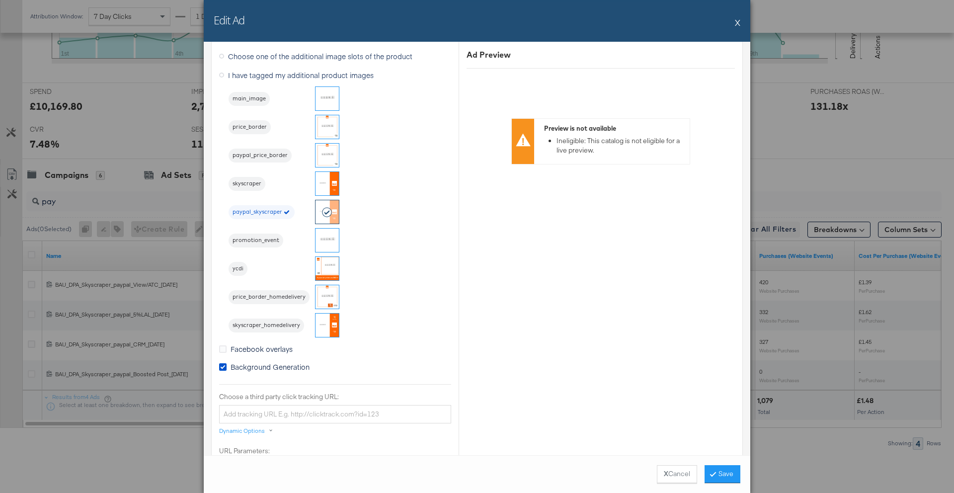
click at [735, 19] on button "X" at bounding box center [737, 22] width 5 height 20
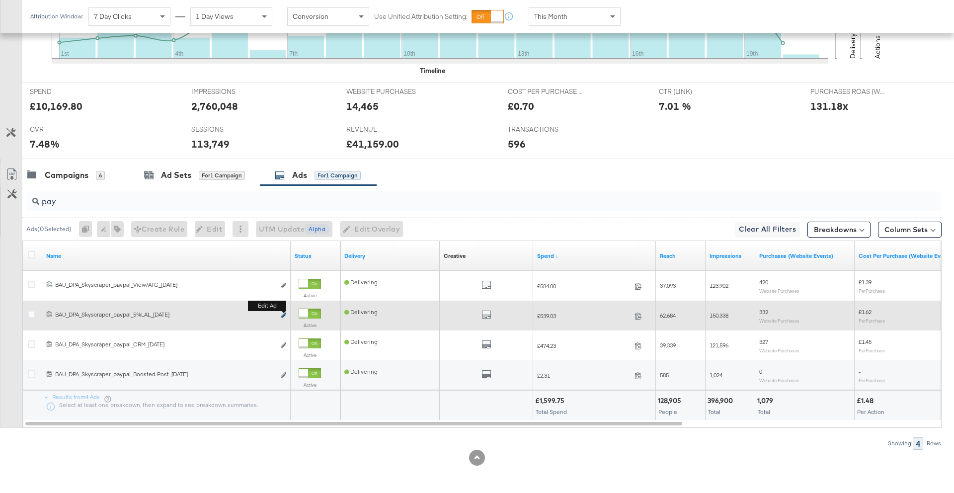
click at [281, 316] on icon "link" at bounding box center [283, 314] width 5 height 5
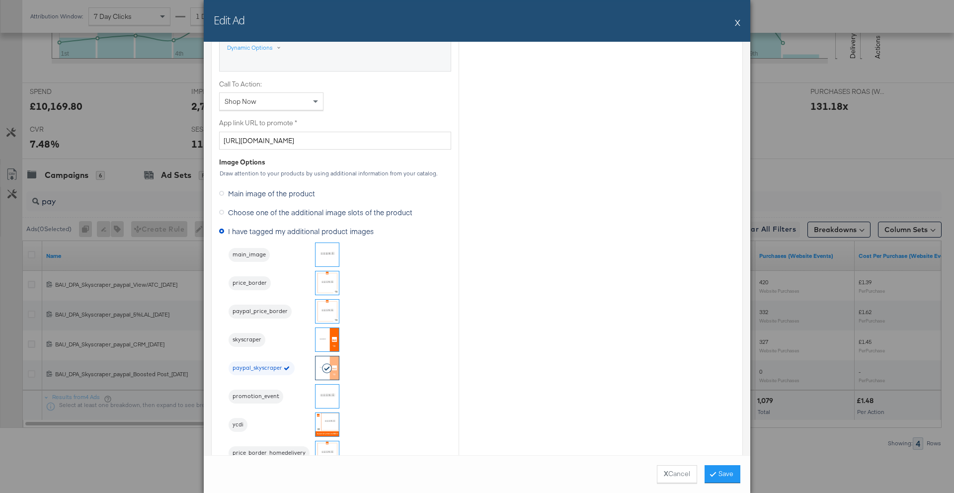
scroll to position [797, 0]
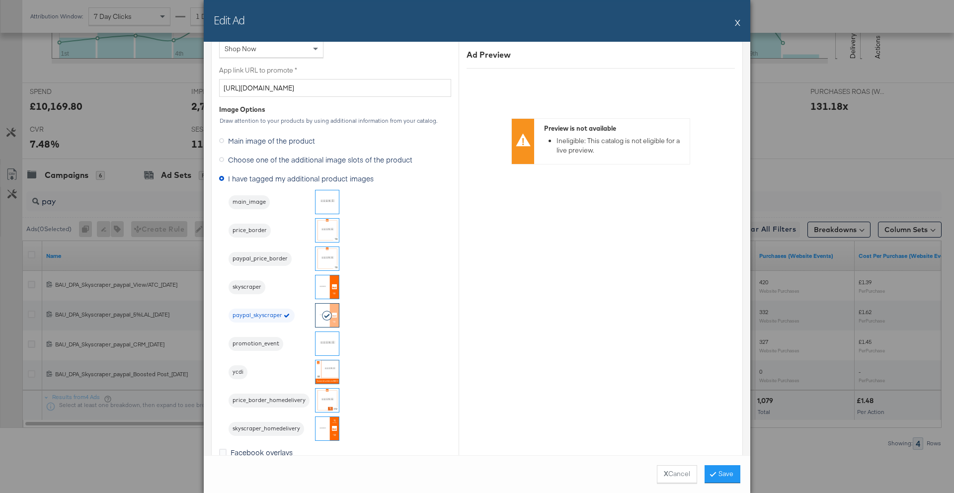
click at [737, 23] on button "X" at bounding box center [737, 22] width 5 height 20
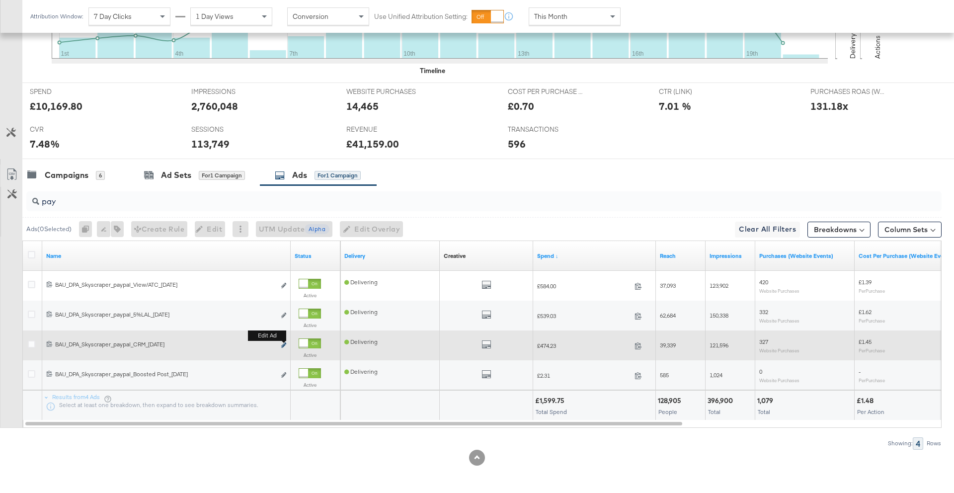
click at [283, 344] on icon "link" at bounding box center [283, 344] width 5 height 5
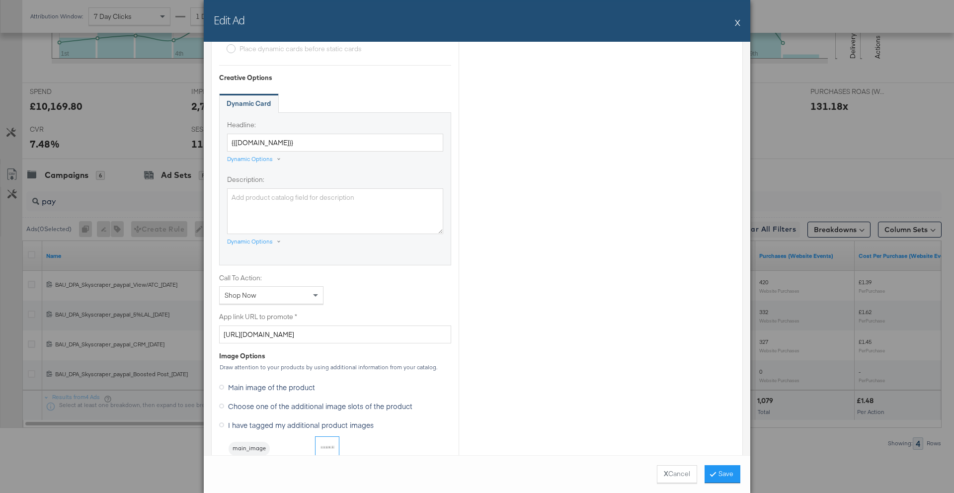
scroll to position [736, 0]
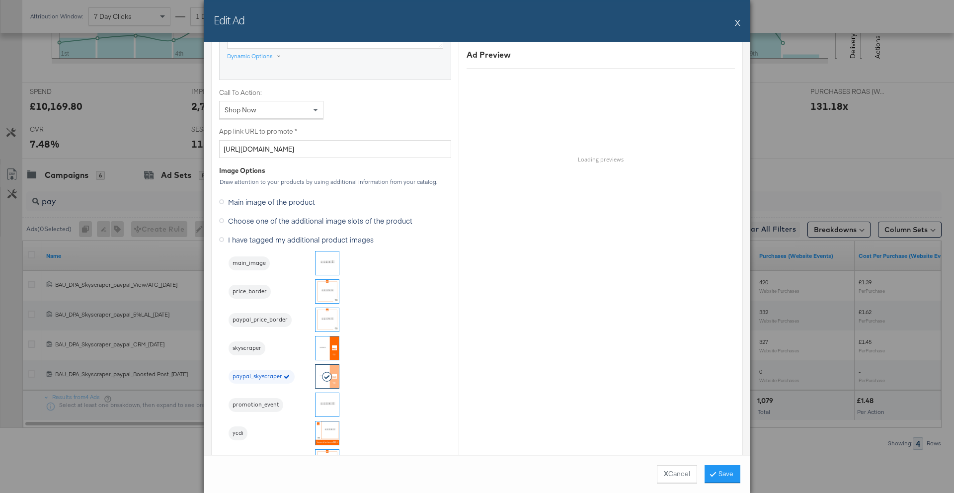
click at [736, 23] on button "X" at bounding box center [737, 22] width 5 height 20
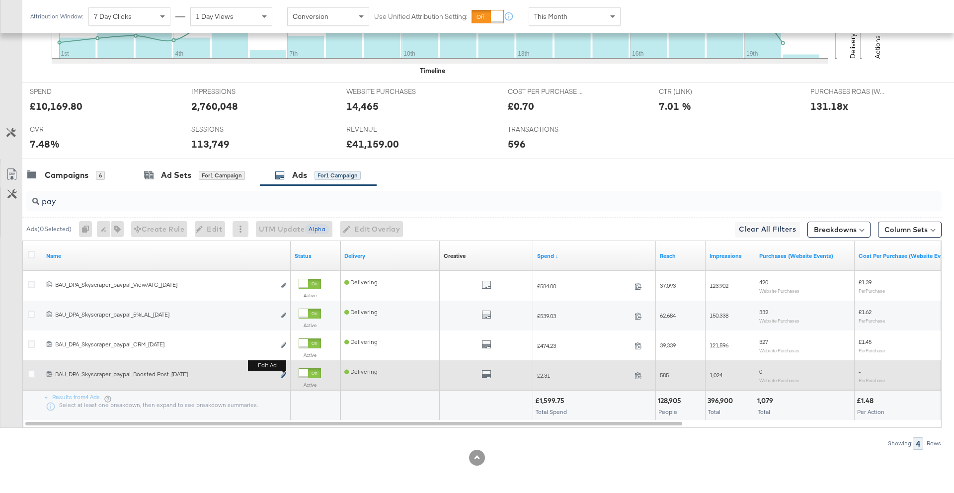
click at [285, 375] on icon "link" at bounding box center [283, 374] width 5 height 5
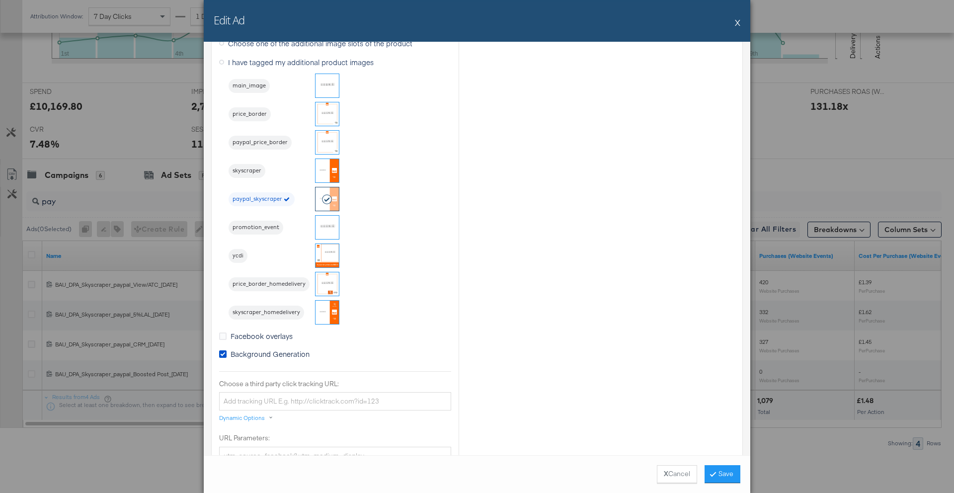
scroll to position [1013, 0]
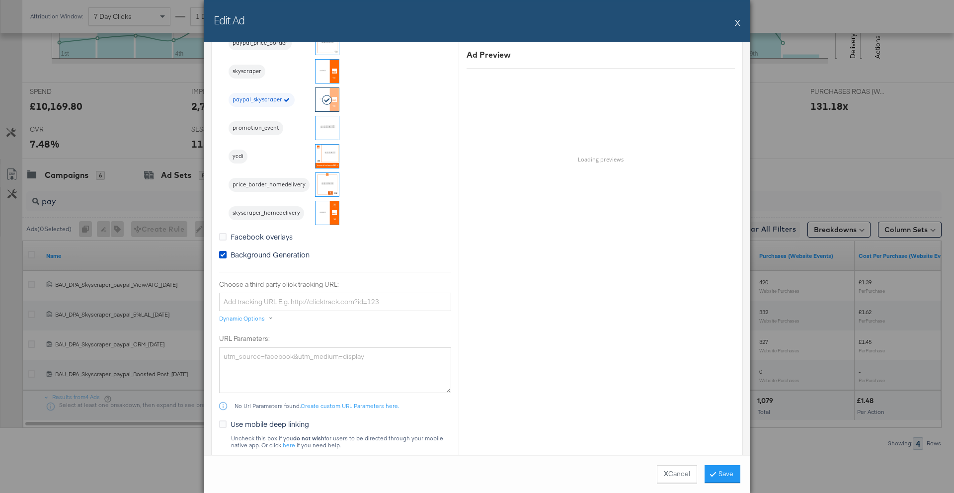
click at [738, 24] on button "X" at bounding box center [737, 22] width 5 height 20
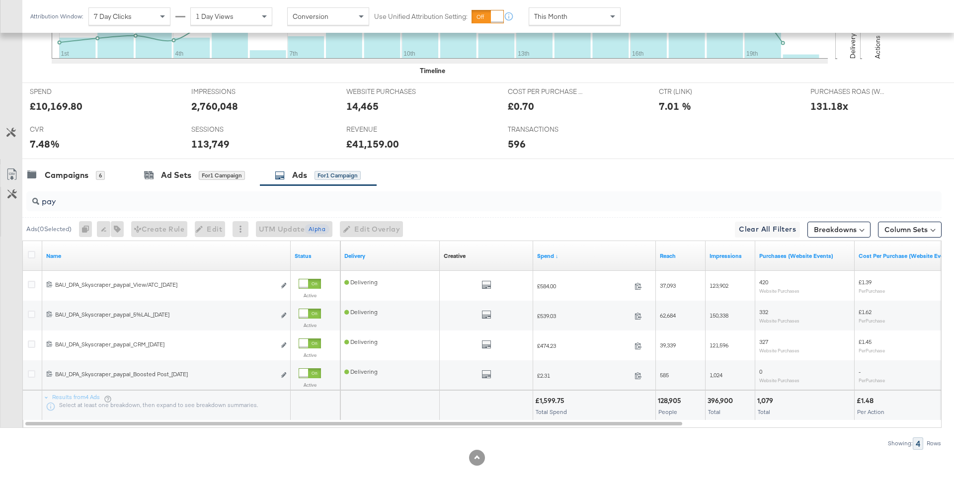
click at [103, 208] on div "pay" at bounding box center [483, 201] width 915 height 20
type input "p"
click at [34, 253] on icon at bounding box center [31, 254] width 7 height 7
click at [0, 0] on input "checkbox" at bounding box center [0, 0] width 0 height 0
click at [33, 255] on icon at bounding box center [31, 254] width 7 height 7
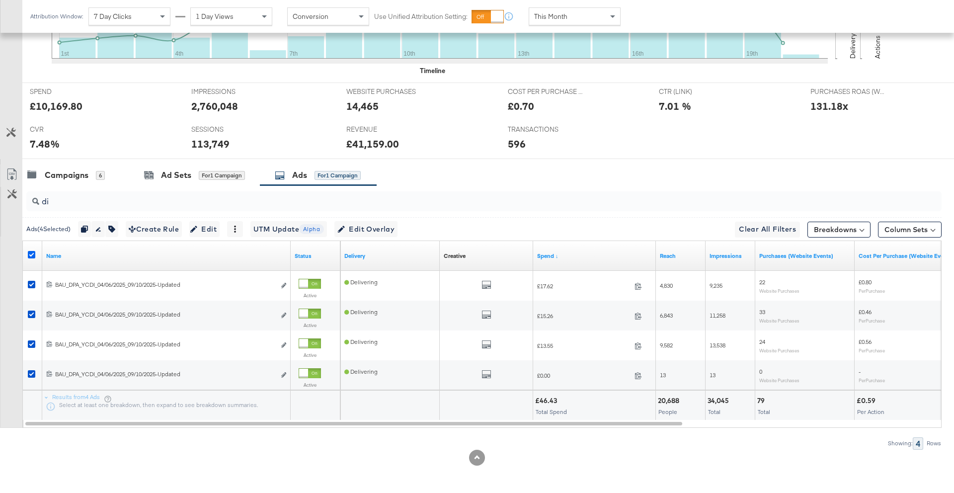
click at [0, 0] on input "checkbox" at bounding box center [0, 0] width 0 height 0
click at [34, 254] on icon at bounding box center [31, 254] width 7 height 7
click at [0, 0] on input "checkbox" at bounding box center [0, 0] width 0 height 0
click at [211, 225] on span "Edit" at bounding box center [204, 229] width 24 height 12
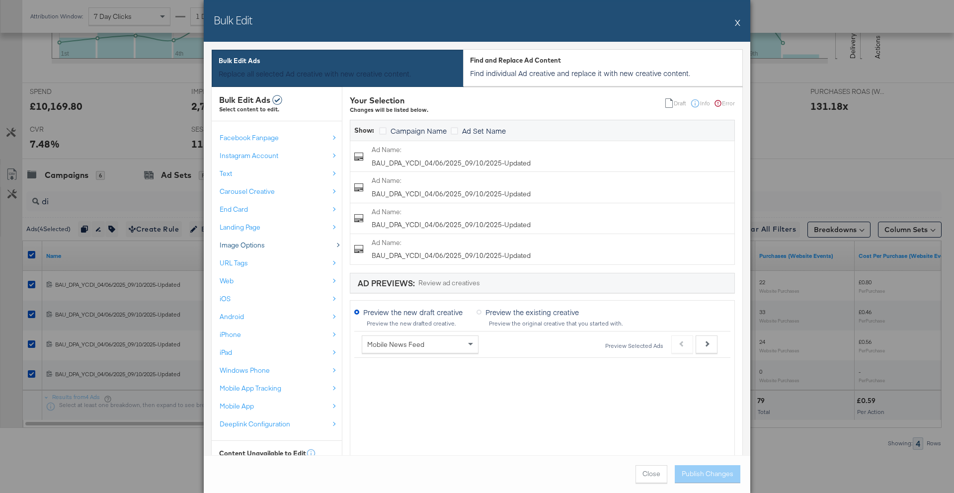
click at [282, 247] on div "Image Options" at bounding box center [274, 244] width 109 height 9
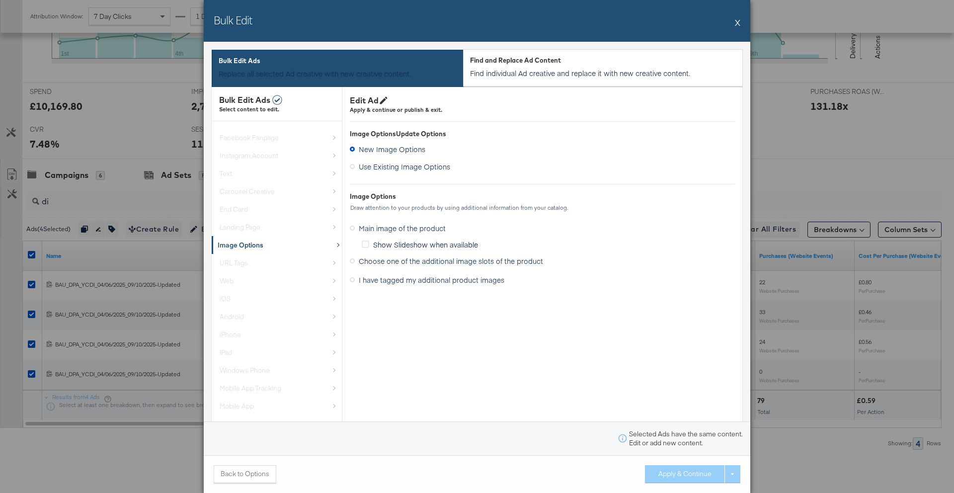
click at [446, 279] on span "I have tagged my additional product images" at bounding box center [432, 280] width 146 height 10
click at [0, 0] on input "I have tagged my additional product images" at bounding box center [0, 0] width 0 height 0
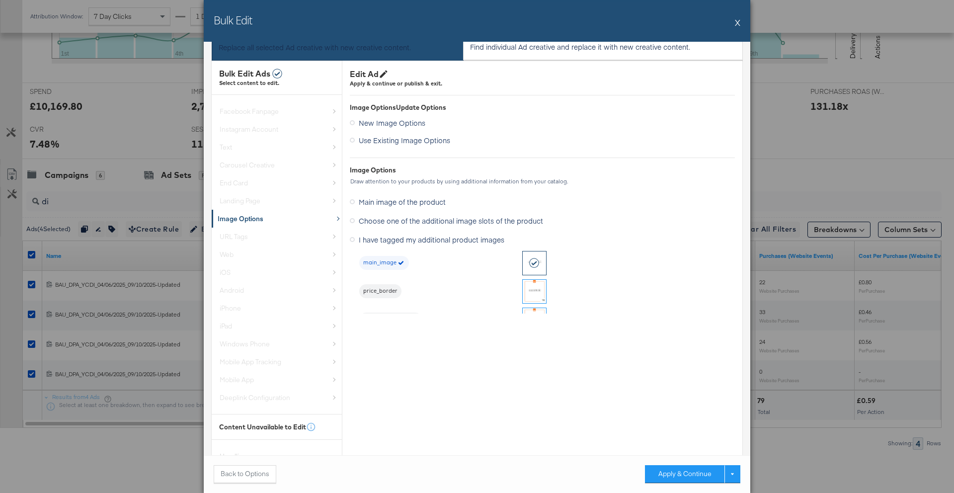
scroll to position [27, 0]
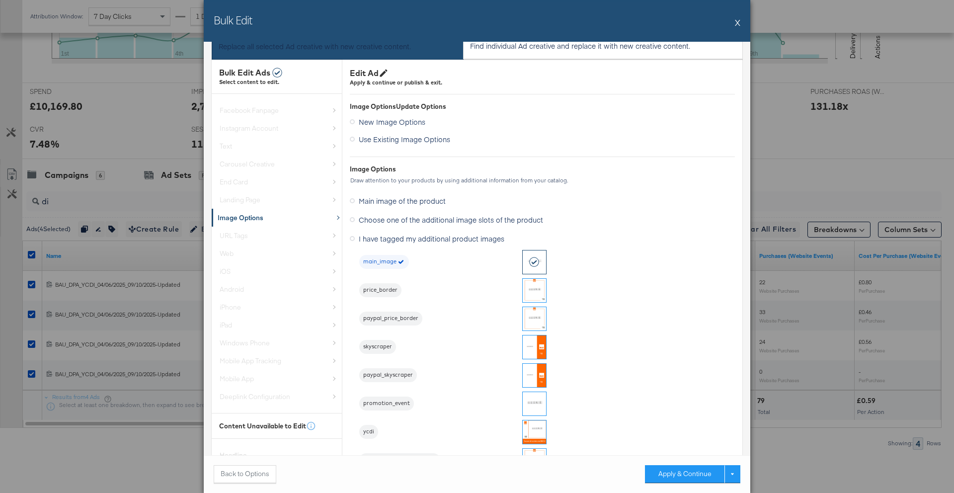
click at [542, 428] on img at bounding box center [533, 431] width 23 height 23
click at [657, 476] on button "Apply & Continue" at bounding box center [684, 474] width 79 height 18
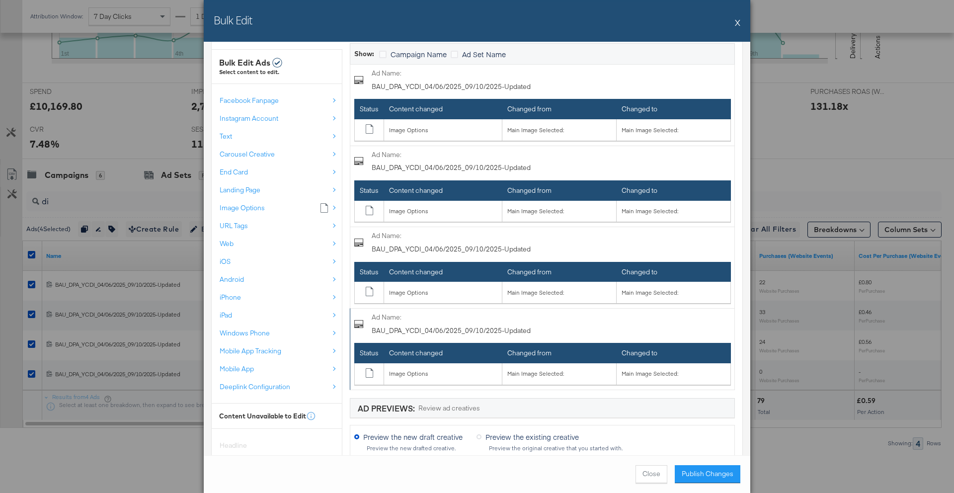
scroll to position [85, 0]
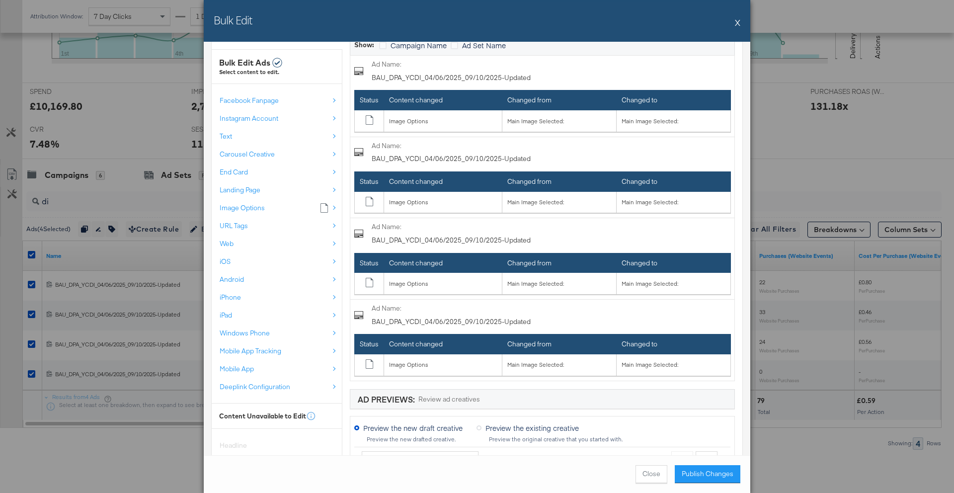
click at [736, 24] on button "X" at bounding box center [737, 22] width 5 height 20
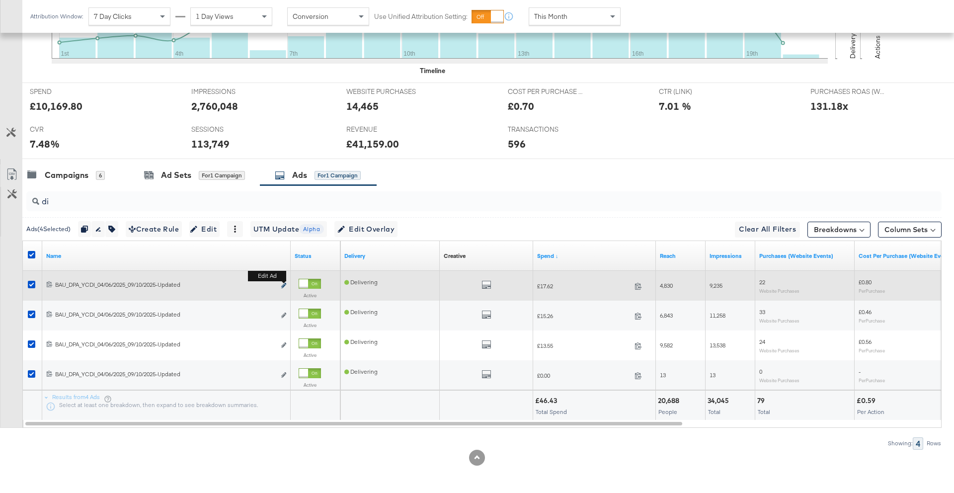
click at [282, 285] on icon "link" at bounding box center [283, 285] width 5 height 5
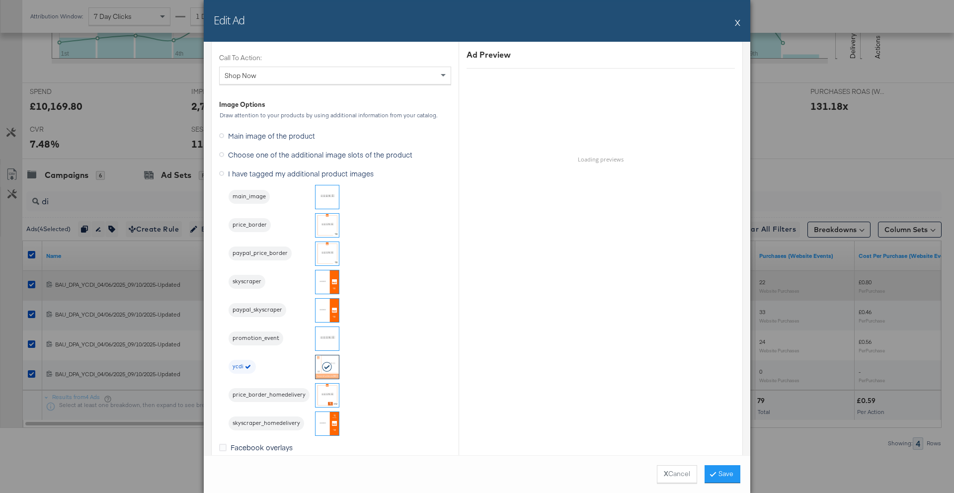
scroll to position [1236, 0]
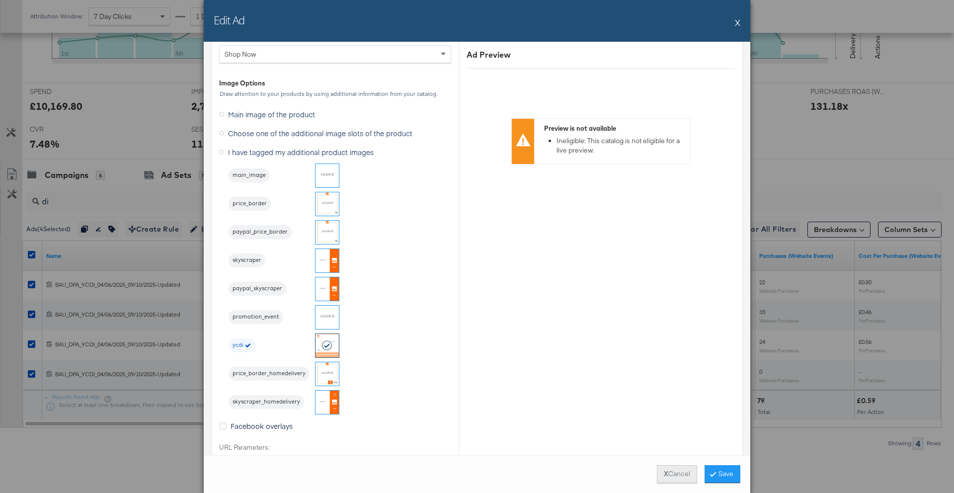
click at [668, 473] on button "X Cancel" at bounding box center [677, 474] width 40 height 18
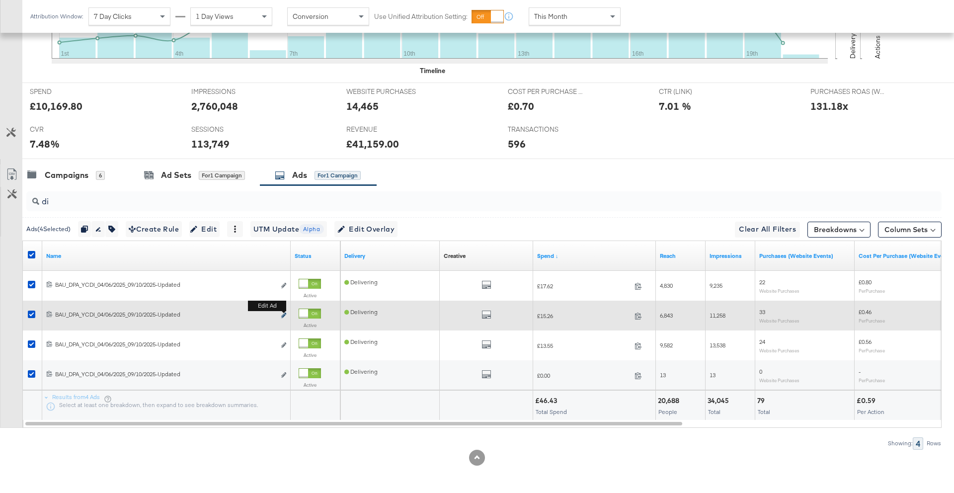
click at [283, 316] on icon "link" at bounding box center [283, 314] width 5 height 5
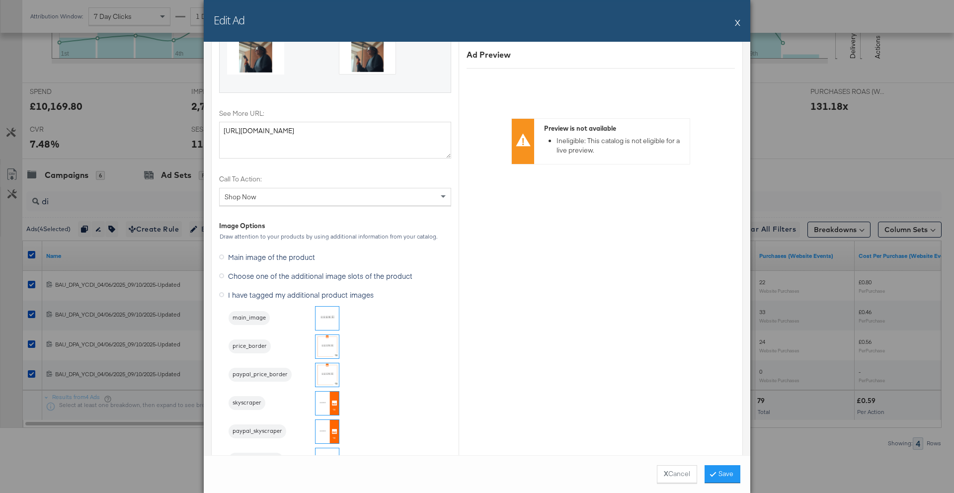
scroll to position [1239, 0]
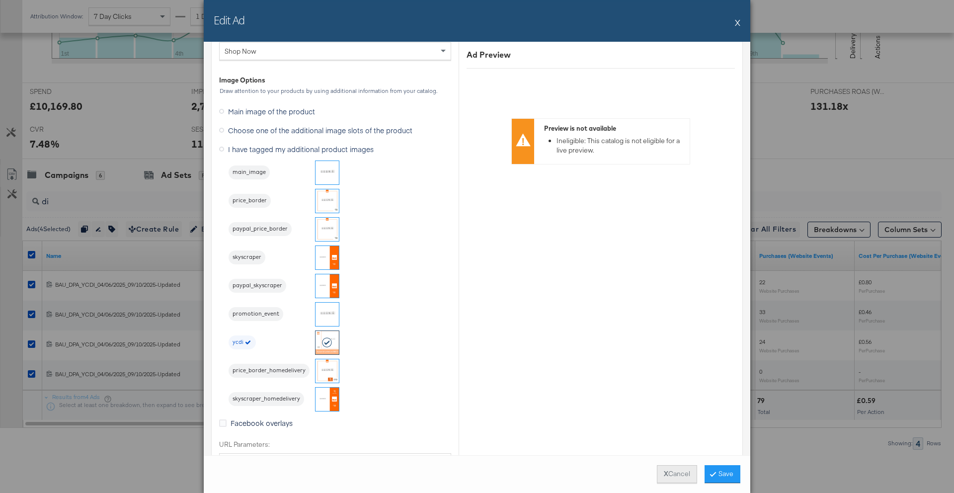
click at [665, 473] on button "X Cancel" at bounding box center [677, 474] width 40 height 18
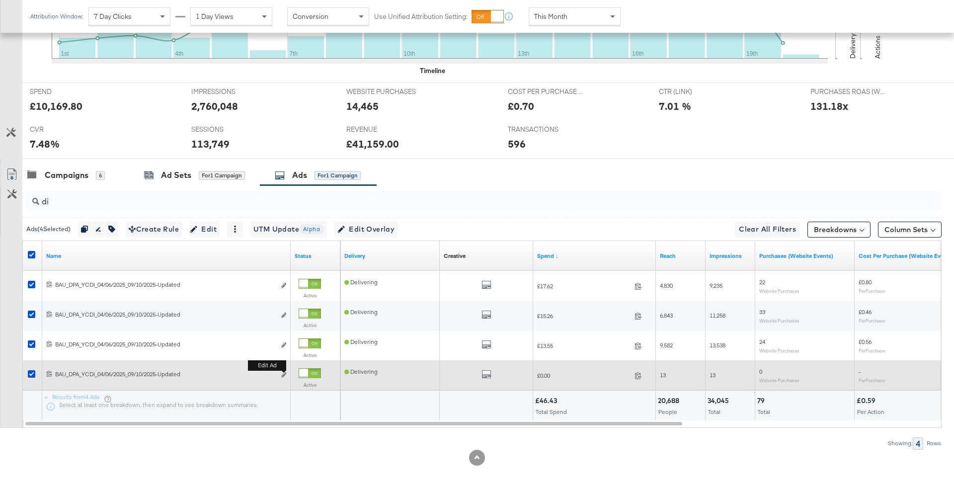
click at [284, 370] on b "Edit ad" at bounding box center [267, 365] width 38 height 10
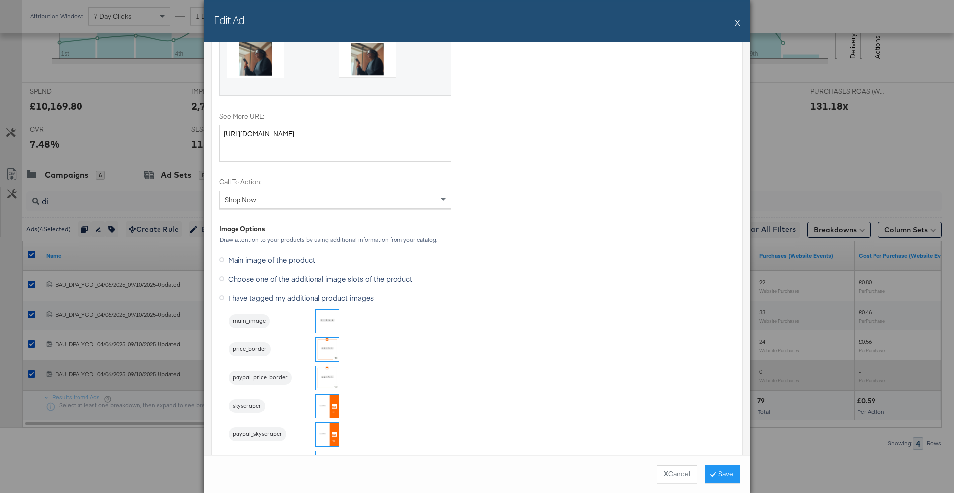
scroll to position [1276, 0]
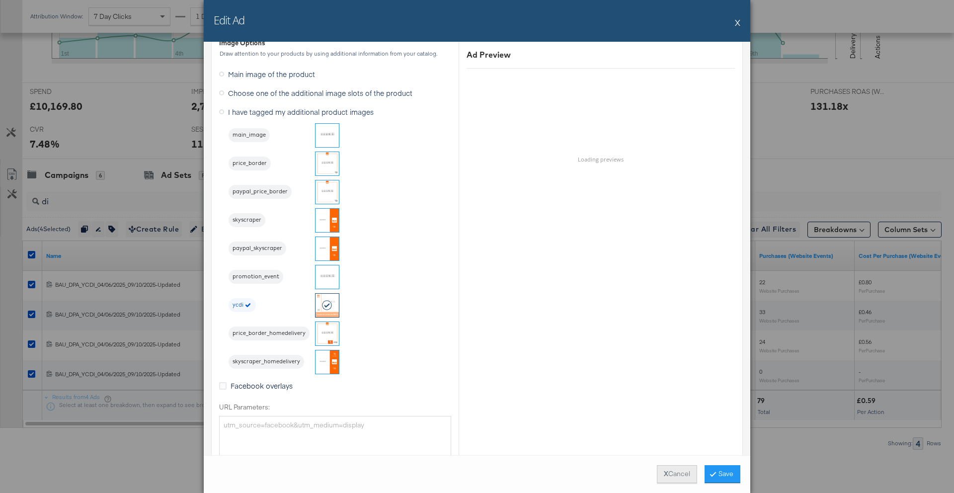
click at [677, 475] on button "X Cancel" at bounding box center [677, 474] width 40 height 18
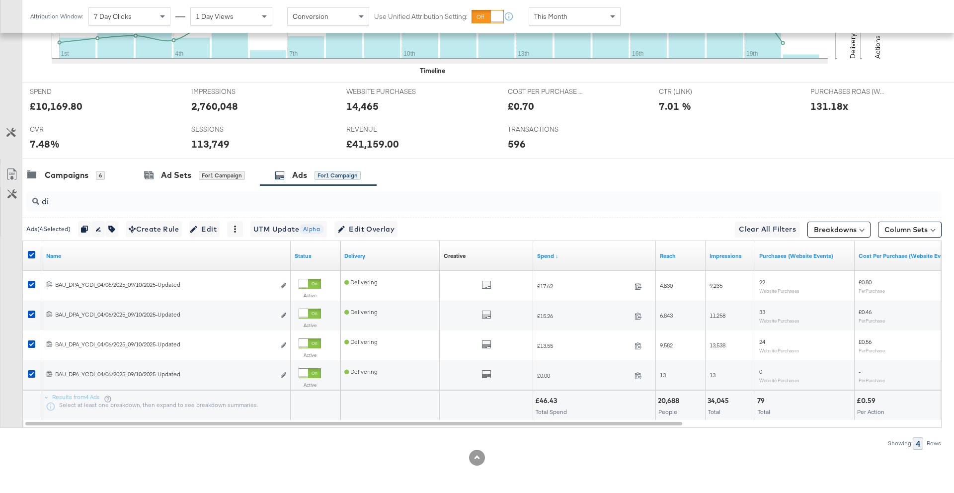
click at [88, 198] on input "di" at bounding box center [448, 197] width 818 height 19
type input "d"
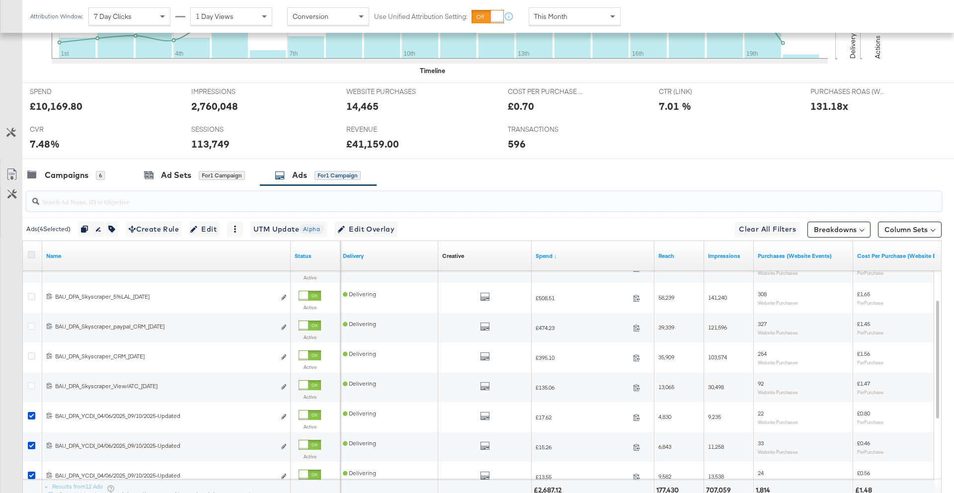
click at [32, 257] on icon at bounding box center [31, 254] width 7 height 7
click at [0, 0] on input "checkbox" at bounding box center [0, 0] width 0 height 0
click at [32, 257] on icon at bounding box center [31, 254] width 7 height 7
click at [0, 0] on input "checkbox" at bounding box center [0, 0] width 0 height 0
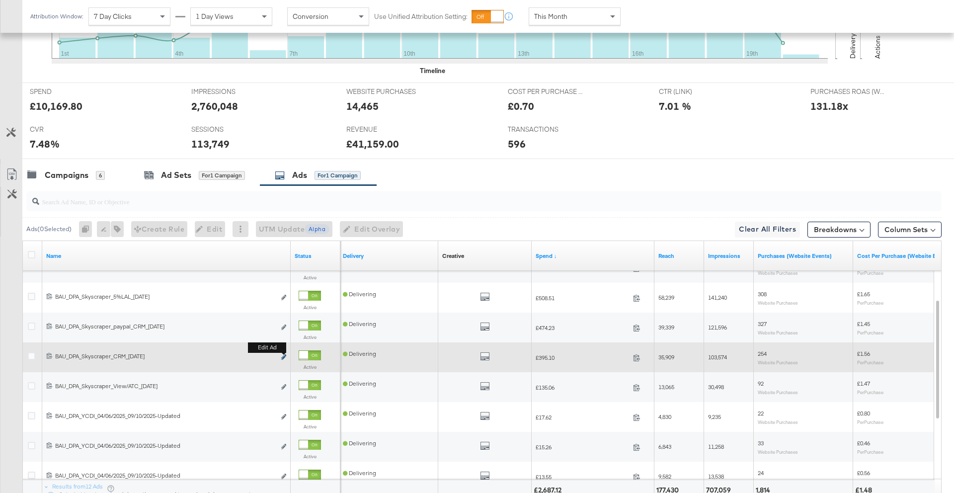
click at [285, 357] on icon "link" at bounding box center [283, 356] width 5 height 5
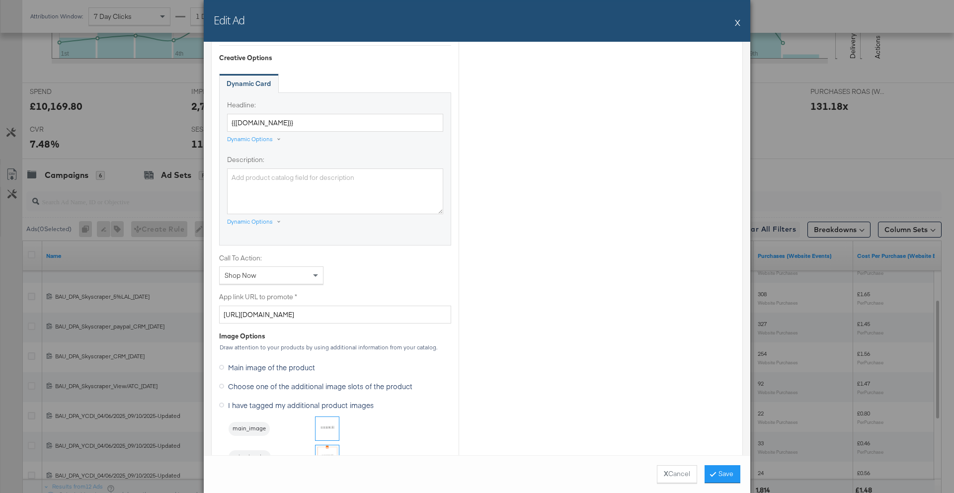
scroll to position [907, 0]
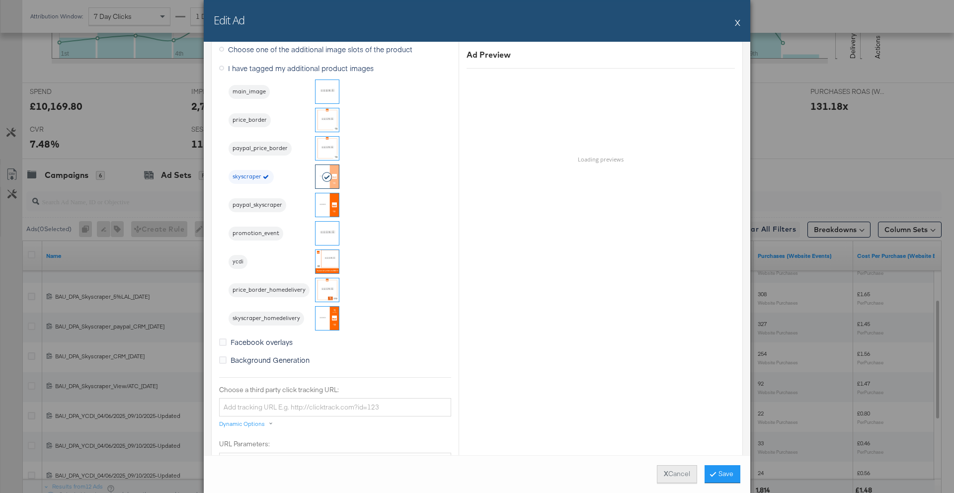
click at [667, 470] on button "X Cancel" at bounding box center [677, 474] width 40 height 18
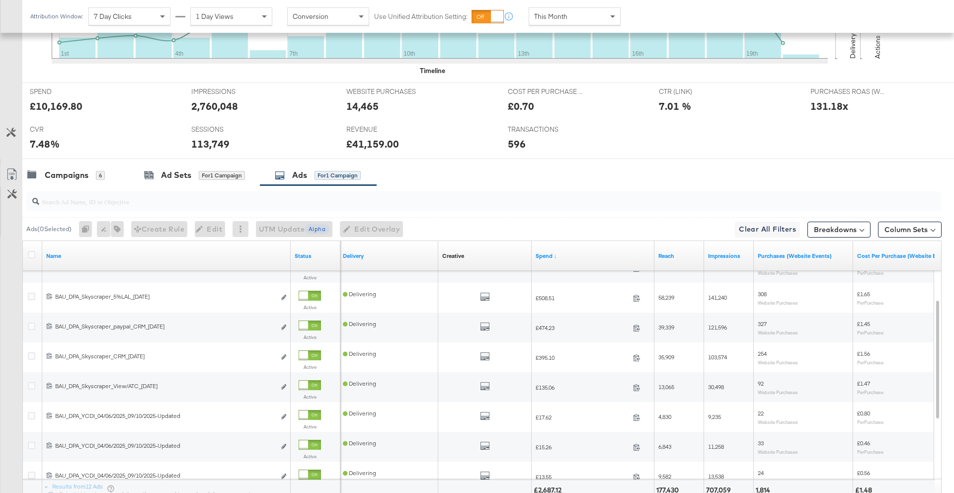
click at [108, 204] on input "search" at bounding box center [448, 197] width 818 height 19
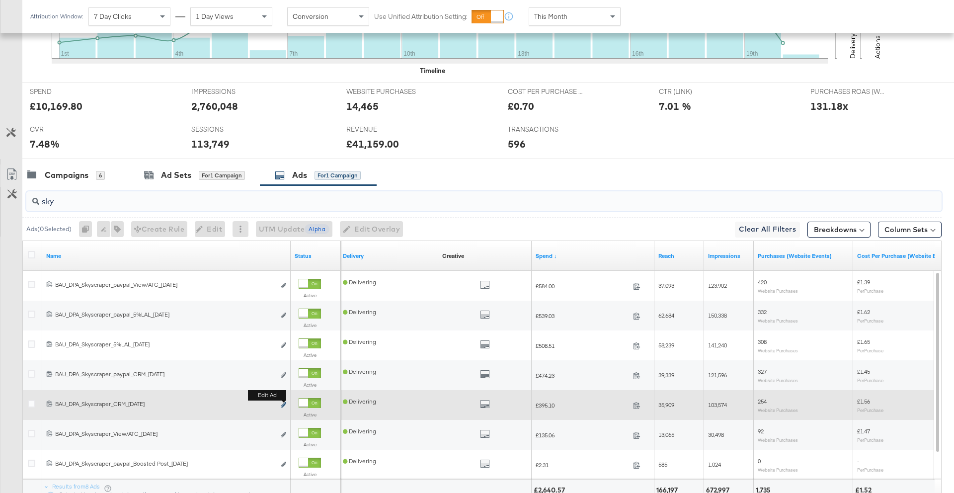
type input "sky"
click at [284, 403] on icon "link" at bounding box center [283, 404] width 5 height 5
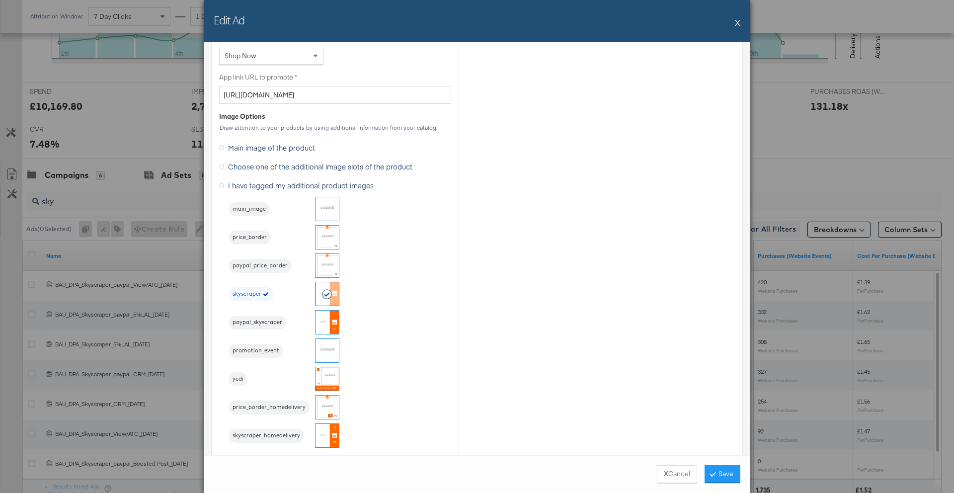
scroll to position [810, 0]
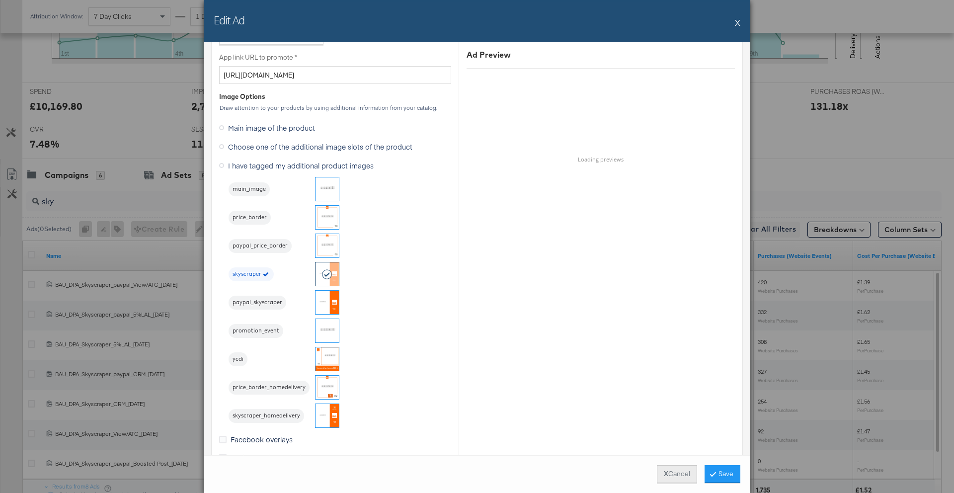
click at [663, 469] on strong "X" at bounding box center [665, 473] width 4 height 9
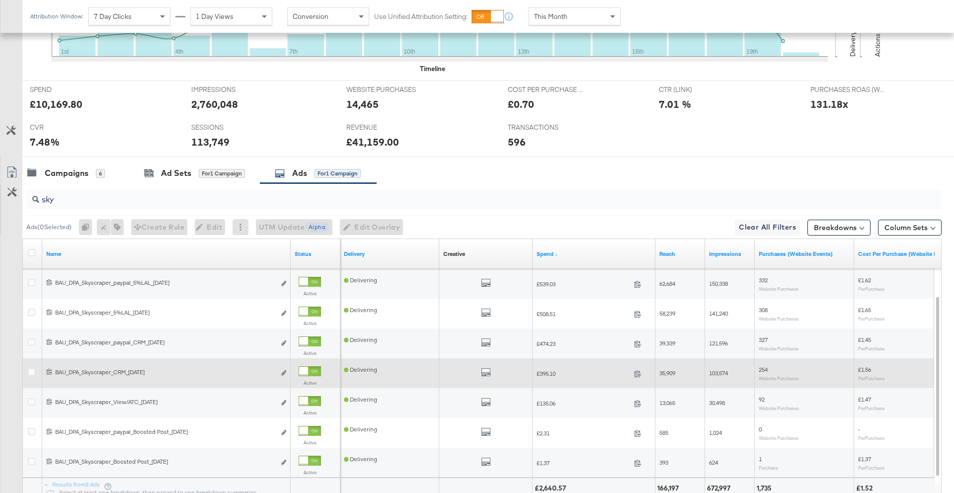
scroll to position [388, 0]
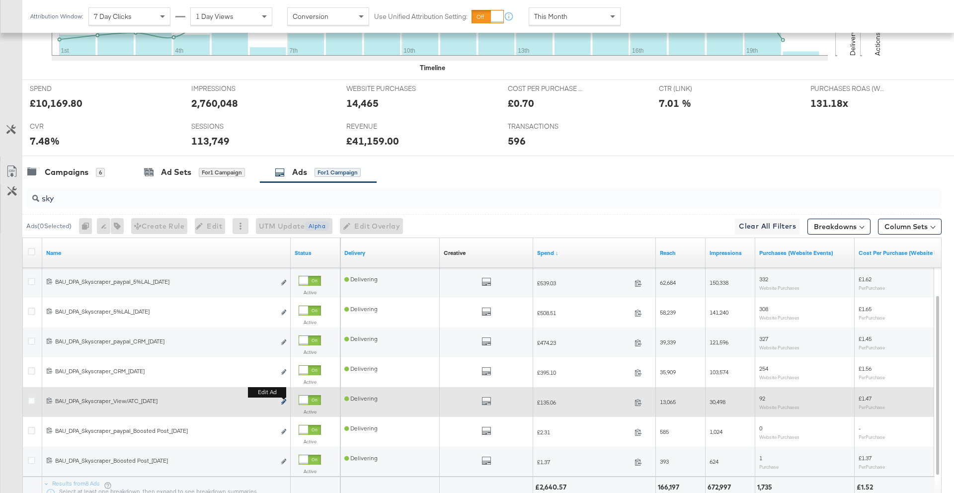
click at [283, 402] on icon "link" at bounding box center [283, 401] width 5 height 5
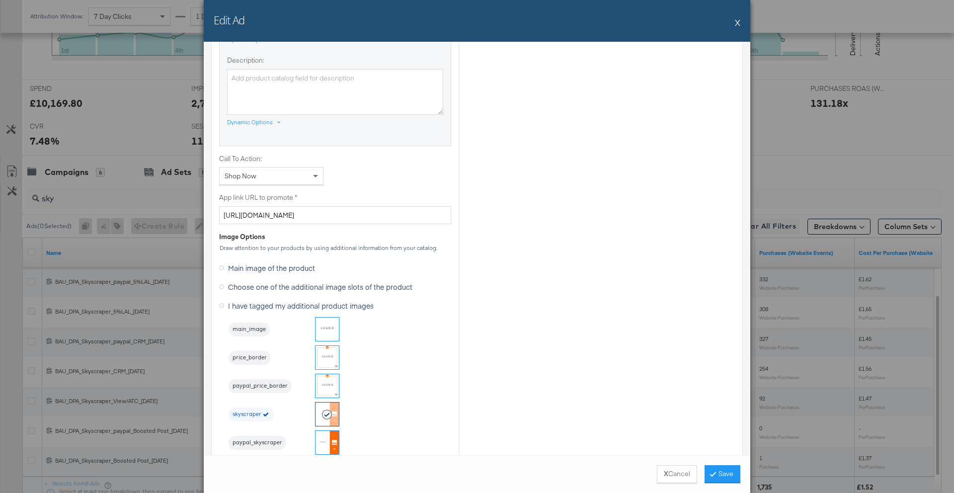
scroll to position [947, 0]
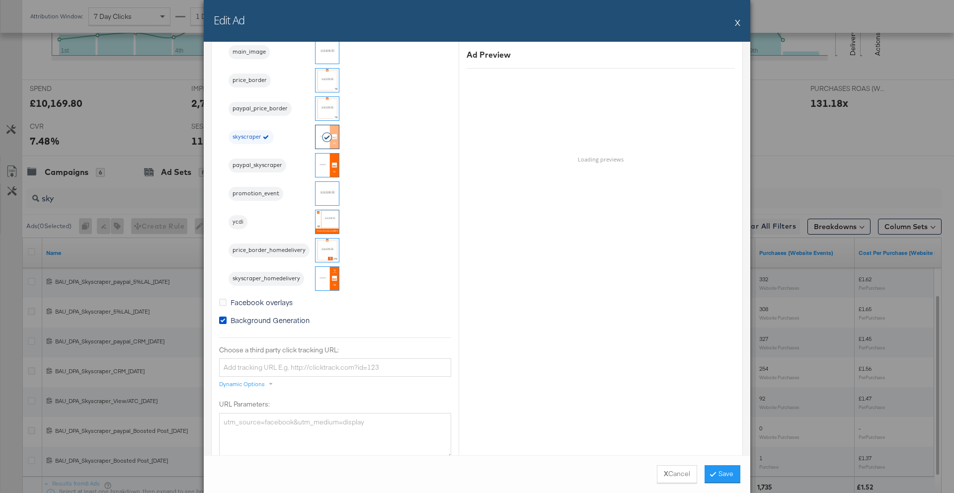
click at [736, 23] on button "X" at bounding box center [737, 22] width 5 height 20
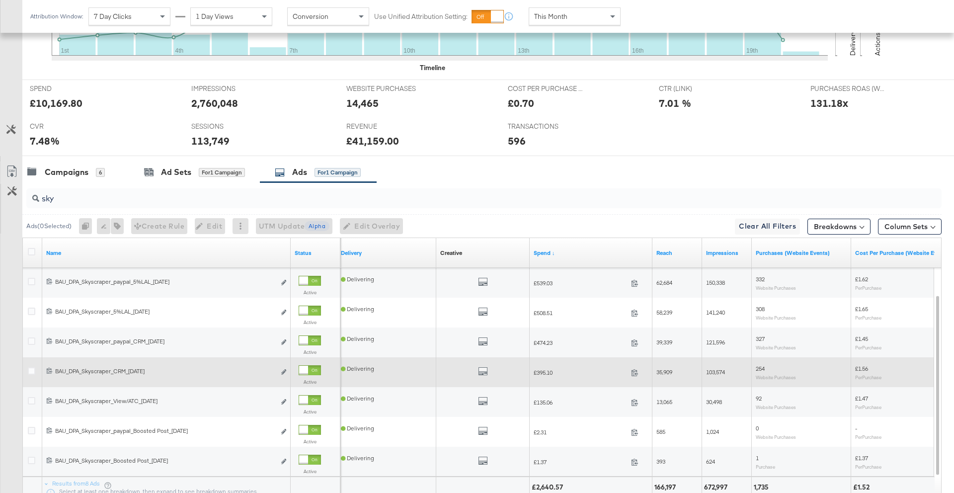
scroll to position [395, 0]
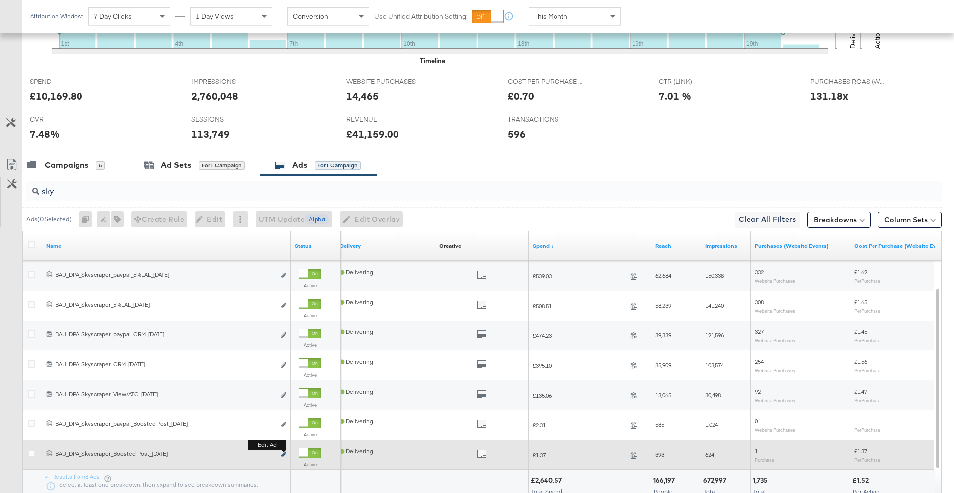
click at [283, 456] on icon "link" at bounding box center [283, 453] width 5 height 5
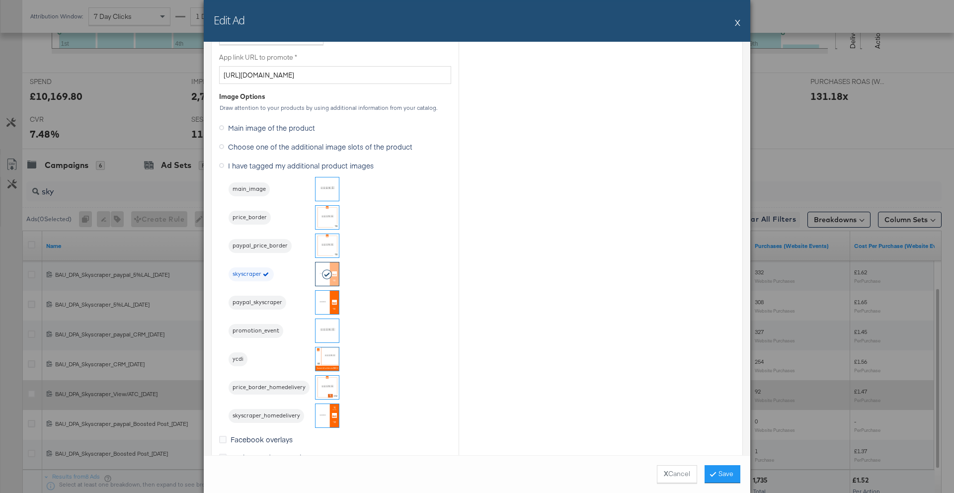
scroll to position [915, 0]
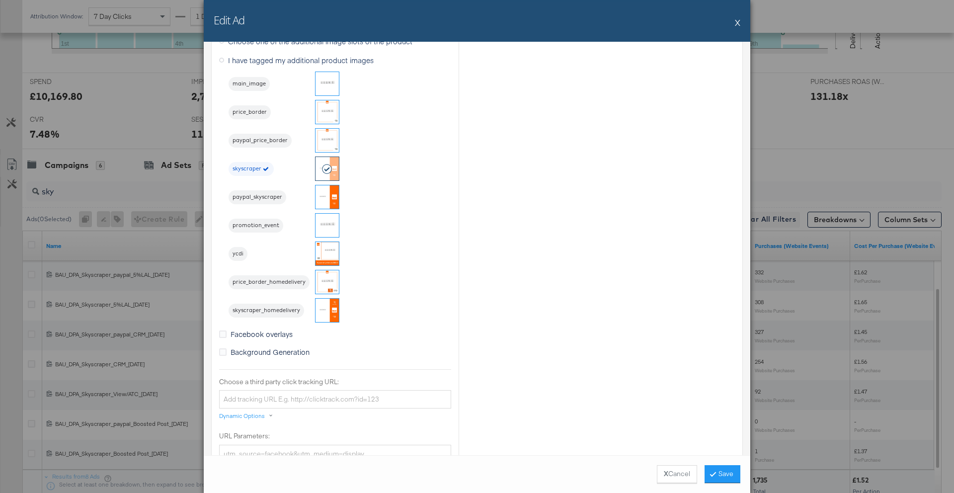
click at [738, 20] on button "X" at bounding box center [737, 22] width 5 height 20
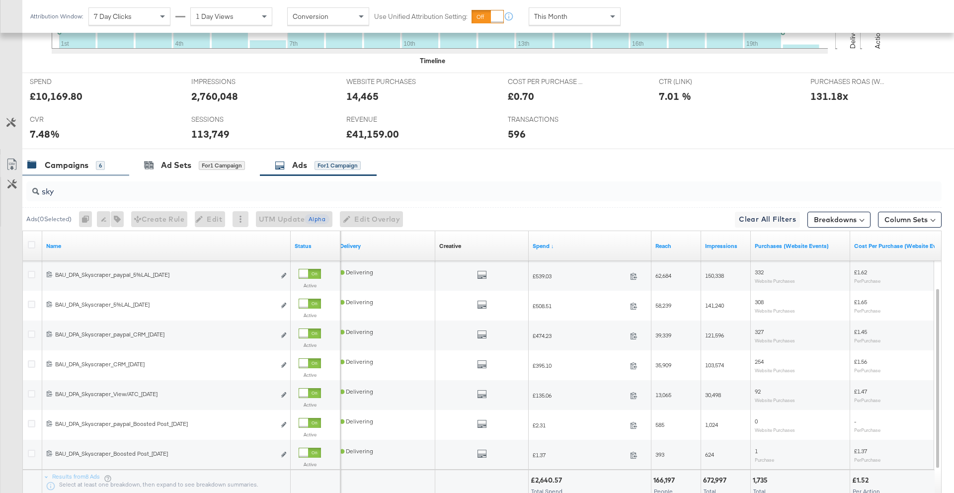
click at [57, 160] on div "Campaigns" at bounding box center [67, 164] width 44 height 11
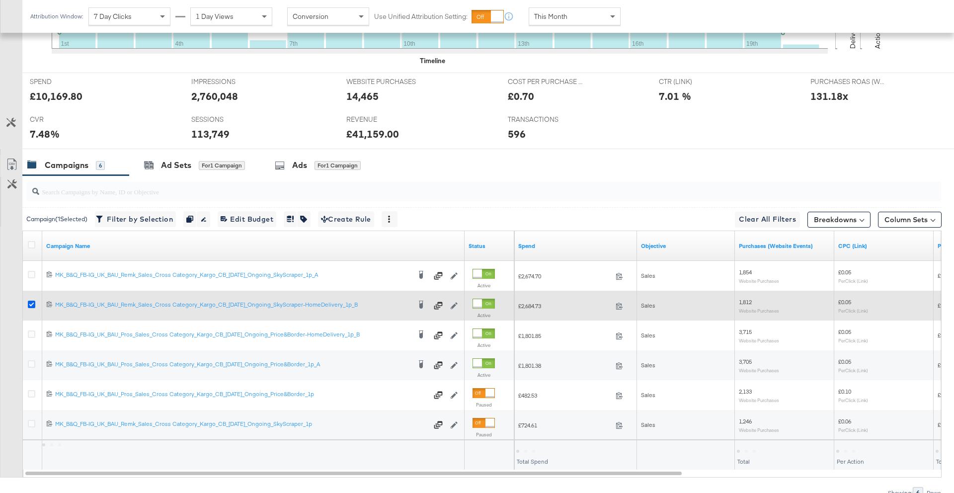
click at [32, 303] on icon at bounding box center [31, 303] width 7 height 7
click at [0, 0] on input "checkbox" at bounding box center [0, 0] width 0 height 0
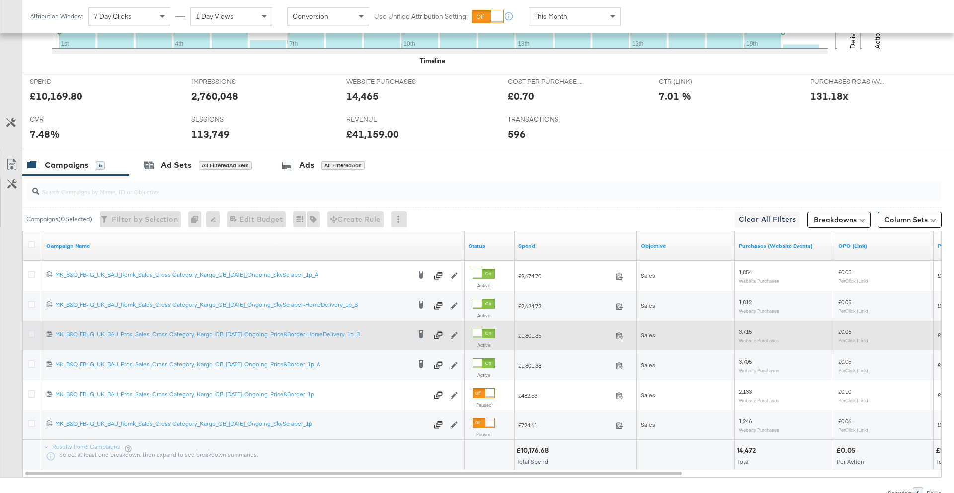
click at [32, 336] on icon at bounding box center [31, 333] width 7 height 7
click at [0, 0] on input "checkbox" at bounding box center [0, 0] width 0 height 0
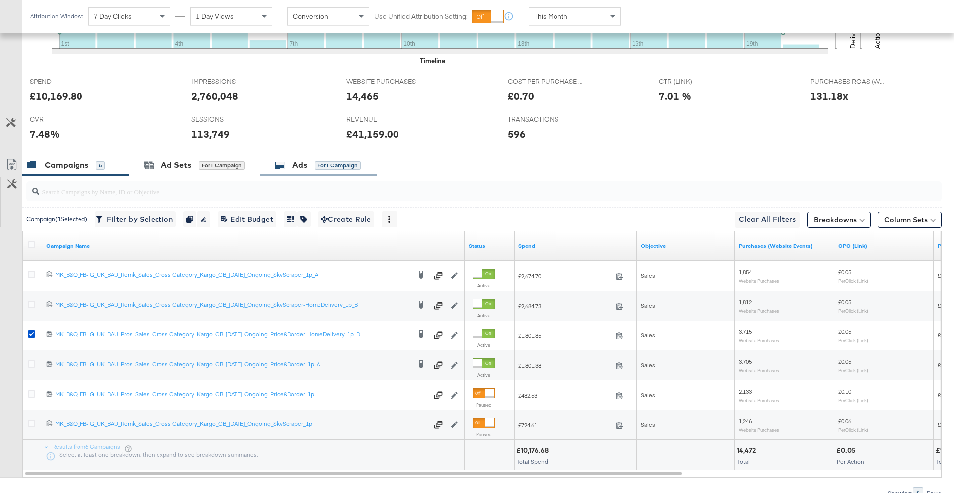
click at [333, 167] on div "for 1 Campaign" at bounding box center [337, 165] width 46 height 9
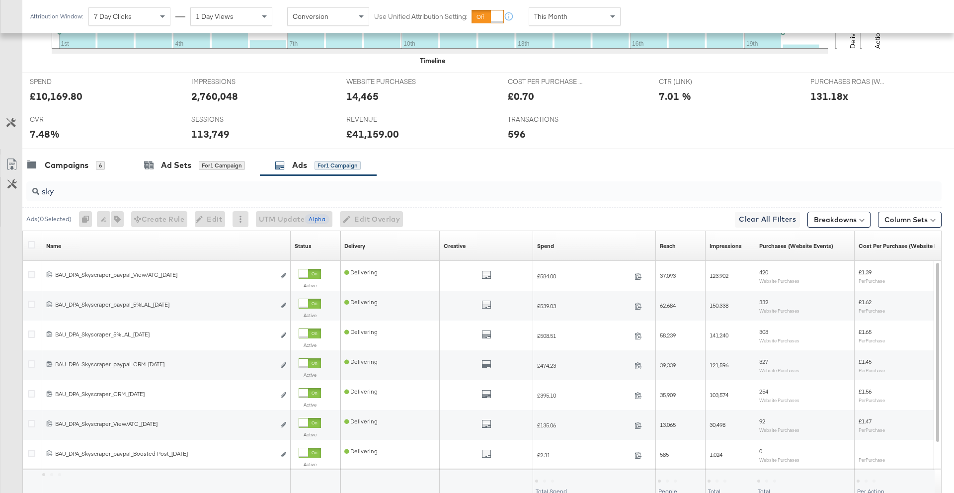
scroll to position [326, 0]
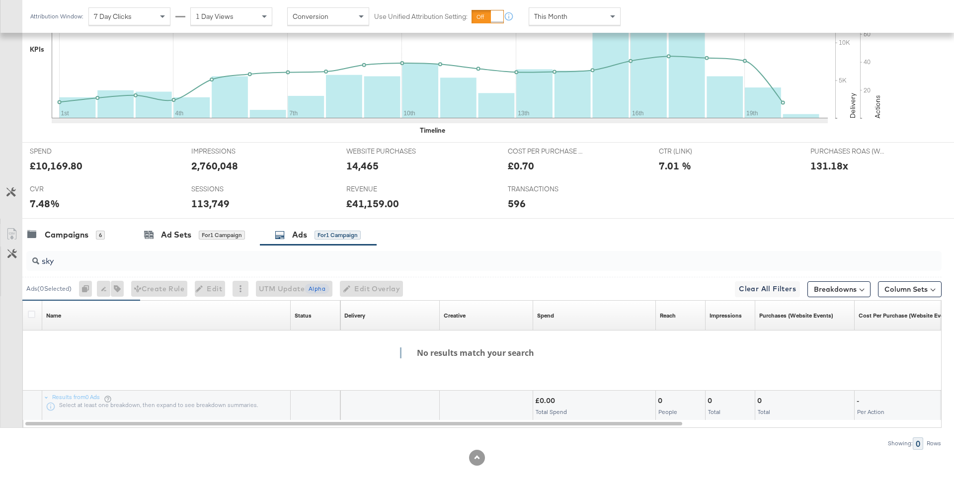
click at [69, 265] on input "sky" at bounding box center [448, 256] width 818 height 19
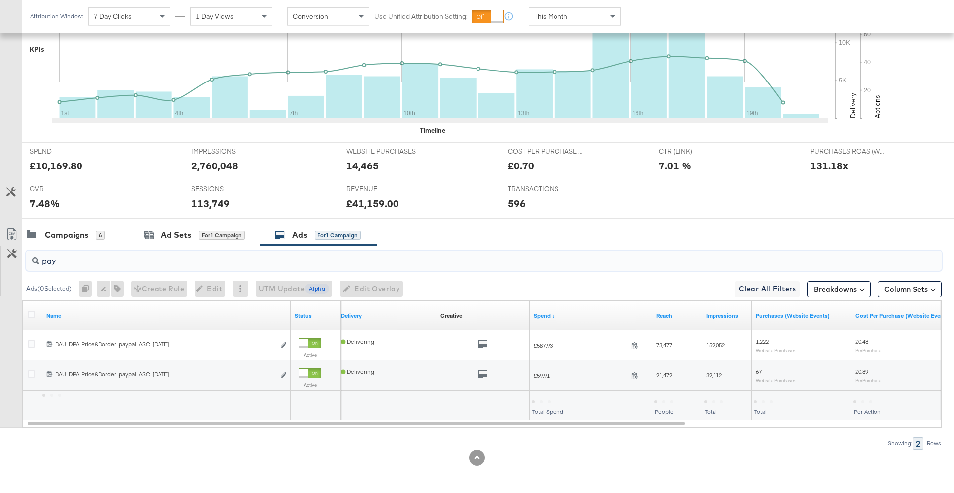
scroll to position [326, 0]
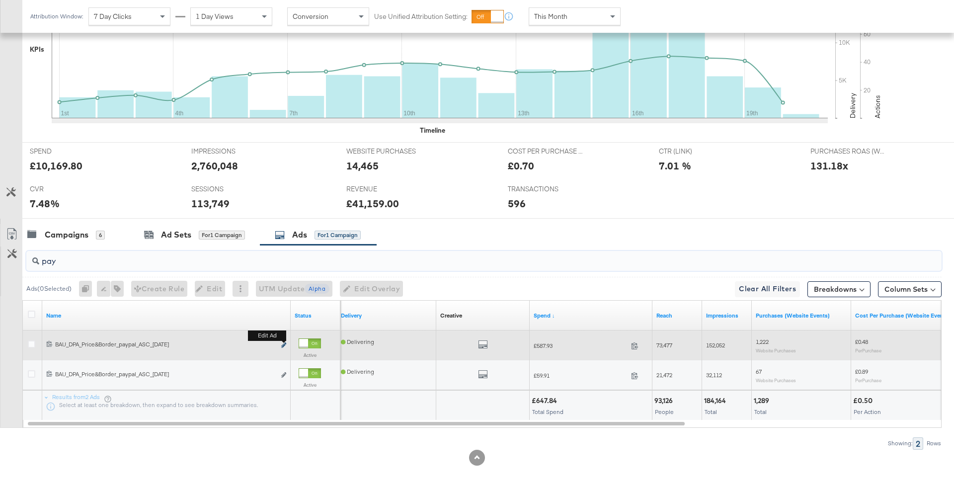
click at [284, 345] on icon "link" at bounding box center [283, 344] width 5 height 5
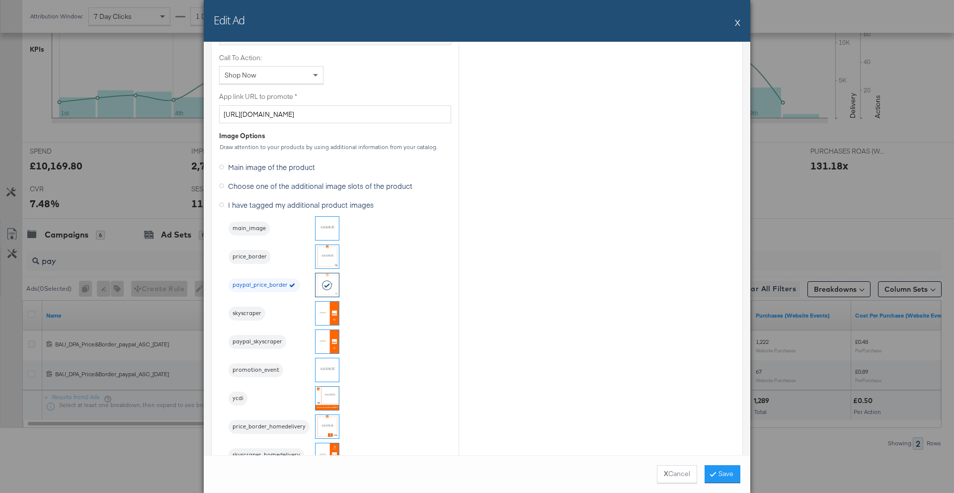
scroll to position [838, 0]
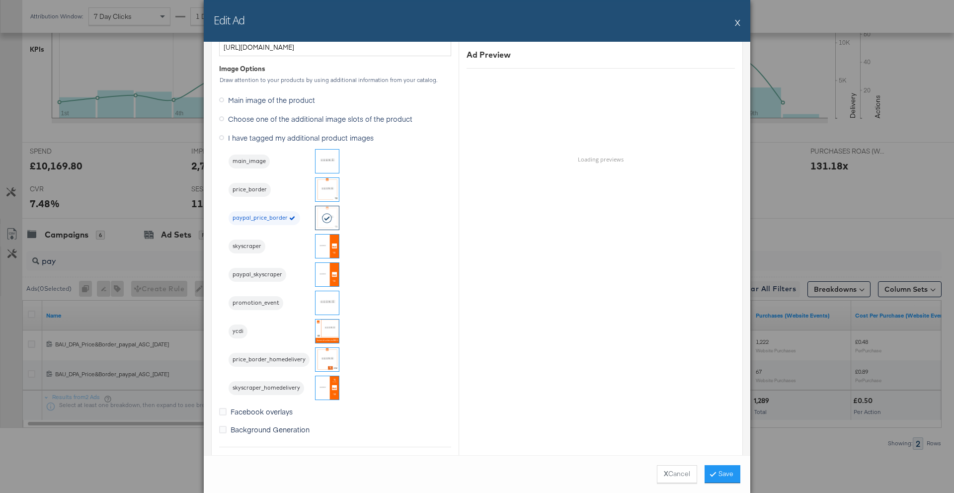
click at [737, 22] on button "X" at bounding box center [737, 22] width 5 height 20
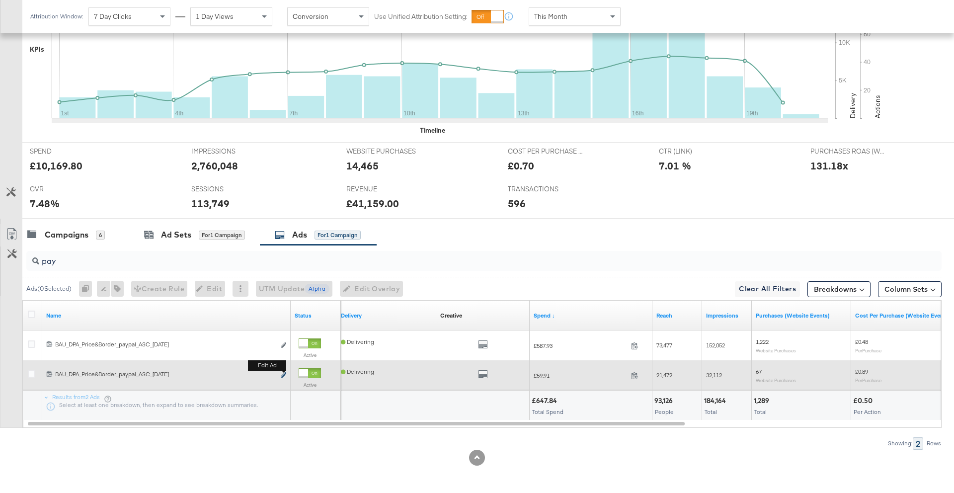
click at [282, 374] on icon "link" at bounding box center [283, 374] width 5 height 5
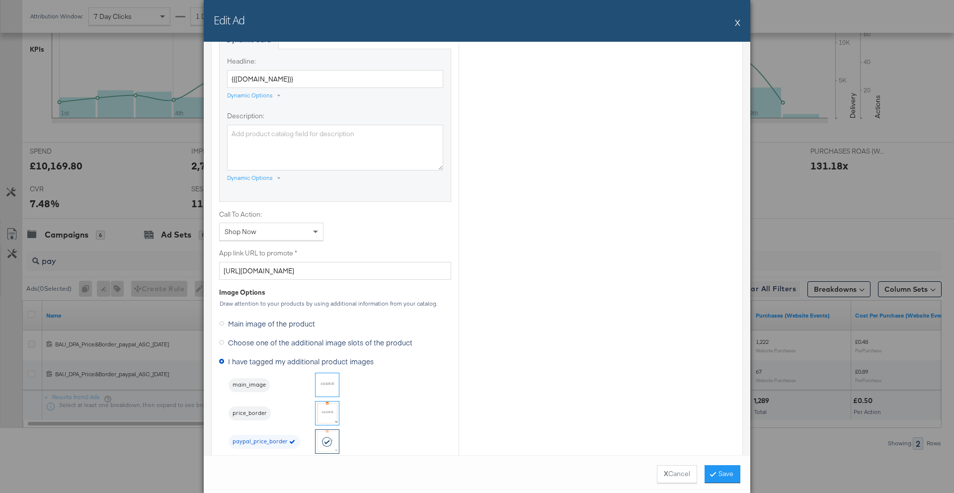
scroll to position [732, 0]
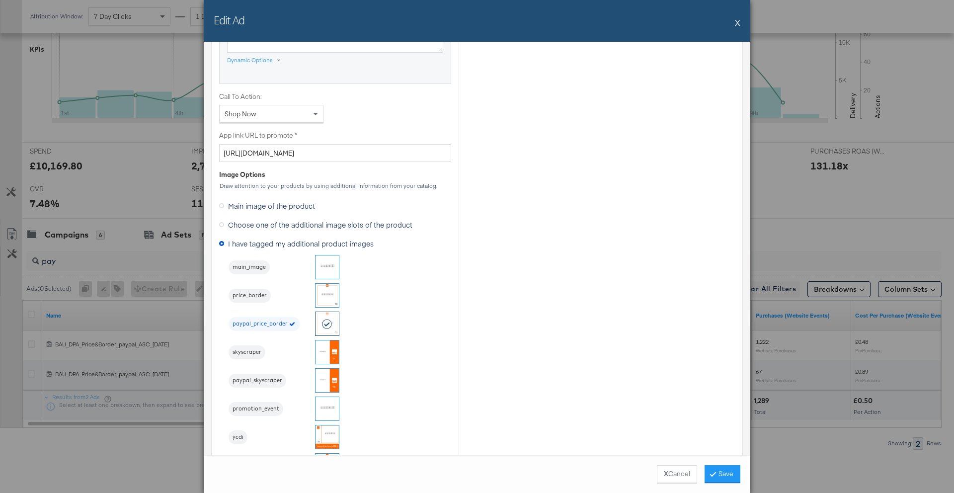
click at [737, 23] on button "X" at bounding box center [737, 22] width 5 height 20
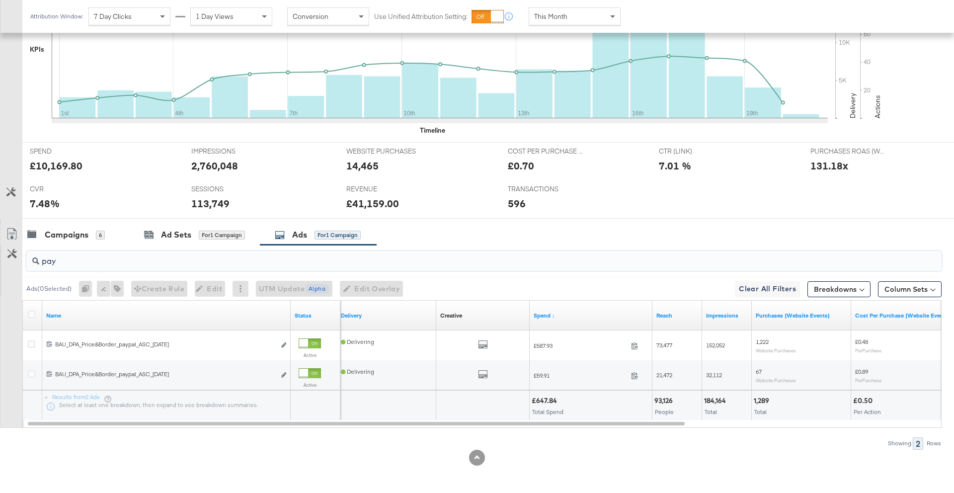
click at [113, 256] on input "pay" at bounding box center [448, 256] width 818 height 19
type input "p"
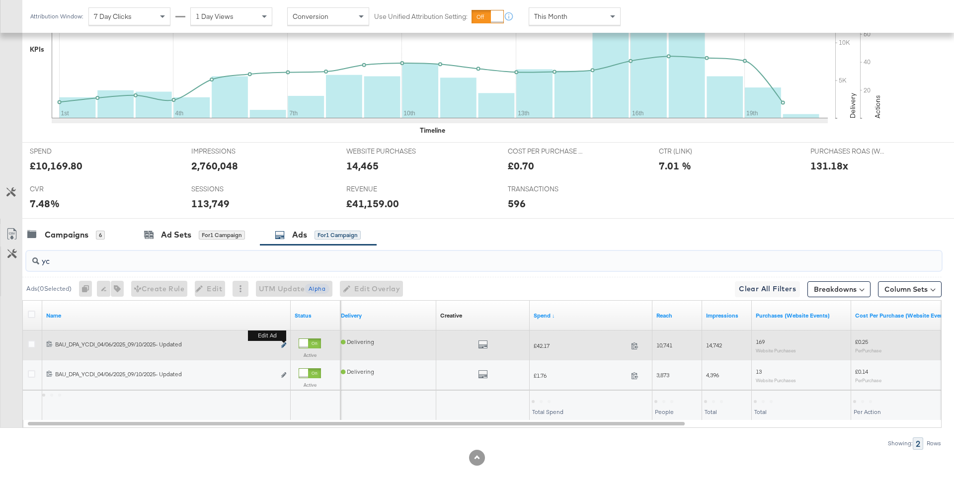
click at [284, 346] on icon "link" at bounding box center [283, 344] width 5 height 5
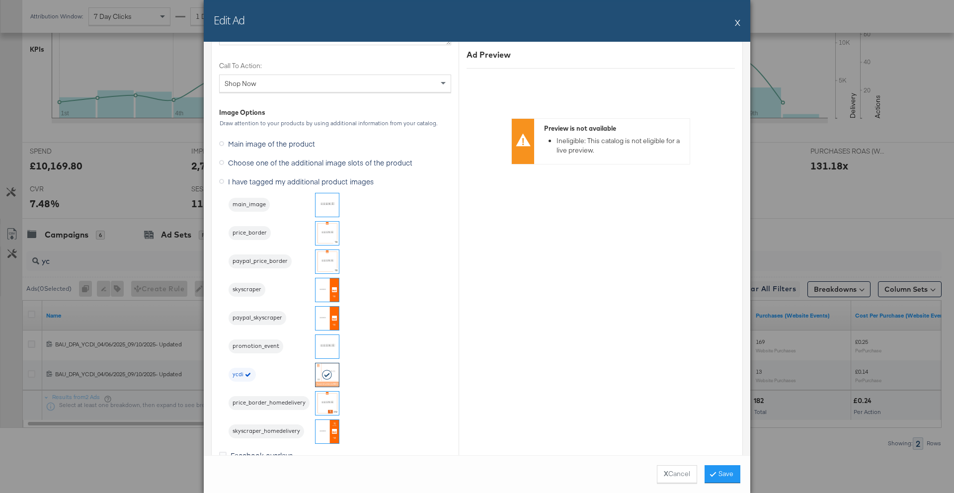
scroll to position [1225, 0]
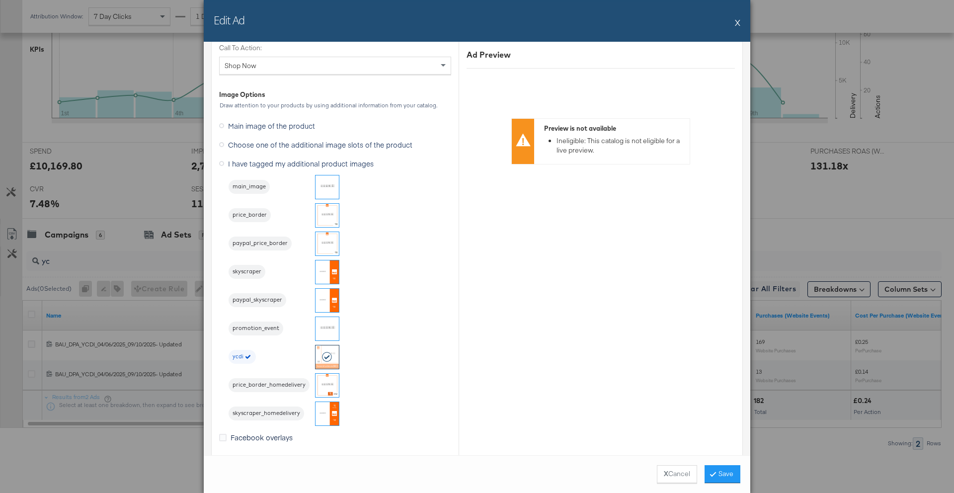
click at [739, 20] on button "X" at bounding box center [737, 22] width 5 height 20
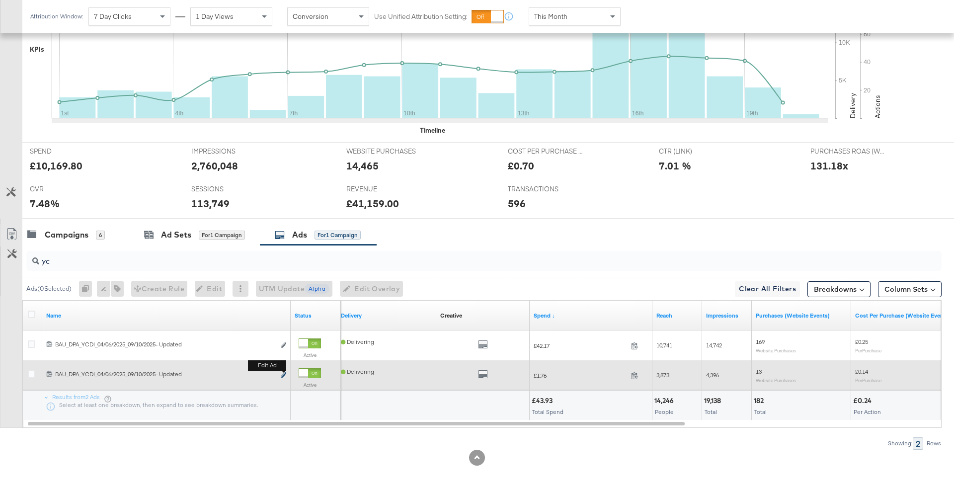
click at [281, 375] on icon "link" at bounding box center [283, 374] width 5 height 5
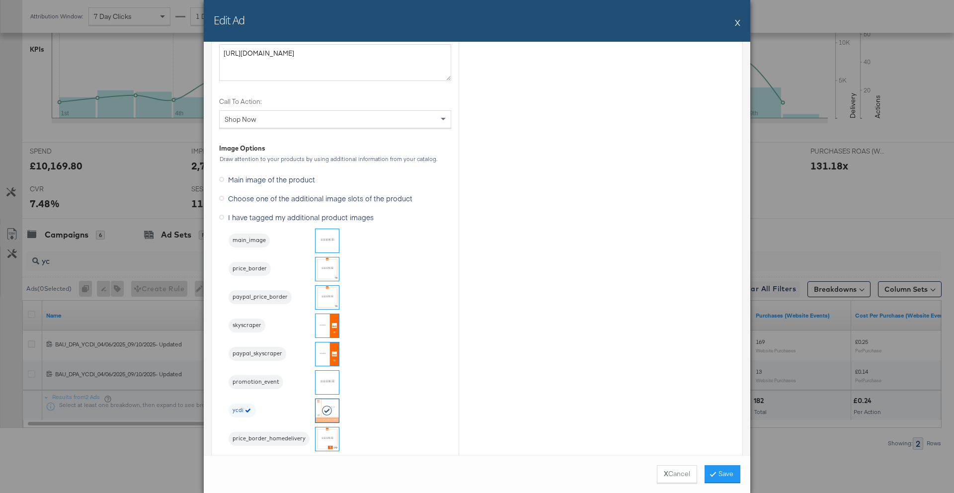
scroll to position [1197, 0]
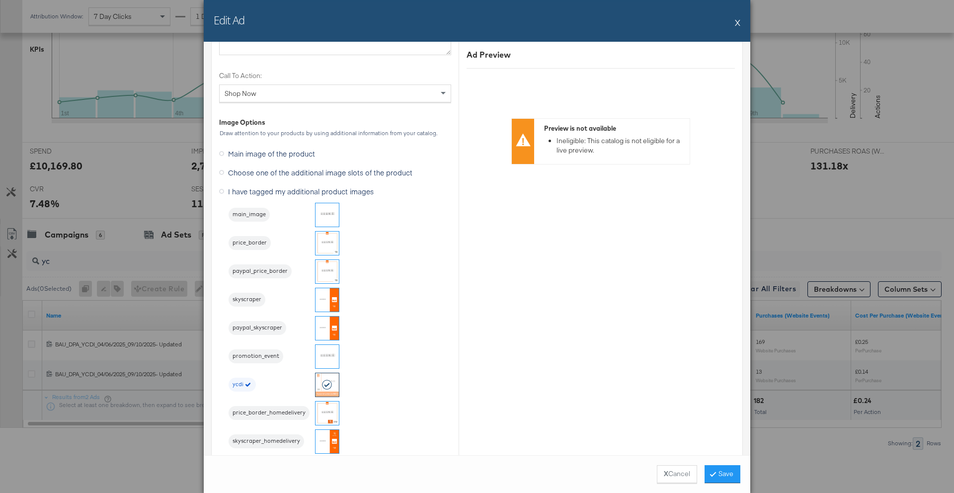
click at [735, 21] on button "X" at bounding box center [737, 22] width 5 height 20
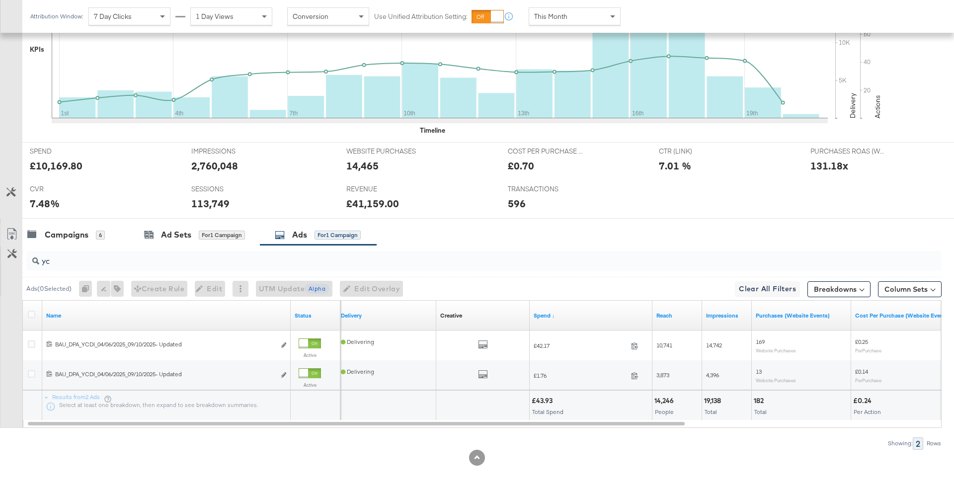
click at [68, 263] on input "yc" at bounding box center [448, 256] width 818 height 19
type input "y"
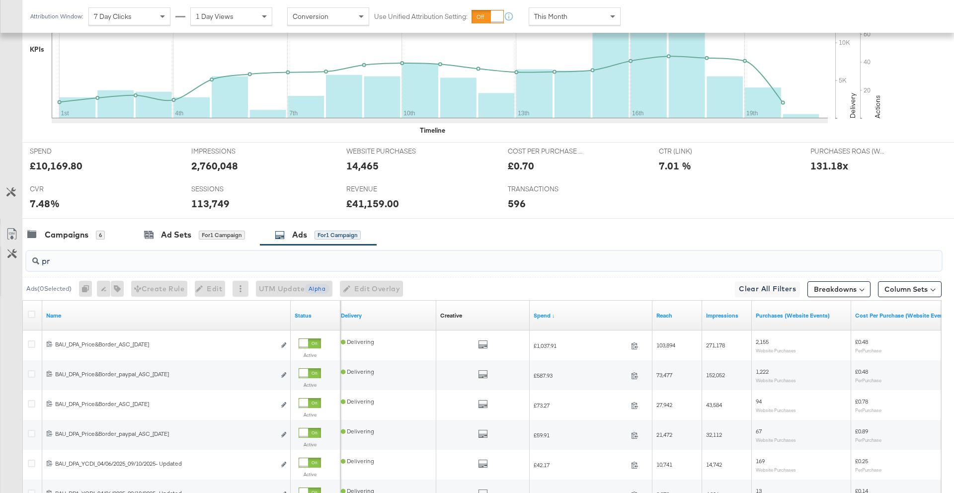
type input "p"
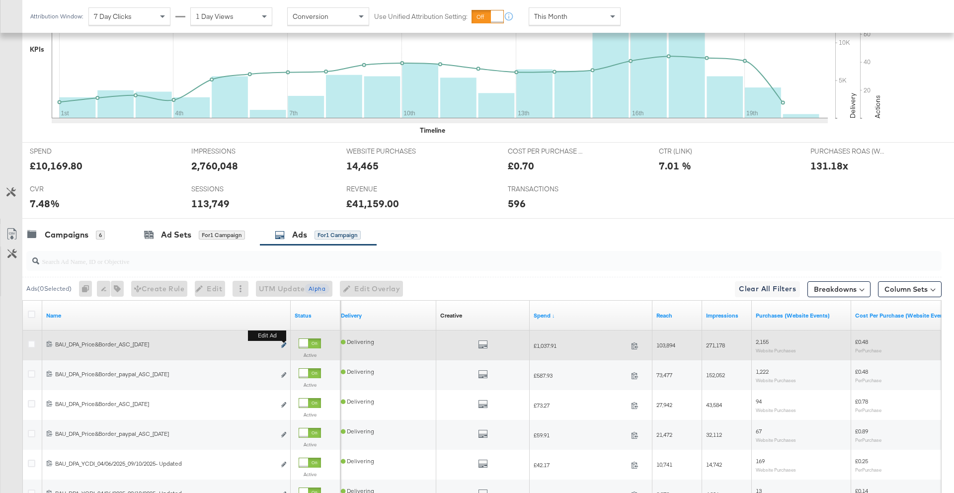
click at [282, 346] on icon "link" at bounding box center [283, 344] width 5 height 5
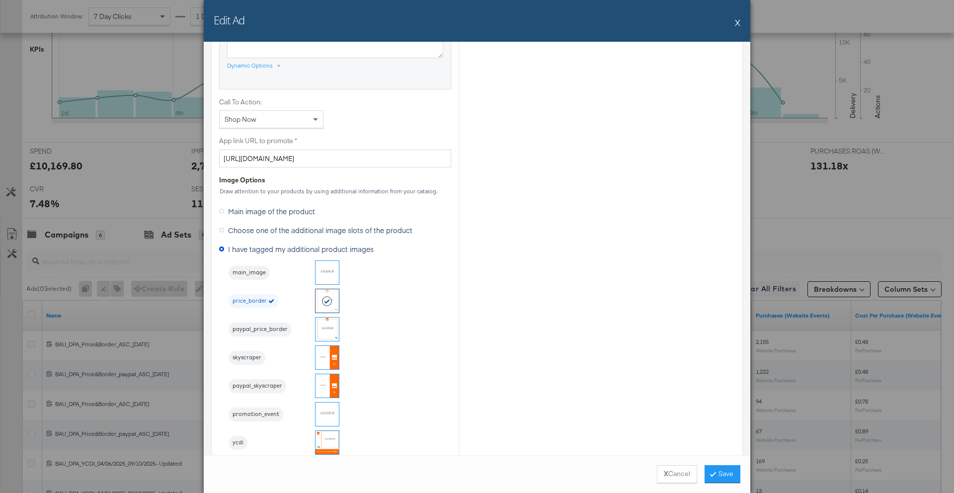
scroll to position [885, 0]
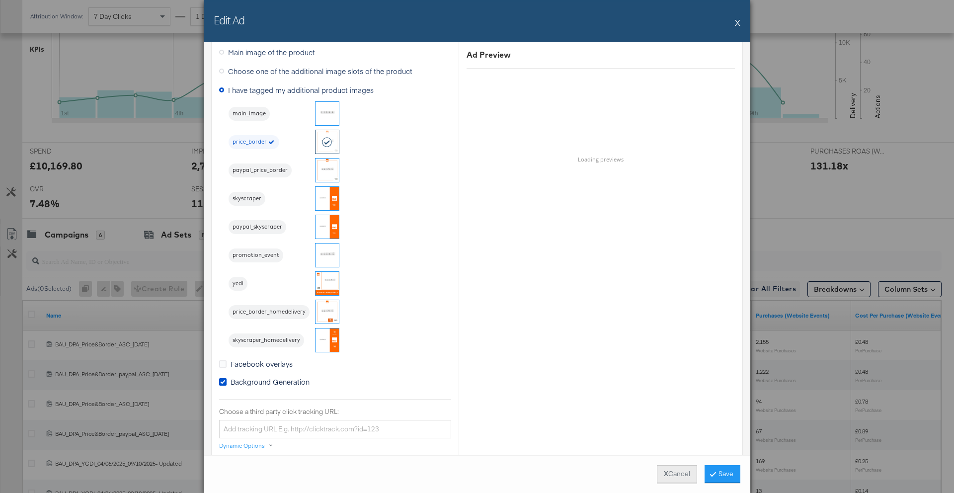
click at [679, 469] on button "X Cancel" at bounding box center [677, 474] width 40 height 18
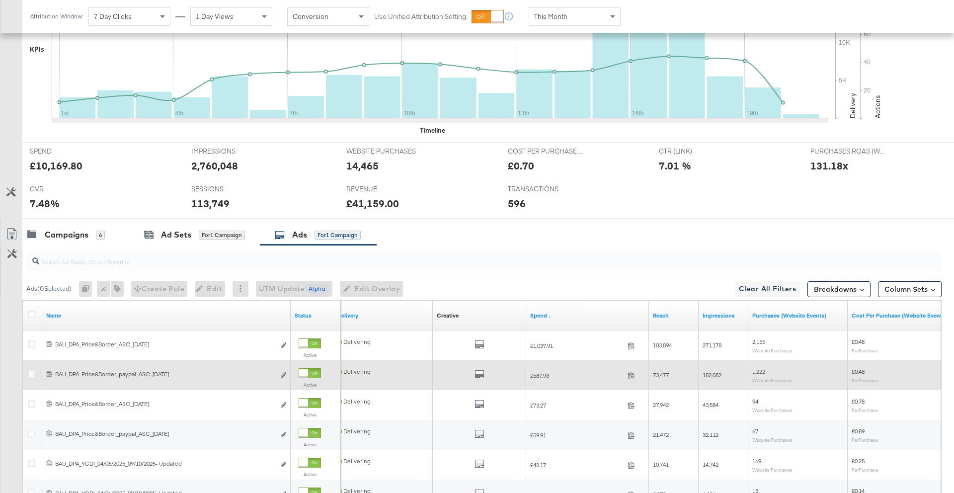
scroll to position [341, 0]
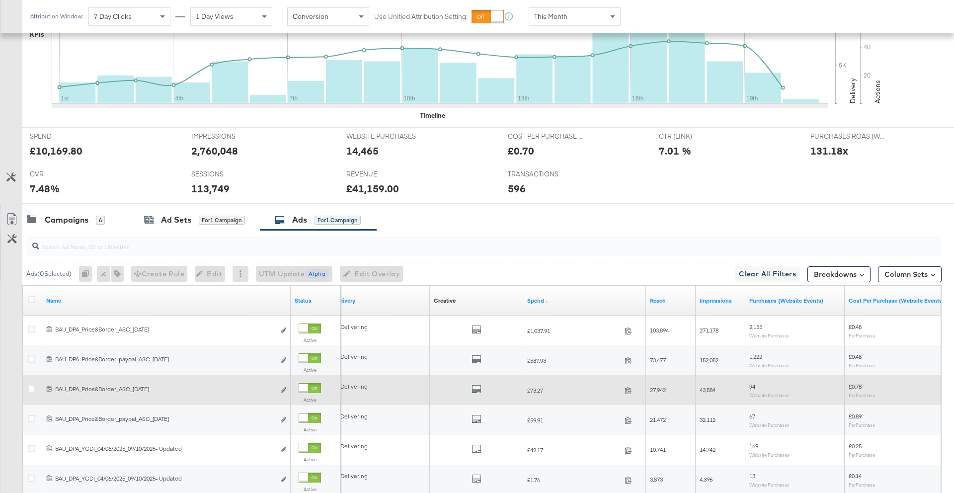
click at [287, 389] on div "120228396110010556 BAU_DPA_Price&Border_ASC_[DATE] BAU_DPA_Price&Border_ASC_[DA…" at bounding box center [166, 390] width 248 height 18
click at [282, 389] on icon "link" at bounding box center [283, 389] width 5 height 5
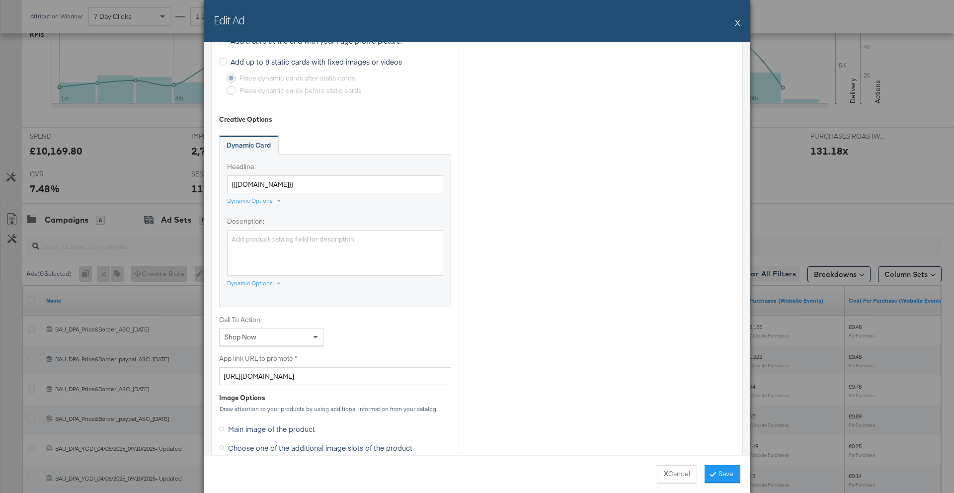
scroll to position [938, 0]
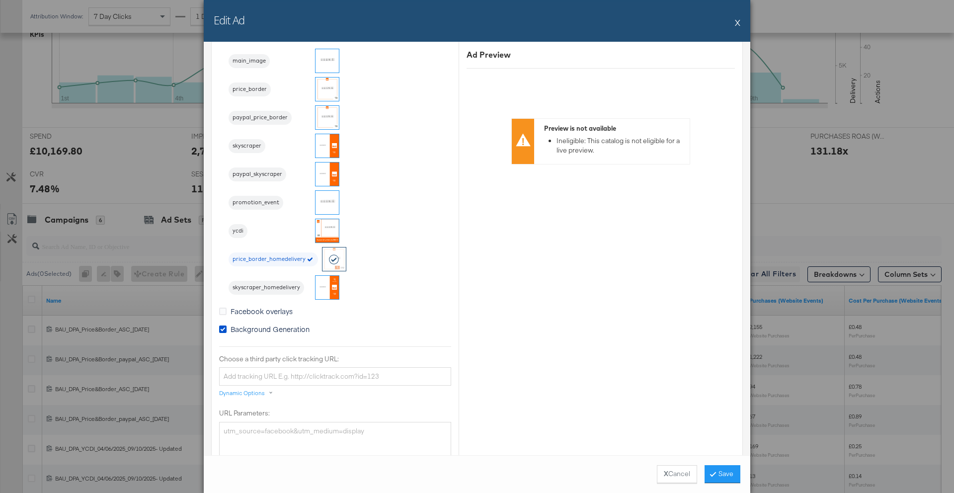
click at [736, 22] on button "X" at bounding box center [737, 22] width 5 height 20
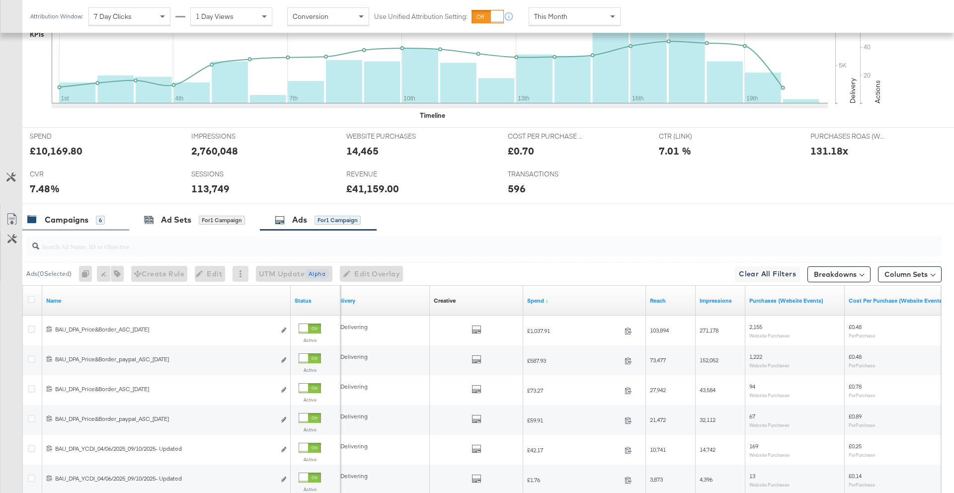
click at [90, 221] on div "Campaigns 6" at bounding box center [65, 219] width 77 height 11
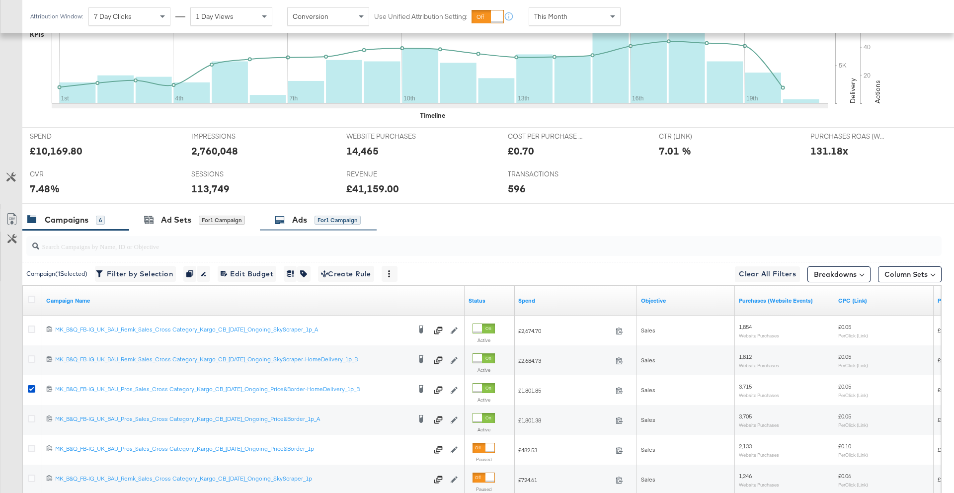
click at [315, 219] on div "for 1 Campaign" at bounding box center [337, 220] width 46 height 9
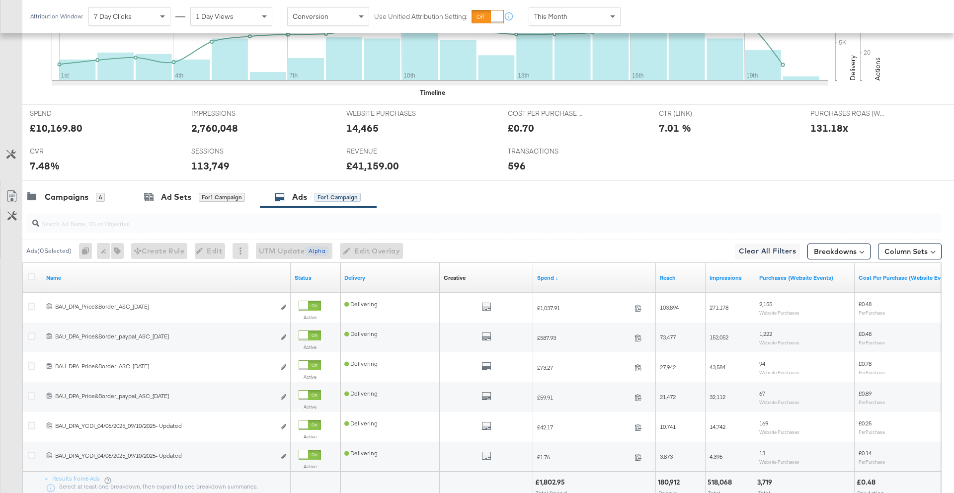
scroll to position [366, 0]
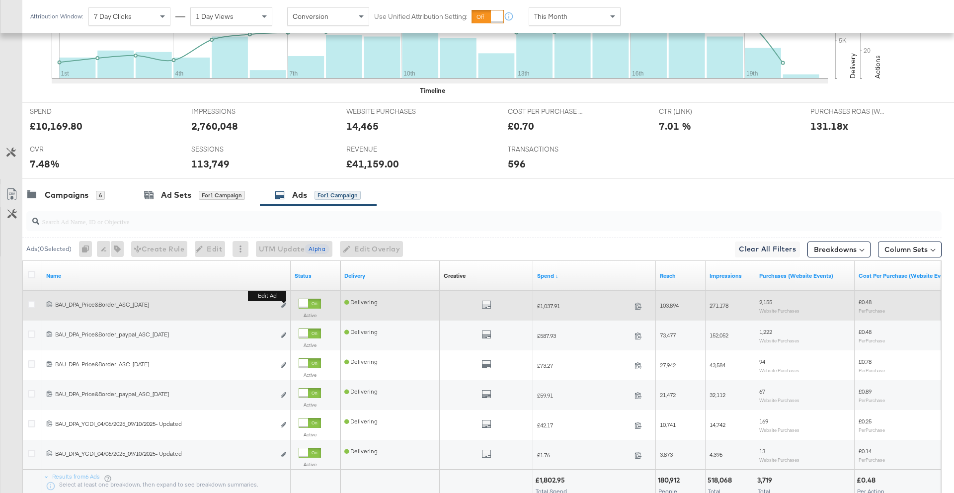
click at [283, 301] on b "Edit ad" at bounding box center [267, 296] width 38 height 10
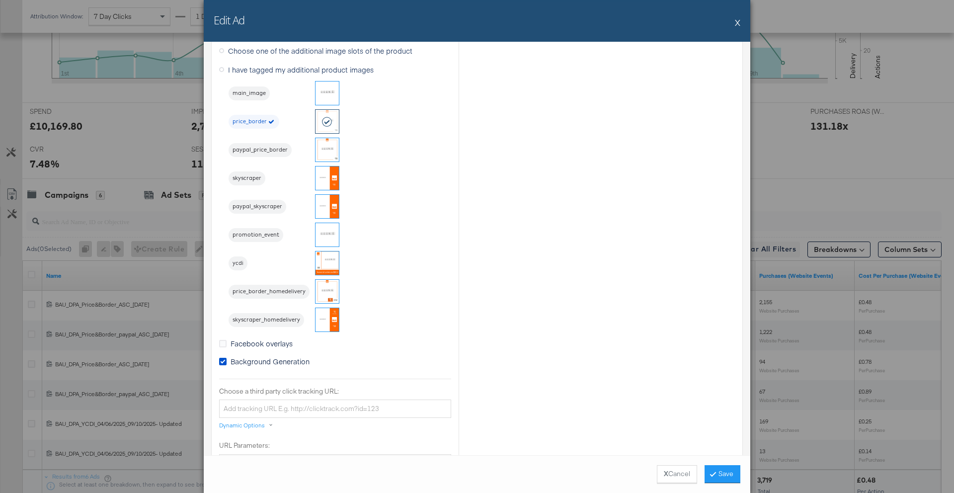
scroll to position [844, 0]
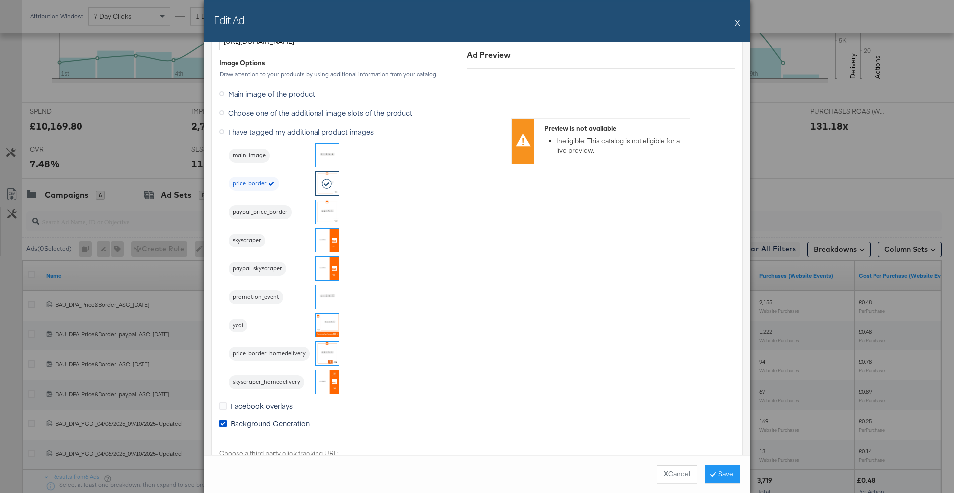
click at [328, 356] on img at bounding box center [326, 353] width 23 height 23
click at [718, 469] on button "Save" at bounding box center [722, 474] width 36 height 18
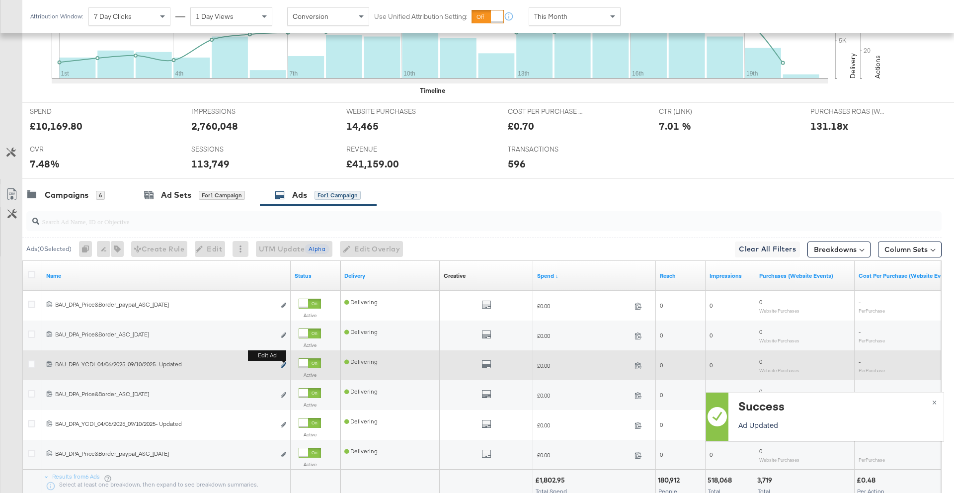
click at [285, 364] on icon "link" at bounding box center [283, 364] width 5 height 5
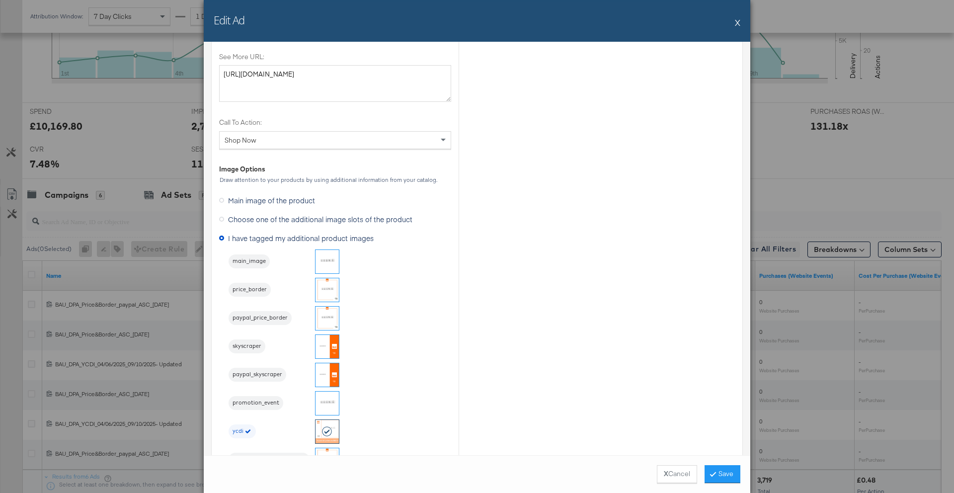
scroll to position [1328, 0]
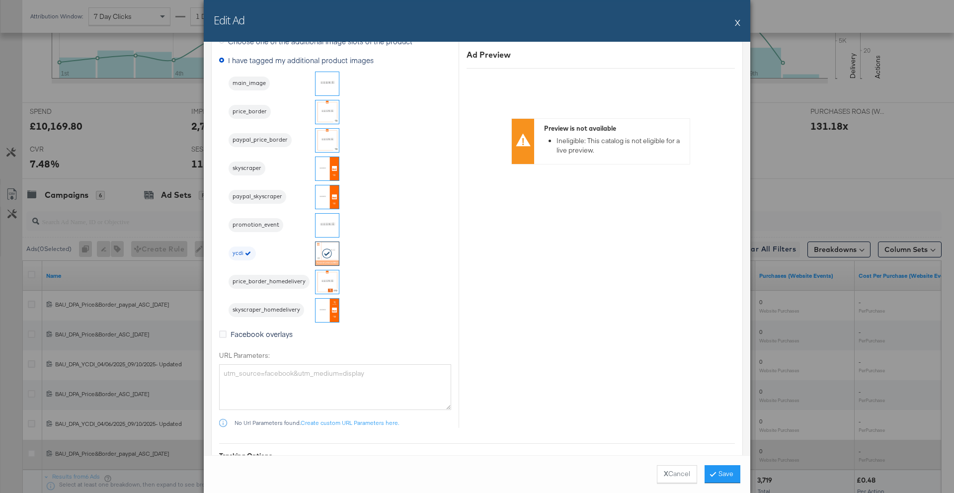
drag, startPoint x: 663, startPoint y: 474, endPoint x: 649, endPoint y: 462, distance: 19.0
click at [663, 474] on strong "X" at bounding box center [665, 473] width 4 height 9
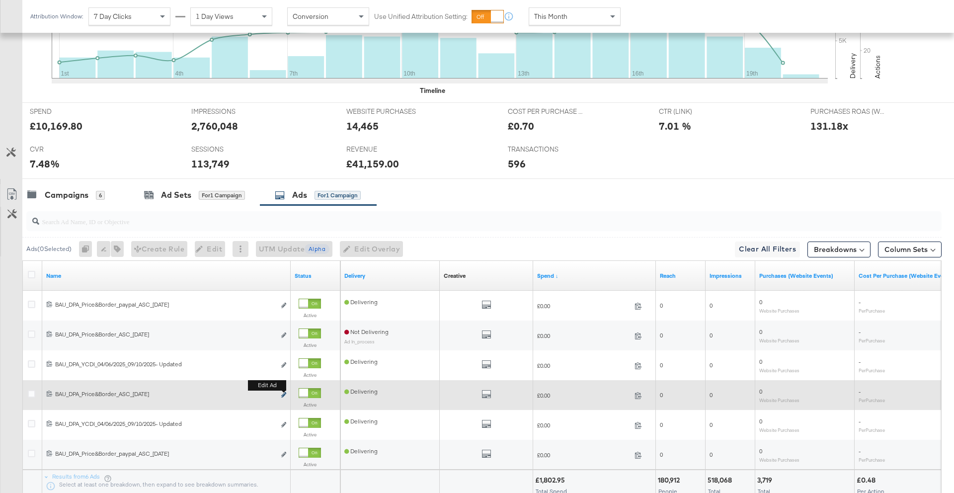
click at [284, 396] on icon "link" at bounding box center [283, 394] width 5 height 5
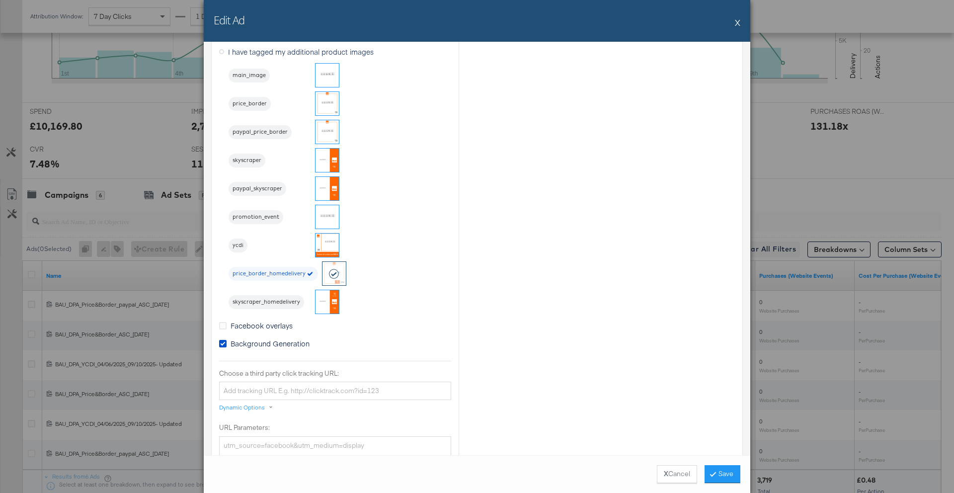
scroll to position [921, 0]
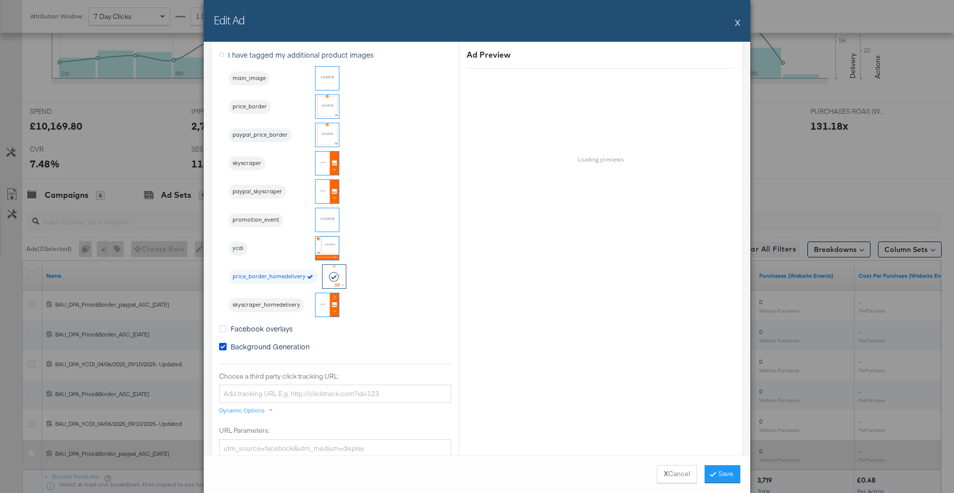
drag, startPoint x: 658, startPoint y: 473, endPoint x: 606, endPoint y: 450, distance: 56.5
click at [658, 473] on button "X Cancel" at bounding box center [677, 474] width 40 height 18
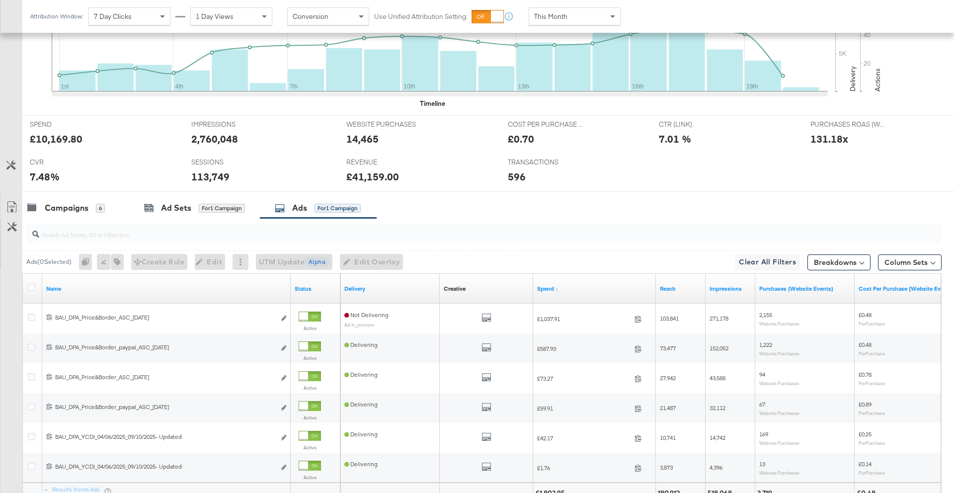
scroll to position [354, 0]
click at [31, 287] on icon at bounding box center [31, 286] width 7 height 7
click at [0, 0] on input "checkbox" at bounding box center [0, 0] width 0 height 0
click at [31, 287] on icon at bounding box center [31, 286] width 7 height 7
click at [0, 0] on input "checkbox" at bounding box center [0, 0] width 0 height 0
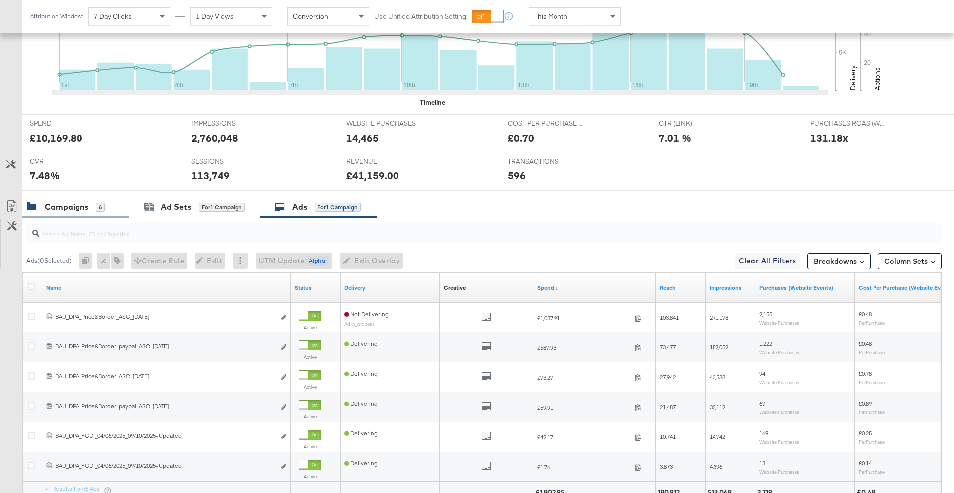
click at [75, 208] on div "Campaigns" at bounding box center [67, 206] width 44 height 11
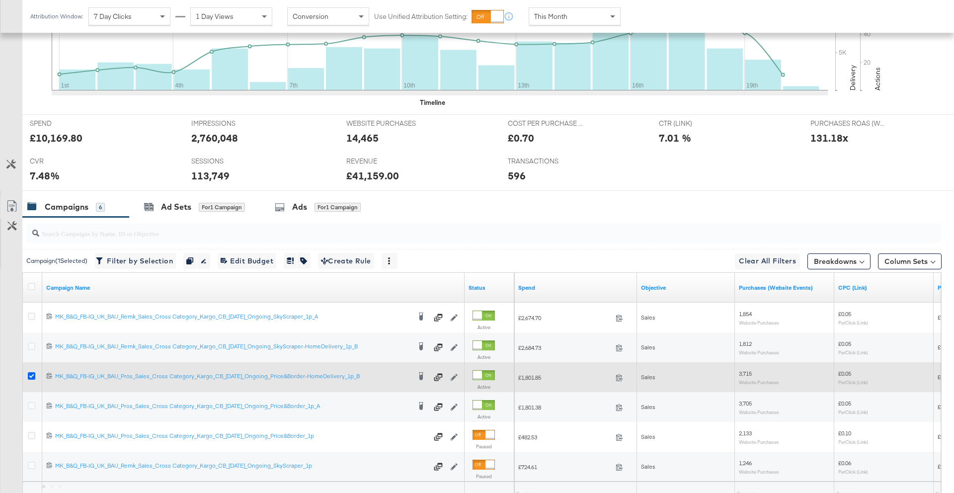
click at [32, 377] on icon at bounding box center [31, 375] width 7 height 7
click at [0, 0] on input "checkbox" at bounding box center [0, 0] width 0 height 0
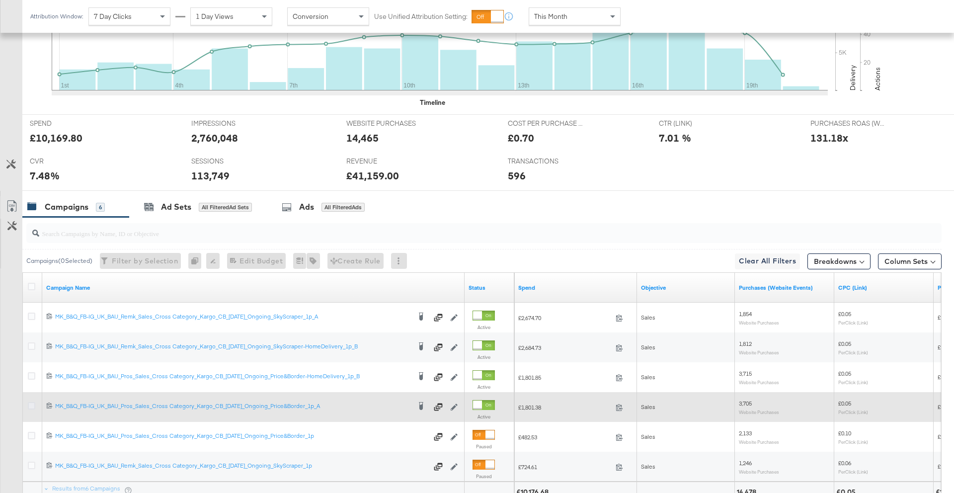
click at [30, 407] on icon at bounding box center [31, 405] width 7 height 7
click at [0, 0] on input "checkbox" at bounding box center [0, 0] width 0 height 0
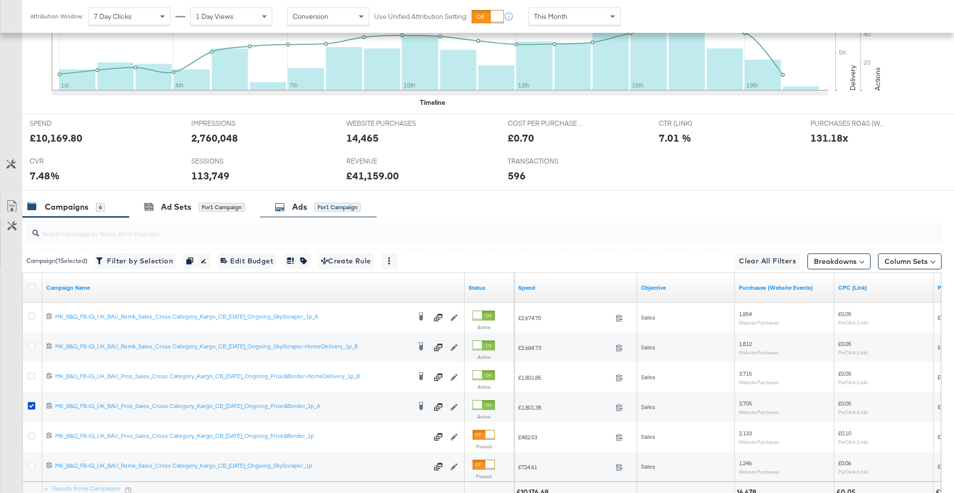
click at [304, 211] on div "Ads" at bounding box center [299, 206] width 15 height 11
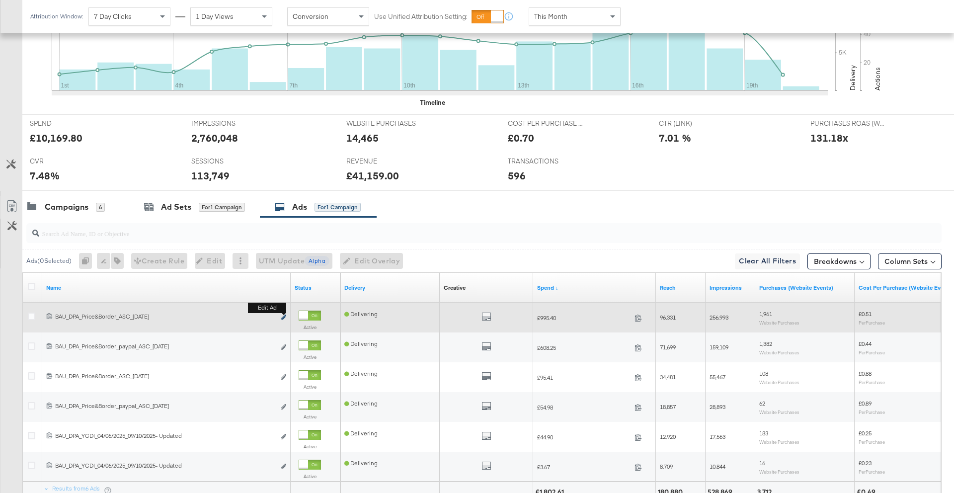
click at [284, 318] on icon "link" at bounding box center [283, 316] width 5 height 5
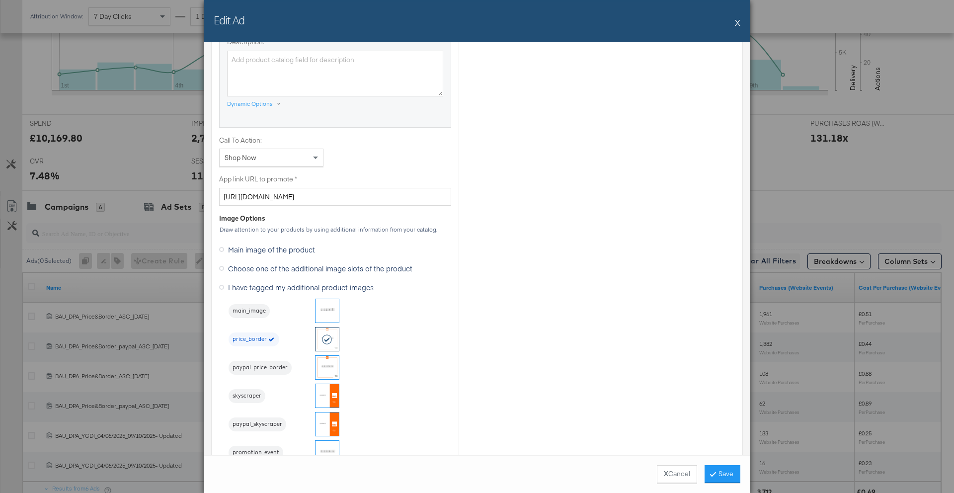
scroll to position [725, 0]
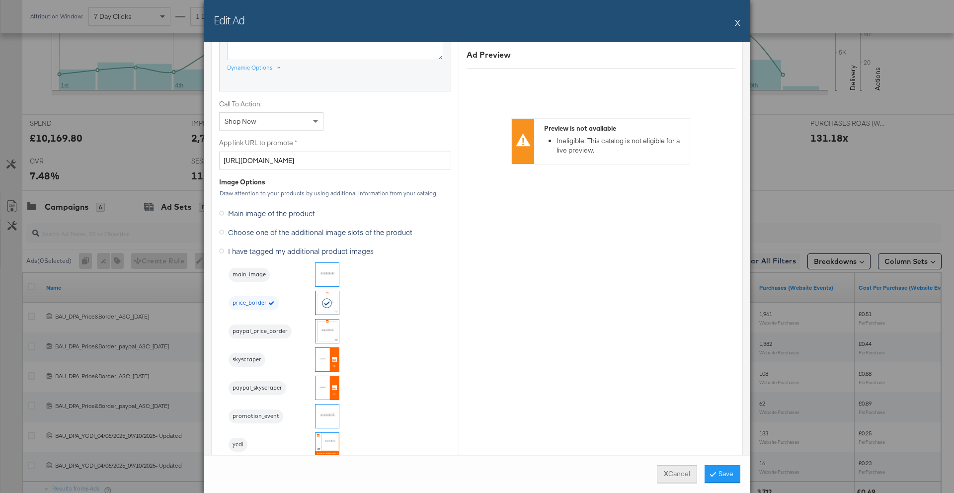
click at [663, 476] on strong "X" at bounding box center [665, 473] width 4 height 9
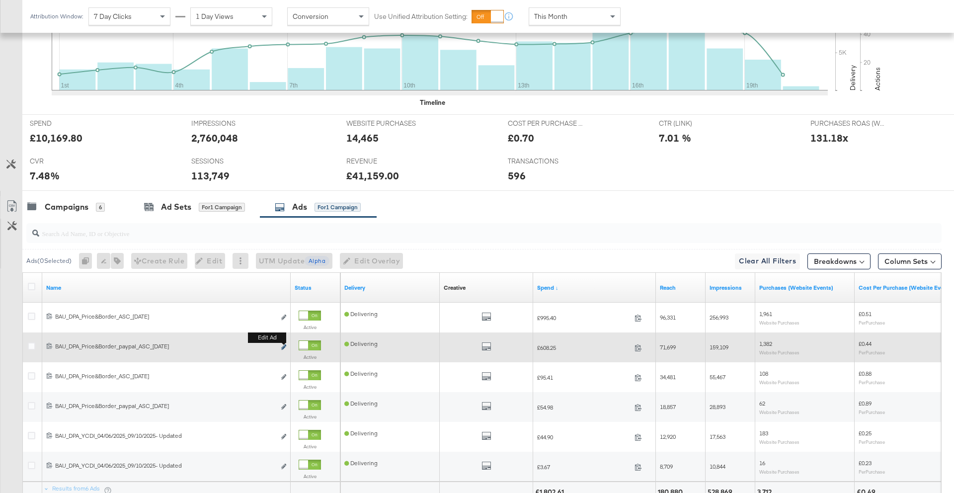
click at [285, 349] on icon "link" at bounding box center [283, 346] width 5 height 5
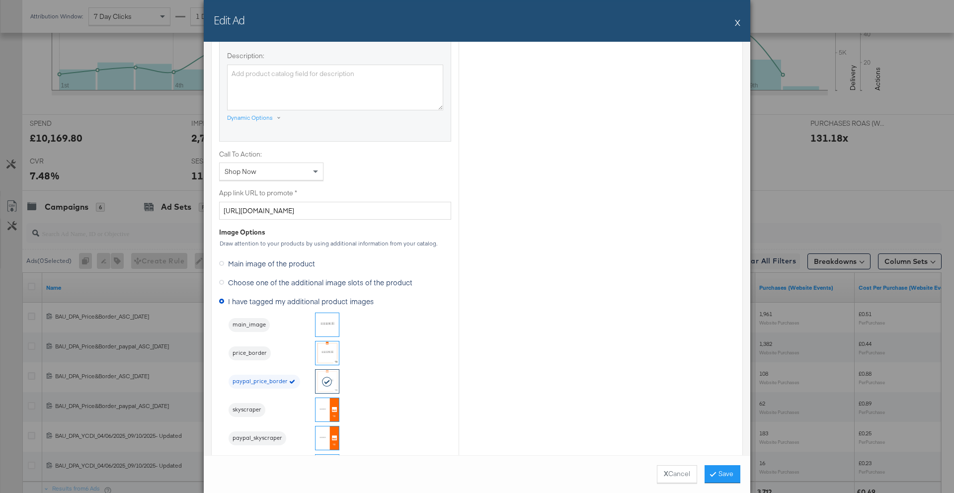
scroll to position [698, 0]
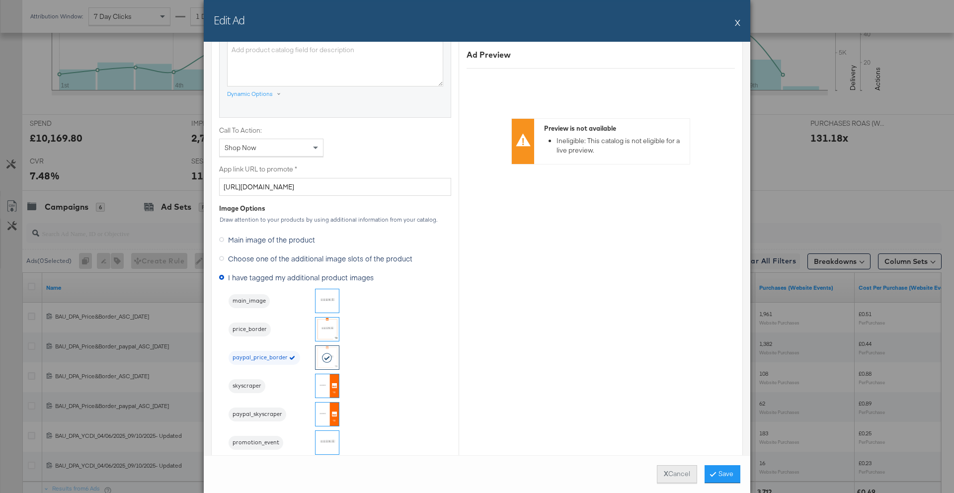
click at [659, 475] on button "X Cancel" at bounding box center [677, 474] width 40 height 18
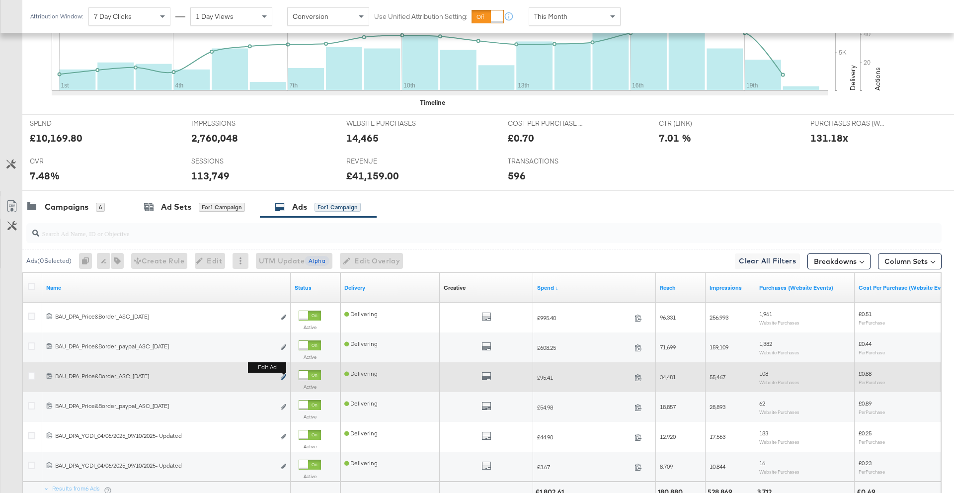
click at [283, 377] on icon "link" at bounding box center [283, 376] width 5 height 5
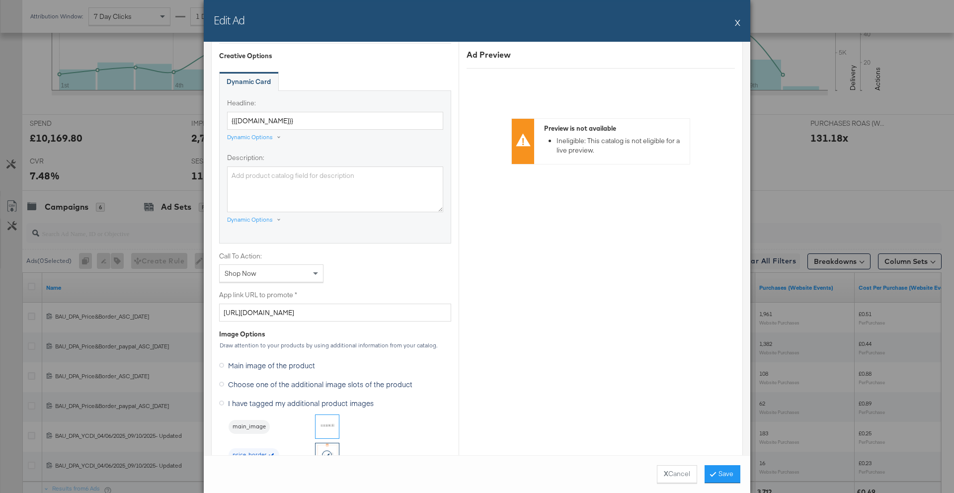
scroll to position [678, 0]
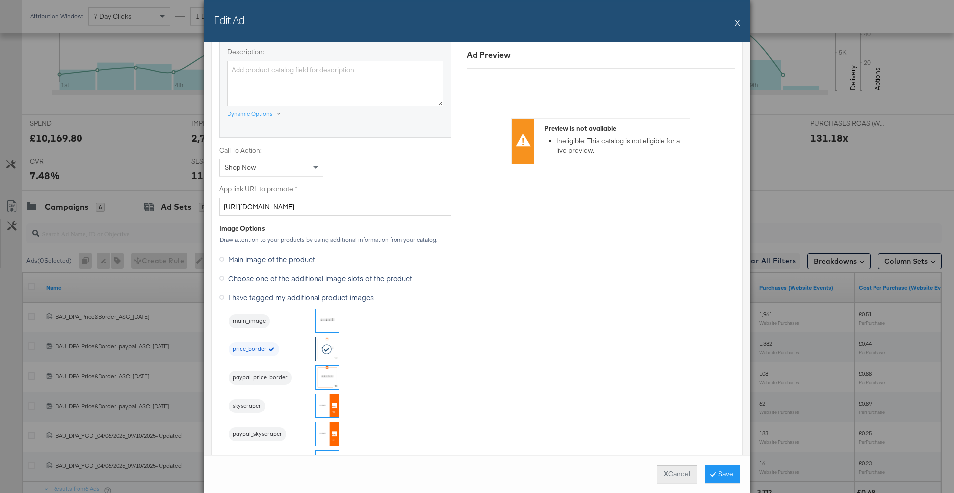
click at [663, 471] on strong "X" at bounding box center [665, 473] width 4 height 9
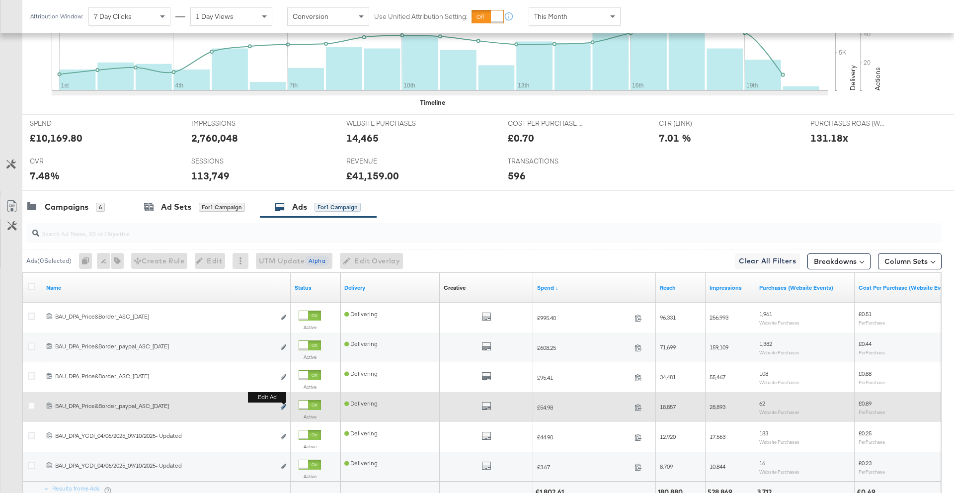
click at [284, 406] on icon "link" at bounding box center [283, 406] width 5 height 5
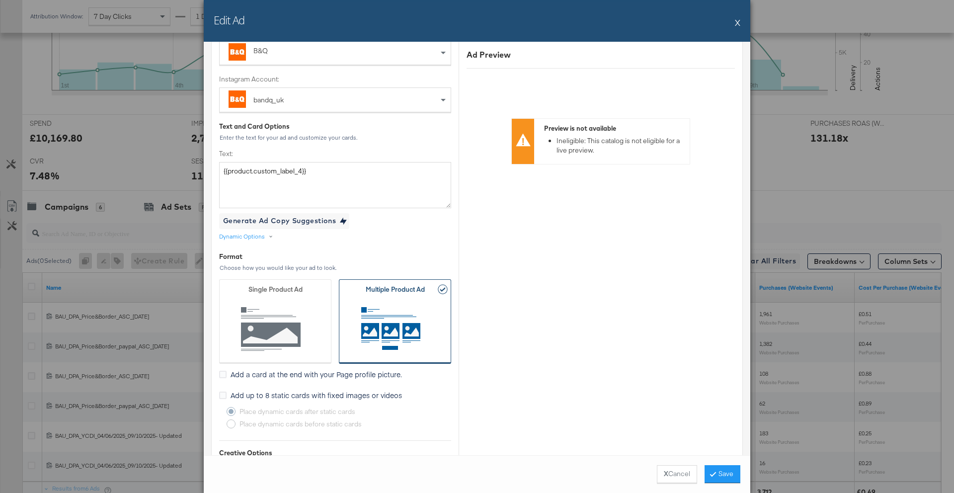
scroll to position [0, 0]
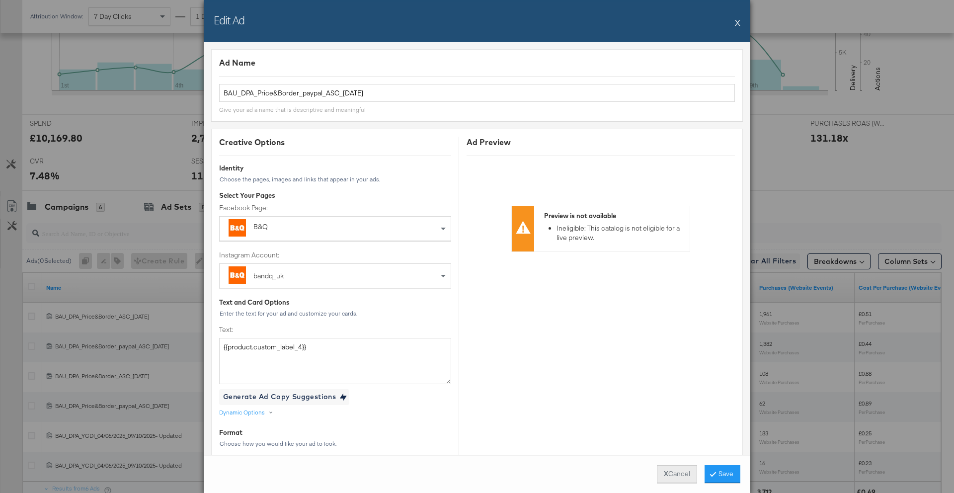
click at [679, 470] on button "X Cancel" at bounding box center [677, 474] width 40 height 18
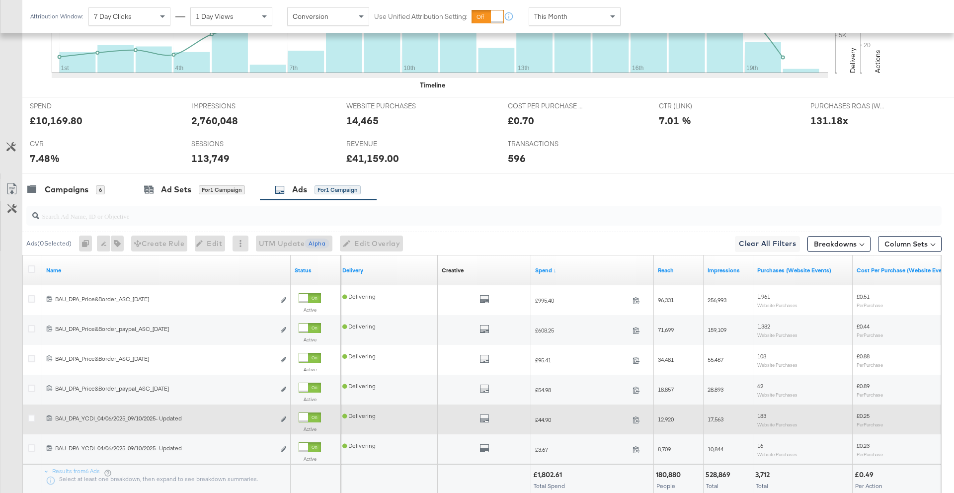
scroll to position [375, 0]
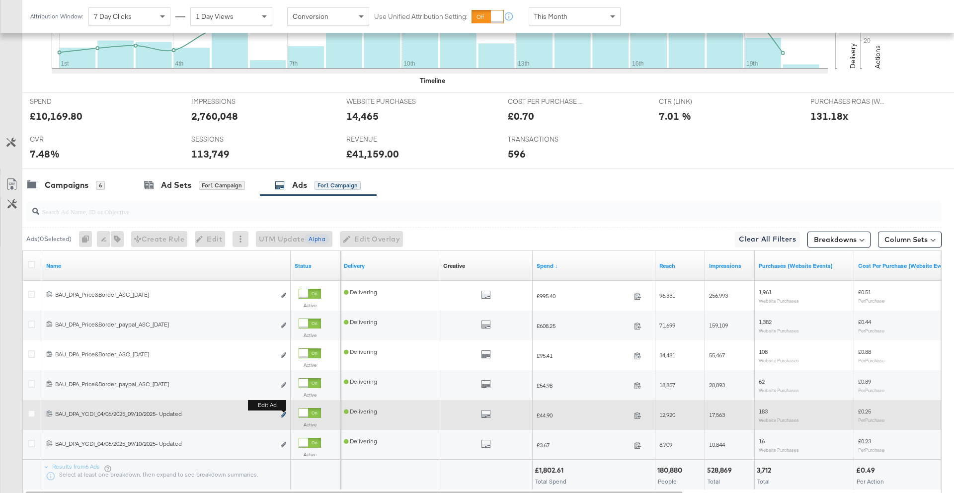
click at [285, 416] on icon "link" at bounding box center [283, 414] width 5 height 5
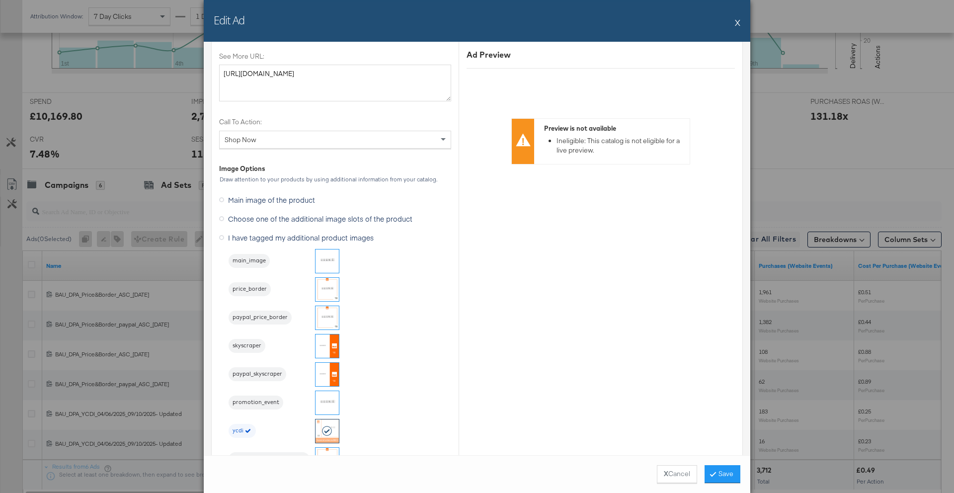
scroll to position [1152, 0]
click at [676, 471] on button "X Cancel" at bounding box center [677, 474] width 40 height 18
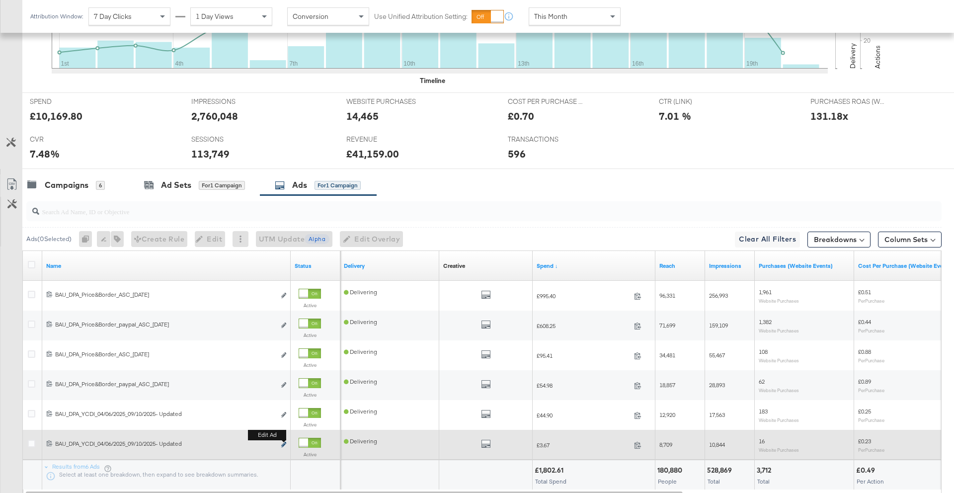
click at [285, 444] on icon "link" at bounding box center [283, 443] width 5 height 5
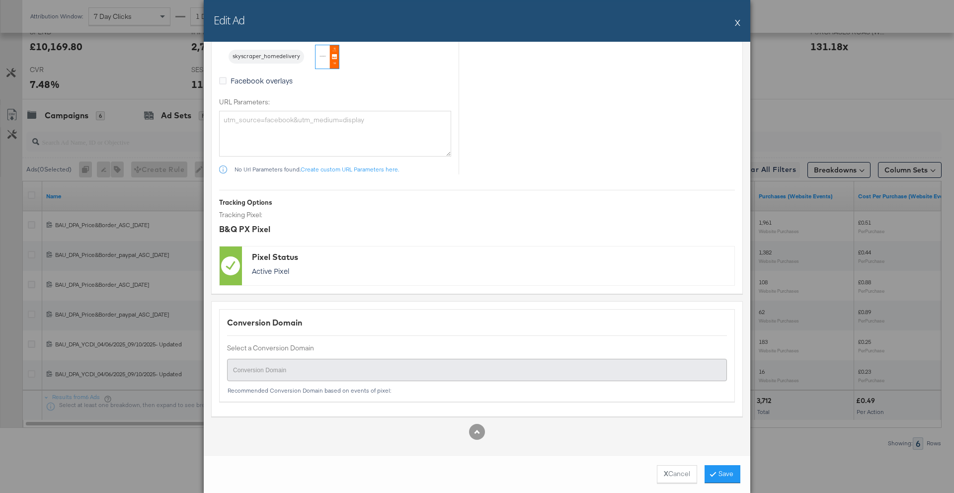
scroll to position [1400, 0]
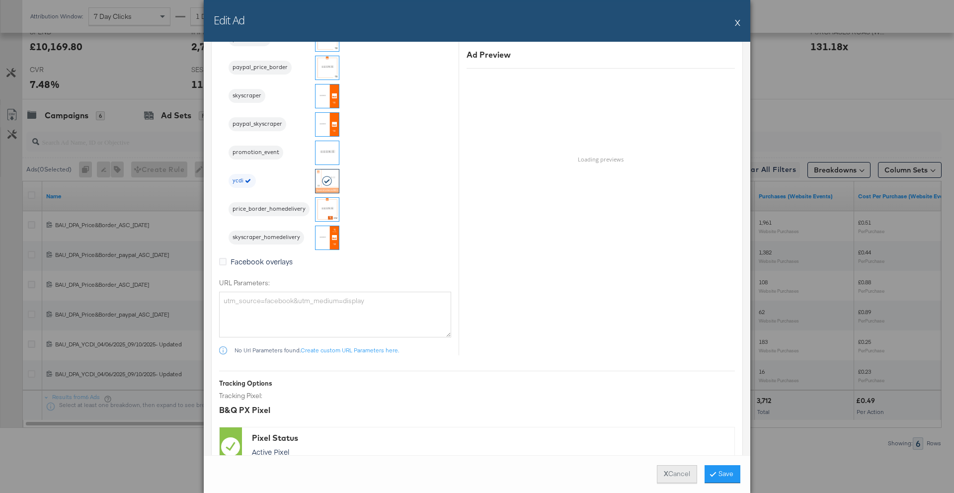
click at [670, 470] on button "X Cancel" at bounding box center [677, 474] width 40 height 18
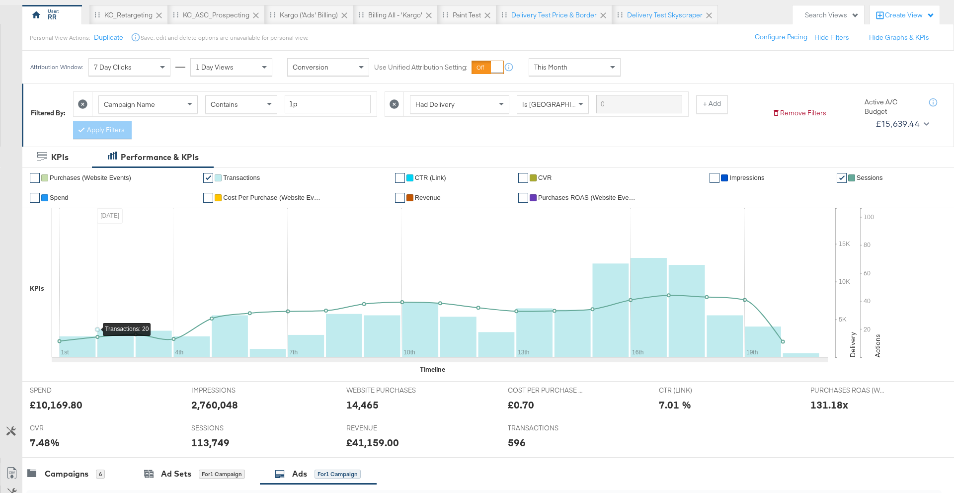
scroll to position [187, 0]
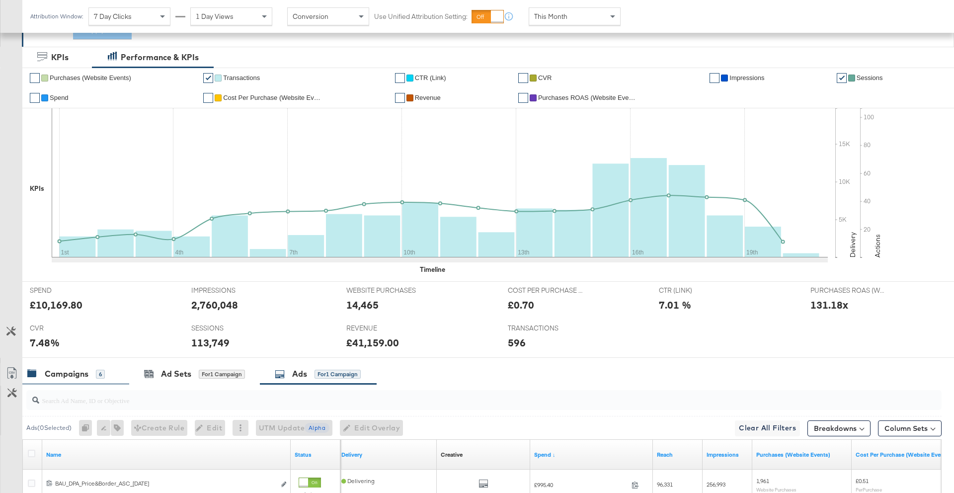
click at [52, 372] on div "Campaigns" at bounding box center [67, 373] width 44 height 11
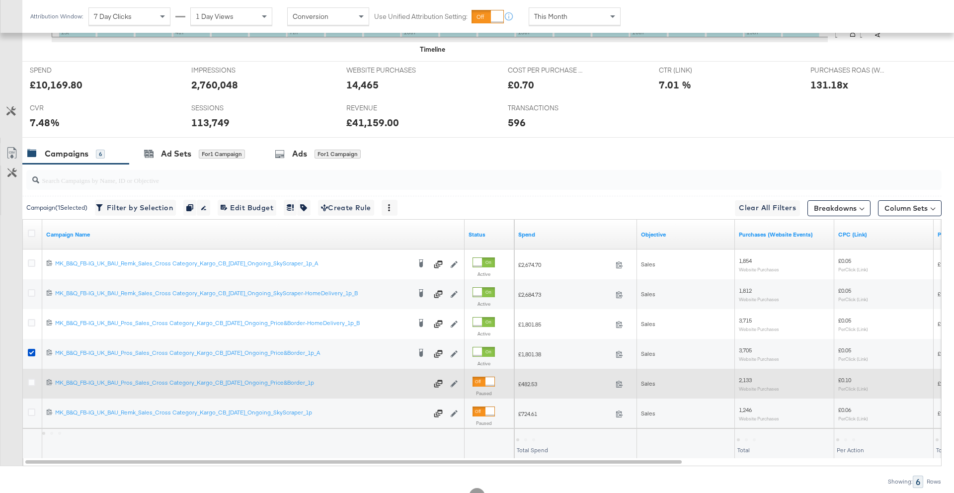
scroll to position [445, 0]
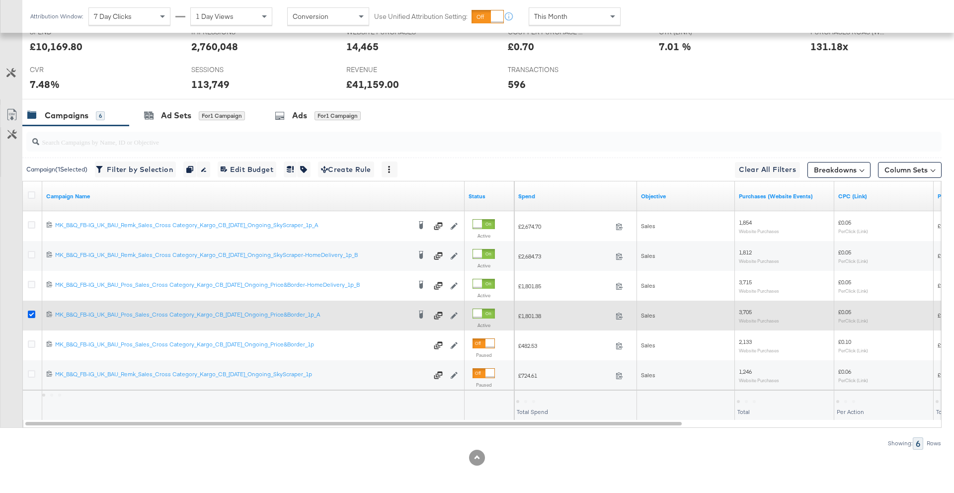
click at [30, 314] on icon at bounding box center [31, 313] width 7 height 7
click at [0, 0] on input "checkbox" at bounding box center [0, 0] width 0 height 0
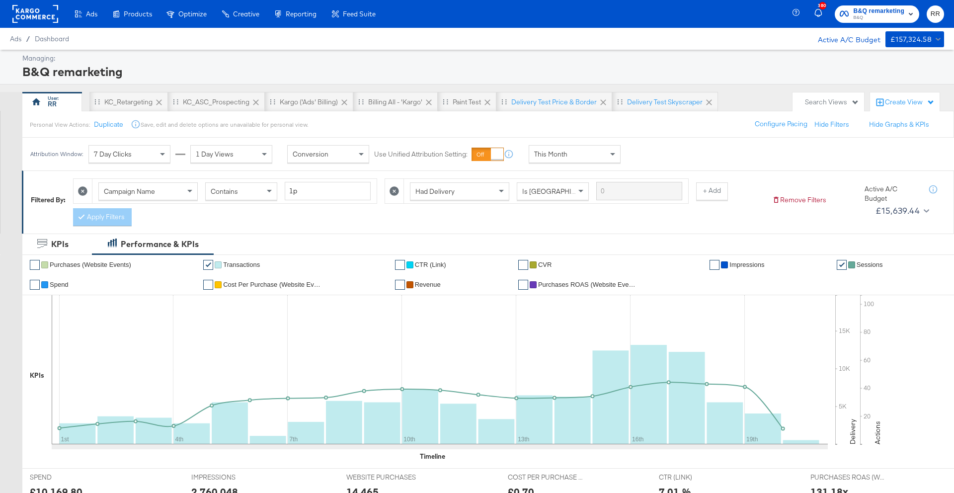
scroll to position [307, 0]
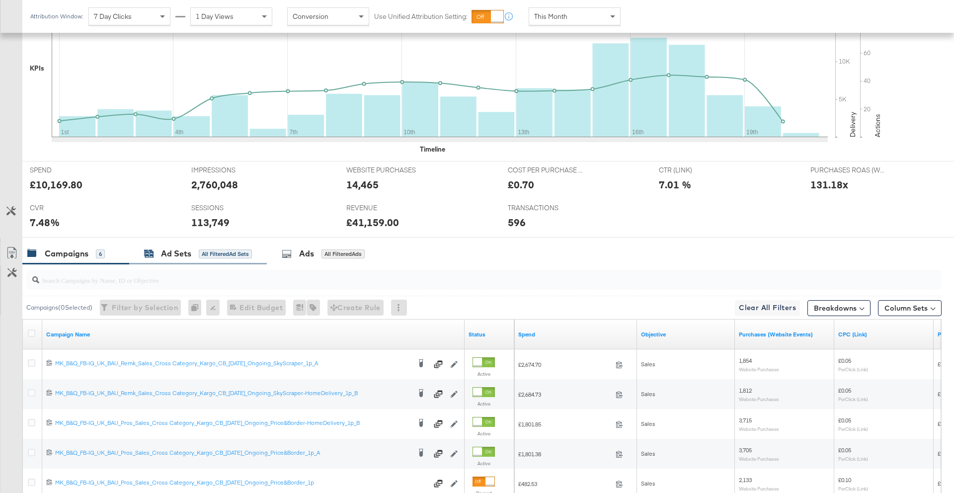
click at [178, 259] on div "Ad Sets All Filtered Ad Sets" at bounding box center [198, 253] width 138 height 21
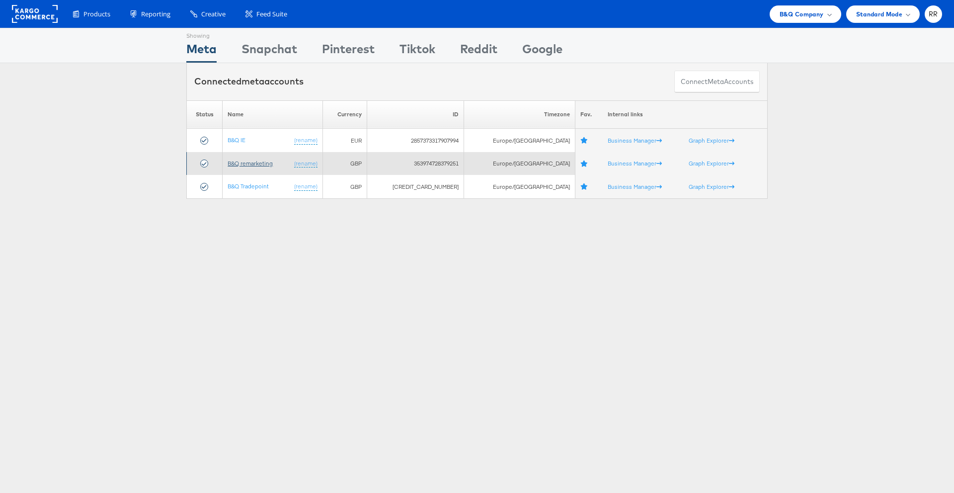
click at [245, 163] on link "B&Q remarketing" at bounding box center [249, 162] width 45 height 7
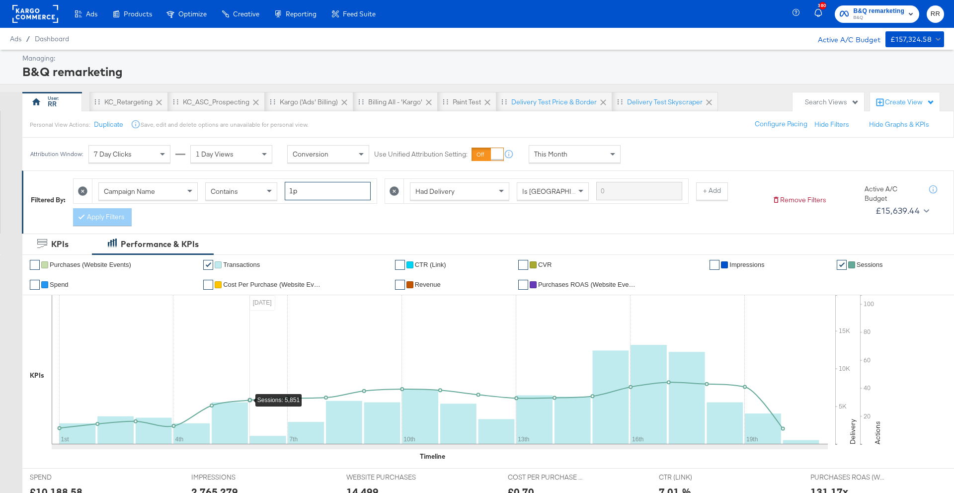
click at [294, 192] on input "1p" at bounding box center [328, 191] width 86 height 18
type input "3p"
click at [95, 218] on button "Apply Filters" at bounding box center [102, 217] width 59 height 18
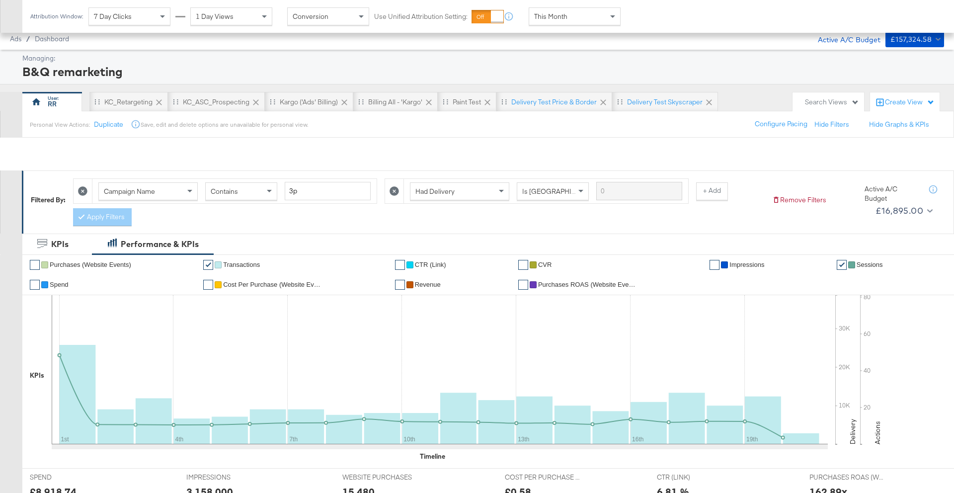
scroll to position [331, 0]
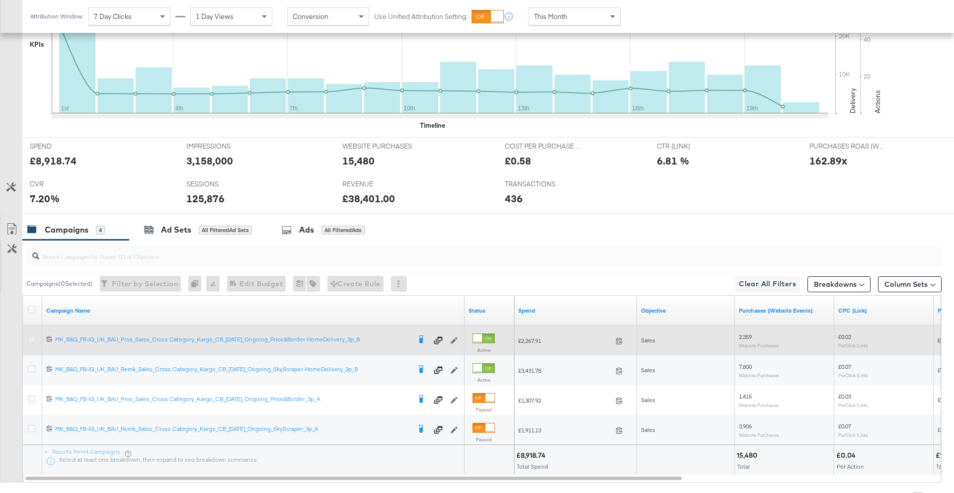
click at [31, 338] on icon at bounding box center [31, 338] width 7 height 7
click at [0, 0] on input "checkbox" at bounding box center [0, 0] width 0 height 0
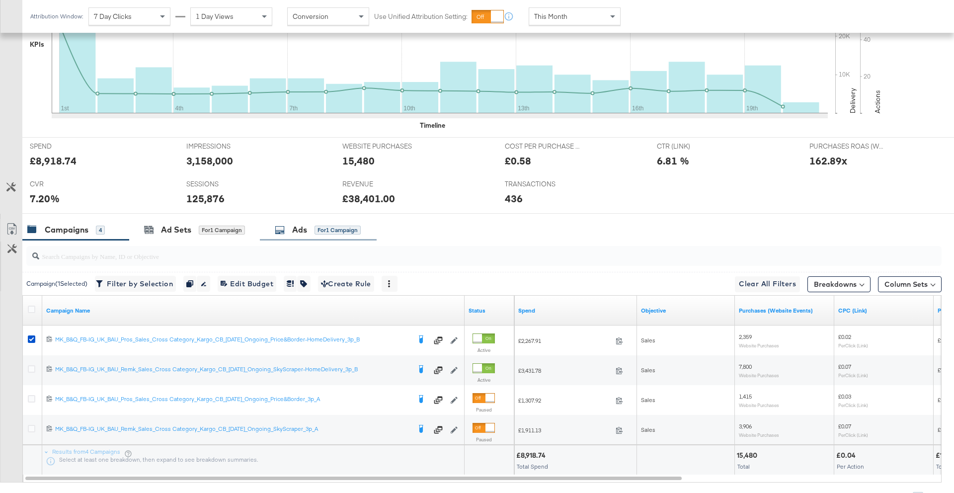
click at [303, 229] on div "Ads" at bounding box center [299, 229] width 15 height 11
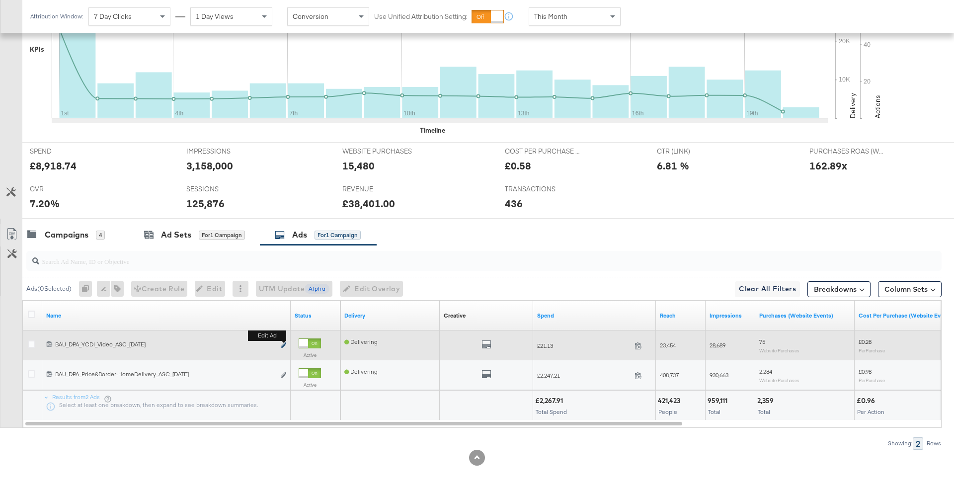
click at [283, 344] on icon "link" at bounding box center [283, 344] width 5 height 5
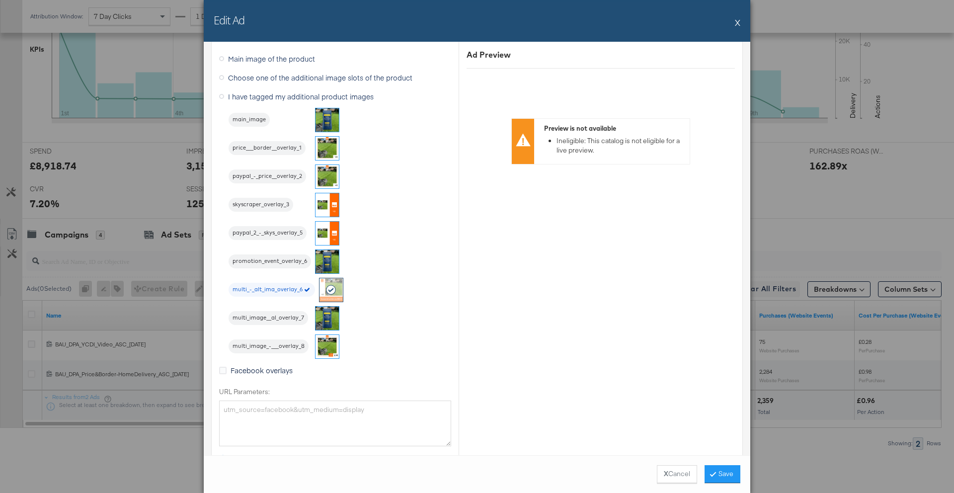
scroll to position [1233, 0]
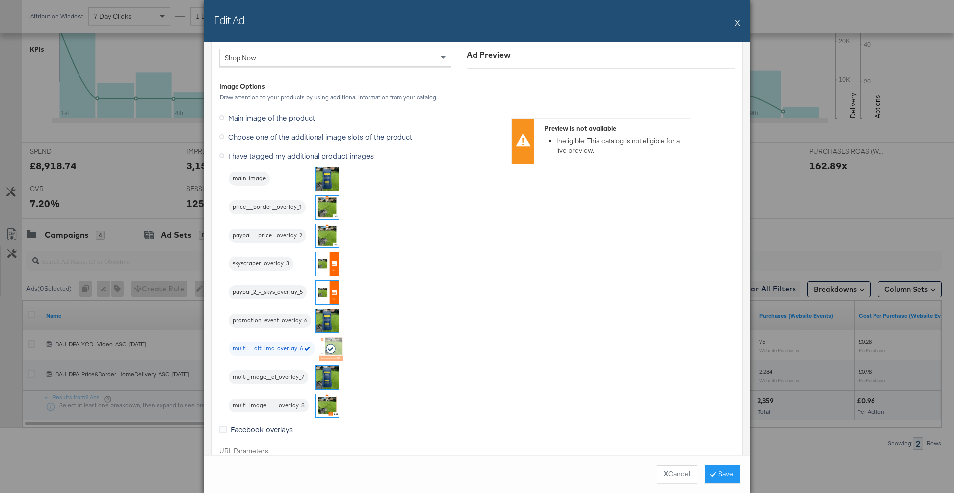
click at [739, 26] on button "X" at bounding box center [737, 22] width 5 height 20
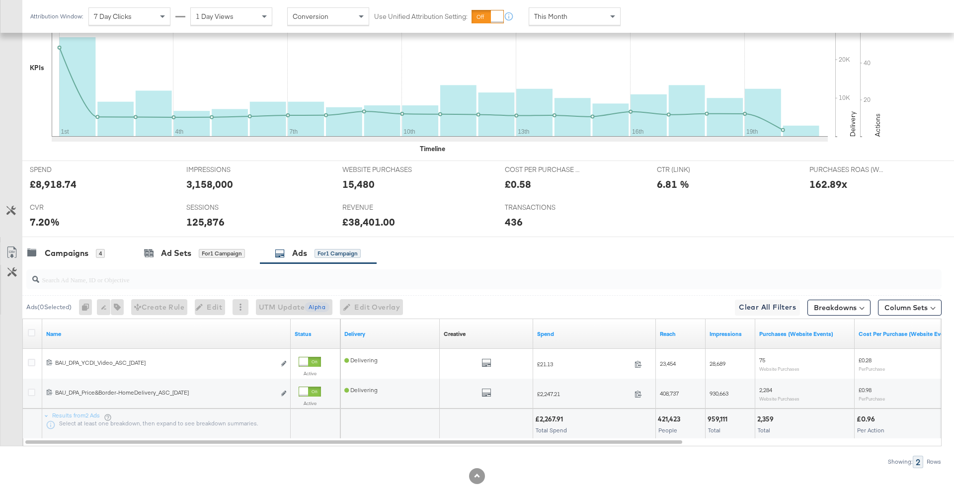
scroll to position [0, 0]
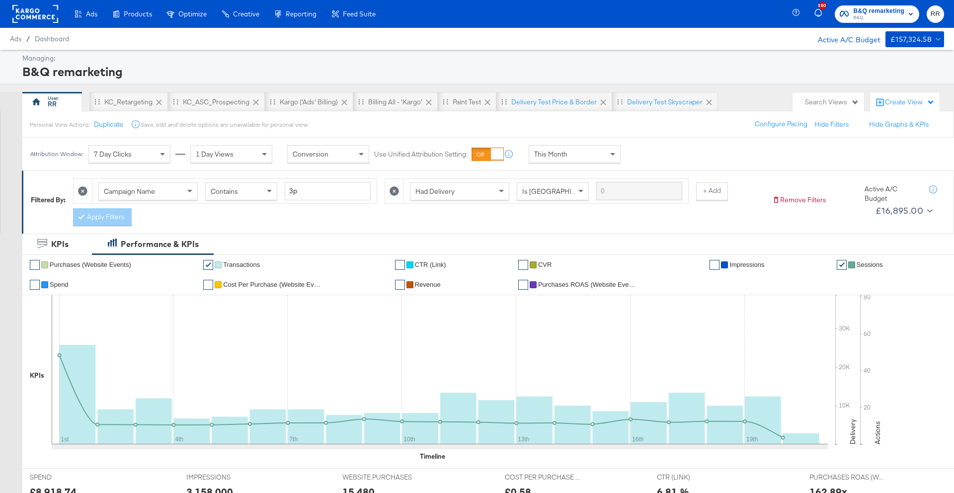
click at [38, 20] on rect at bounding box center [35, 14] width 46 height 18
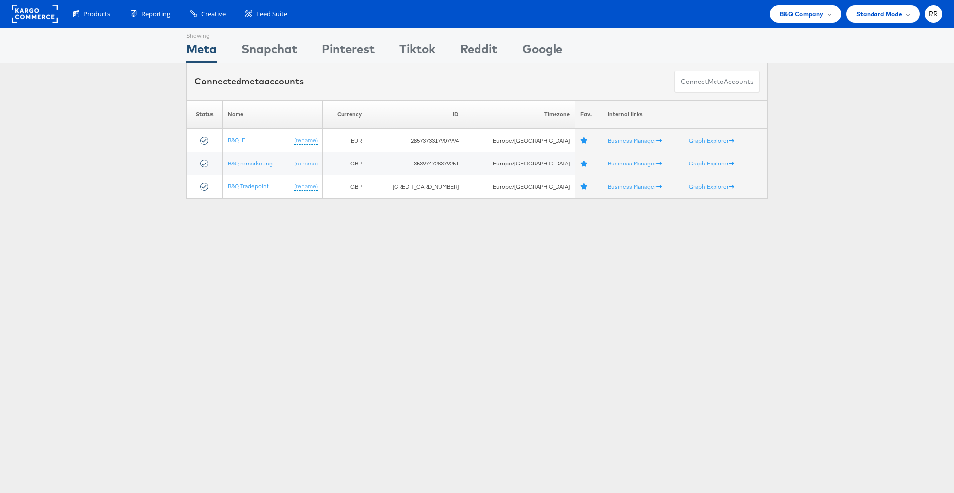
click at [49, 11] on rect at bounding box center [35, 14] width 46 height 18
click at [21, 20] on rect at bounding box center [35, 14] width 46 height 18
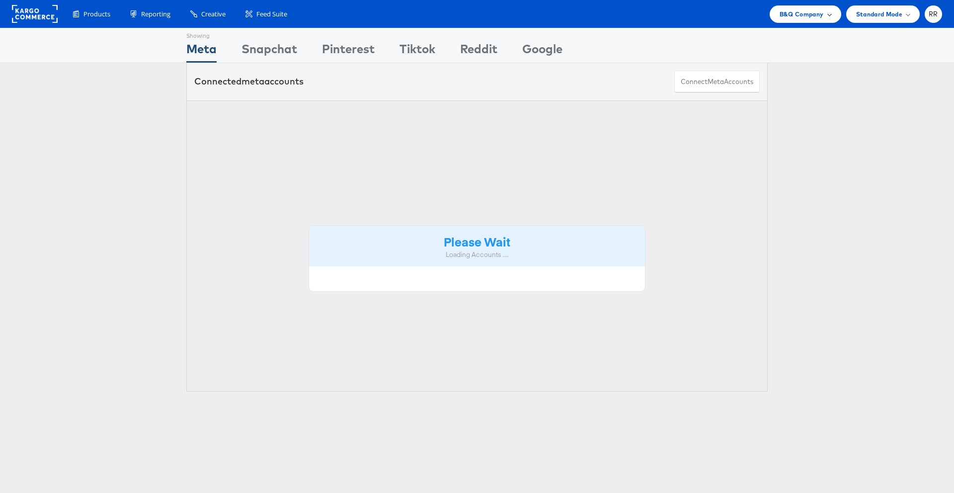
click at [795, 14] on span "B&Q Company" at bounding box center [801, 14] width 44 height 10
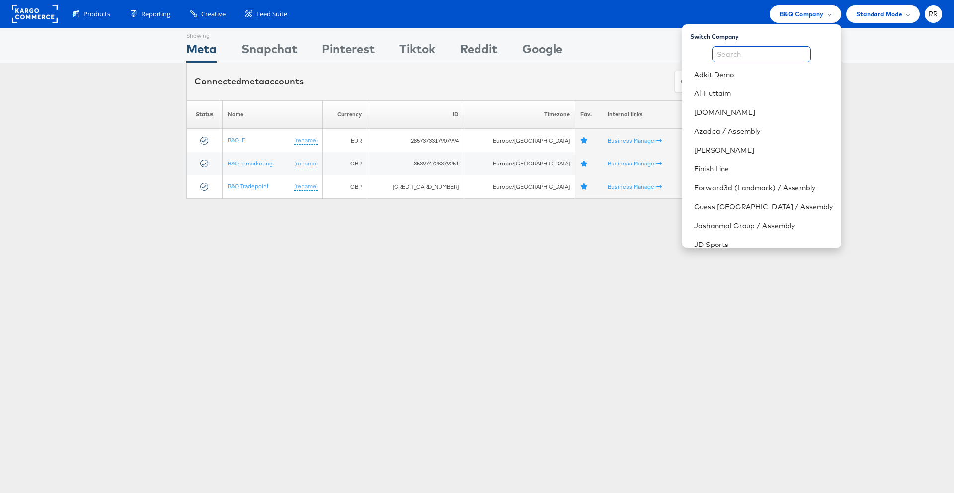
click at [747, 51] on input "text" at bounding box center [761, 54] width 99 height 16
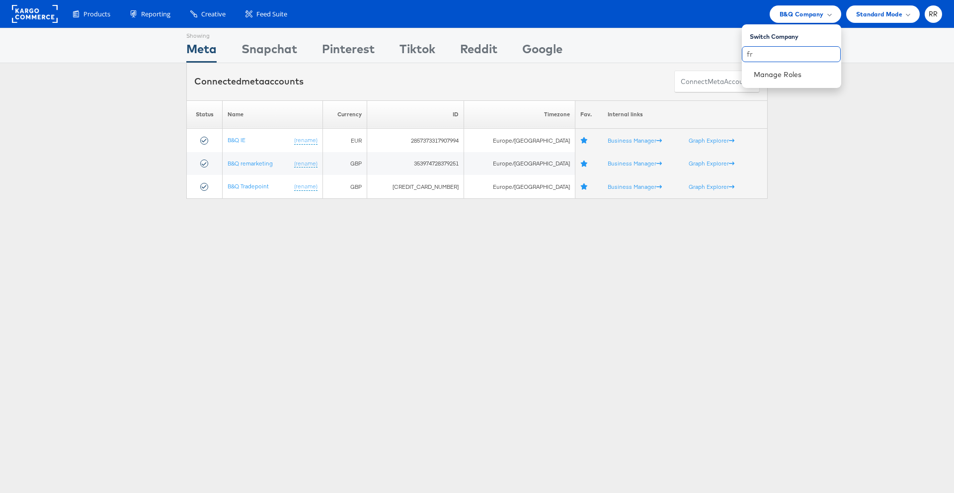
type input "f"
type input "jd"
click at [765, 77] on link "JD Sports" at bounding box center [792, 75] width 79 height 10
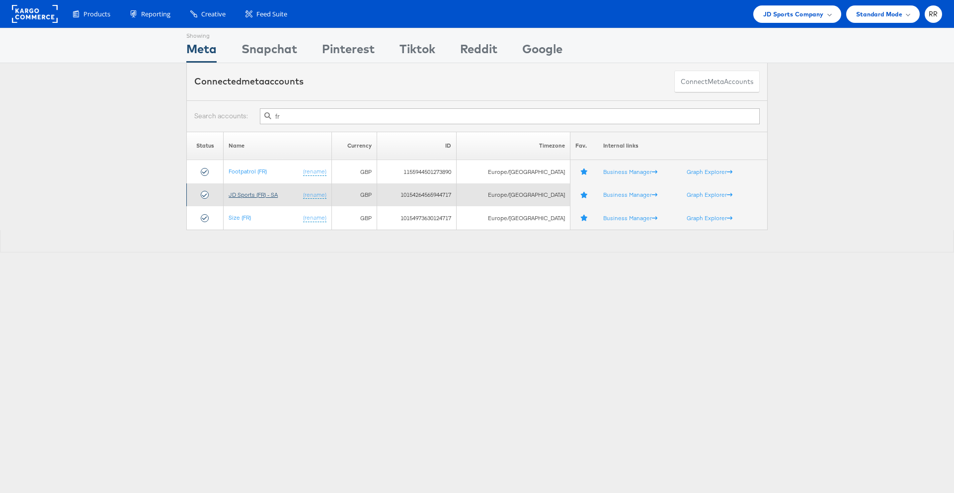
type input "fr"
click at [253, 194] on link "JD Sports (FR) - SA" at bounding box center [252, 194] width 49 height 7
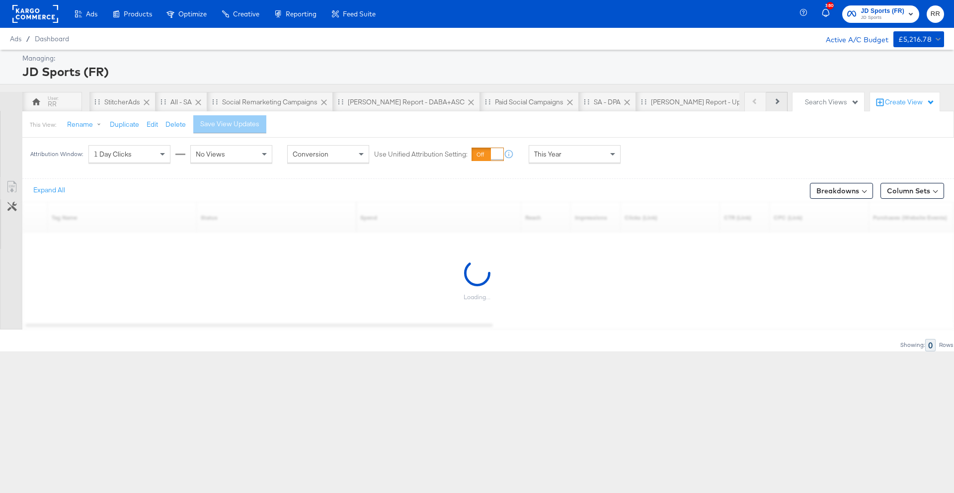
click at [775, 106] on button "Next" at bounding box center [776, 102] width 21 height 20
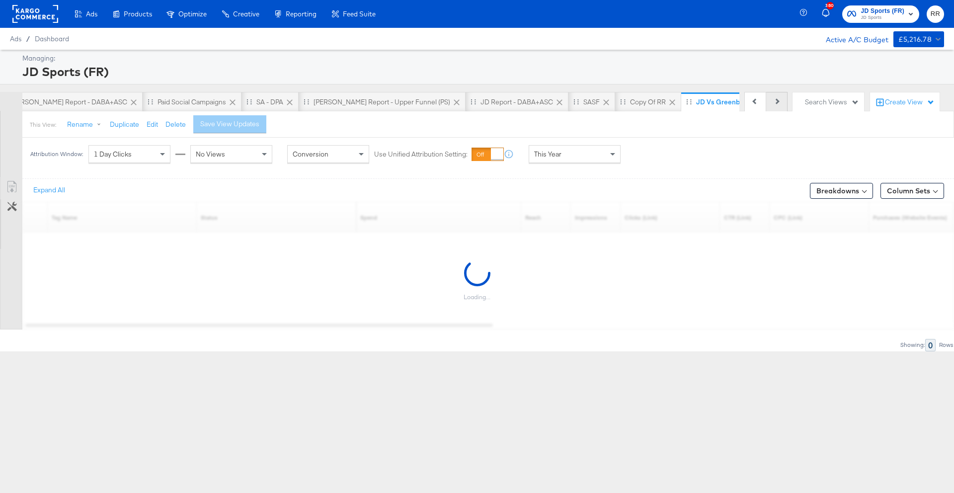
click at [775, 106] on button "Next" at bounding box center [776, 102] width 21 height 20
click at [775, 106] on div "Previous Next" at bounding box center [765, 102] width 43 height 20
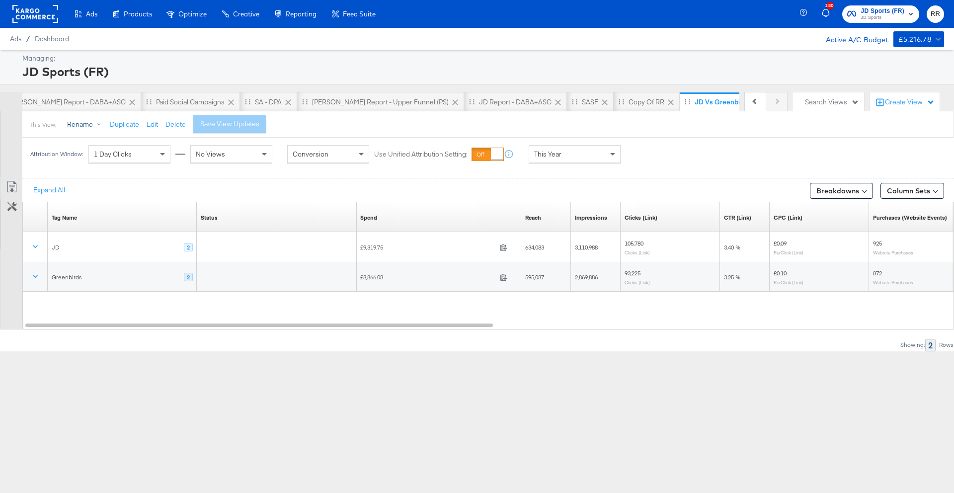
click at [81, 125] on button "Rename" at bounding box center [86, 125] width 52 height 18
click at [128, 164] on input "JD vs Greenbirds" at bounding box center [161, 166] width 194 height 18
type input "JD vs Greenbids"
click at [254, 142] on button "×" at bounding box center [254, 143] width 18 height 18
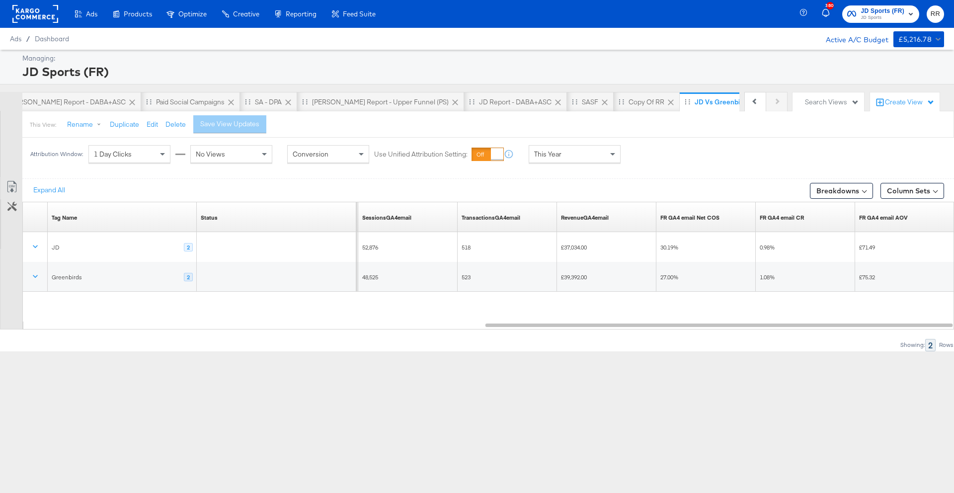
click at [872, 15] on span "JD Sports" at bounding box center [883, 18] width 44 height 8
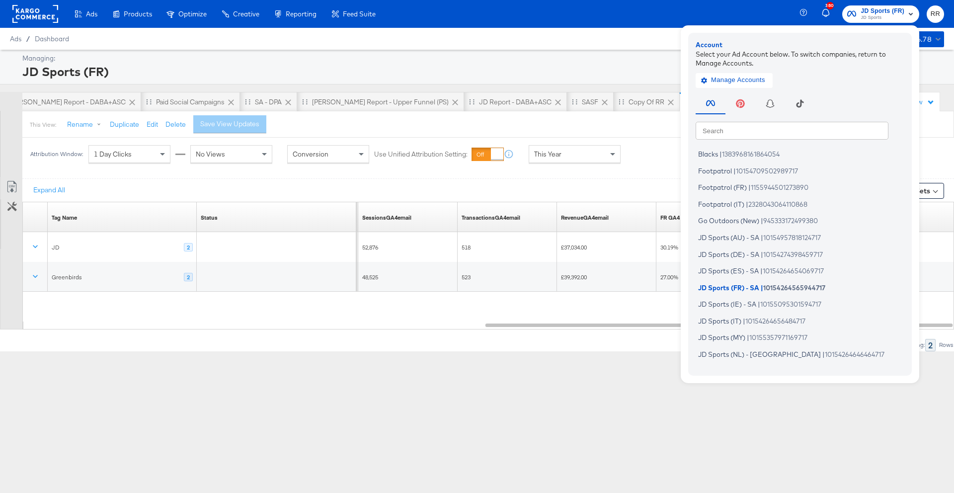
click at [633, 68] on div "JD Sports (FR)" at bounding box center [481, 71] width 919 height 17
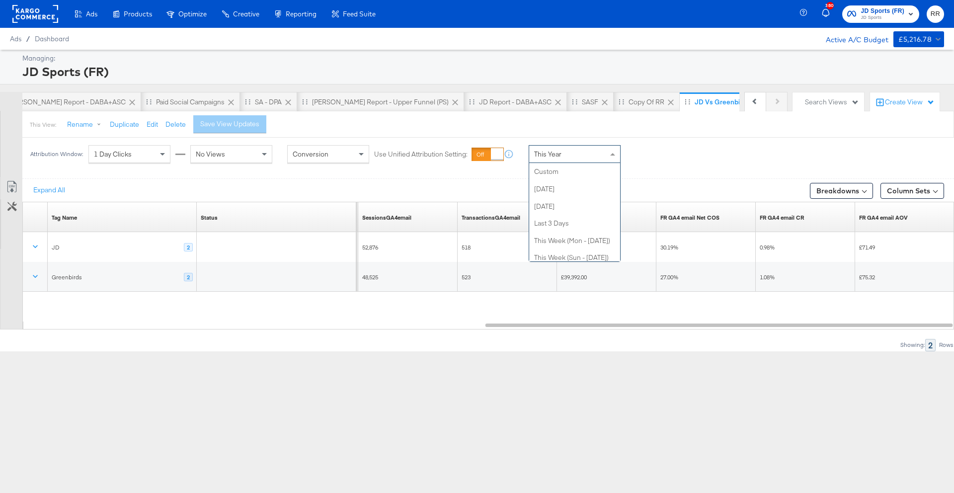
click at [574, 152] on div "This Year" at bounding box center [574, 154] width 91 height 17
click at [655, 159] on div "[DATE]" at bounding box center [647, 158] width 16 height 8
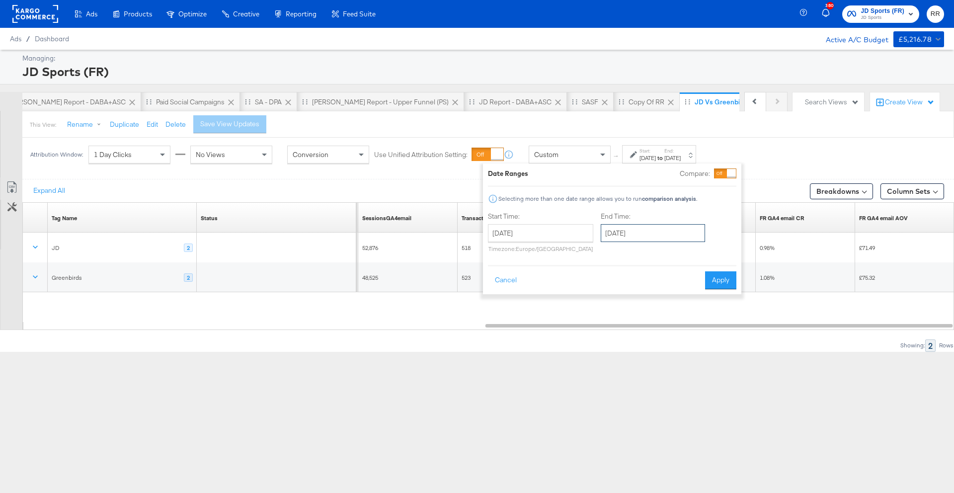
click at [626, 232] on input "[DATE]" at bounding box center [652, 233] width 104 height 18
click at [542, 230] on input "[DATE]" at bounding box center [540, 233] width 105 height 18
click at [499, 255] on span "‹" at bounding box center [498, 253] width 15 height 15
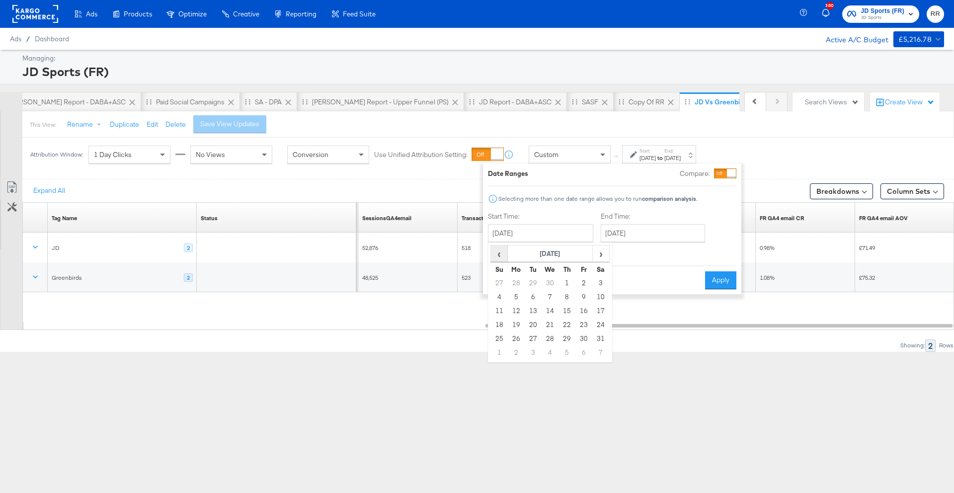
click at [499, 255] on span "‹" at bounding box center [498, 253] width 15 height 15
click at [596, 285] on td "1" at bounding box center [600, 283] width 17 height 14
type input "[DATE]"
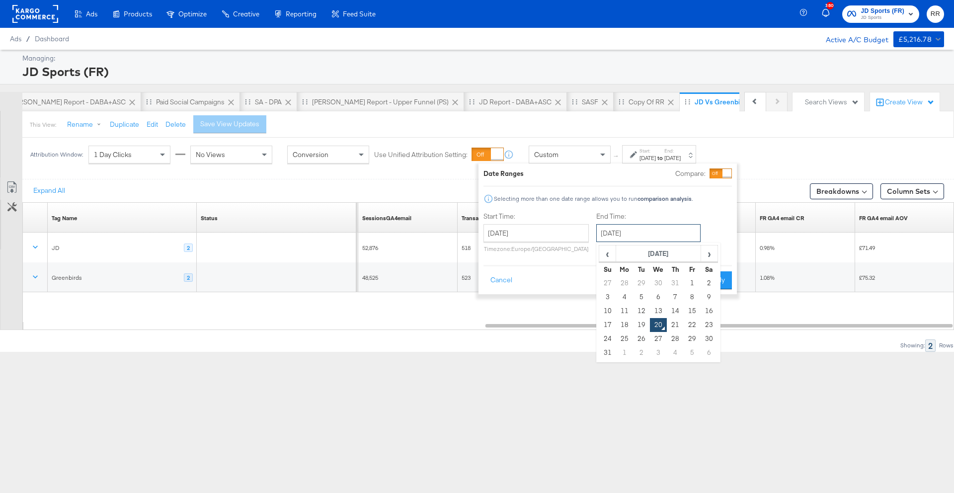
click at [626, 235] on input "[DATE]" at bounding box center [648, 233] width 104 height 18
click at [607, 250] on span "‹" at bounding box center [606, 253] width 15 height 15
click at [705, 257] on span "›" at bounding box center [708, 253] width 15 height 15
click at [639, 323] on td "19" at bounding box center [641, 325] width 17 height 14
type input "[DATE]"
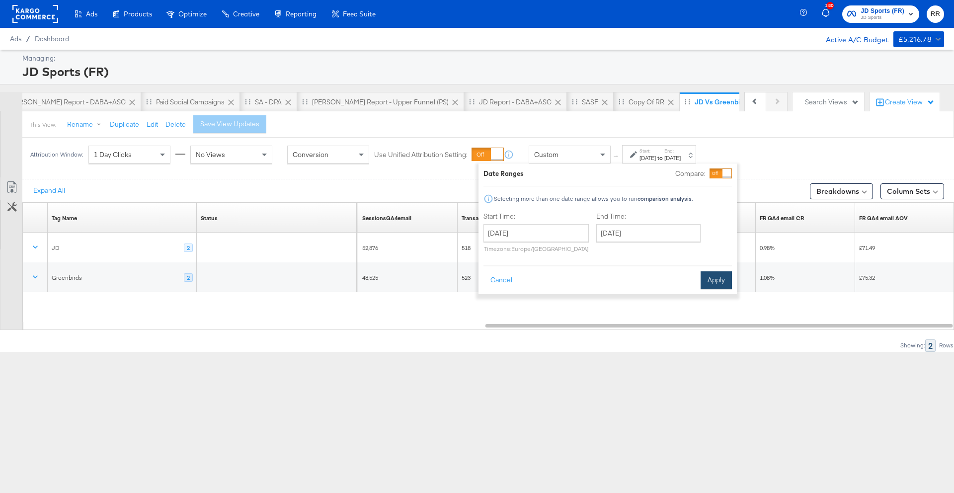
click at [720, 276] on button "Apply" at bounding box center [715, 280] width 31 height 18
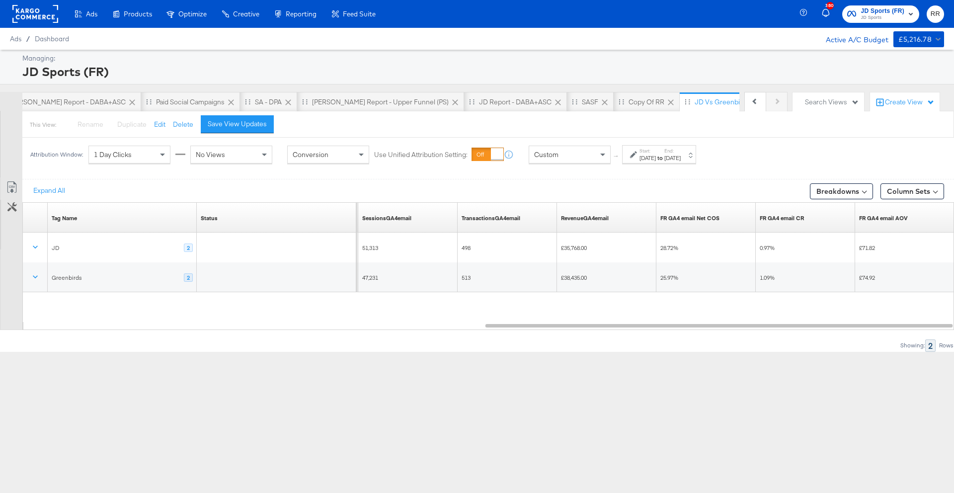
click at [879, 18] on span "JD Sports" at bounding box center [883, 18] width 44 height 8
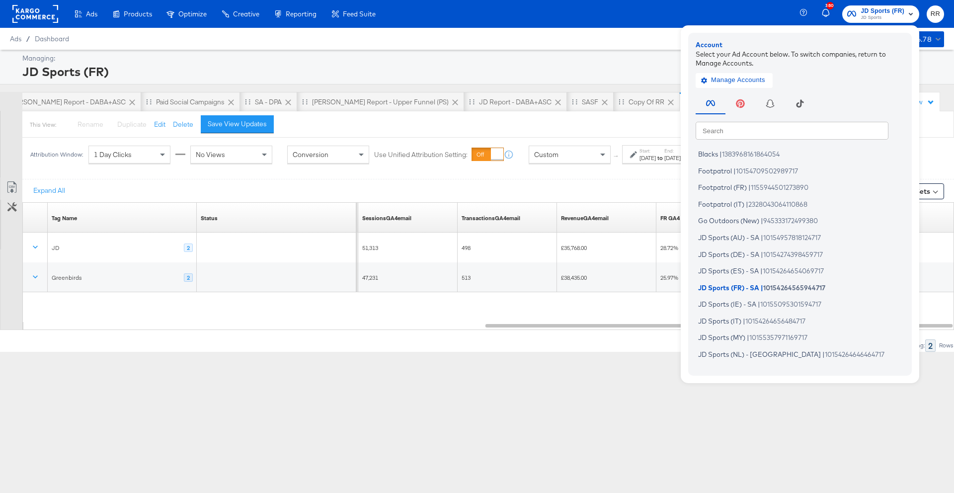
click at [766, 126] on input "text" at bounding box center [791, 130] width 193 height 18
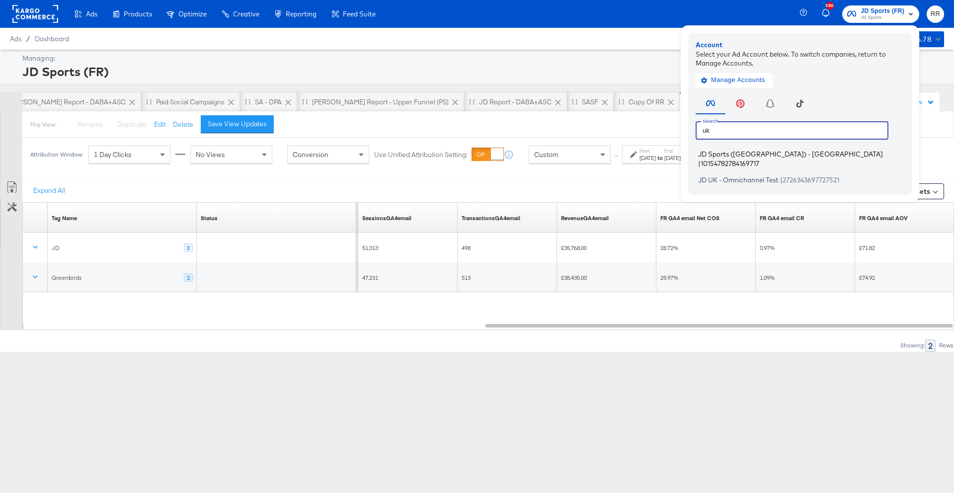
type input "uk"
click at [733, 154] on span "JD Sports ([GEOGRAPHIC_DATA]) - [GEOGRAPHIC_DATA]" at bounding box center [790, 154] width 185 height 8
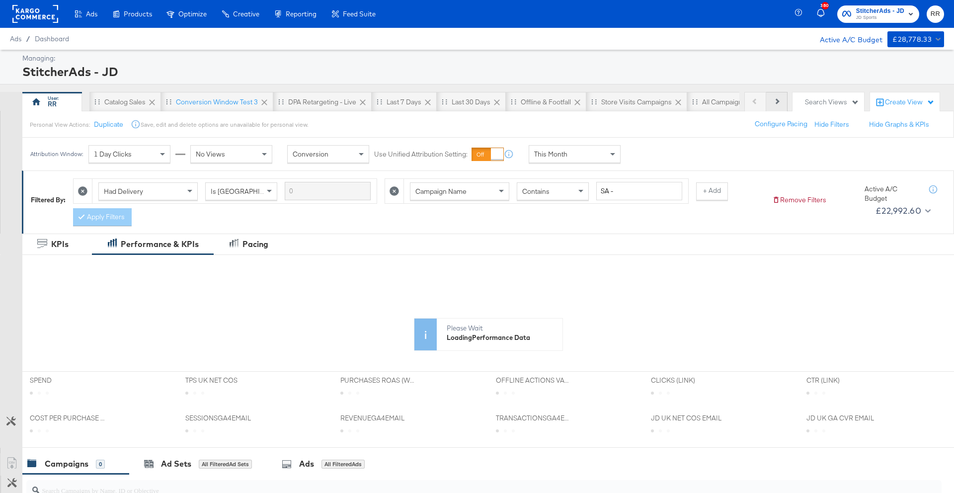
click at [773, 105] on button "Next" at bounding box center [776, 102] width 21 height 20
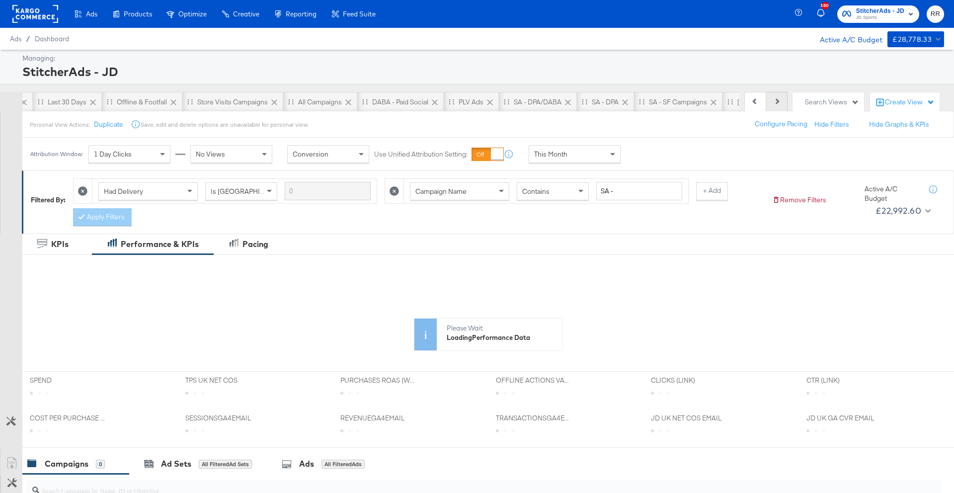
click at [773, 105] on button "Next" at bounding box center [776, 102] width 21 height 20
click at [773, 105] on div "Previous Next" at bounding box center [765, 102] width 43 height 20
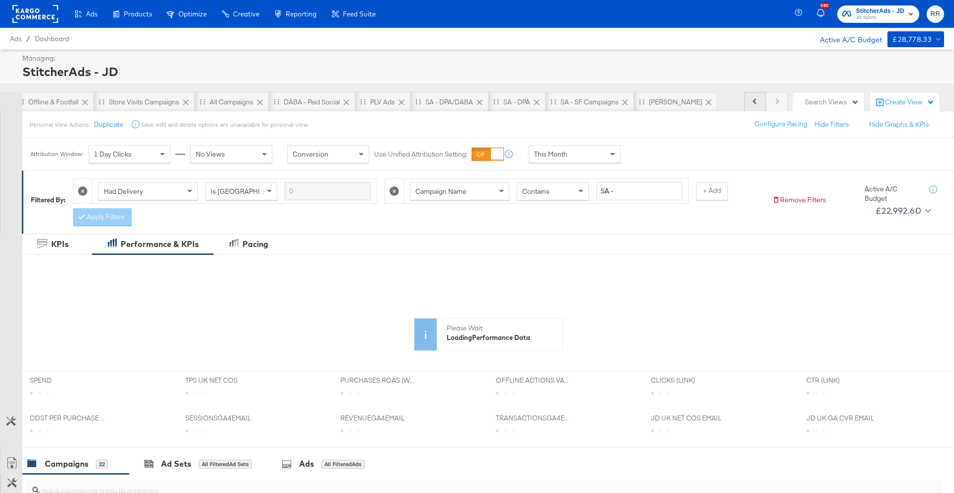
click at [751, 100] on button "Previous" at bounding box center [755, 102] width 22 height 20
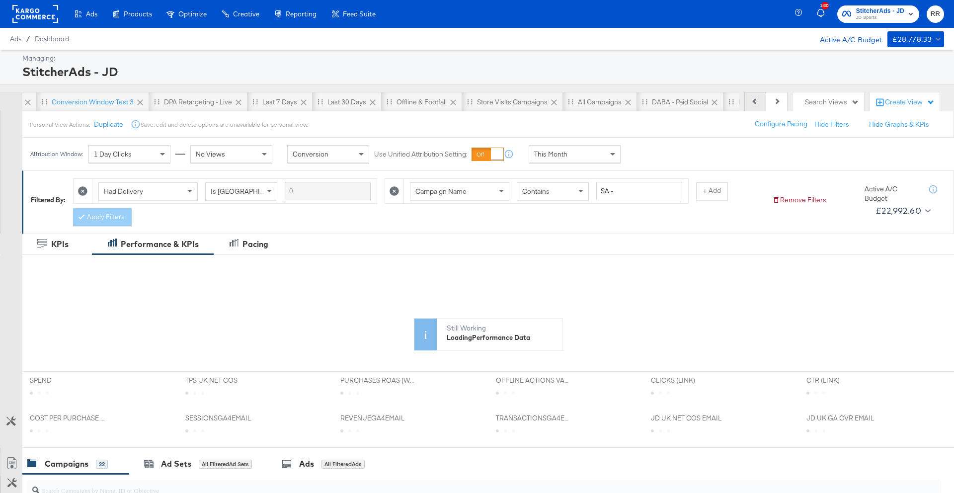
scroll to position [0, 34]
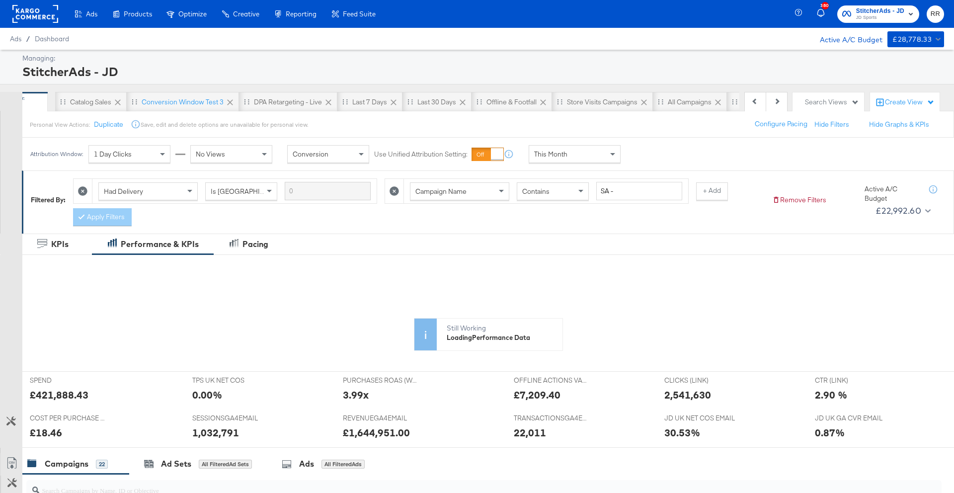
click at [817, 105] on div "Search Views" at bounding box center [832, 101] width 54 height 9
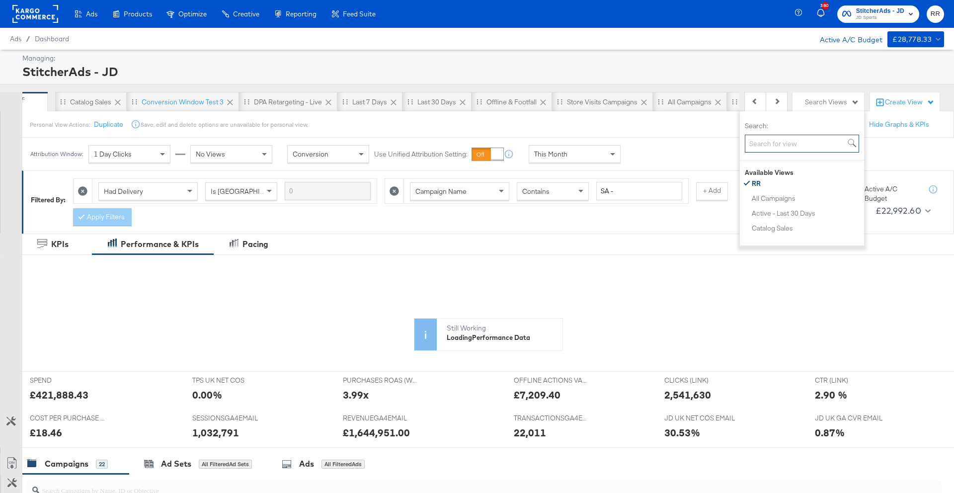
click at [795, 144] on input "Search:" at bounding box center [801, 144] width 114 height 18
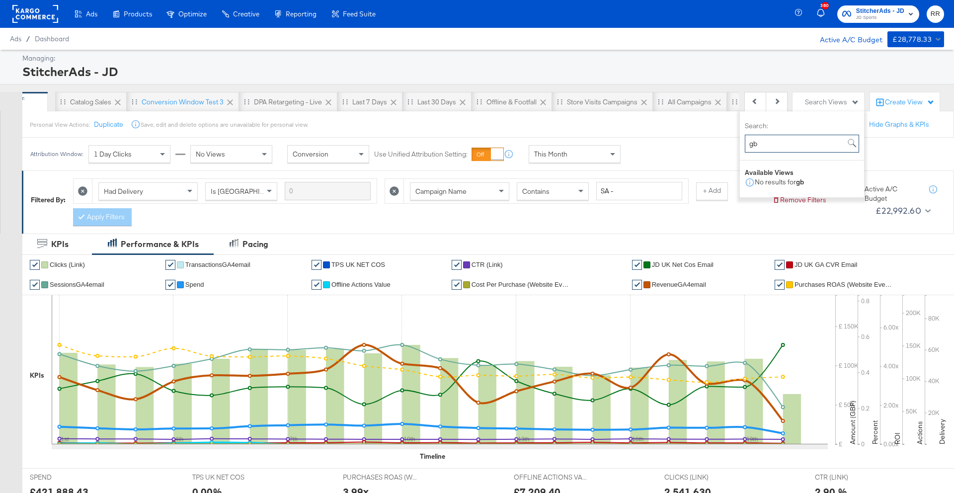
type input "g"
type input "gree"
click at [843, 183] on button "Greenbids Test" at bounding box center [805, 183] width 109 height 12
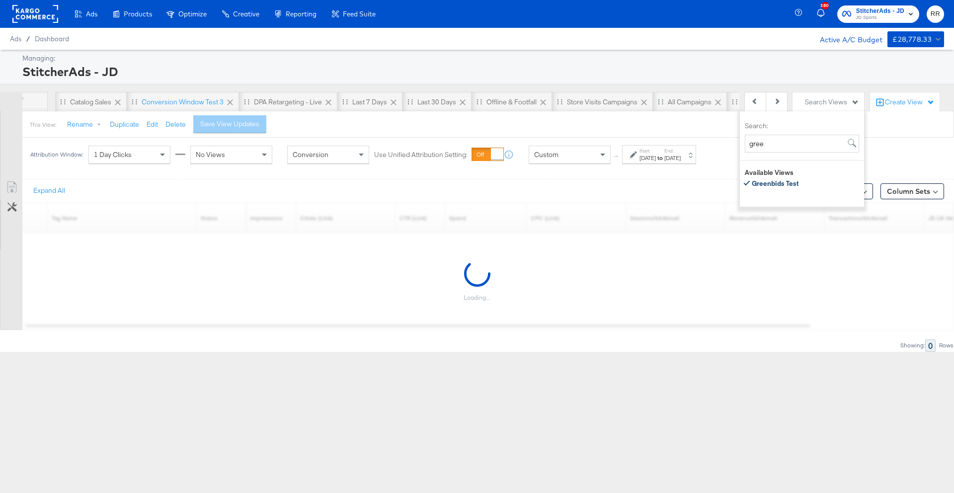
click at [669, 389] on div "Ads Products Optimize Creative Reporting Feed Suite 380 StitcherAds - JD JD Spo…" at bounding box center [477, 246] width 954 height 493
click at [680, 155] on div "[DATE]" at bounding box center [672, 158] width 16 height 8
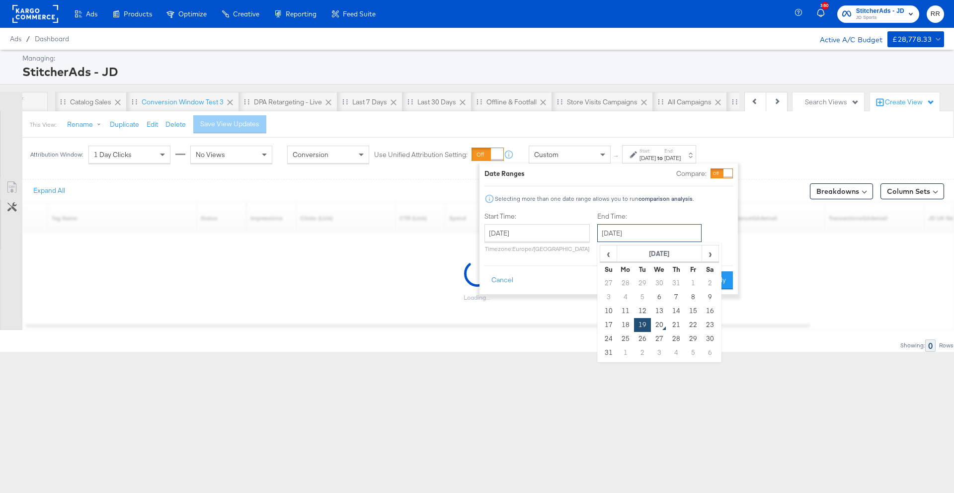
click at [678, 237] on input "[DATE]" at bounding box center [649, 233] width 104 height 18
click at [657, 323] on td "20" at bounding box center [659, 325] width 17 height 14
type input "[DATE]"
click at [707, 283] on button "Apply" at bounding box center [716, 280] width 31 height 18
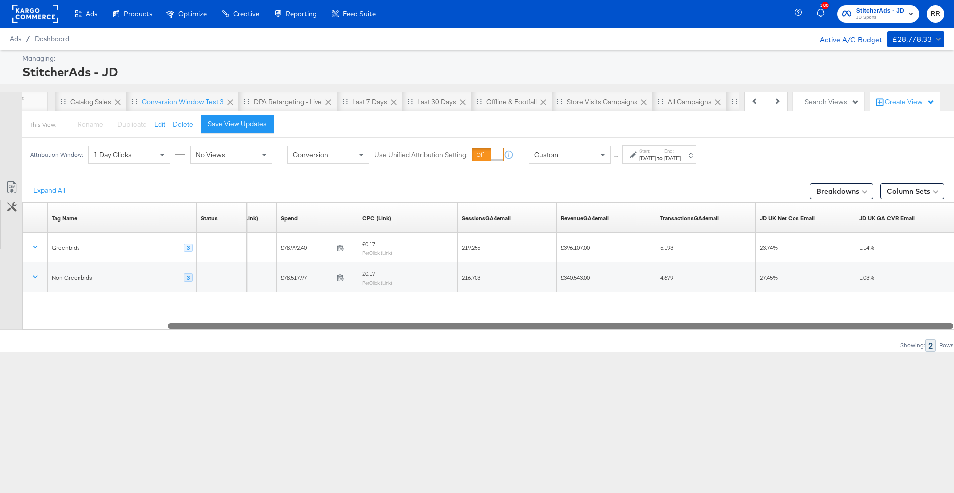
drag, startPoint x: 292, startPoint y: 321, endPoint x: 411, endPoint y: 319, distance: 119.2
click at [411, 319] on div "Tag Name Sorting Unavailable Status Sorting Unavailable CTR (Link) Sorting Unav…" at bounding box center [487, 266] width 931 height 128
